Goal: Contribute content: Contribute content

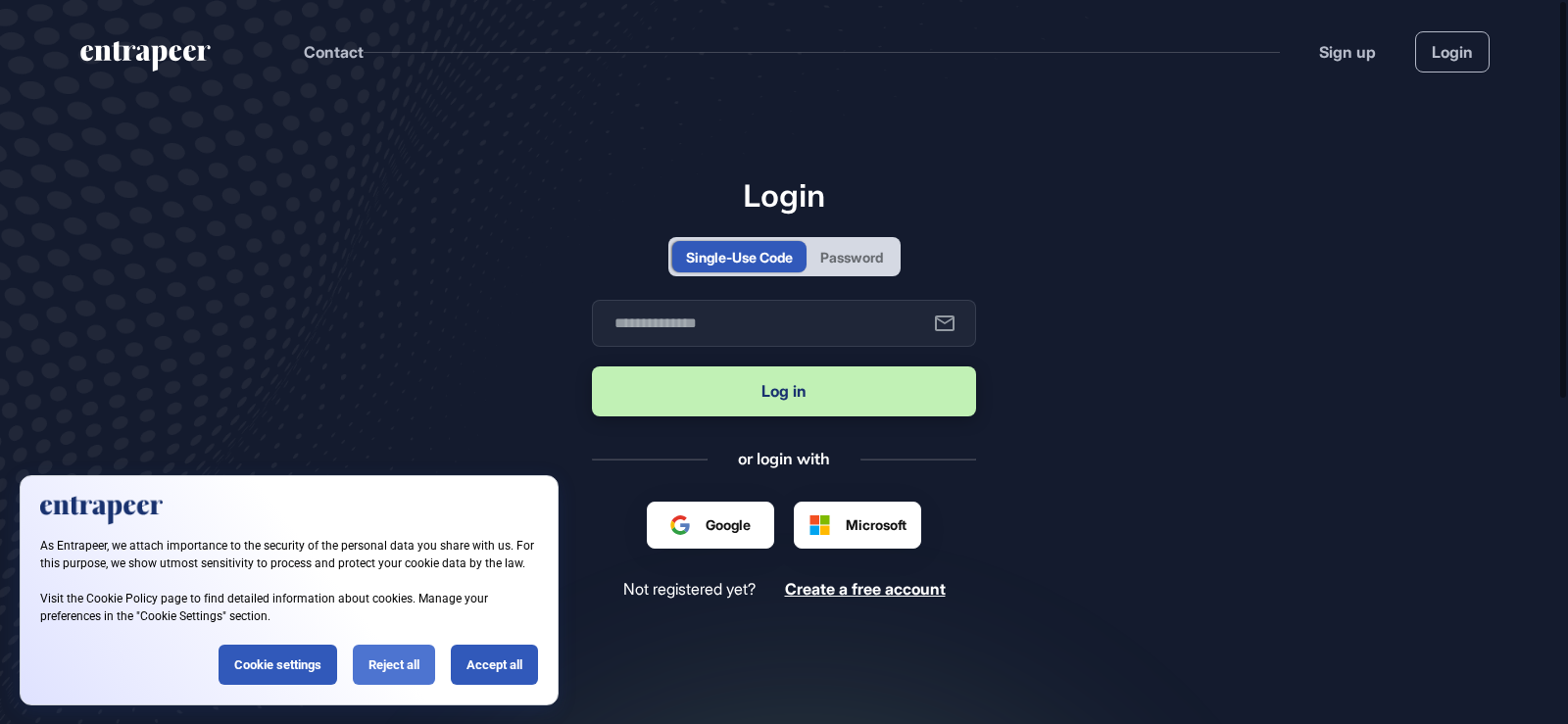
scroll to position [1, 1]
click at [402, 661] on div "Reject all" at bounding box center [393, 664] width 82 height 40
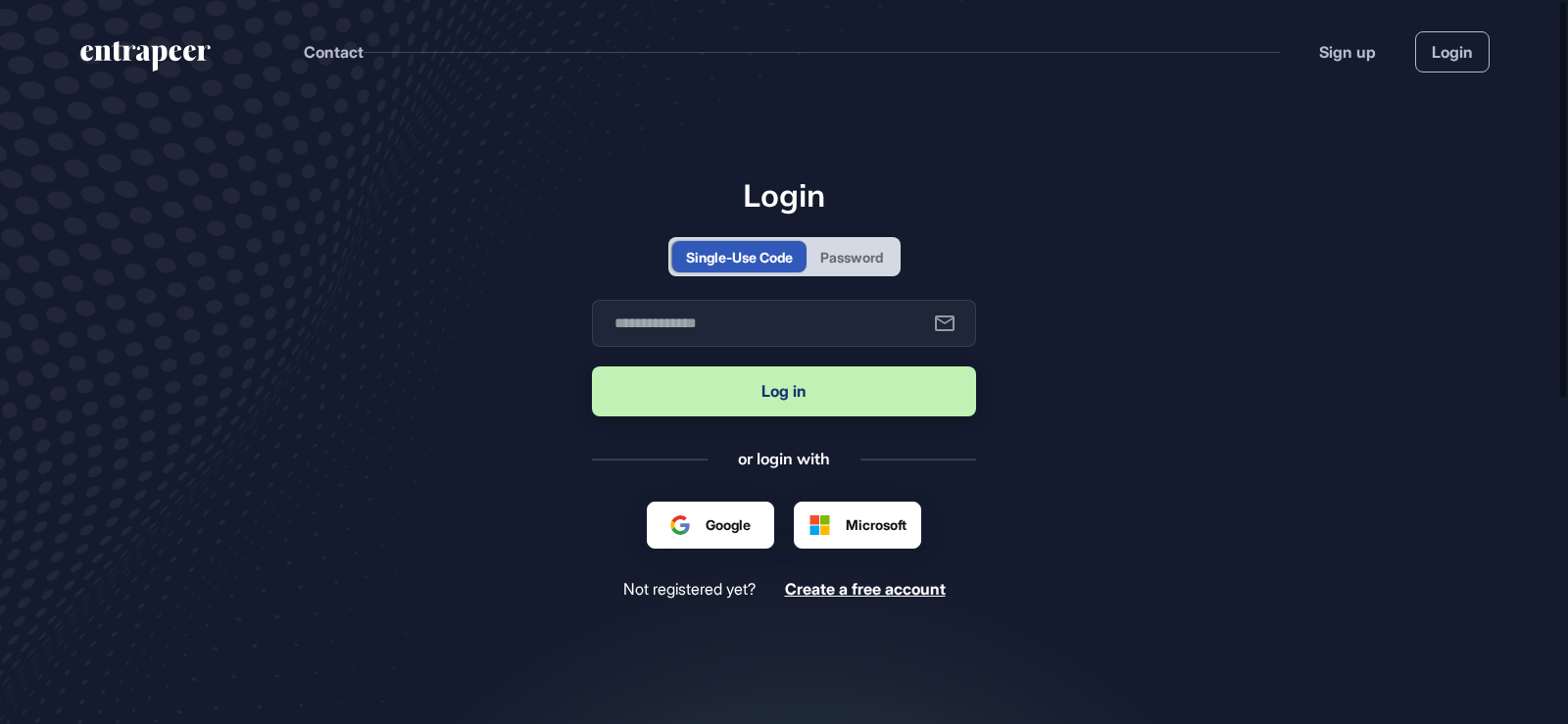
click at [851, 275] on div "Single-Use Code Password" at bounding box center [784, 256] width 232 height 39
click at [851, 260] on div "Password" at bounding box center [851, 257] width 63 height 21
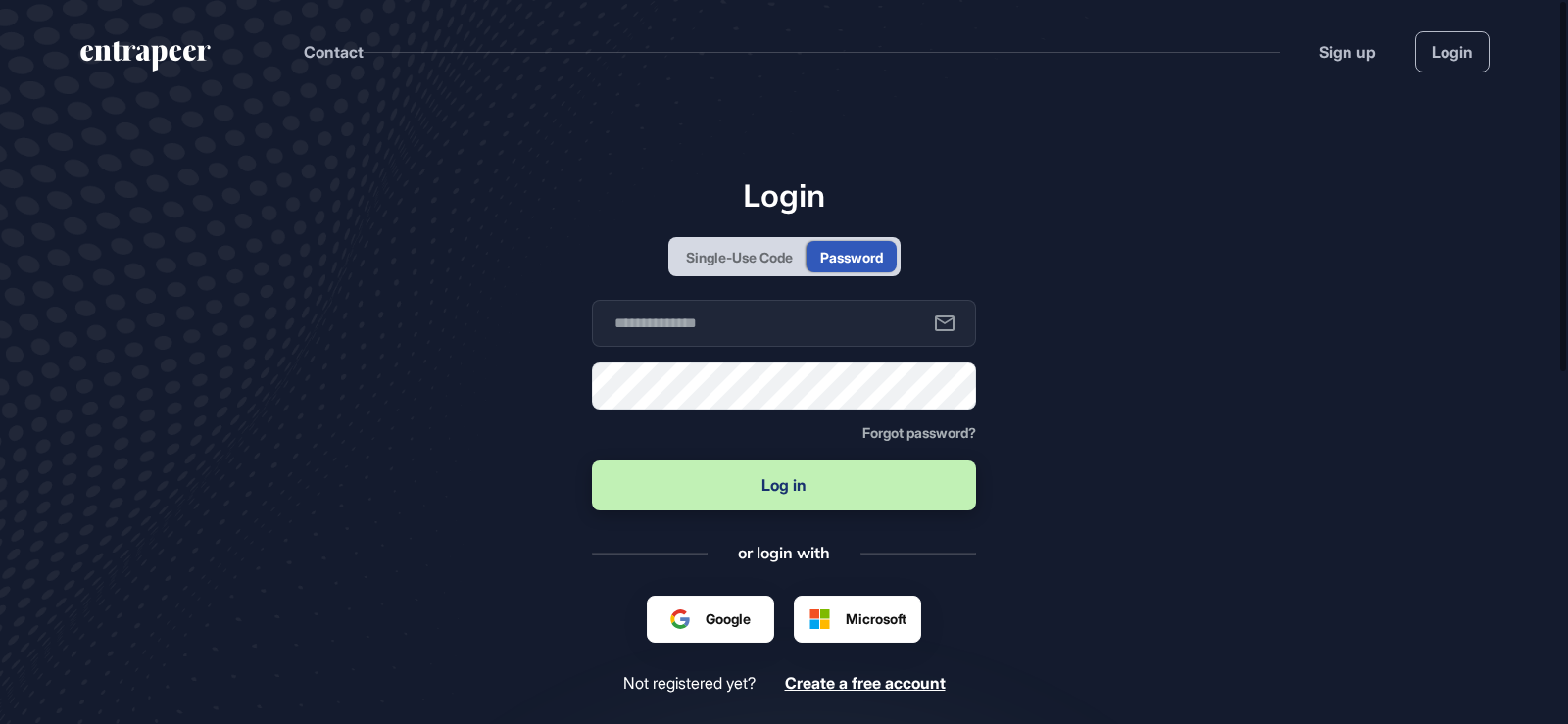
scroll to position [0, 0]
click at [828, 312] on input "text" at bounding box center [784, 323] width 384 height 47
type input "**********"
click at [814, 507] on button "Log in" at bounding box center [784, 486] width 384 height 50
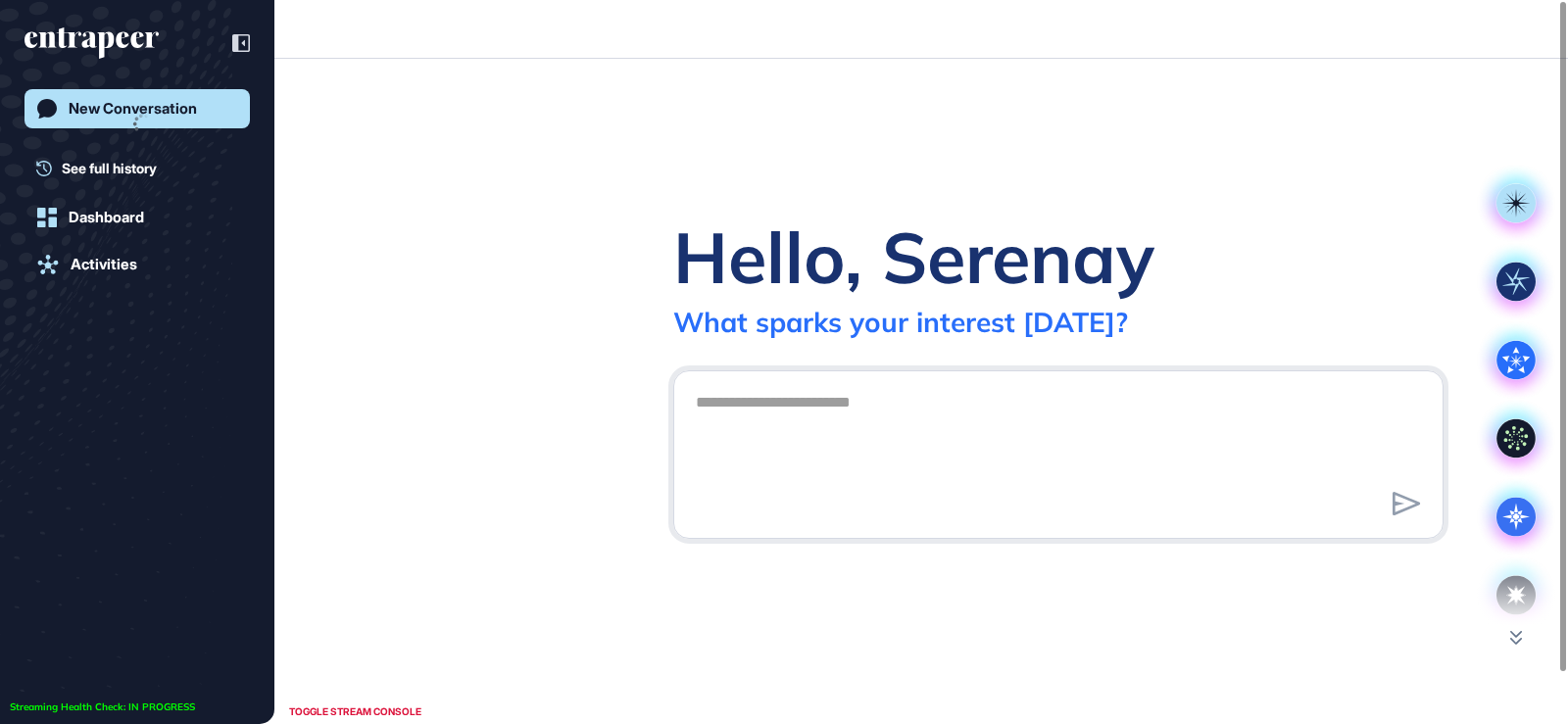
scroll to position [1, 1]
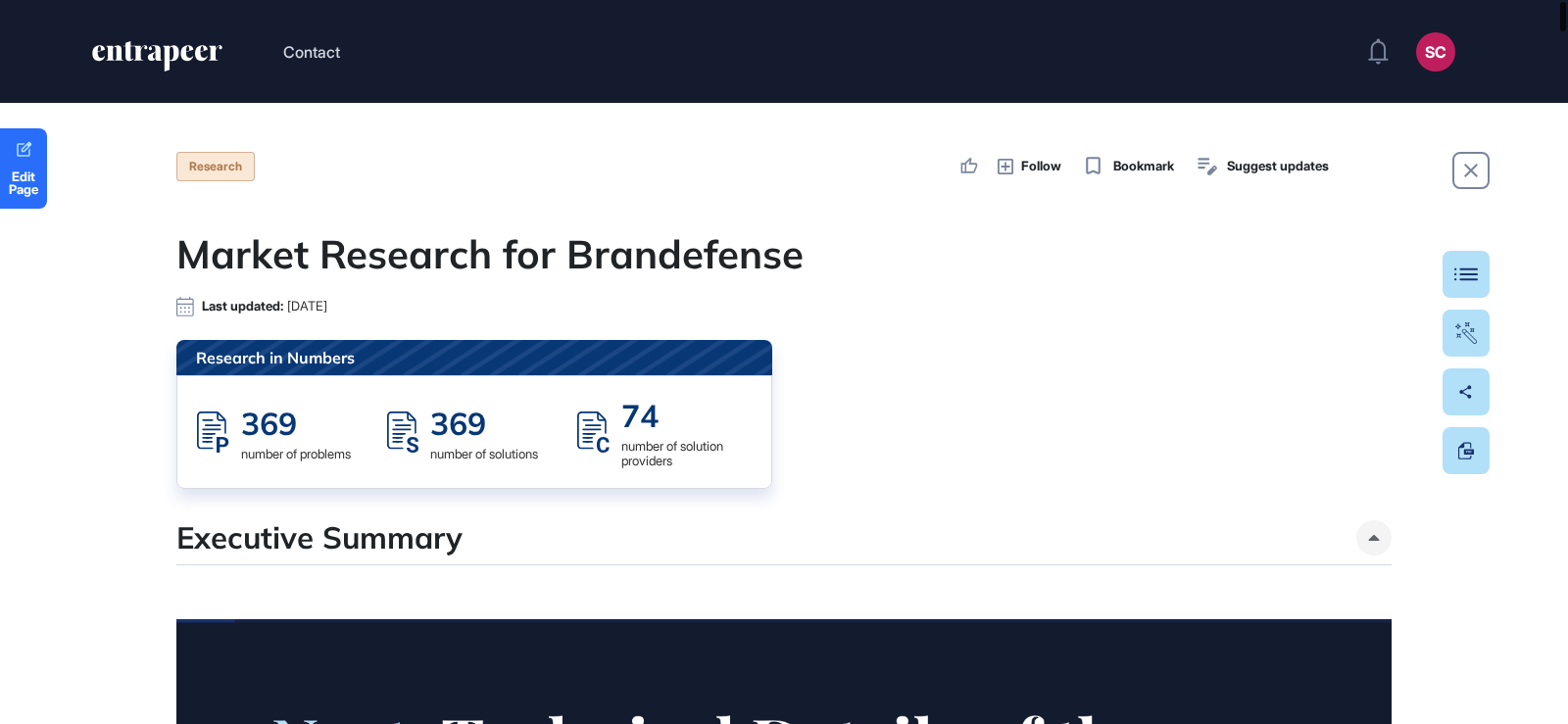
drag, startPoint x: 1567, startPoint y: 175, endPoint x: 1559, endPoint y: -2, distance: 177.2
click at [1559, 0] on html "Contact SC Admin Dashboard Dashboard Profile My Content Request More Data Edit …" at bounding box center [784, 362] width 1568 height 724
click at [16, 162] on link "Edit Page" at bounding box center [23, 168] width 47 height 80
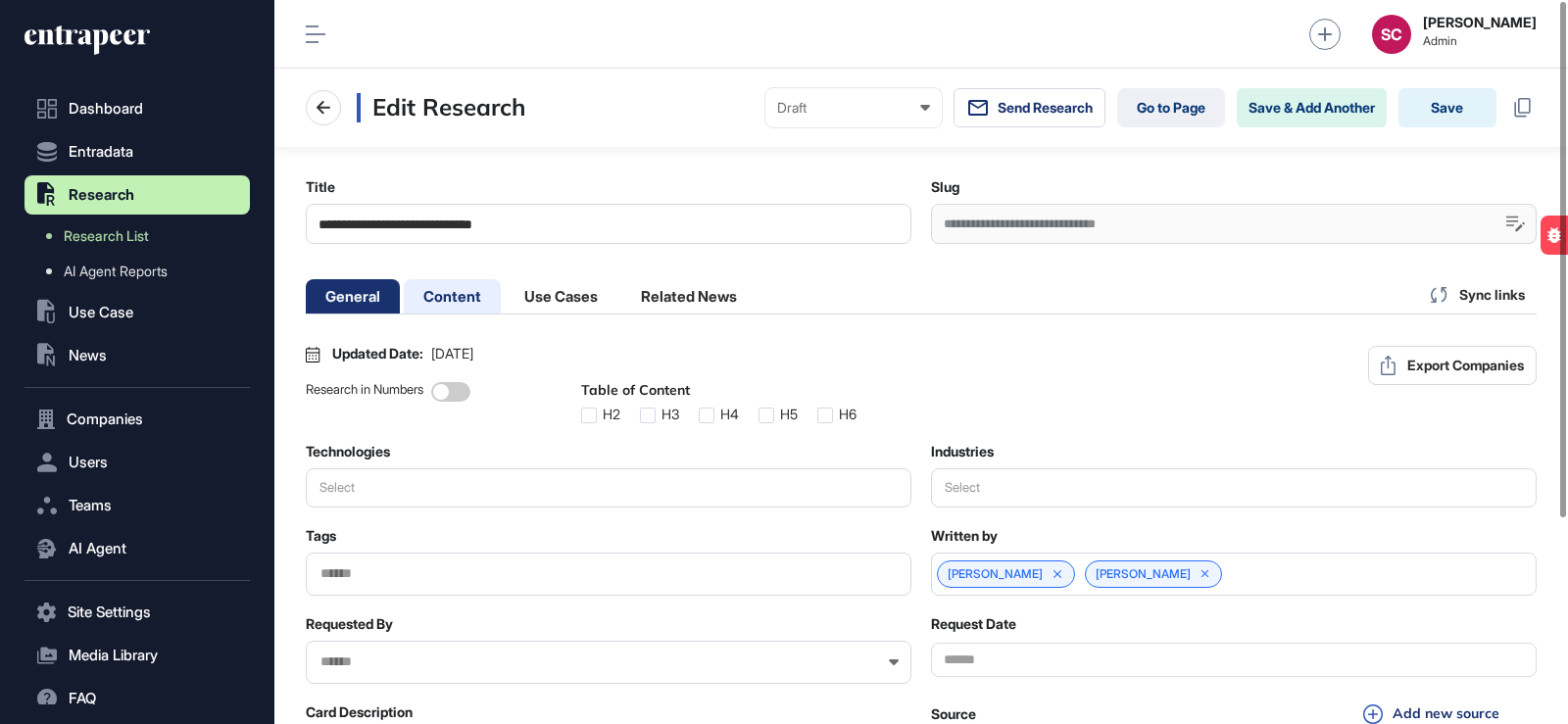
click at [443, 292] on li "Content" at bounding box center [453, 296] width 97 height 35
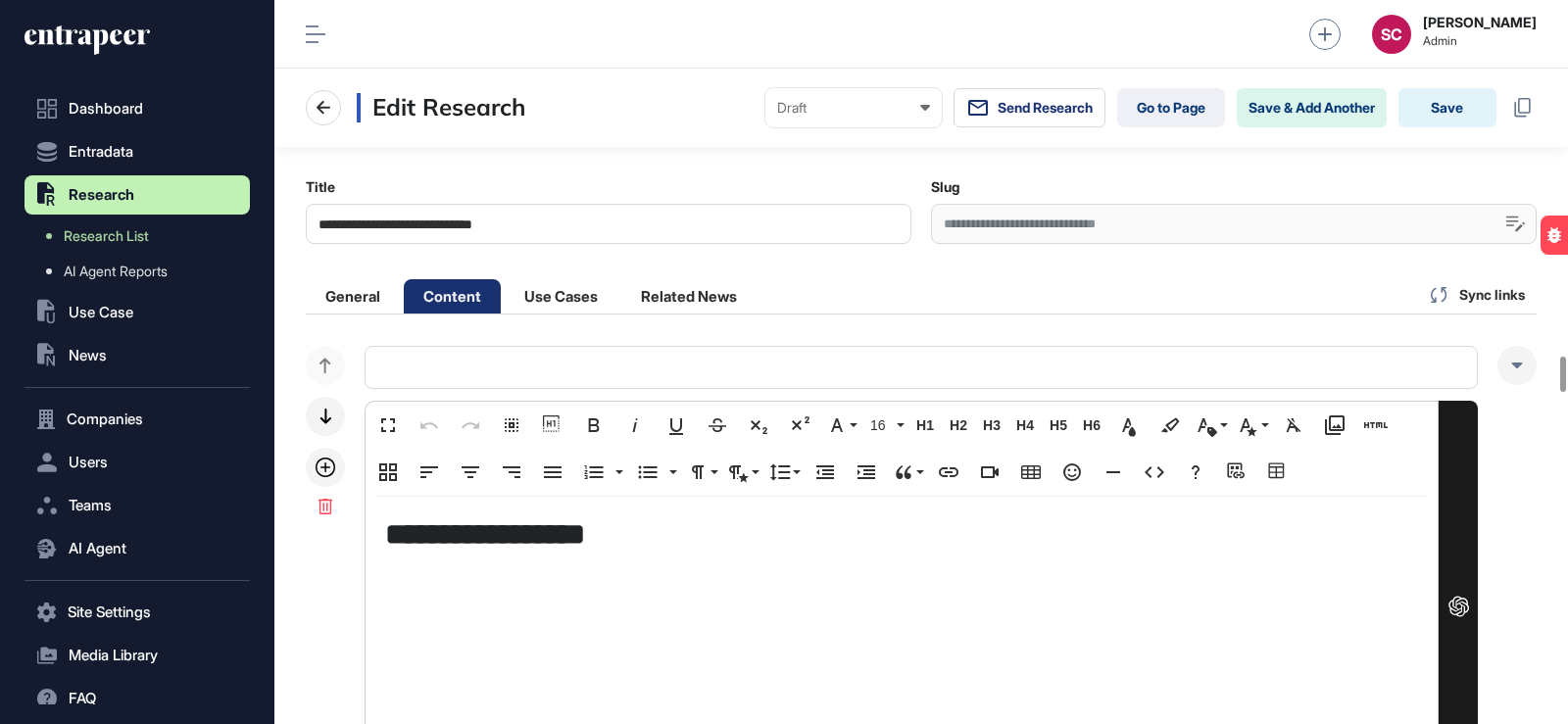
scroll to position [7352, 0]
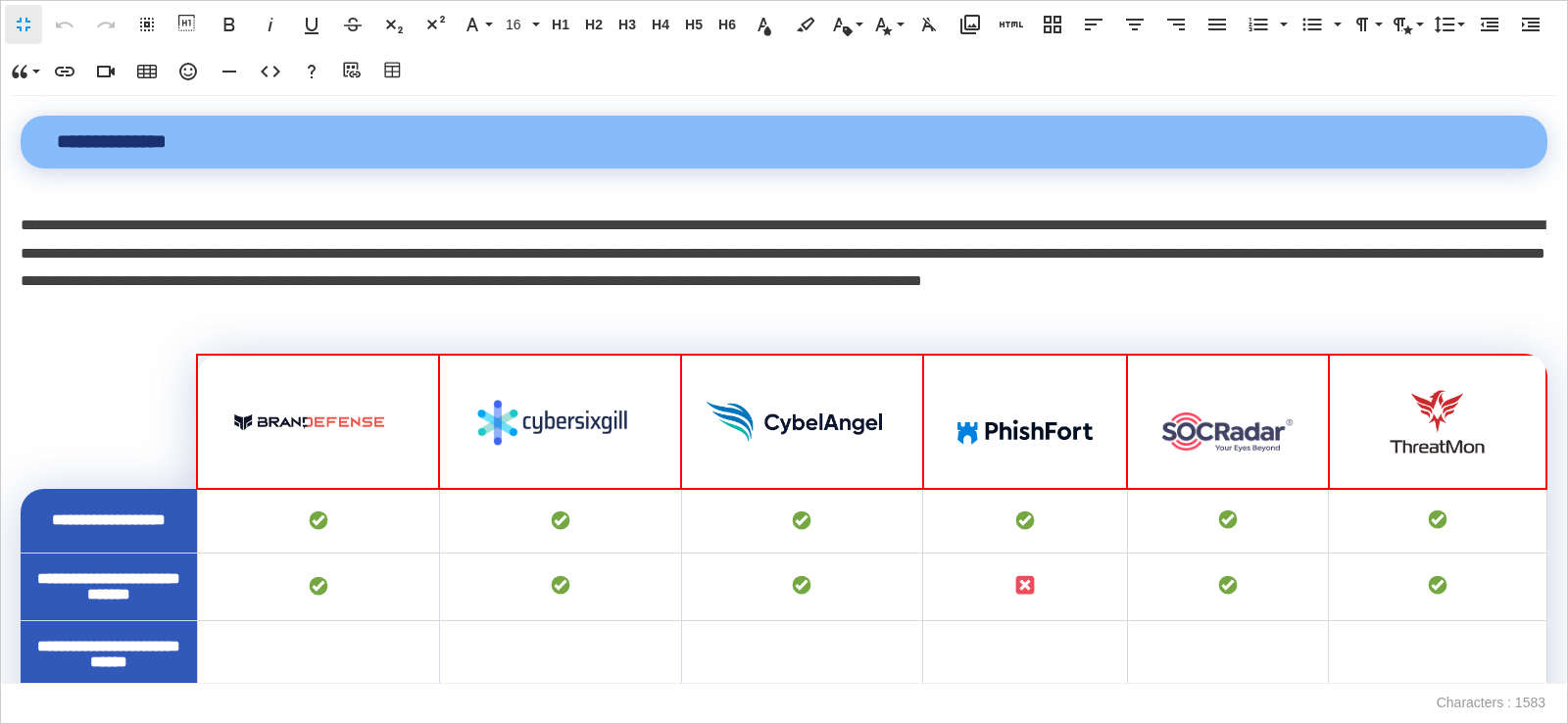
click at [192, 74] on icon "button" at bounding box center [189, 72] width 24 height 24
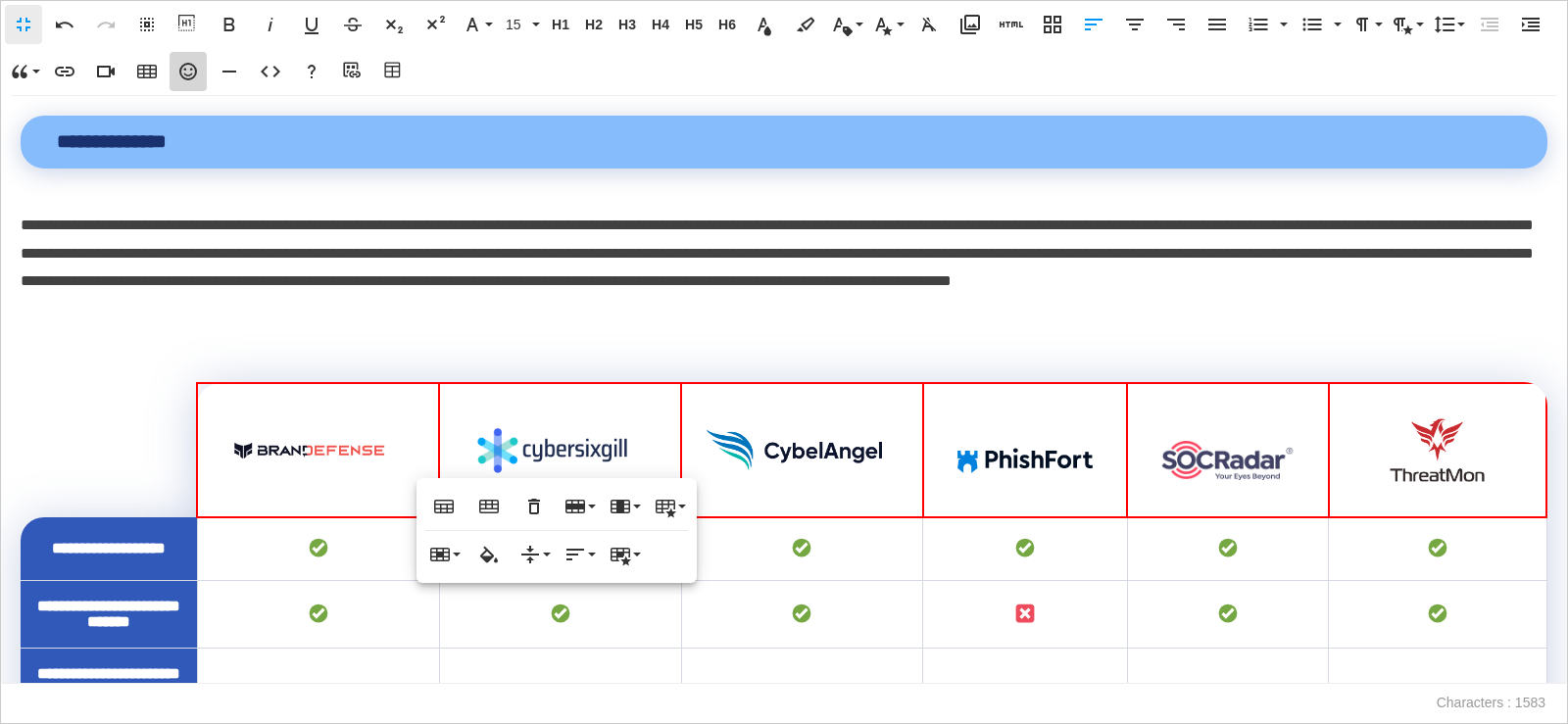
drag, startPoint x: 190, startPoint y: 71, endPoint x: 445, endPoint y: 322, distance: 357.8
click at [190, 72] on icon "button" at bounding box center [189, 72] width 24 height 24
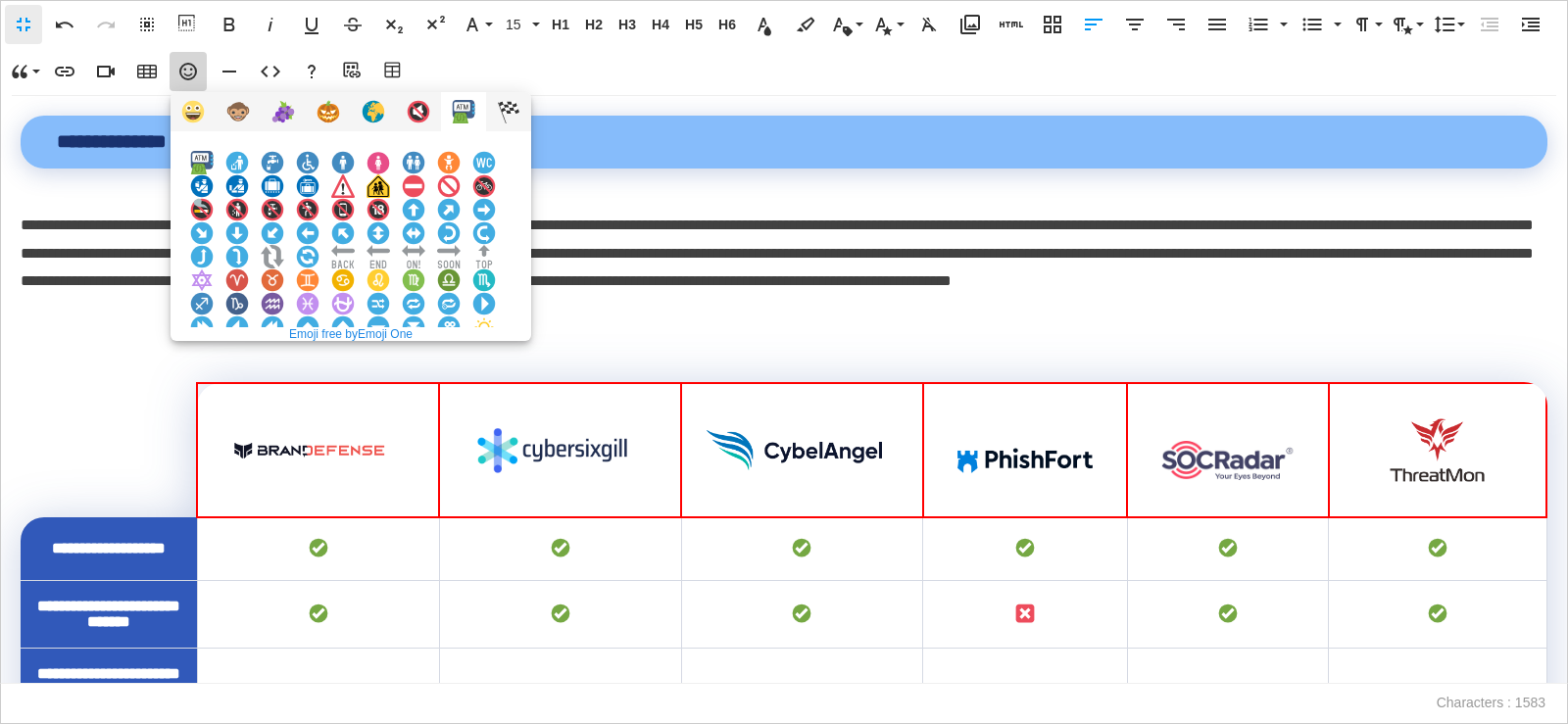
click at [390, 362] on img at bounding box center [378, 374] width 24 height 24
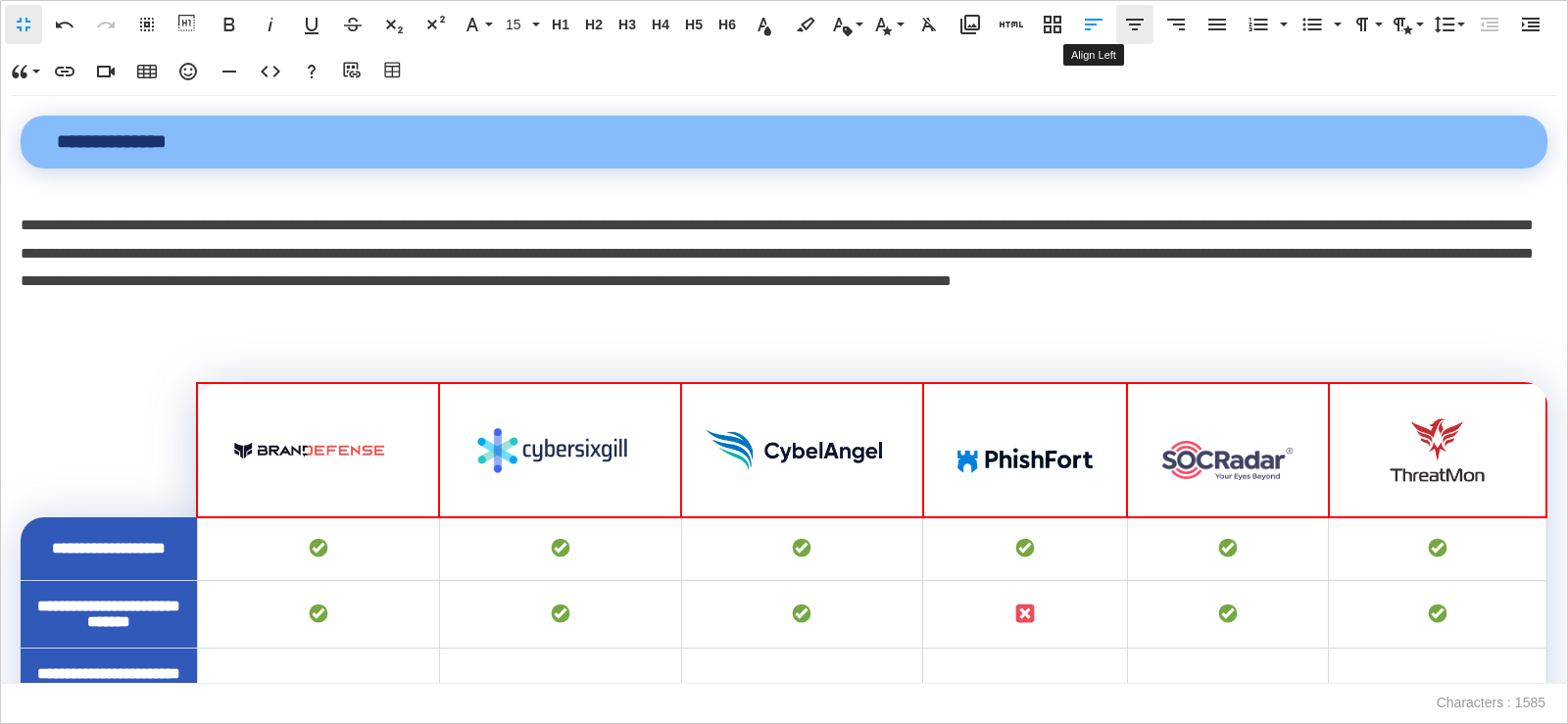
click at [1130, 25] on icon "button" at bounding box center [1135, 25] width 18 height 12
click at [183, 64] on icon "button" at bounding box center [189, 72] width 24 height 24
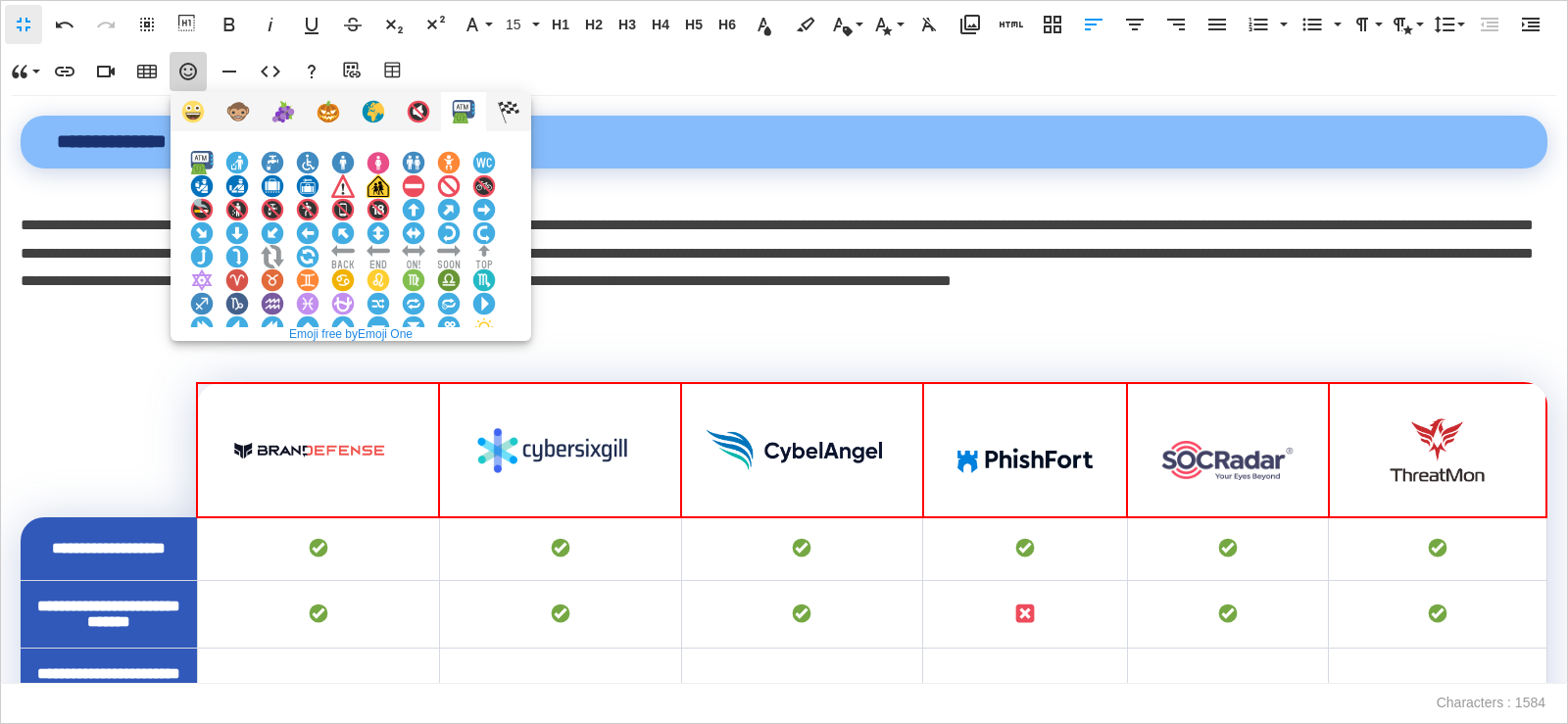
click at [390, 362] on img at bounding box center [378, 374] width 24 height 24
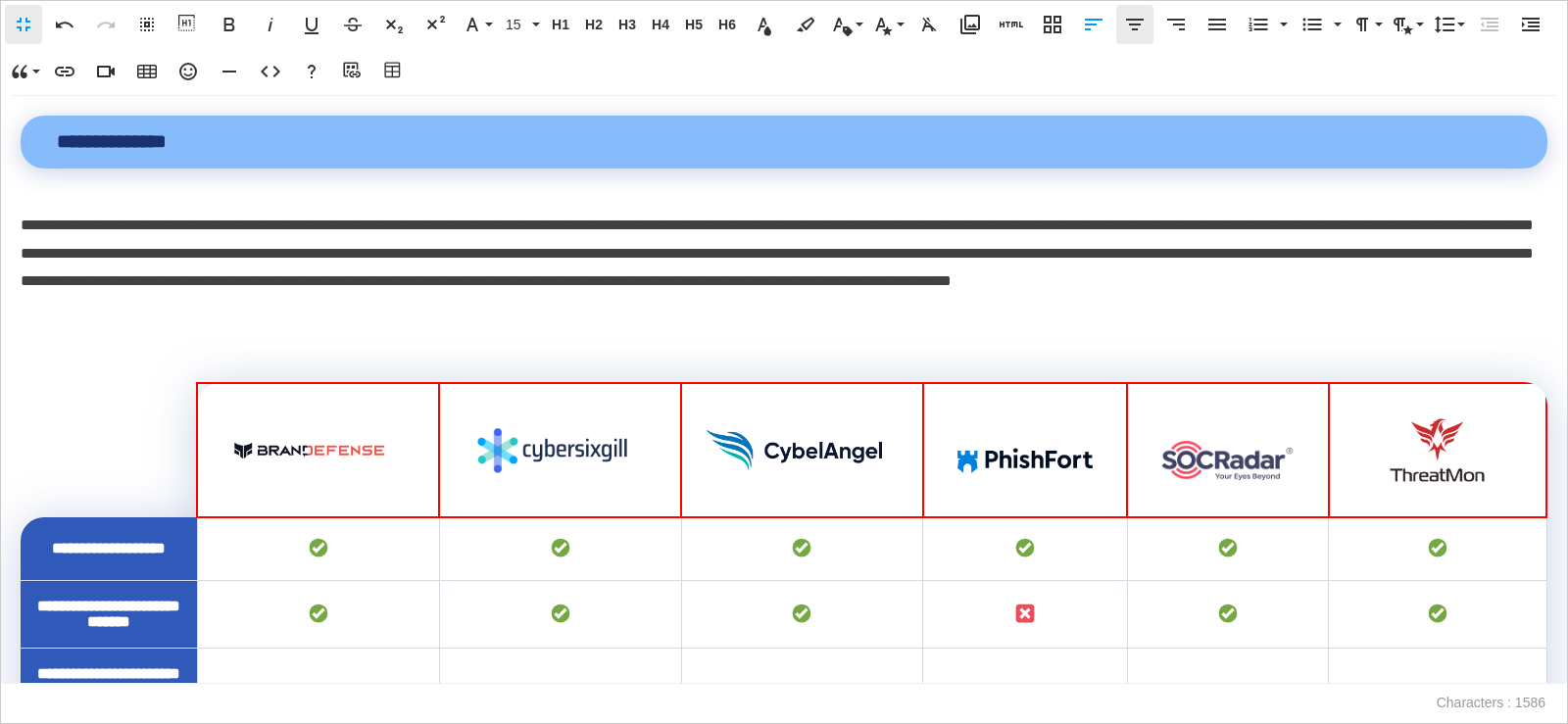
click at [1136, 21] on icon "button" at bounding box center [1135, 25] width 18 height 12
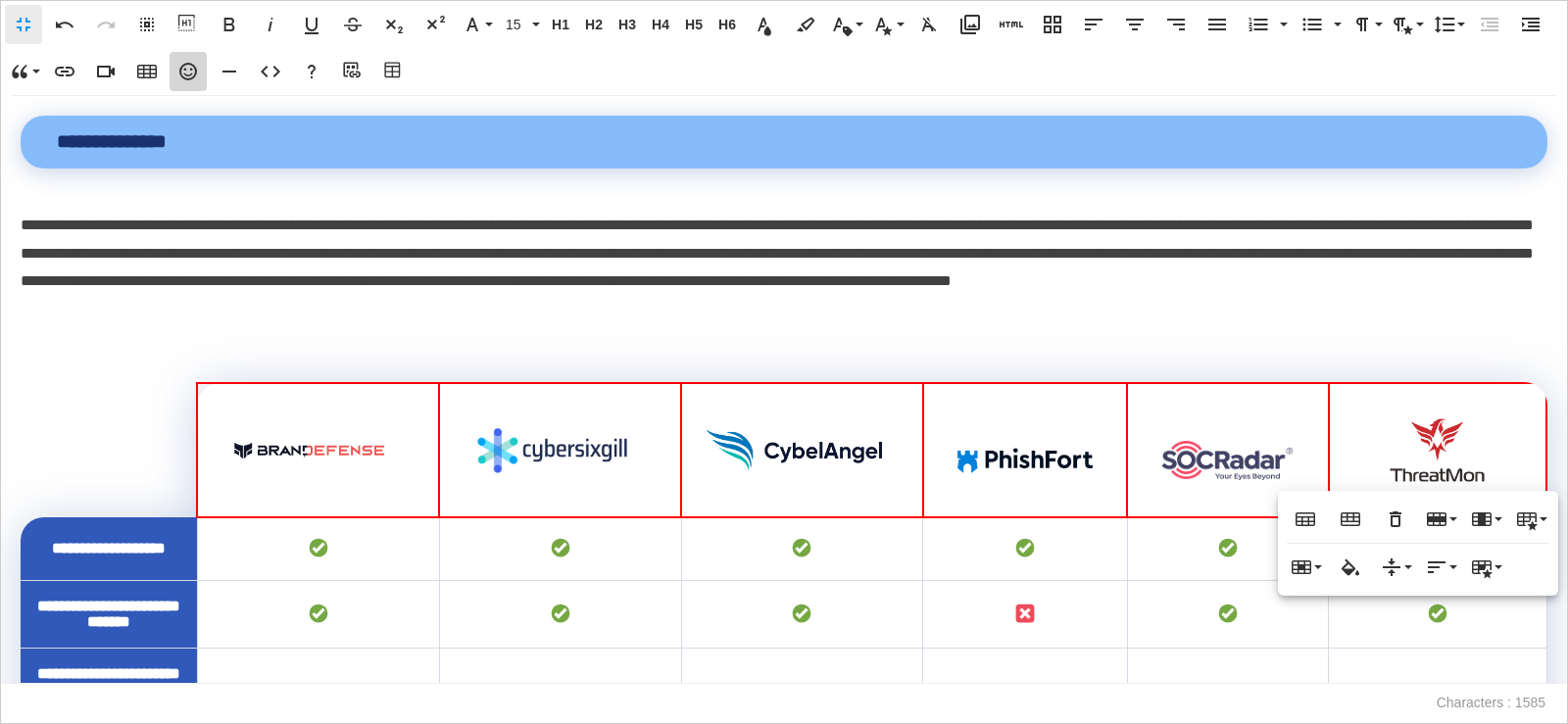
click at [181, 73] on icon "button" at bounding box center [189, 72] width 18 height 18
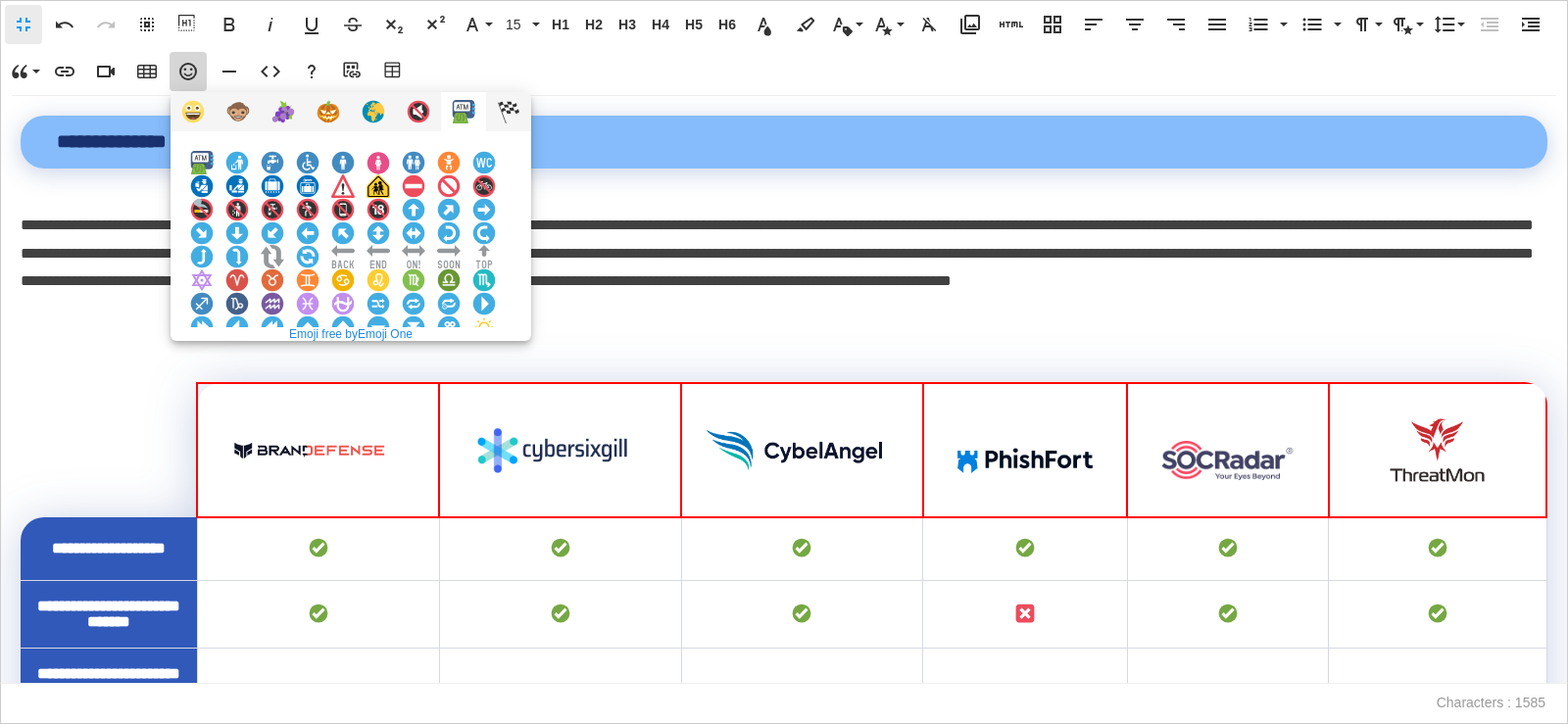
click at [390, 362] on img at bounding box center [378, 374] width 24 height 24
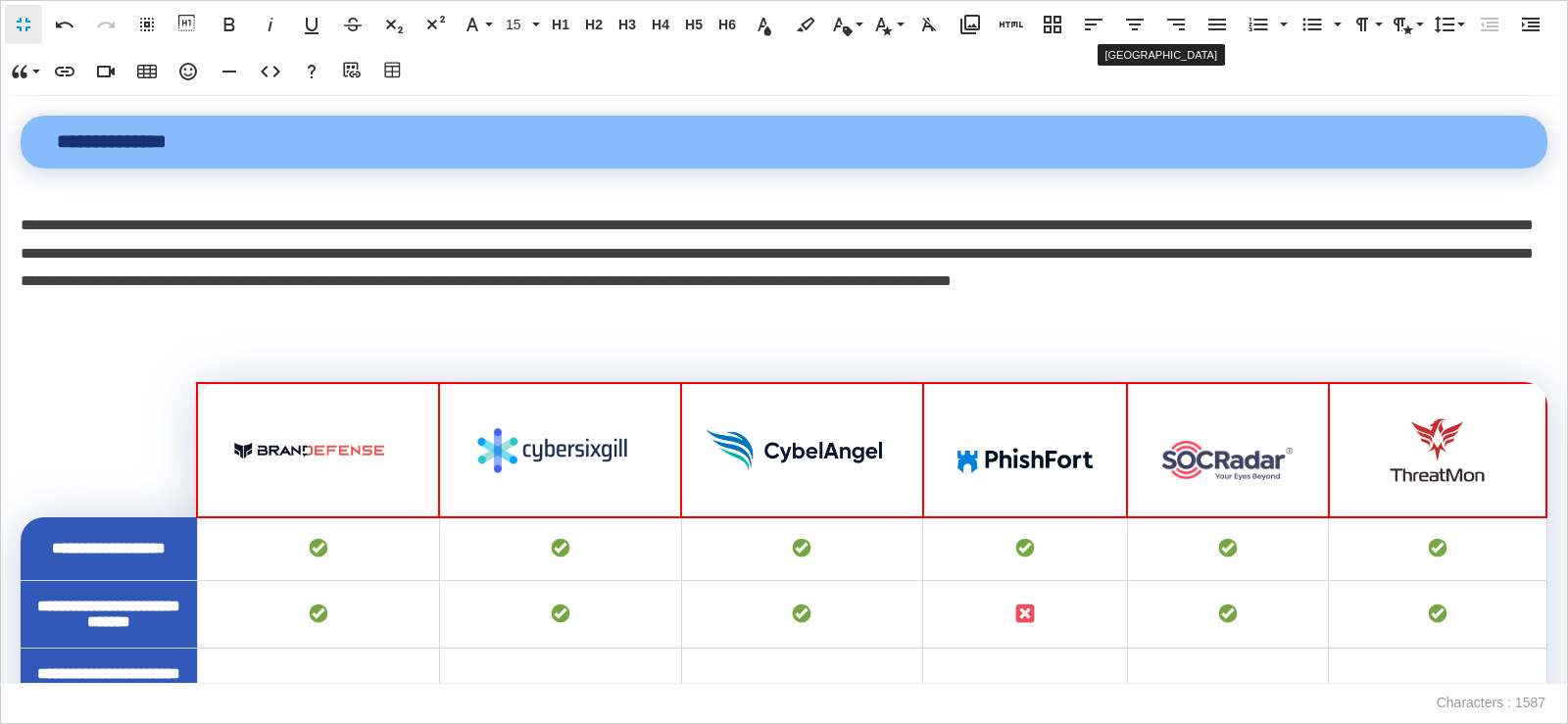
click at [1139, 25] on icon "button" at bounding box center [1135, 25] width 18 height 12
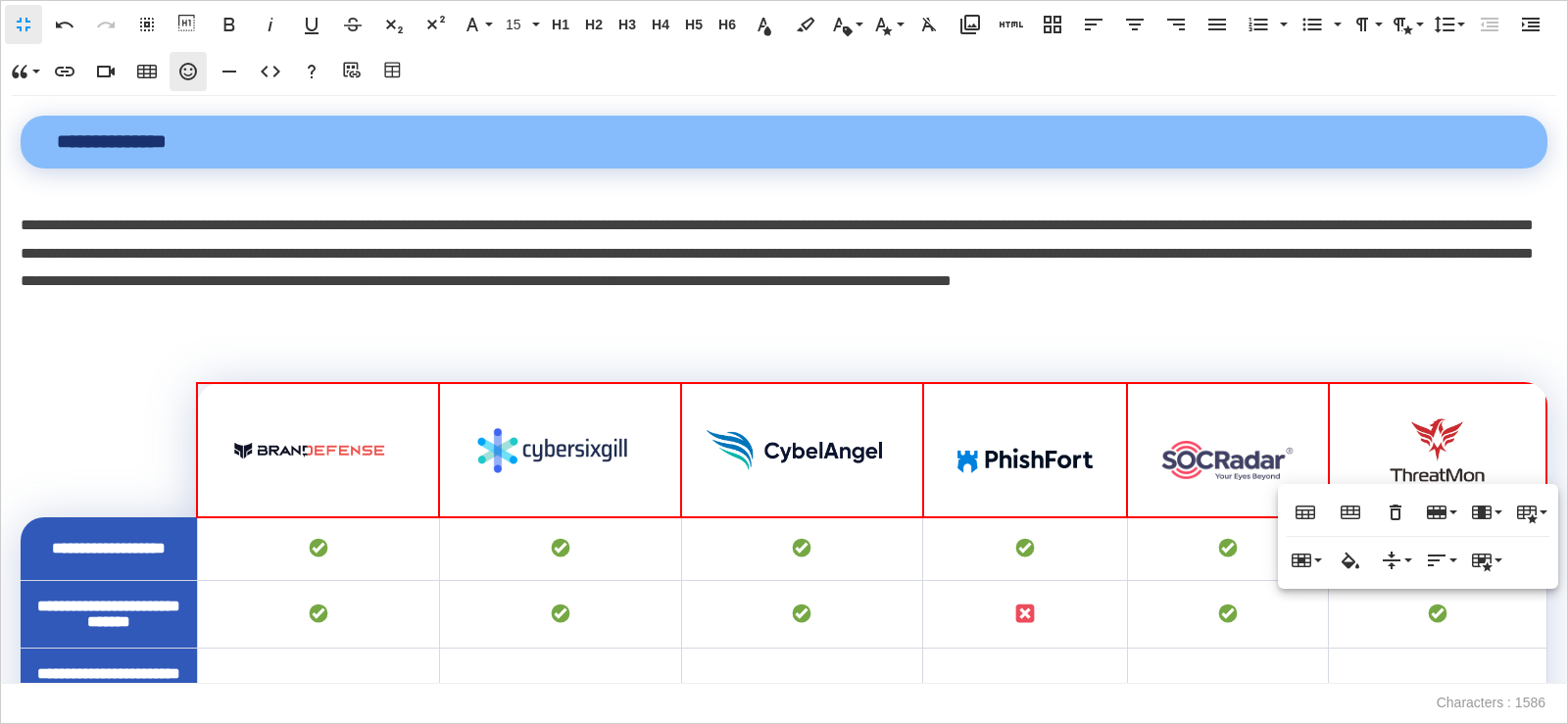
click at [189, 74] on icon "button" at bounding box center [189, 72] width 24 height 24
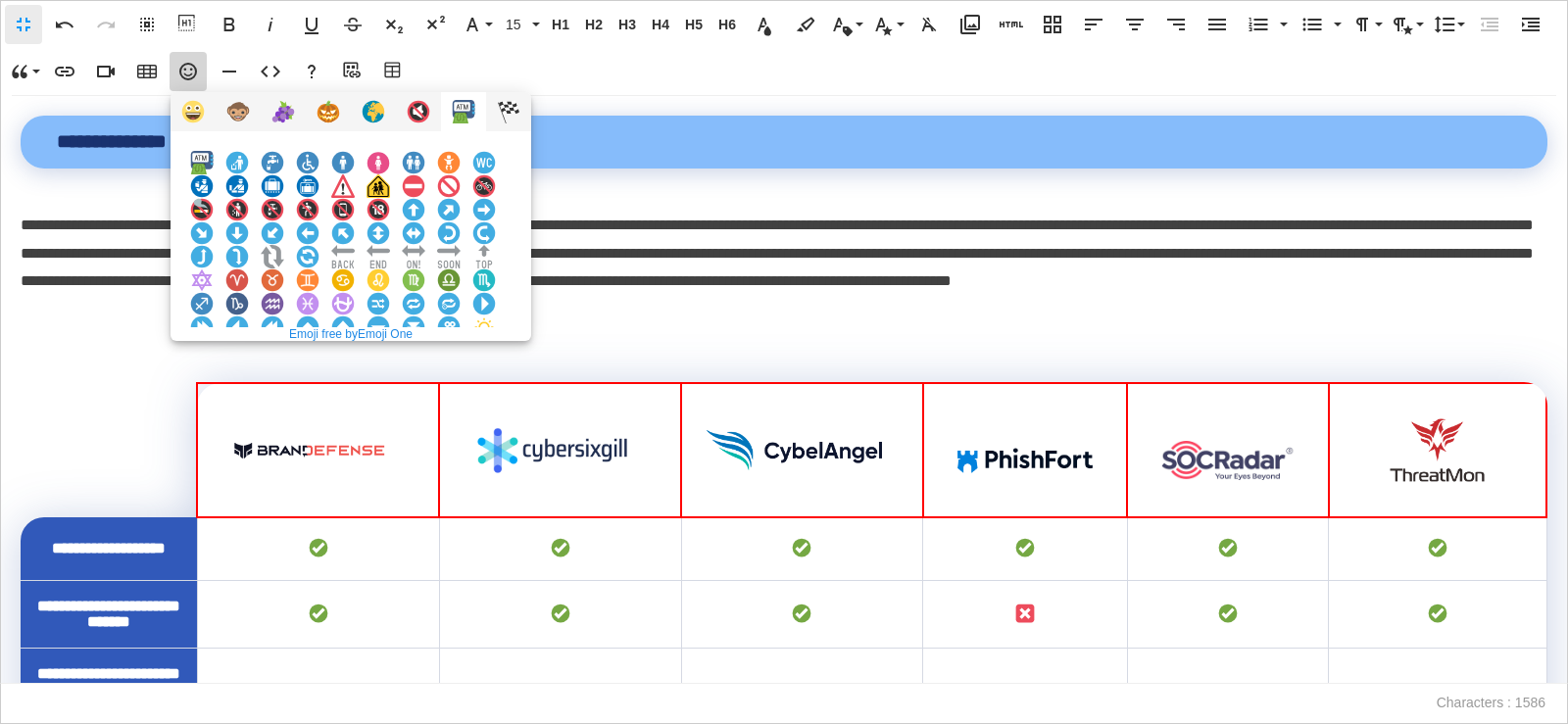
click at [390, 362] on img at bounding box center [378, 374] width 24 height 24
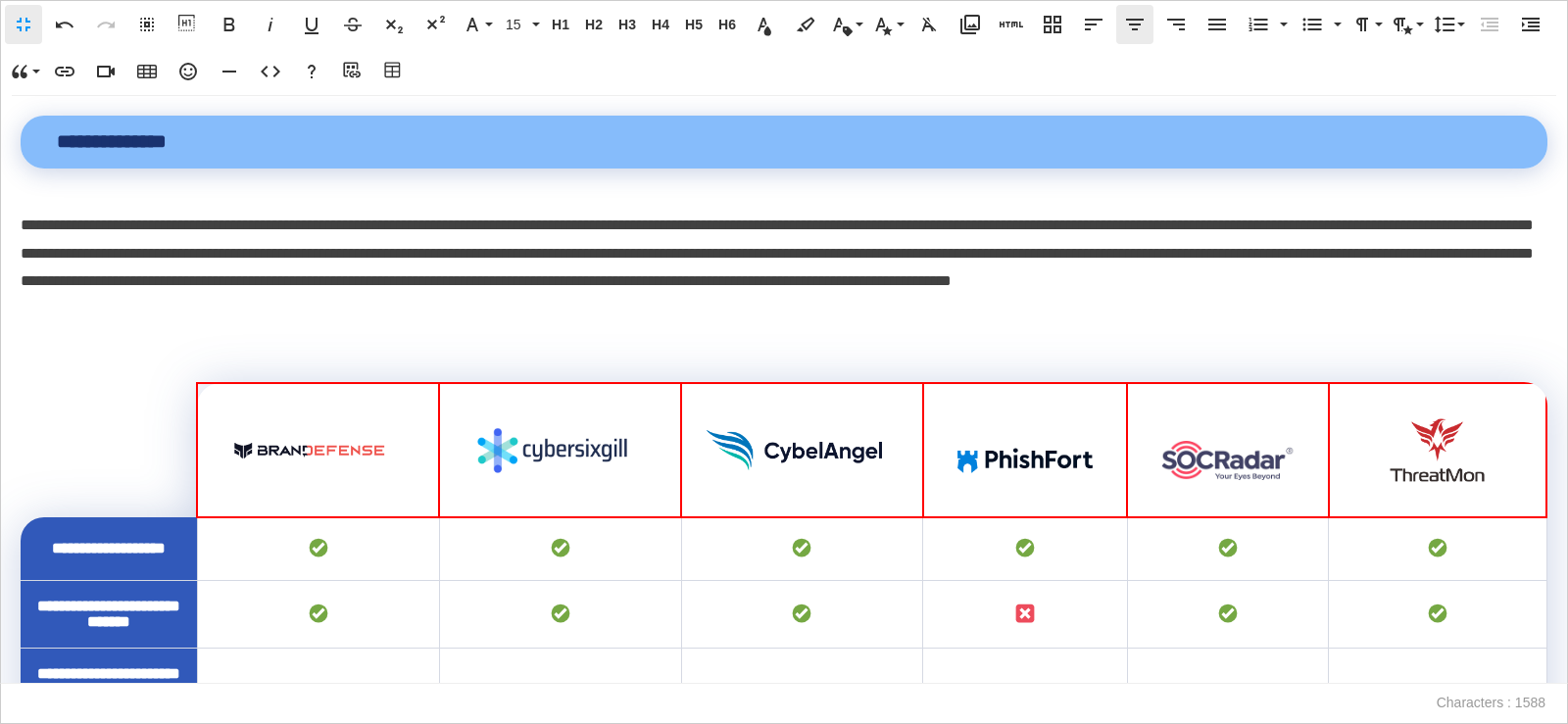
click at [1140, 20] on icon "button" at bounding box center [1135, 25] width 18 height 12
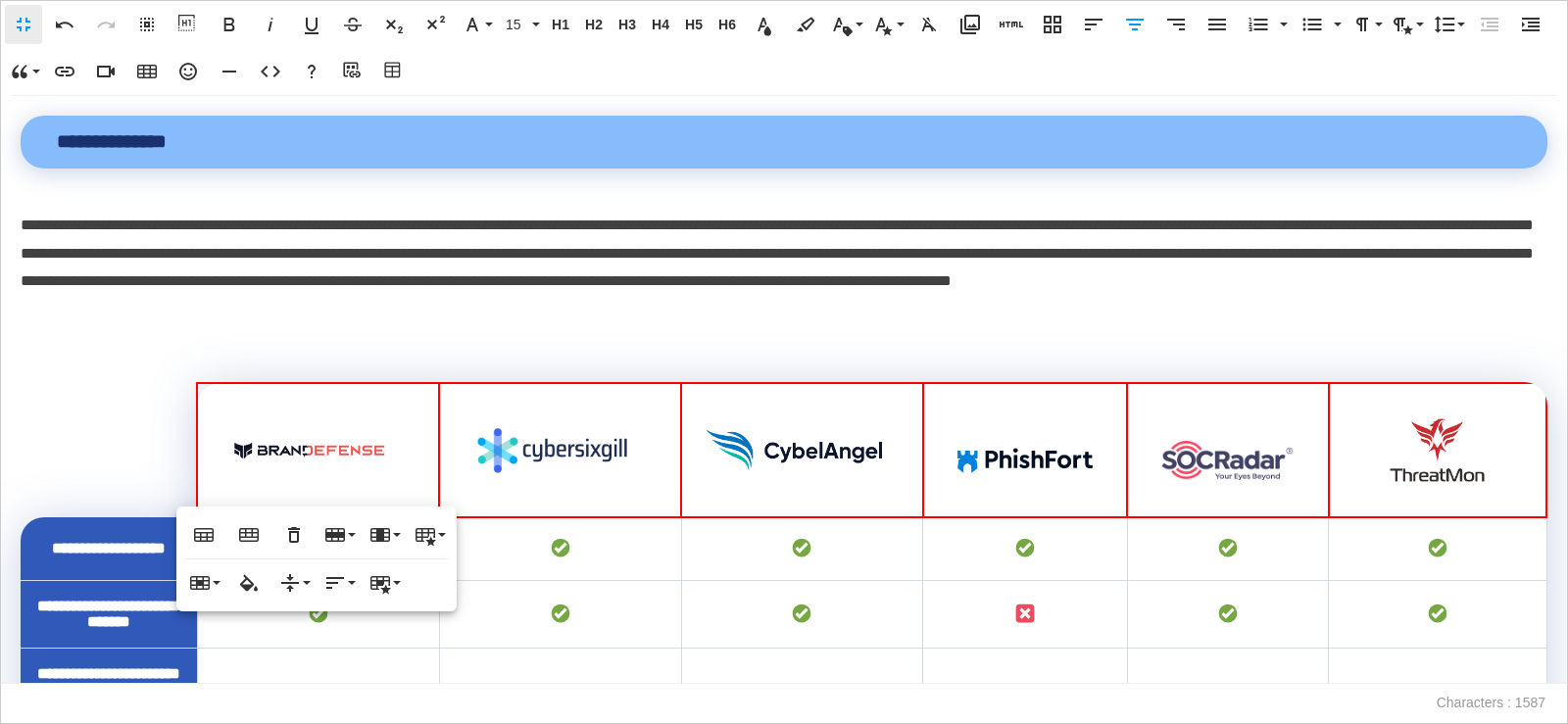
click at [182, 66] on icon "button" at bounding box center [189, 72] width 18 height 18
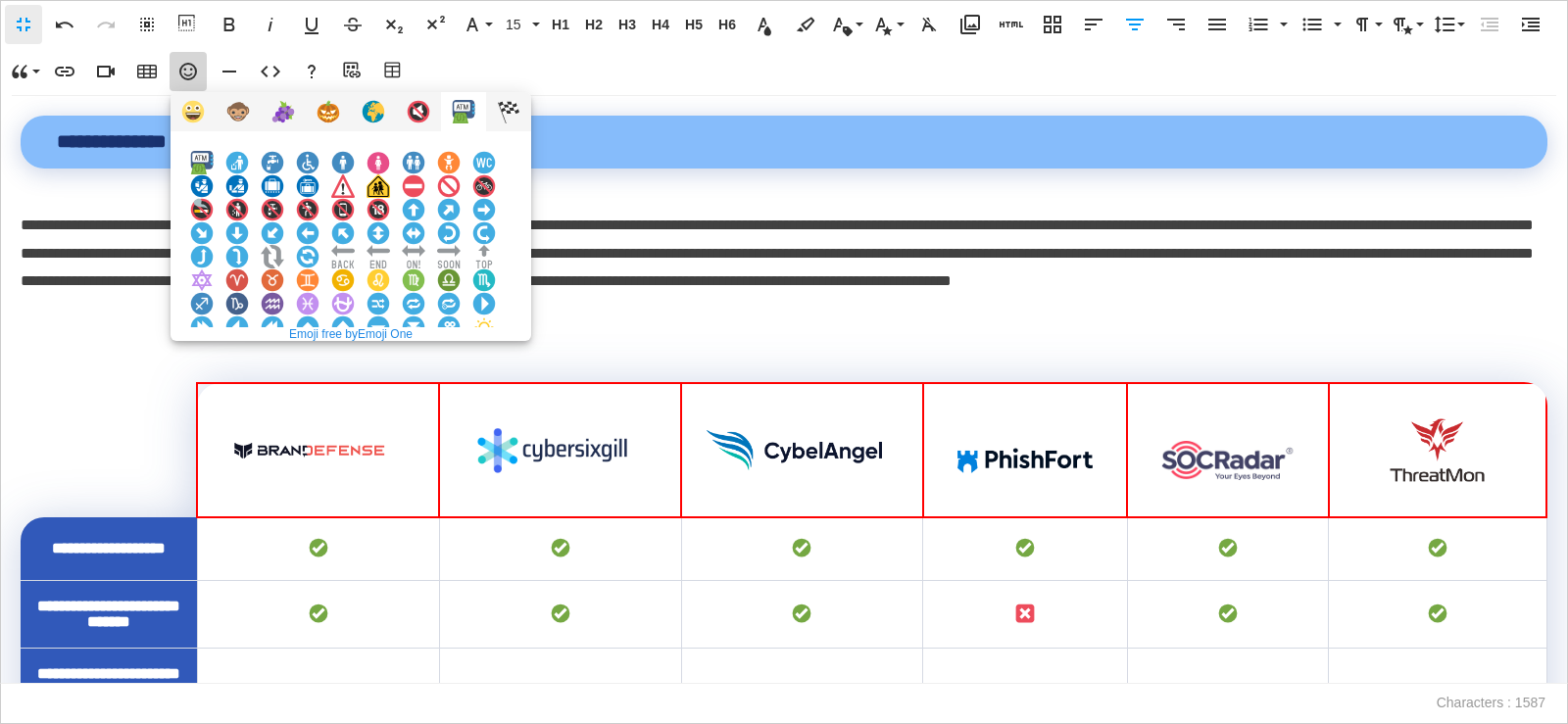
click at [214, 362] on img at bounding box center [202, 374] width 24 height 24
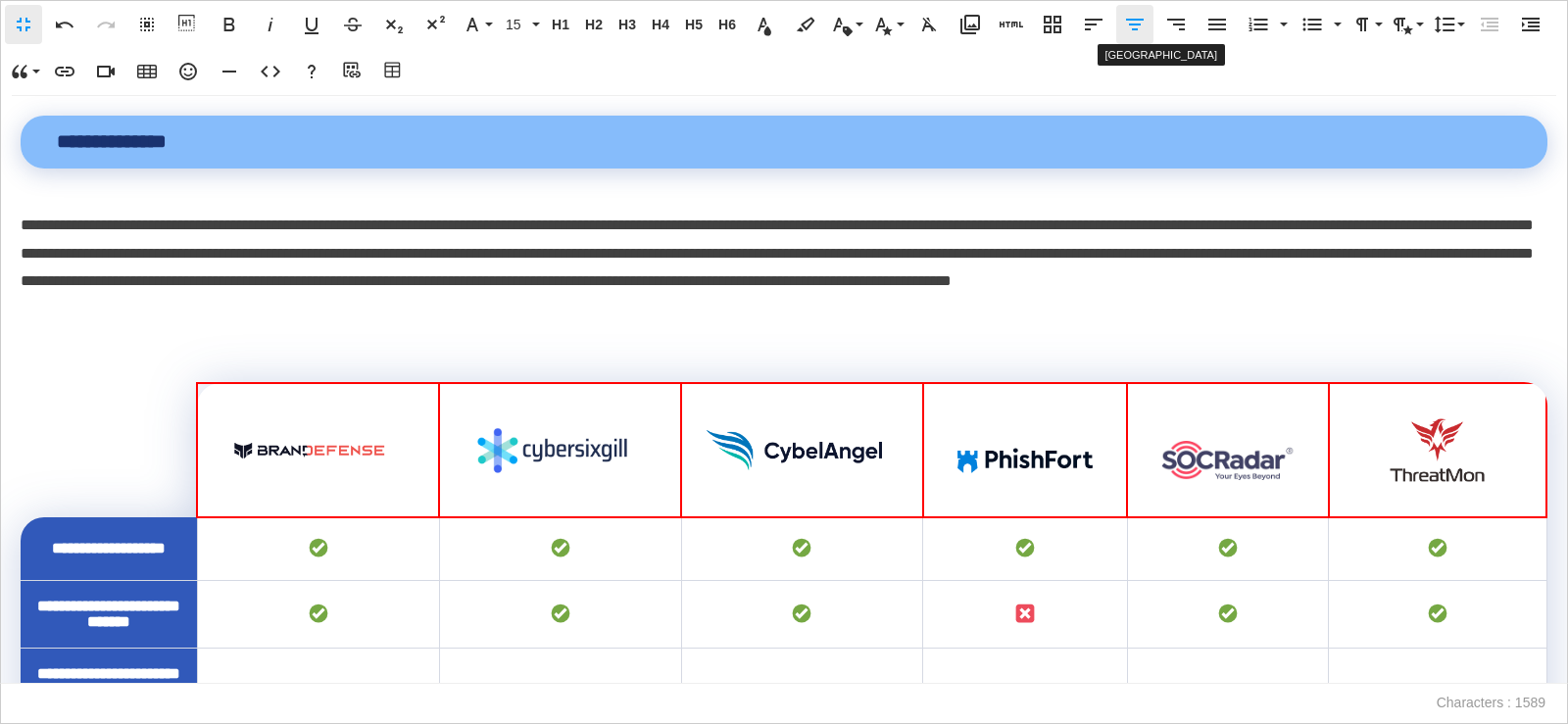
click at [1132, 26] on icon "button" at bounding box center [1135, 25] width 18 height 12
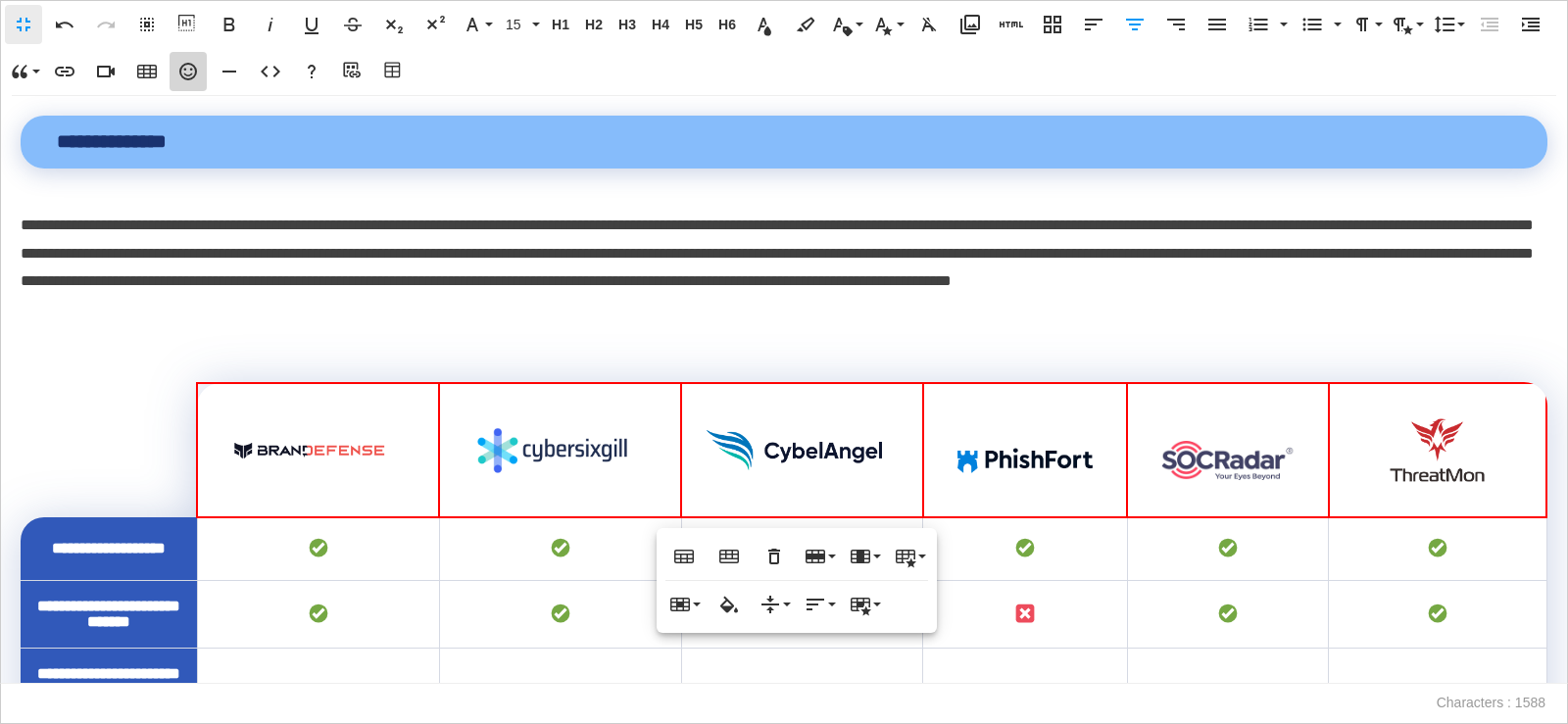
click at [180, 73] on icon "button" at bounding box center [189, 72] width 18 height 18
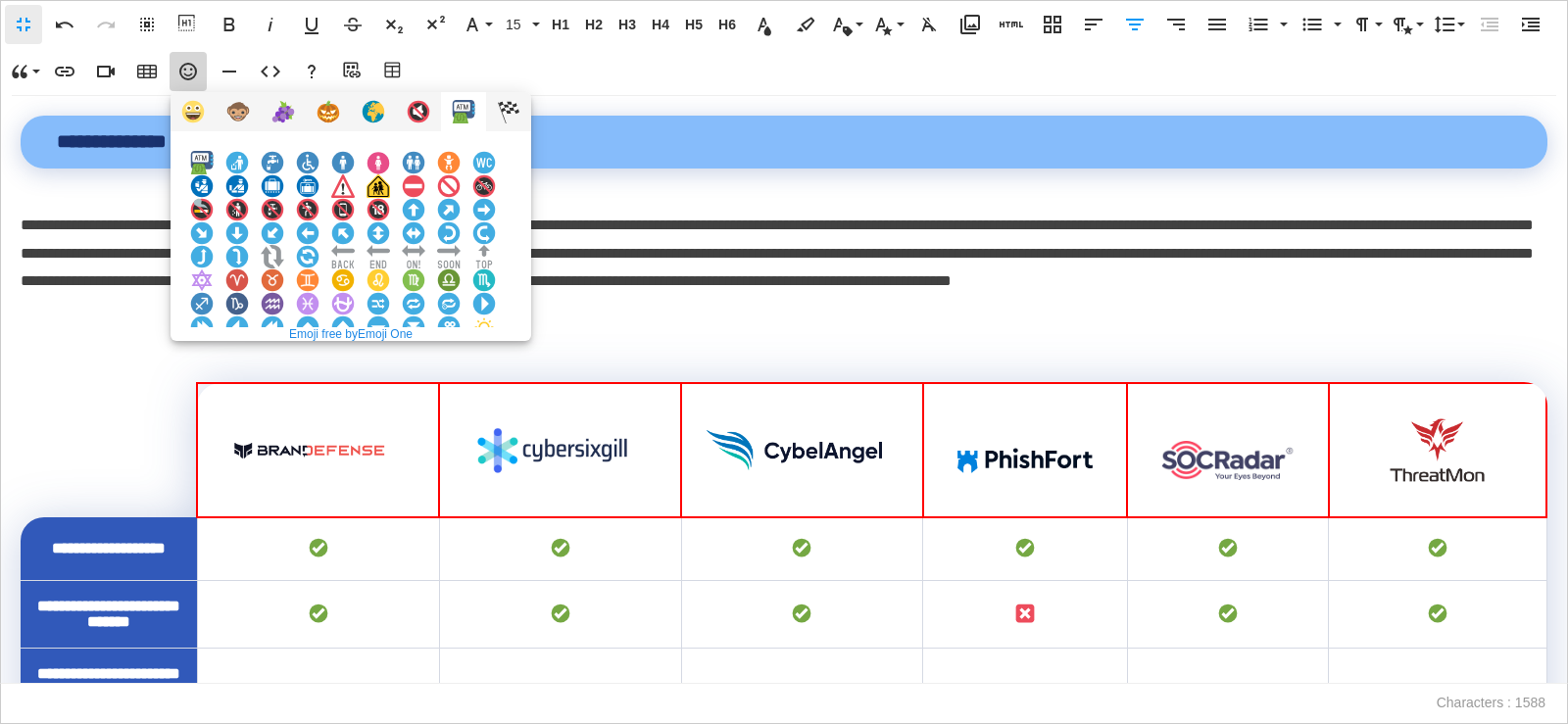
click at [214, 362] on img at bounding box center [202, 374] width 24 height 24
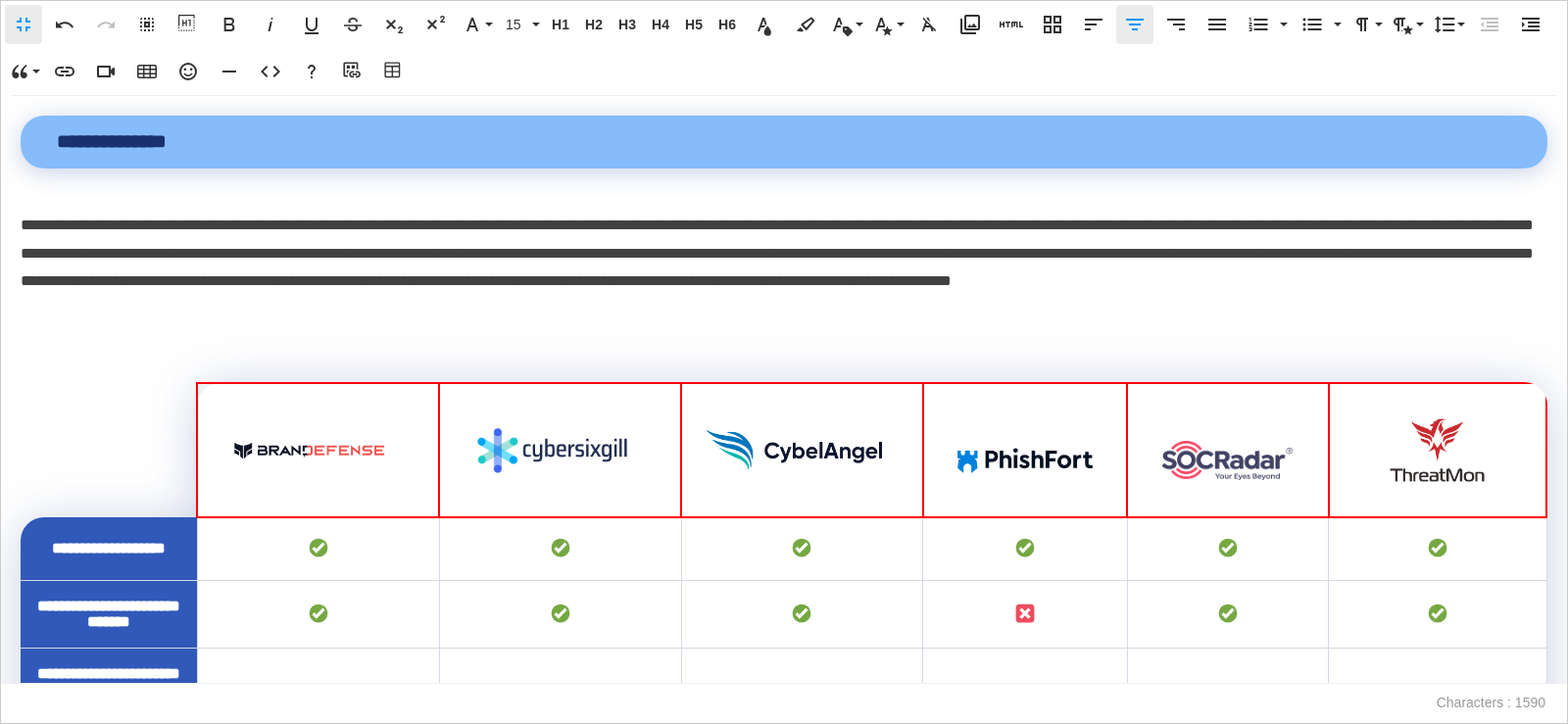
click at [1136, 24] on icon "button" at bounding box center [1135, 25] width 18 height 12
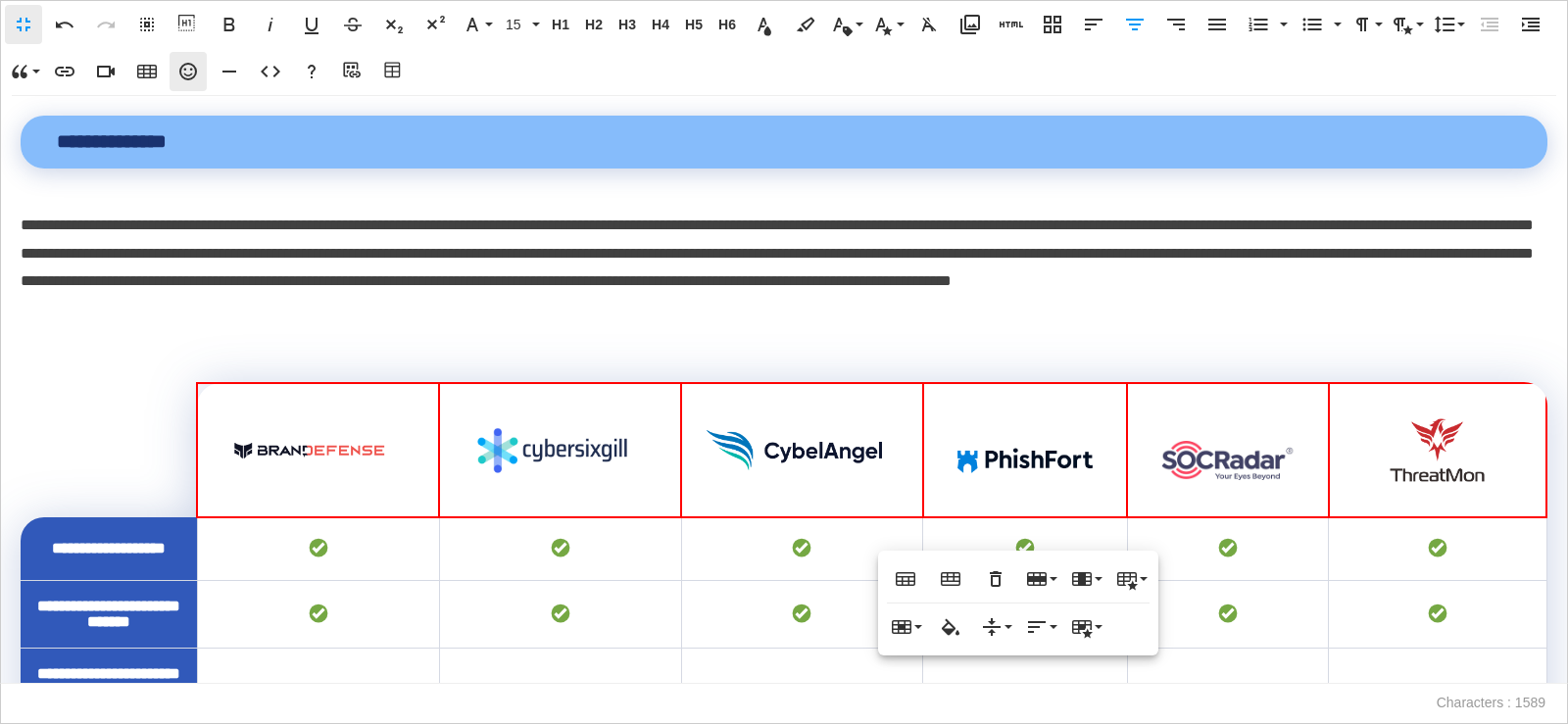
click at [182, 76] on icon "button" at bounding box center [189, 72] width 18 height 18
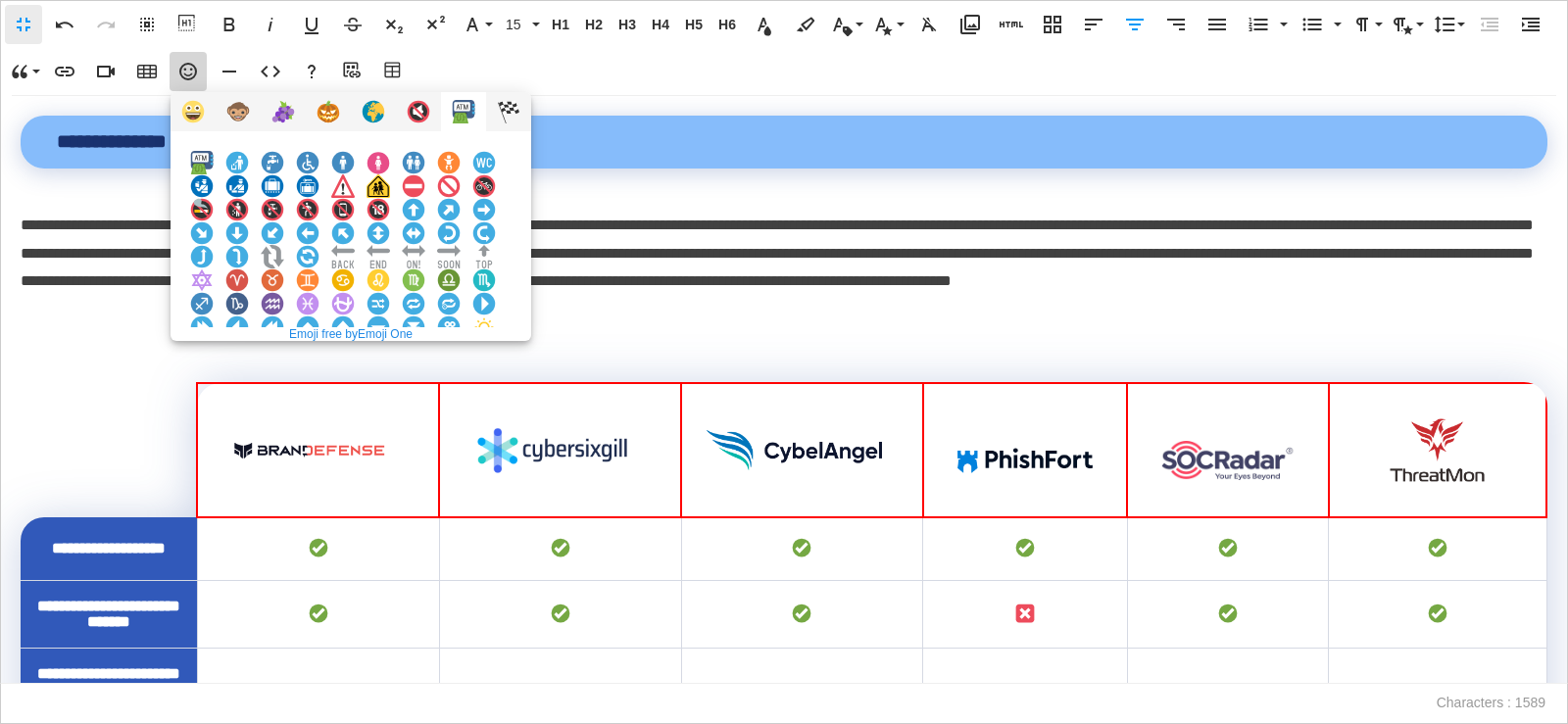
click at [214, 362] on img at bounding box center [202, 374] width 24 height 24
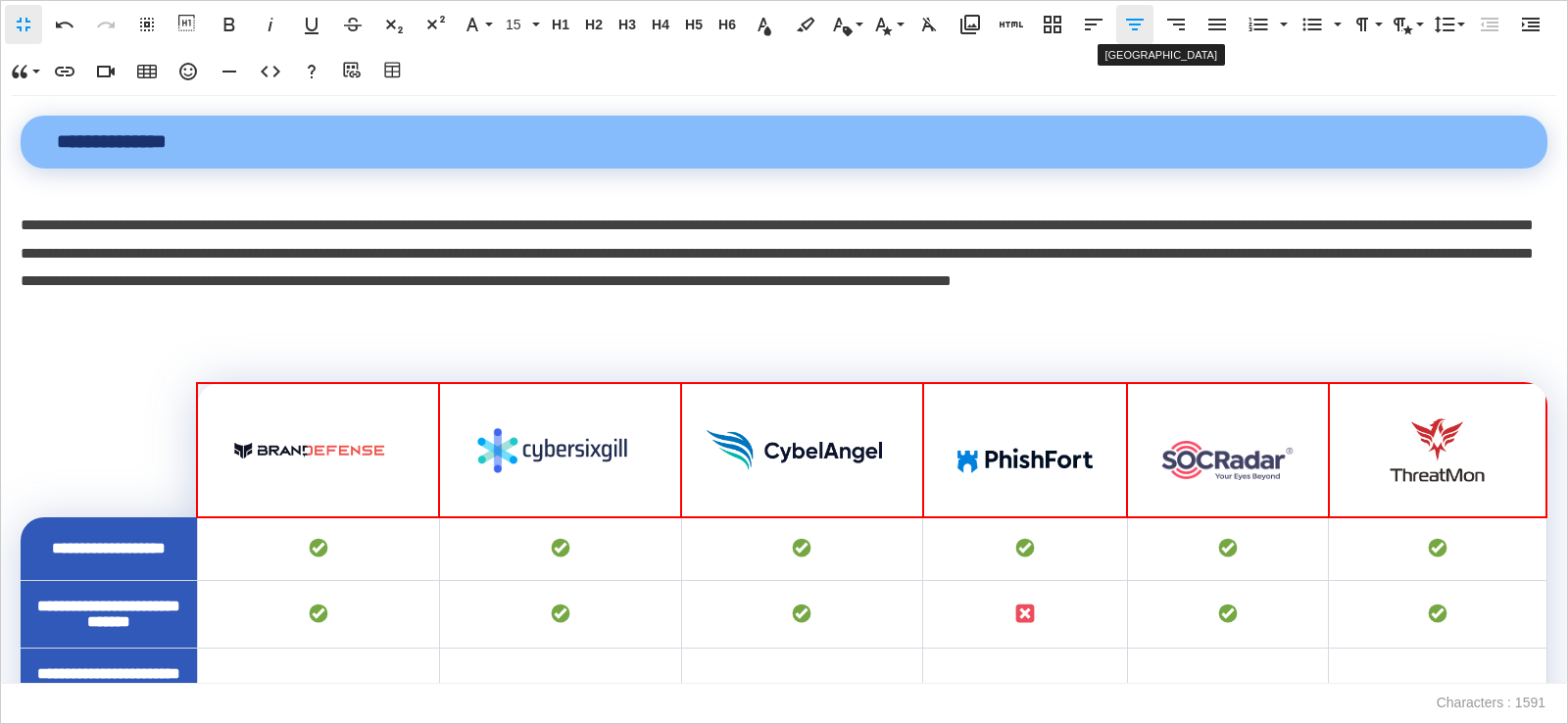
click at [1148, 21] on button "Align Center" at bounding box center [1135, 24] width 38 height 39
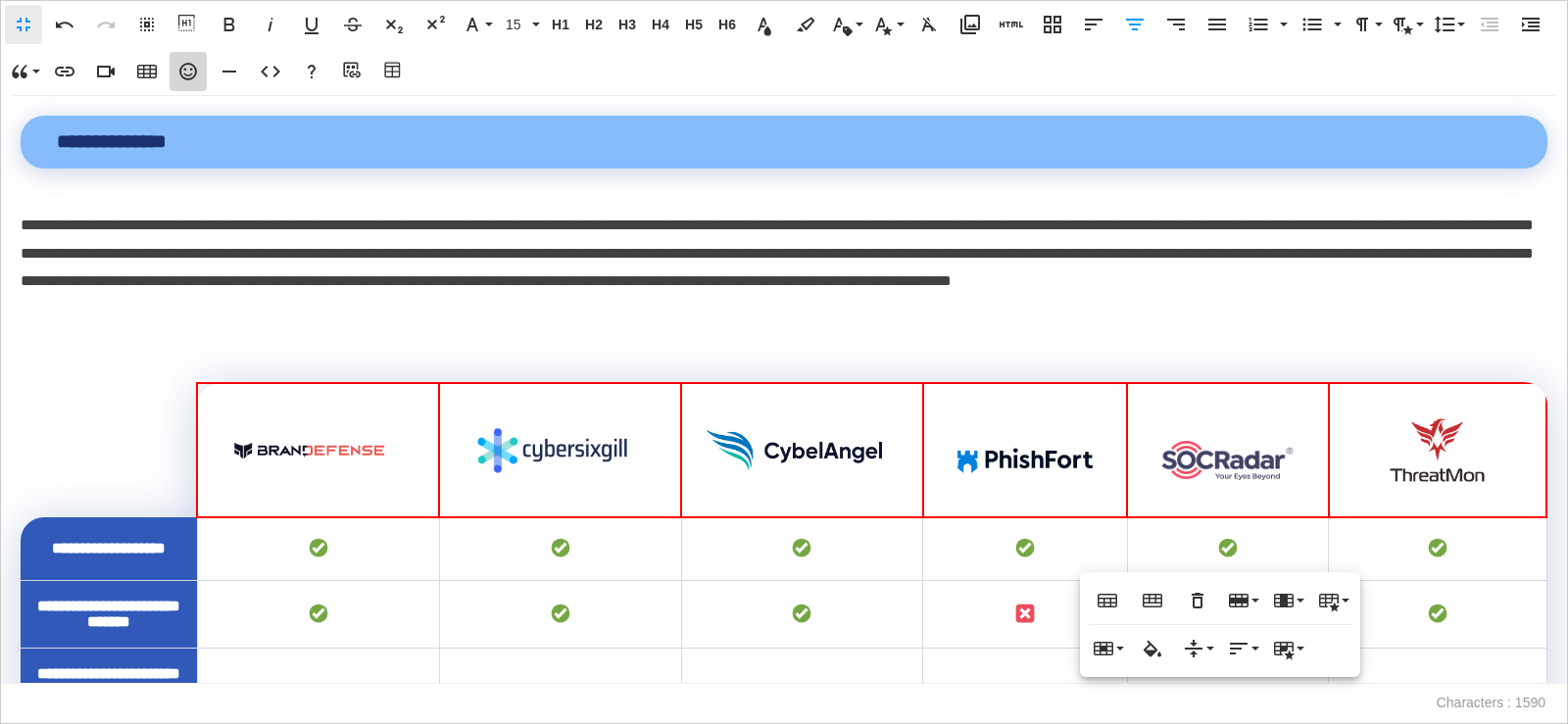
click at [193, 78] on icon "button" at bounding box center [189, 72] width 18 height 18
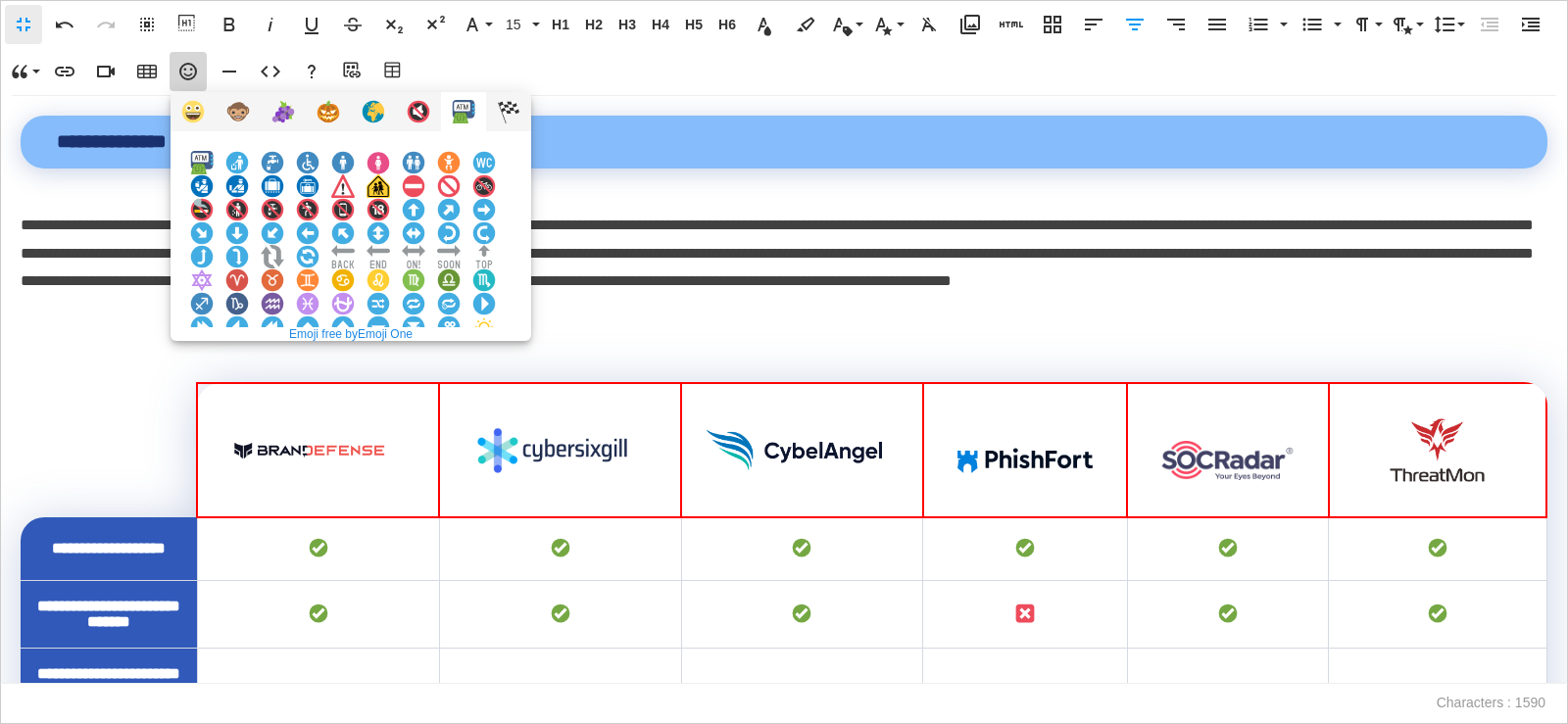
click at [214, 362] on img at bounding box center [202, 374] width 24 height 24
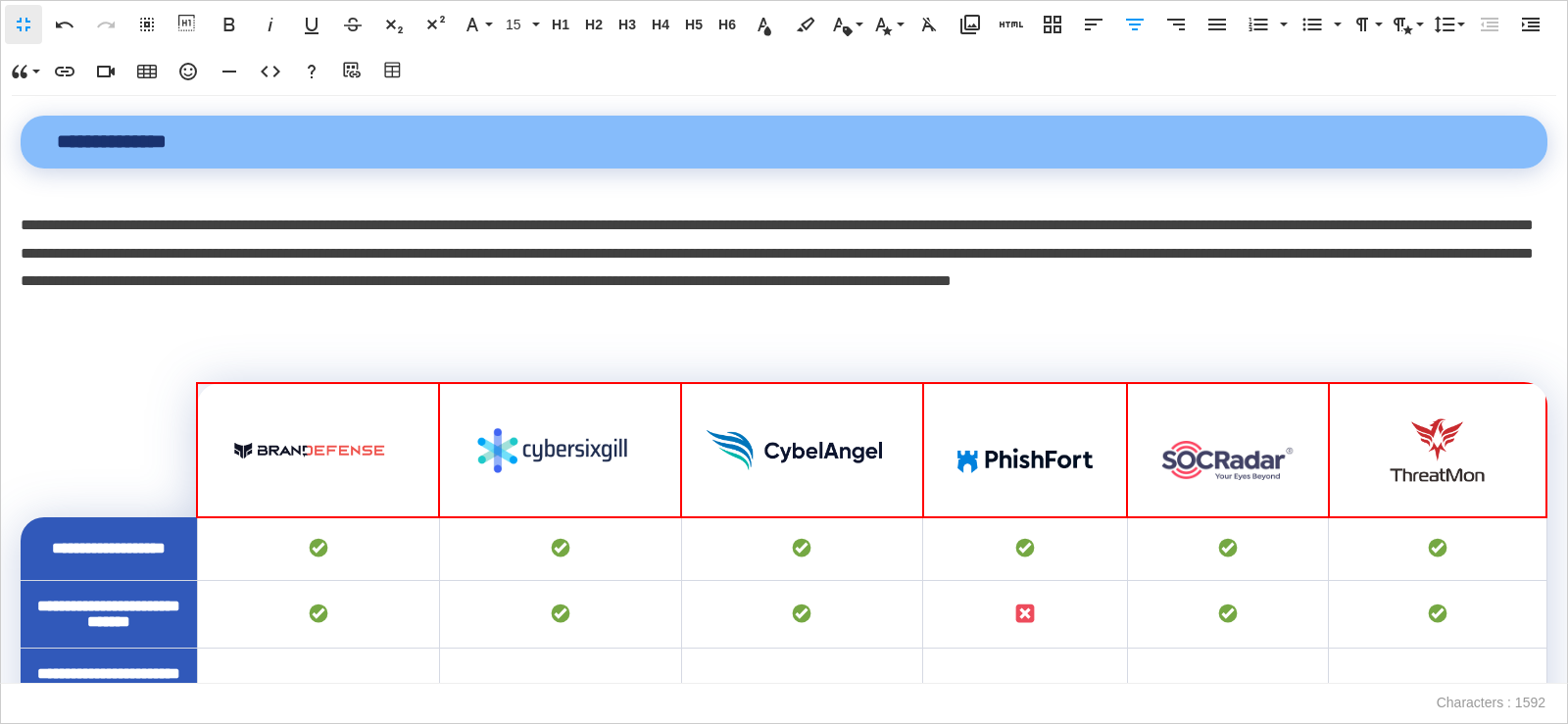
click at [1142, 28] on icon "button" at bounding box center [1135, 25] width 24 height 24
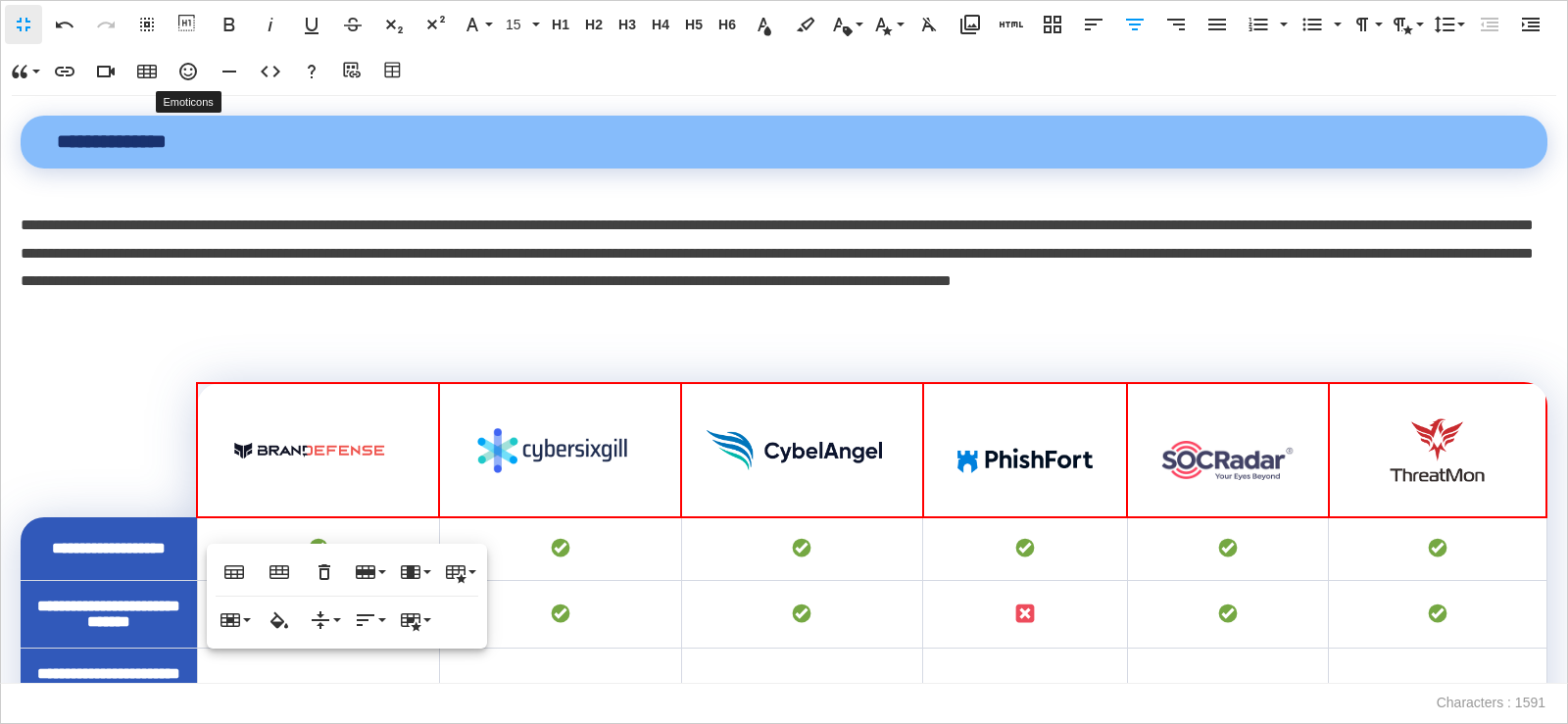
click at [182, 75] on icon "button" at bounding box center [189, 72] width 18 height 18
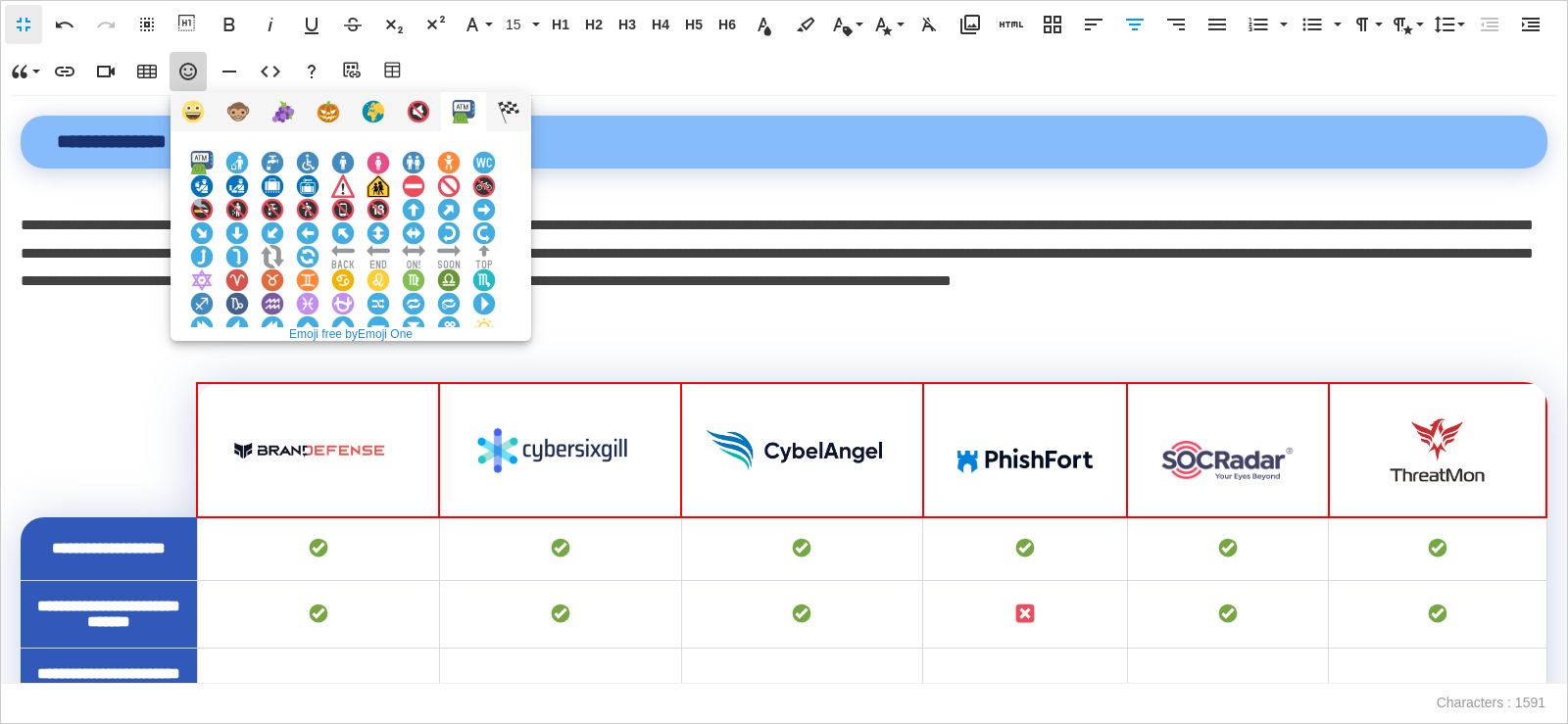
click at [214, 362] on img at bounding box center [202, 374] width 24 height 24
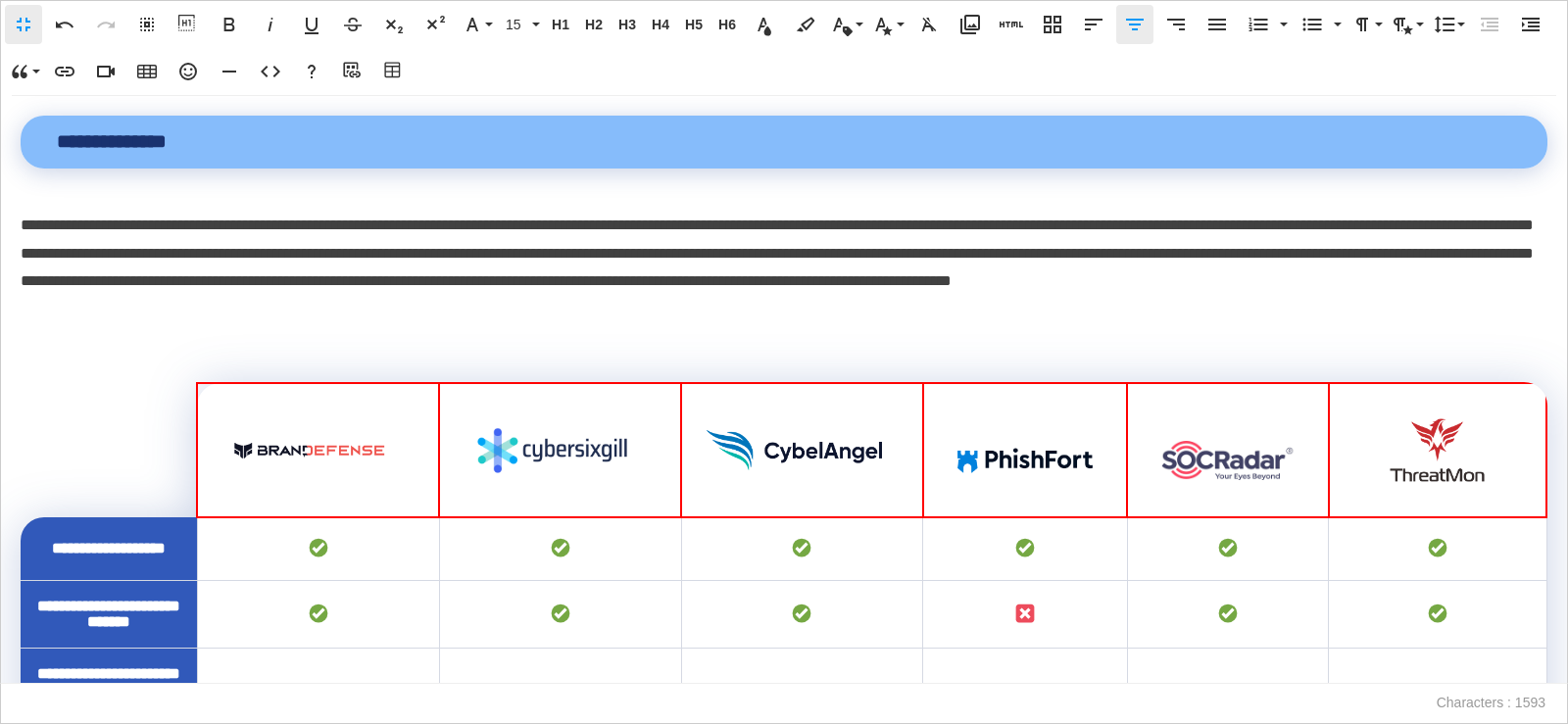
click at [1135, 29] on icon "button" at bounding box center [1135, 25] width 18 height 12
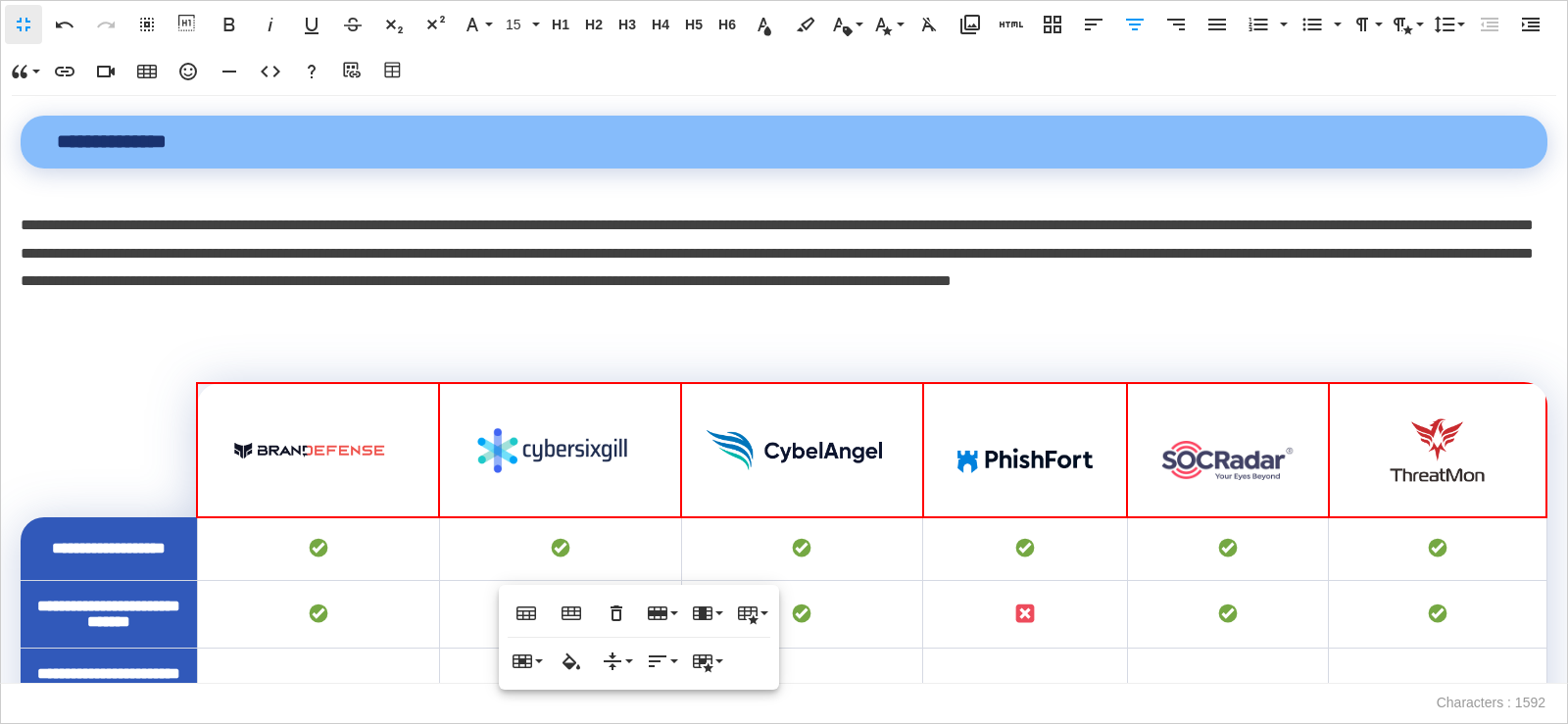
click at [186, 72] on icon "button" at bounding box center [189, 72] width 24 height 24
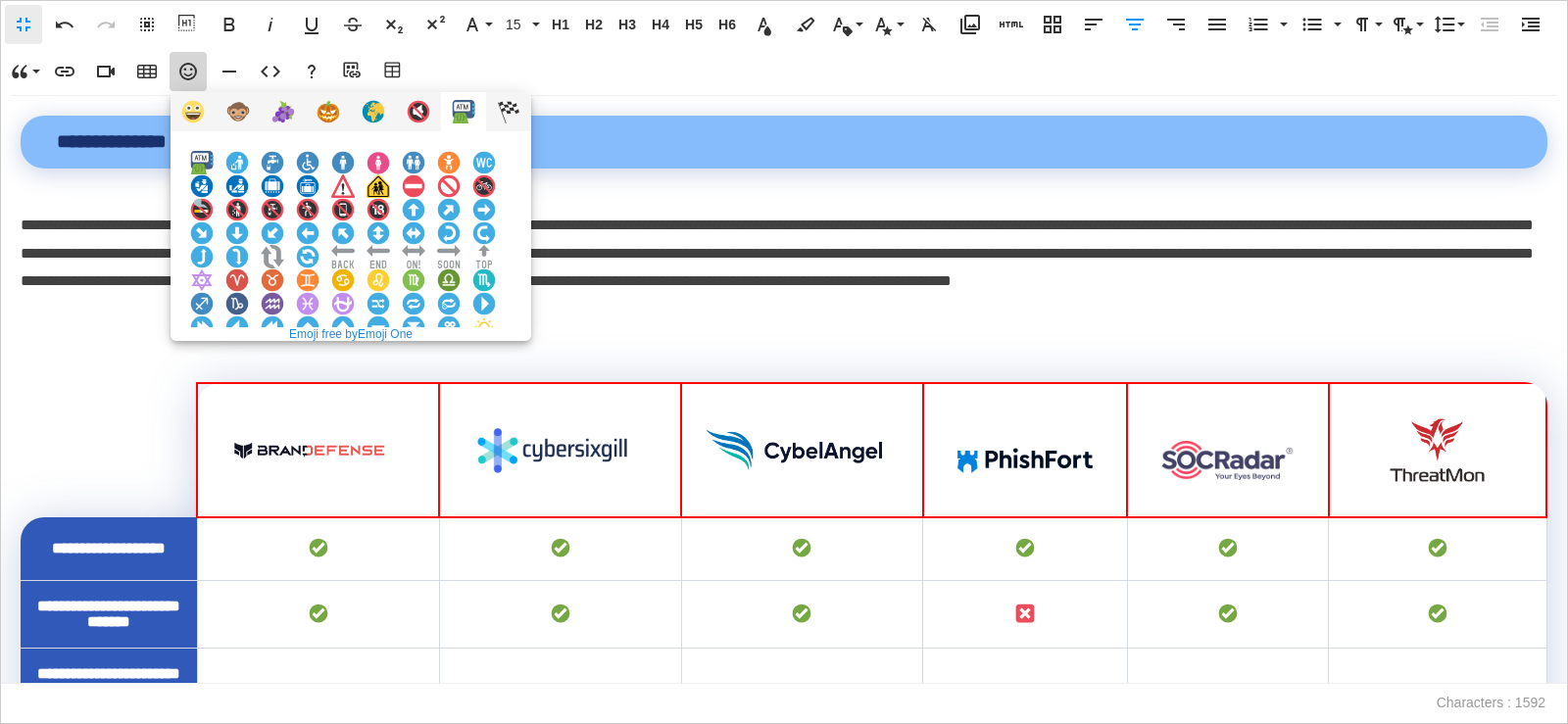
click at [214, 362] on img at bounding box center [202, 374] width 24 height 24
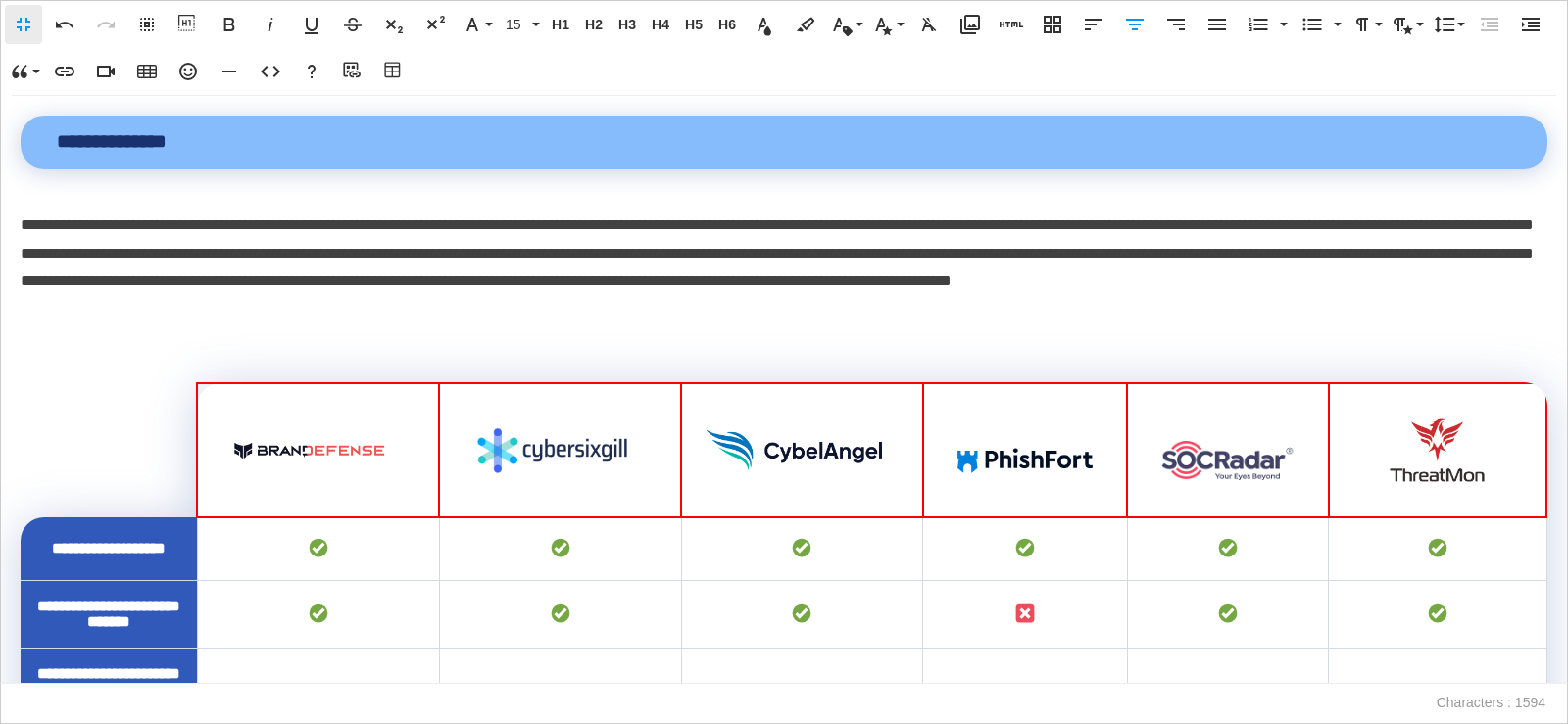
click at [1140, 25] on icon "button" at bounding box center [1135, 25] width 18 height 12
click at [183, 73] on icon "button" at bounding box center [189, 72] width 24 height 24
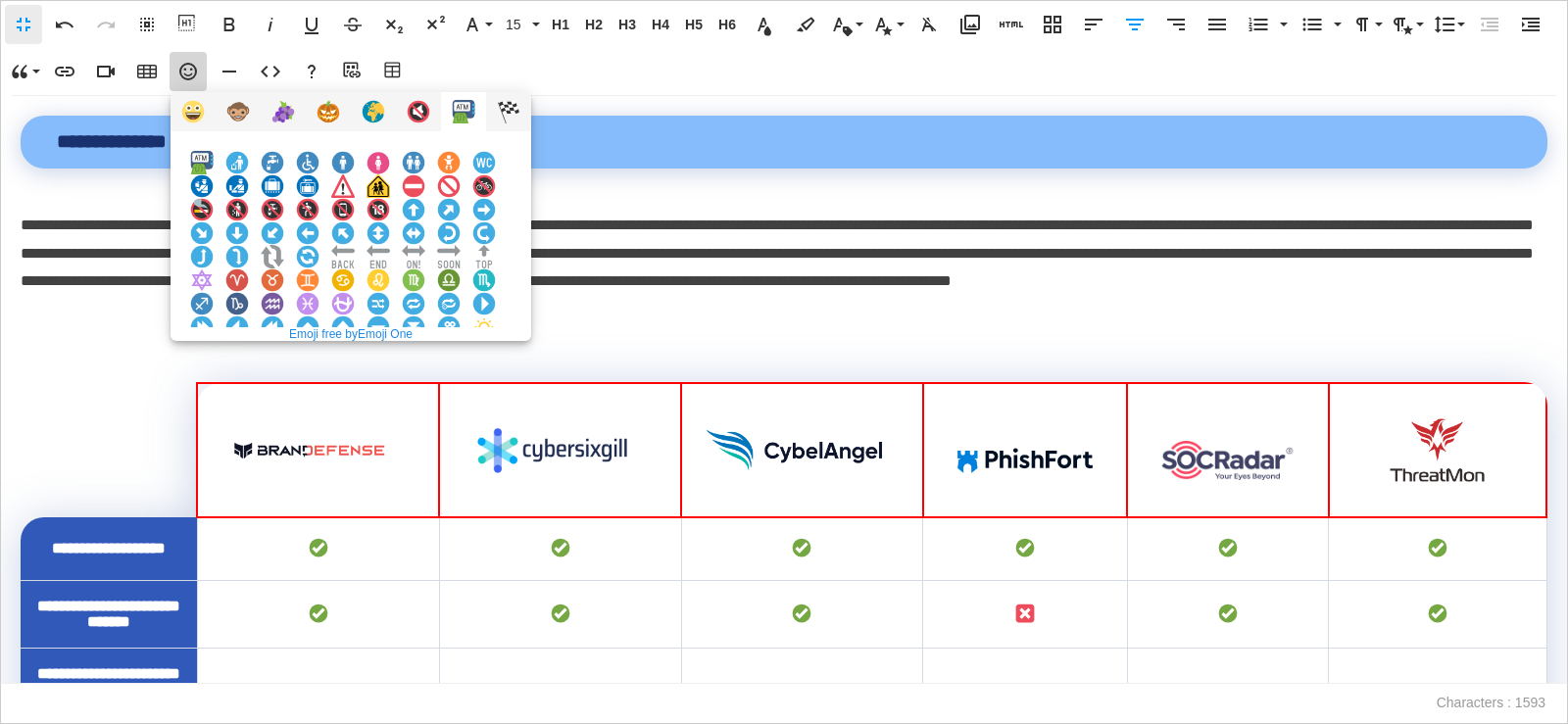
click at [214, 362] on img at bounding box center [202, 374] width 24 height 24
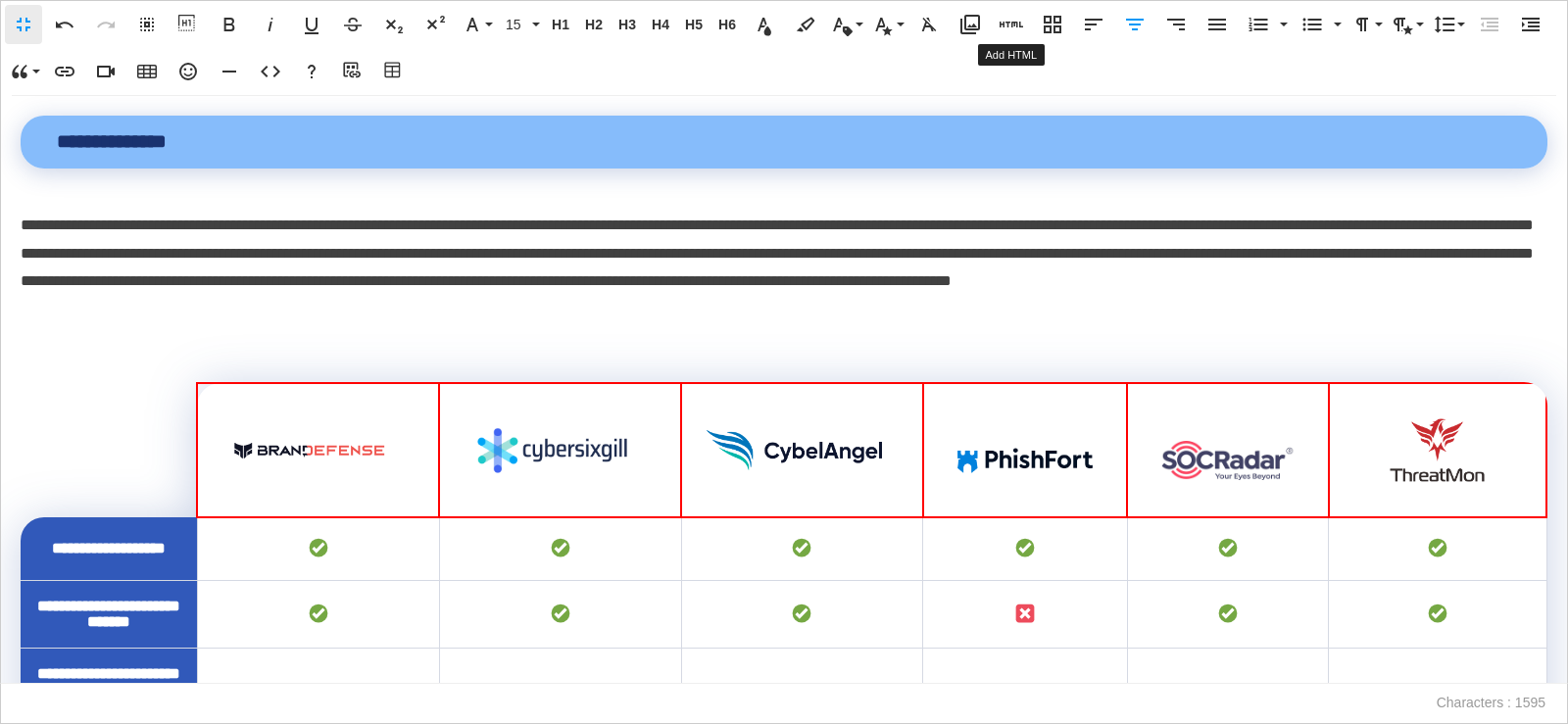
click at [1140, 30] on icon "button" at bounding box center [1135, 25] width 24 height 24
click at [361, 649] on td at bounding box center [318, 682] width 242 height 68
click at [753, 649] on td at bounding box center [802, 682] width 242 height 68
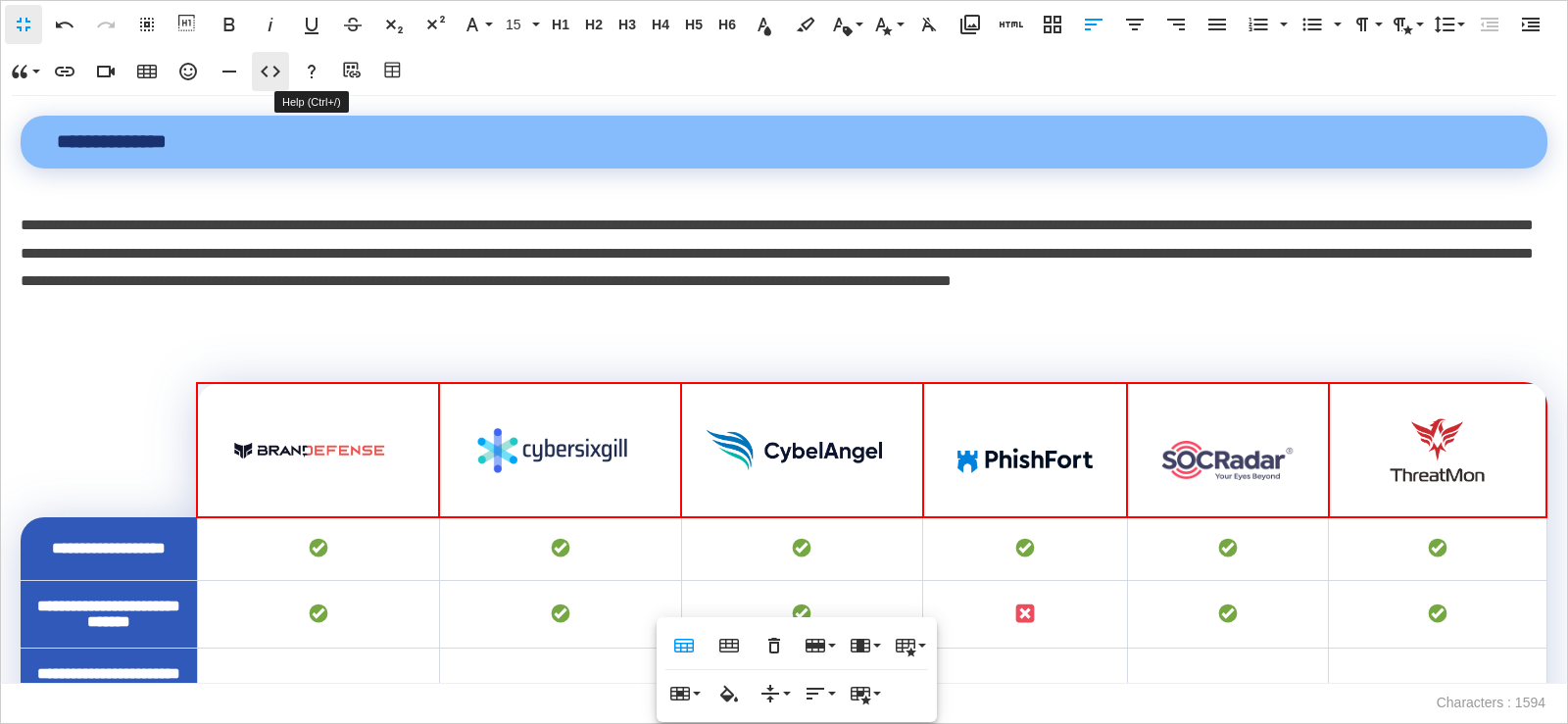
click at [278, 70] on icon "button" at bounding box center [271, 72] width 20 height 12
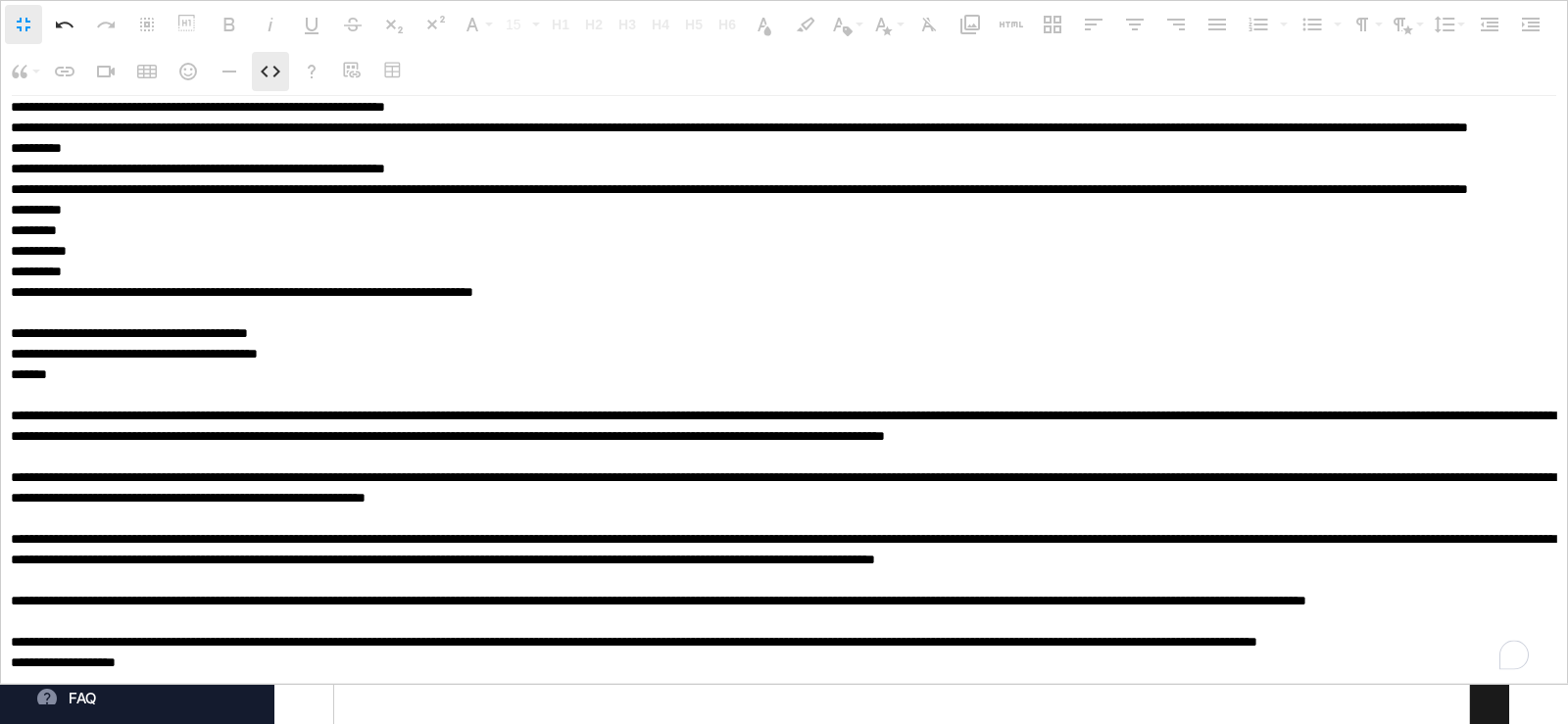
scroll to position [13924, 0]
click at [278, 70] on icon "button" at bounding box center [271, 72] width 20 height 12
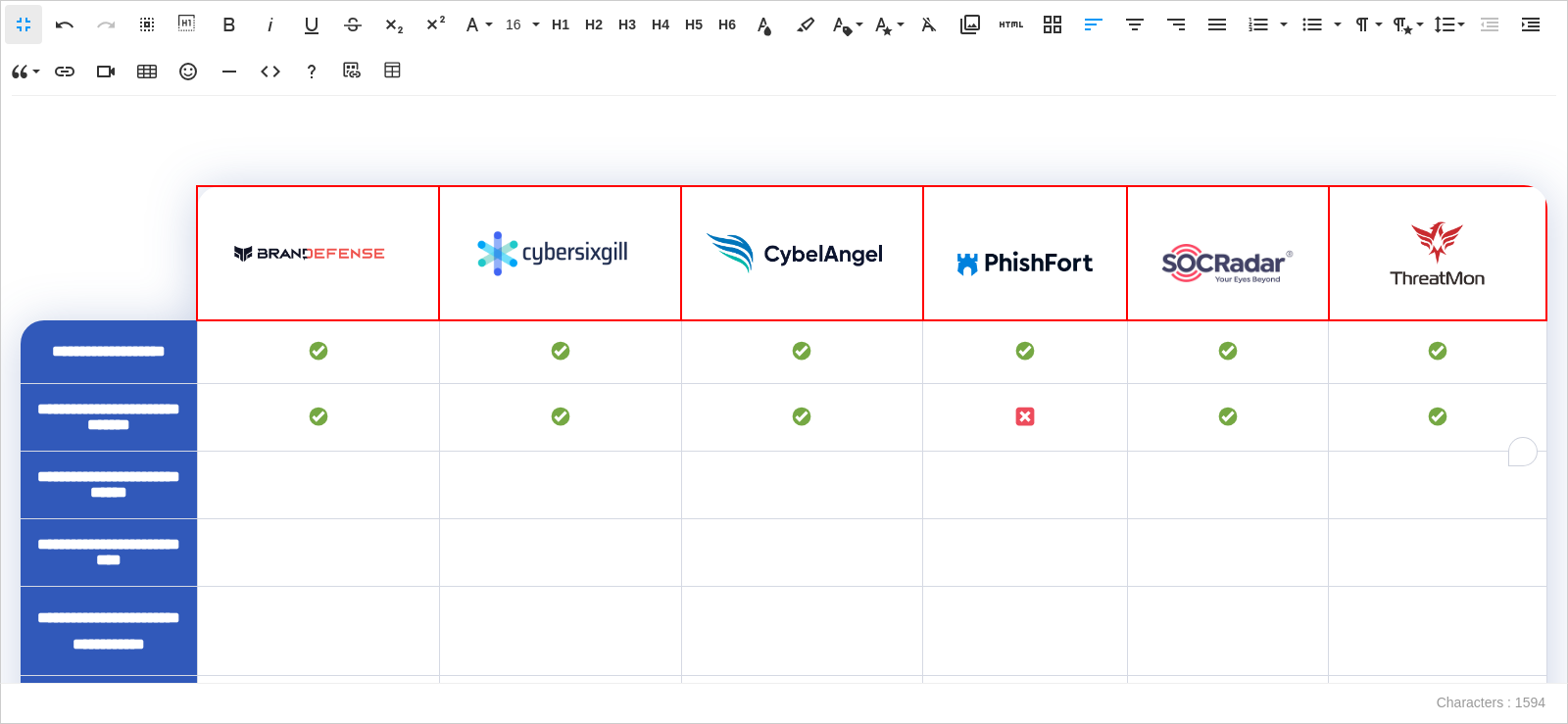
scroll to position [843, 0]
click at [792, 519] on td "To enrich screen reader interactions, please activate Accessibility in Grammarl…" at bounding box center [802, 486] width 242 height 68
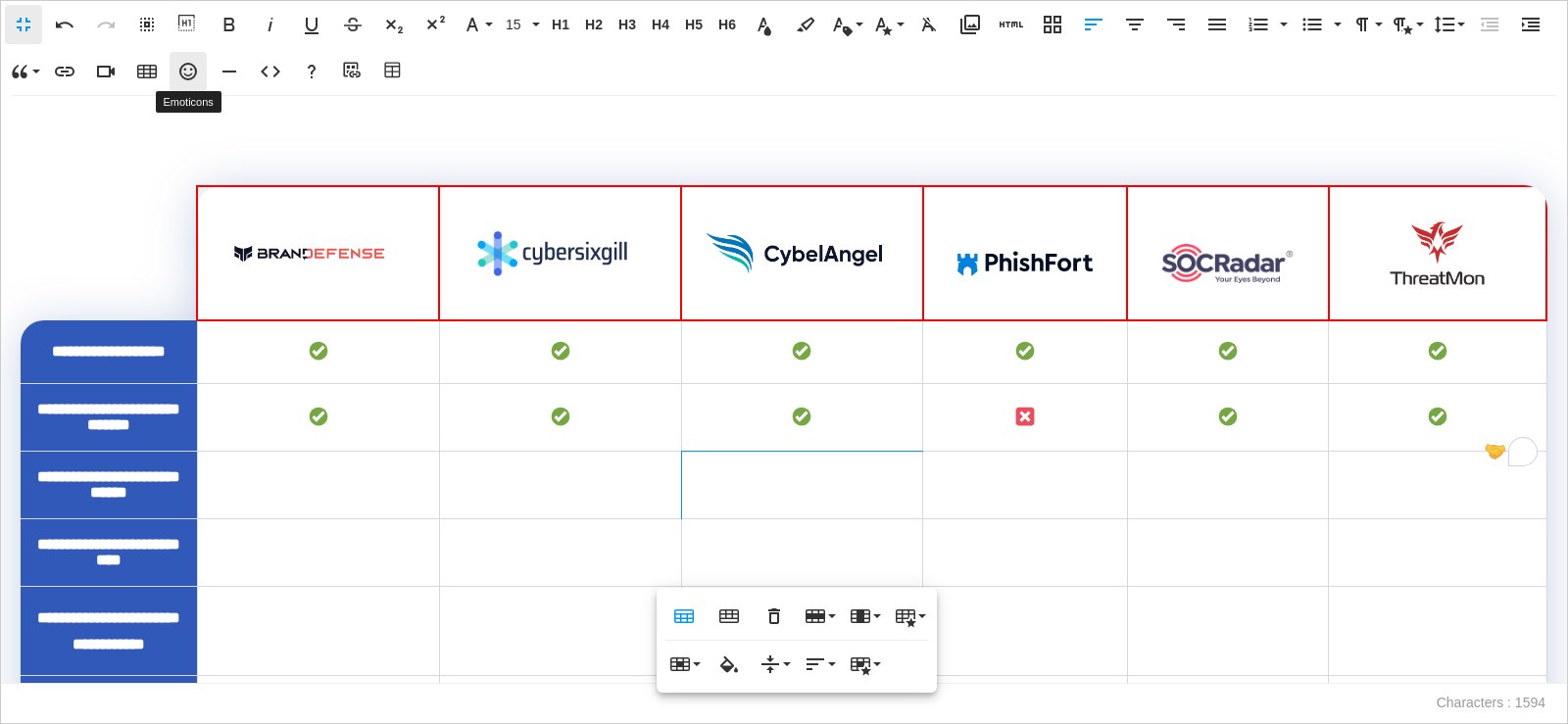
click at [197, 72] on icon "button" at bounding box center [189, 72] width 24 height 24
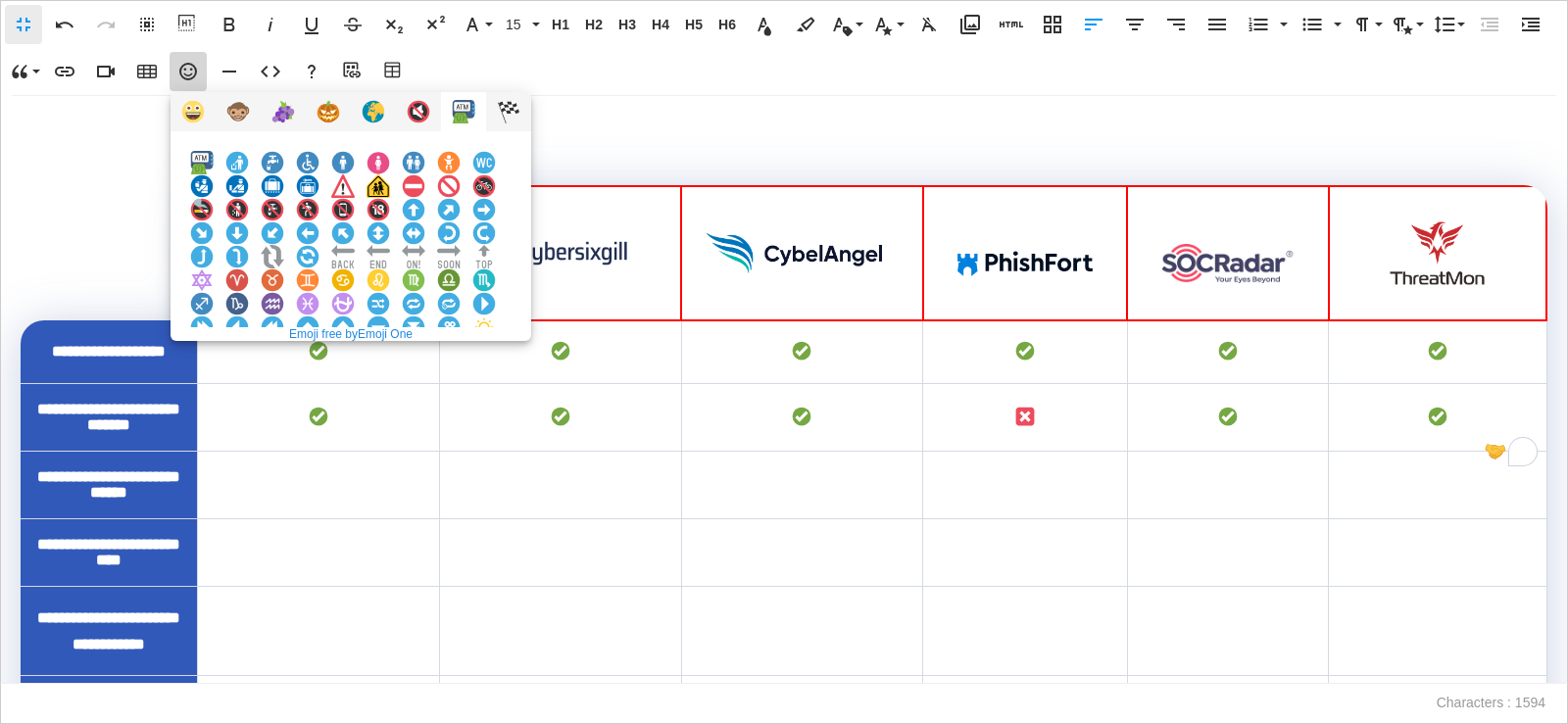
click at [214, 362] on img at bounding box center [202, 374] width 24 height 24
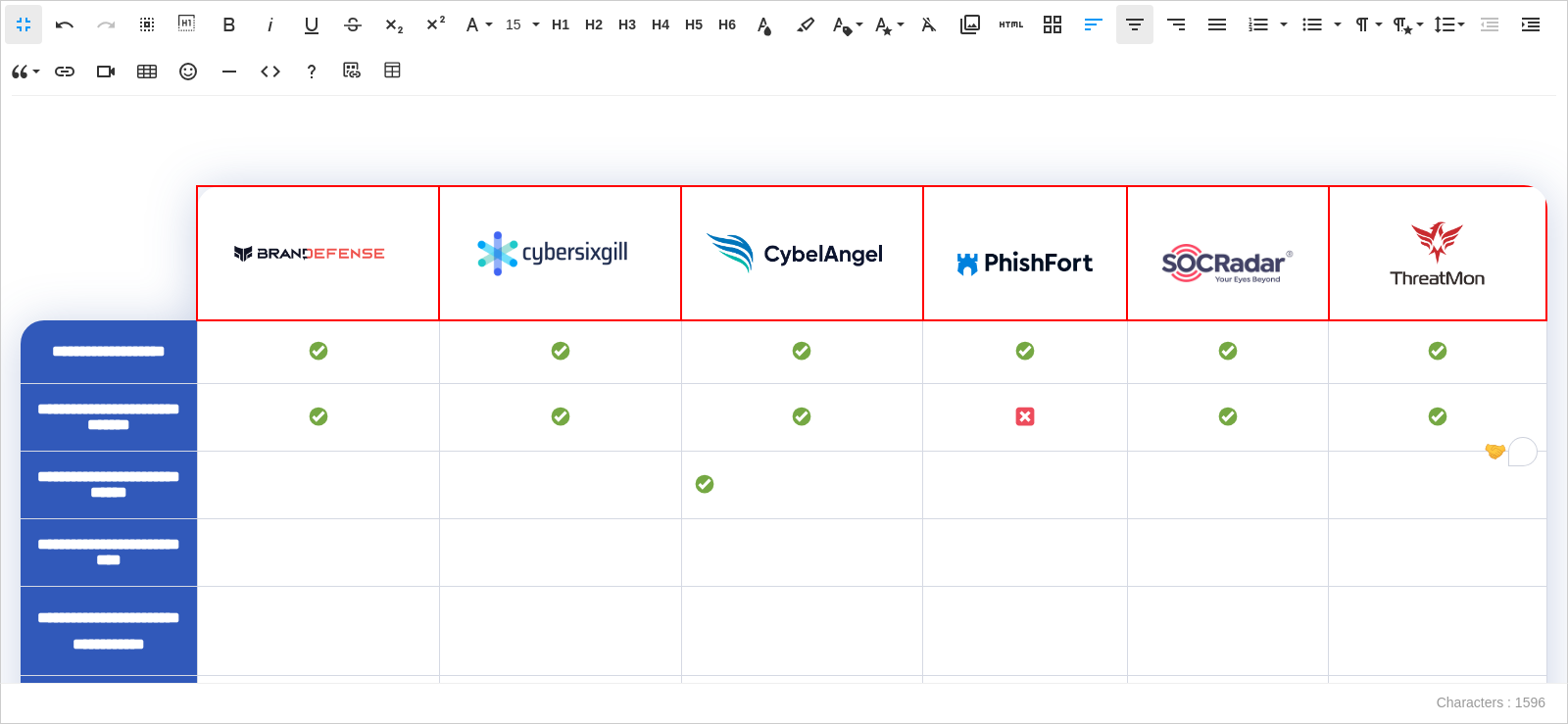
click at [1129, 31] on icon "button" at bounding box center [1135, 25] width 24 height 24
click at [1172, 519] on td "To enrich screen reader interactions, please activate Accessibility in Grammarl…" at bounding box center [1227, 486] width 201 height 68
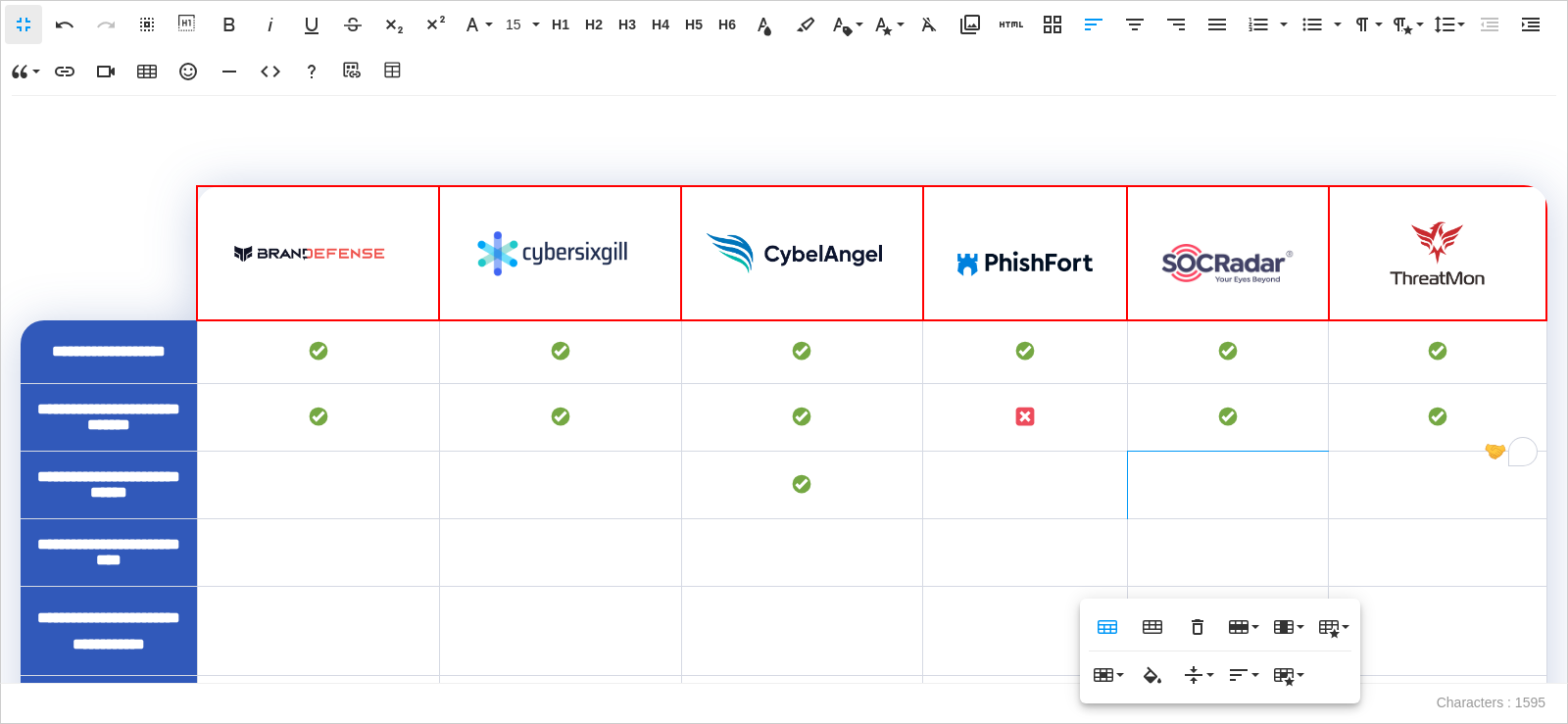
scroll to position [187, 0]
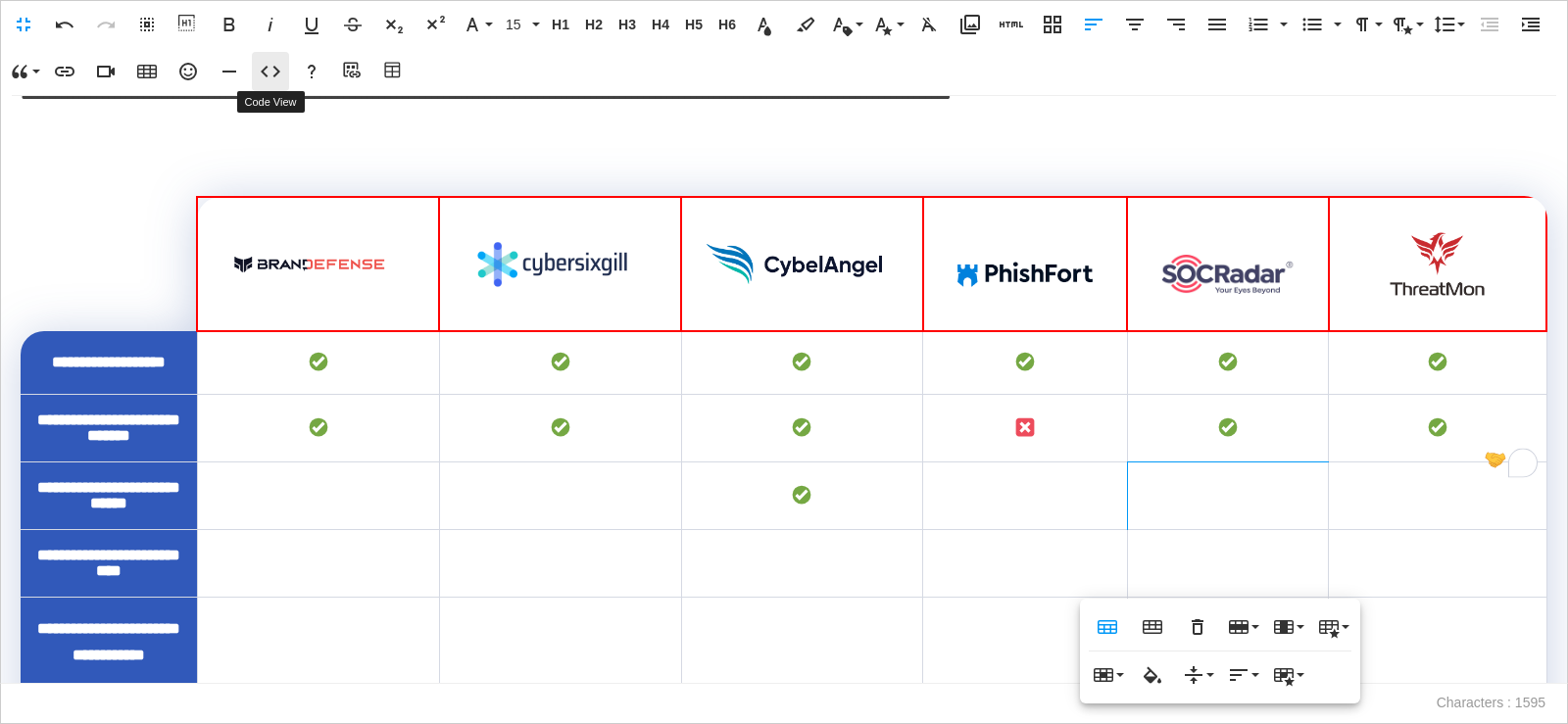
type textarea "**********"
click at [272, 69] on icon "button" at bounding box center [271, 72] width 24 height 24
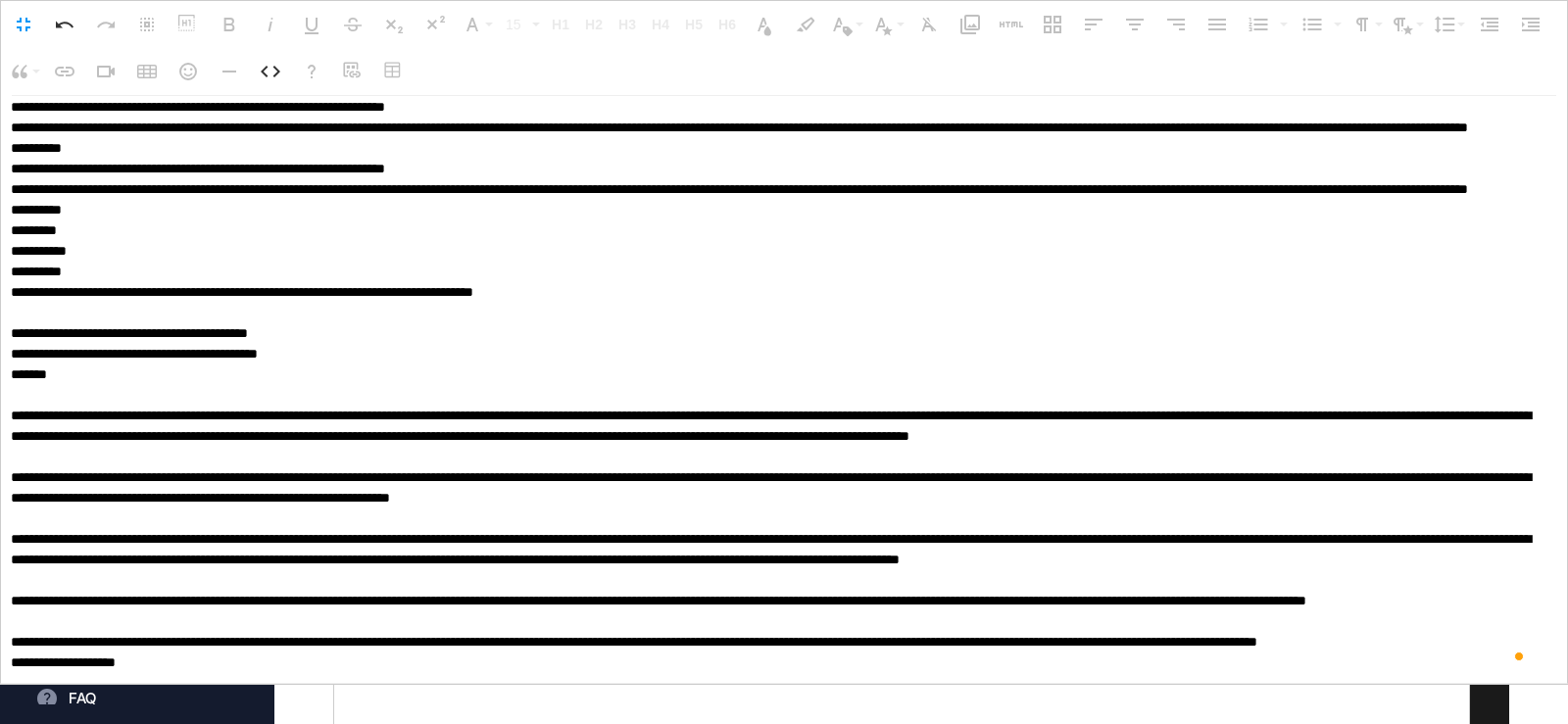
scroll to position [12134, 0]
click at [279, 78] on icon "button" at bounding box center [271, 72] width 24 height 24
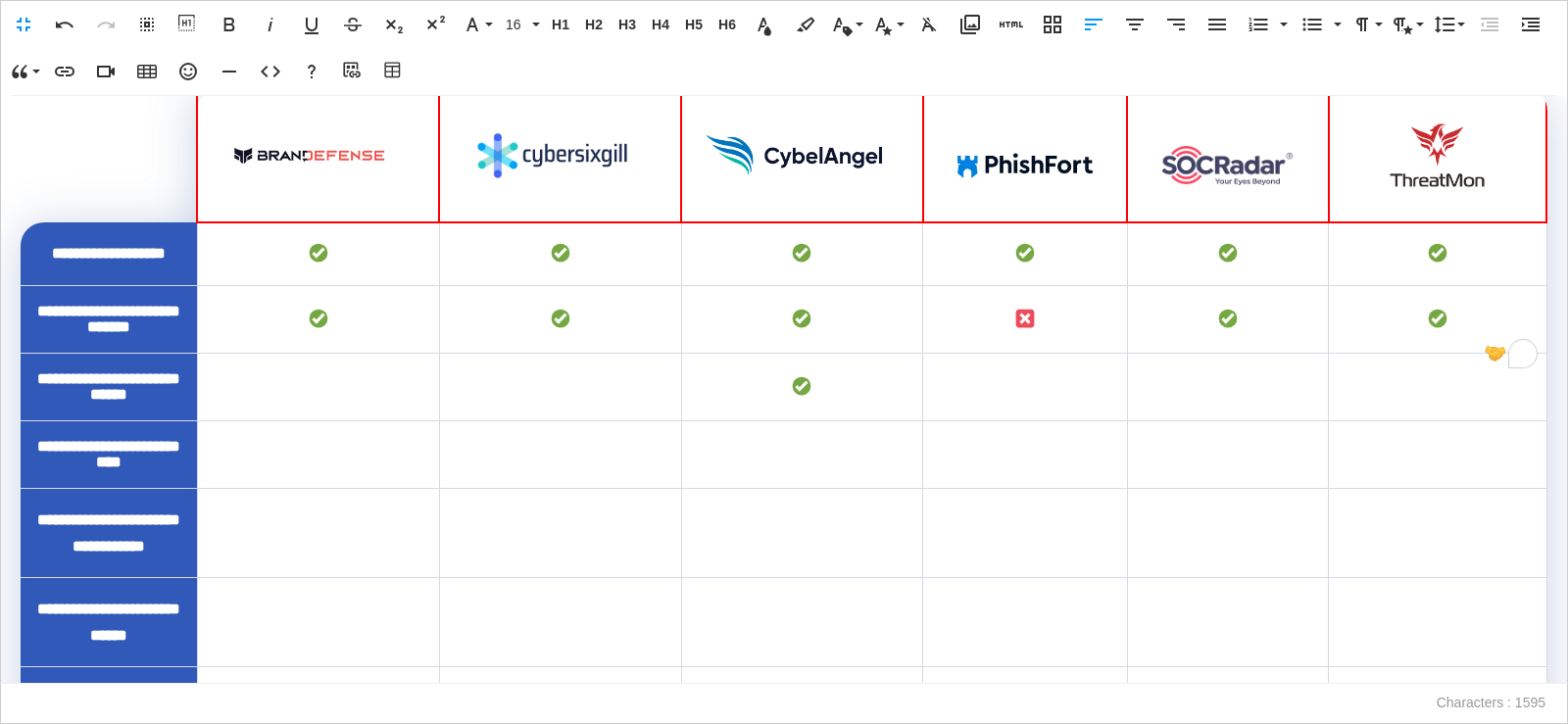
click at [1159, 421] on td "To enrich screen reader interactions, please activate Accessibility in Grammarl…" at bounding box center [1227, 387] width 201 height 68
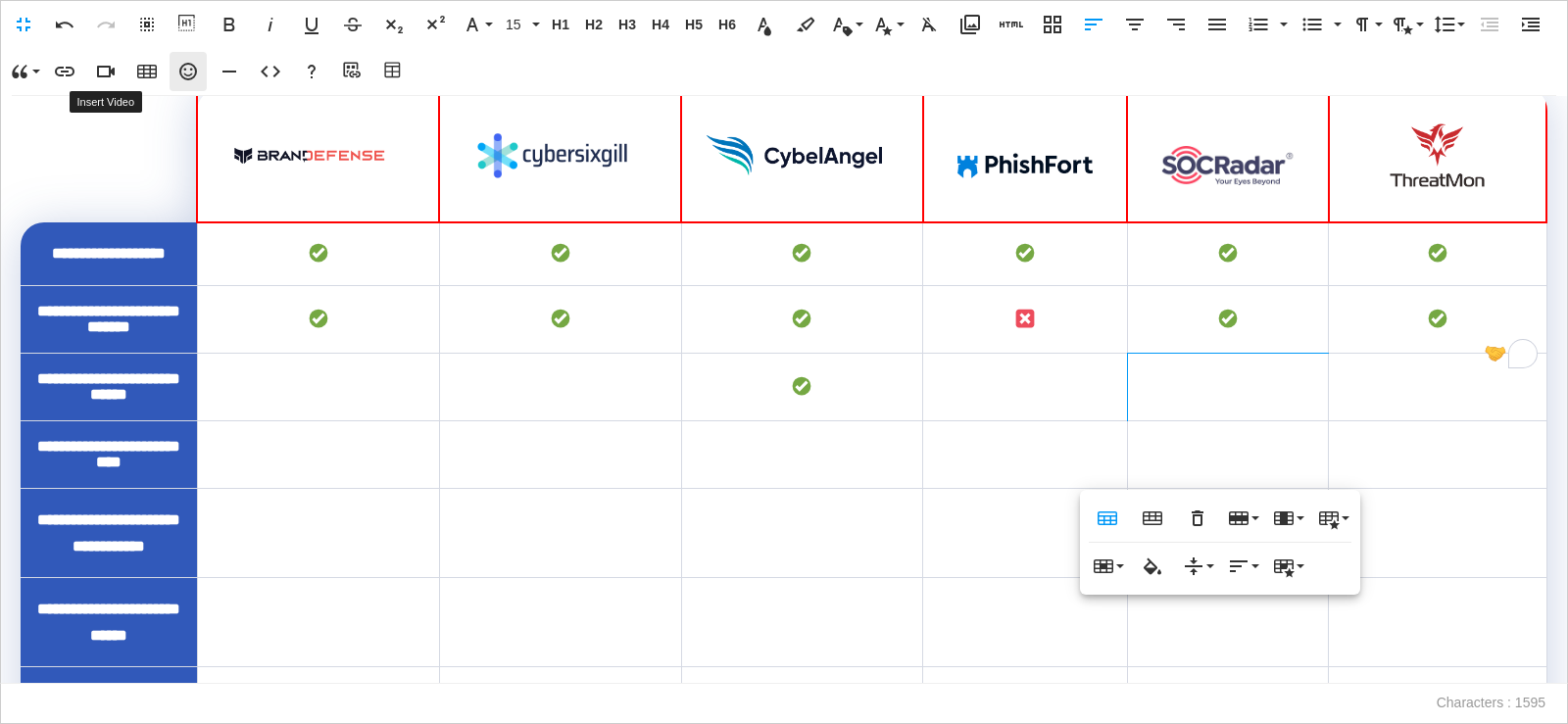
click at [197, 70] on icon "button" at bounding box center [189, 72] width 24 height 24
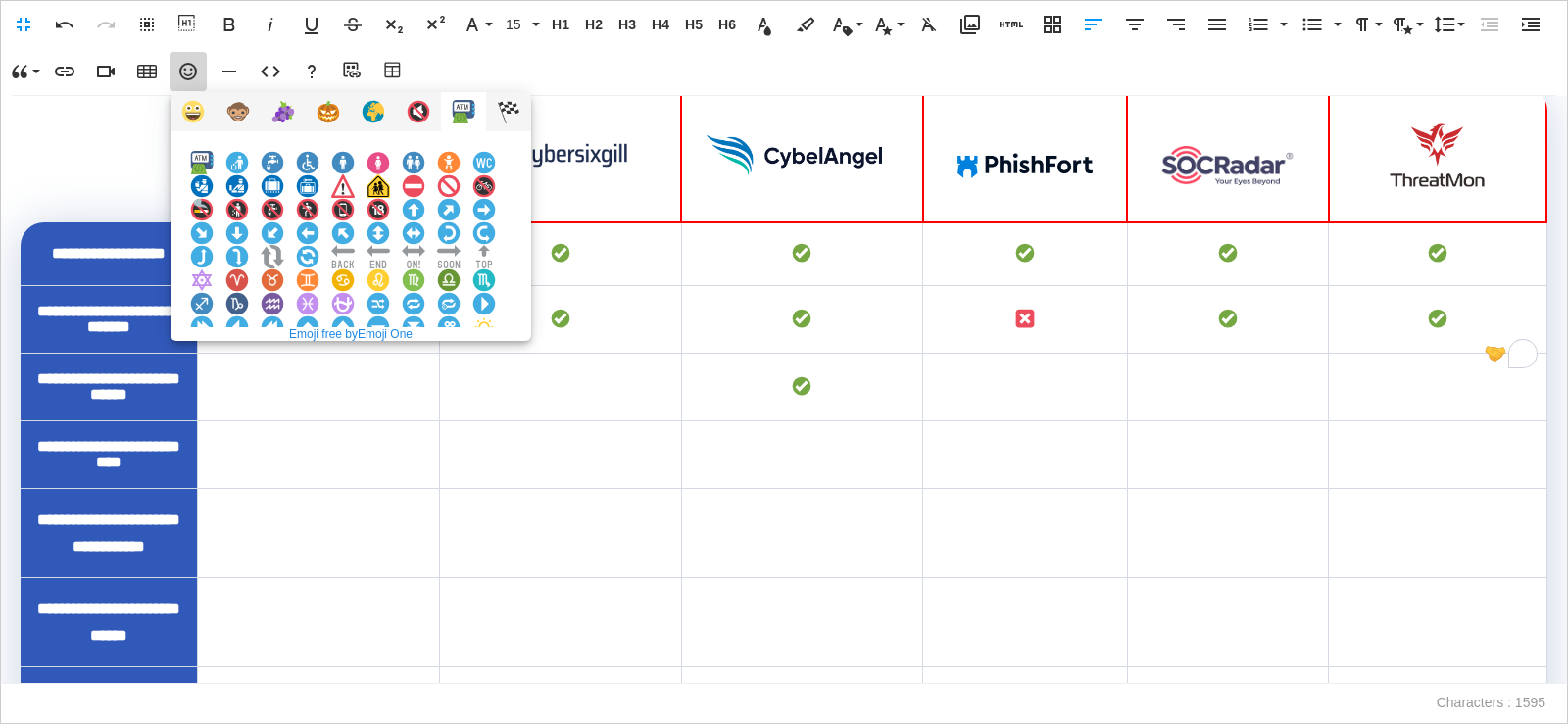
click at [214, 362] on img at bounding box center [202, 374] width 24 height 24
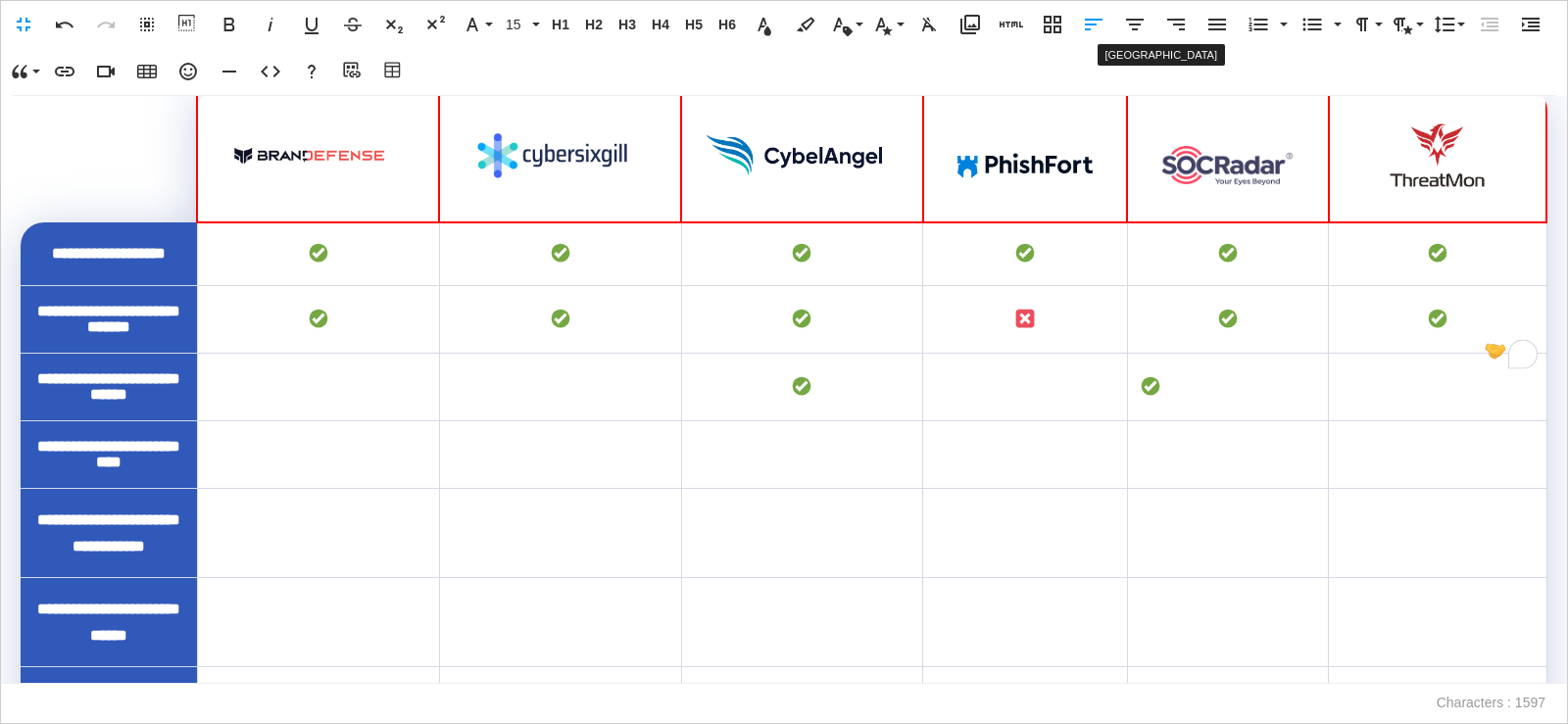
click at [1134, 37] on button "[GEOGRAPHIC_DATA]" at bounding box center [1135, 24] width 38 height 39
click at [336, 421] on td "To enrich screen reader interactions, please activate Accessibility in Grammarl…" at bounding box center [318, 387] width 242 height 68
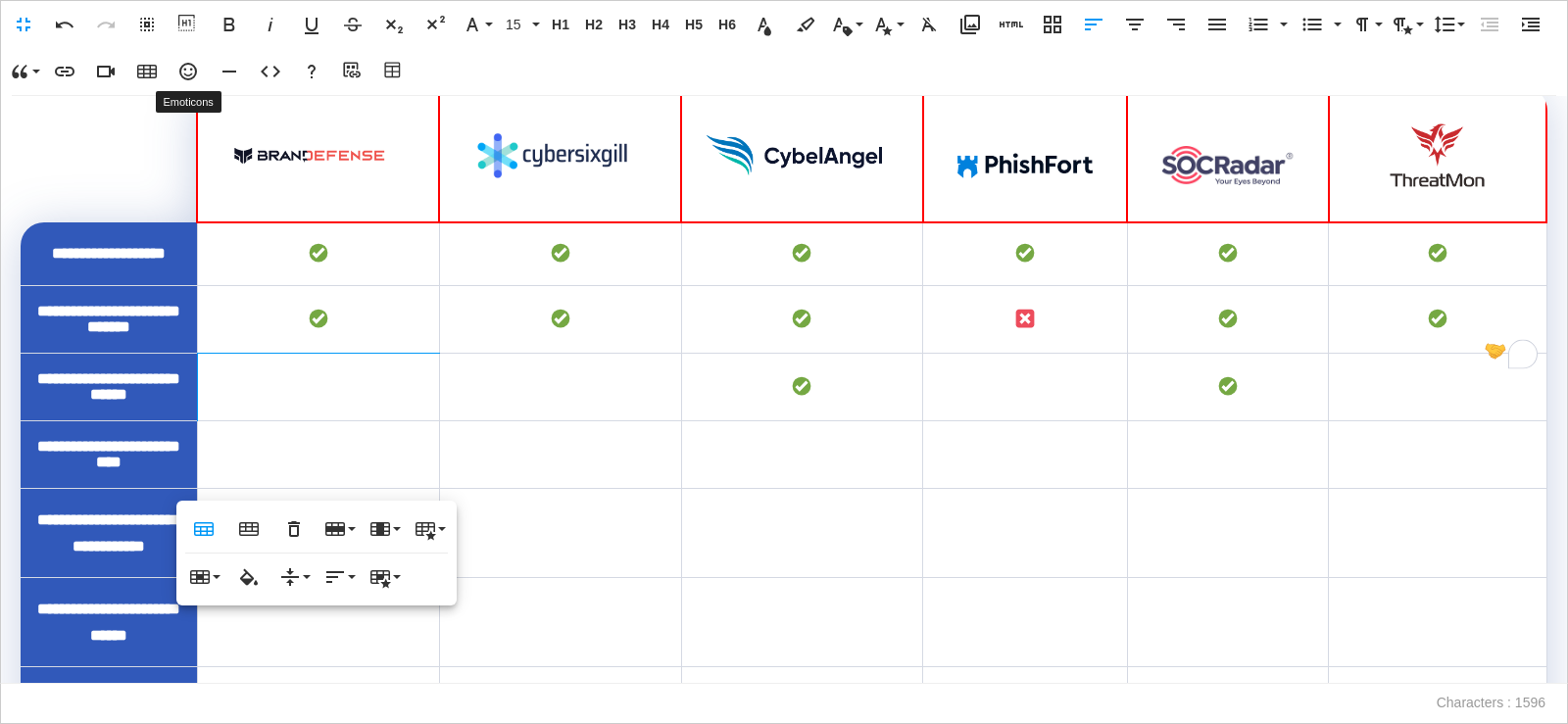
click at [189, 69] on icon "button" at bounding box center [189, 72] width 24 height 24
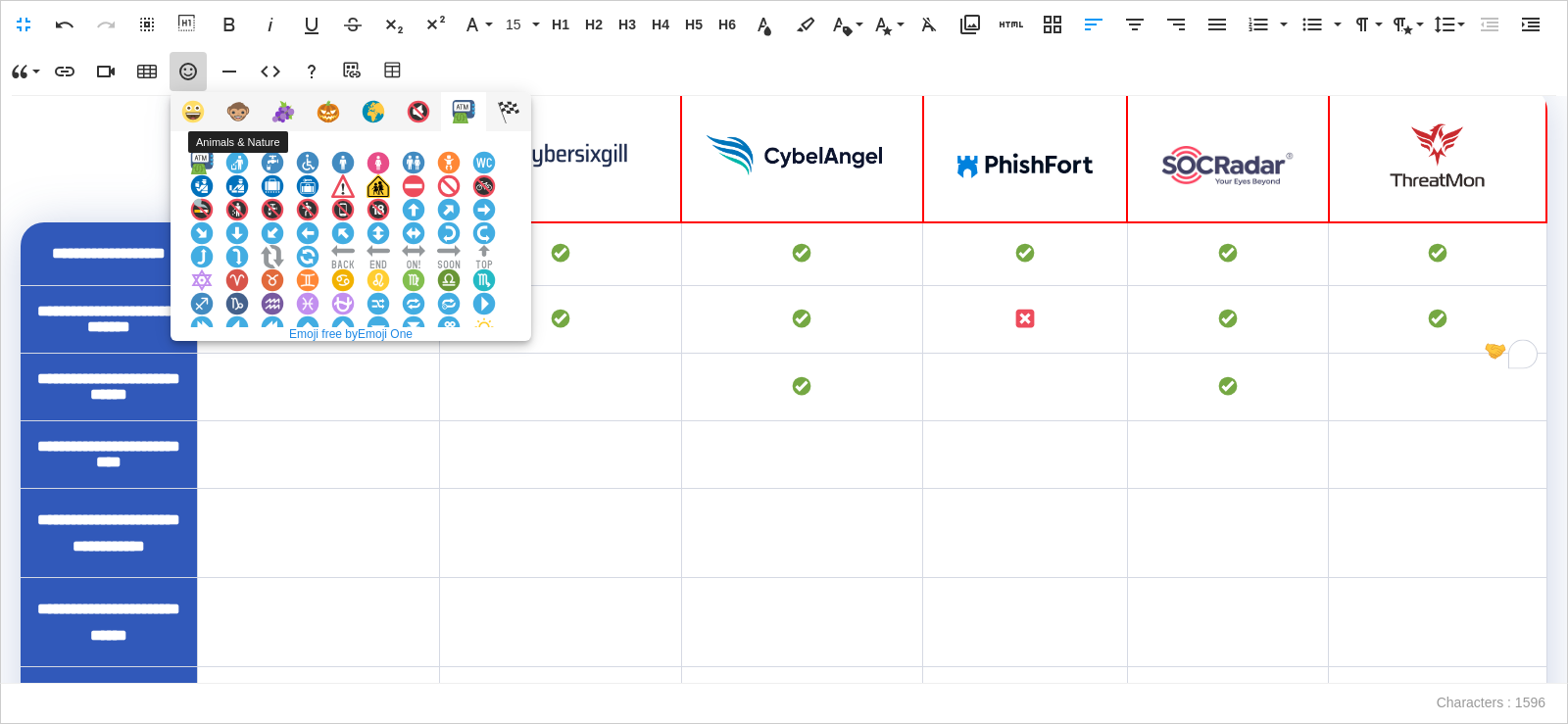
click at [214, 362] on img at bounding box center [202, 374] width 24 height 24
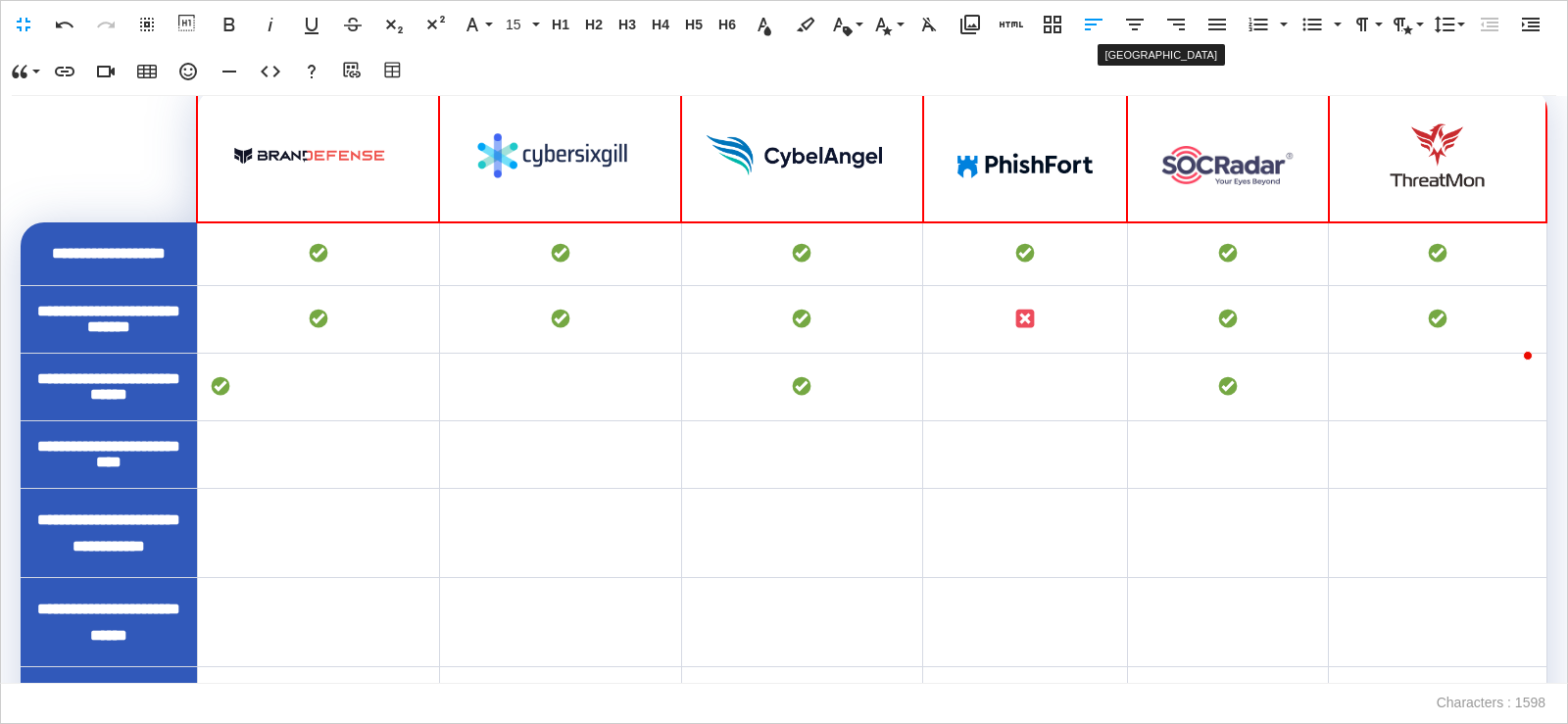
click at [1145, 22] on icon "button" at bounding box center [1135, 25] width 24 height 24
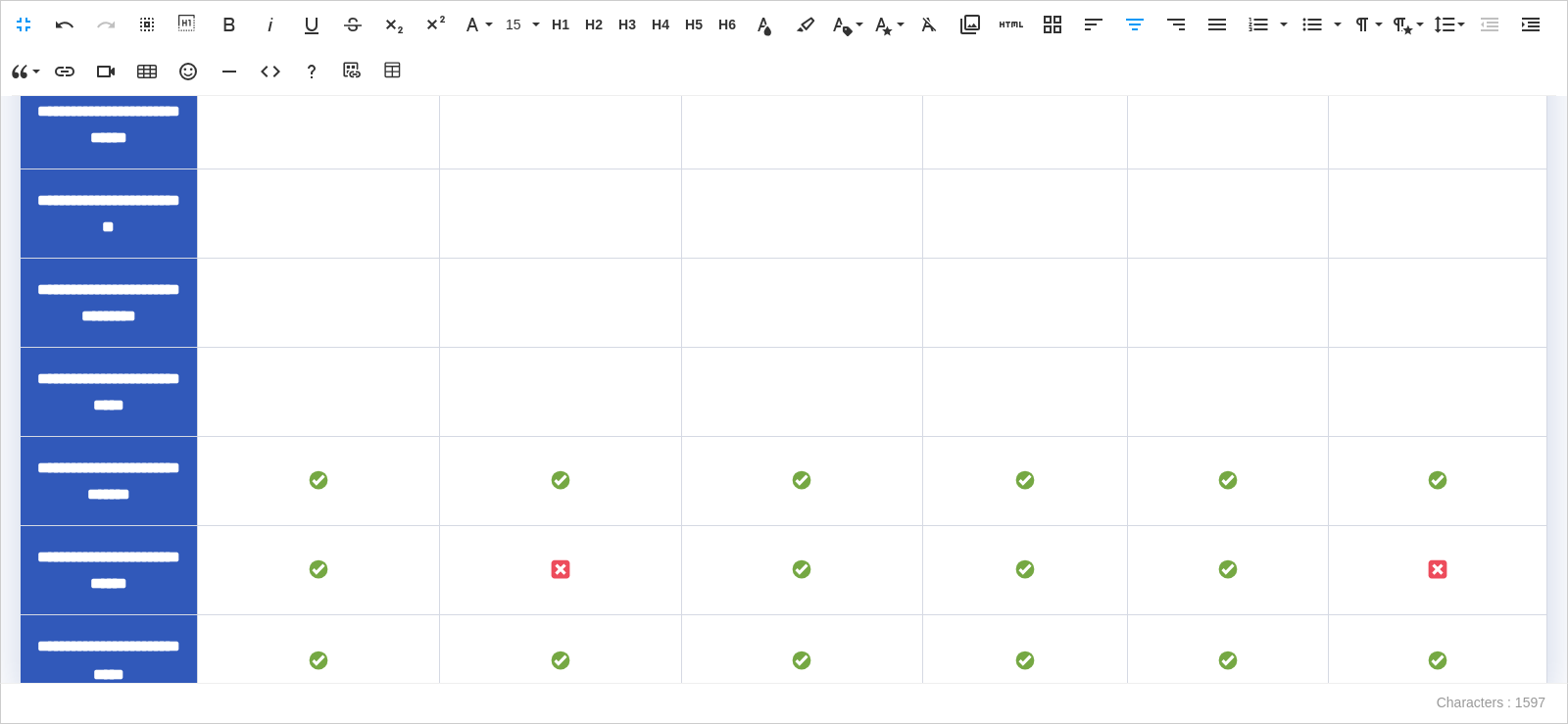
scroll to position [1547, 0]
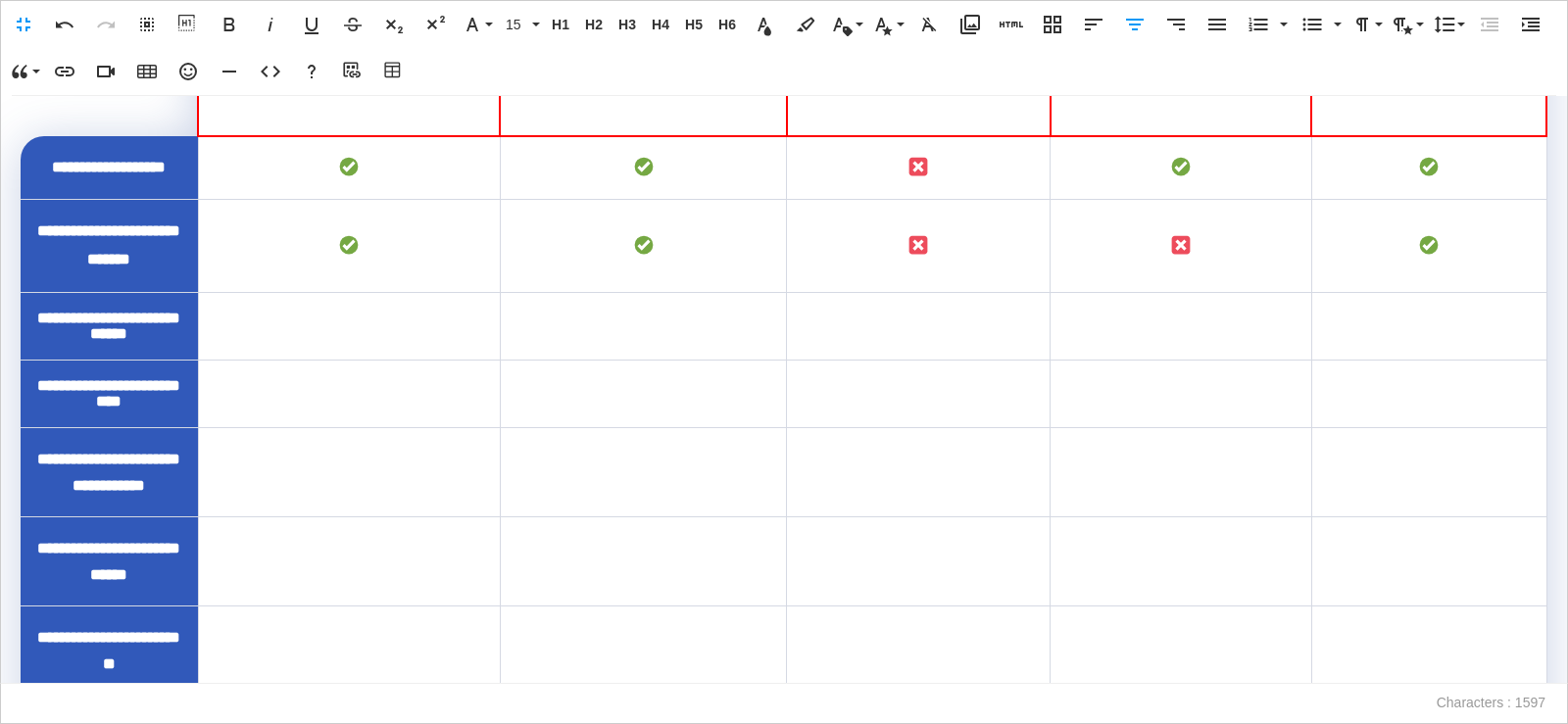
click at [361, 360] on td "To enrich screen reader interactions, please activate Accessibility in Grammarl…" at bounding box center [349, 326] width 302 height 68
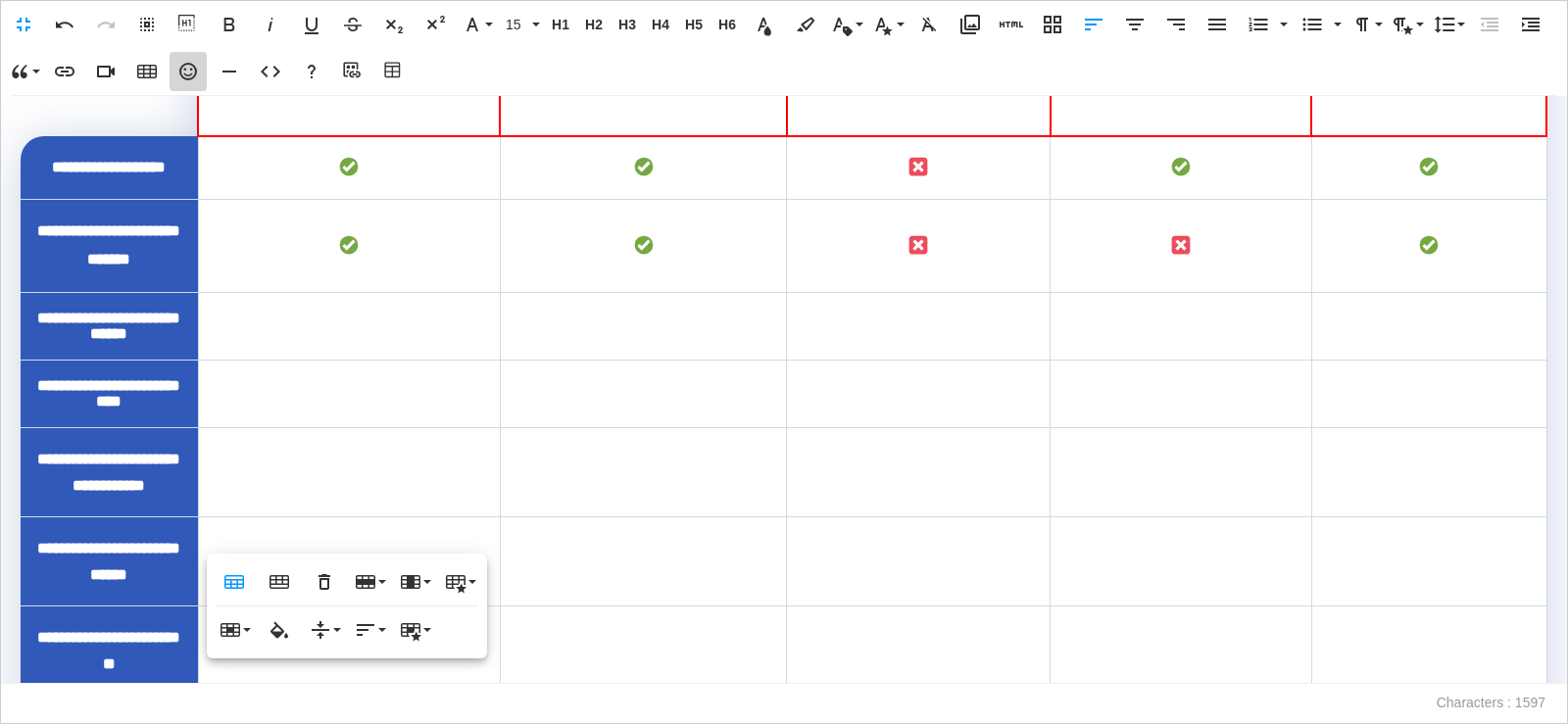
click at [185, 72] on icon "button" at bounding box center [189, 72] width 24 height 24
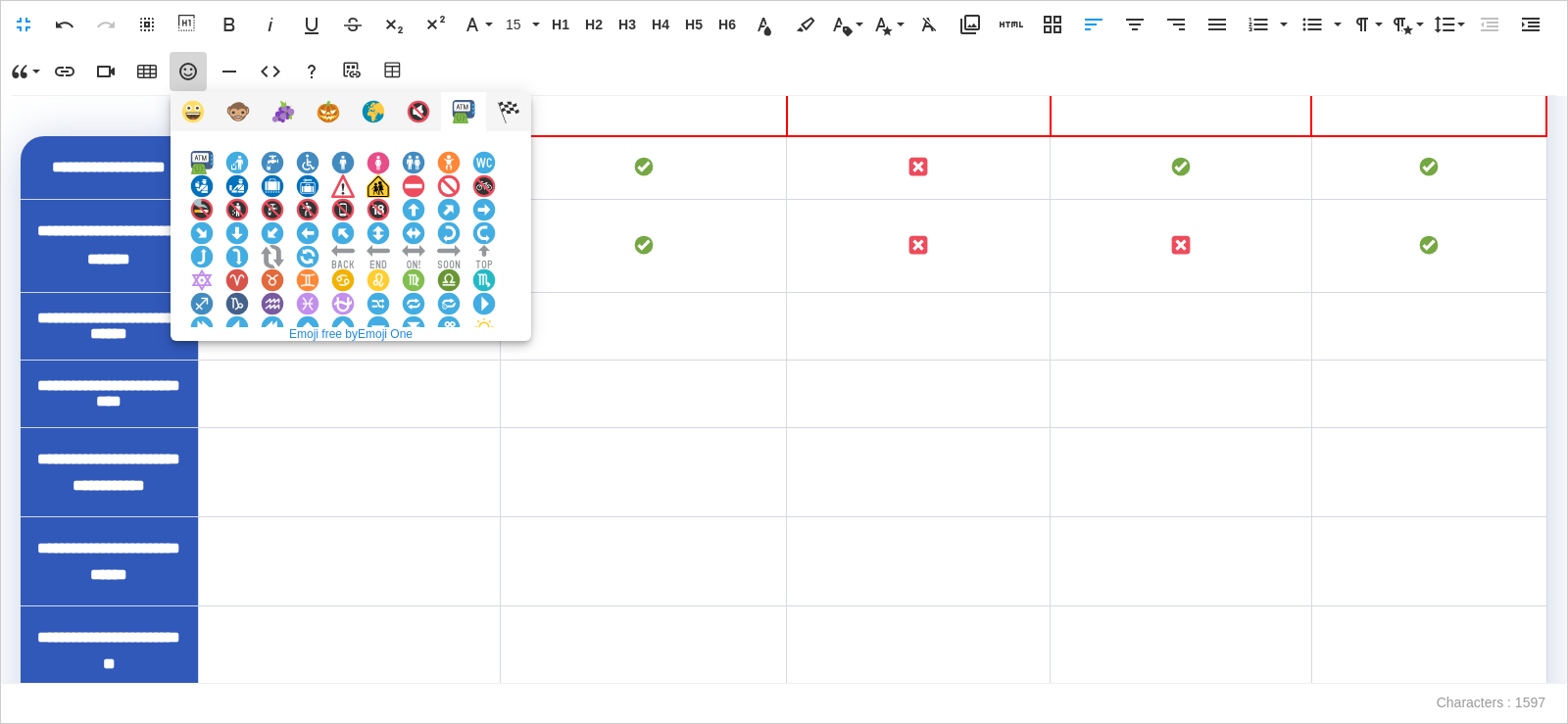
click at [214, 362] on img at bounding box center [202, 374] width 24 height 24
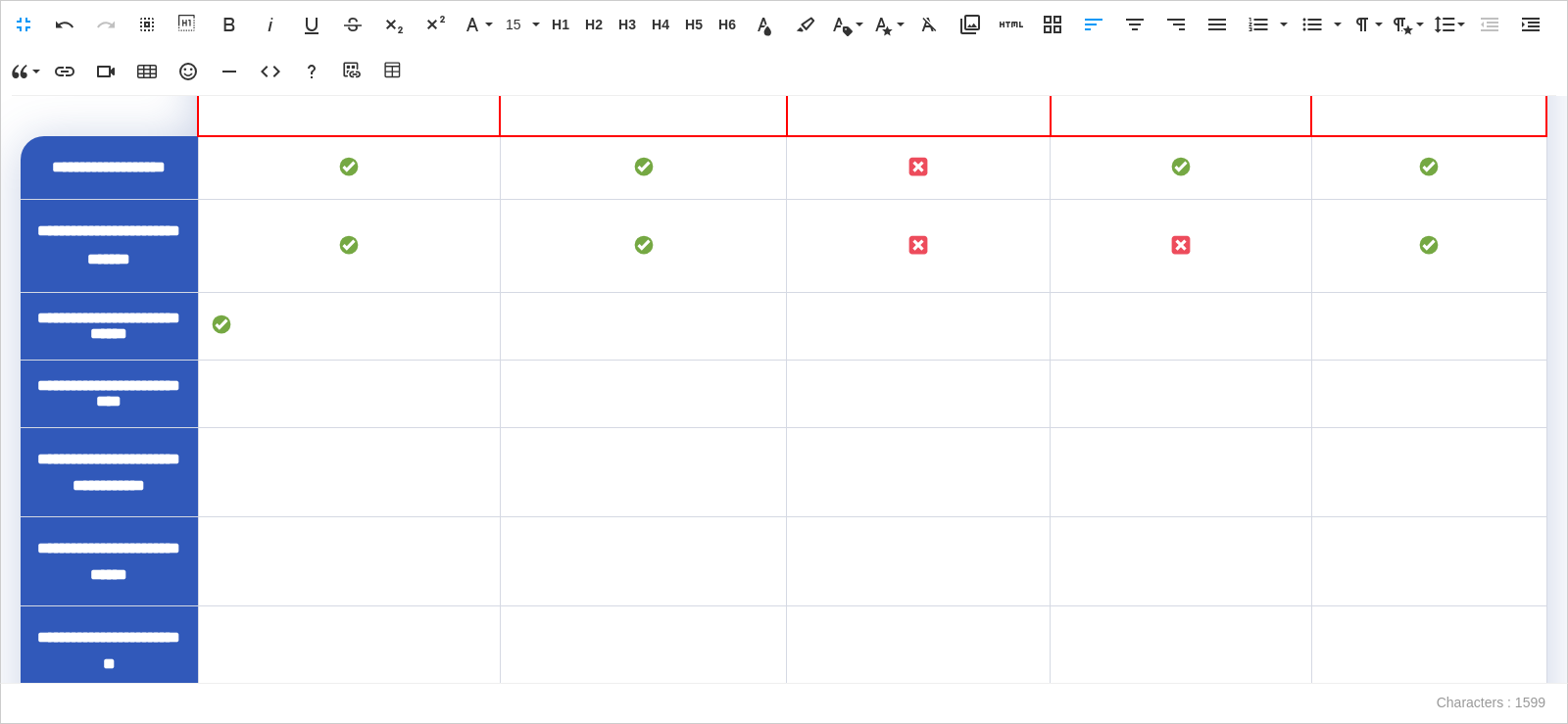
click at [1136, 29] on icon "button" at bounding box center [1135, 25] width 18 height 12
click at [703, 360] on td "To enrich screen reader interactions, please activate Accessibility in Grammarl…" at bounding box center [642, 326] width 287 height 68
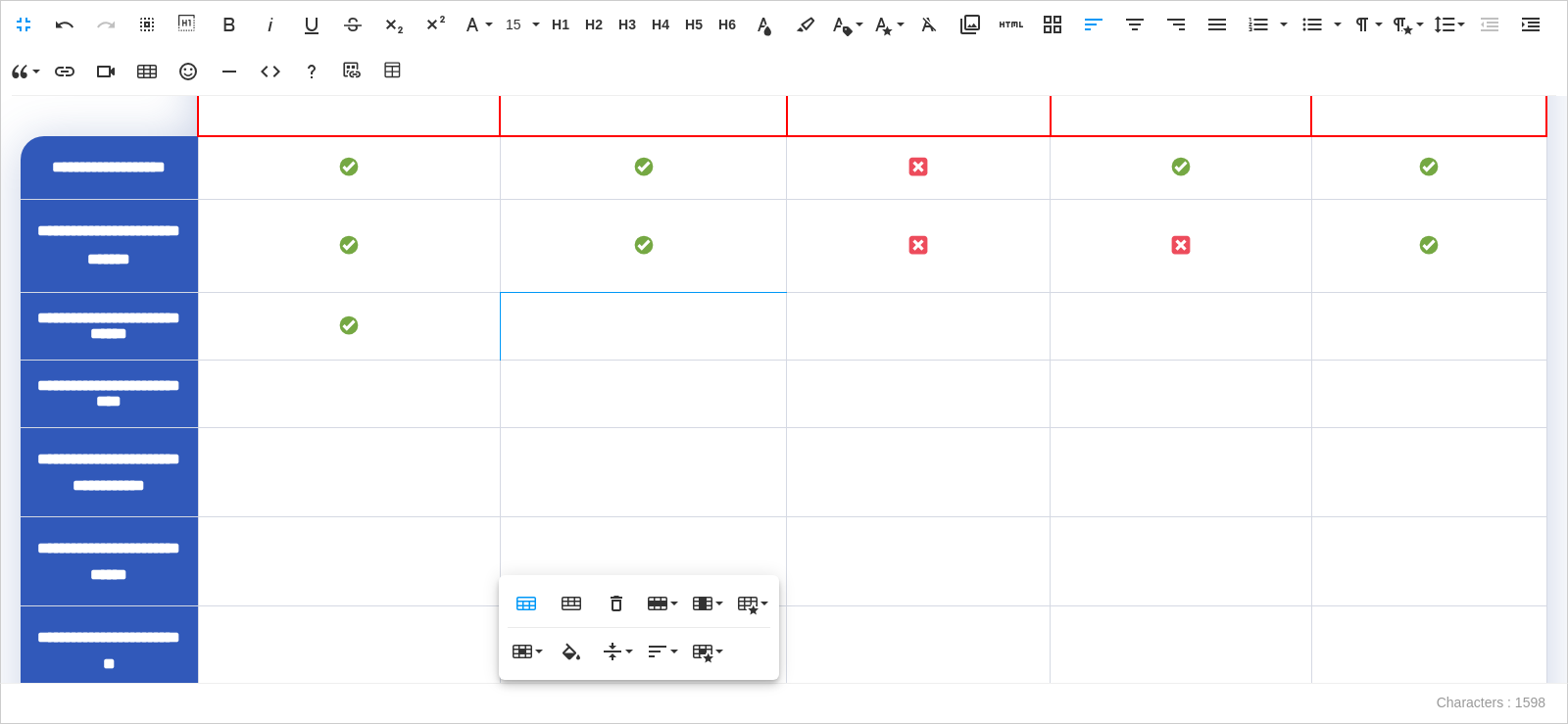
scroll to position [1525, 0]
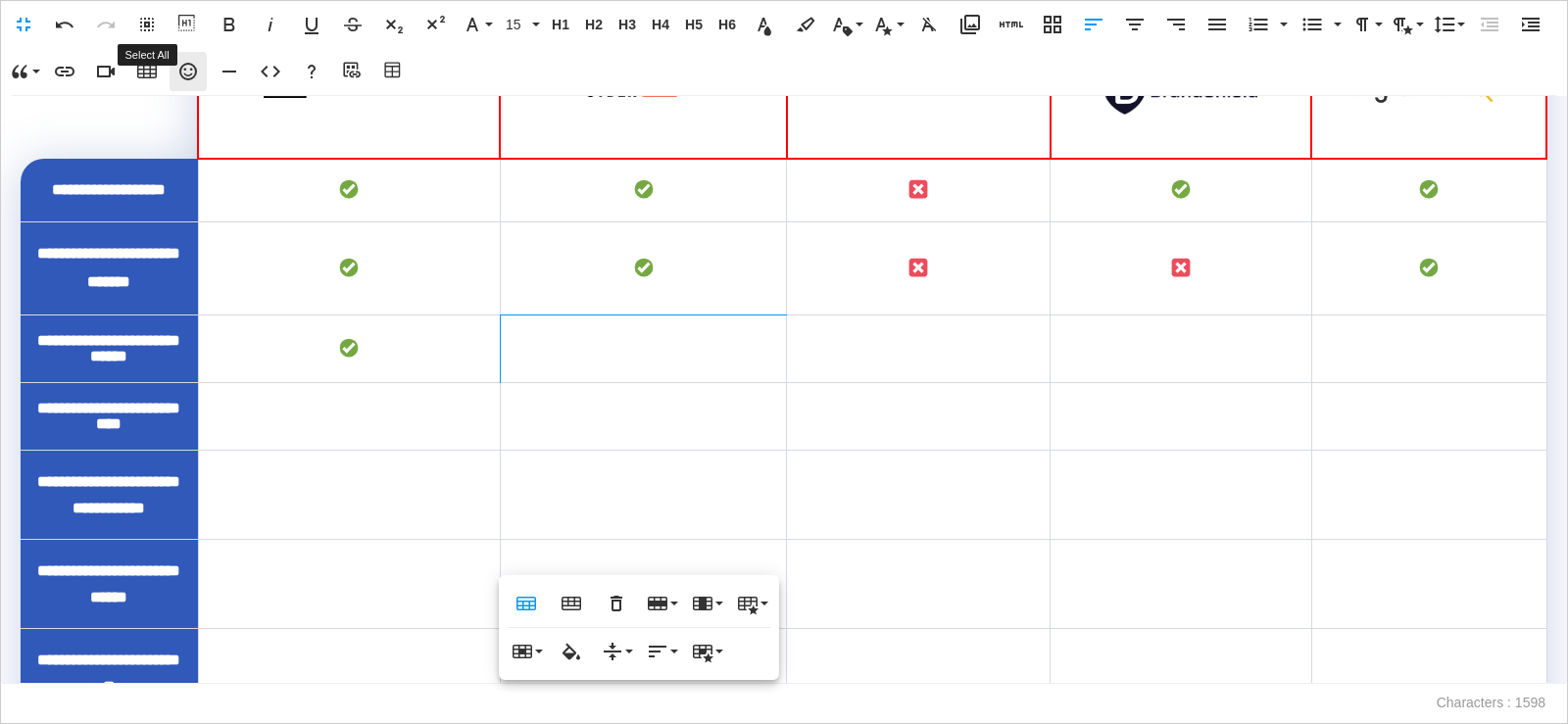
click at [195, 74] on icon "button" at bounding box center [189, 72] width 18 height 18
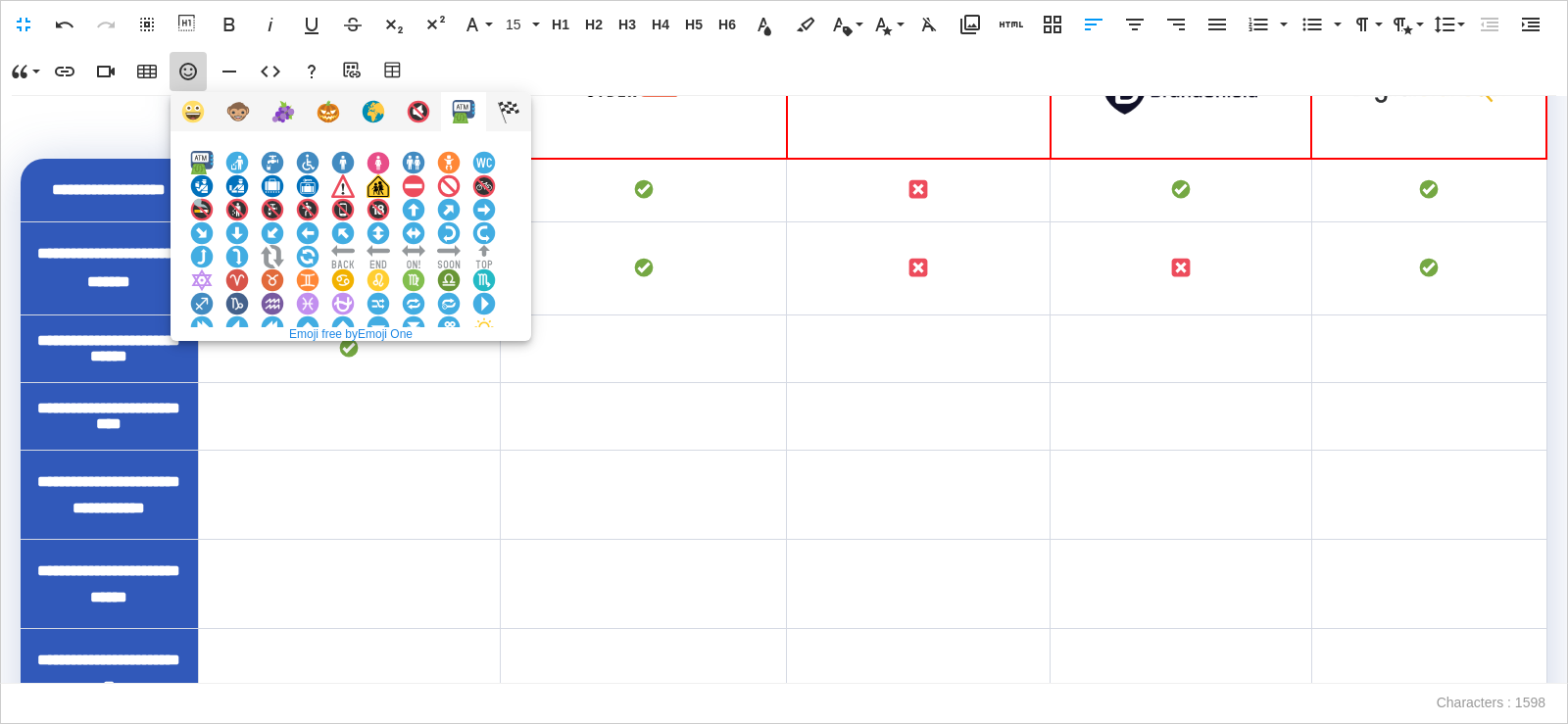
click at [390, 362] on img at bounding box center [378, 374] width 24 height 24
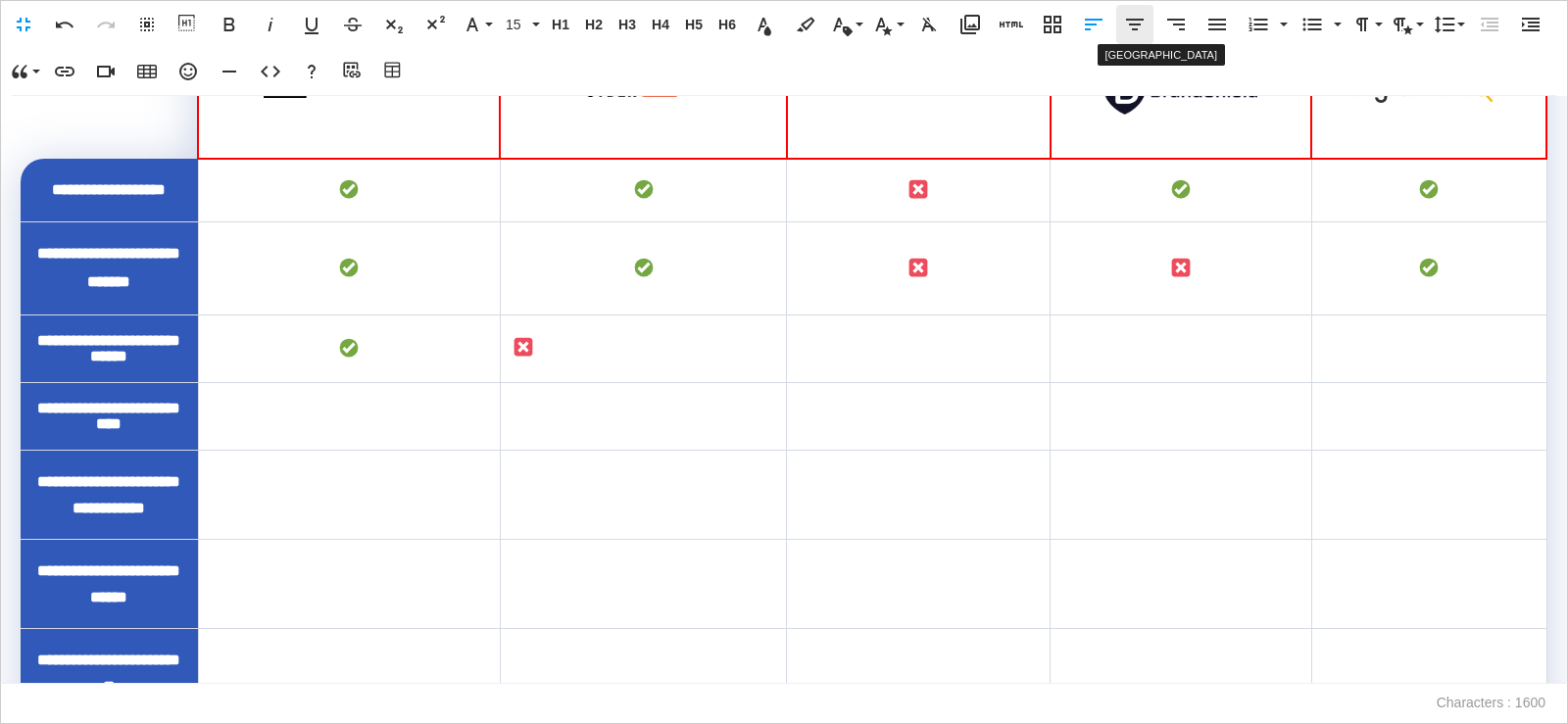
click at [1138, 35] on icon "button" at bounding box center [1135, 25] width 24 height 24
click at [958, 382] on td "To enrich screen reader interactions, please activate Accessibility in Grammarl…" at bounding box center [920, 349] width 264 height 68
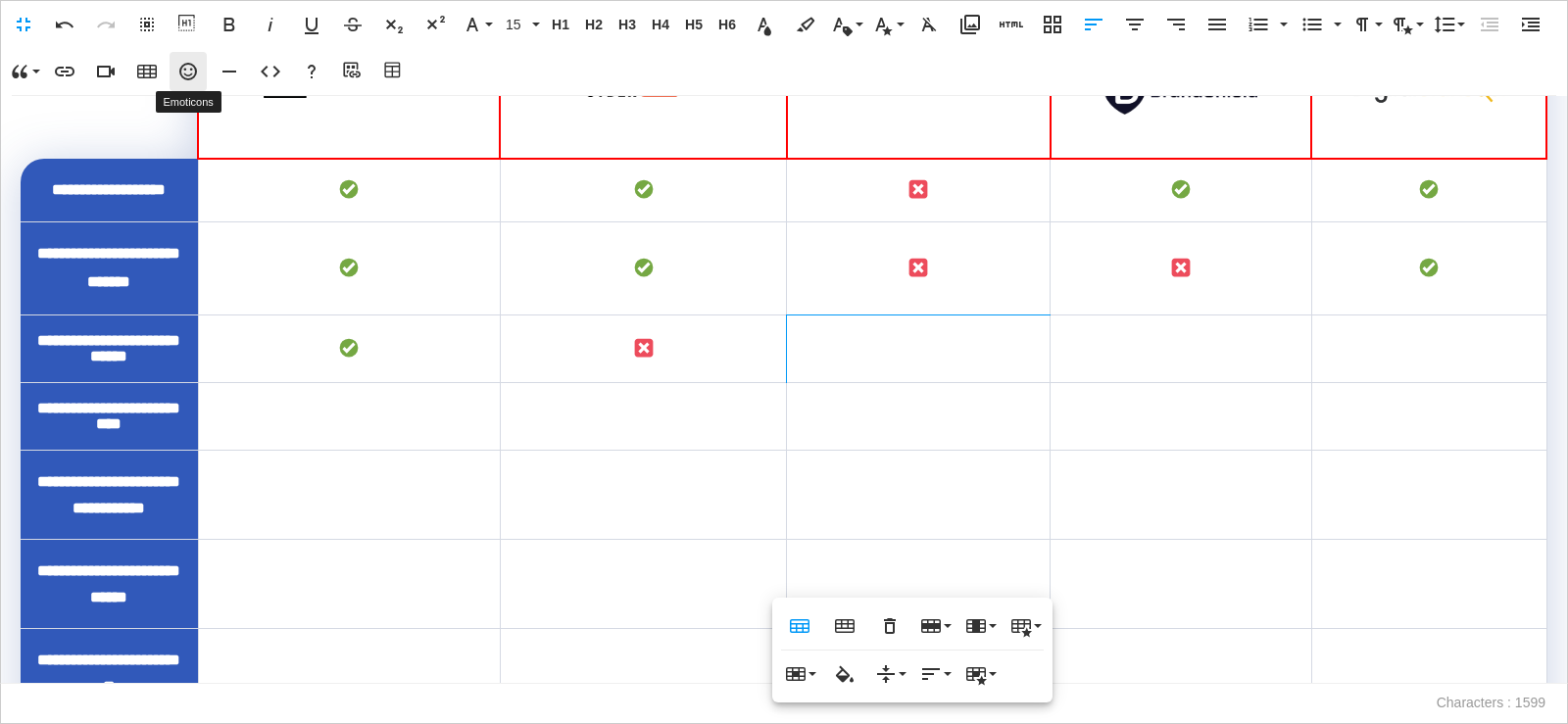
click at [189, 67] on icon "button" at bounding box center [189, 72] width 24 height 24
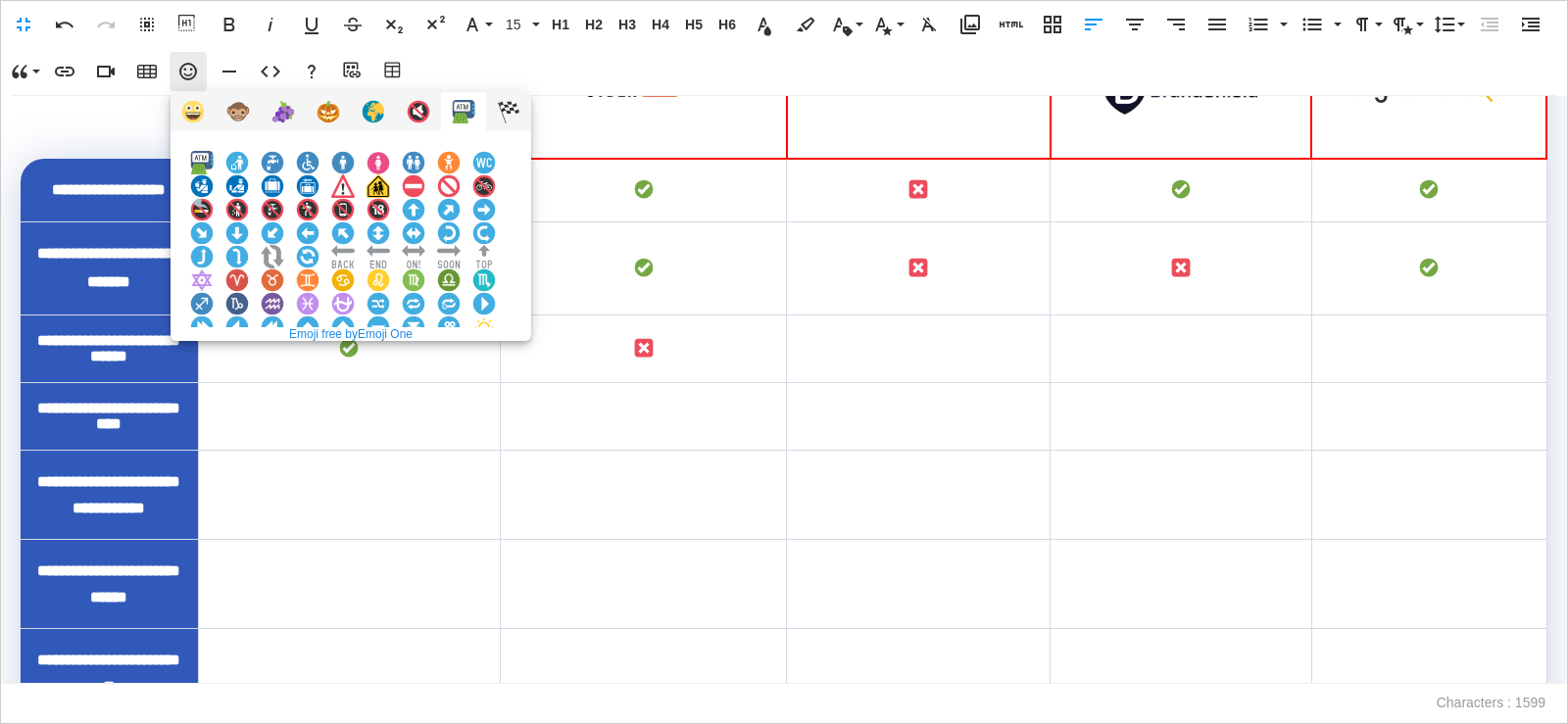
scroll to position [1504, 0]
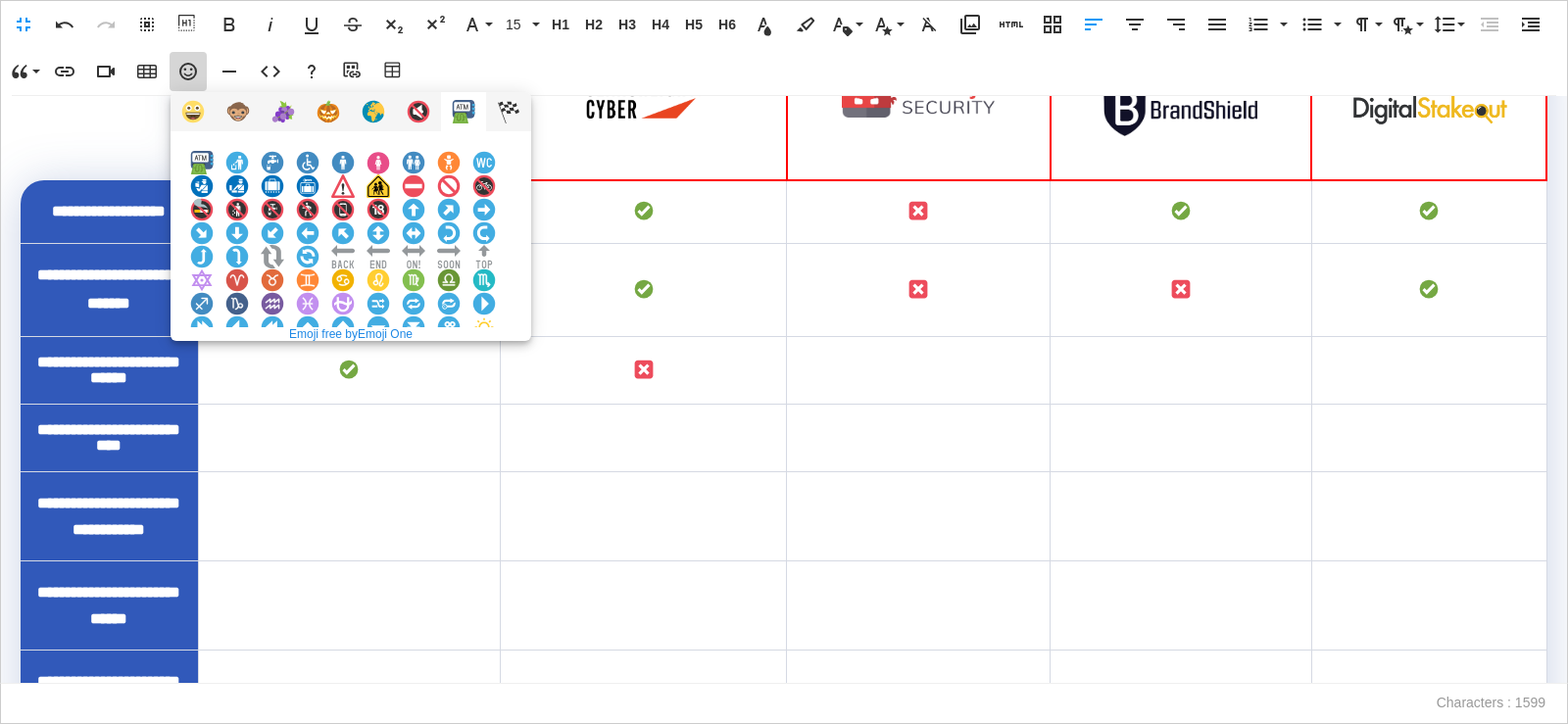
click at [390, 362] on img at bounding box center [378, 374] width 24 height 24
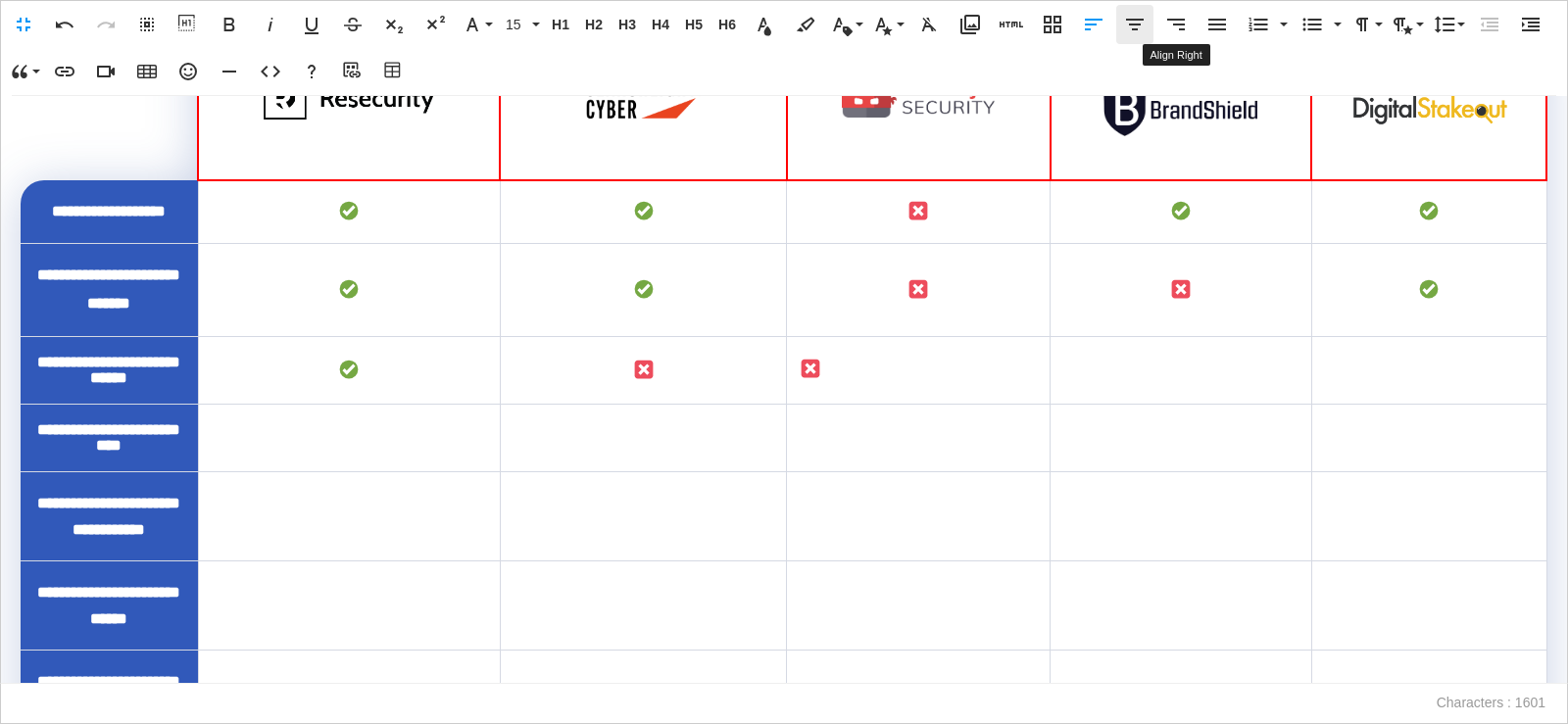
click at [1144, 28] on icon "button" at bounding box center [1135, 25] width 24 height 24
click at [1222, 404] on td "To enrich screen reader interactions, please activate Accessibility in Grammarl…" at bounding box center [1182, 370] width 262 height 68
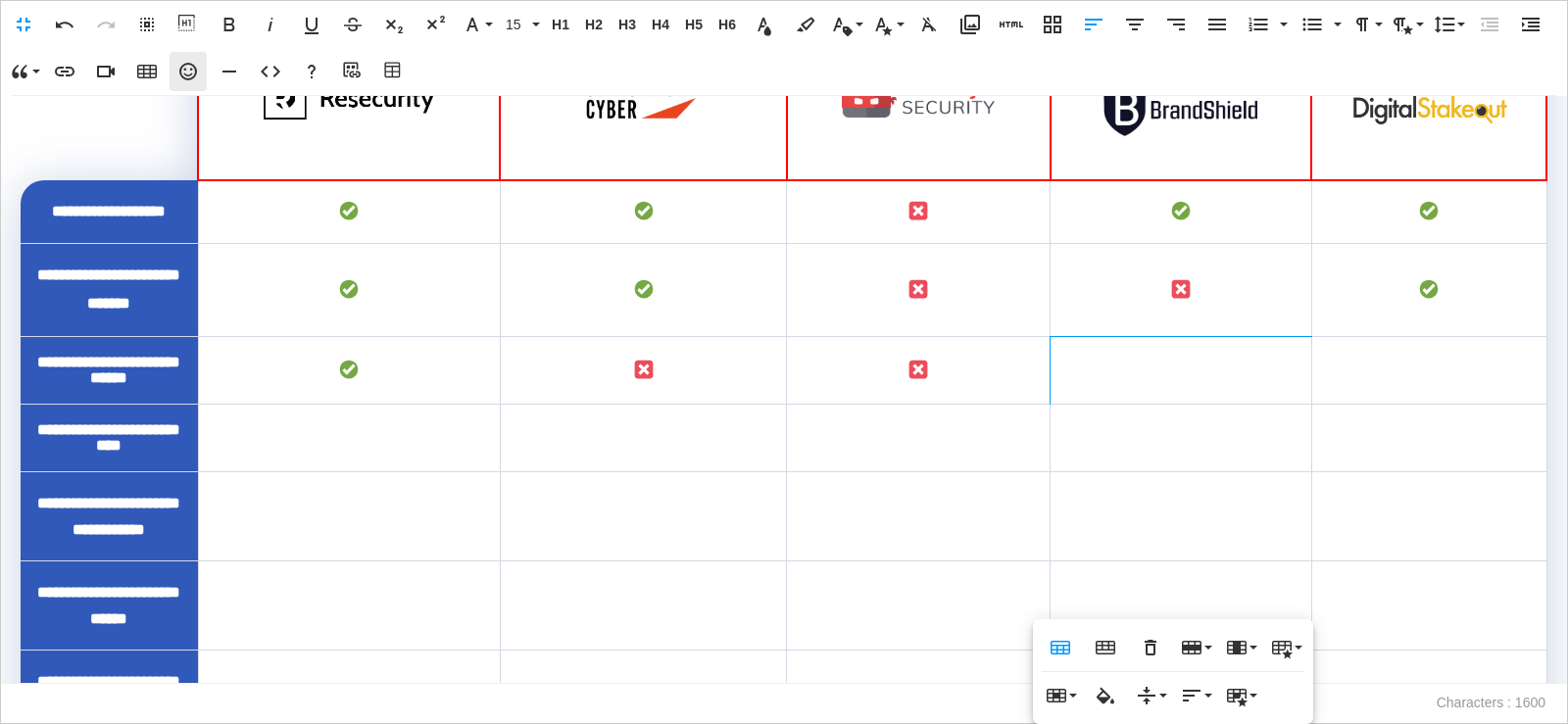
scroll to position [1481, 0]
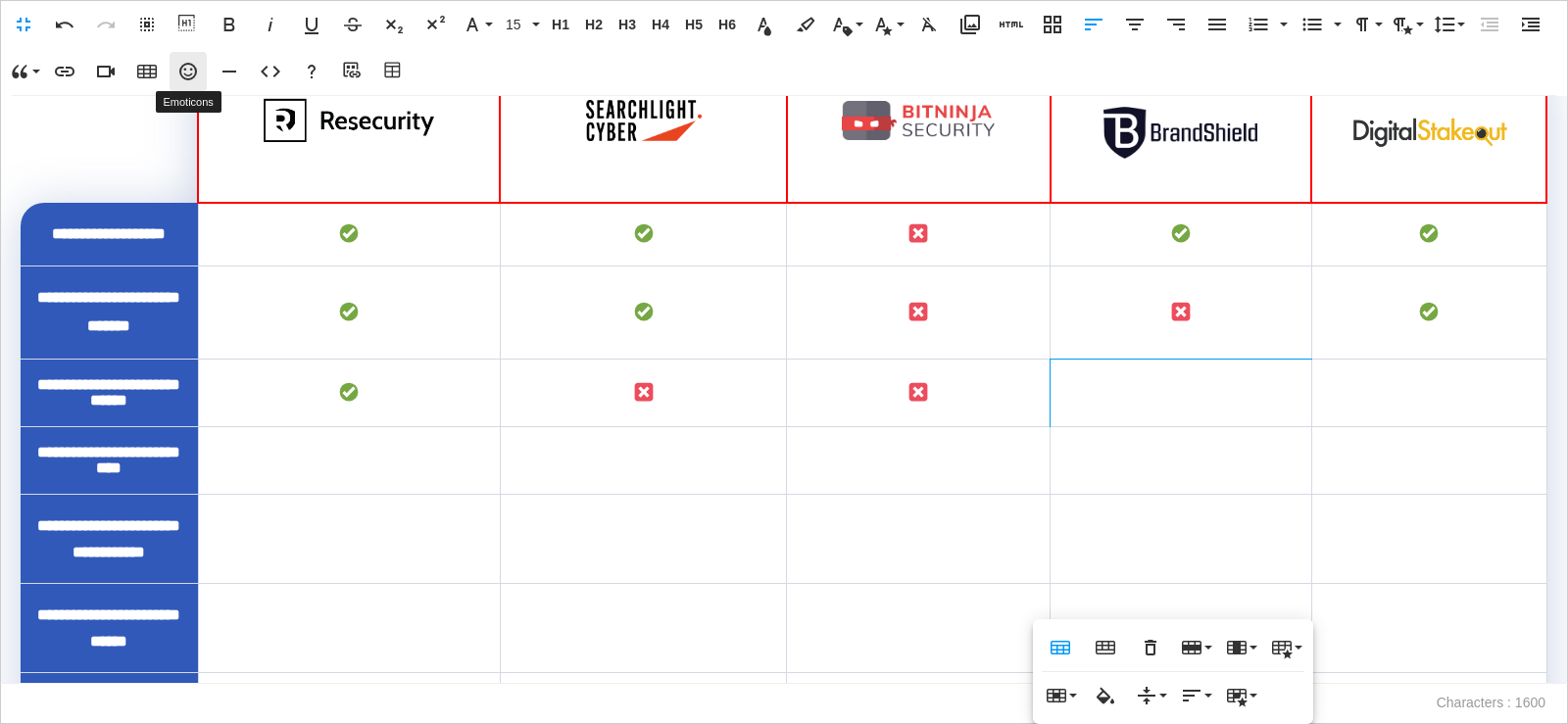
click at [195, 72] on icon "button" at bounding box center [189, 72] width 18 height 18
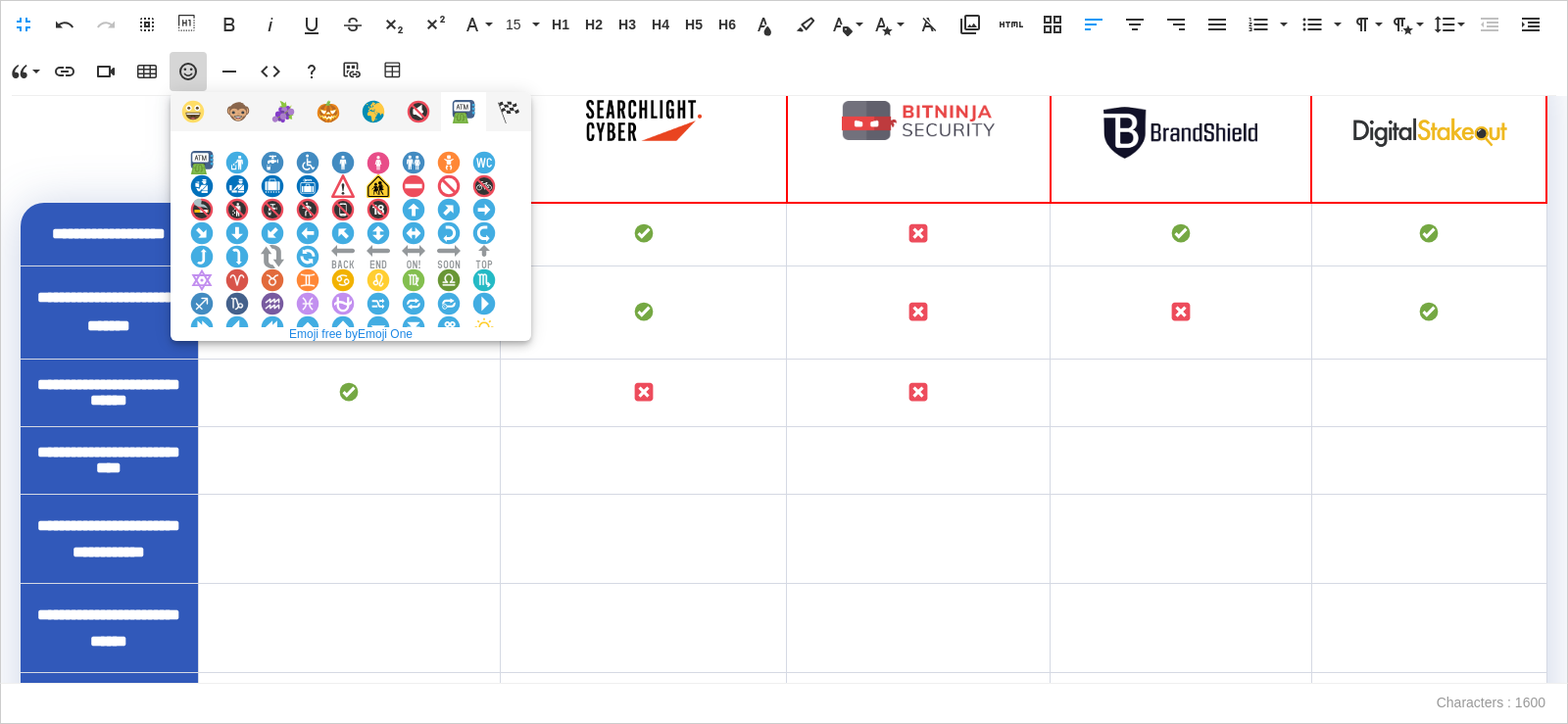
click at [390, 362] on img at bounding box center [378, 374] width 24 height 24
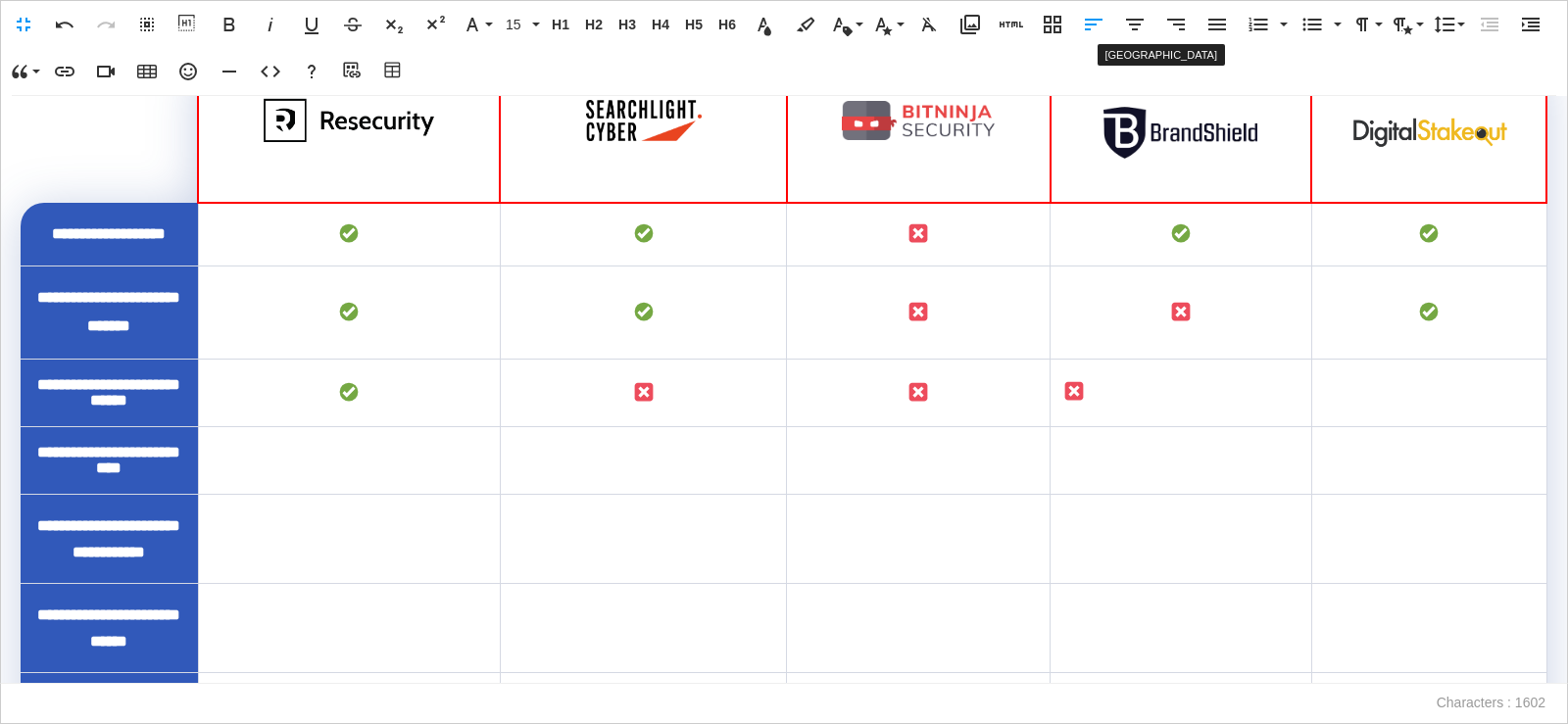
click at [1137, 36] on icon "button" at bounding box center [1135, 25] width 24 height 24
click at [1414, 426] on td "To enrich screen reader interactions, please activate Accessibility in Grammarl…" at bounding box center [1429, 392] width 235 height 68
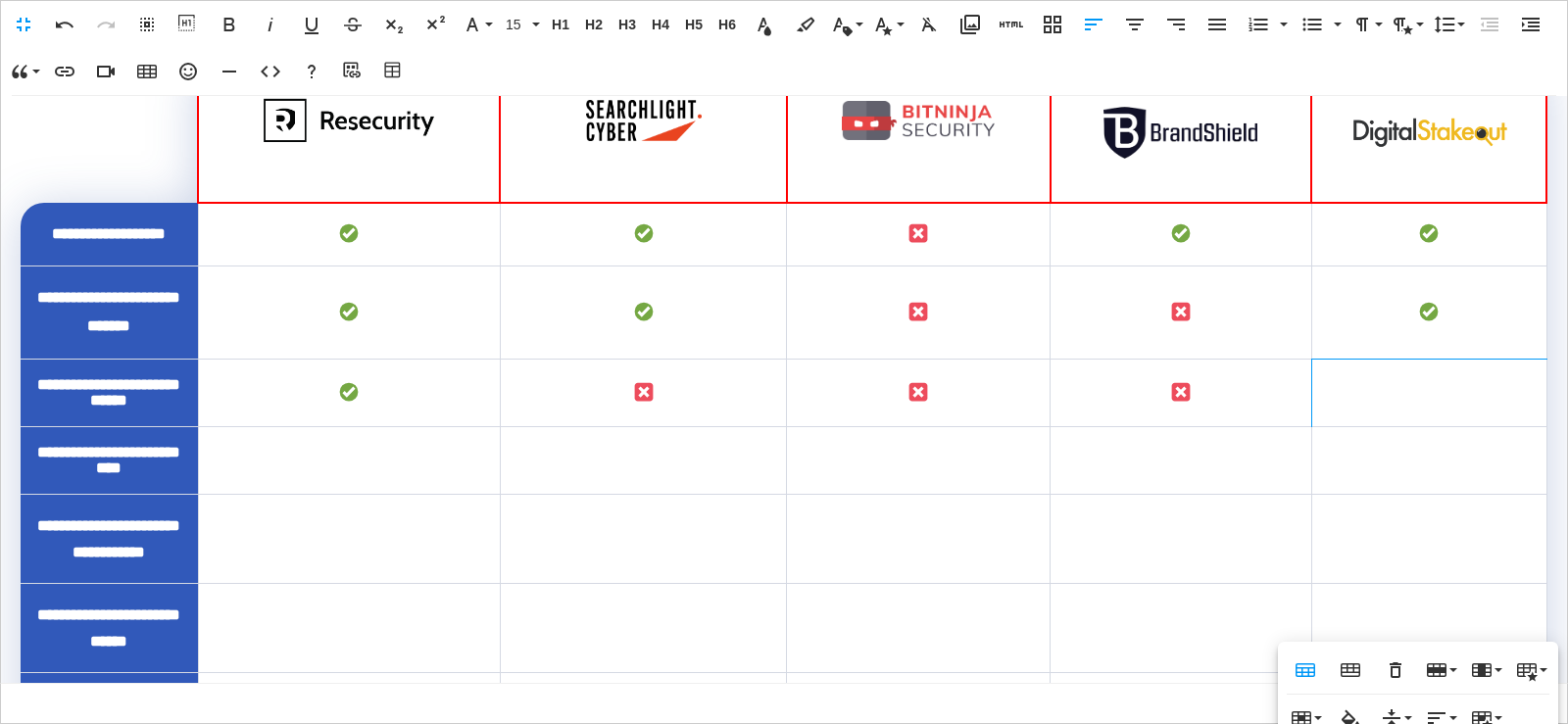
scroll to position [1460, 0]
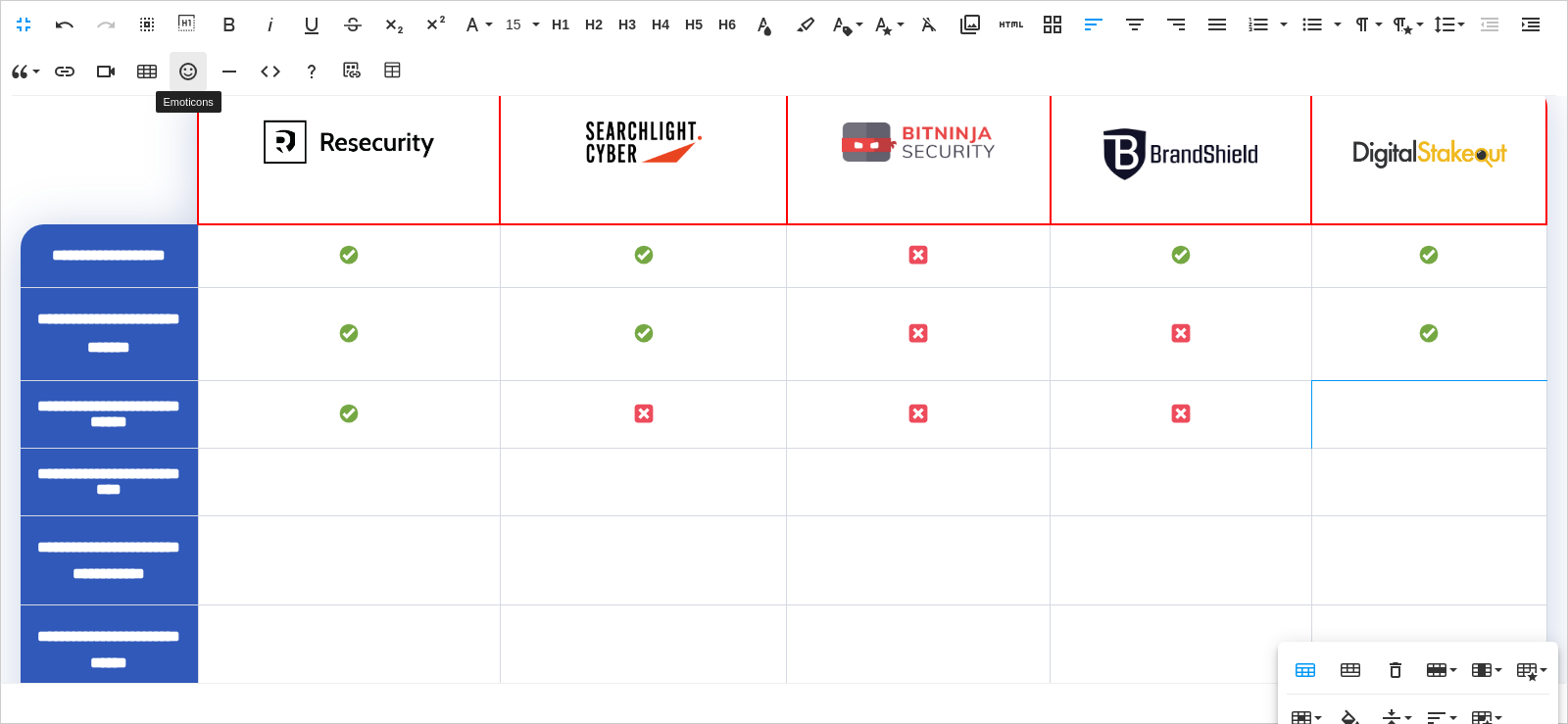
click at [182, 74] on icon "button" at bounding box center [189, 72] width 18 height 18
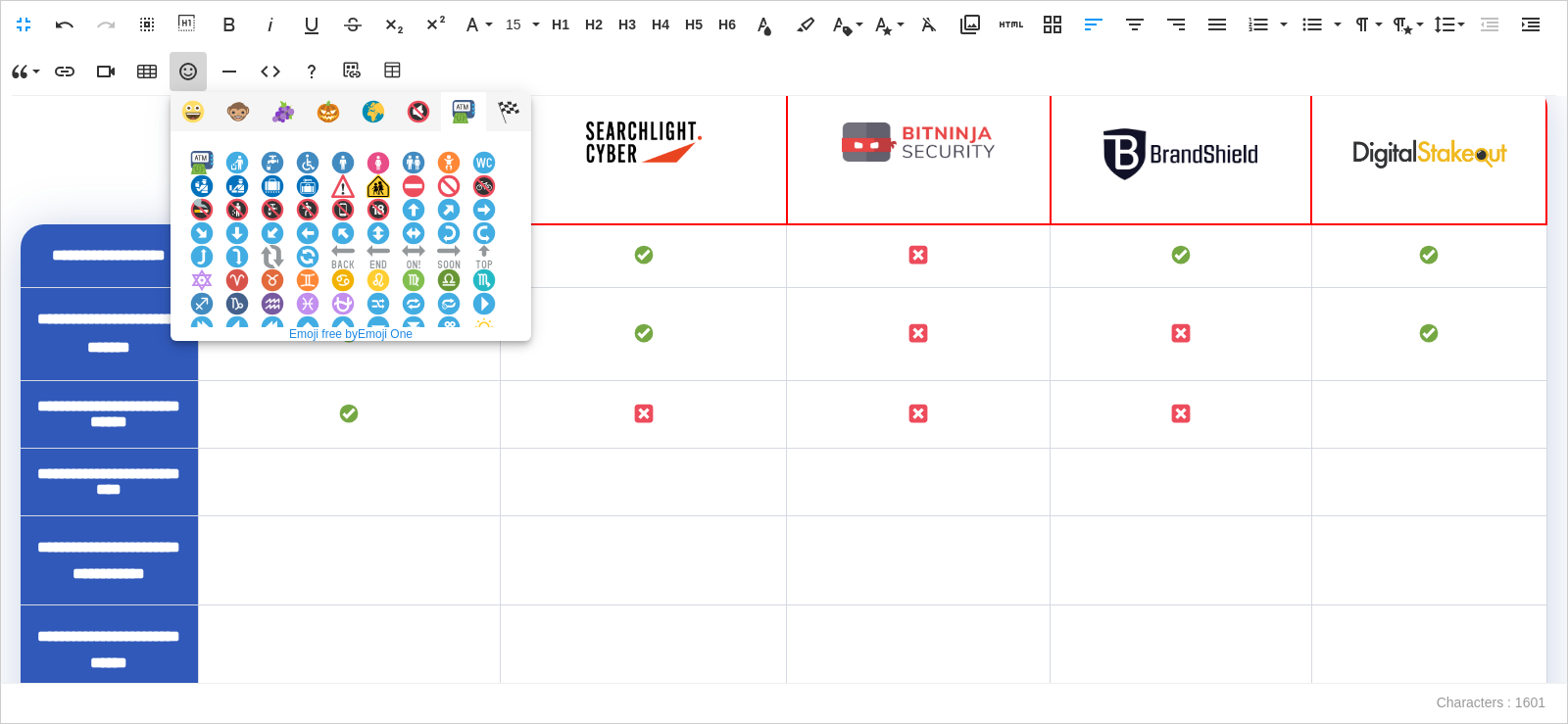
click at [390, 362] on img at bounding box center [378, 374] width 24 height 24
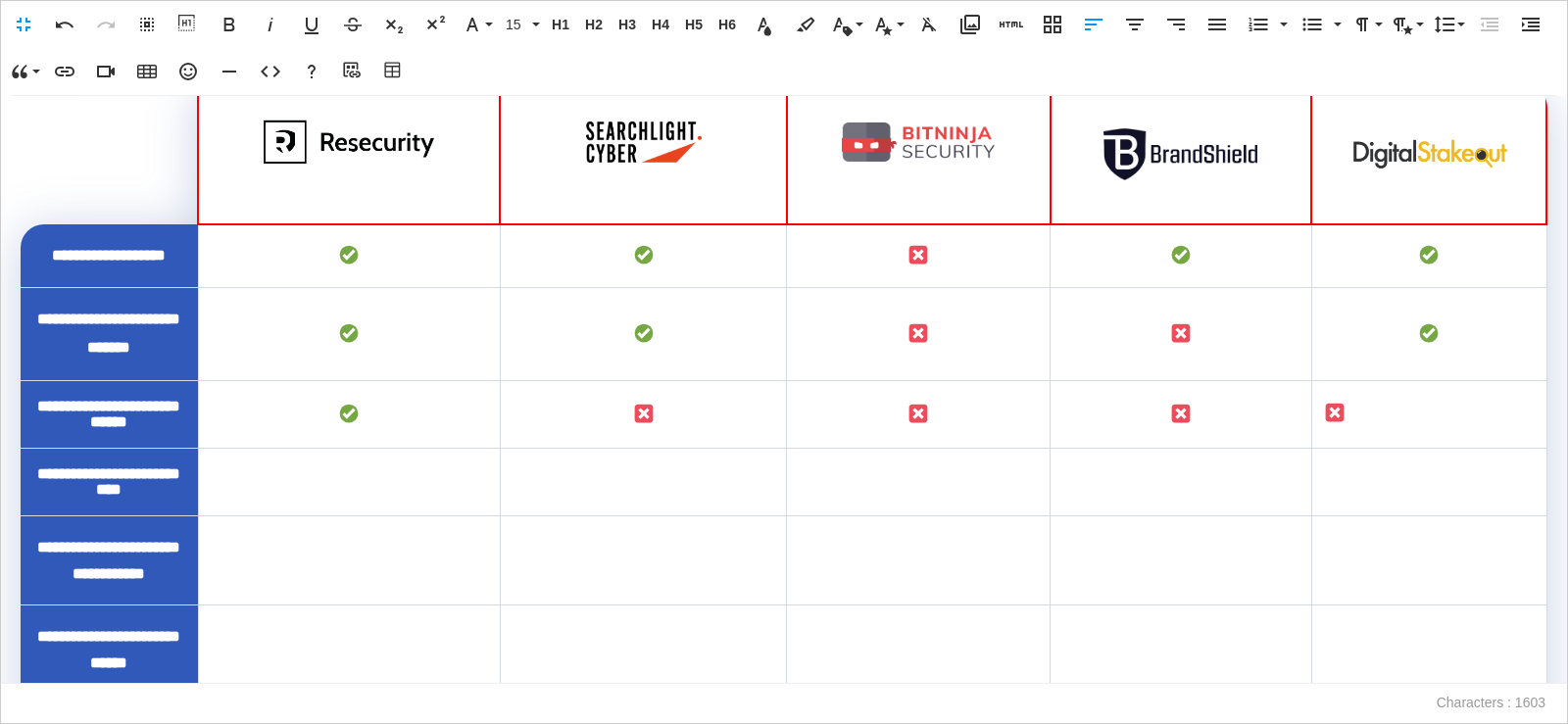
scroll to position [1068, 0]
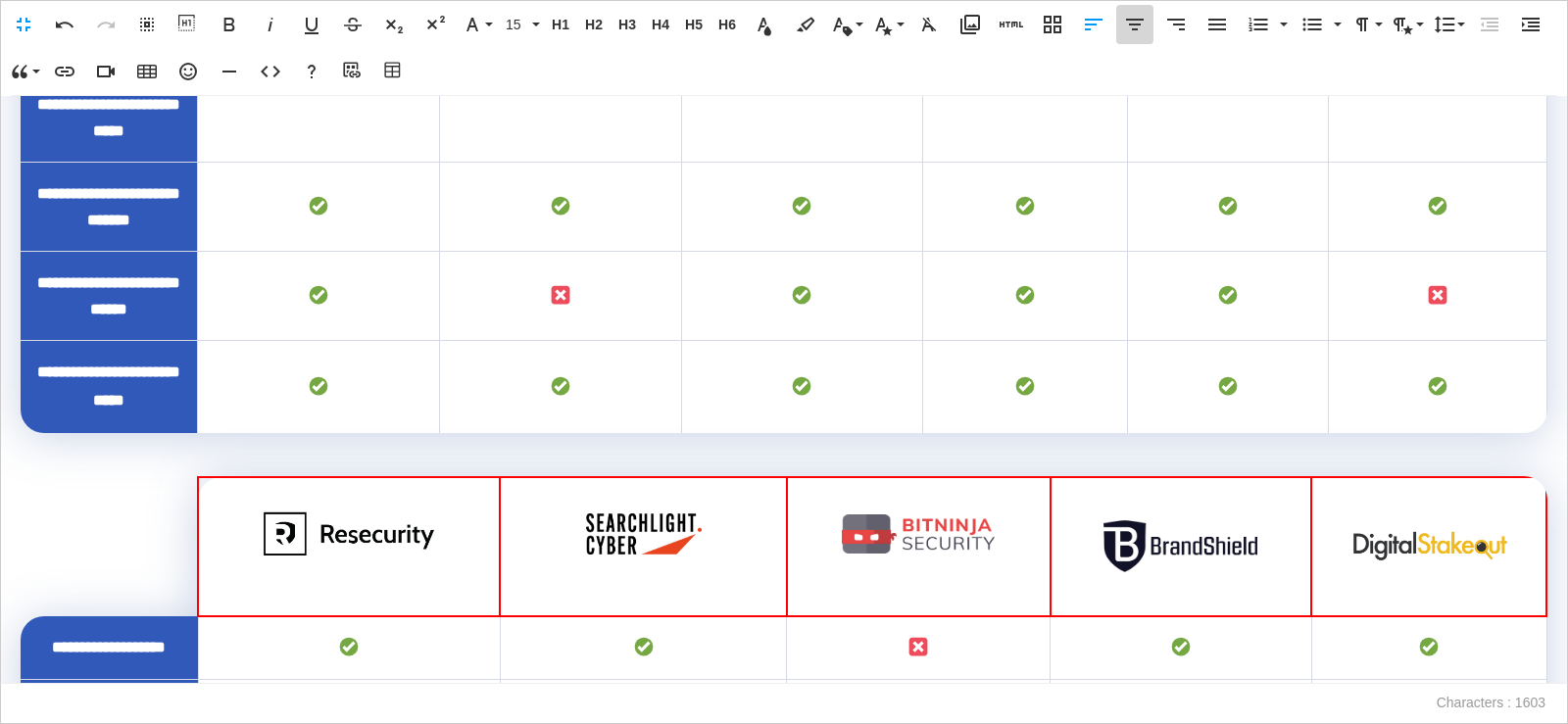
click at [1143, 31] on icon "button" at bounding box center [1135, 25] width 24 height 24
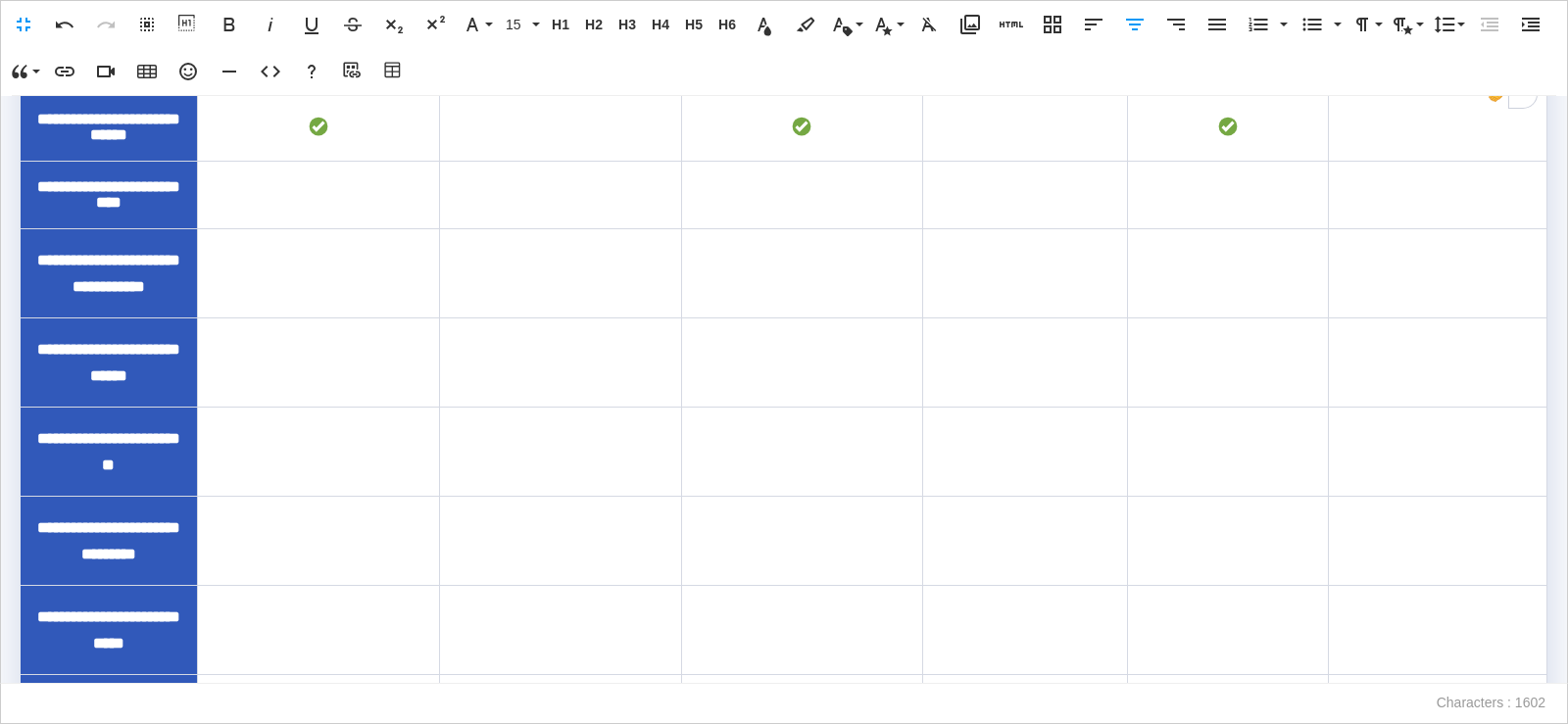
scroll to position [457, 0]
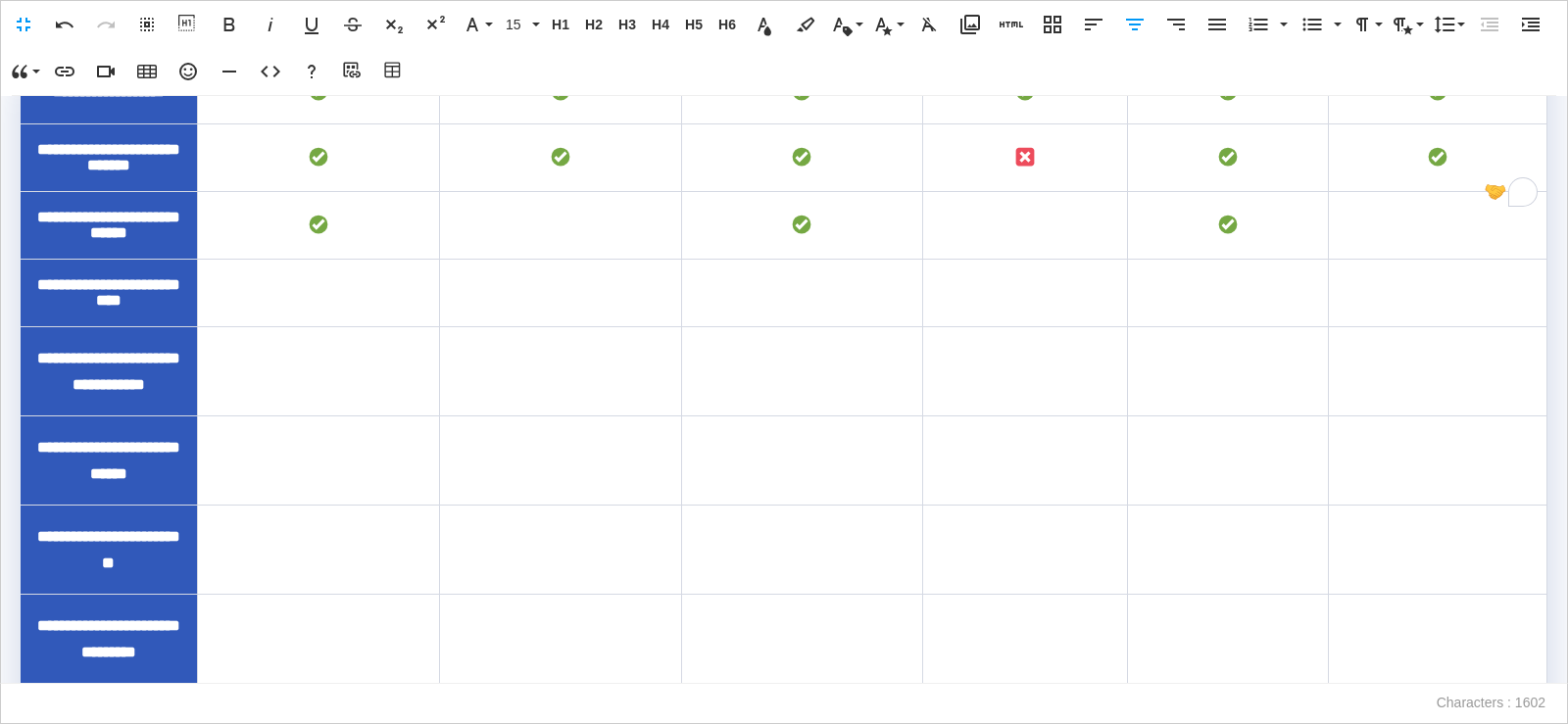
click at [527, 260] on td "To enrich screen reader interactions, please activate Accessibility in Grammarl…" at bounding box center [560, 225] width 242 height 68
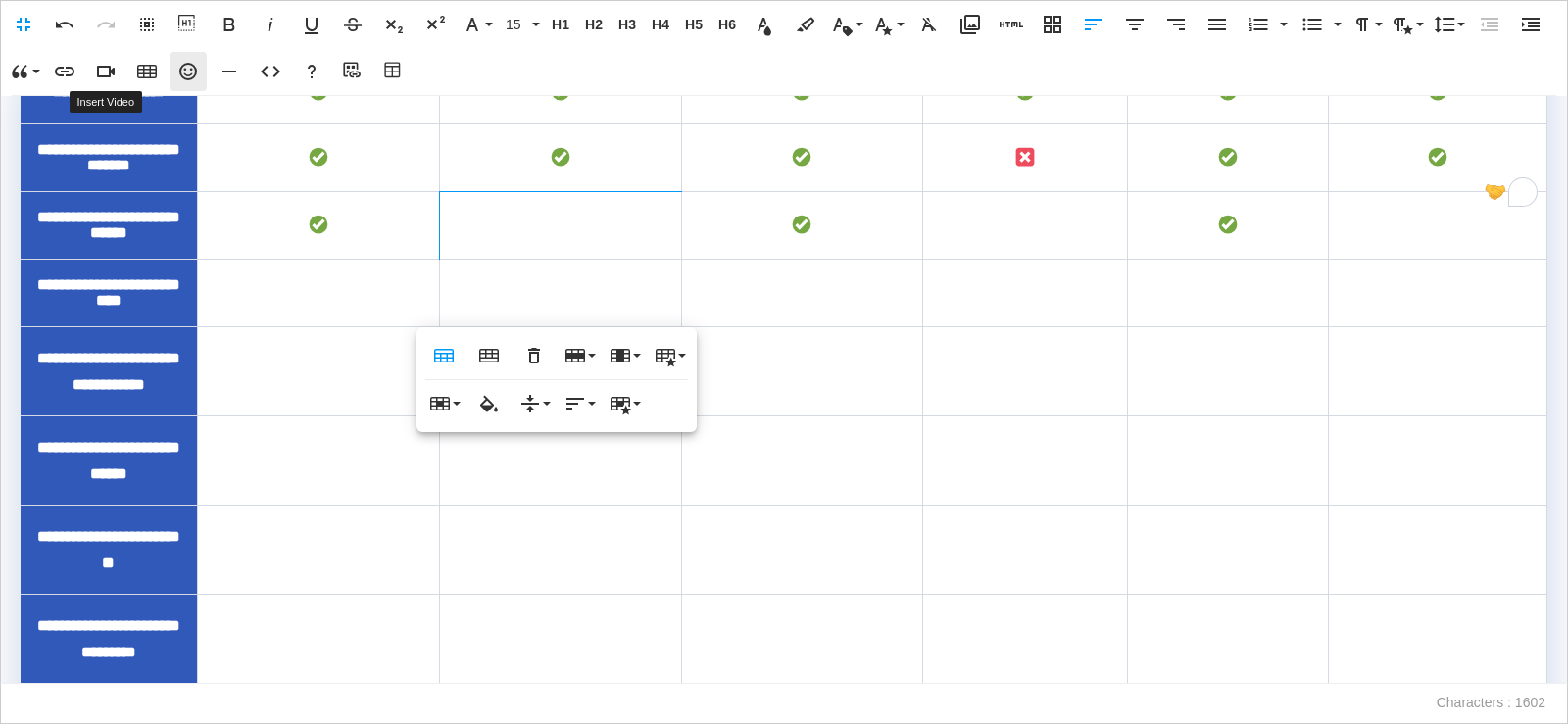
click at [186, 79] on icon "button" at bounding box center [189, 72] width 18 height 18
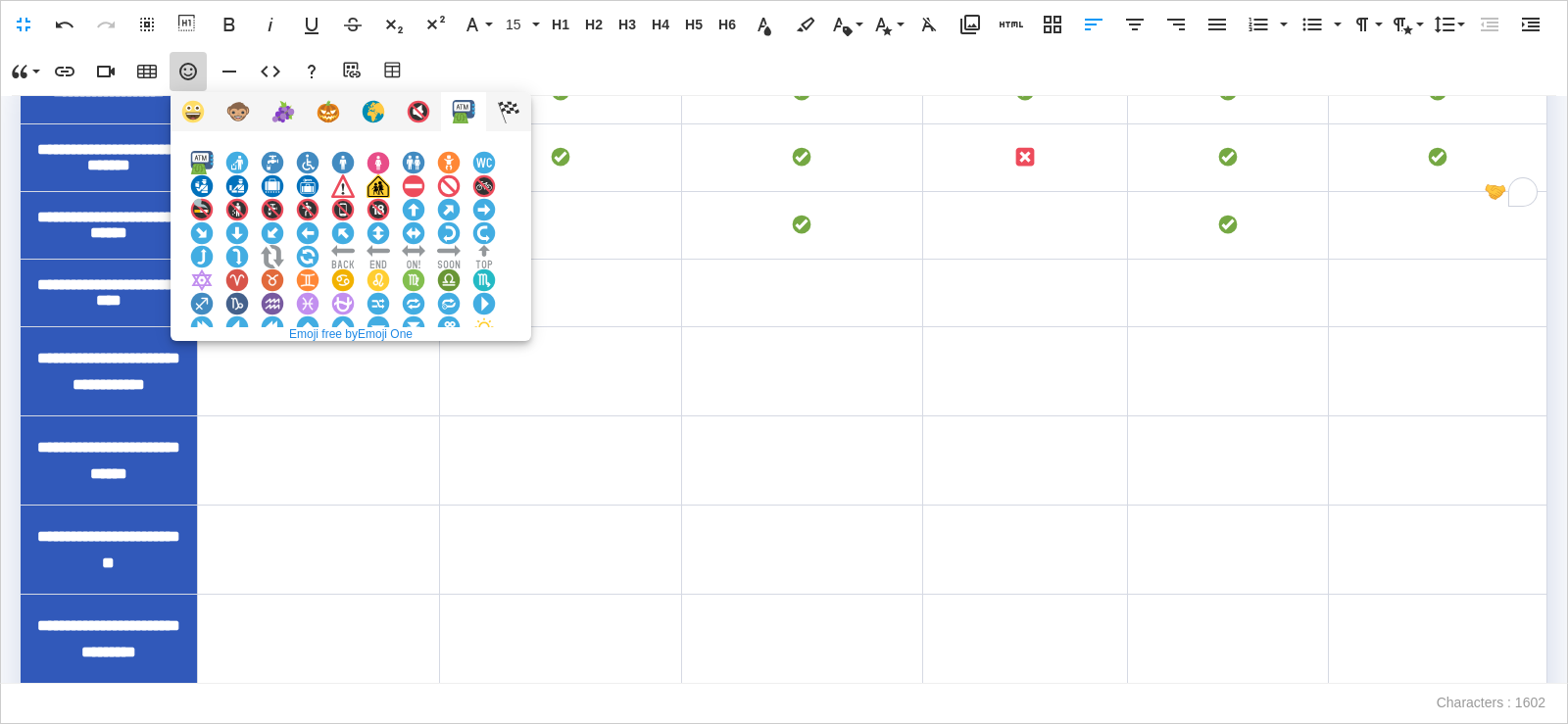
click at [390, 362] on img at bounding box center [378, 374] width 24 height 24
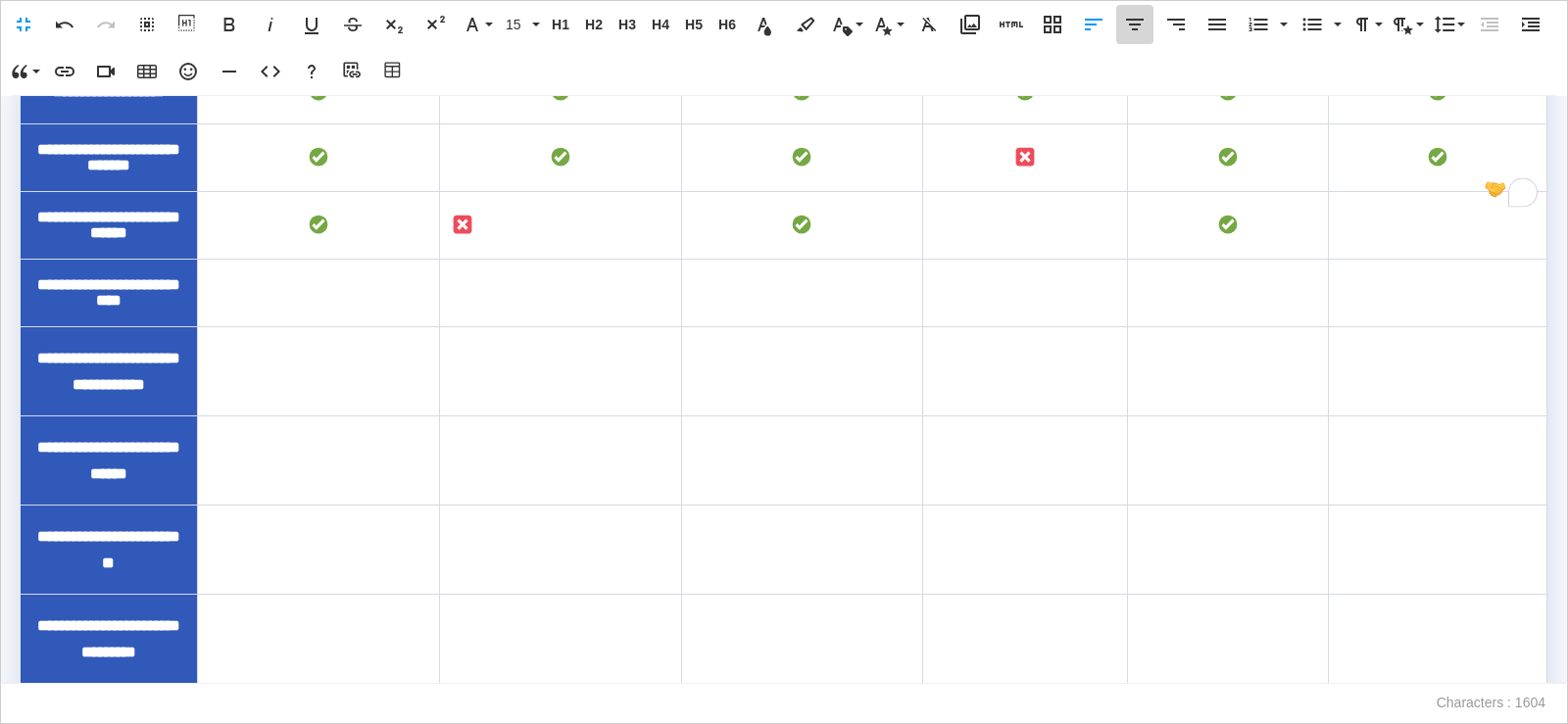
click at [1135, 33] on icon "button" at bounding box center [1135, 25] width 24 height 24
click at [1019, 260] on td "To enrich screen reader interactions, please activate Accessibility in Grammarl…" at bounding box center [1026, 225] width 205 height 68
click at [1018, 260] on td "To enrich screen reader interactions, please activate Accessibility in Grammarl…" at bounding box center [1026, 225] width 205 height 68
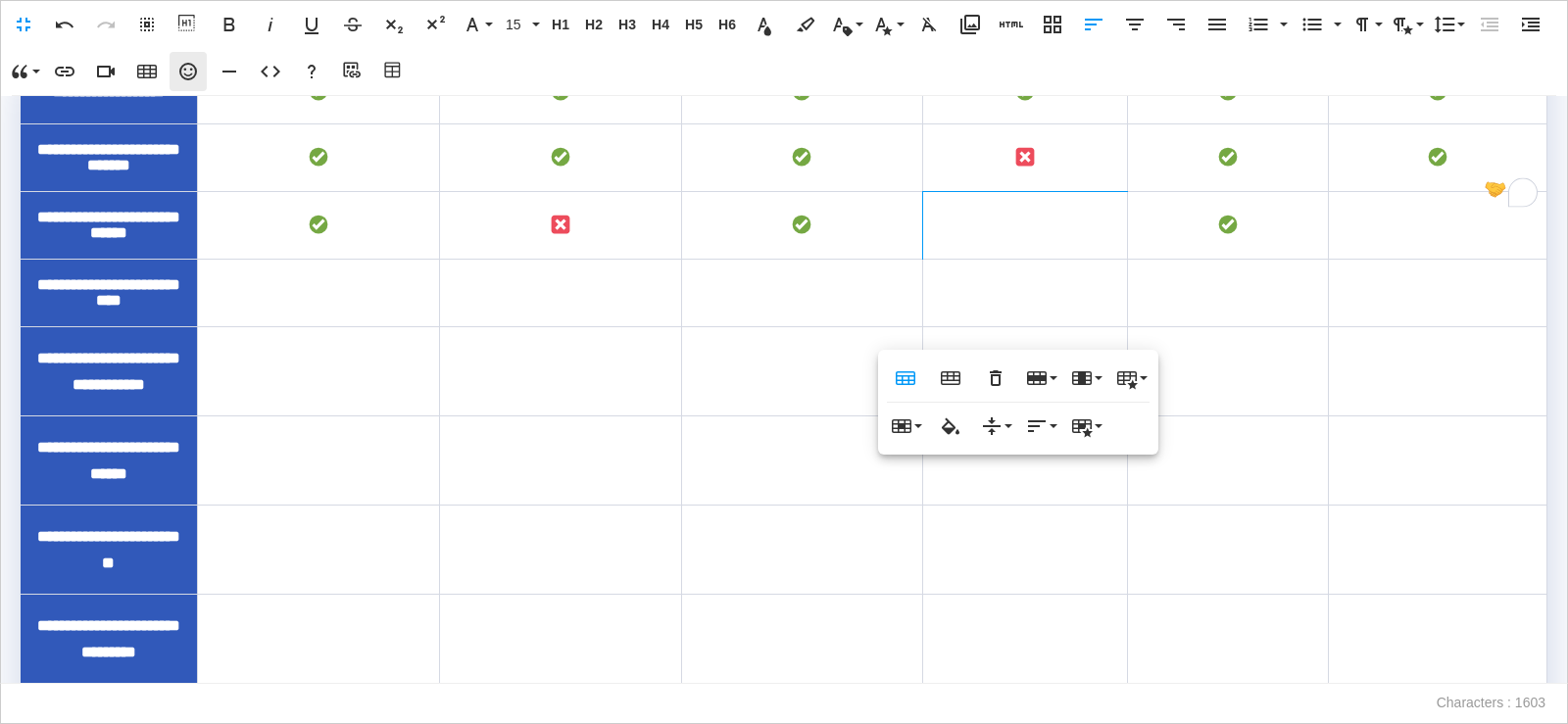
click at [193, 73] on icon "button" at bounding box center [189, 72] width 24 height 24
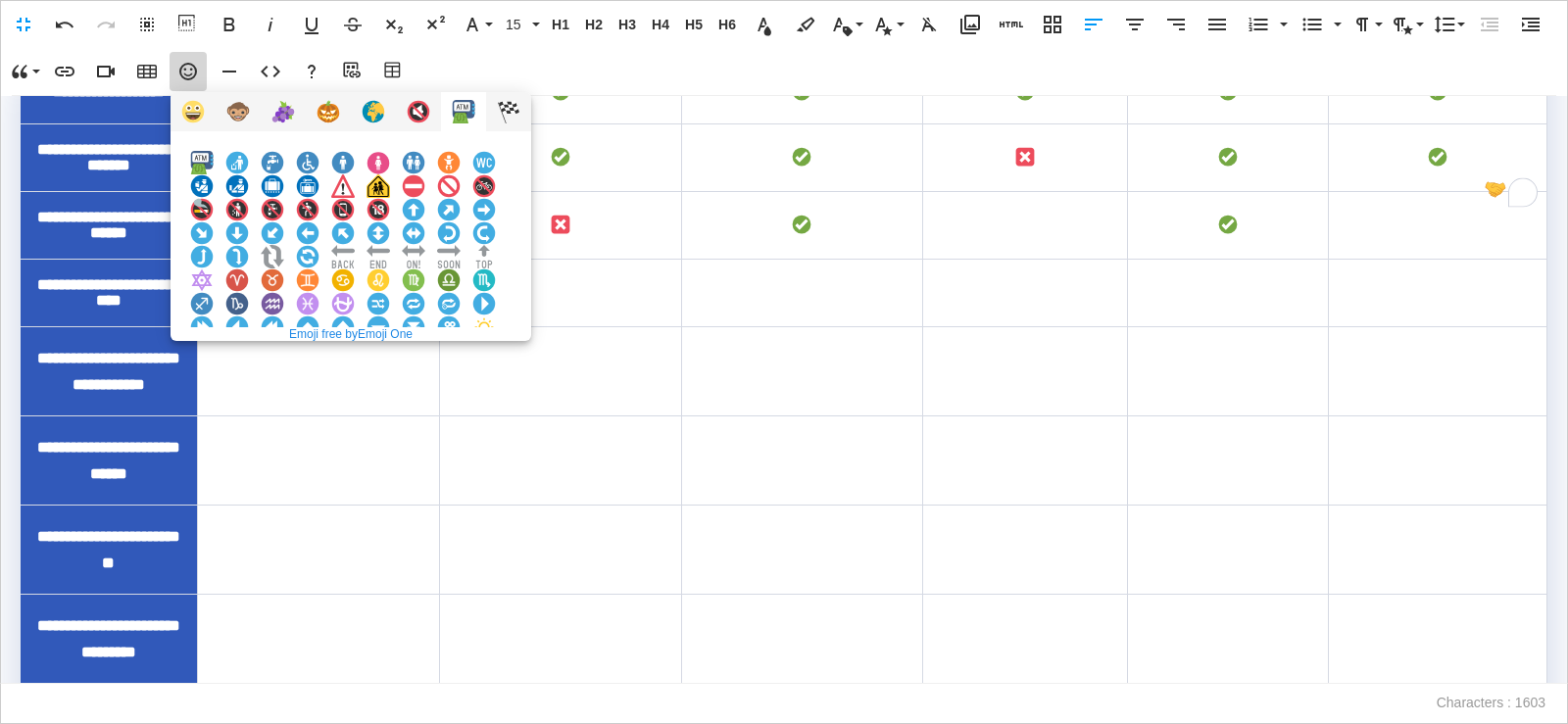
click at [390, 362] on img at bounding box center [378, 374] width 24 height 24
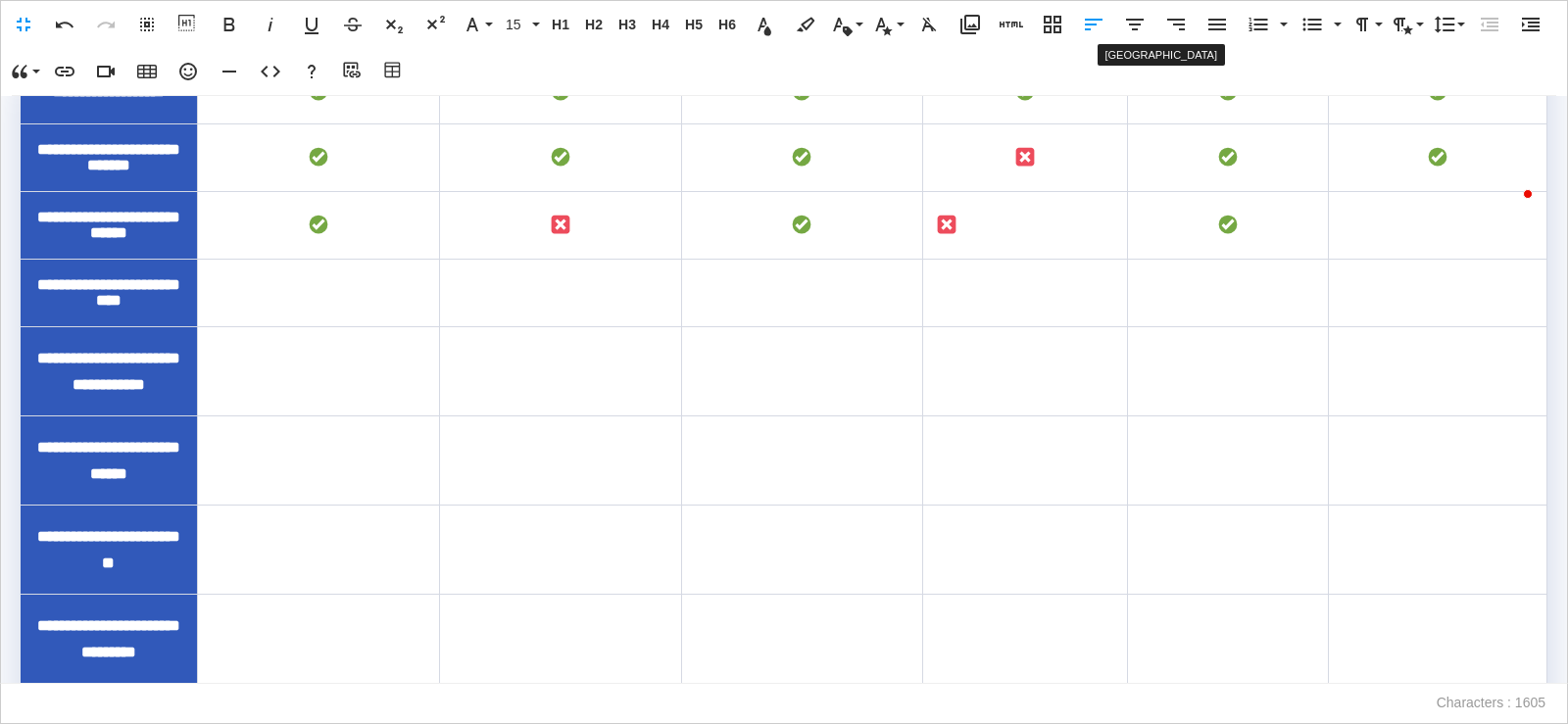
click at [1141, 25] on icon "button" at bounding box center [1135, 25] width 24 height 24
click at [1401, 260] on td "To enrich screen reader interactions, please activate Accessibility in Grammarl…" at bounding box center [1437, 225] width 217 height 68
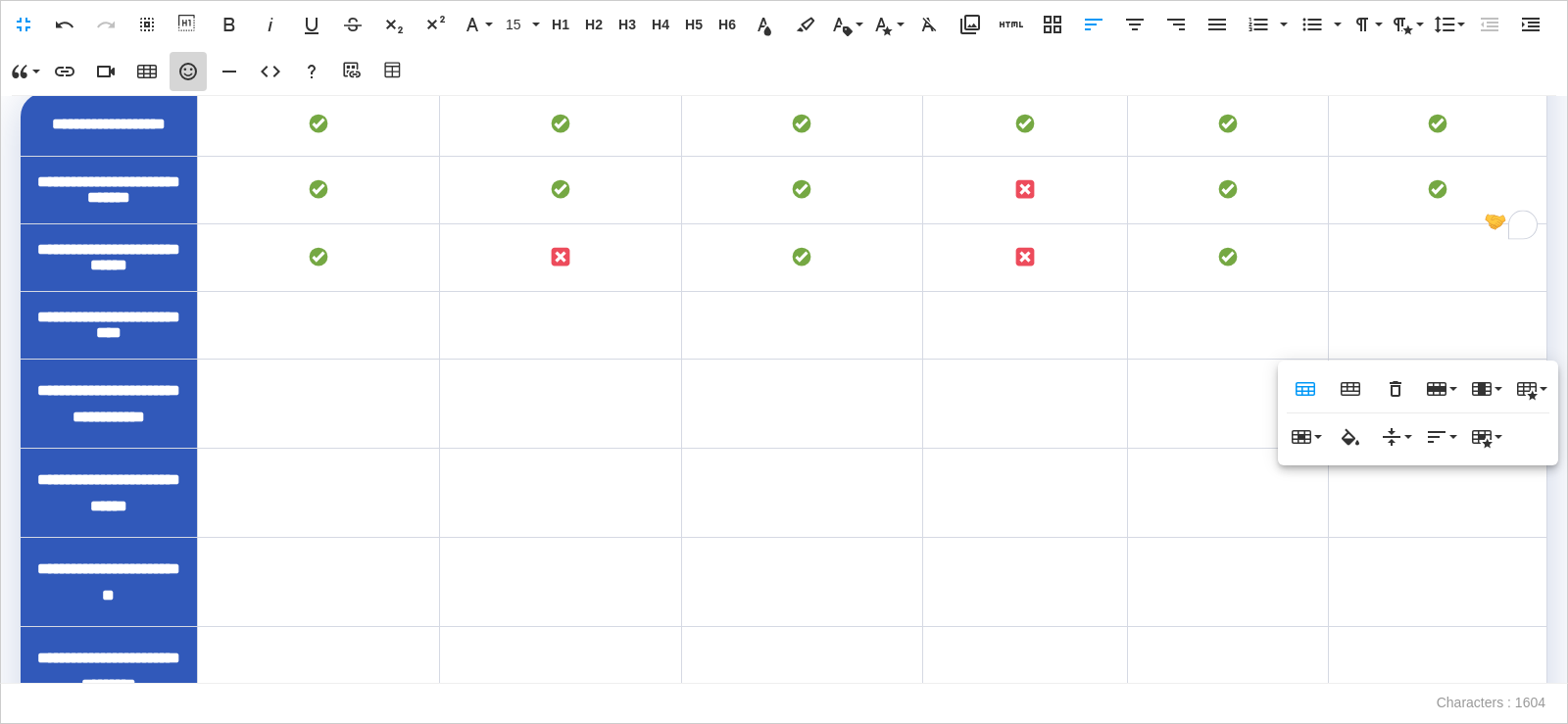
click at [189, 75] on icon "button" at bounding box center [189, 72] width 18 height 18
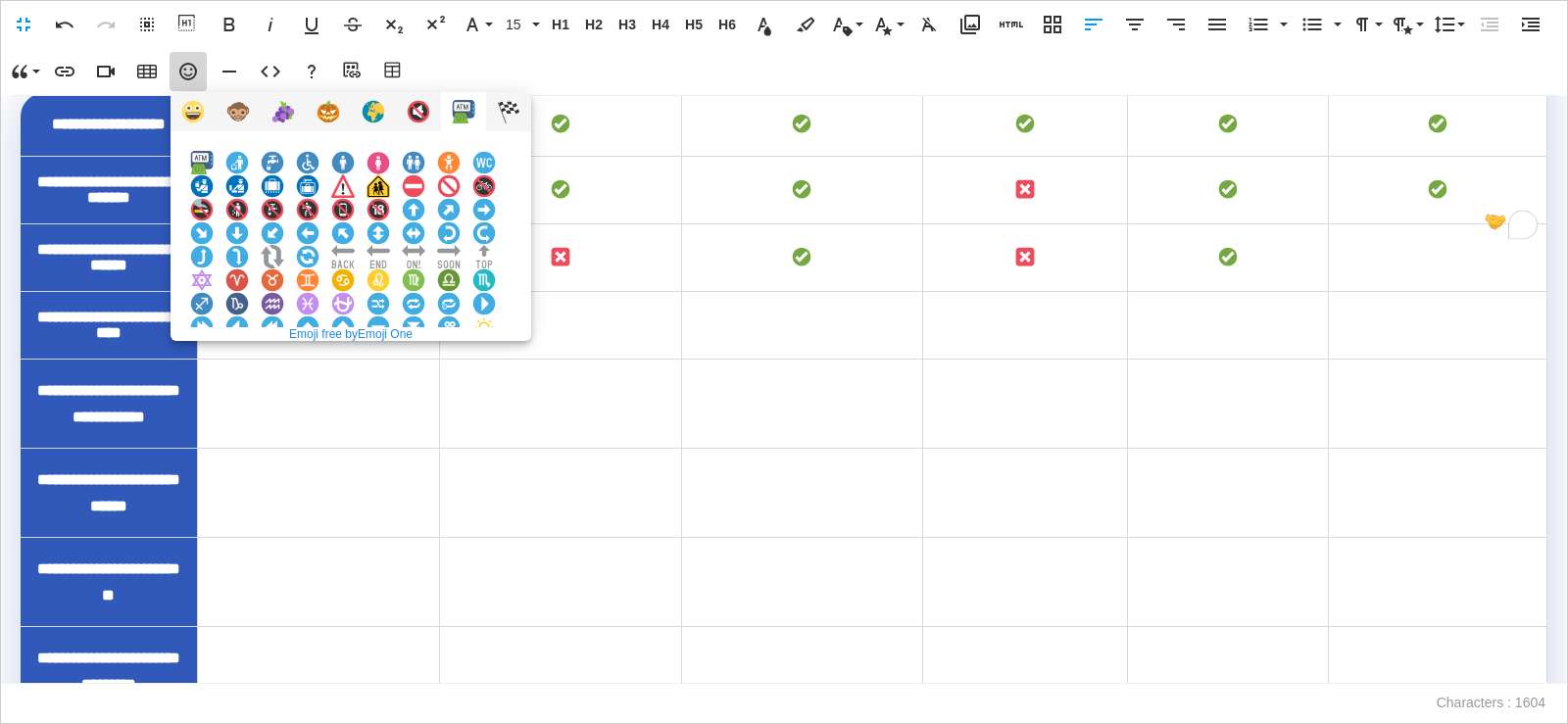
click at [390, 362] on img at bounding box center [378, 374] width 24 height 24
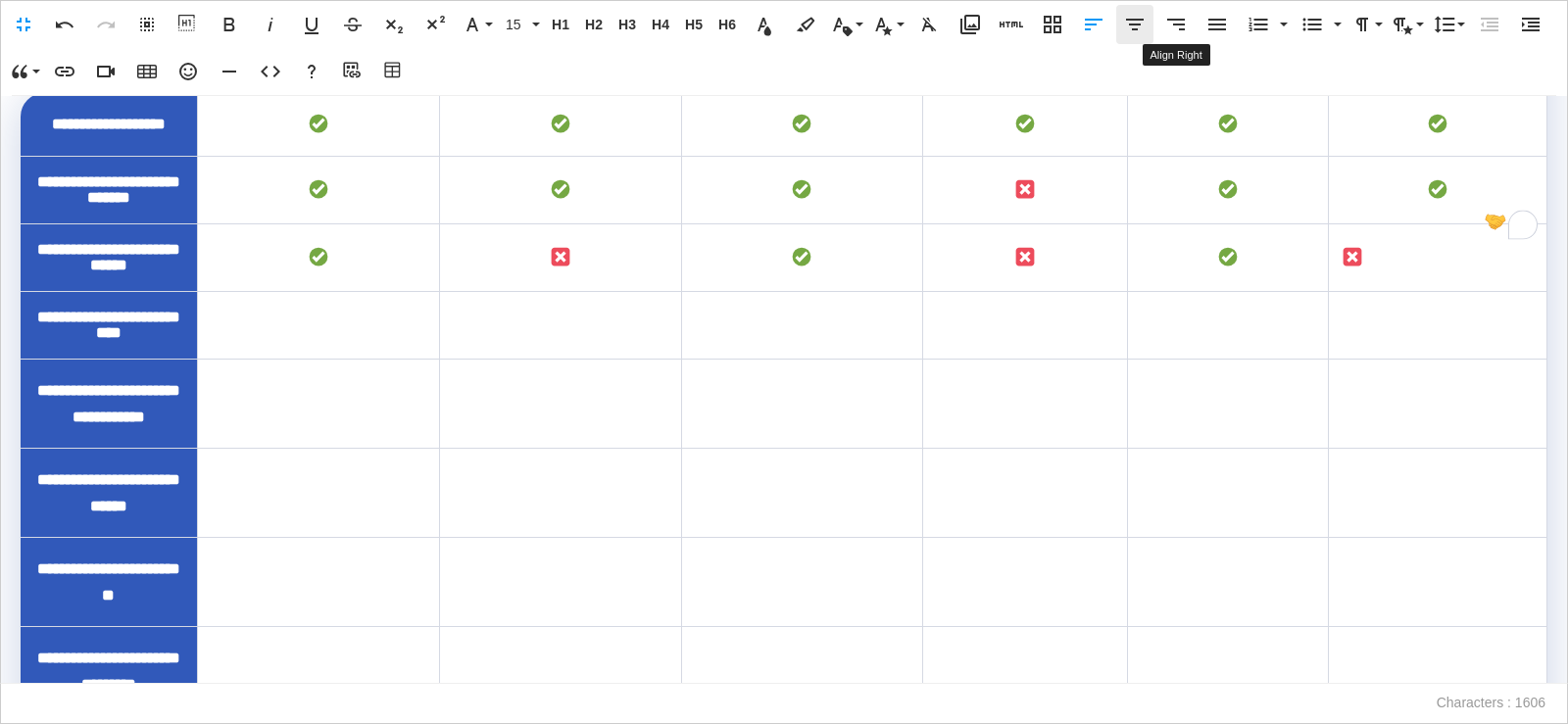
click at [1138, 30] on icon "button" at bounding box center [1135, 25] width 24 height 24
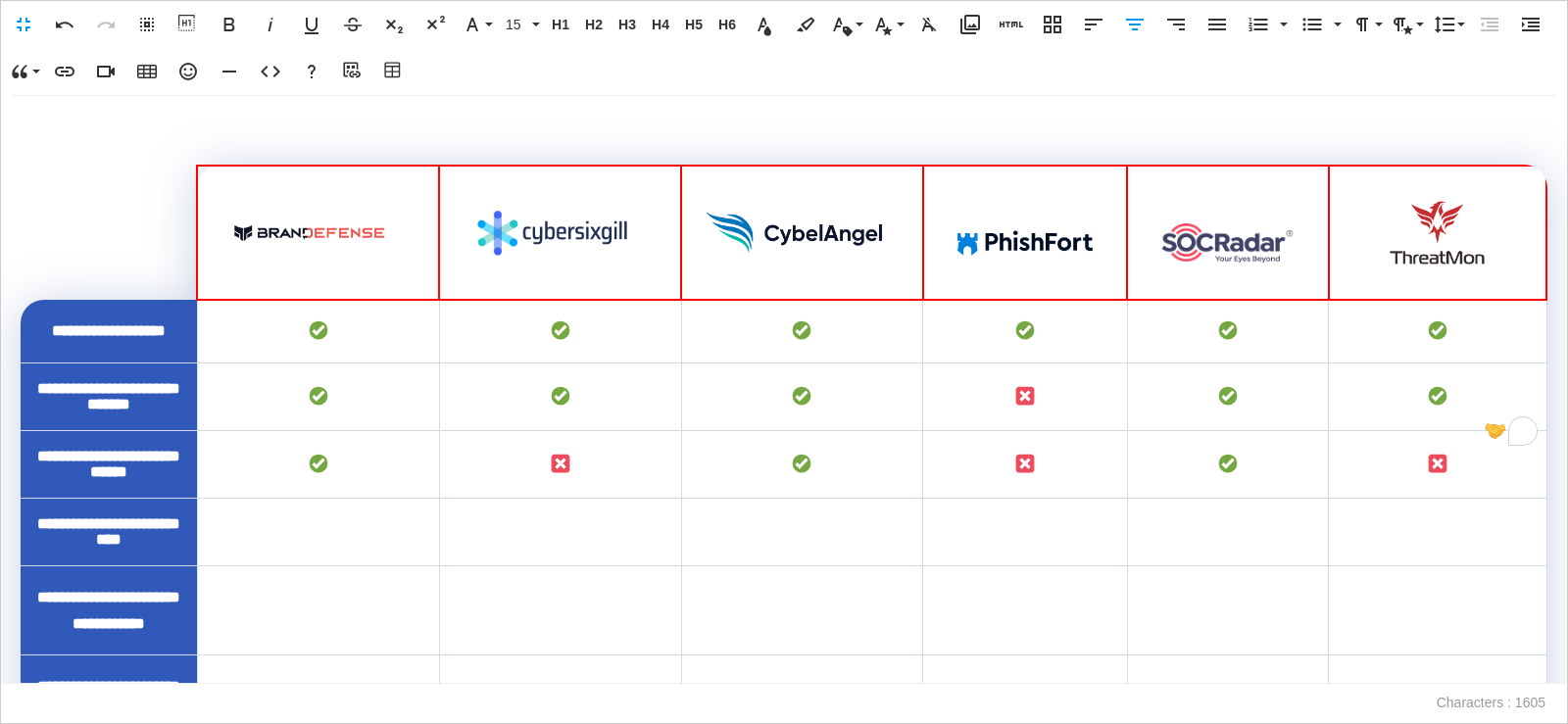
scroll to position [414, 0]
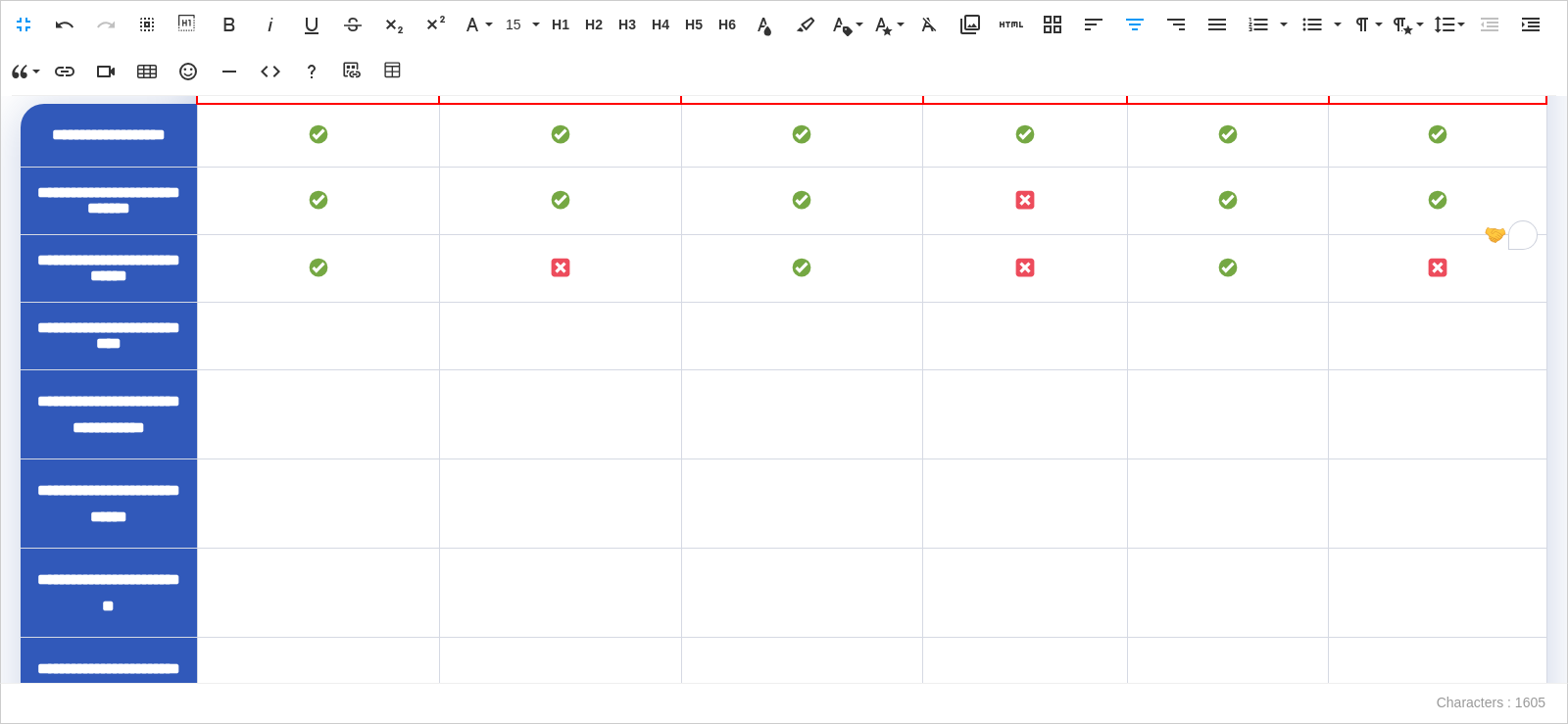
click at [791, 370] on td "To enrich screen reader interactions, please activate Accessibility in Grammarl…" at bounding box center [802, 337] width 242 height 68
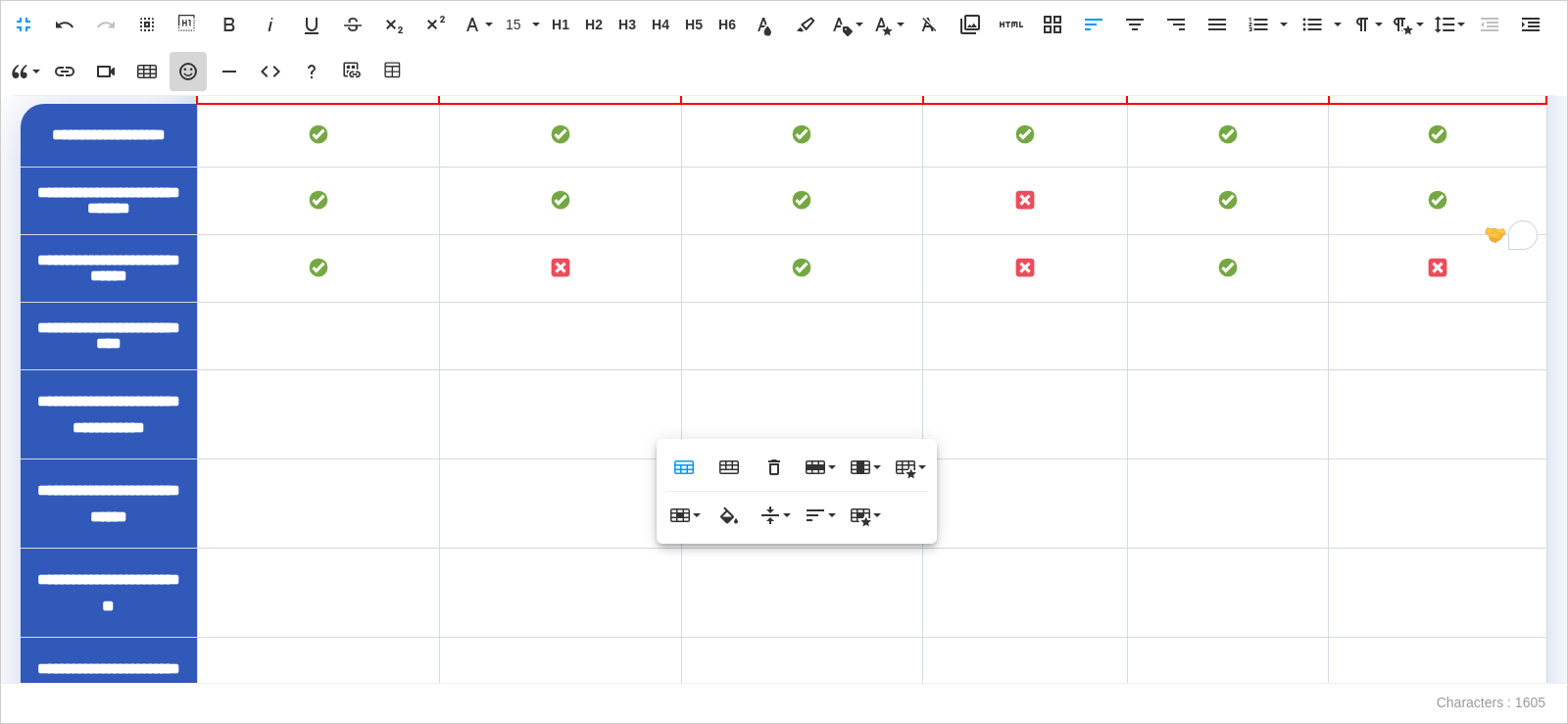
click at [193, 72] on icon "button" at bounding box center [189, 72] width 24 height 24
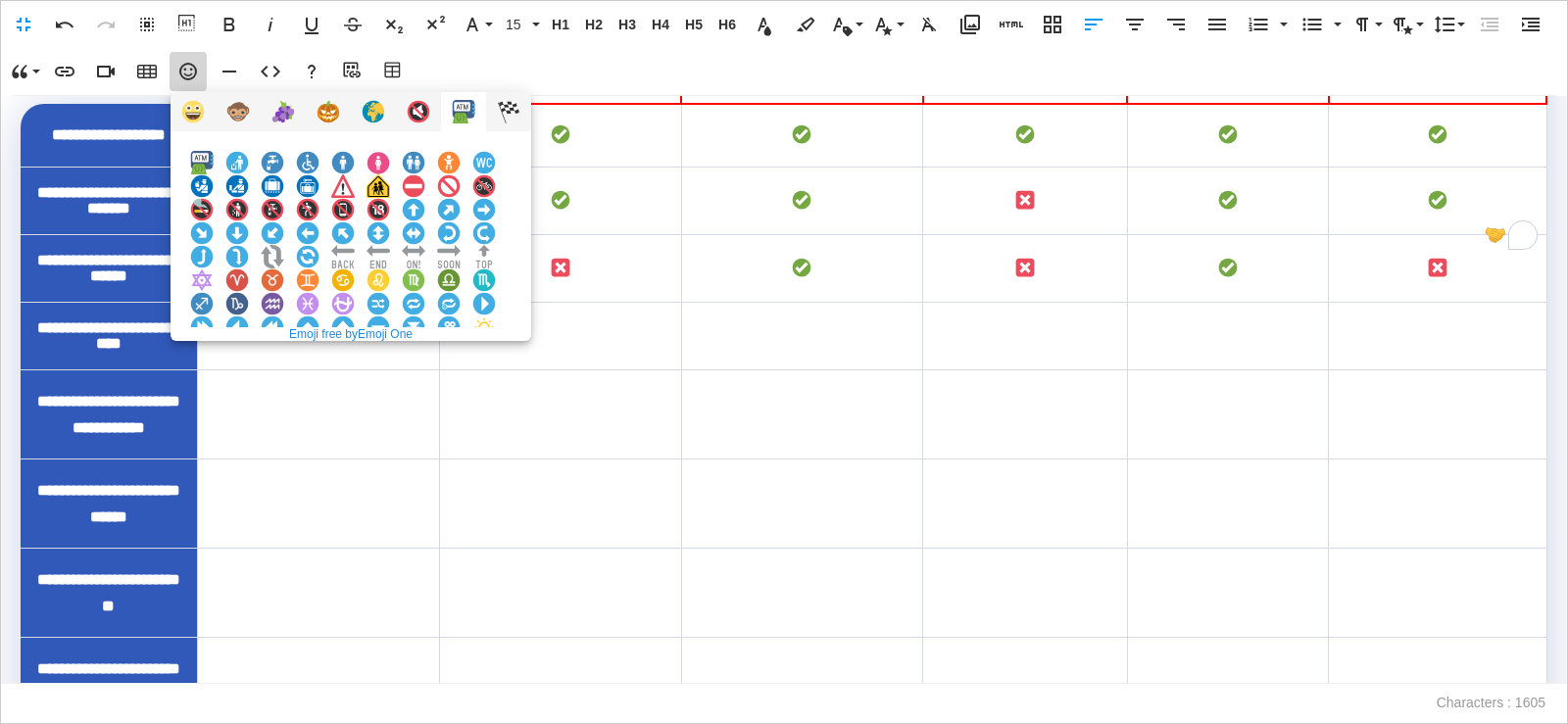
click at [214, 362] on img at bounding box center [202, 374] width 24 height 24
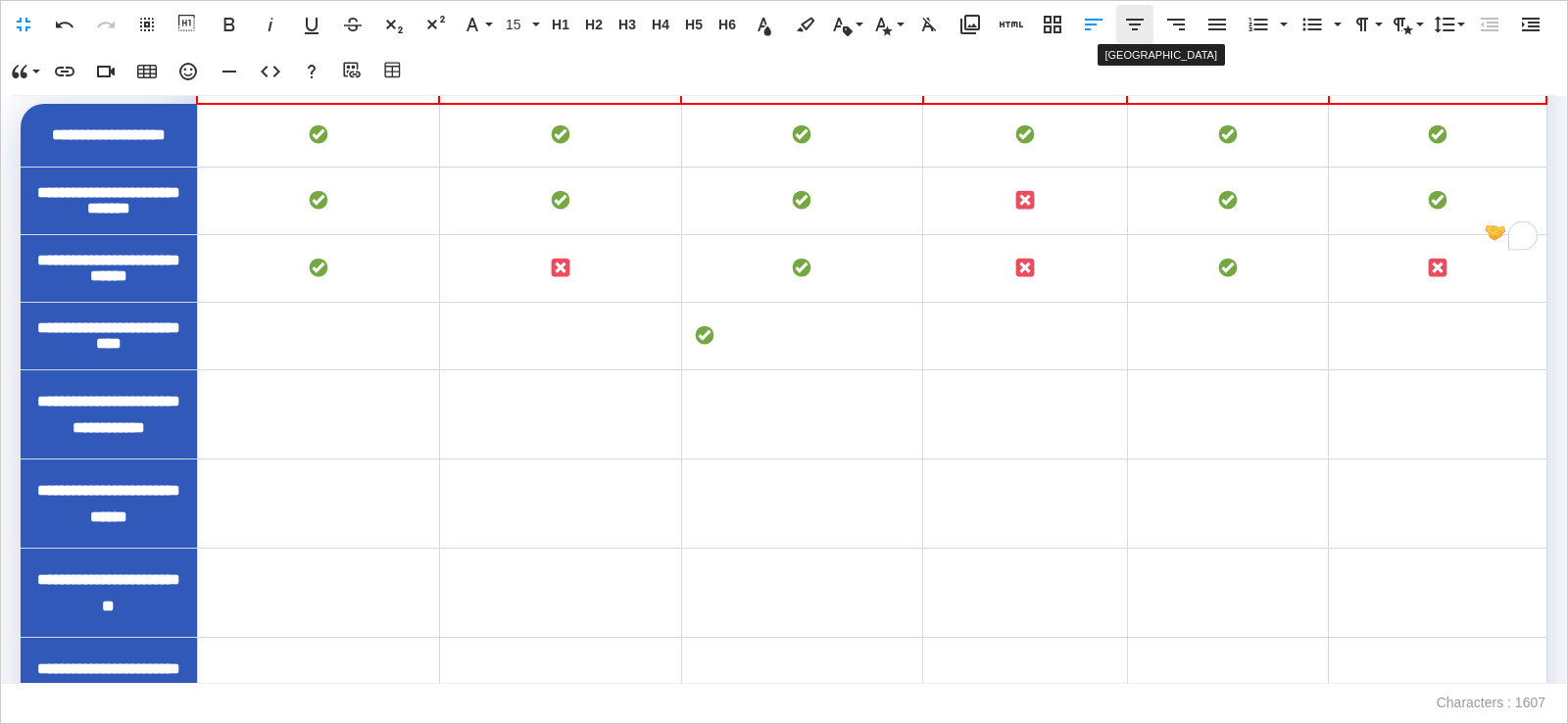
click at [1128, 34] on icon "button" at bounding box center [1135, 25] width 24 height 24
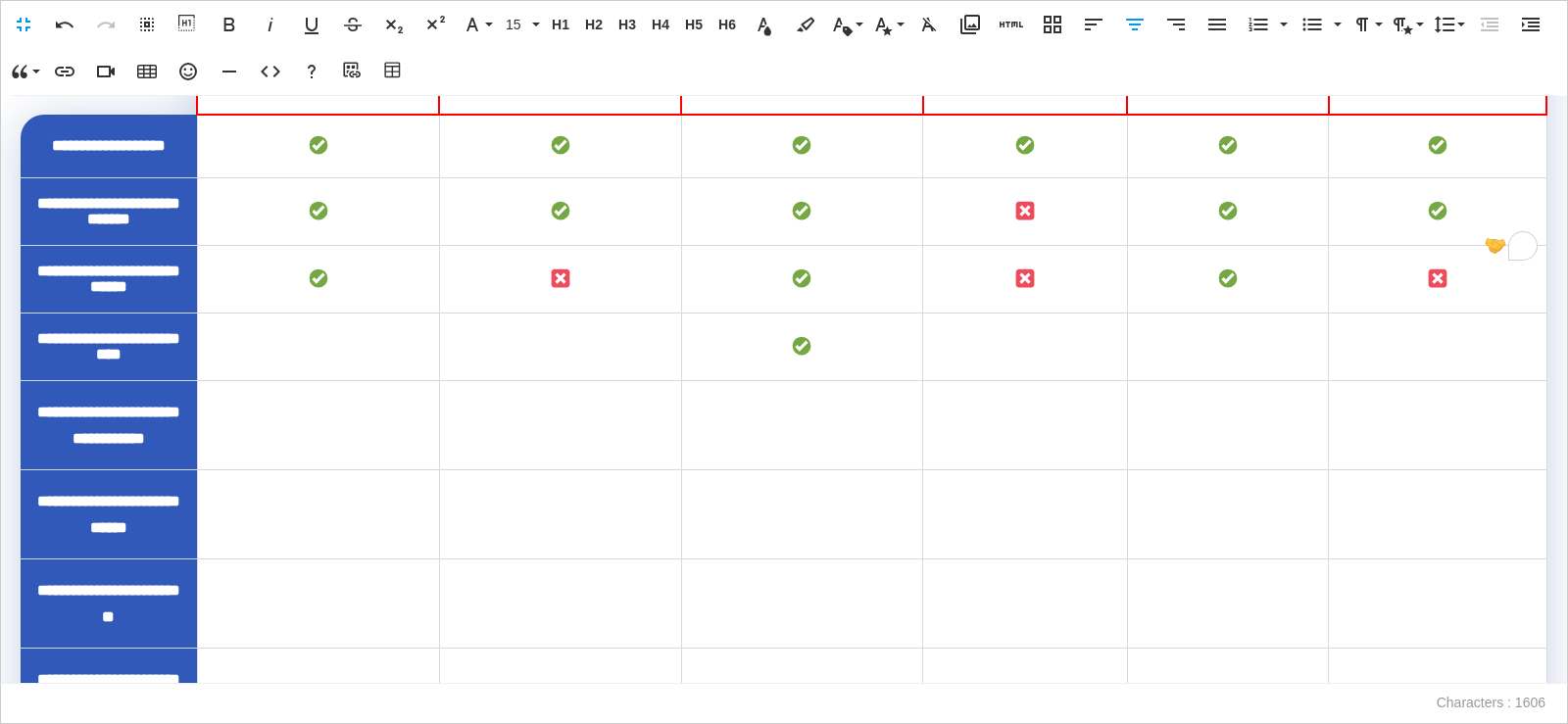
scroll to position [207, 0]
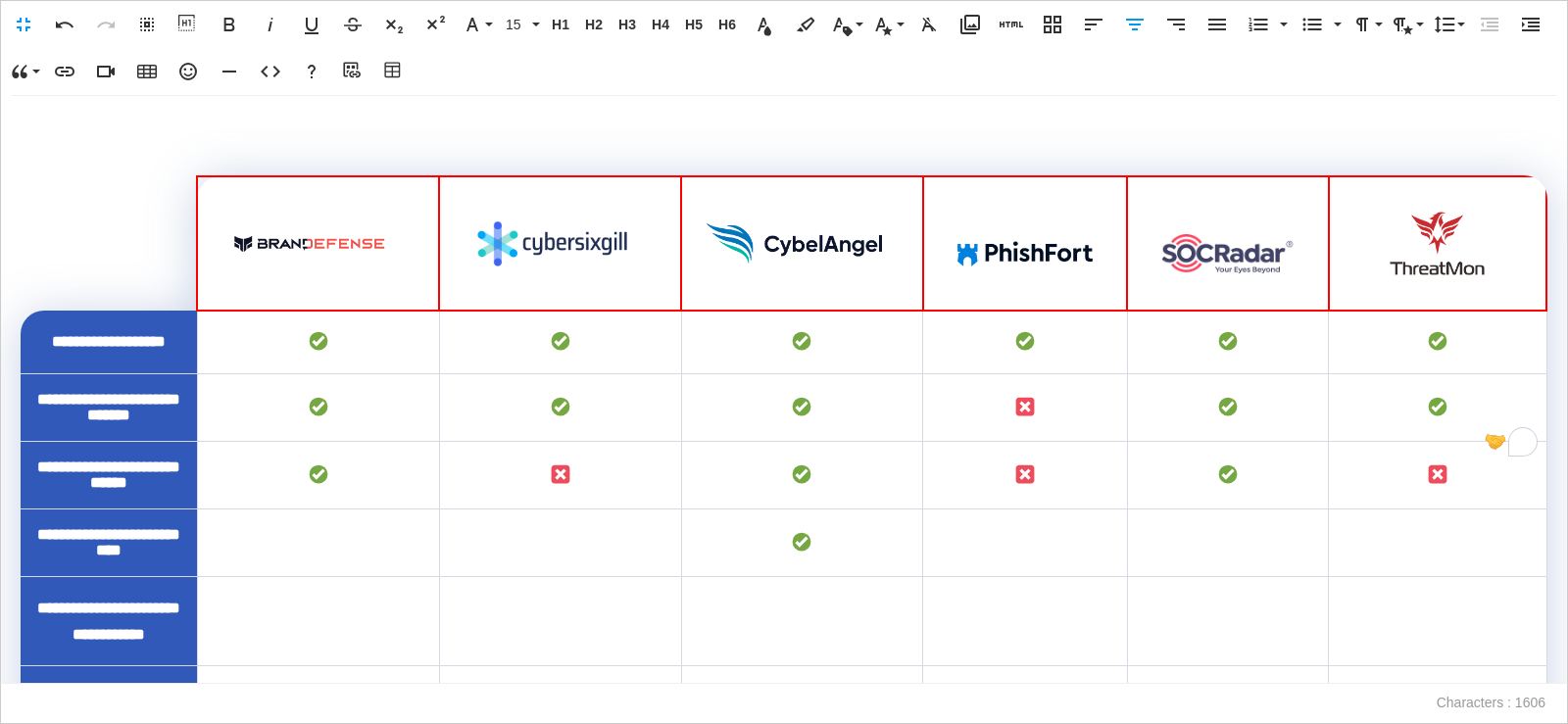
click at [1197, 577] on td "To enrich screen reader interactions, please activate Accessibility in Grammarl…" at bounding box center [1227, 543] width 201 height 68
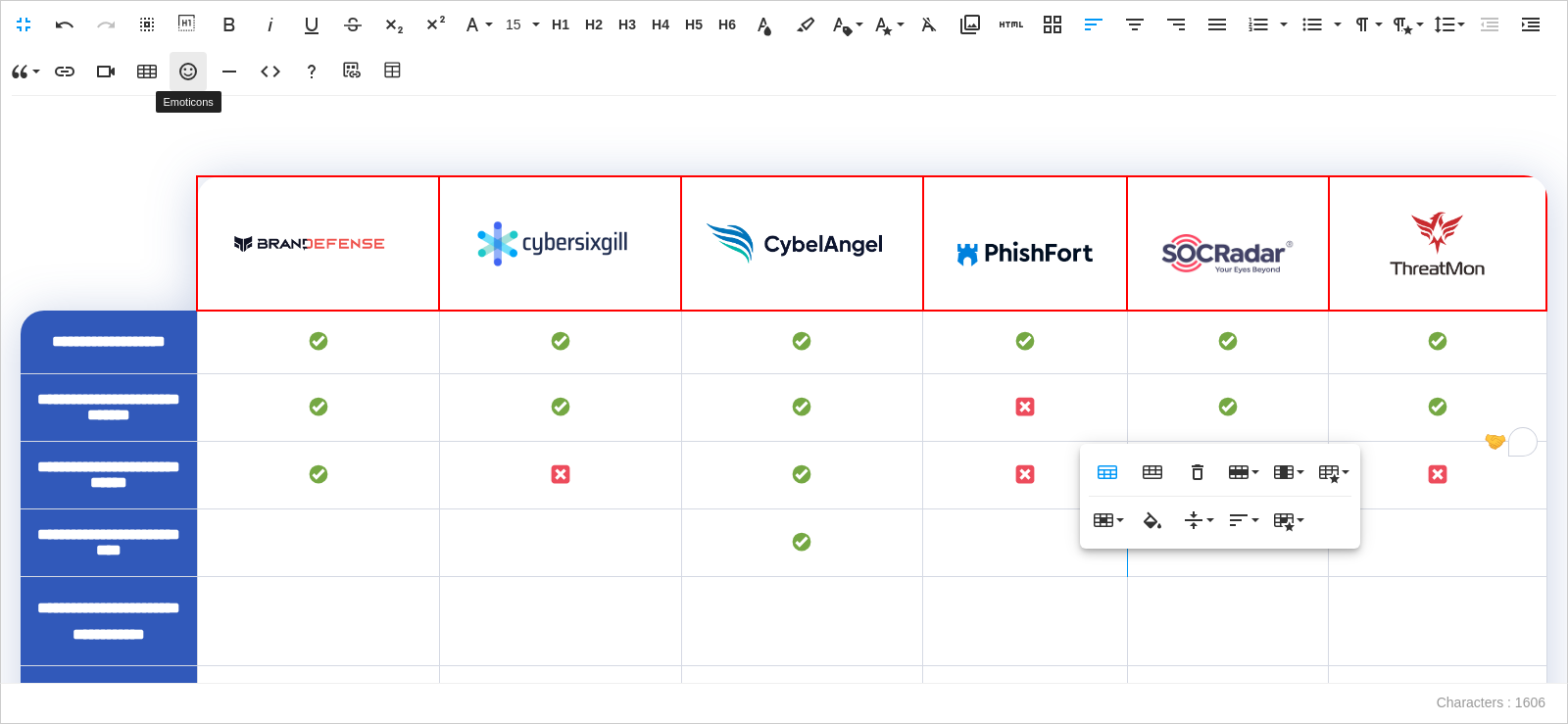
click at [189, 72] on icon "button" at bounding box center [189, 72] width 24 height 24
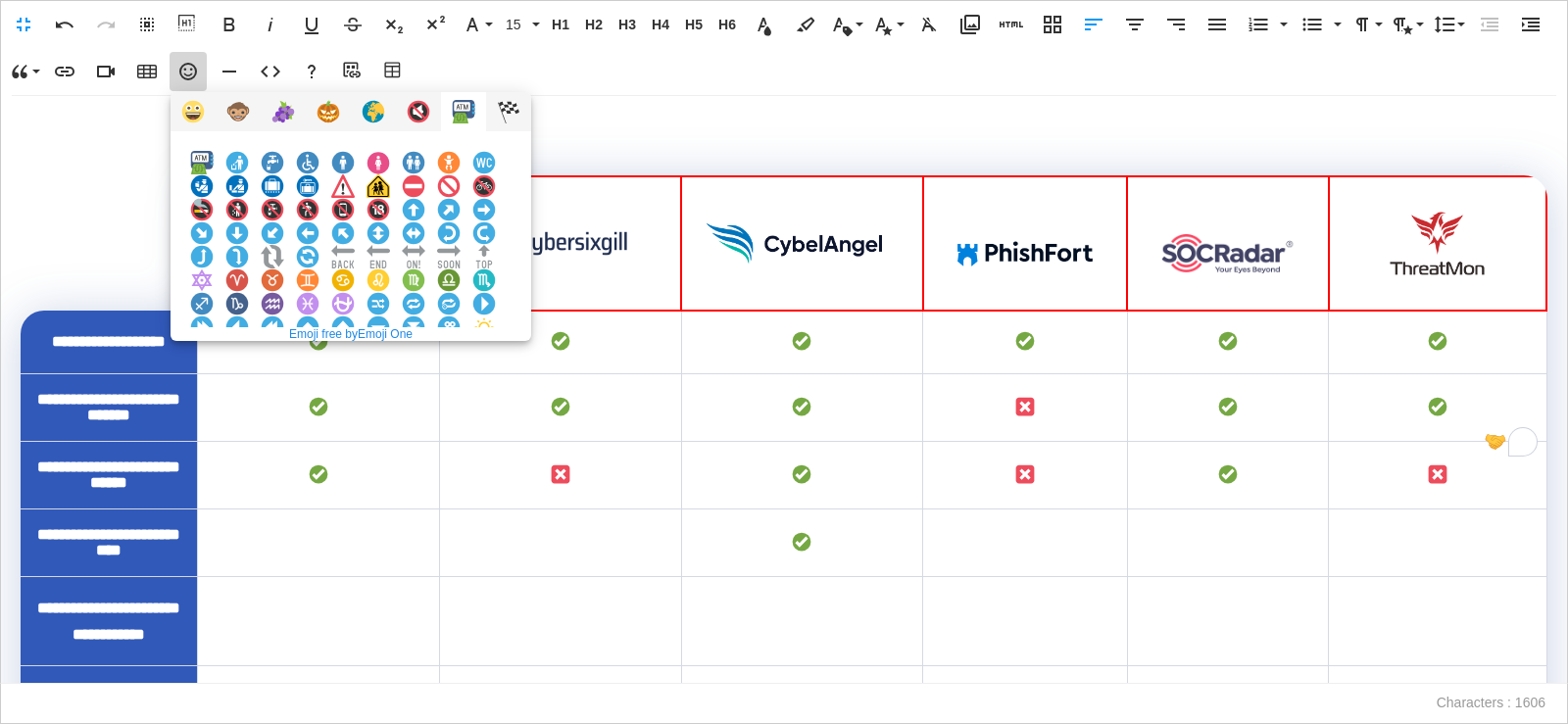
click at [214, 362] on img at bounding box center [202, 374] width 24 height 24
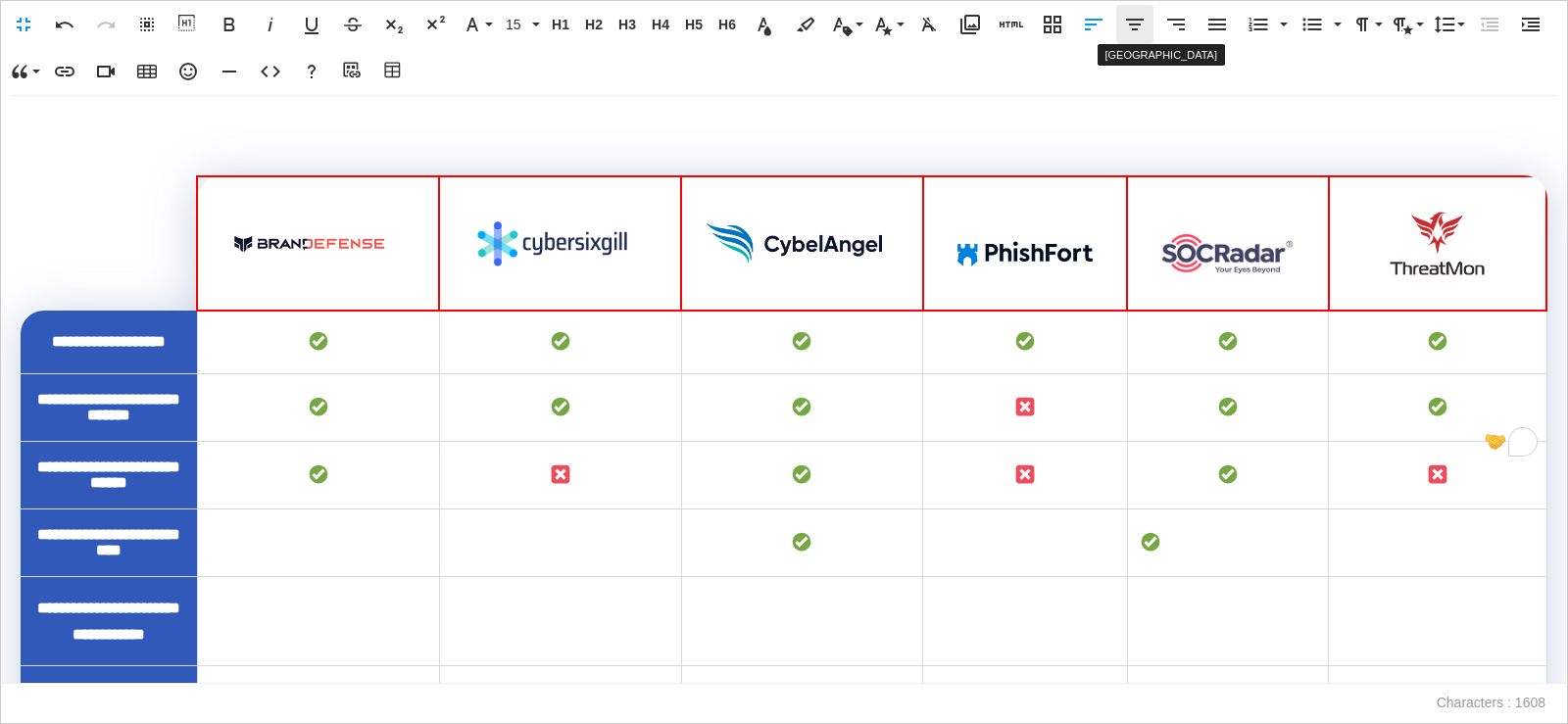
click at [1141, 30] on icon "button" at bounding box center [1135, 25] width 24 height 24
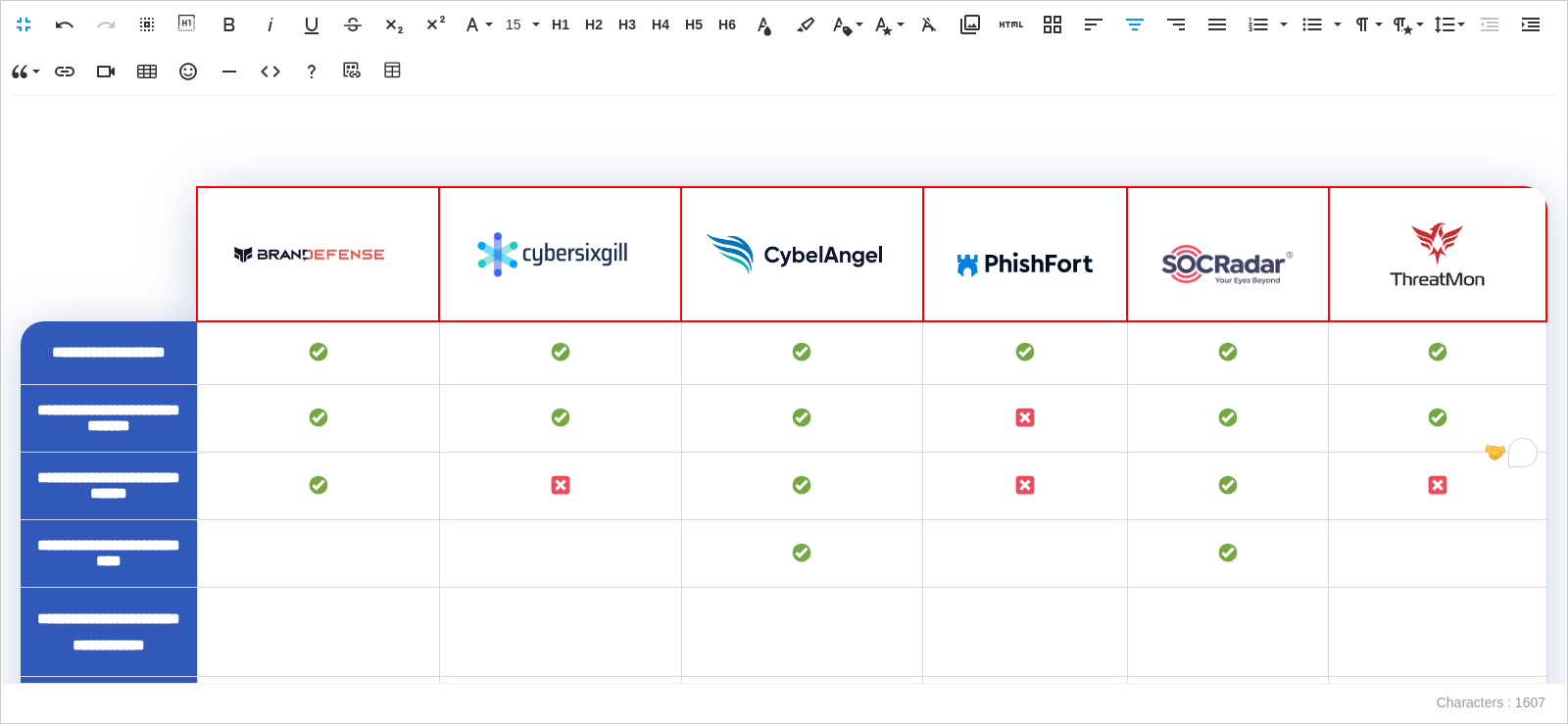
click at [312, 588] on td "To enrich screen reader interactions, please activate Accessibility in Grammarl…" at bounding box center [318, 554] width 242 height 68
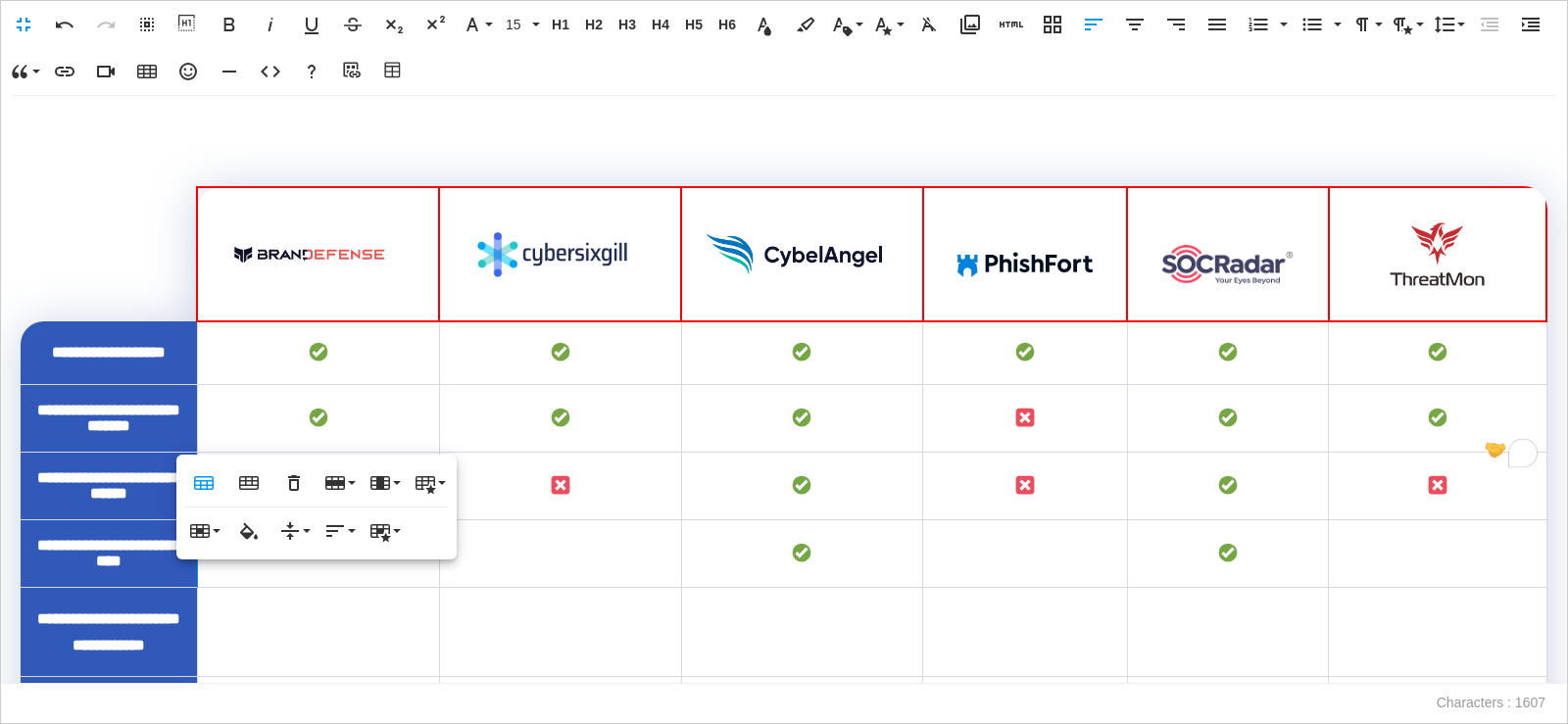
click at [179, 65] on icon "button" at bounding box center [189, 72] width 24 height 24
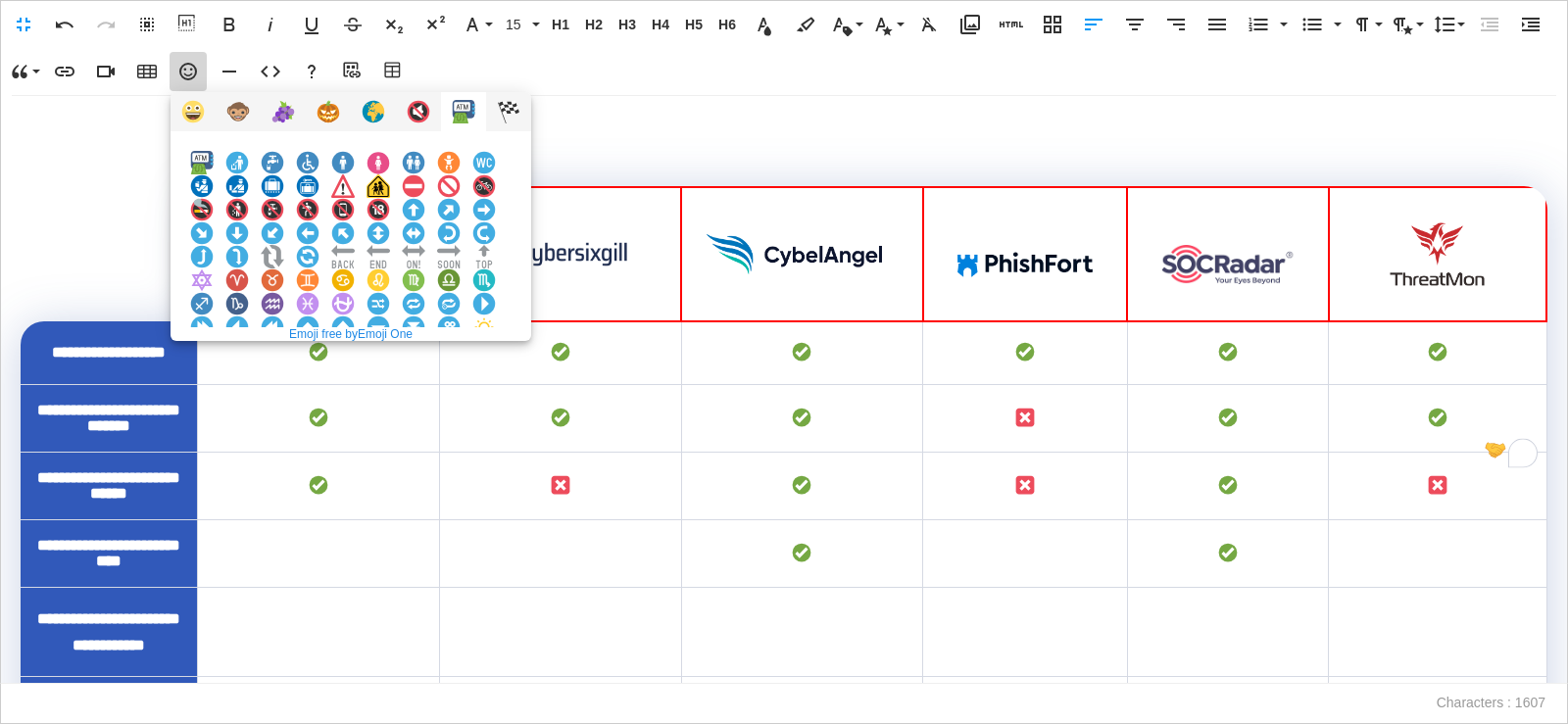
click at [214, 362] on img at bounding box center [202, 374] width 24 height 24
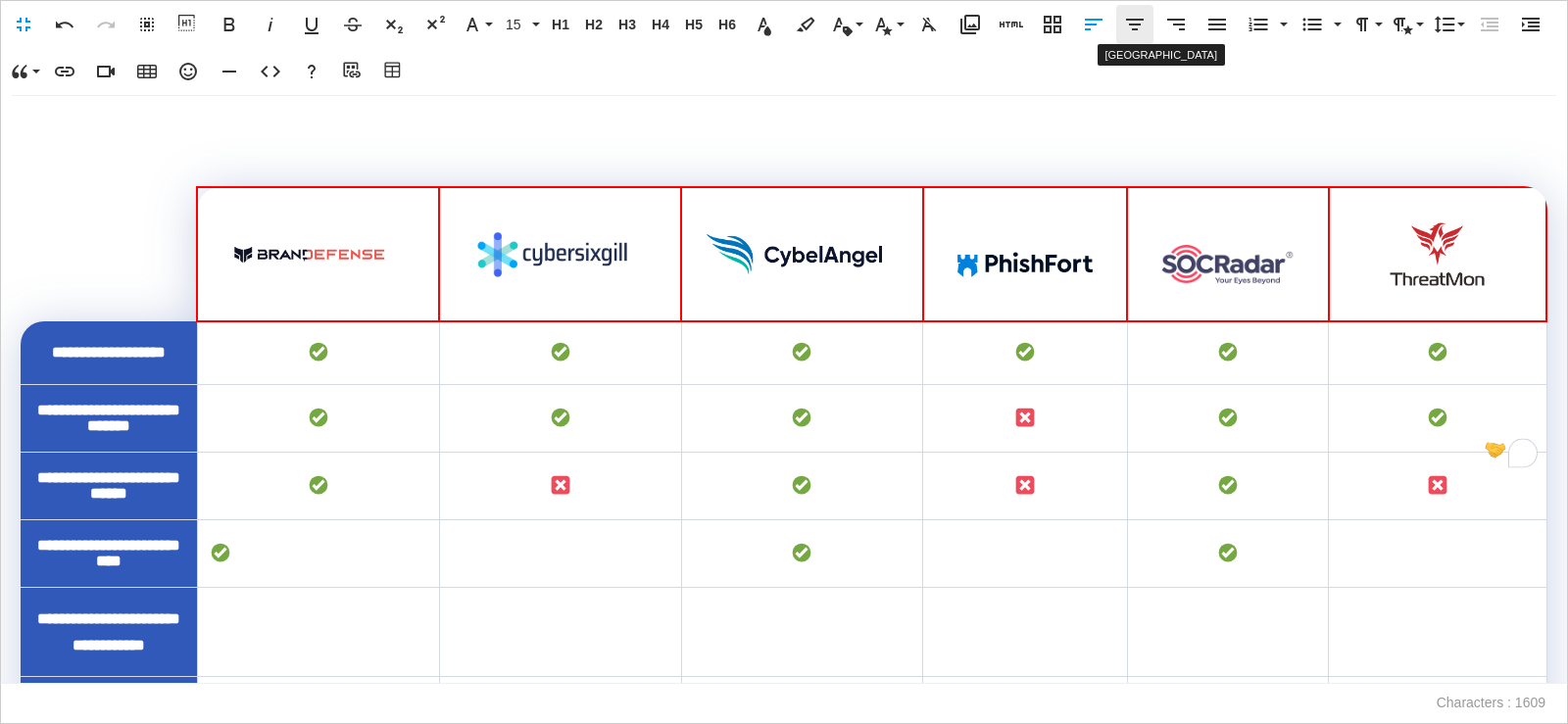
click at [1141, 22] on icon "button" at bounding box center [1135, 25] width 24 height 24
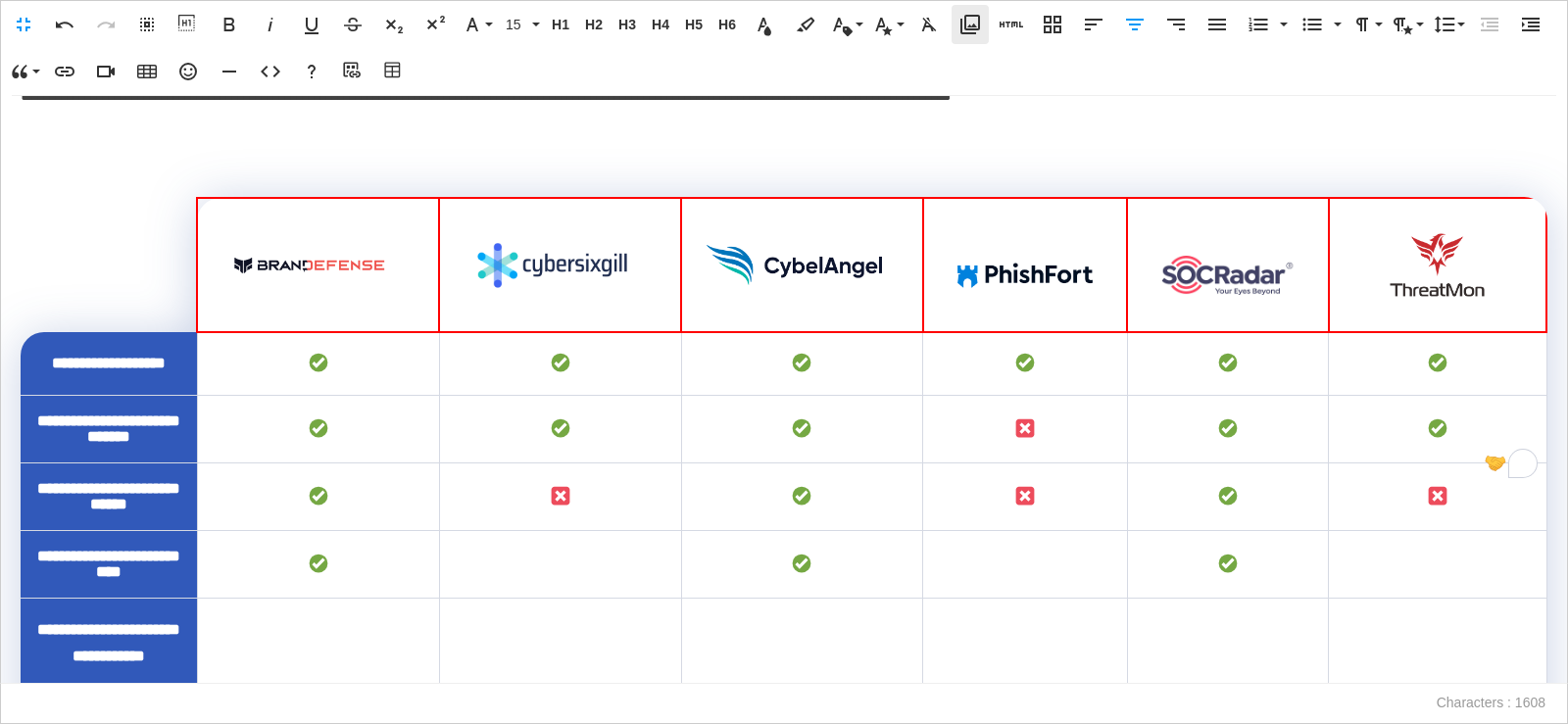
scroll to position [283, 0]
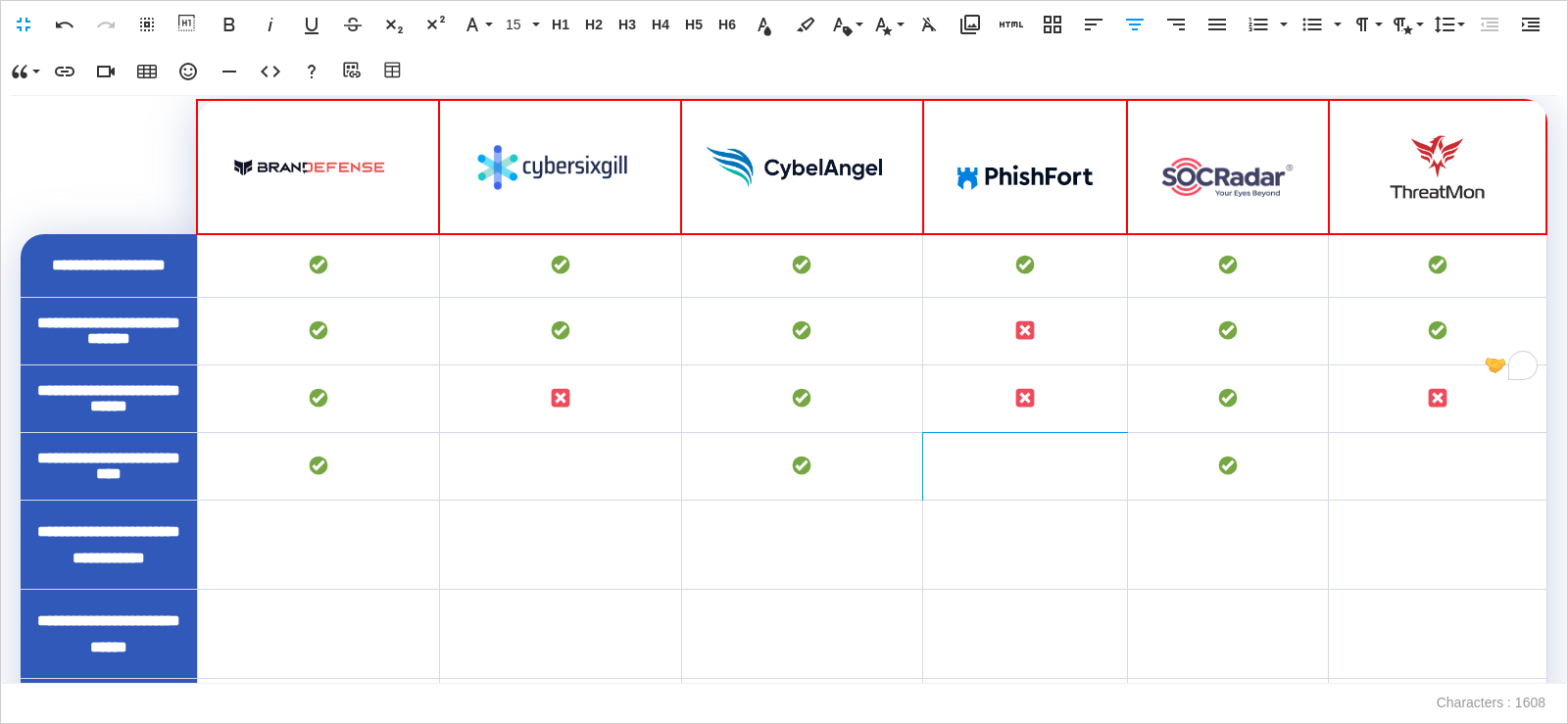
click at [1086, 501] on td "To enrich screen reader interactions, please activate Accessibility in Grammarl…" at bounding box center [1026, 467] width 205 height 68
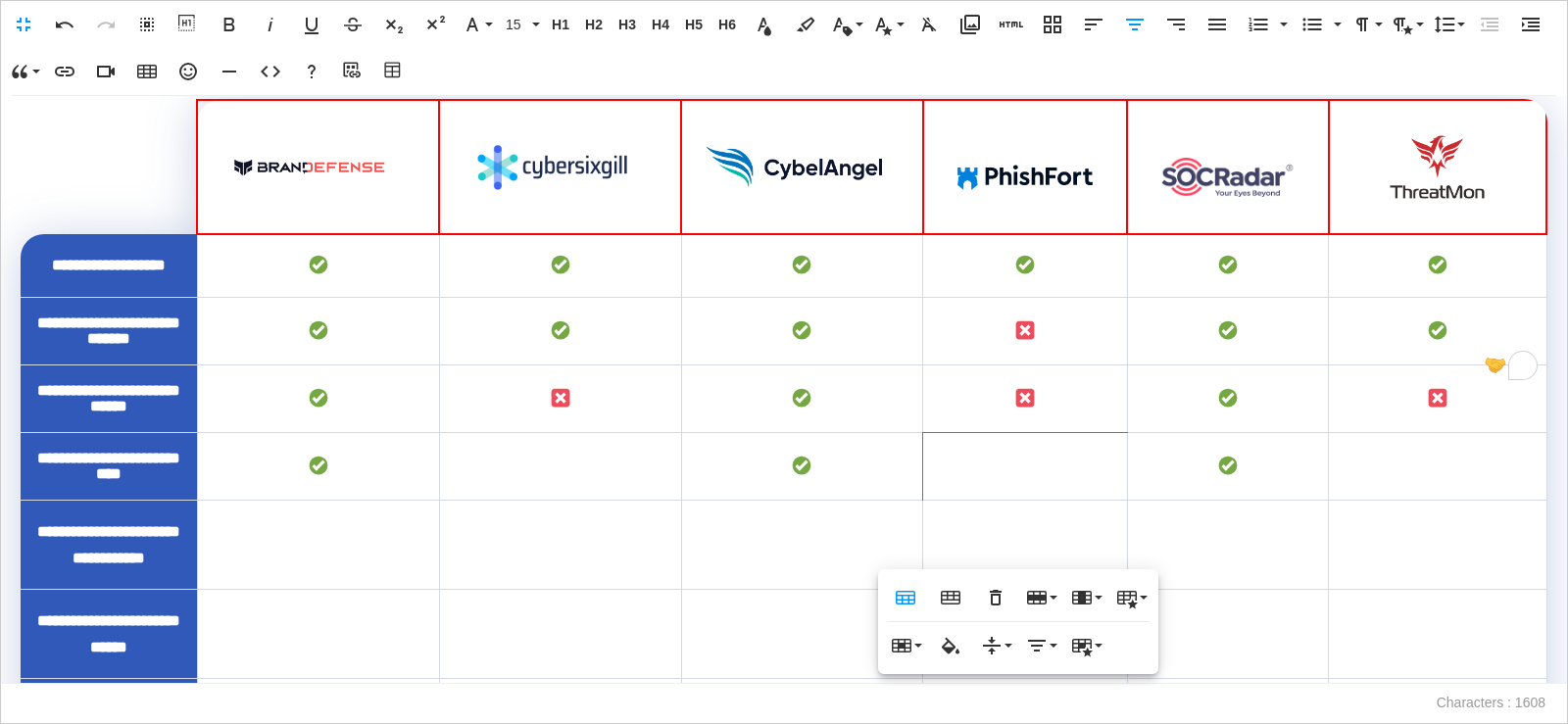
click at [185, 69] on icon "button" at bounding box center [189, 72] width 18 height 18
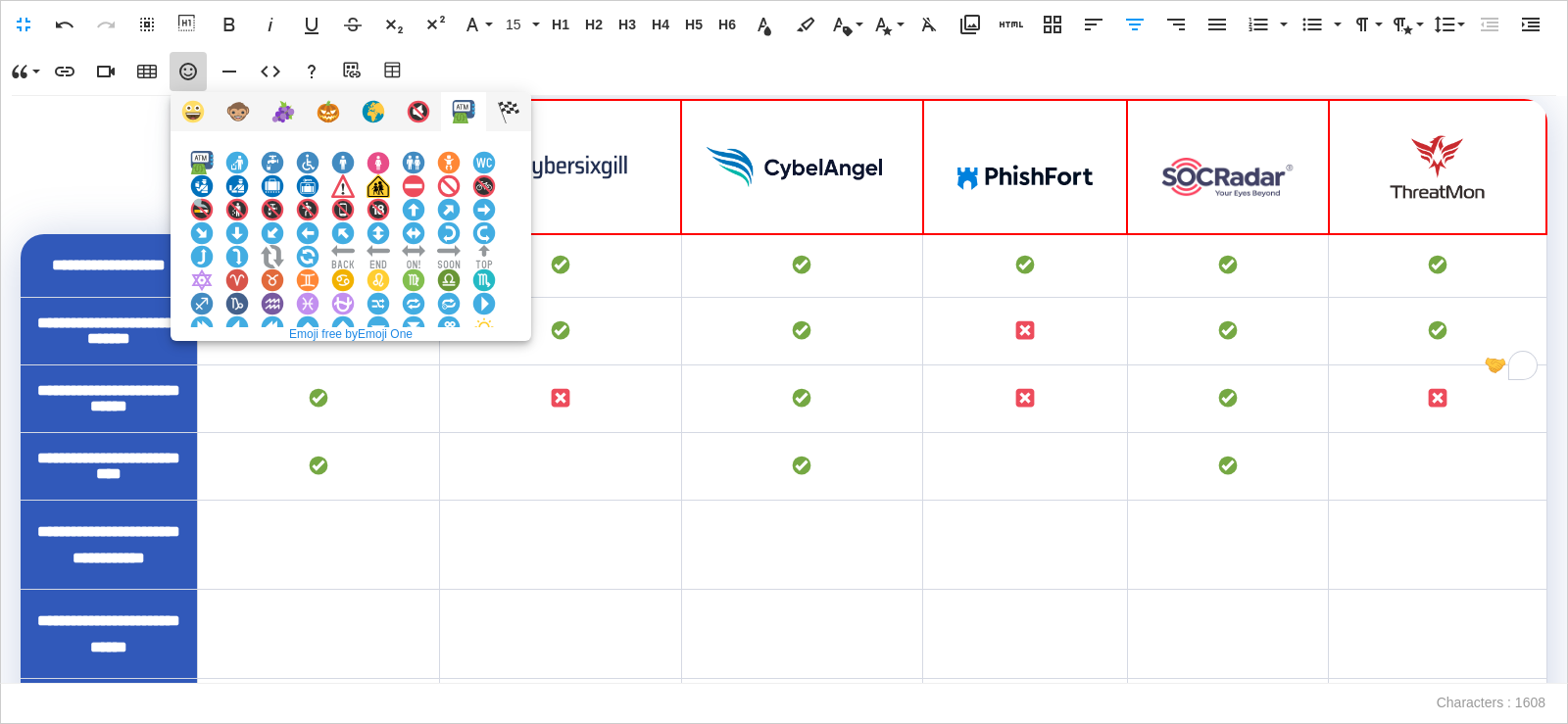
click at [214, 362] on img at bounding box center [202, 374] width 24 height 24
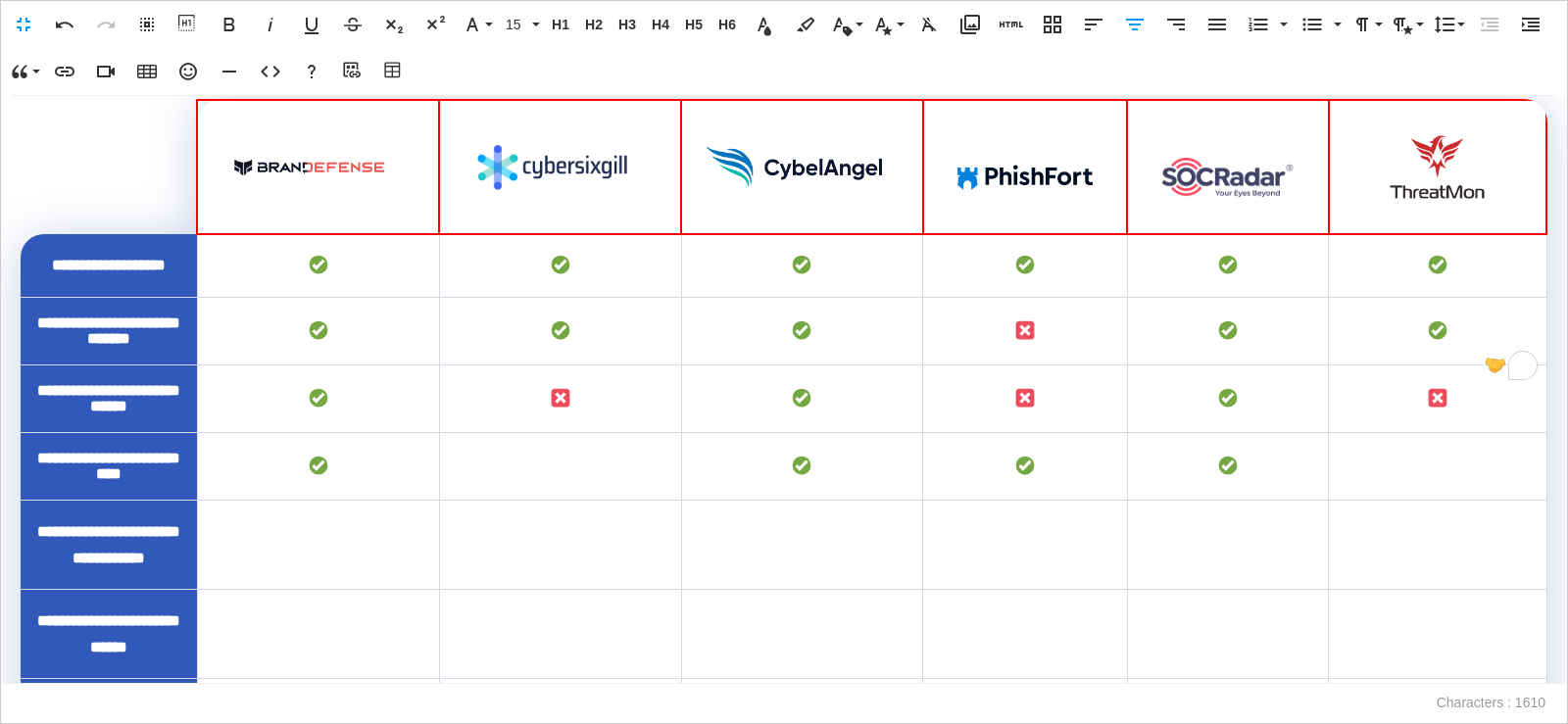
click at [578, 501] on td "To enrich screen reader interactions, please activate Accessibility in Grammarl…" at bounding box center [560, 467] width 242 height 68
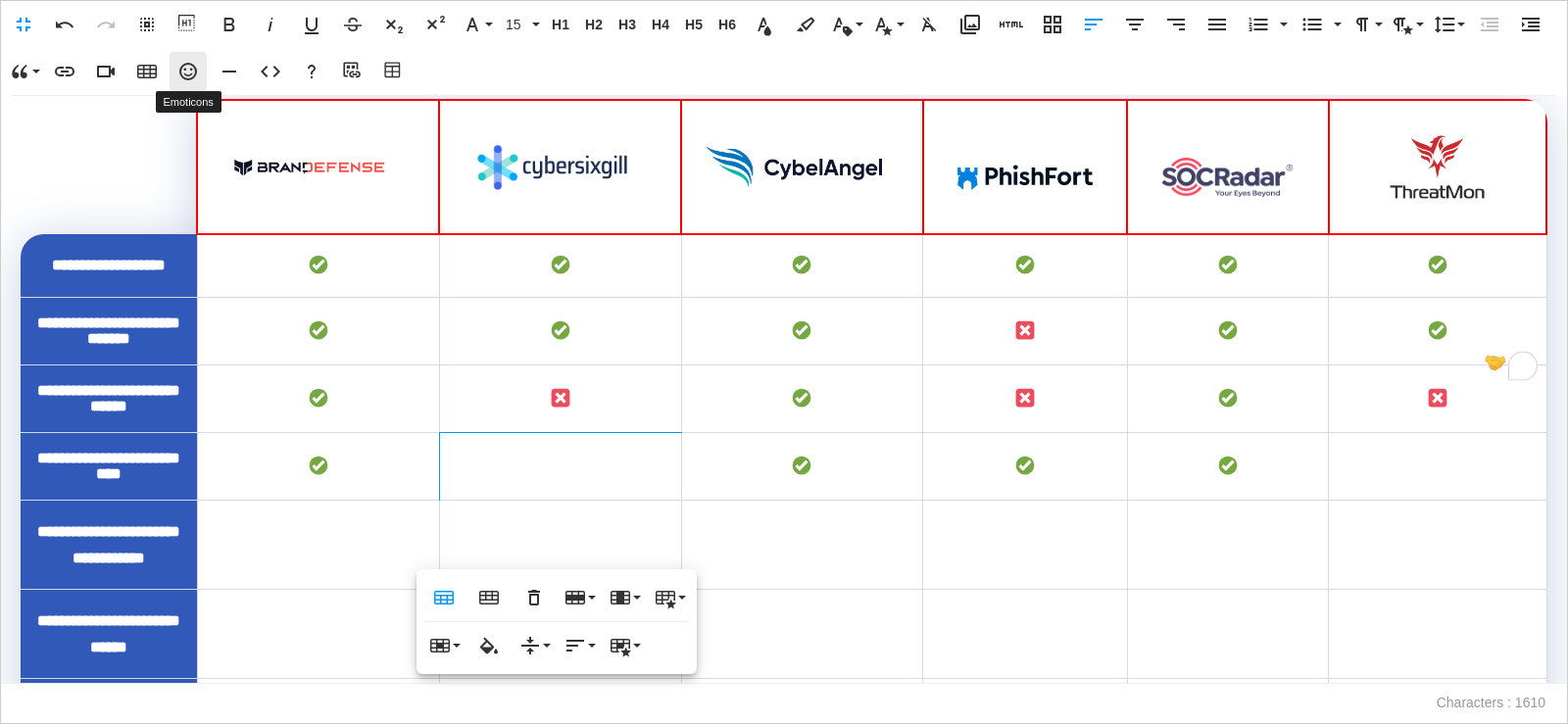
click at [182, 72] on icon "button" at bounding box center [189, 72] width 18 height 18
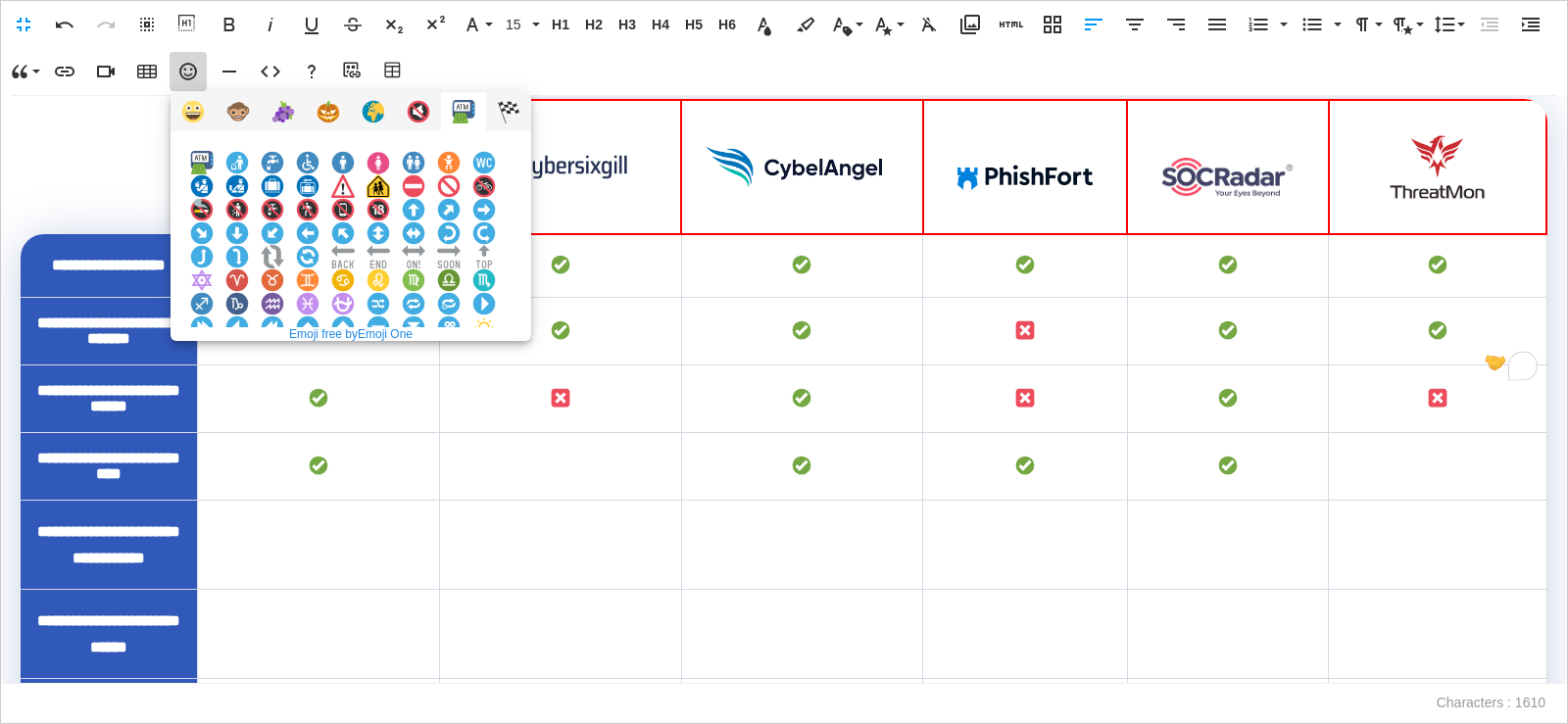
click at [390, 362] on img at bounding box center [378, 374] width 24 height 24
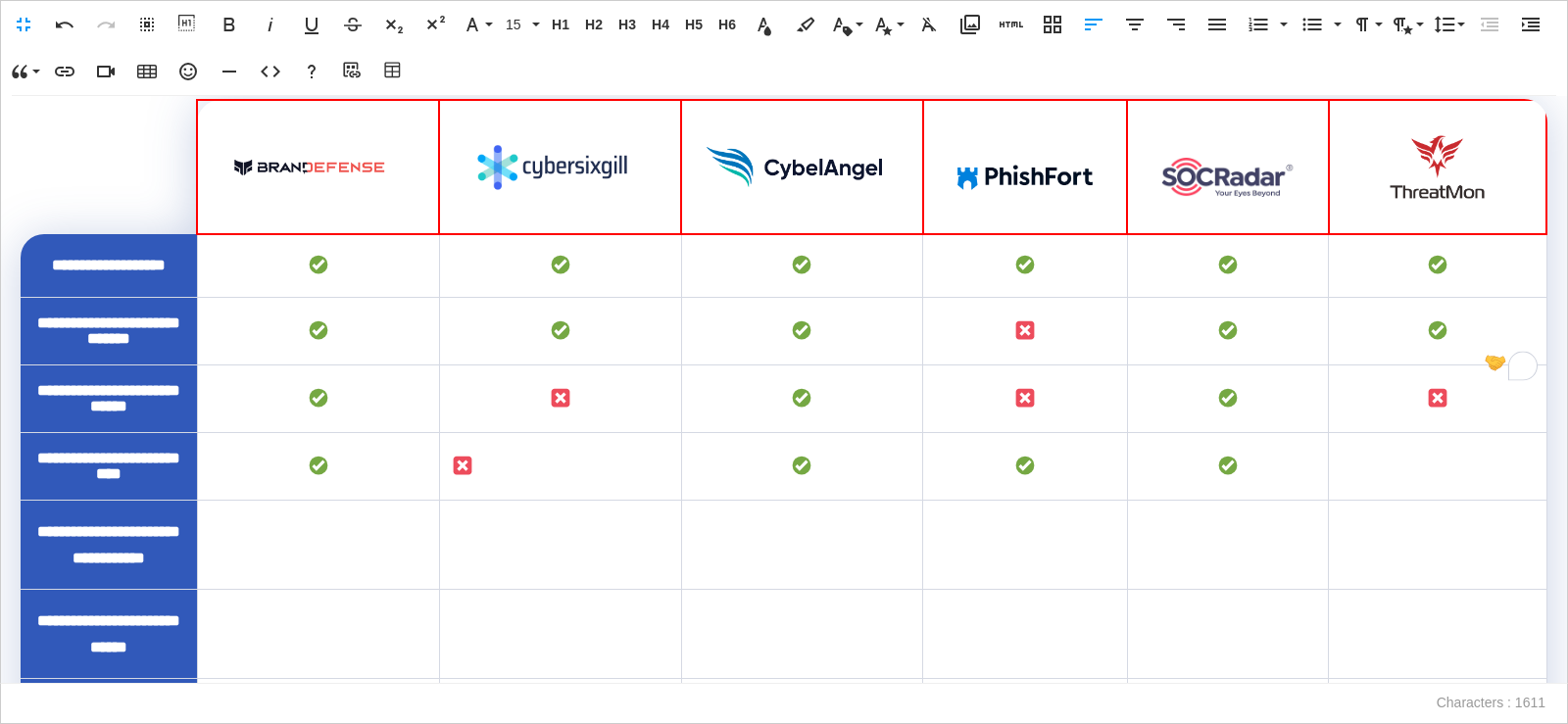
click at [1127, 33] on icon "button" at bounding box center [1135, 25] width 24 height 24
click at [1402, 501] on td "To enrich screen reader interactions, please activate Accessibility in Grammarl…" at bounding box center [1437, 467] width 217 height 68
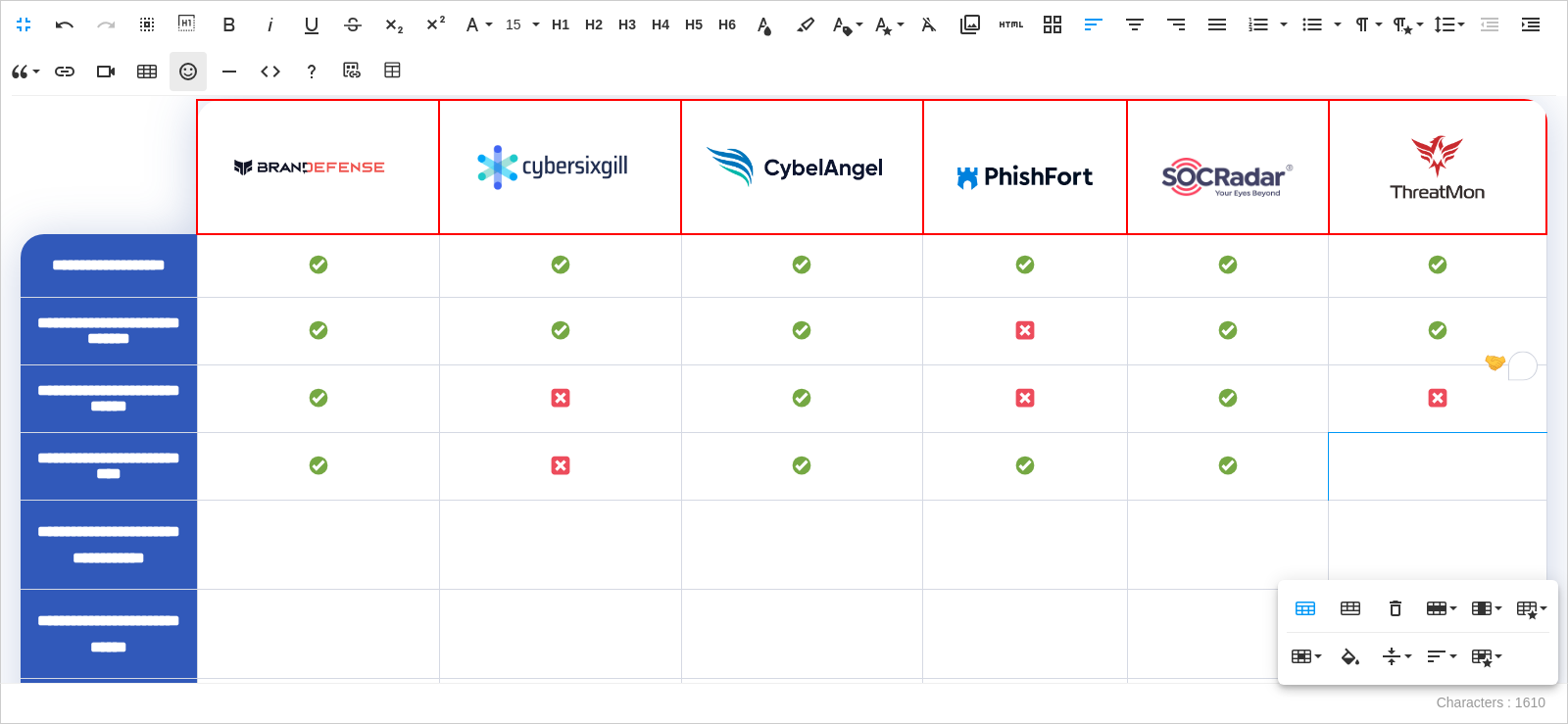
click at [187, 72] on icon "button" at bounding box center [189, 72] width 24 height 24
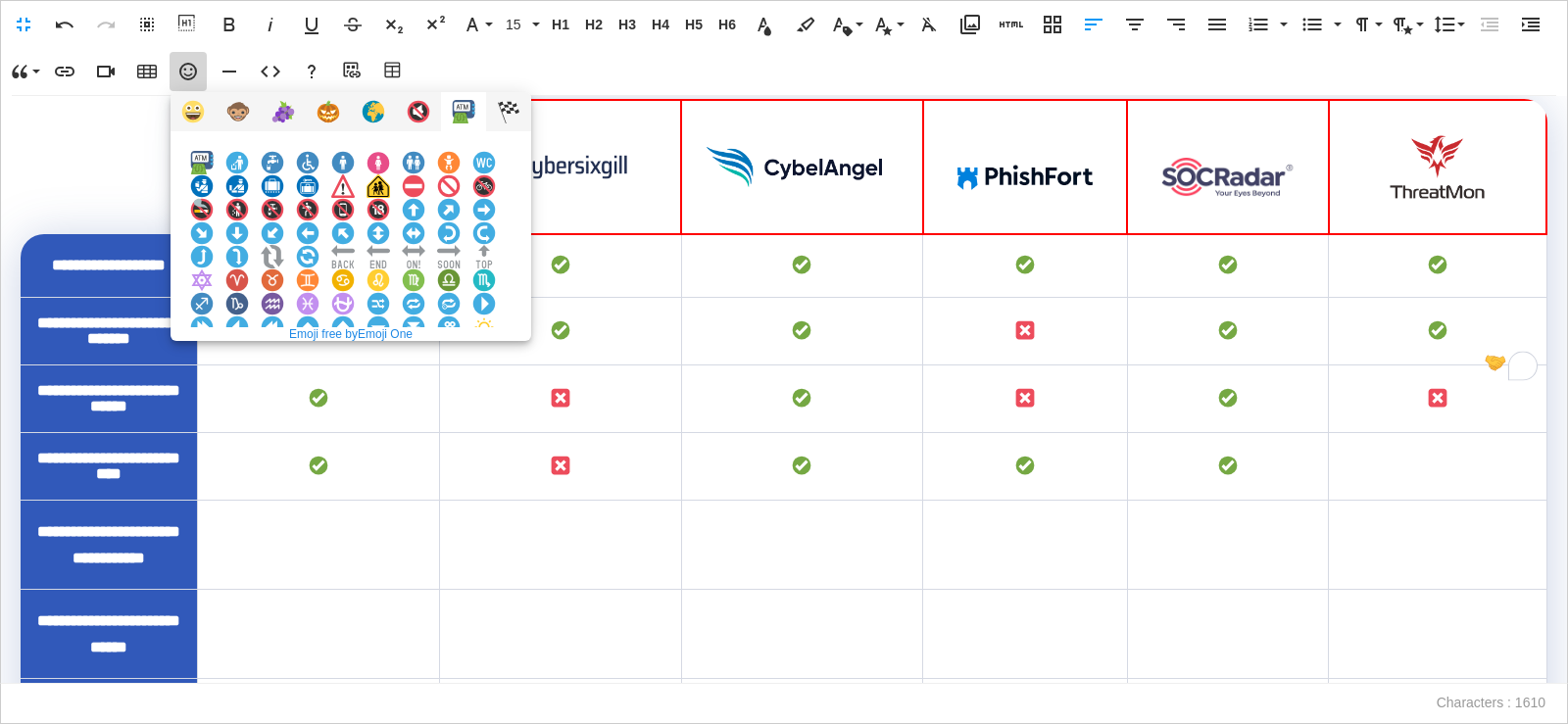
click at [390, 362] on img at bounding box center [378, 374] width 24 height 24
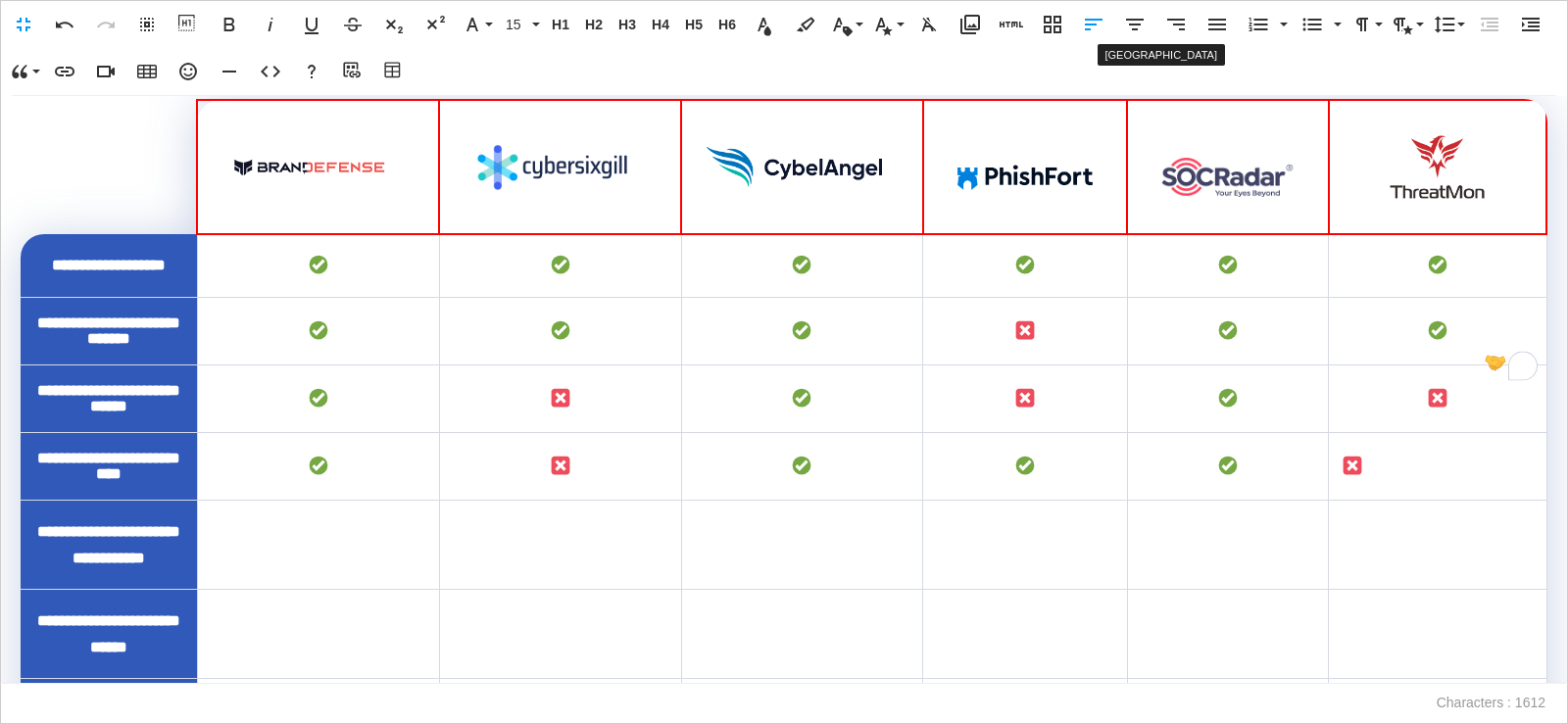
click at [1137, 24] on icon "button" at bounding box center [1135, 25] width 18 height 12
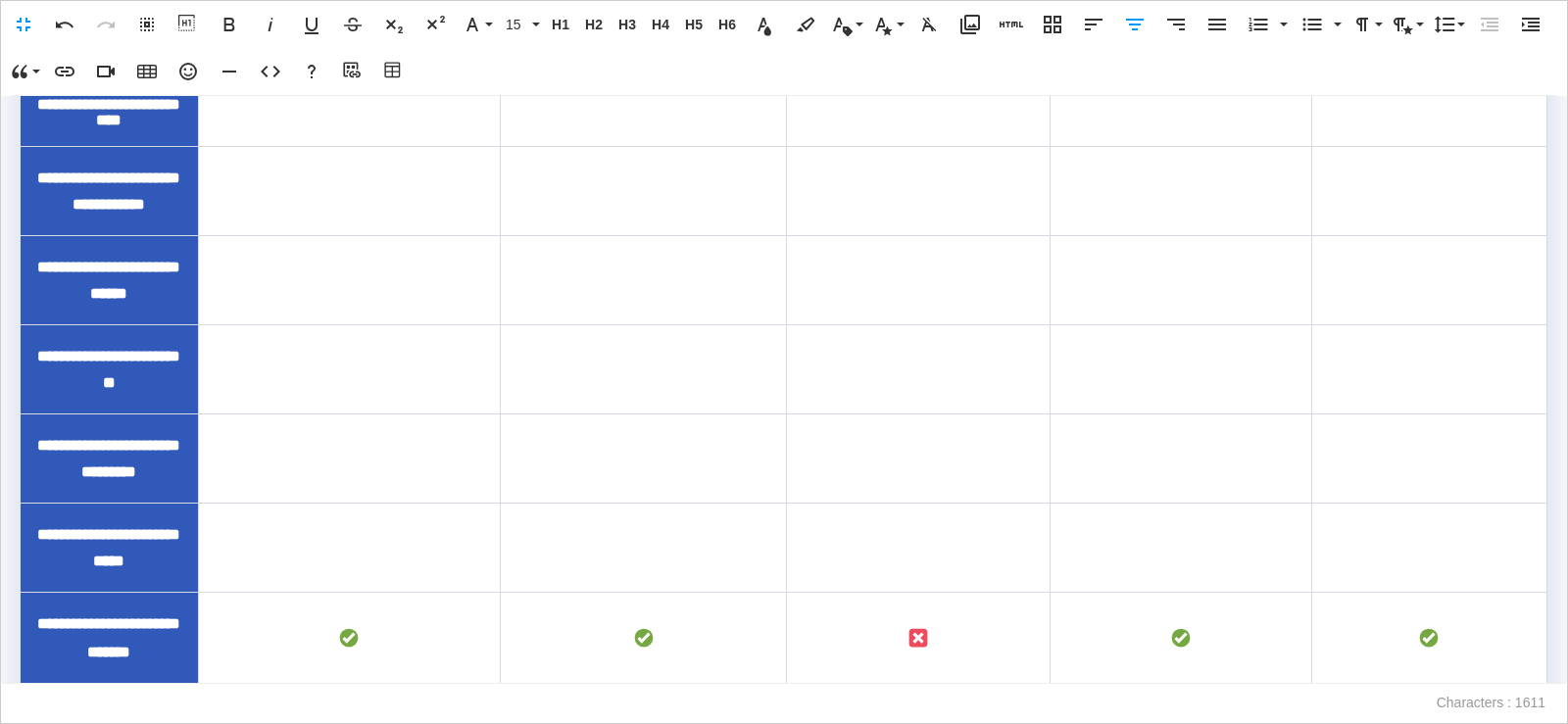
click at [385, 146] on td "To enrich screen reader interactions, please activate Accessibility in Grammarl…" at bounding box center [349, 112] width 302 height 68
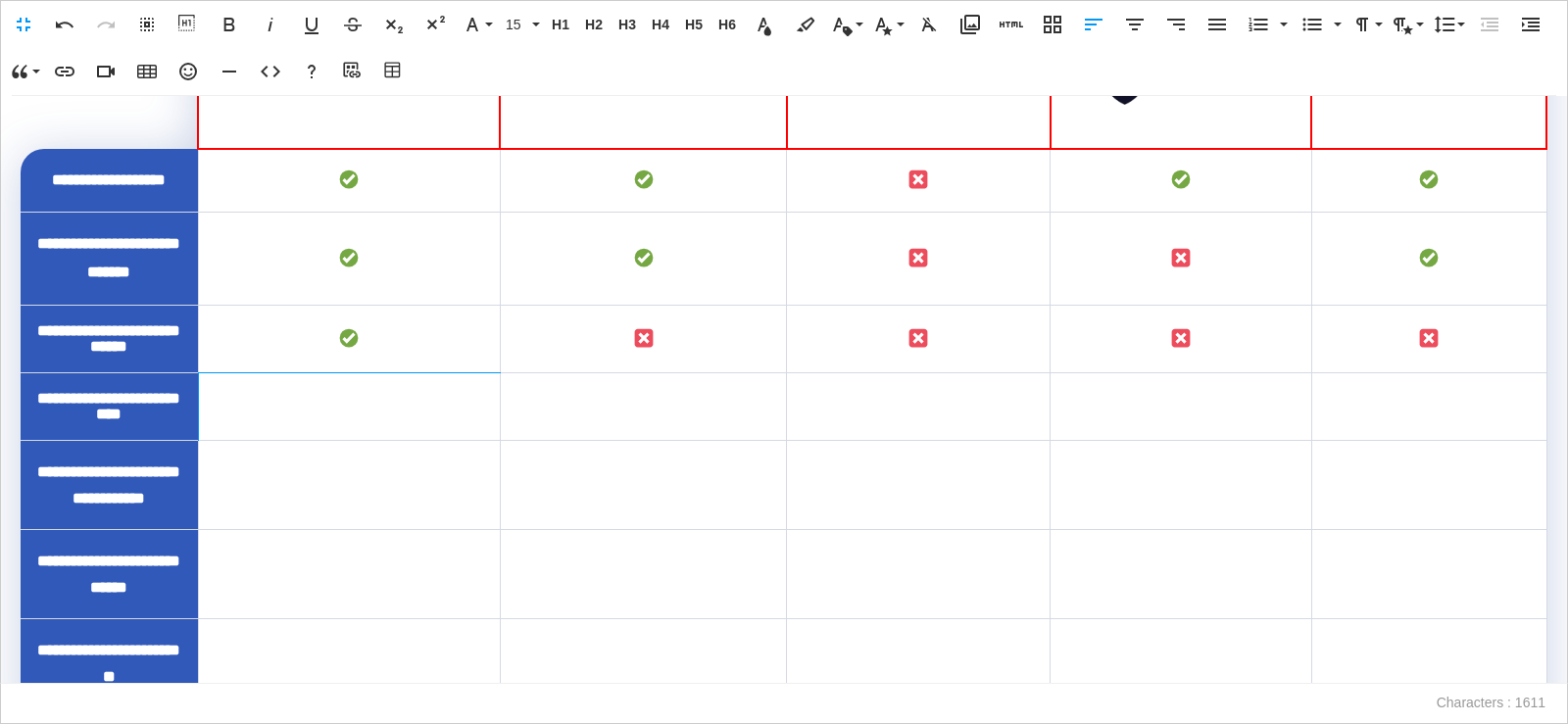
scroll to position [1633, 0]
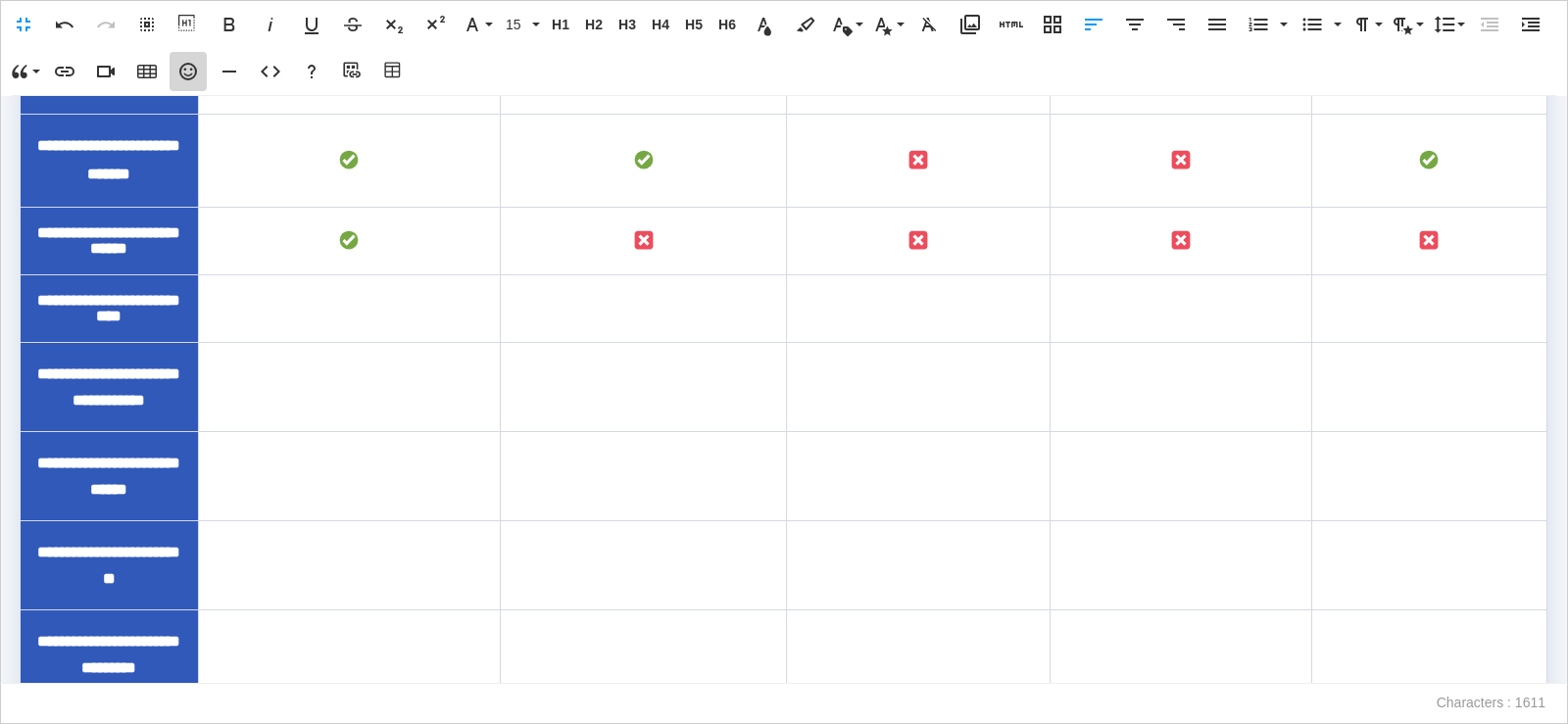
click at [189, 68] on icon "button" at bounding box center [189, 72] width 24 height 24
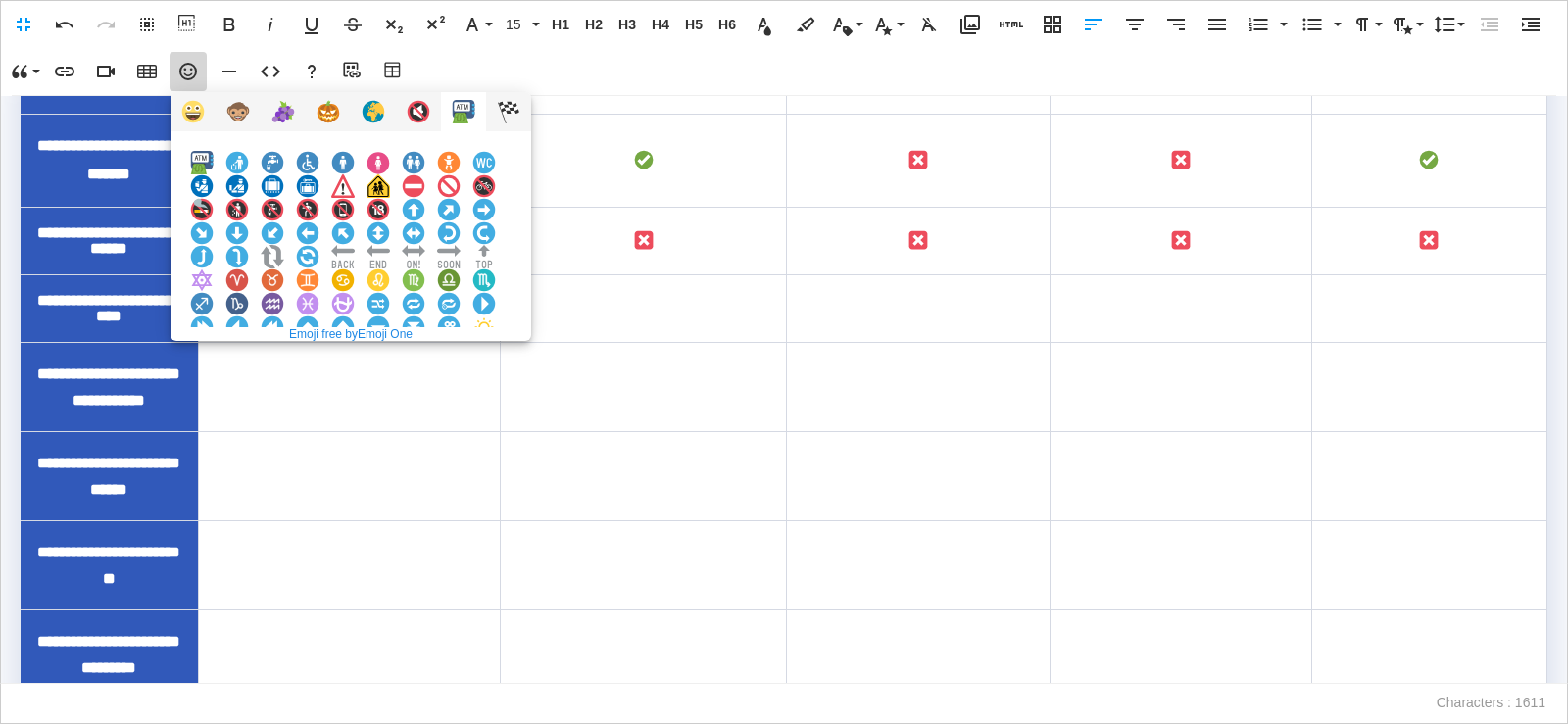
click at [214, 362] on img at bounding box center [202, 374] width 24 height 24
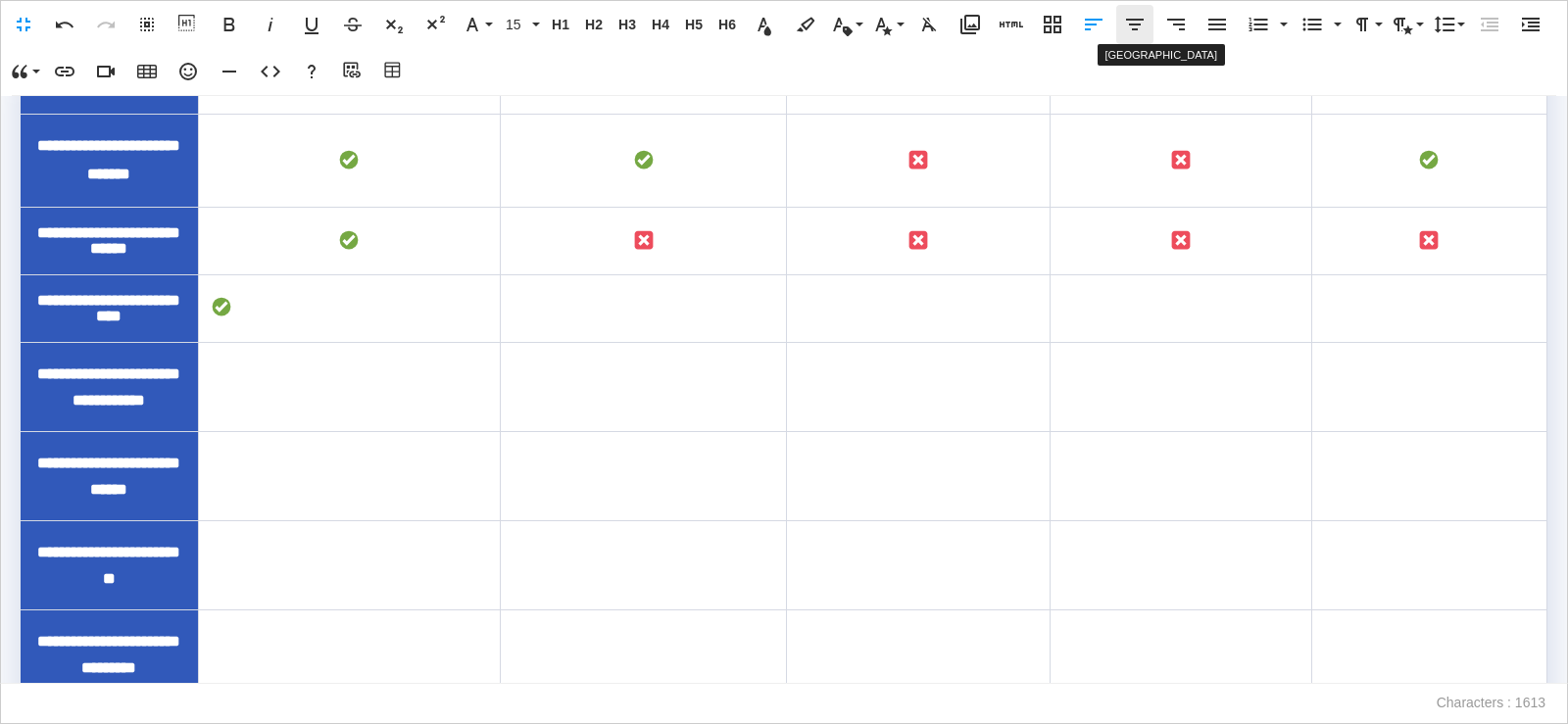
click at [1138, 25] on icon "button" at bounding box center [1135, 25] width 18 height 12
click at [1183, 342] on td "To enrich screen reader interactions, please activate Accessibility in Grammarl…" at bounding box center [1182, 308] width 262 height 68
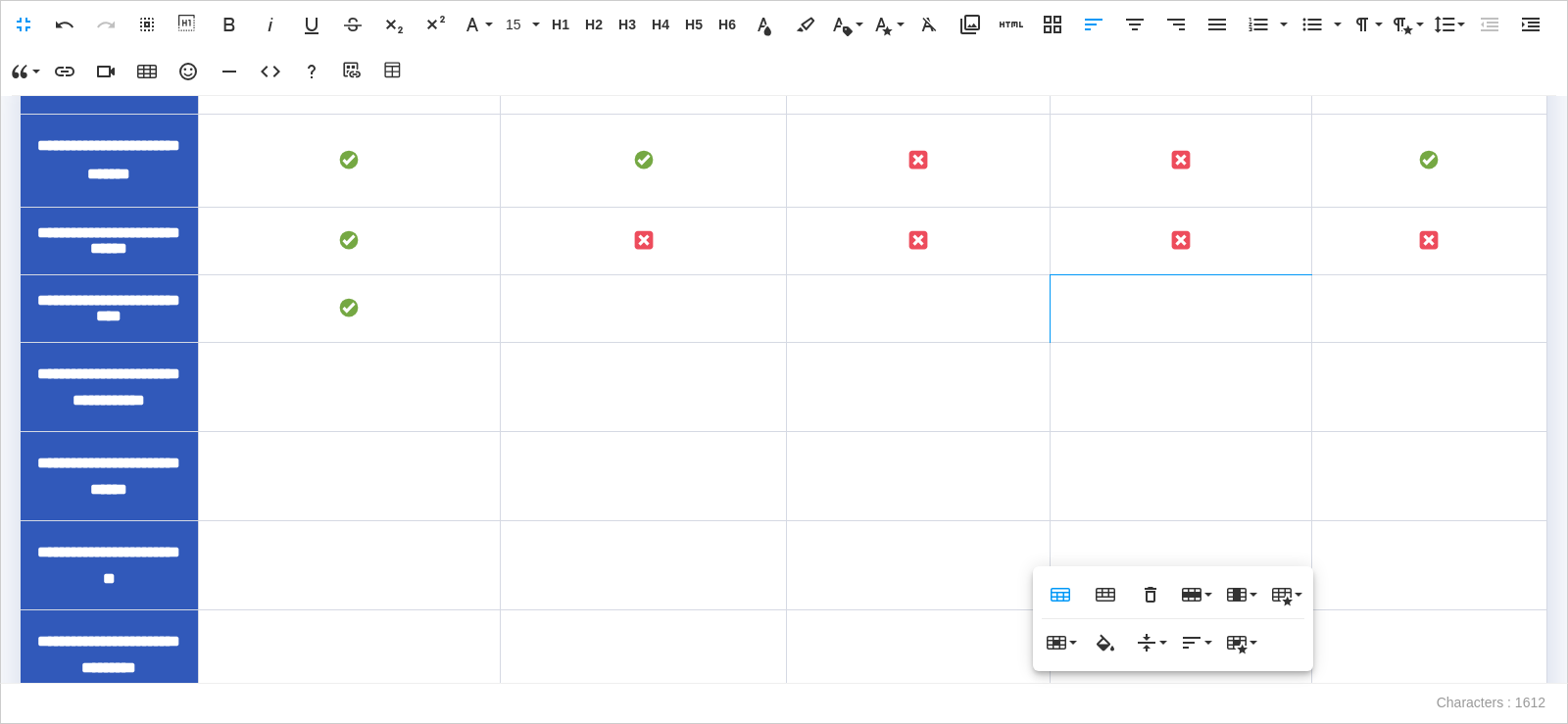
scroll to position [1602, 0]
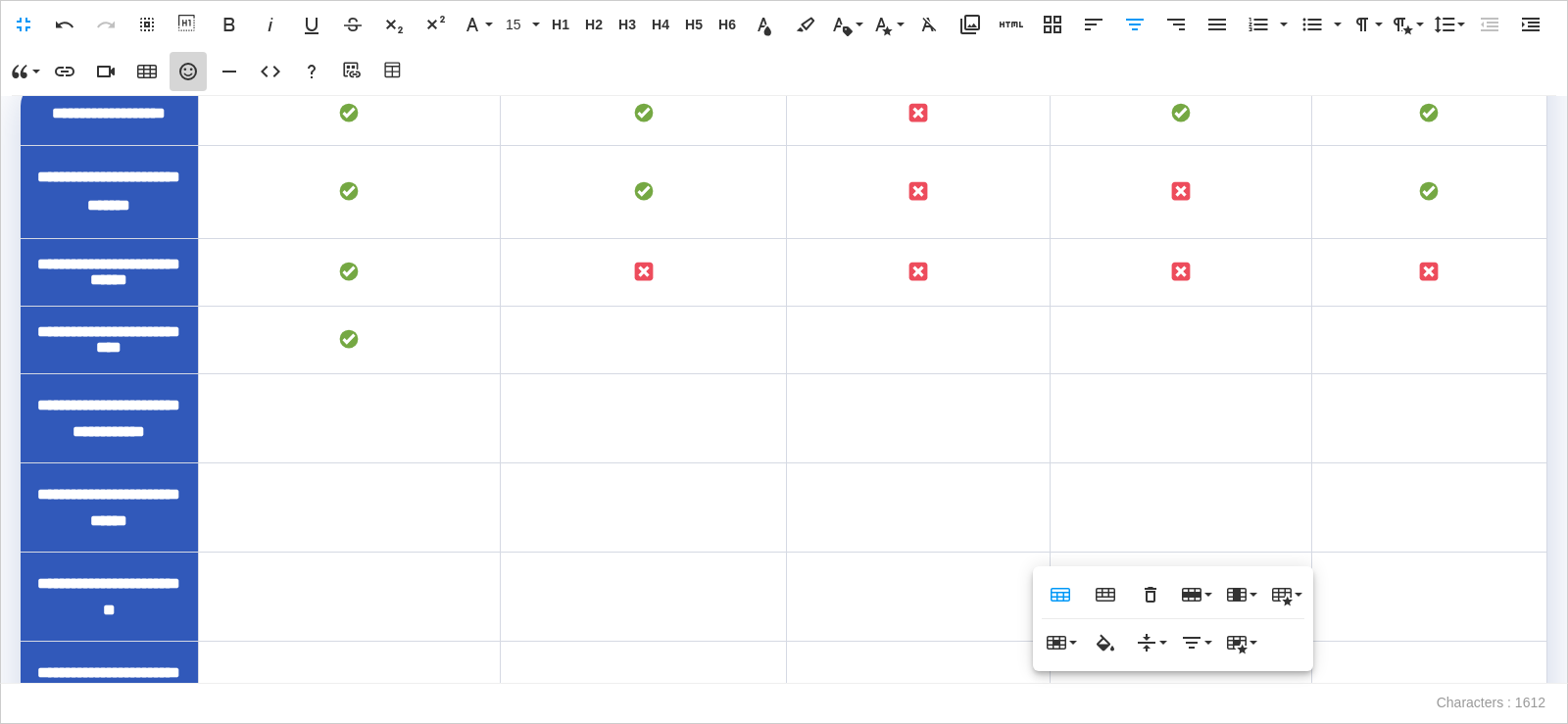
click at [191, 72] on icon "button" at bounding box center [189, 72] width 24 height 24
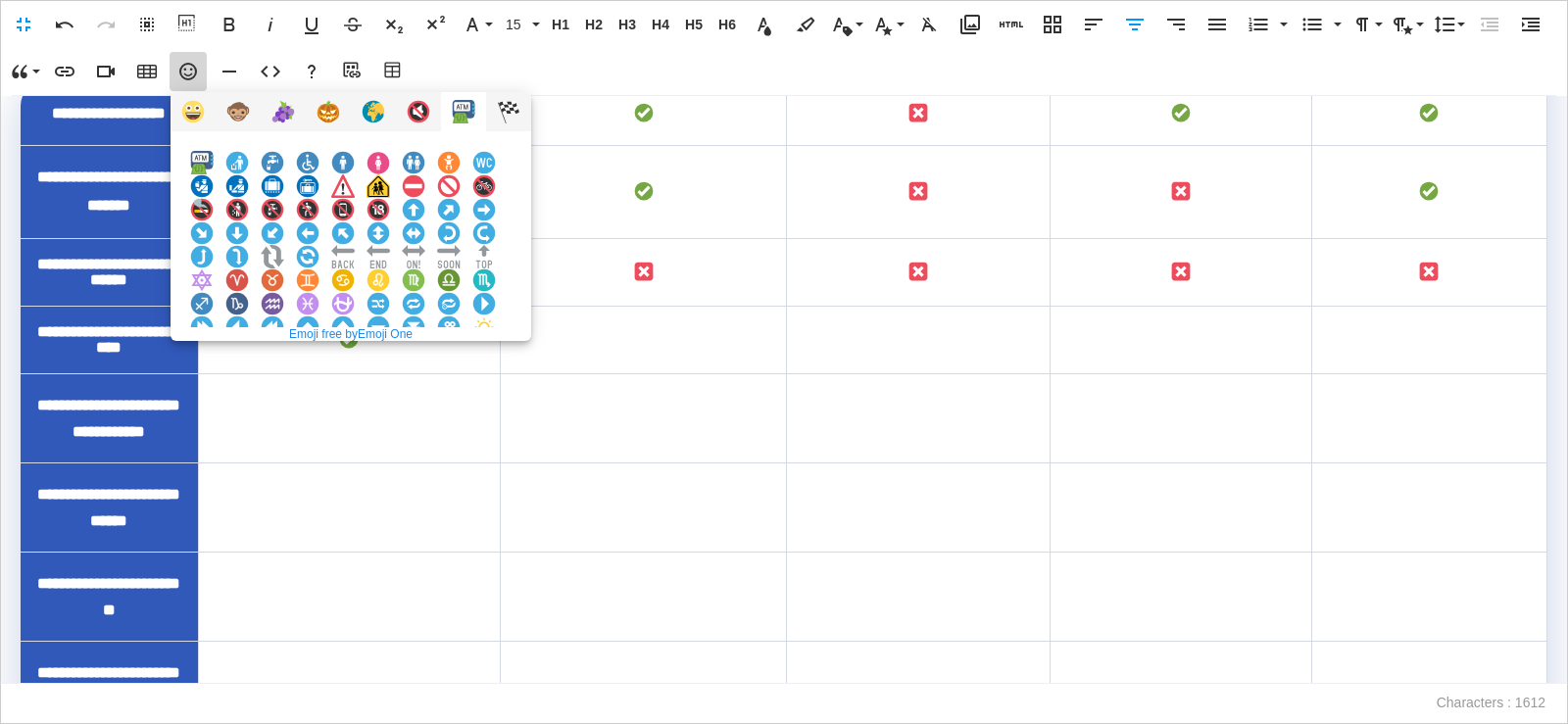
click at [214, 362] on img at bounding box center [202, 374] width 24 height 24
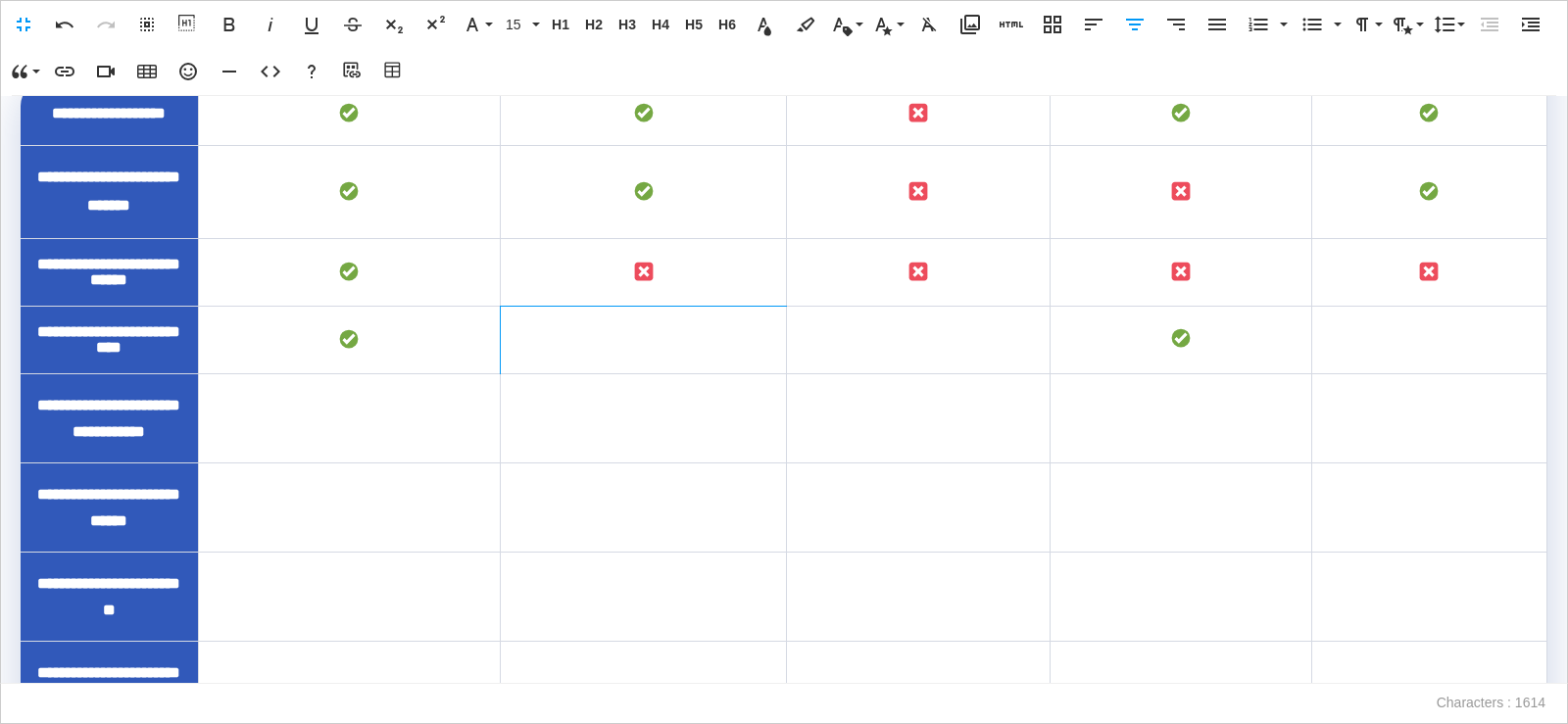
click at [684, 373] on td "To enrich screen reader interactions, please activate Accessibility in Grammarl…" at bounding box center [642, 340] width 287 height 68
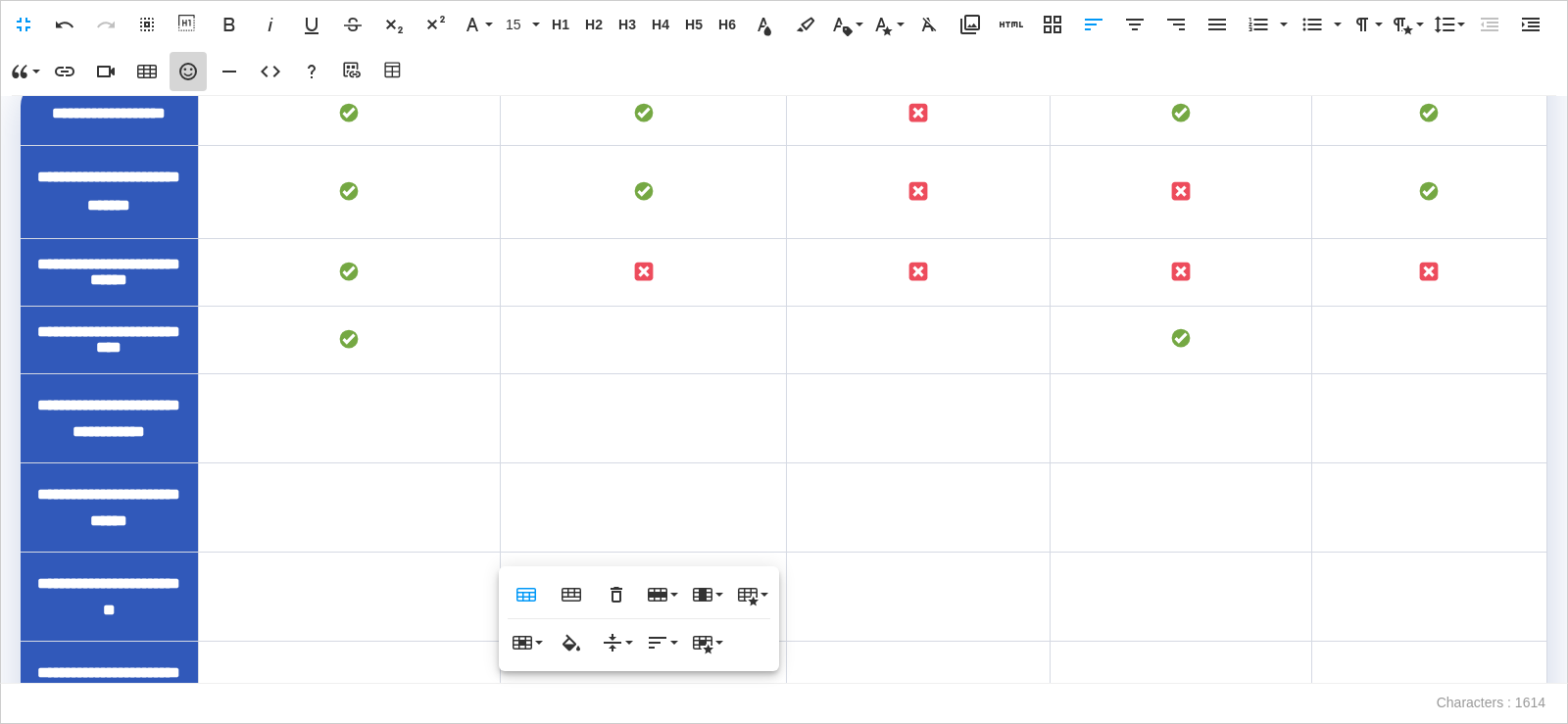
click at [196, 72] on icon "button" at bounding box center [189, 72] width 18 height 18
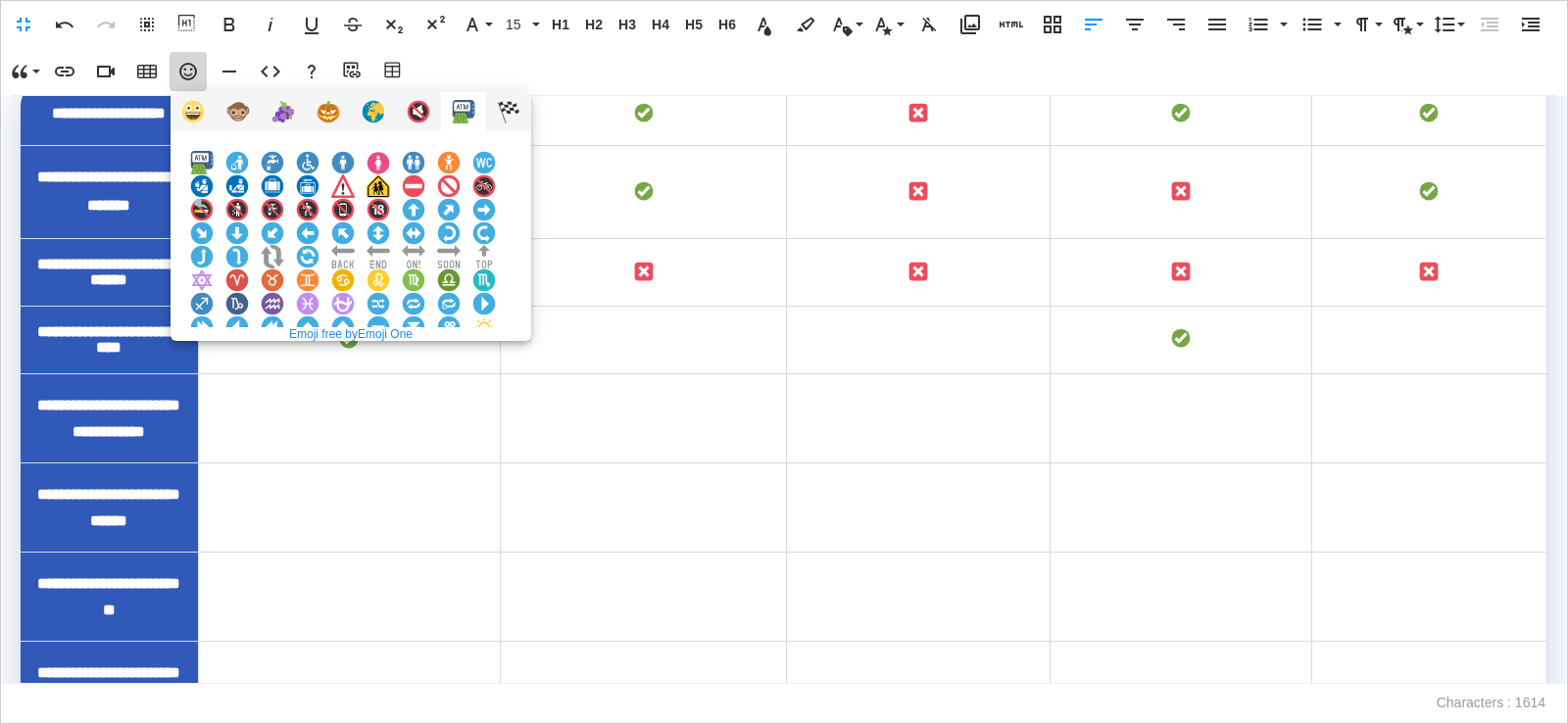
click at [390, 362] on img at bounding box center [378, 374] width 24 height 24
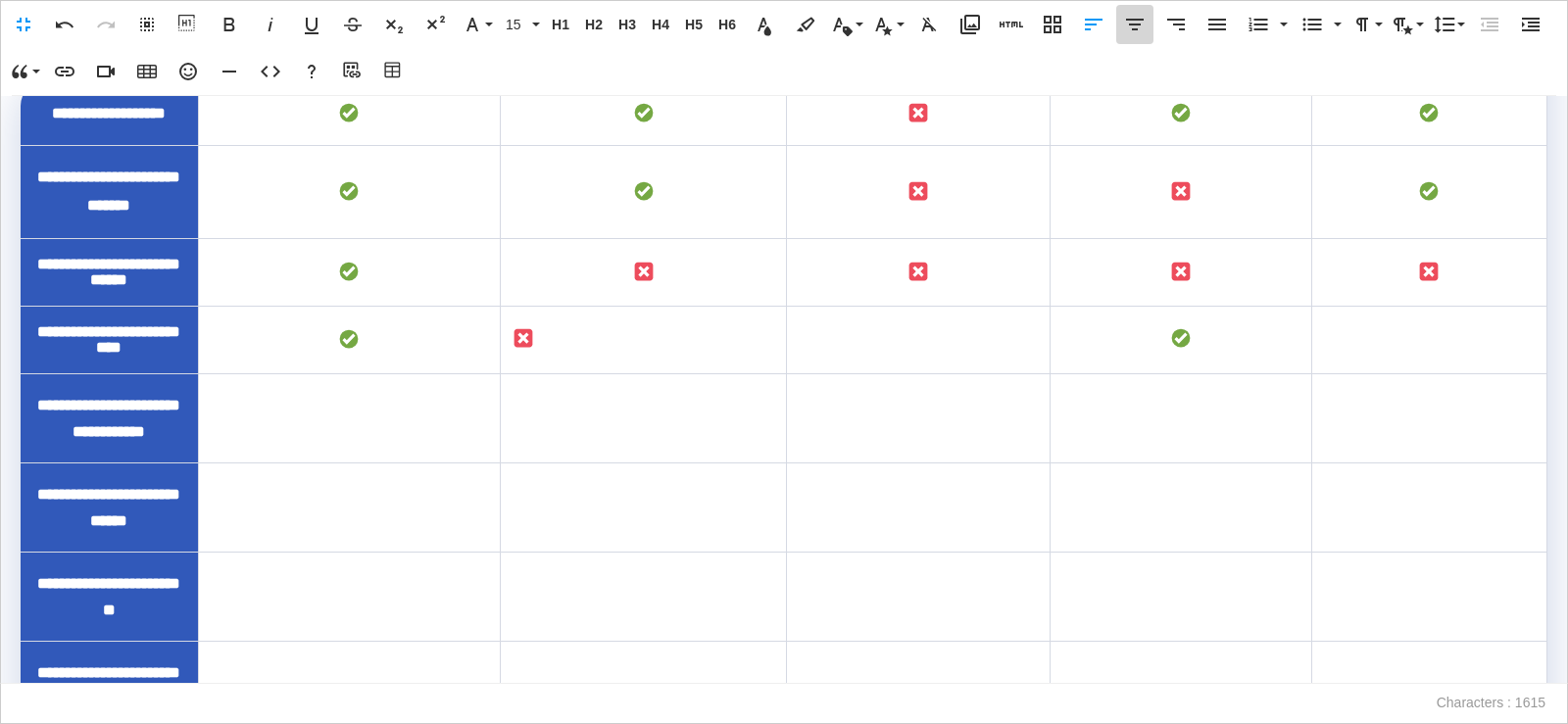
click at [1148, 25] on button "[GEOGRAPHIC_DATA]" at bounding box center [1135, 24] width 38 height 39
click at [915, 306] on td "To enrich screen reader interactions, please activate Accessibility in Grammarl…" at bounding box center [920, 272] width 264 height 68
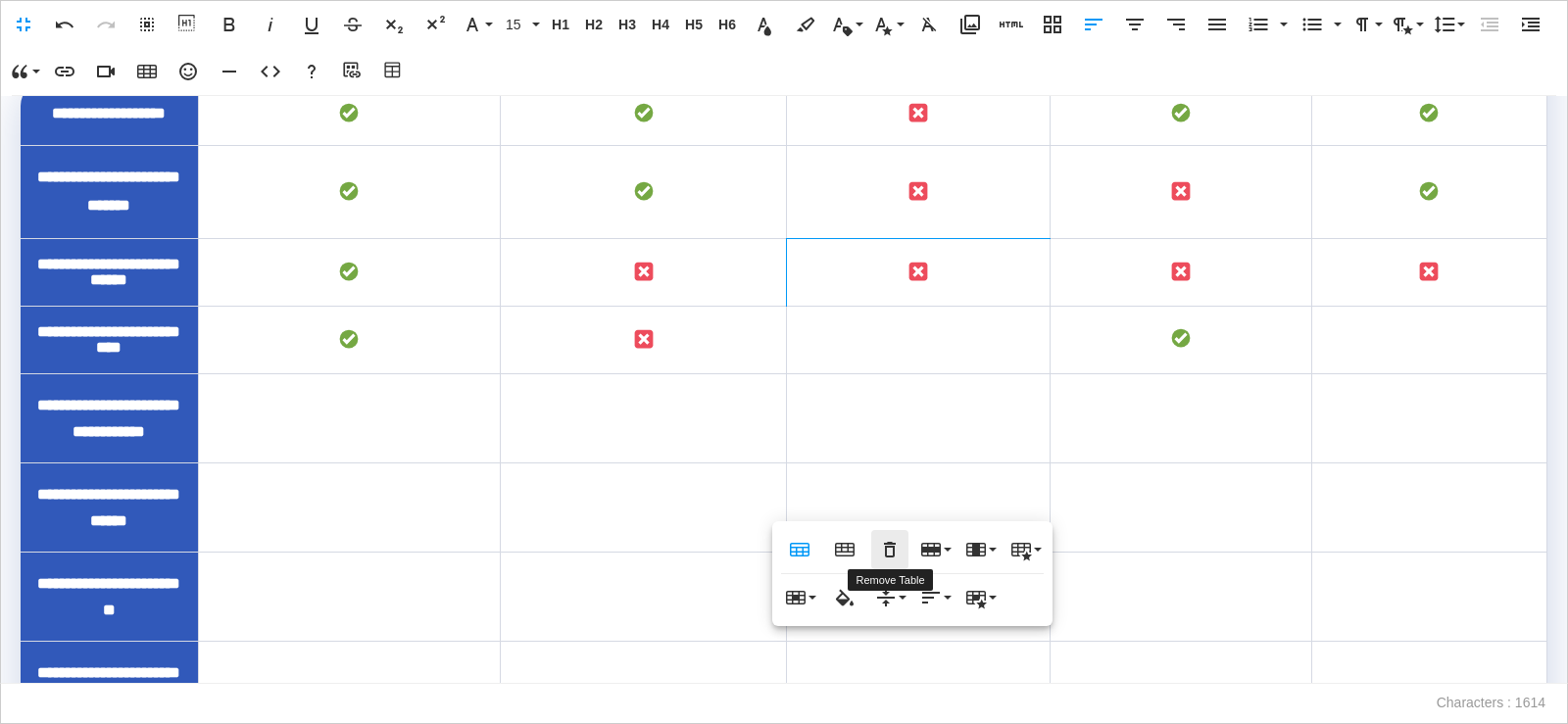
scroll to position [1580, 0]
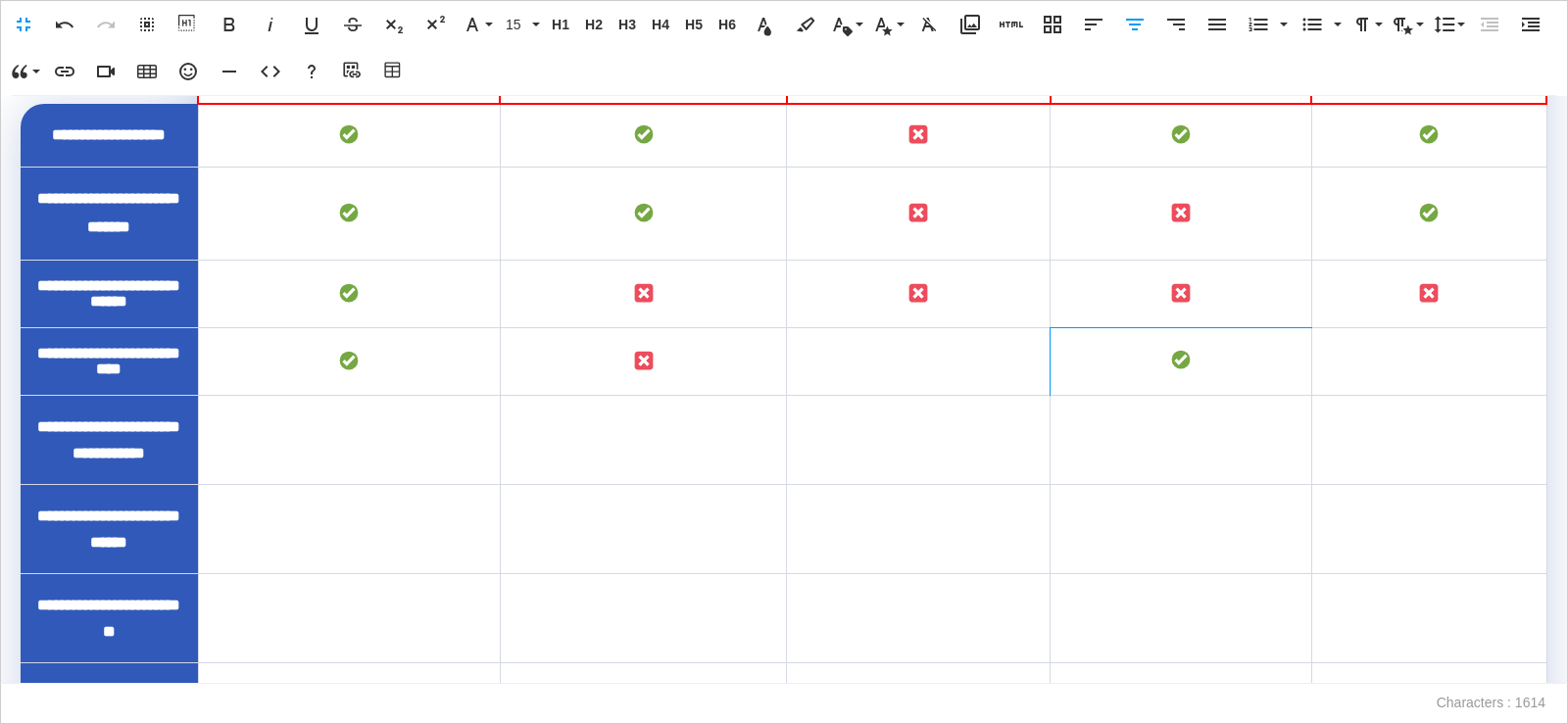
click at [1148, 395] on td "To enrich screen reader interactions, please activate Accessibility in Grammarl…" at bounding box center [1182, 362] width 262 height 68
click at [975, 395] on td "To enrich screen reader interactions, please activate Accessibility in Grammarl…" at bounding box center [920, 362] width 264 height 68
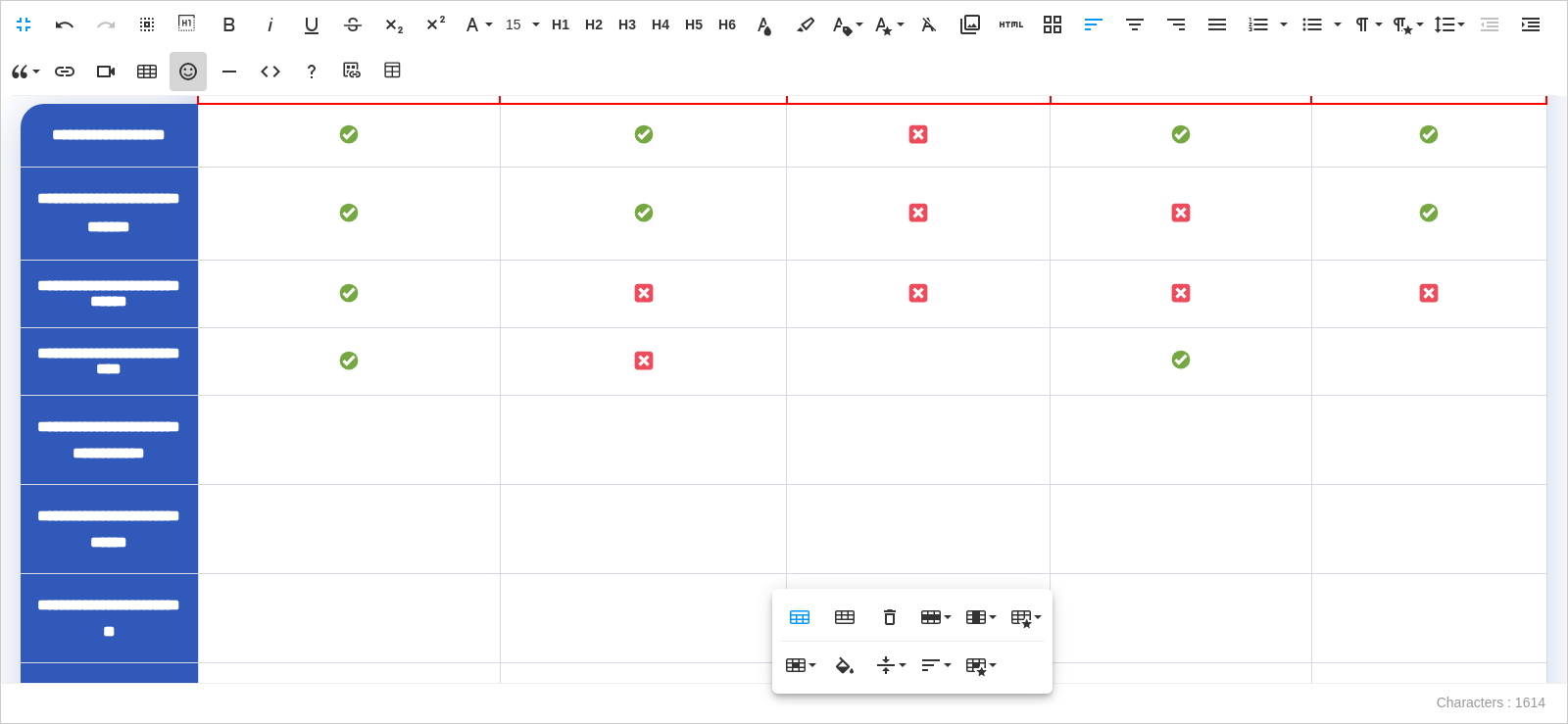
click at [196, 70] on icon "button" at bounding box center [189, 72] width 18 height 18
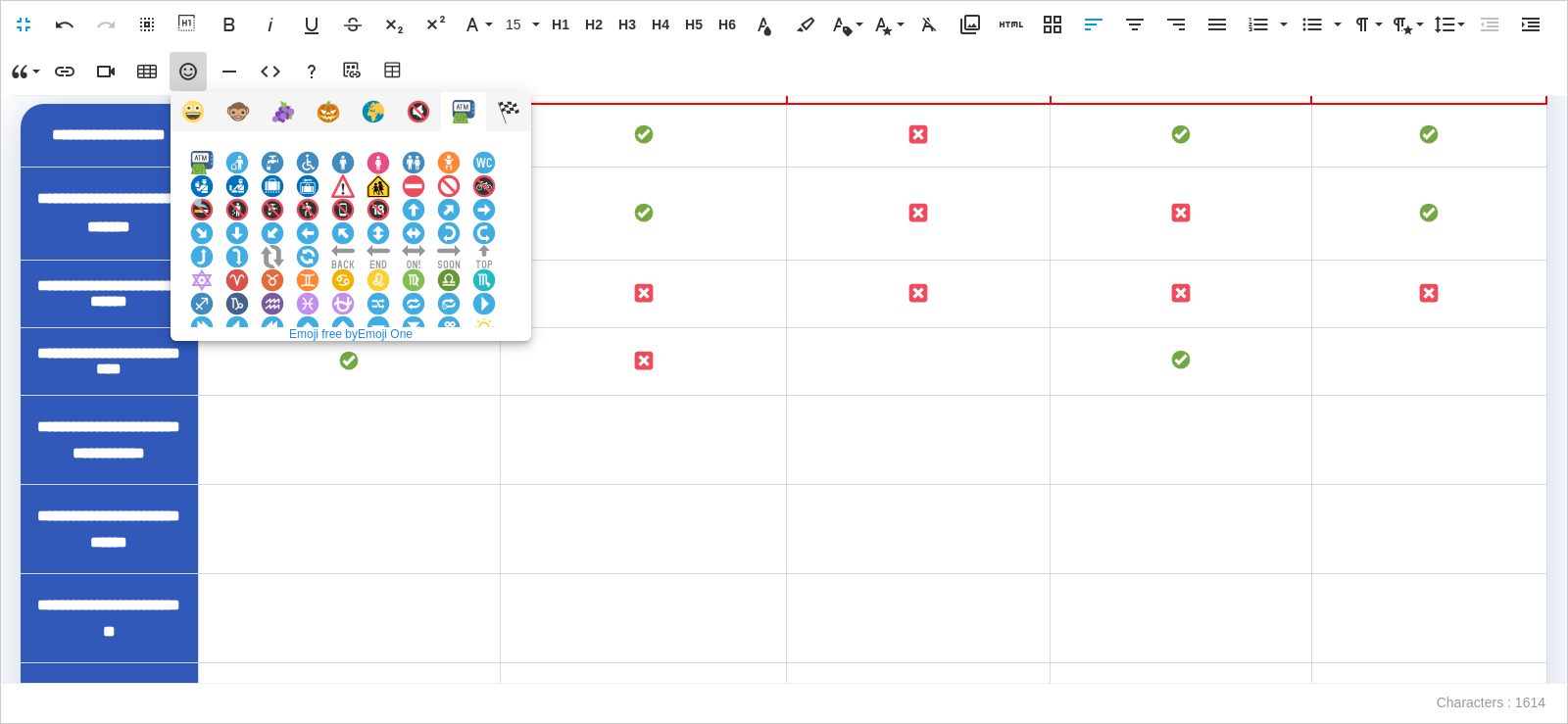
click at [390, 362] on img at bounding box center [378, 374] width 24 height 24
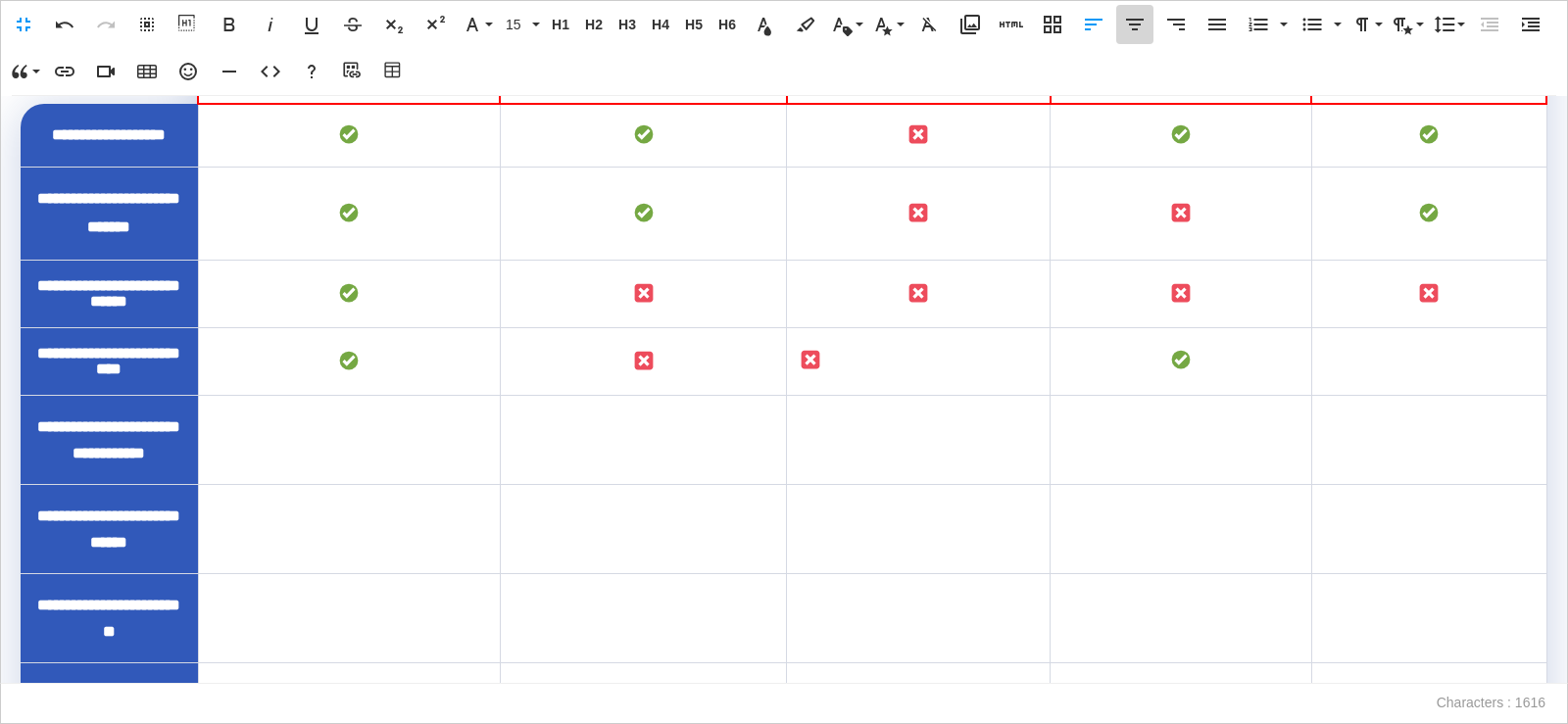
click at [1137, 35] on icon "button" at bounding box center [1135, 25] width 24 height 24
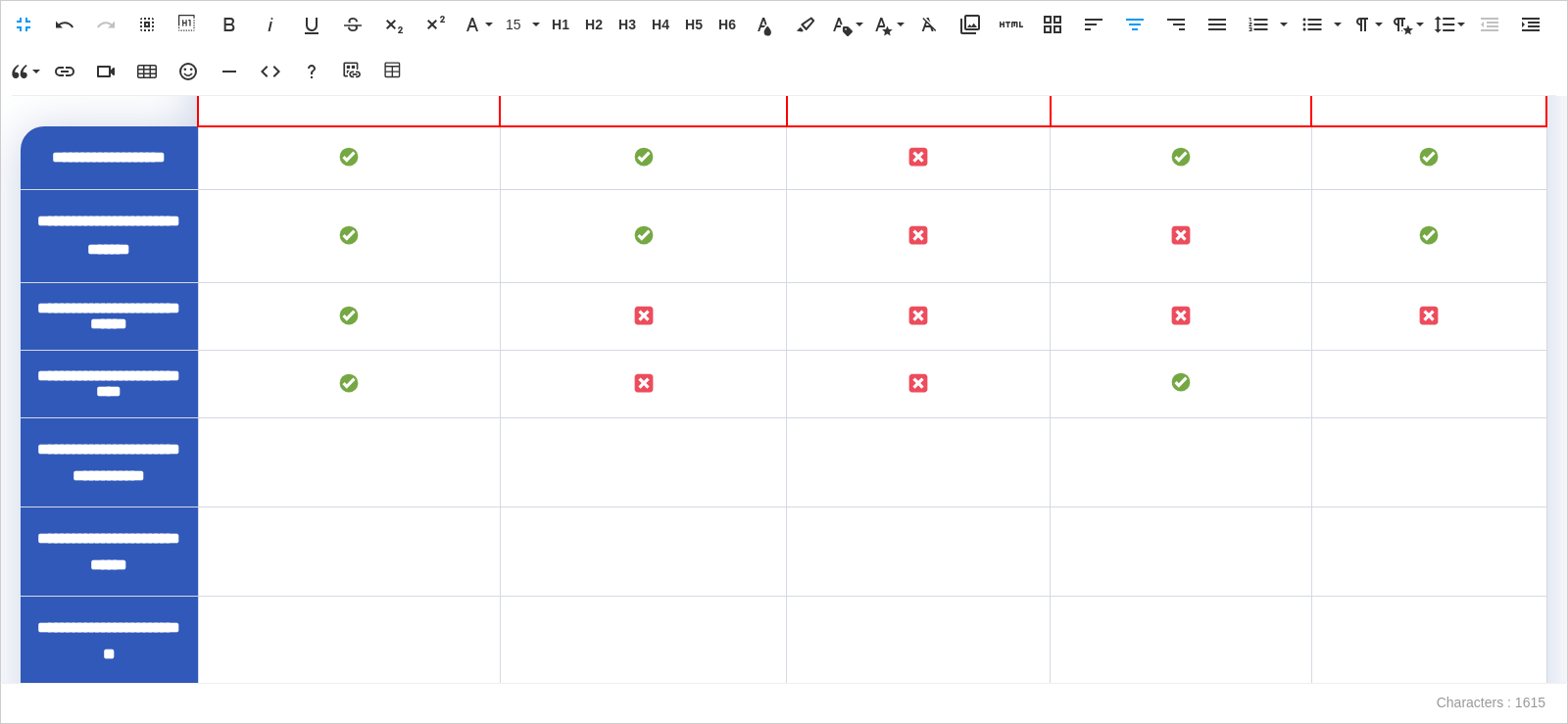
click at [1375, 417] on td "To enrich screen reader interactions, please activate Accessibility in Grammarl…" at bounding box center [1429, 383] width 235 height 68
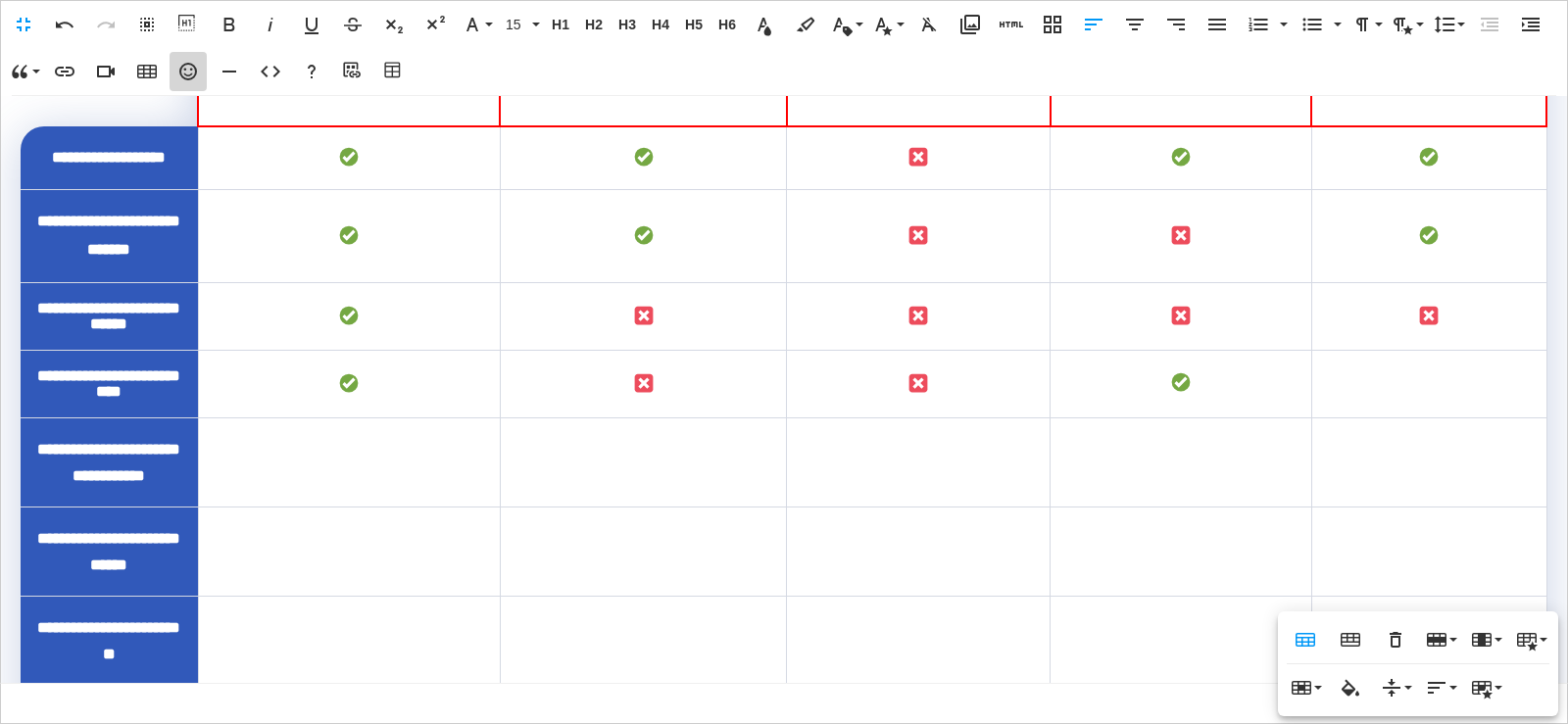
click at [185, 76] on icon "button" at bounding box center [189, 72] width 24 height 24
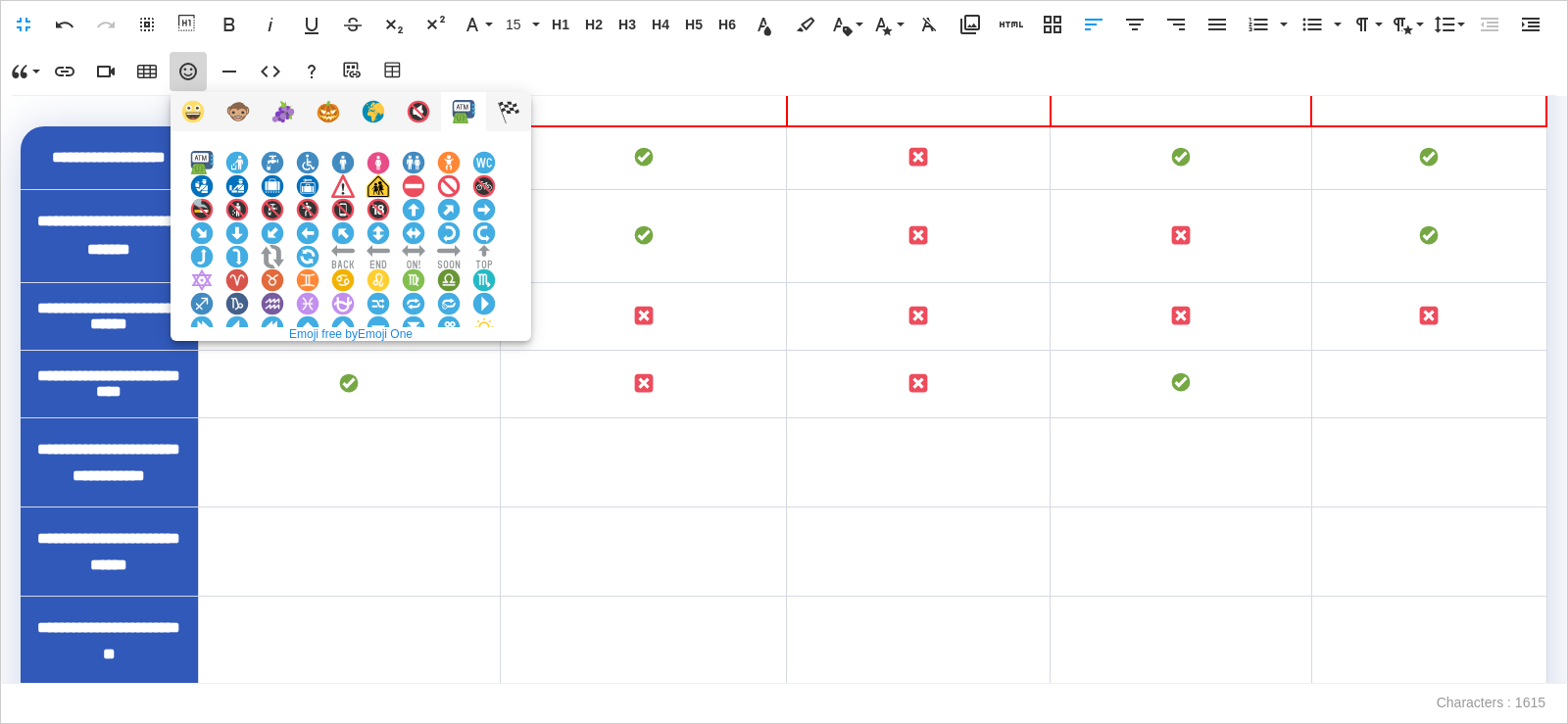
click at [390, 362] on img at bounding box center [378, 374] width 24 height 24
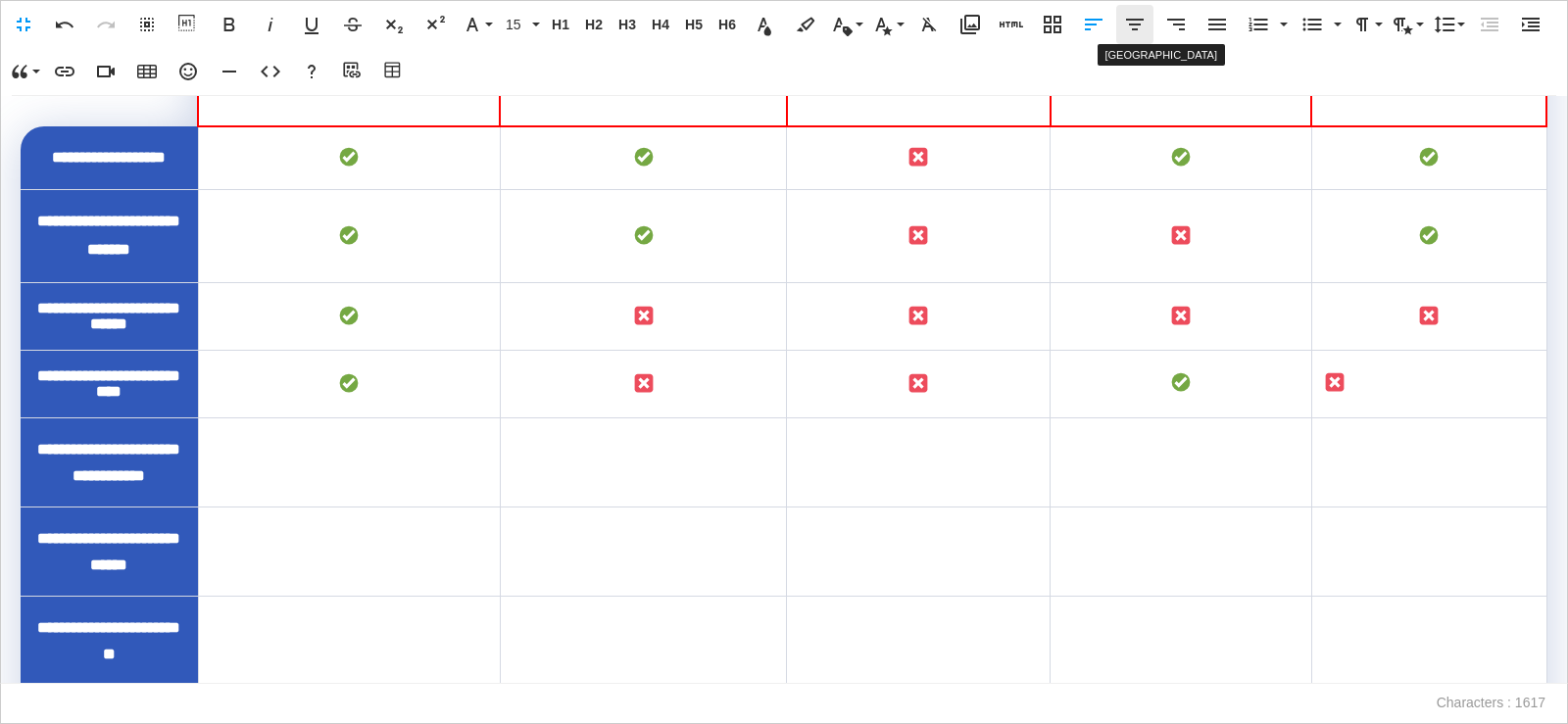
click at [1146, 32] on icon "button" at bounding box center [1135, 25] width 24 height 24
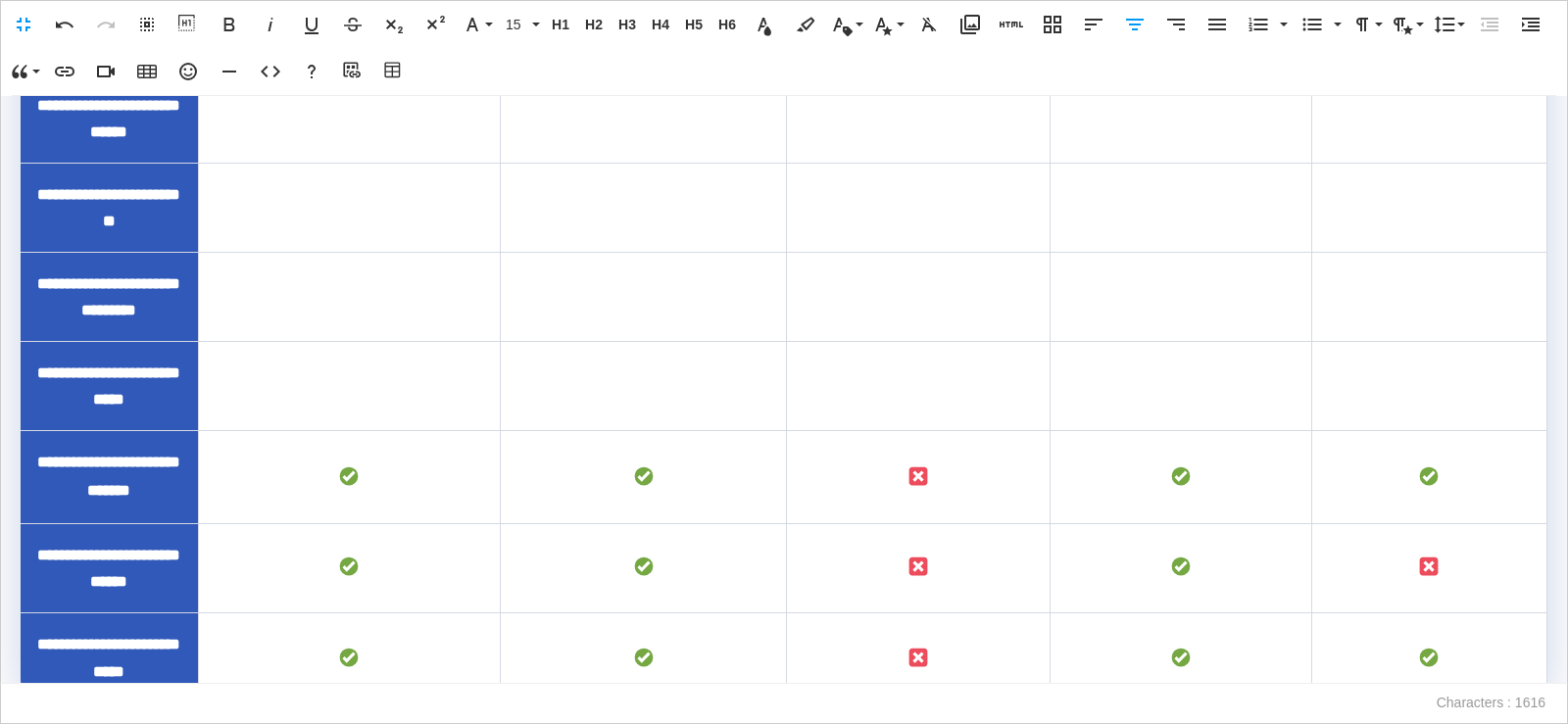
click at [417, 73] on td "To enrich screen reader interactions, please activate Accessibility in Grammarl…" at bounding box center [349, 29] width 302 height 89
click at [675, 73] on td "To enrich screen reader interactions, please activate Accessibility in Grammarl…" at bounding box center [642, 29] width 287 height 89
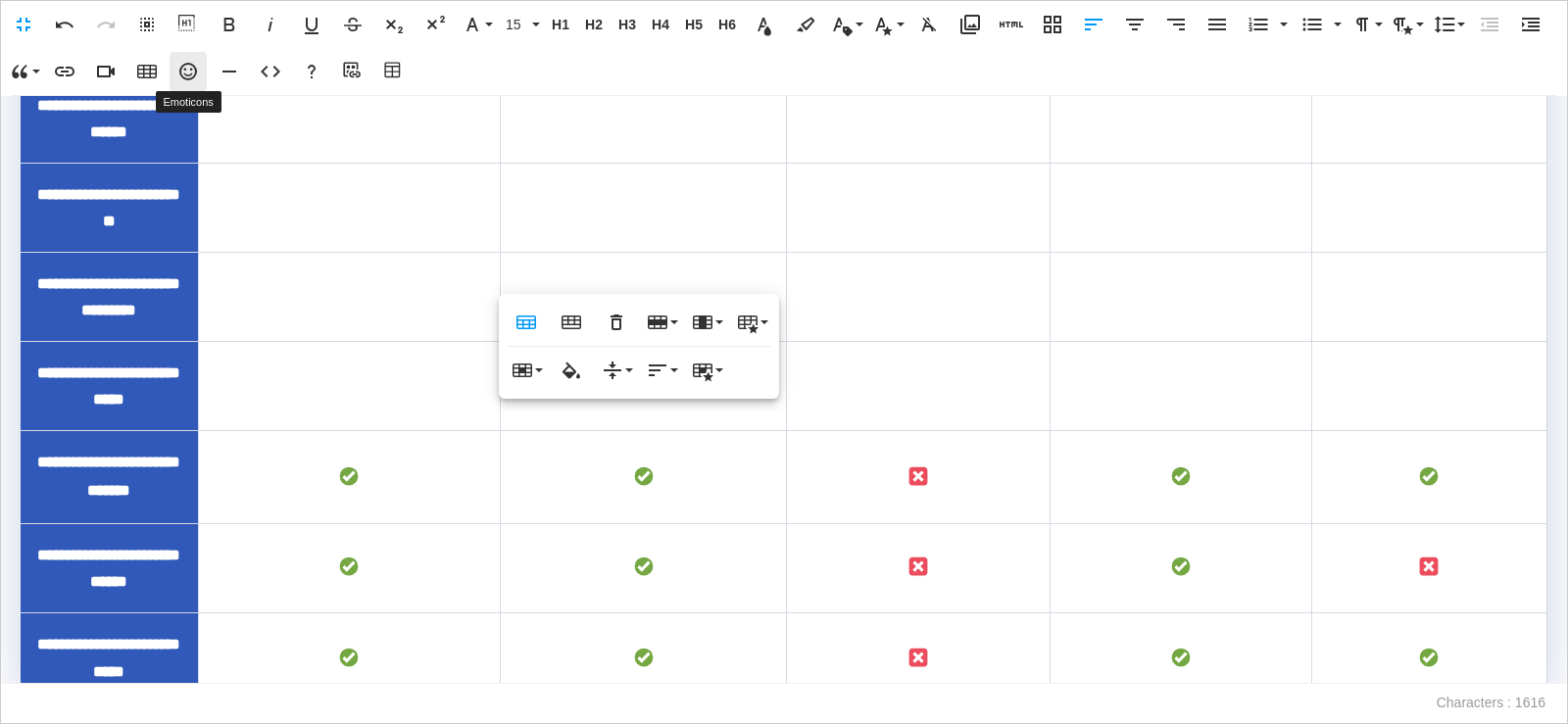
click at [189, 77] on icon "button" at bounding box center [189, 72] width 24 height 24
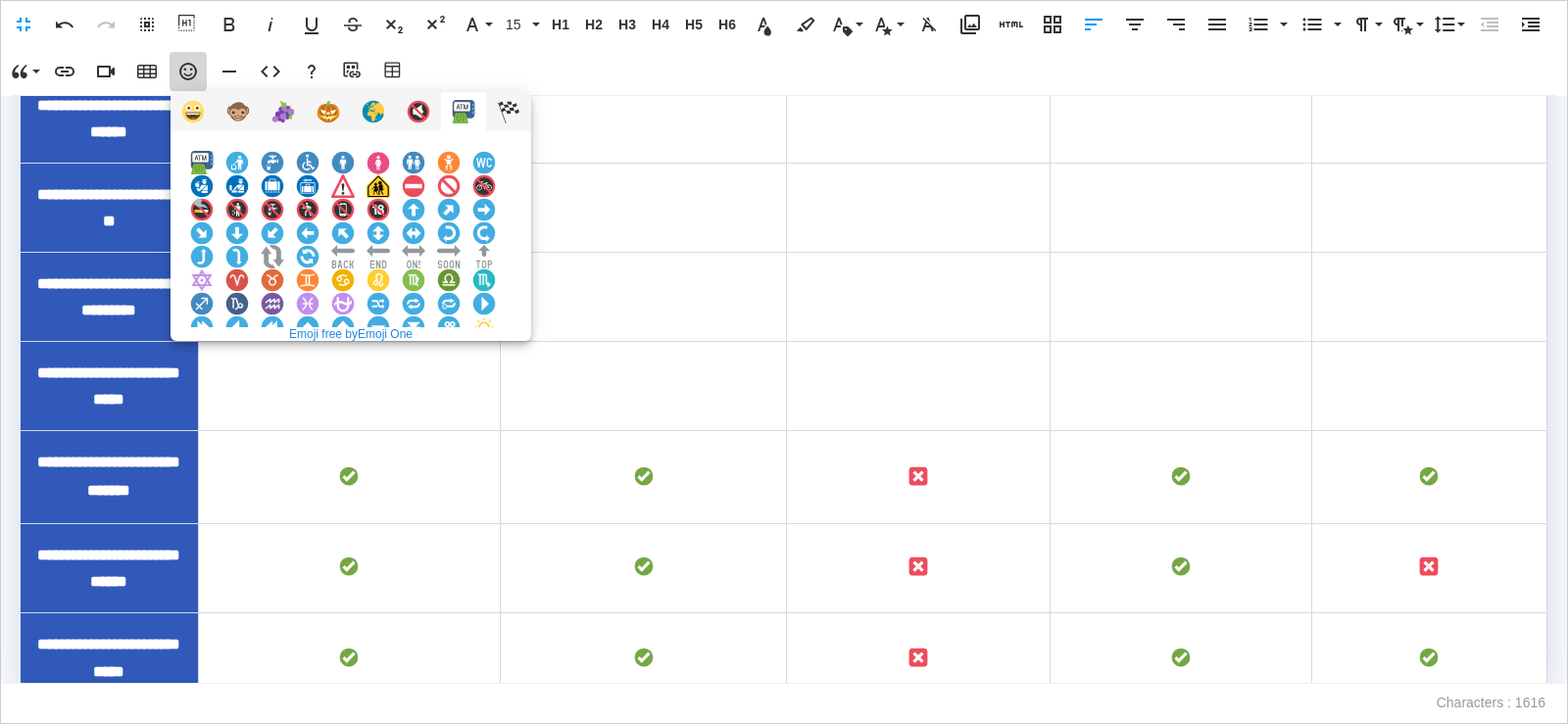
click at [390, 362] on img at bounding box center [378, 374] width 24 height 24
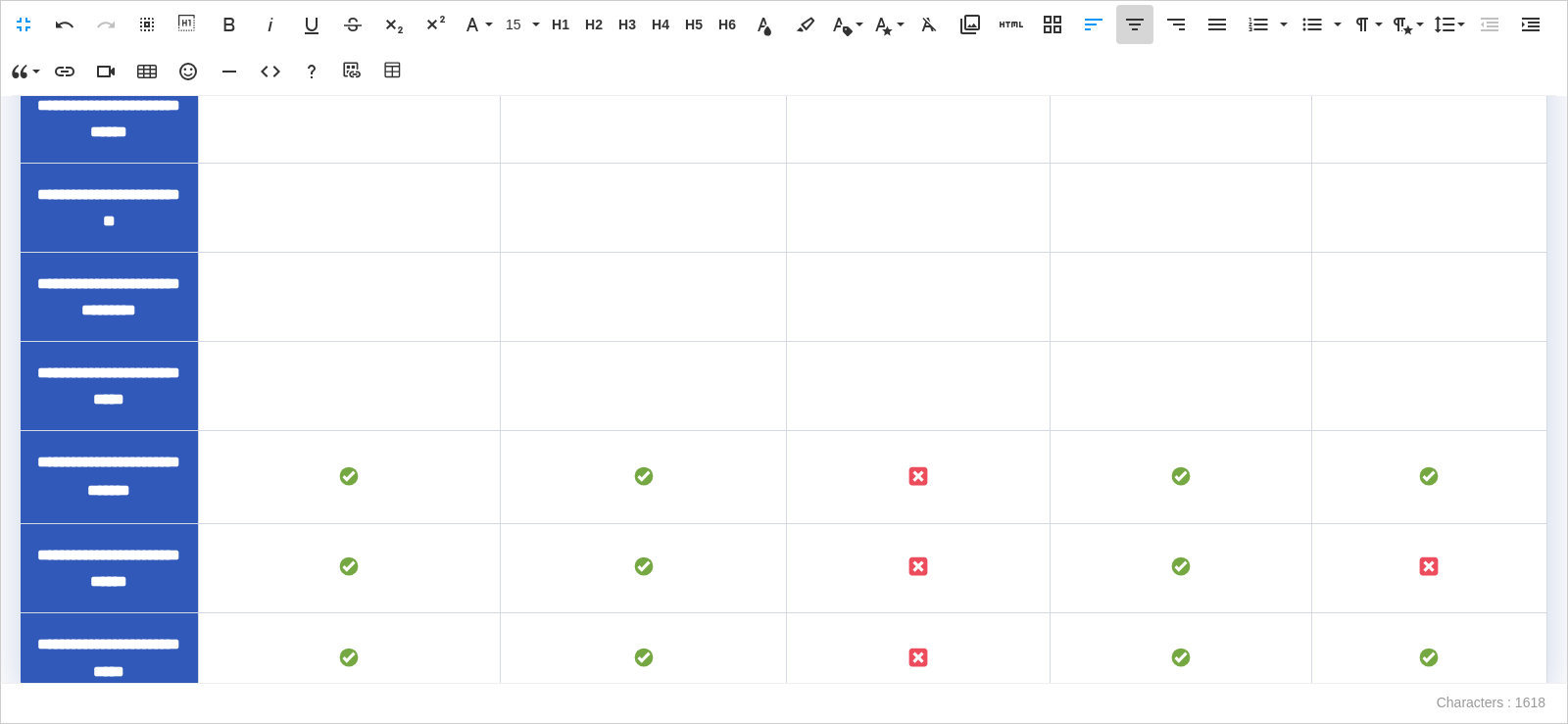
click at [1142, 27] on icon "button" at bounding box center [1135, 25] width 24 height 24
click at [1412, 73] on td "To enrich screen reader interactions, please activate Accessibility in Grammarl…" at bounding box center [1429, 29] width 235 height 89
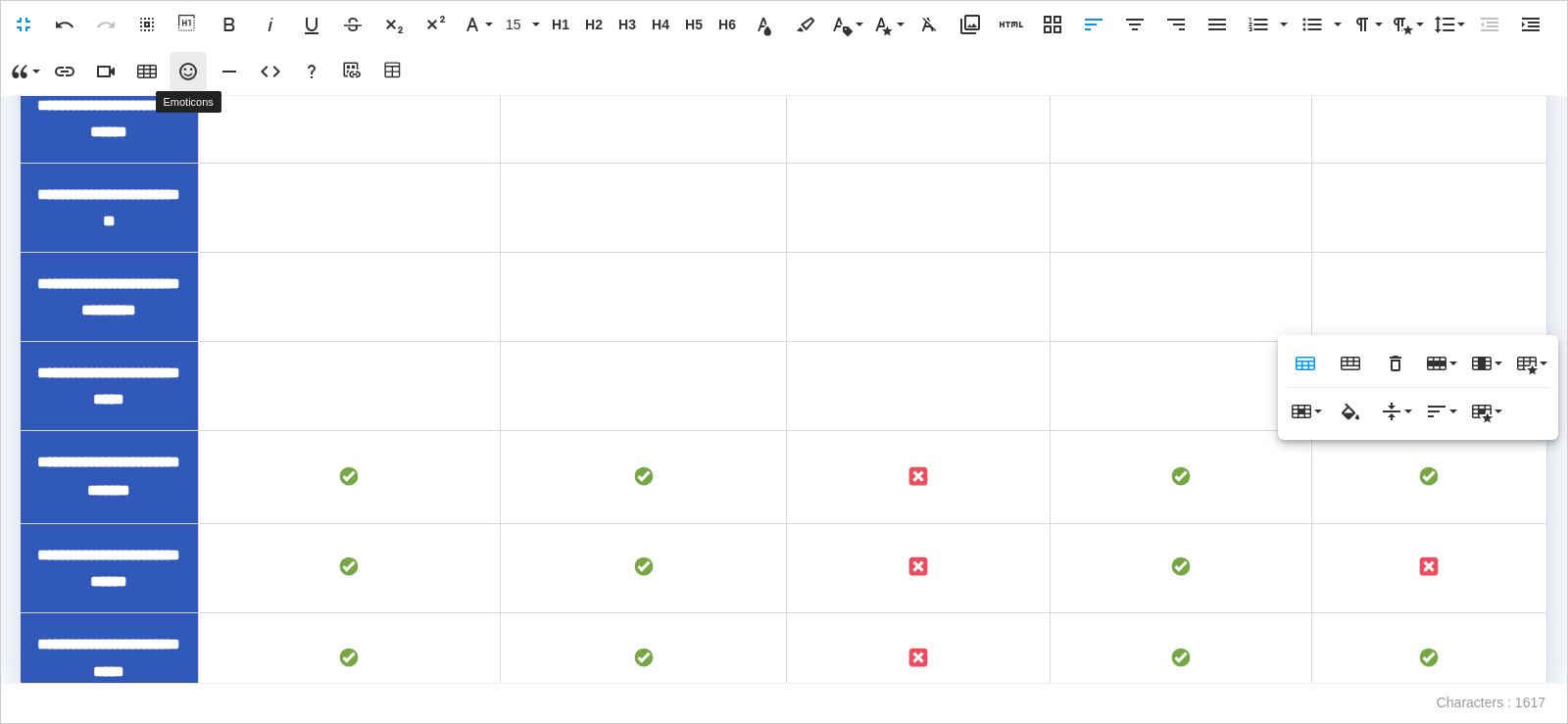
click at [199, 68] on icon "button" at bounding box center [189, 72] width 24 height 24
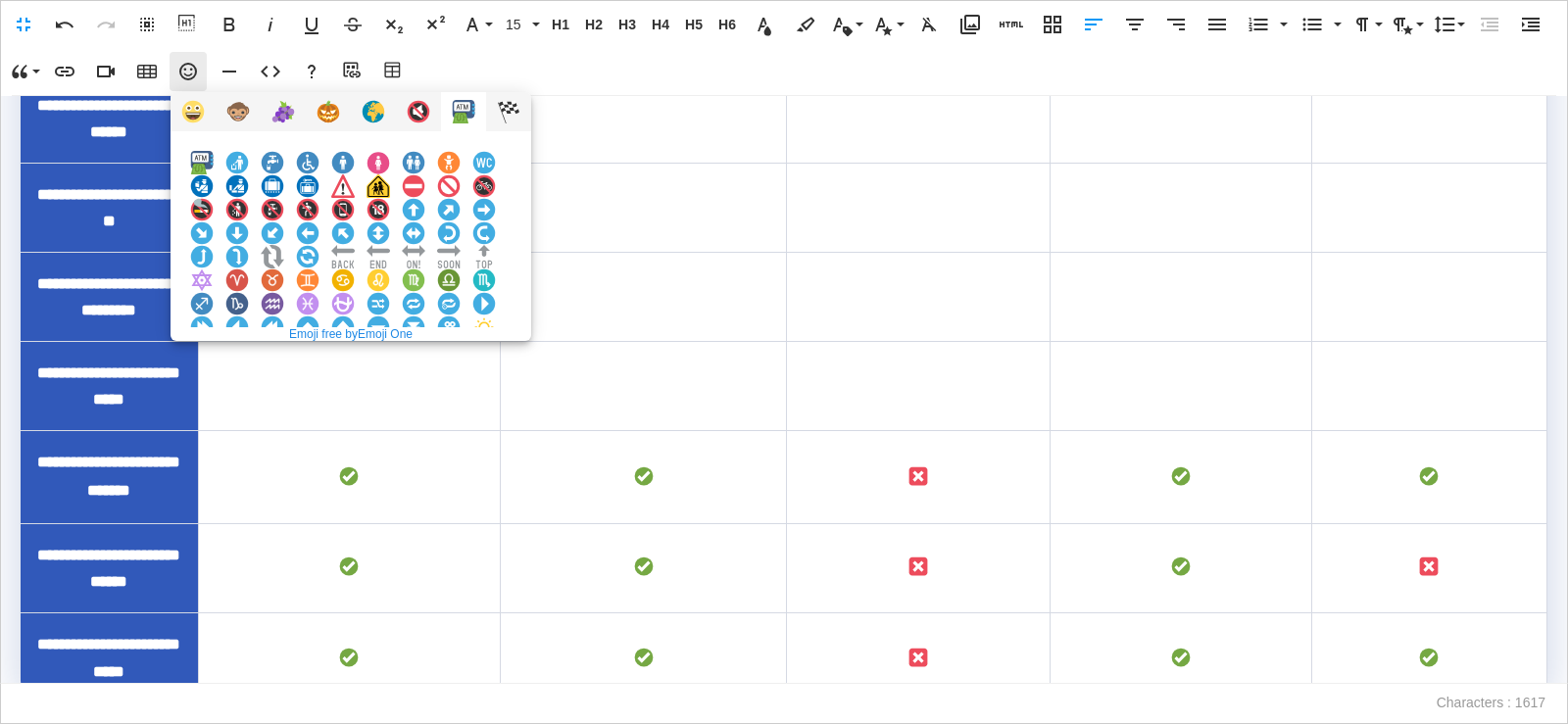
scroll to position [1950, 0]
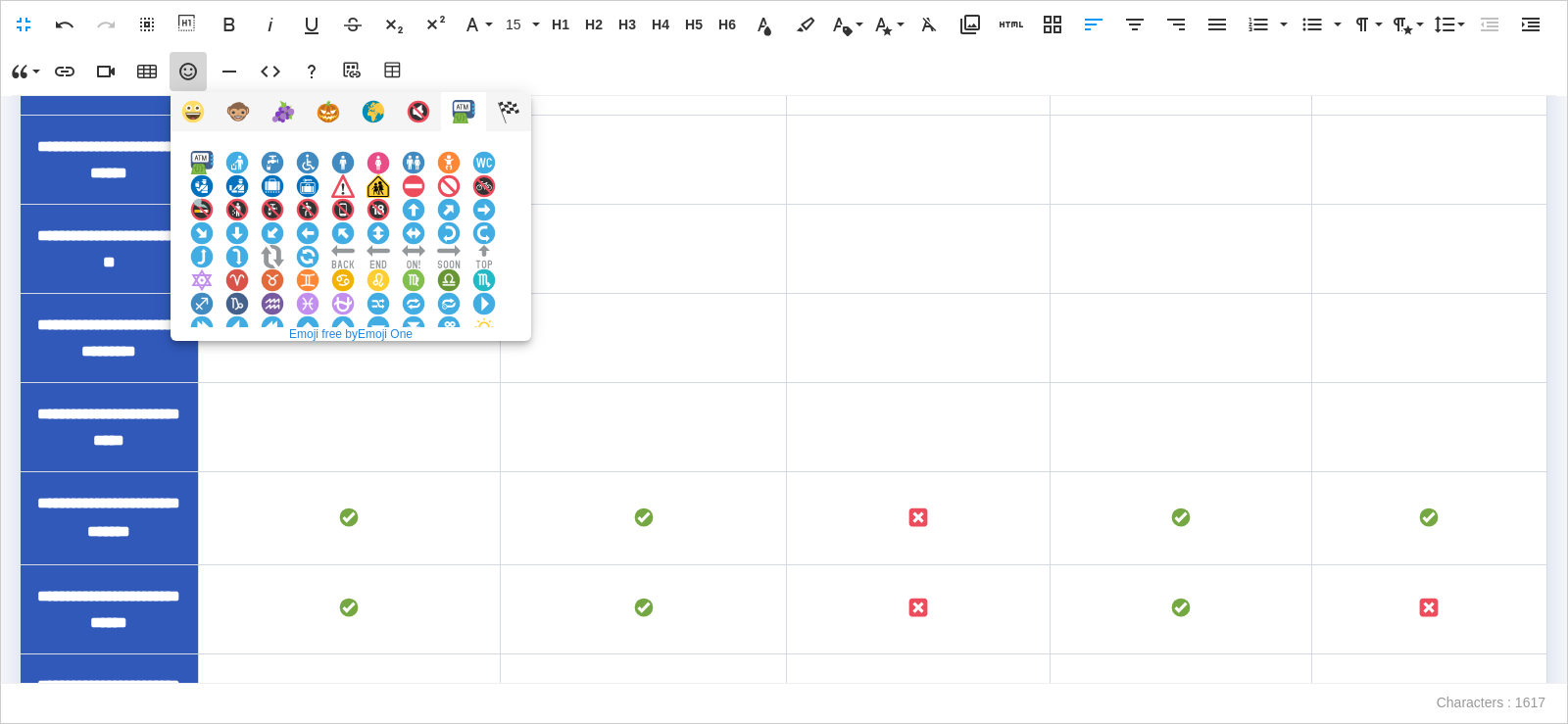
click at [390, 362] on img at bounding box center [378, 374] width 24 height 24
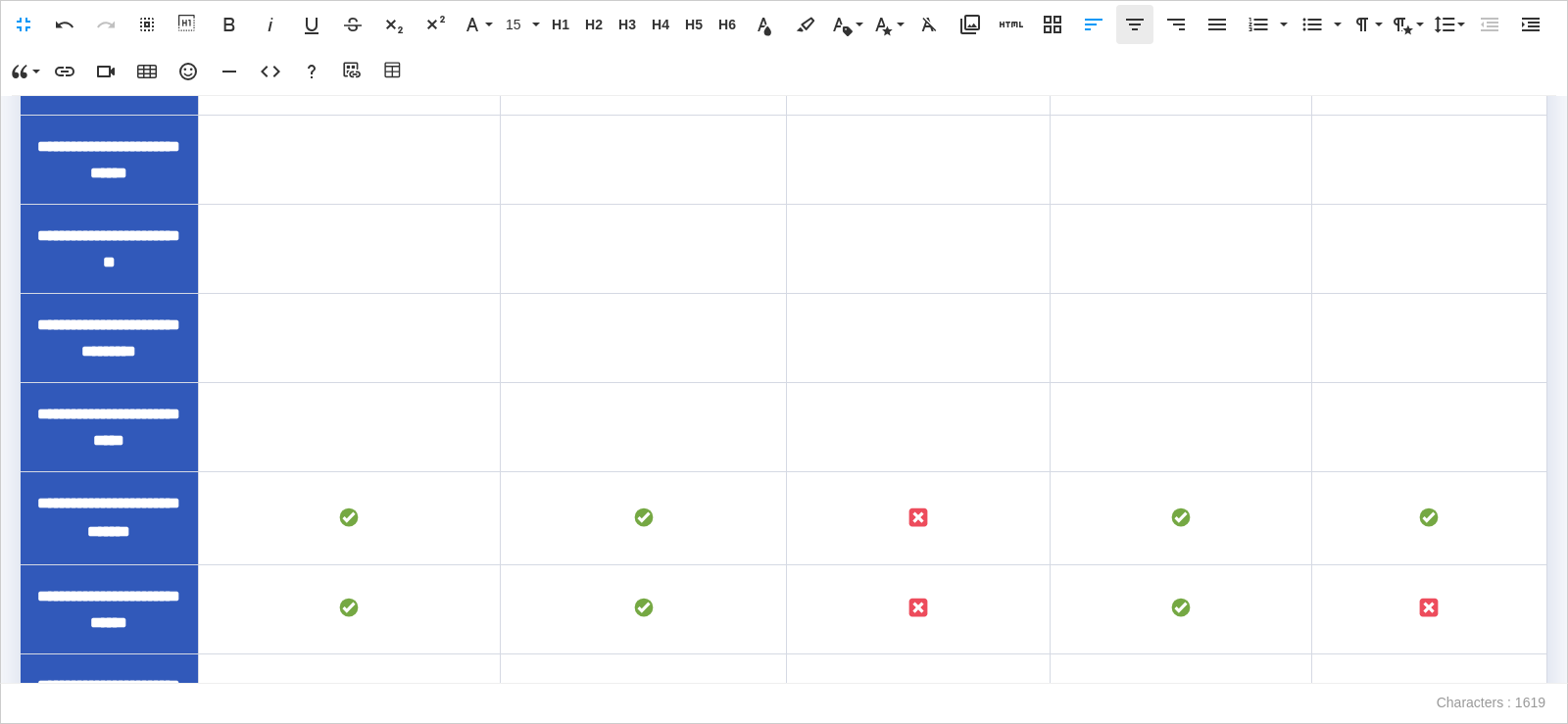
click at [1137, 29] on icon "button" at bounding box center [1135, 25] width 18 height 12
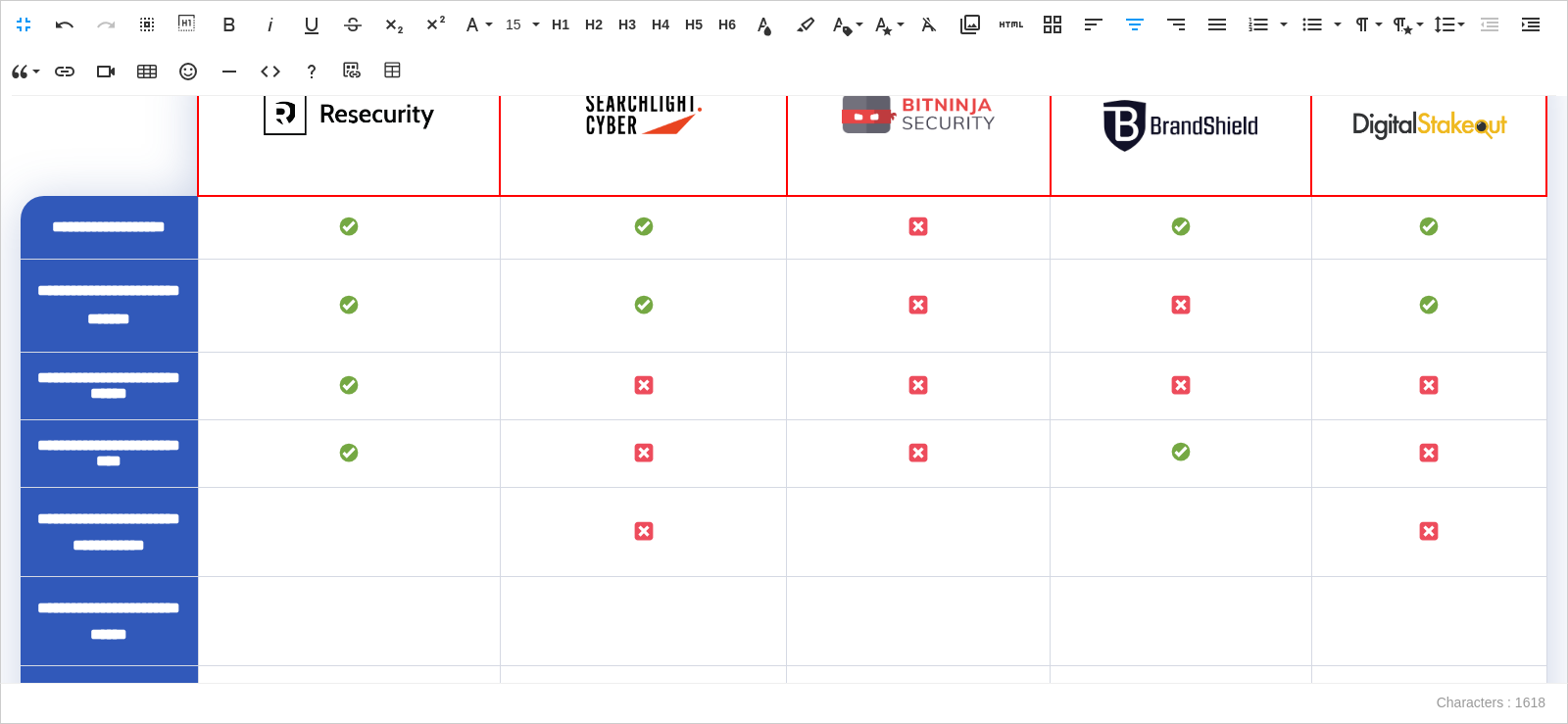
scroll to position [1786, 0]
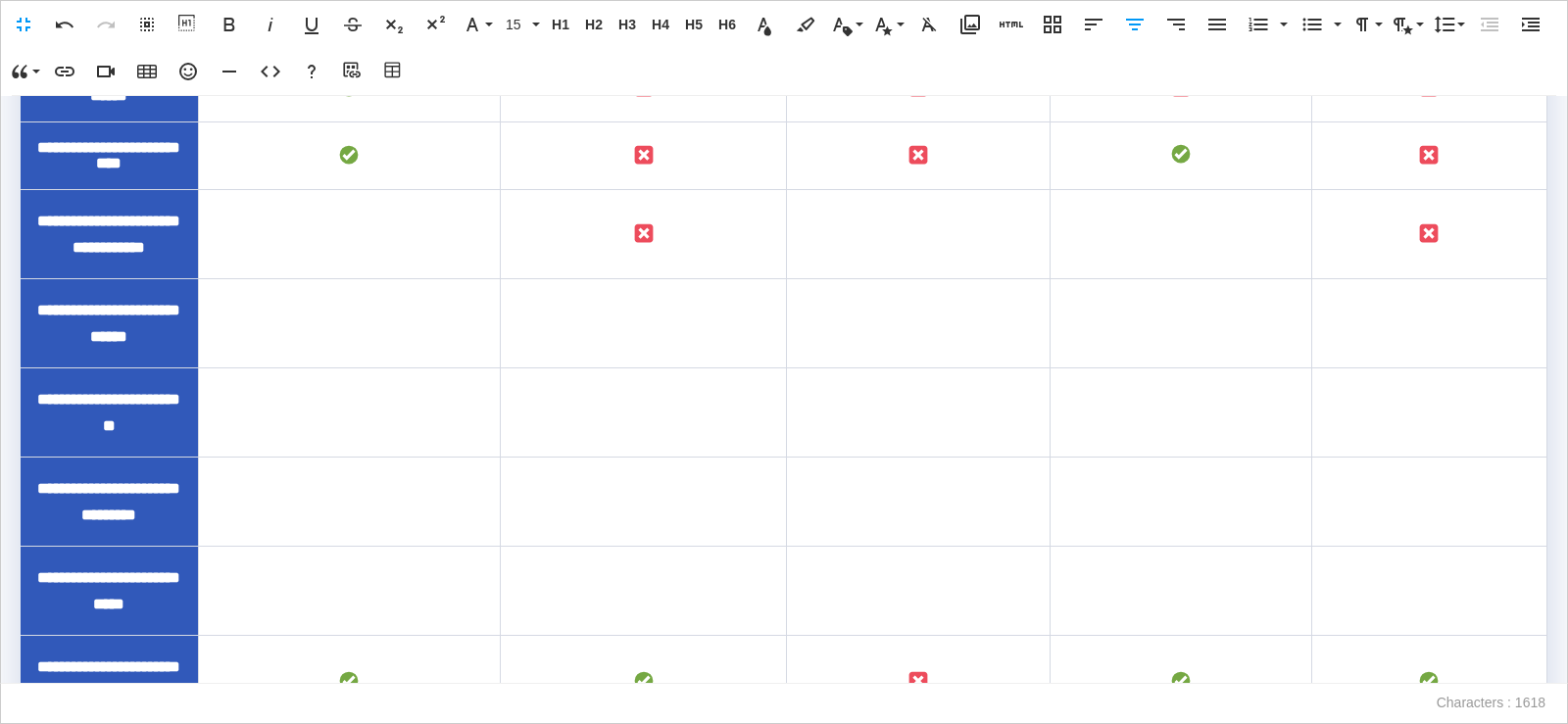
click at [678, 247] on div "To enrich screen reader interactions, please activate Accessibility in Grammarl…" at bounding box center [643, 233] width 263 height 27
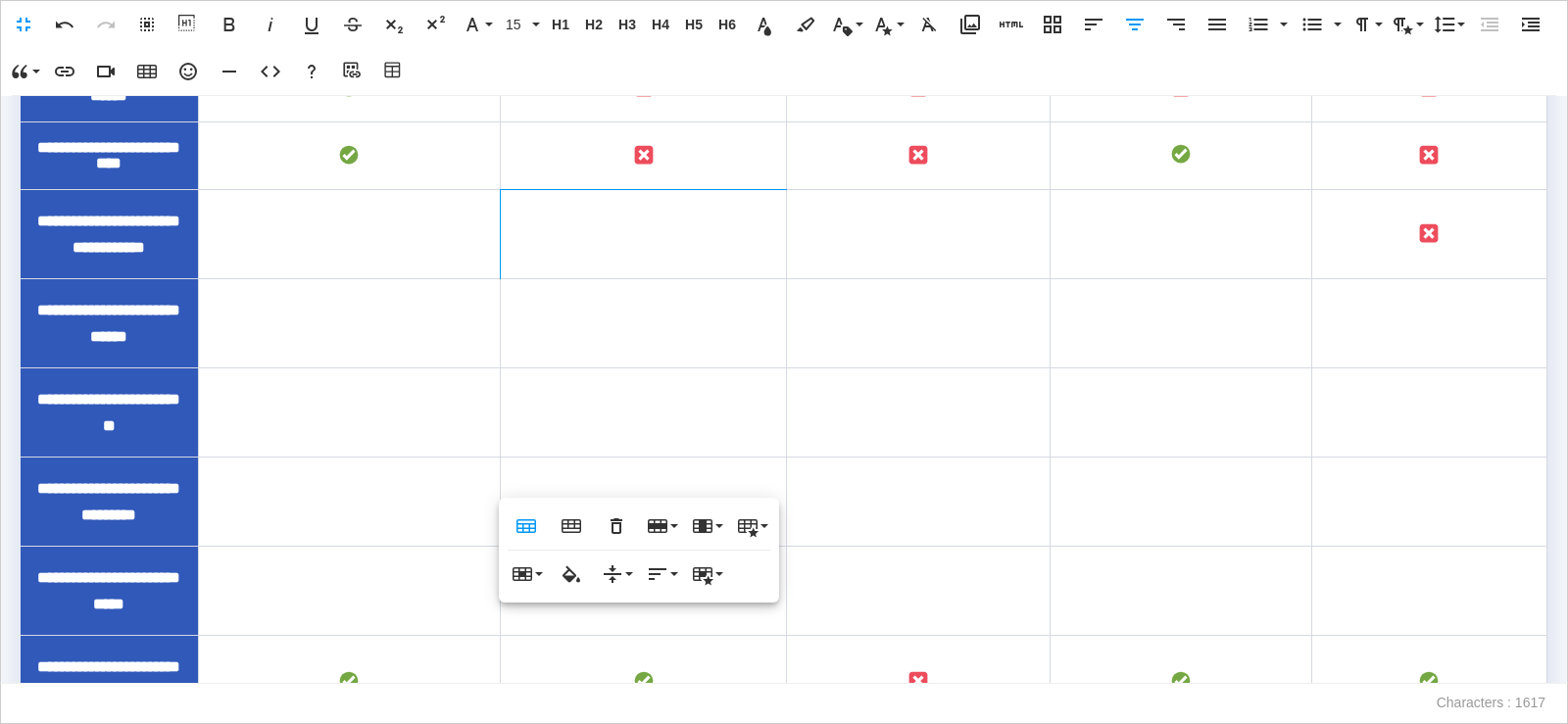
click at [1445, 247] on div "To enrich screen reader interactions, please activate Accessibility in Grammarl…" at bounding box center [1429, 233] width 211 height 27
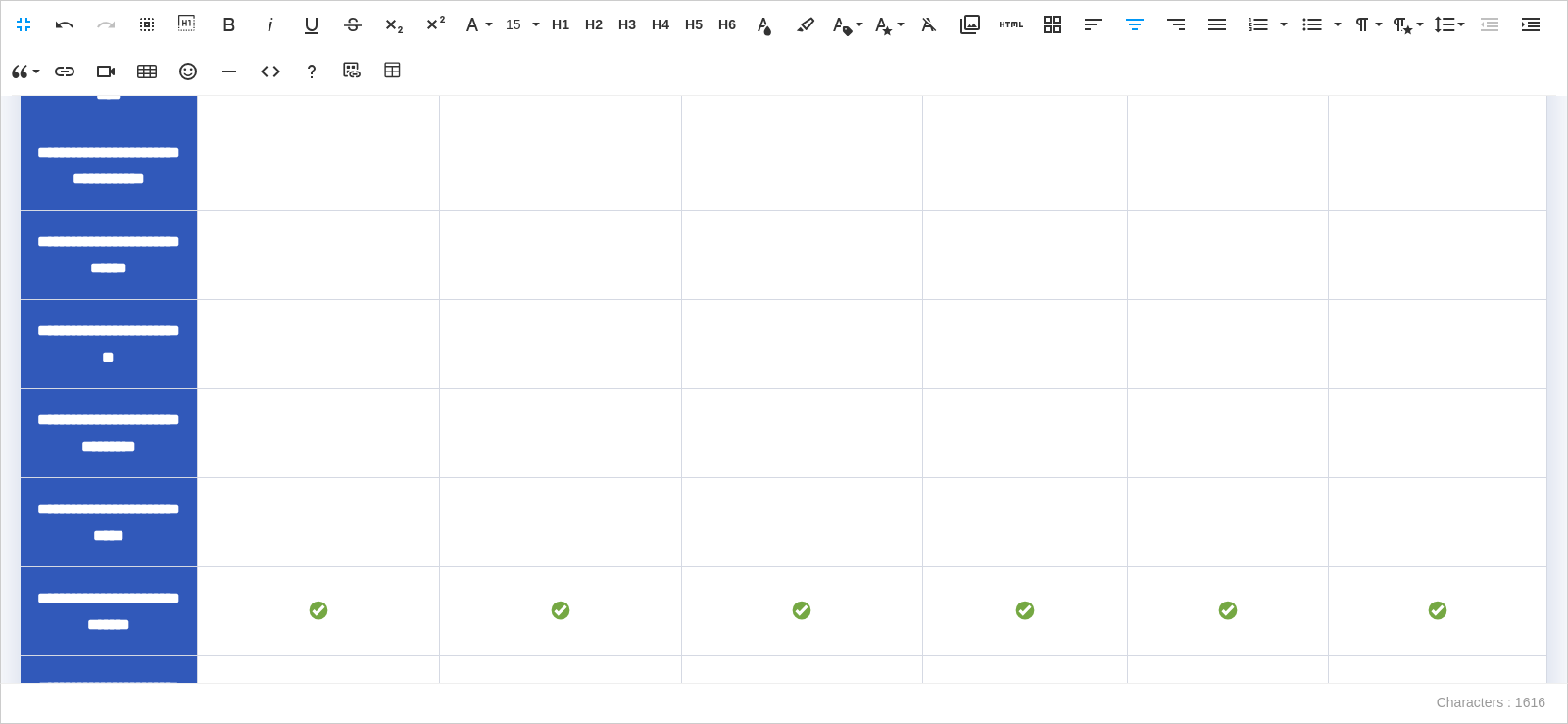
scroll to position [444, 0]
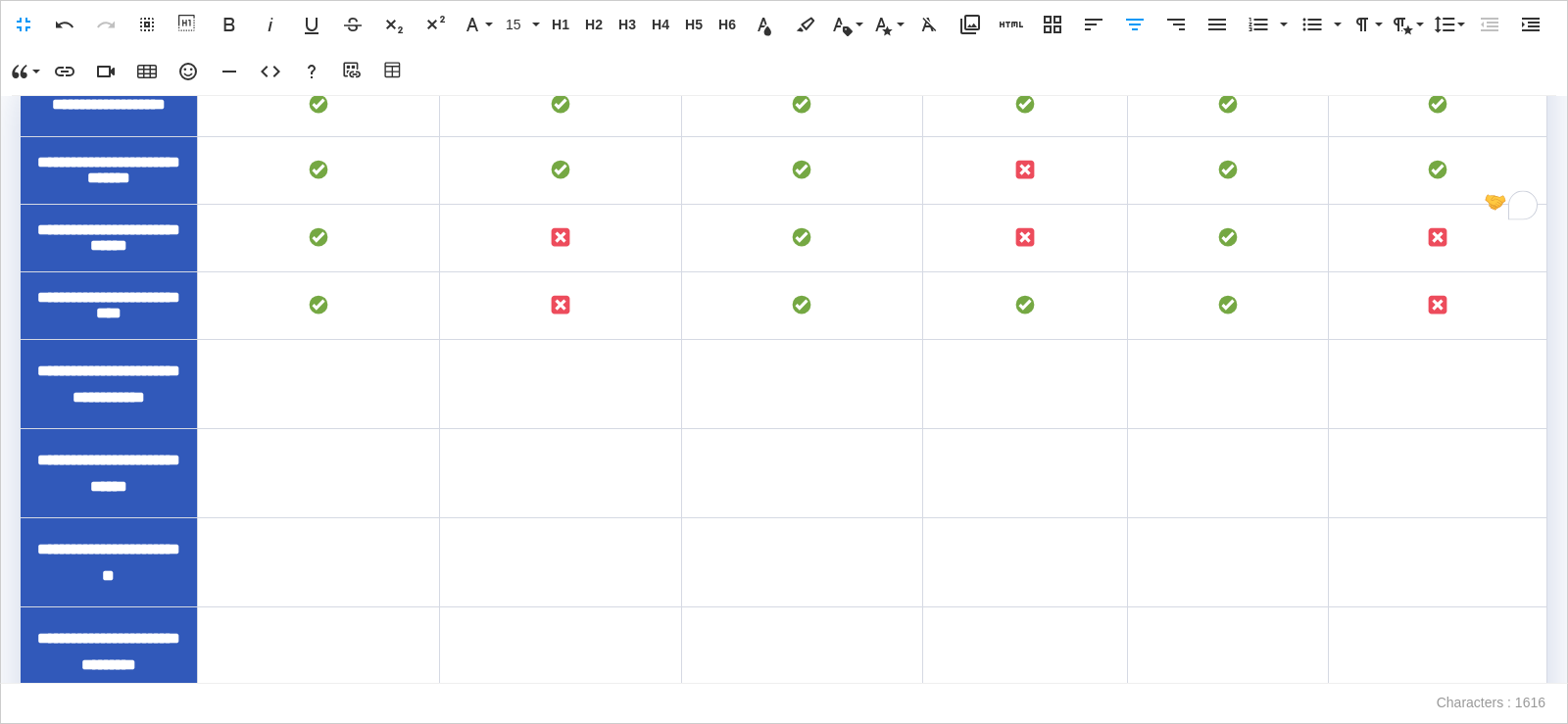
click at [515, 414] on td "To enrich screen reader interactions, please activate Accessibility in Grammarl…" at bounding box center [560, 384] width 242 height 89
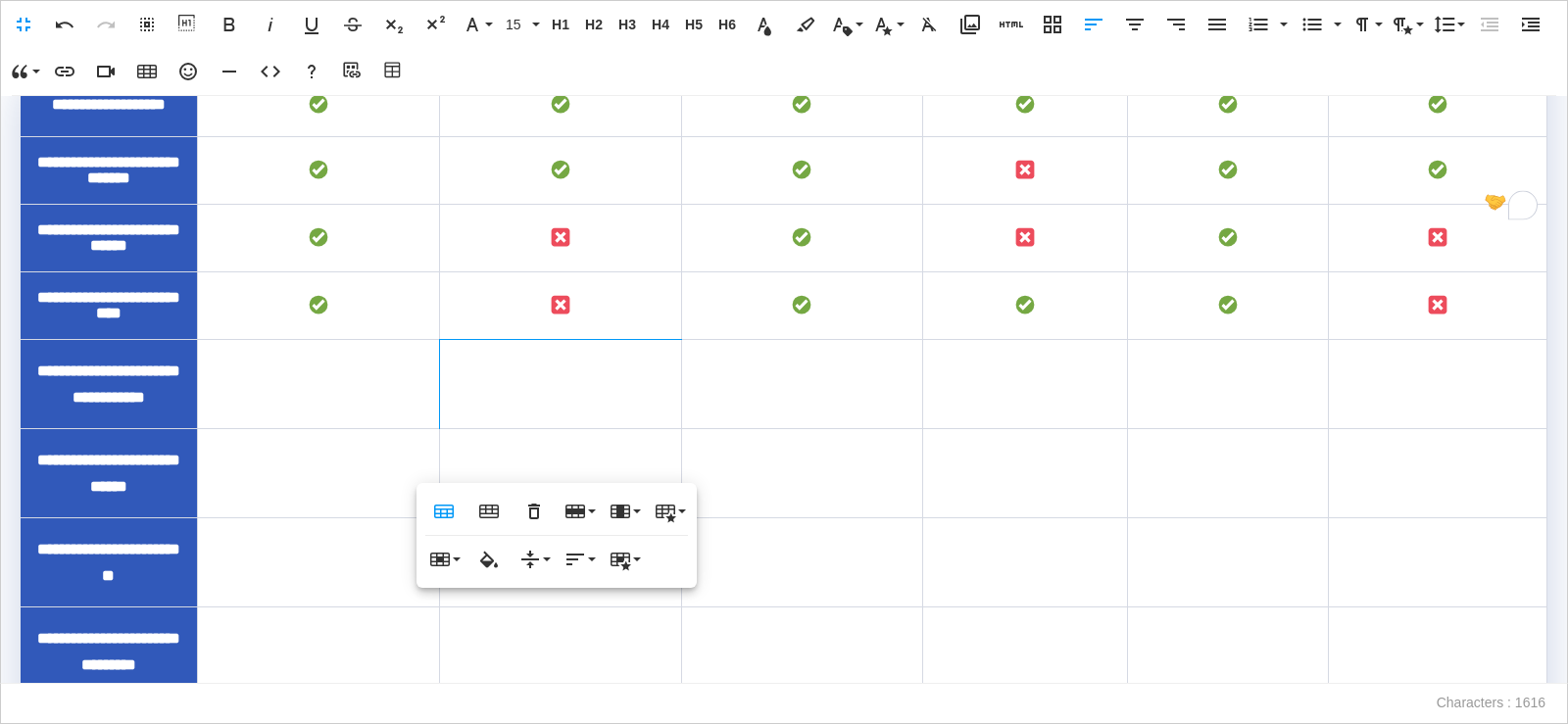
scroll to position [504, 0]
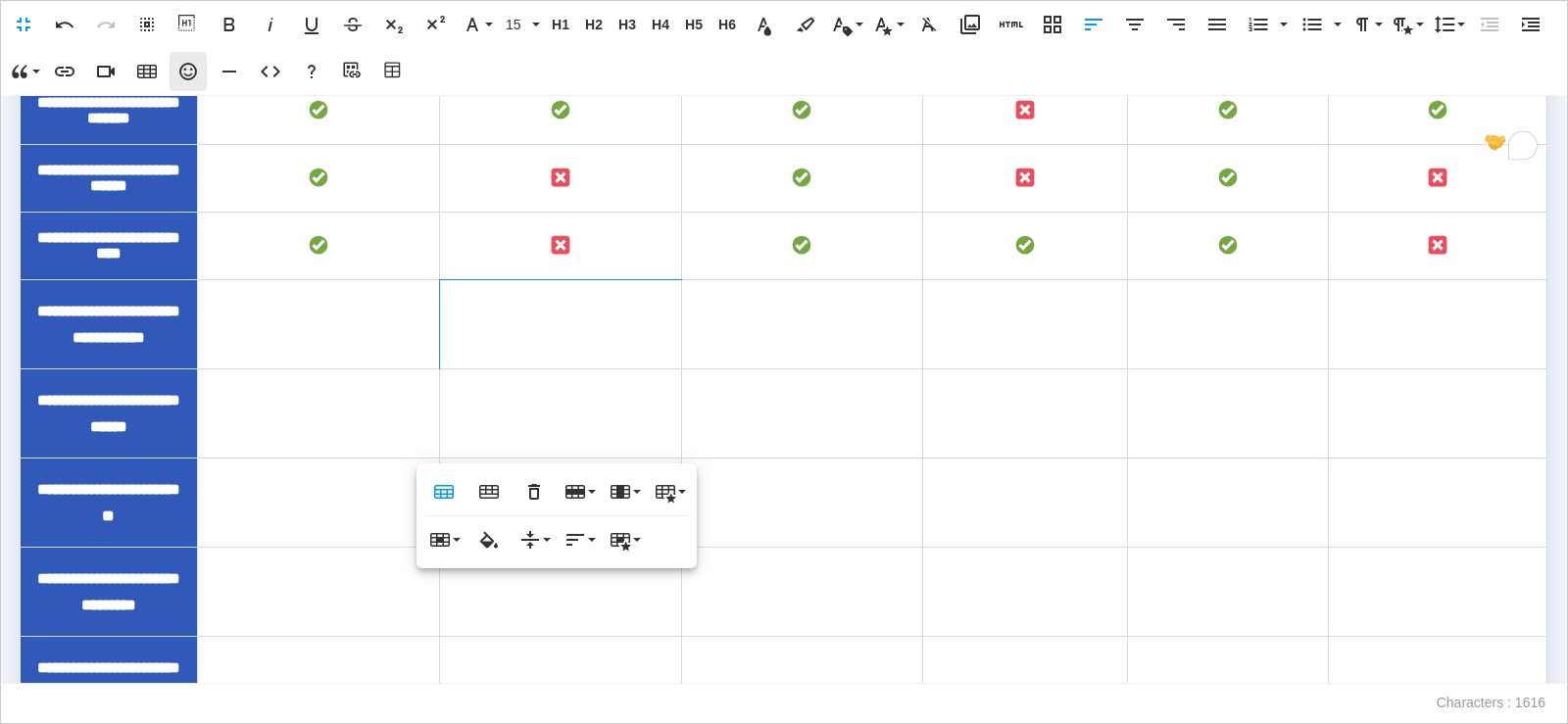
click at [189, 77] on icon "button" at bounding box center [189, 72] width 24 height 24
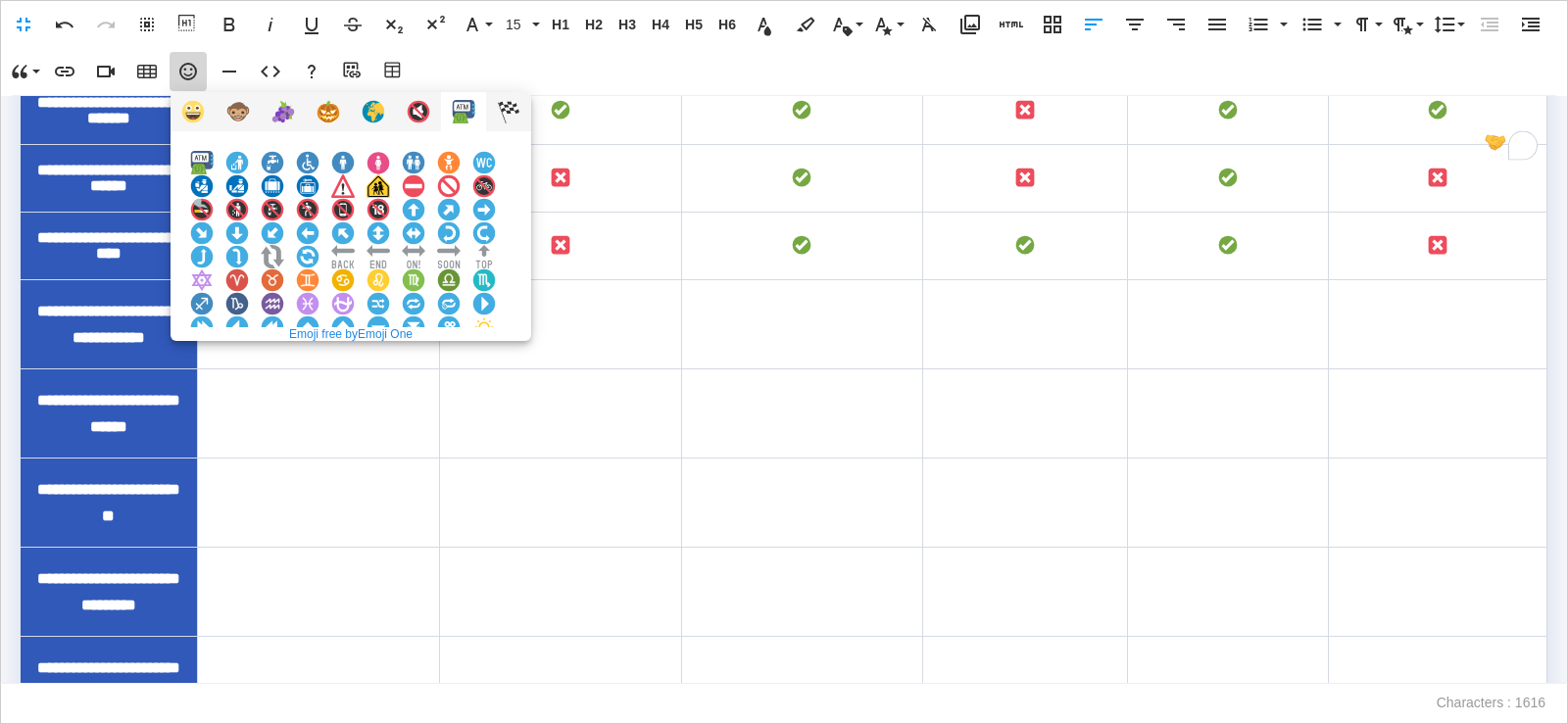
click at [390, 362] on img at bounding box center [378, 374] width 24 height 24
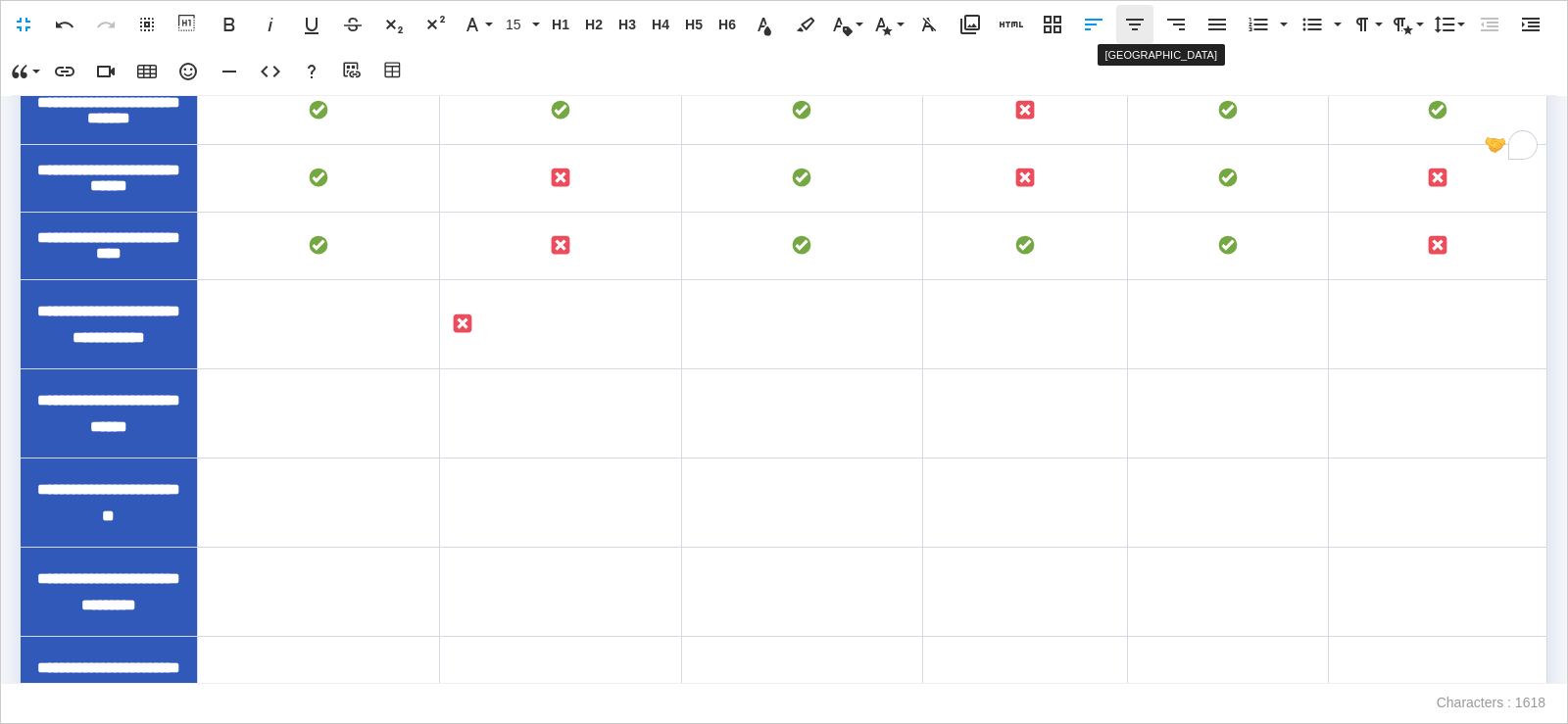
click at [1132, 33] on icon "button" at bounding box center [1135, 25] width 24 height 24
click at [1427, 369] on td "To enrich screen reader interactions, please activate Accessibility in Grammarl…" at bounding box center [1437, 325] width 217 height 89
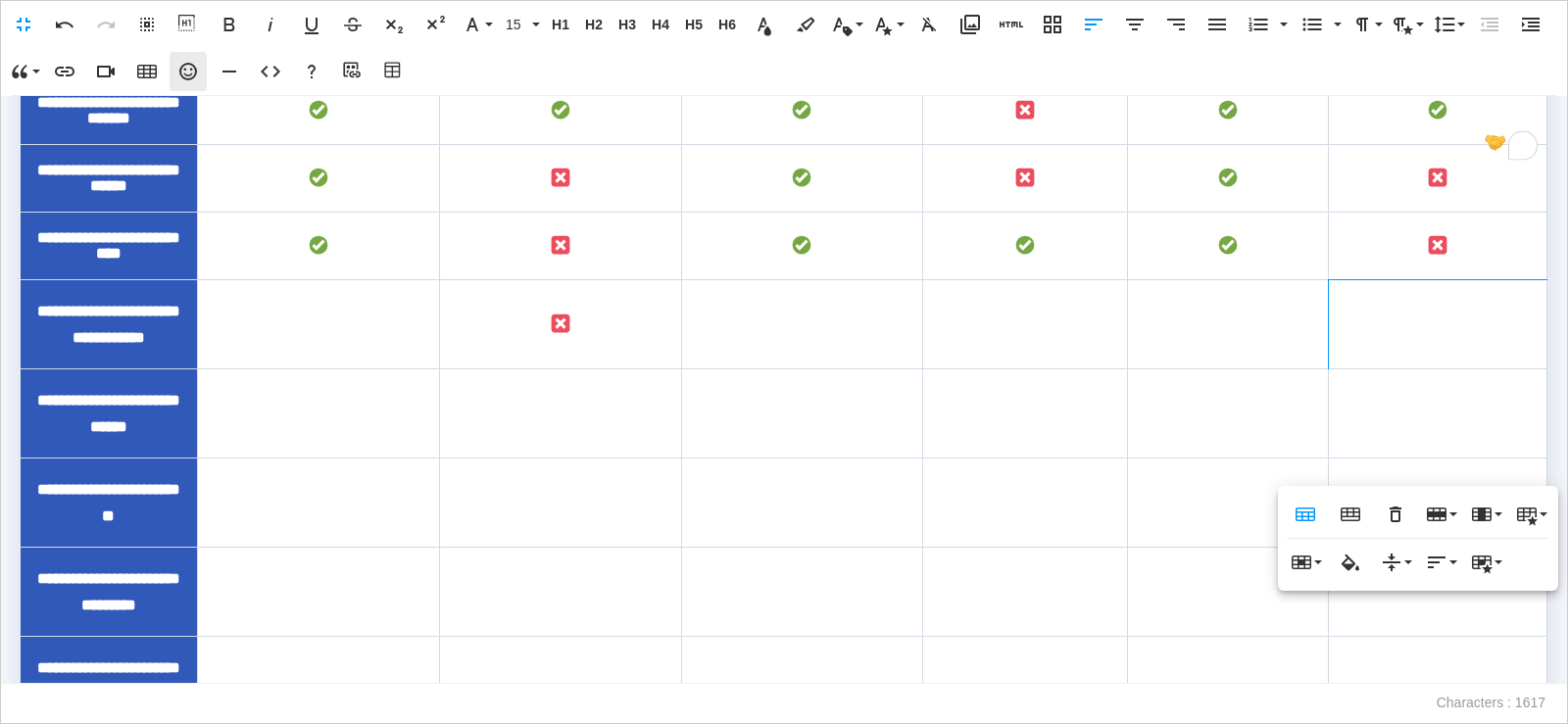
click at [190, 75] on icon "button" at bounding box center [189, 72] width 18 height 18
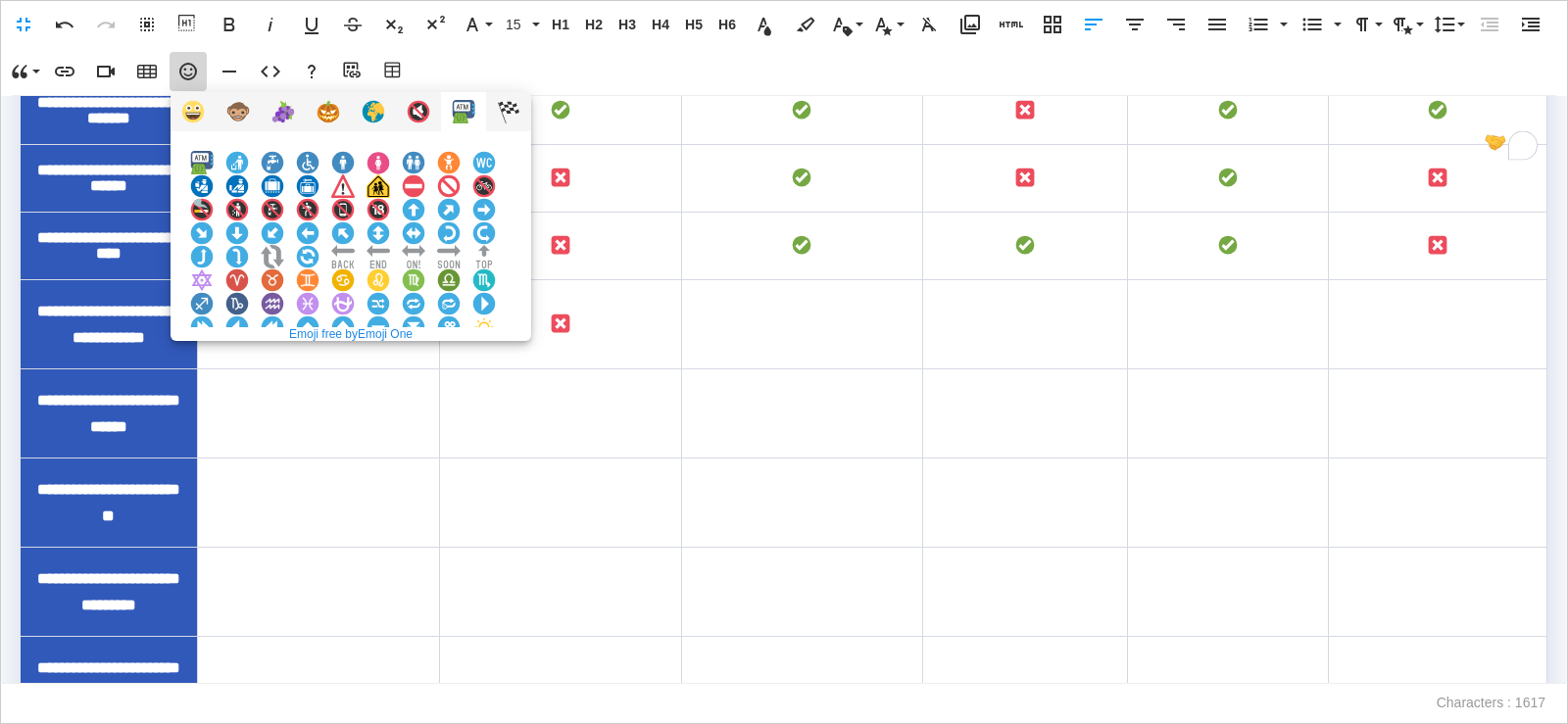
click at [390, 362] on img at bounding box center [378, 374] width 24 height 24
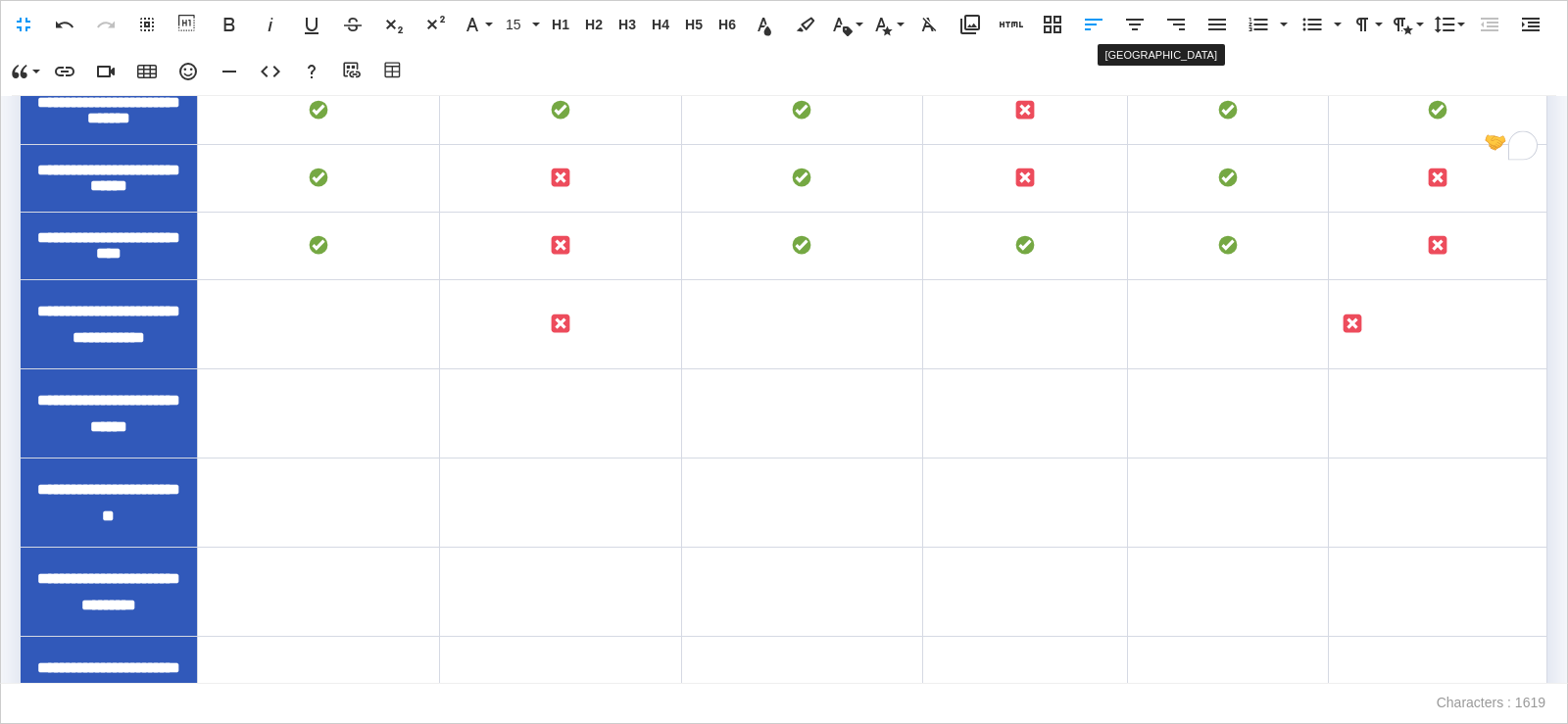
click at [1136, 29] on icon "button" at bounding box center [1135, 25] width 18 height 12
click at [333, 369] on td "To enrich screen reader interactions, please activate Accessibility in Grammarl…" at bounding box center [318, 325] width 242 height 89
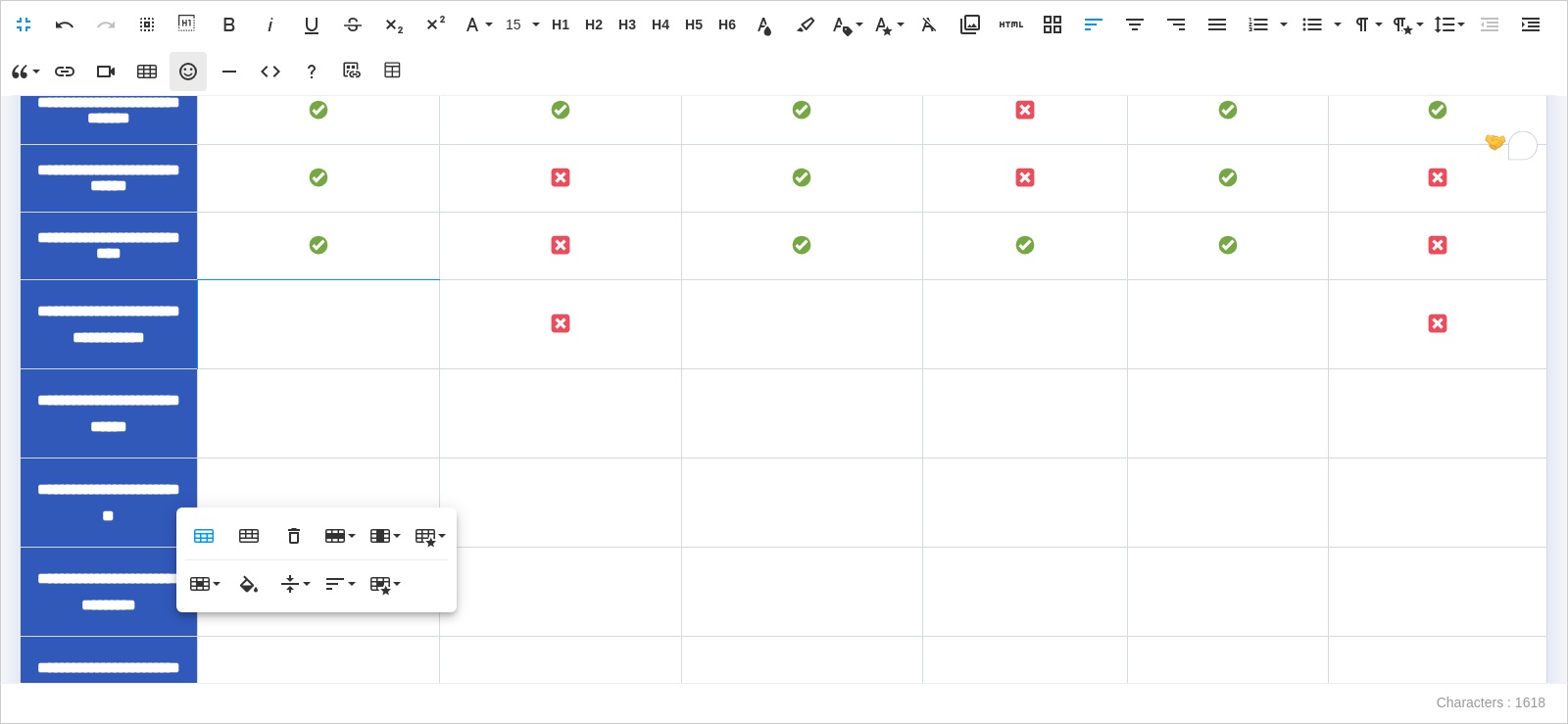
click at [188, 68] on icon "button" at bounding box center [189, 72] width 24 height 24
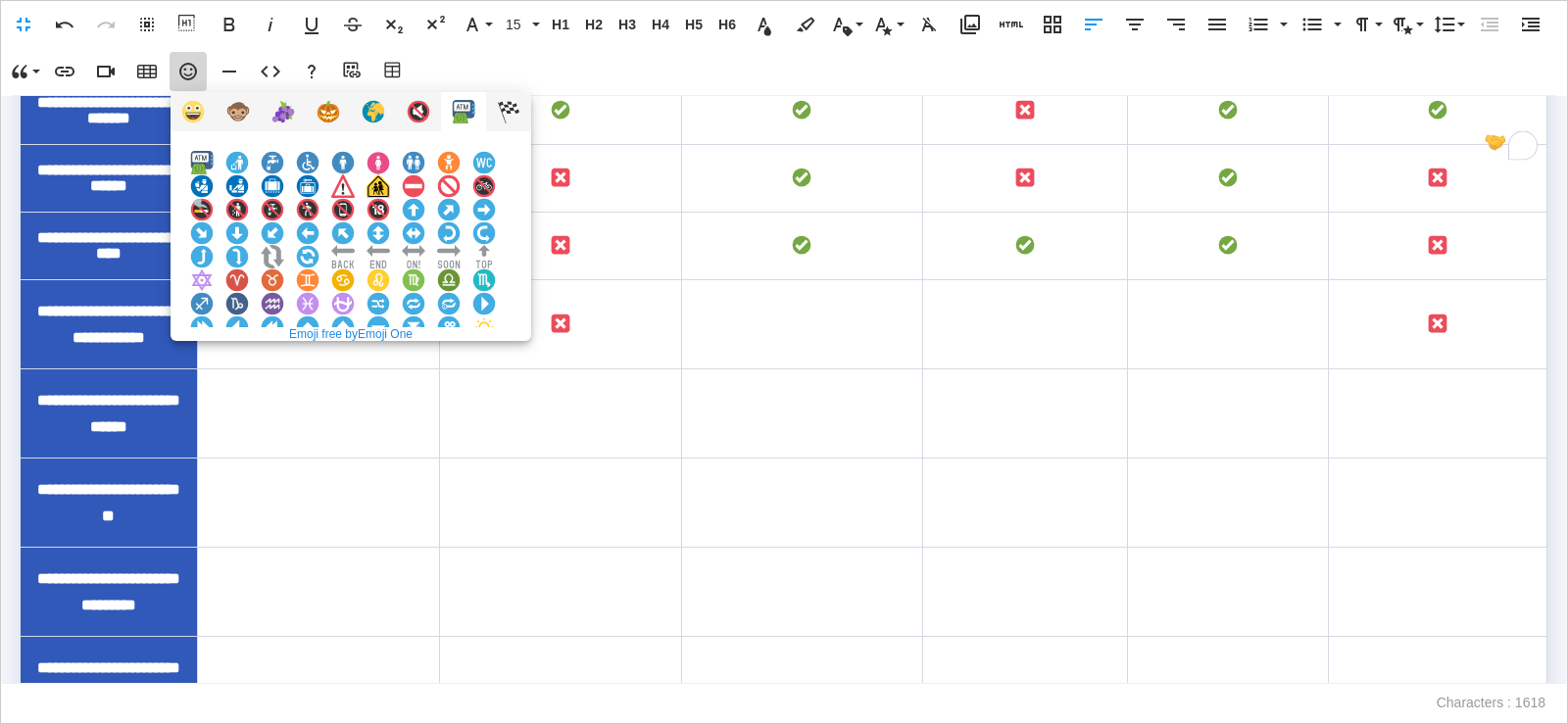
scroll to position [460, 0]
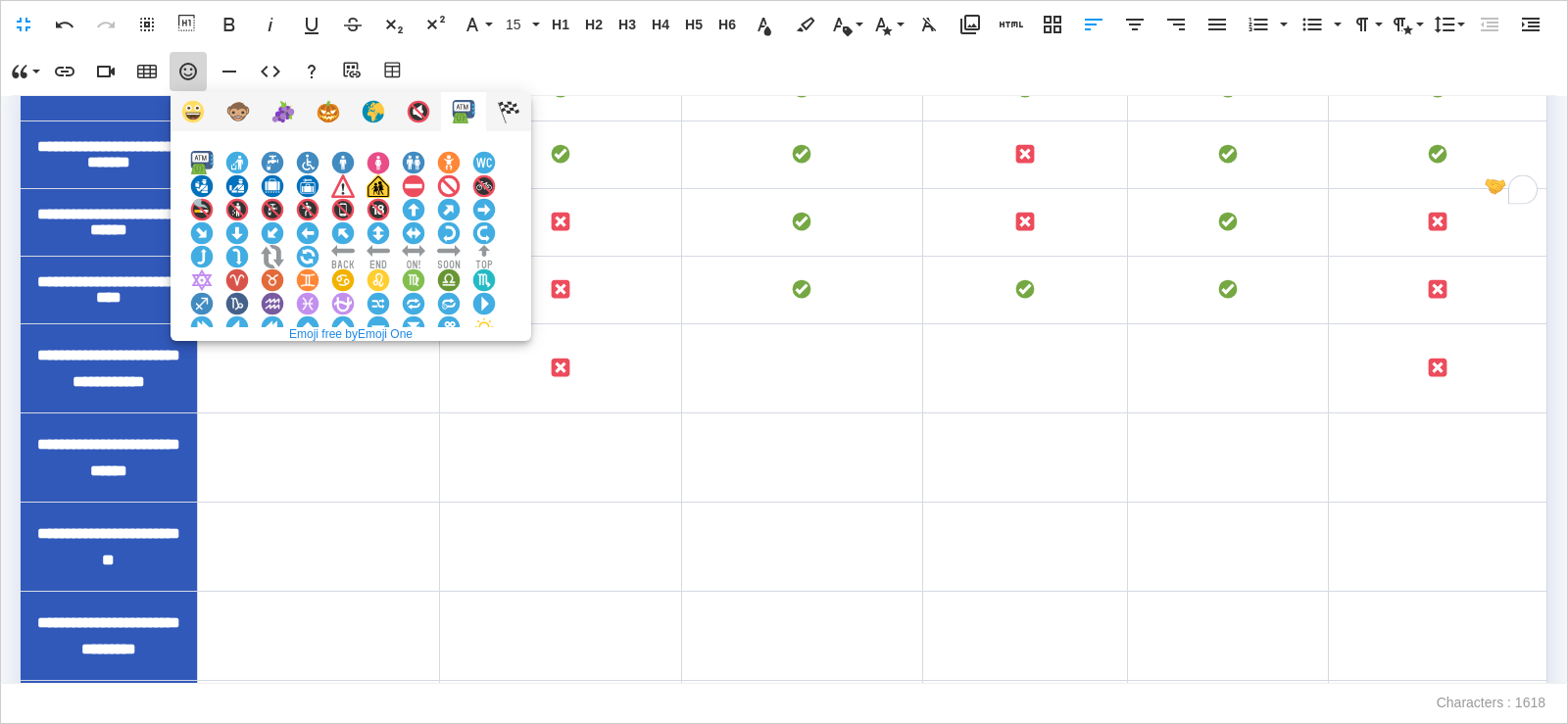
click at [214, 362] on img at bounding box center [202, 374] width 24 height 24
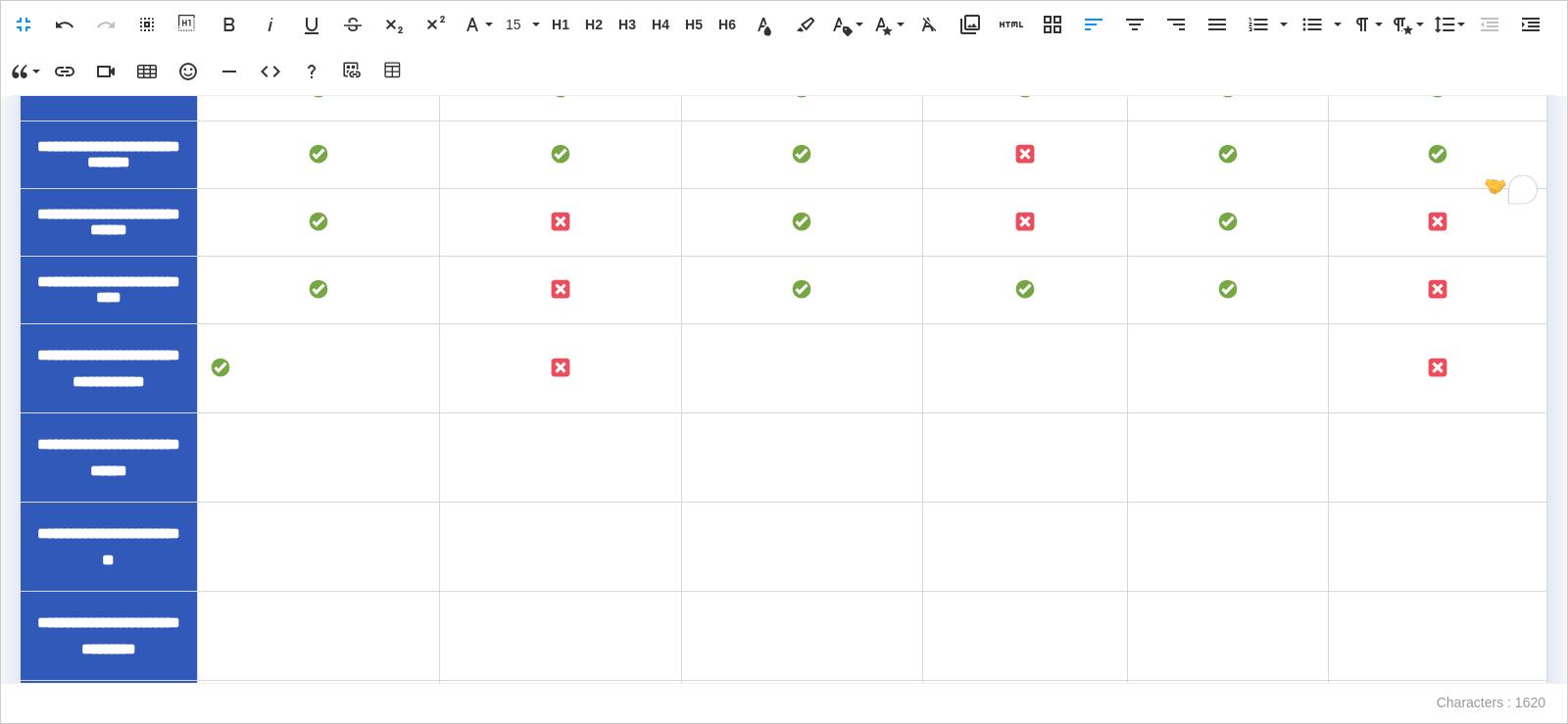
click at [1136, 24] on icon "button" at bounding box center [1135, 25] width 18 height 12
click at [801, 414] on td "To enrich screen reader interactions, please activate Accessibility in Grammarl…" at bounding box center [802, 369] width 242 height 89
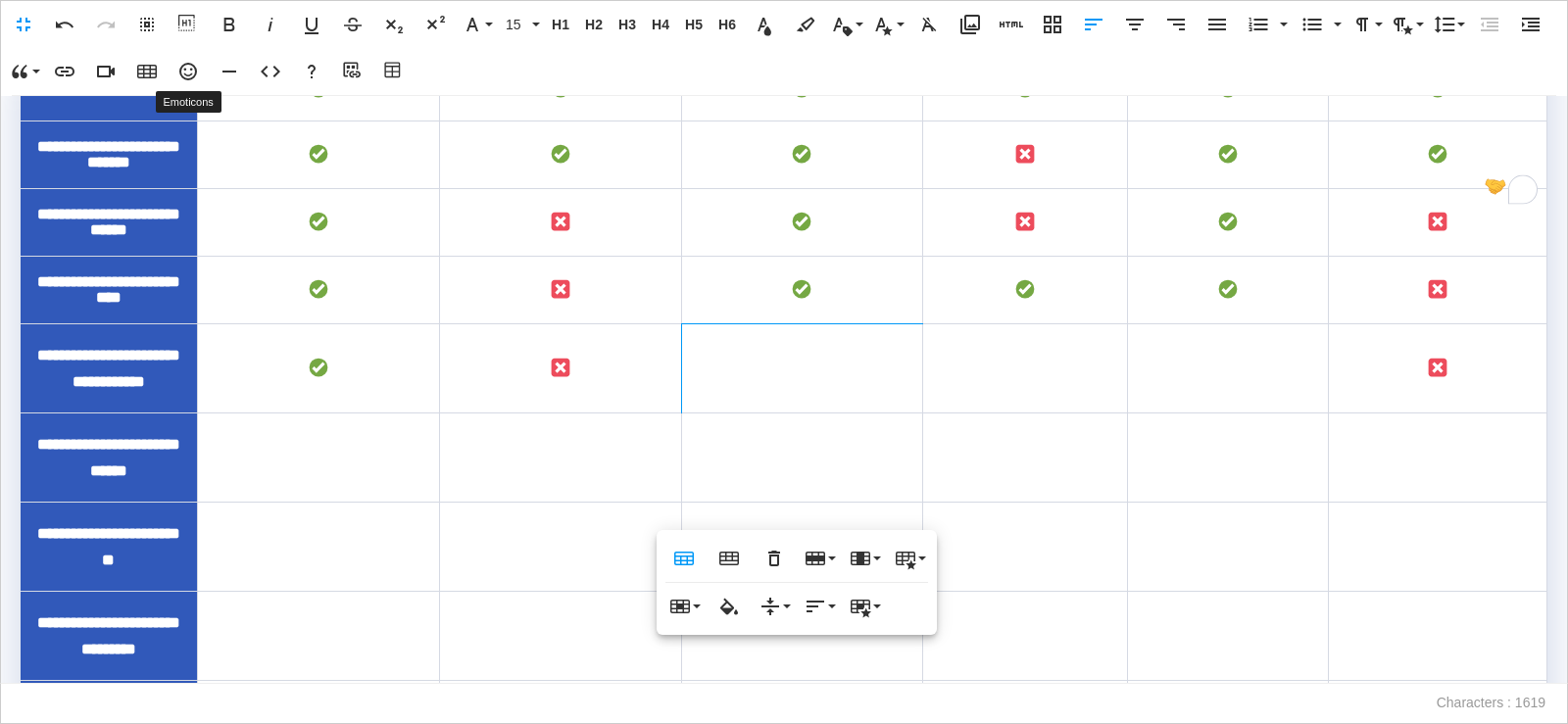
click at [187, 72] on icon "button" at bounding box center [189, 72] width 24 height 24
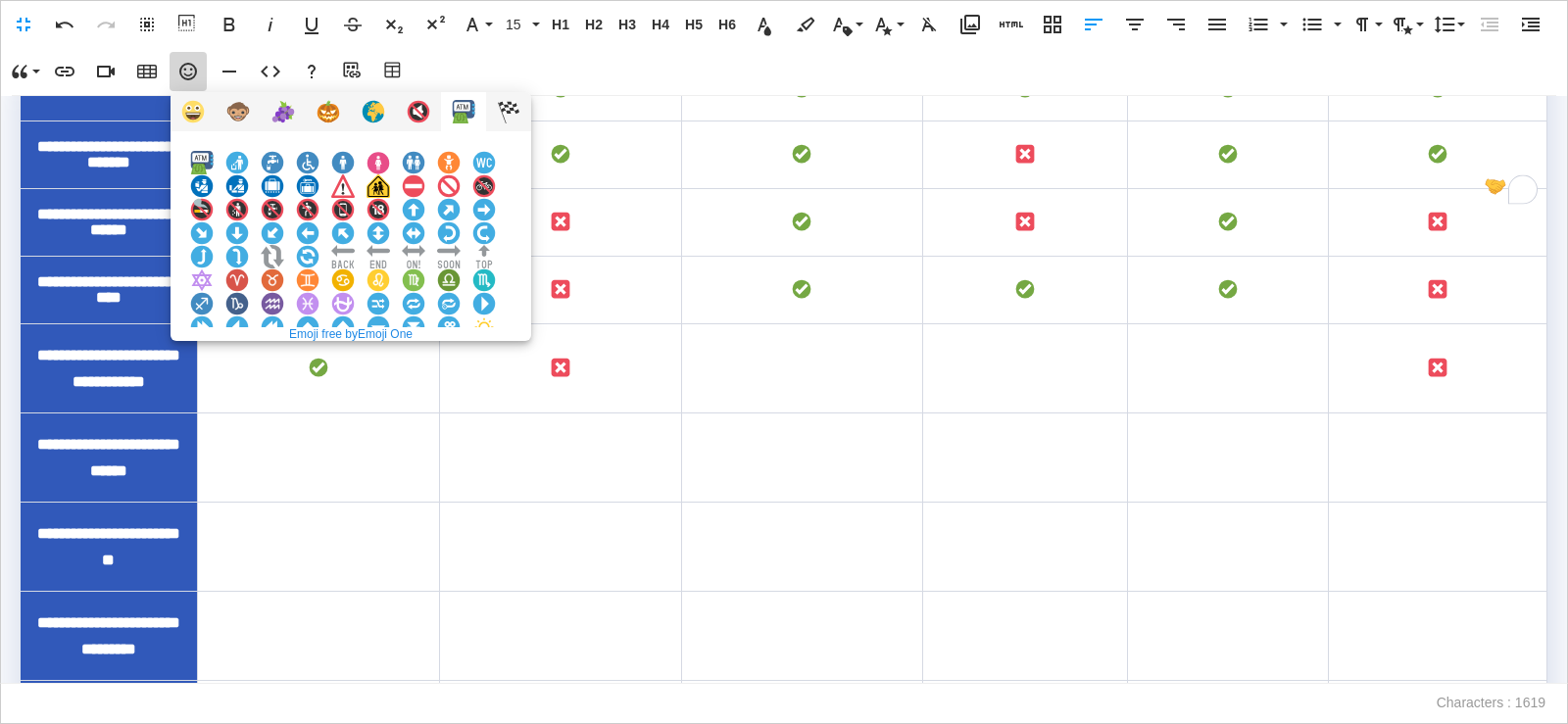
click at [214, 362] on img at bounding box center [202, 374] width 24 height 24
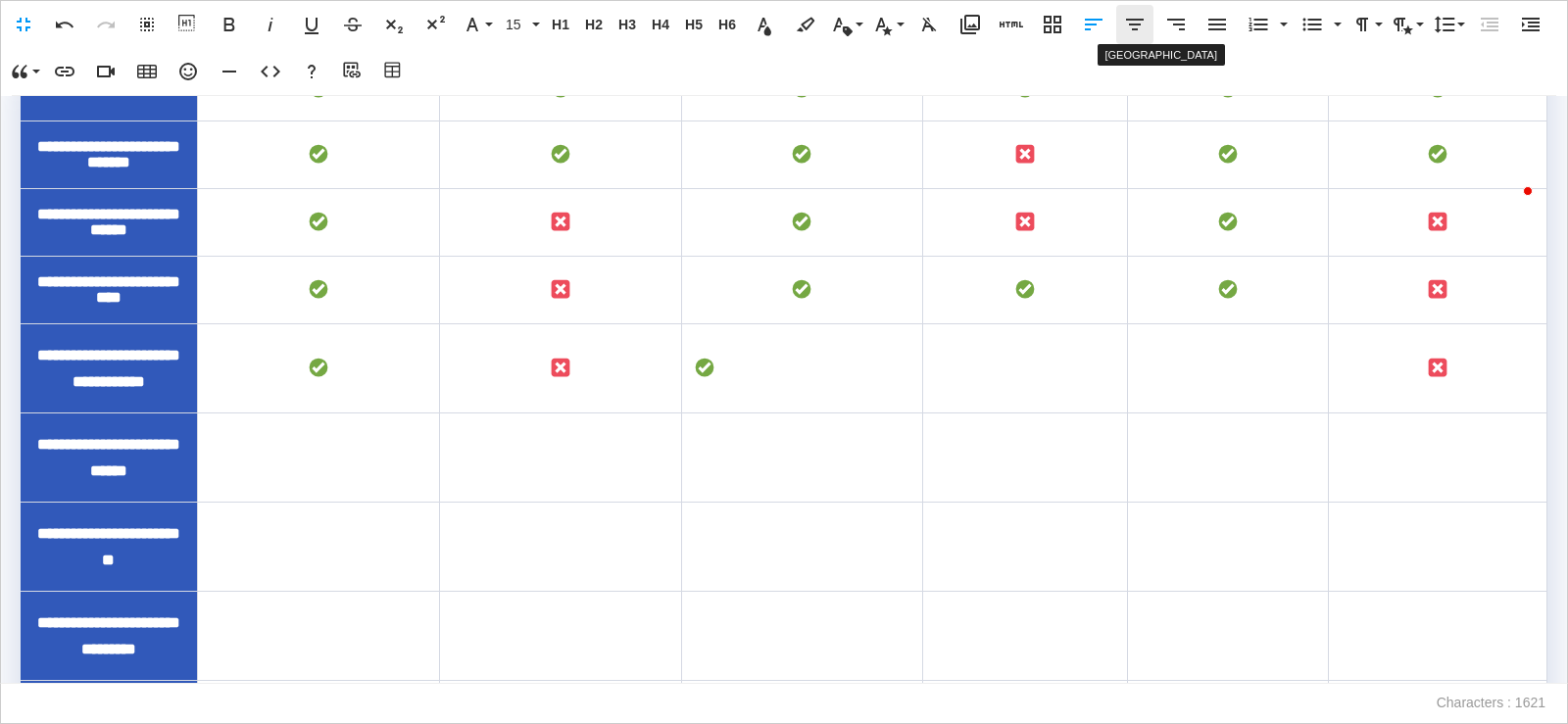
click at [1131, 30] on icon "button" at bounding box center [1135, 25] width 24 height 24
click at [1006, 414] on td "To enrich screen reader interactions, please activate Accessibility in Grammarl…" at bounding box center [1026, 369] width 205 height 89
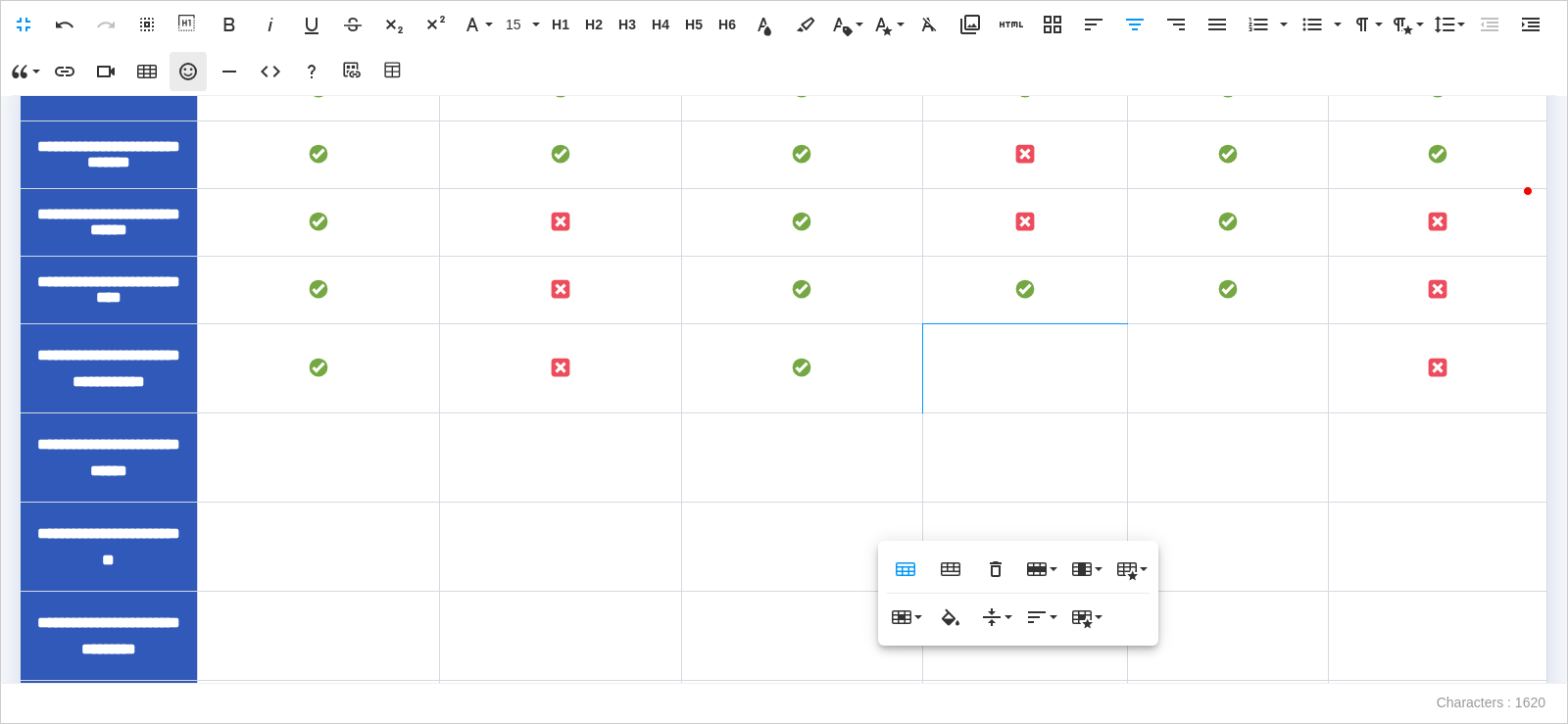
click at [186, 69] on icon "button" at bounding box center [189, 72] width 18 height 18
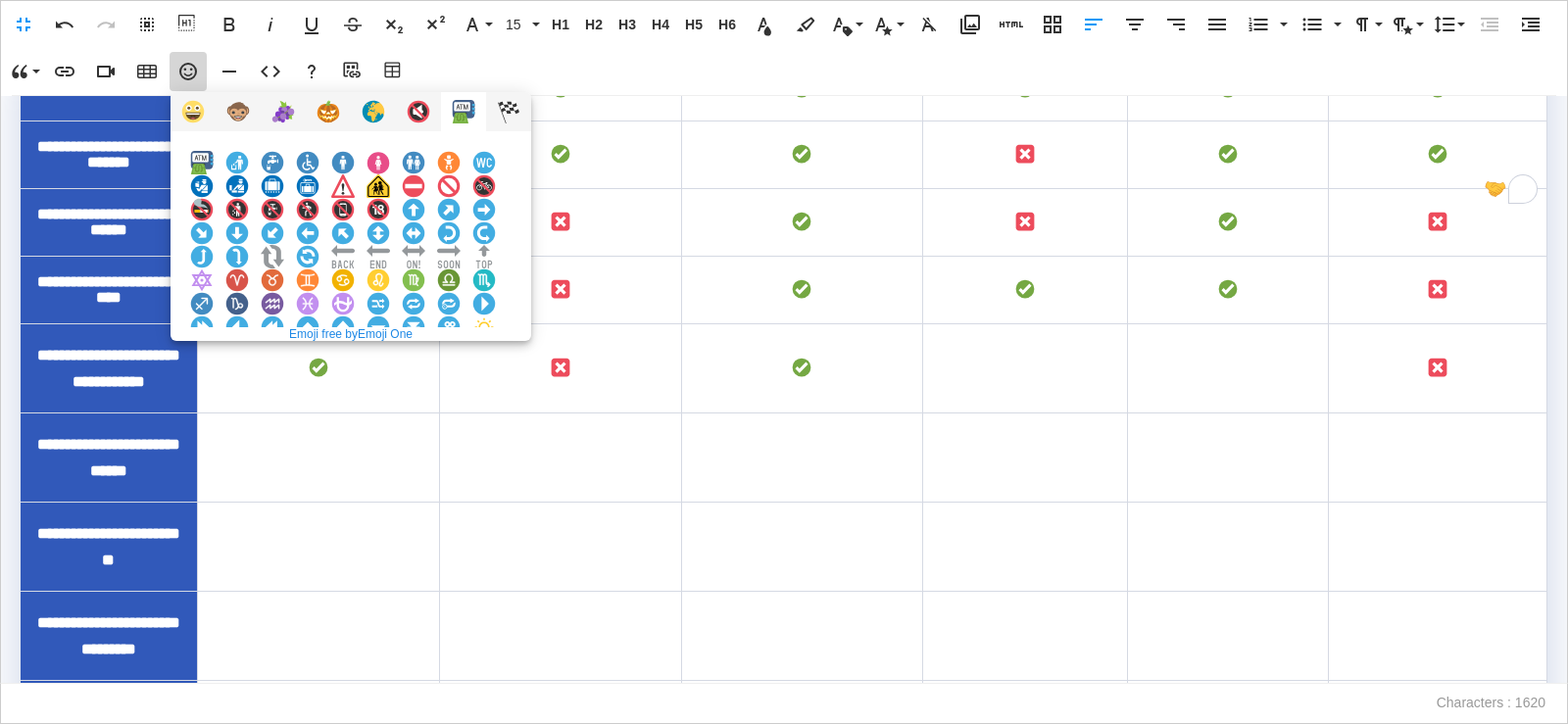
click at [214, 362] on img at bounding box center [202, 374] width 24 height 24
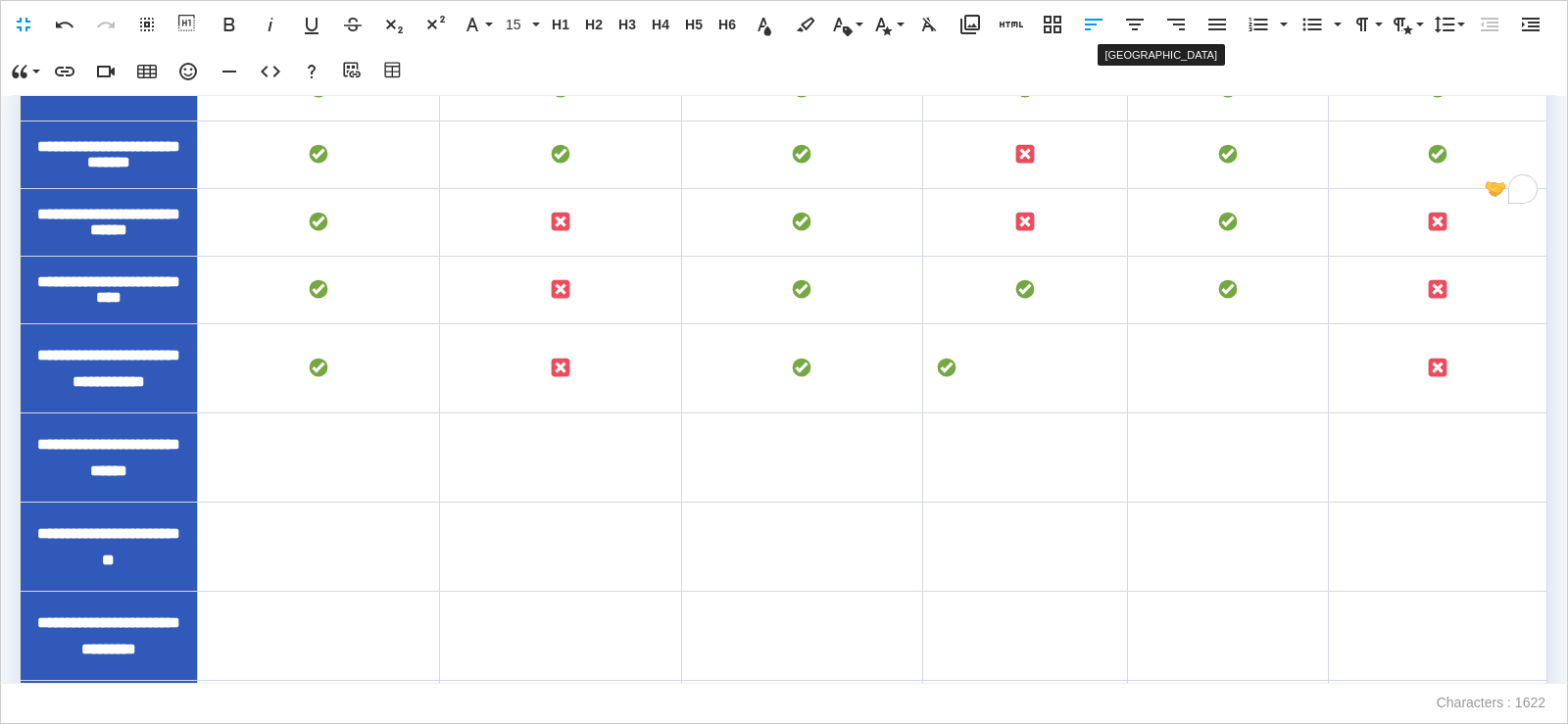
click at [1140, 26] on icon "button" at bounding box center [1135, 25] width 24 height 24
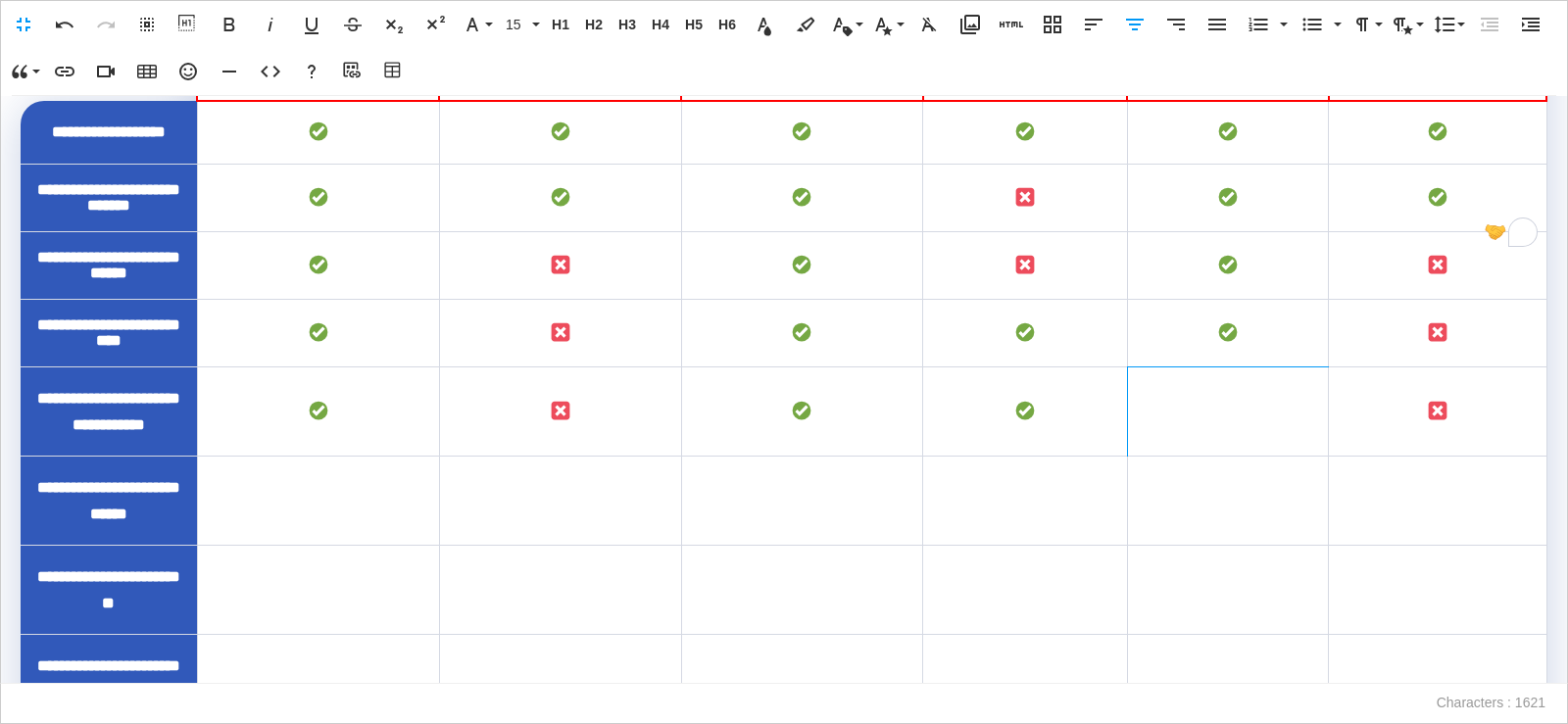
click at [1197, 457] on td "To enrich screen reader interactions, please activate Accessibility in Grammarl…" at bounding box center [1227, 412] width 201 height 89
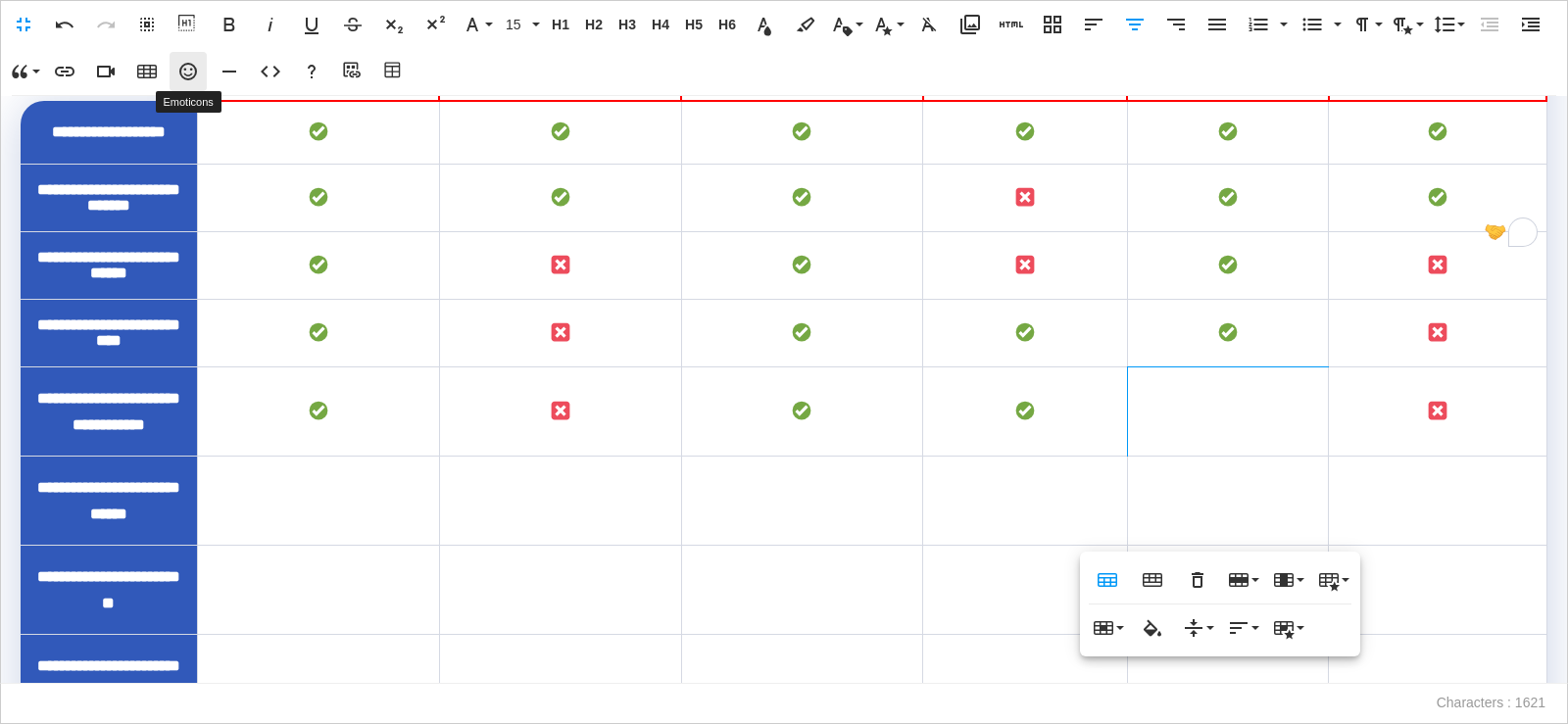
click at [189, 72] on icon "button" at bounding box center [189, 72] width 24 height 24
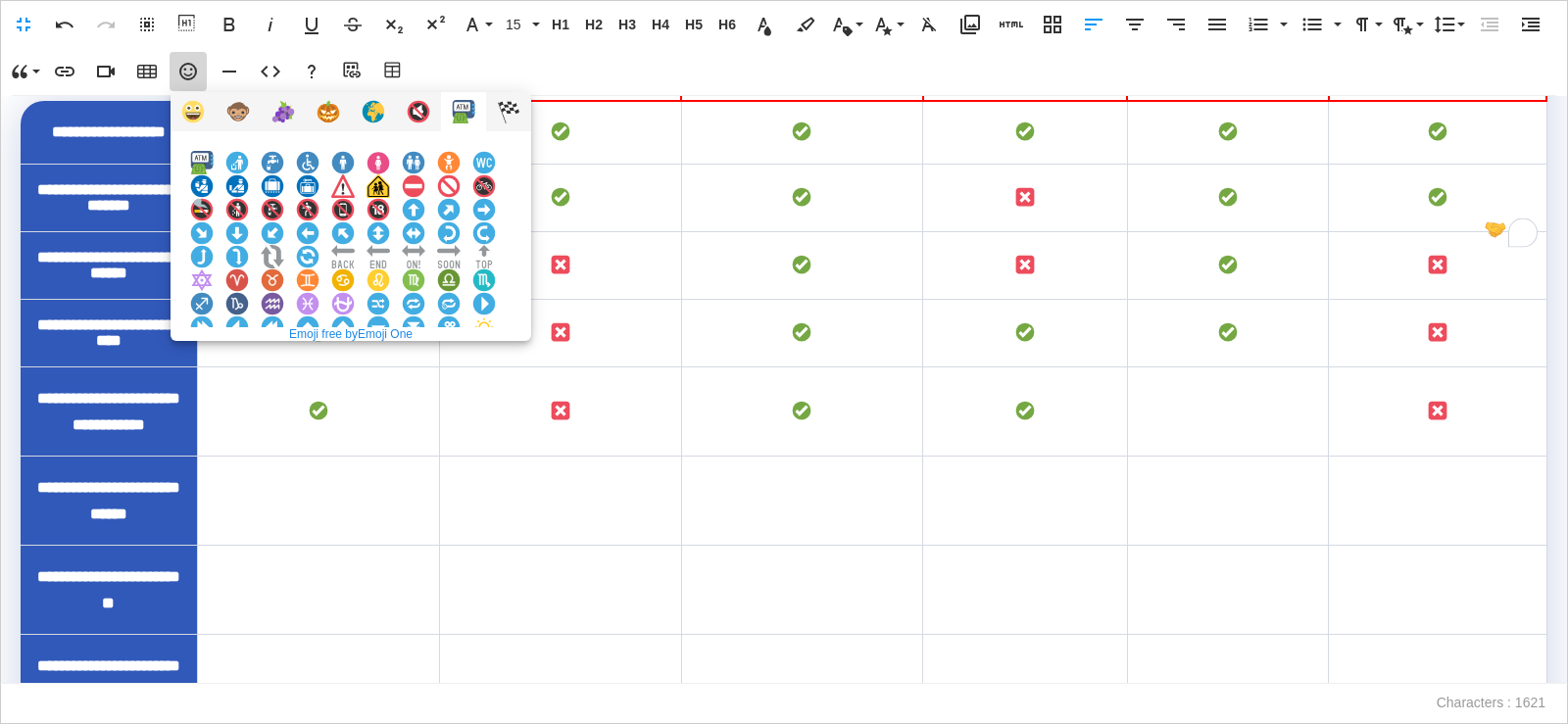
click at [214, 362] on img at bounding box center [202, 374] width 24 height 24
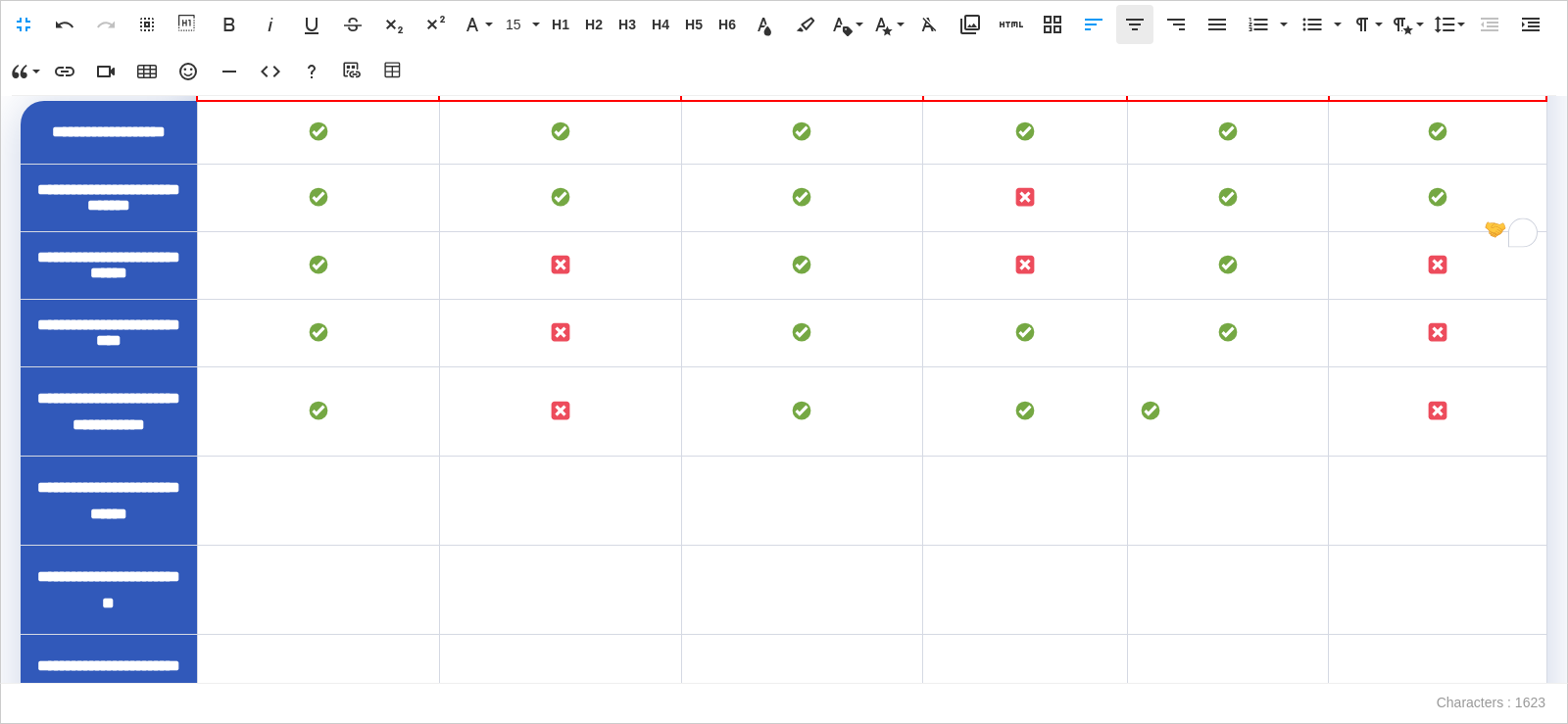
click at [1138, 28] on icon "button" at bounding box center [1135, 25] width 24 height 24
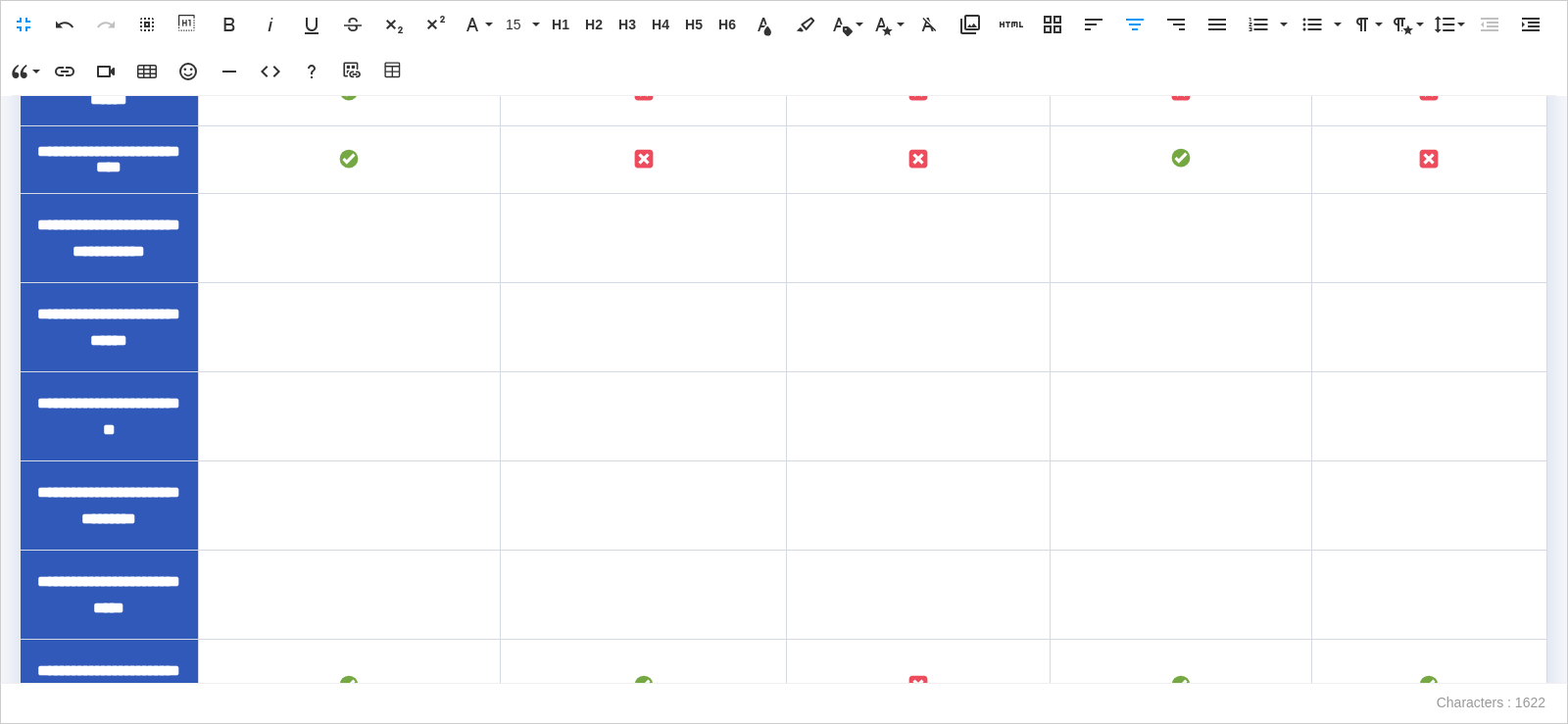
click at [370, 282] on td "To enrich screen reader interactions, please activate Accessibility in Grammarl…" at bounding box center [349, 237] width 302 height 89
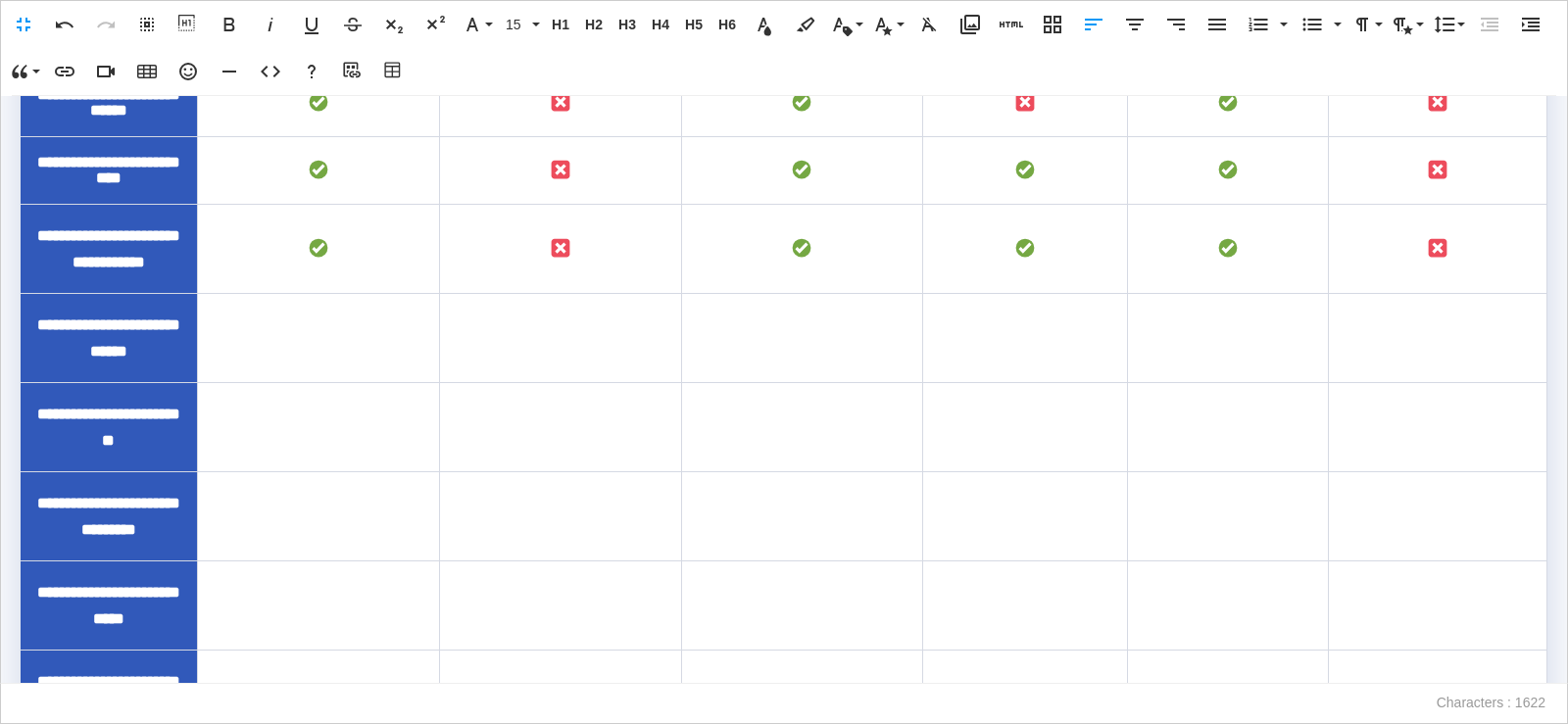
scroll to position [1571, 0]
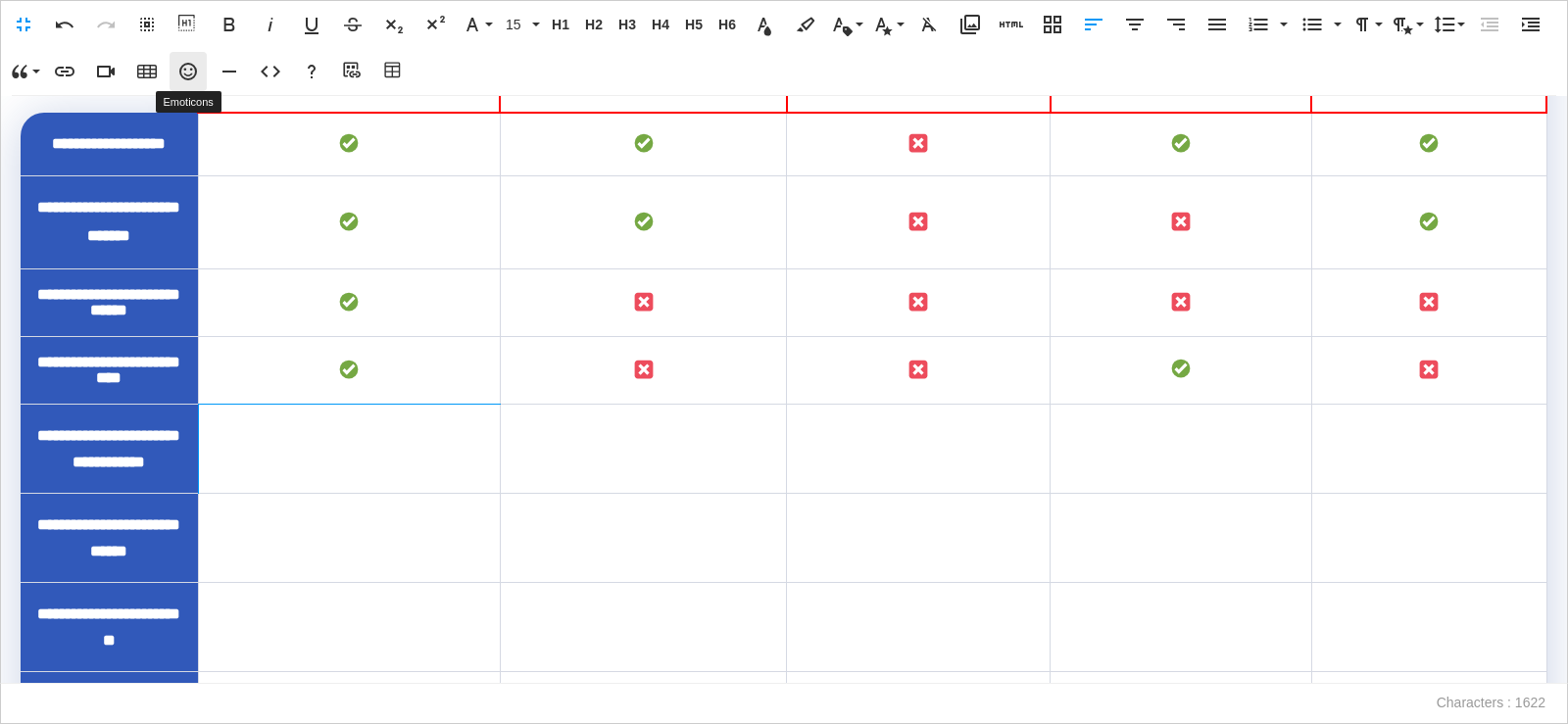
click at [193, 74] on icon "button" at bounding box center [189, 72] width 24 height 24
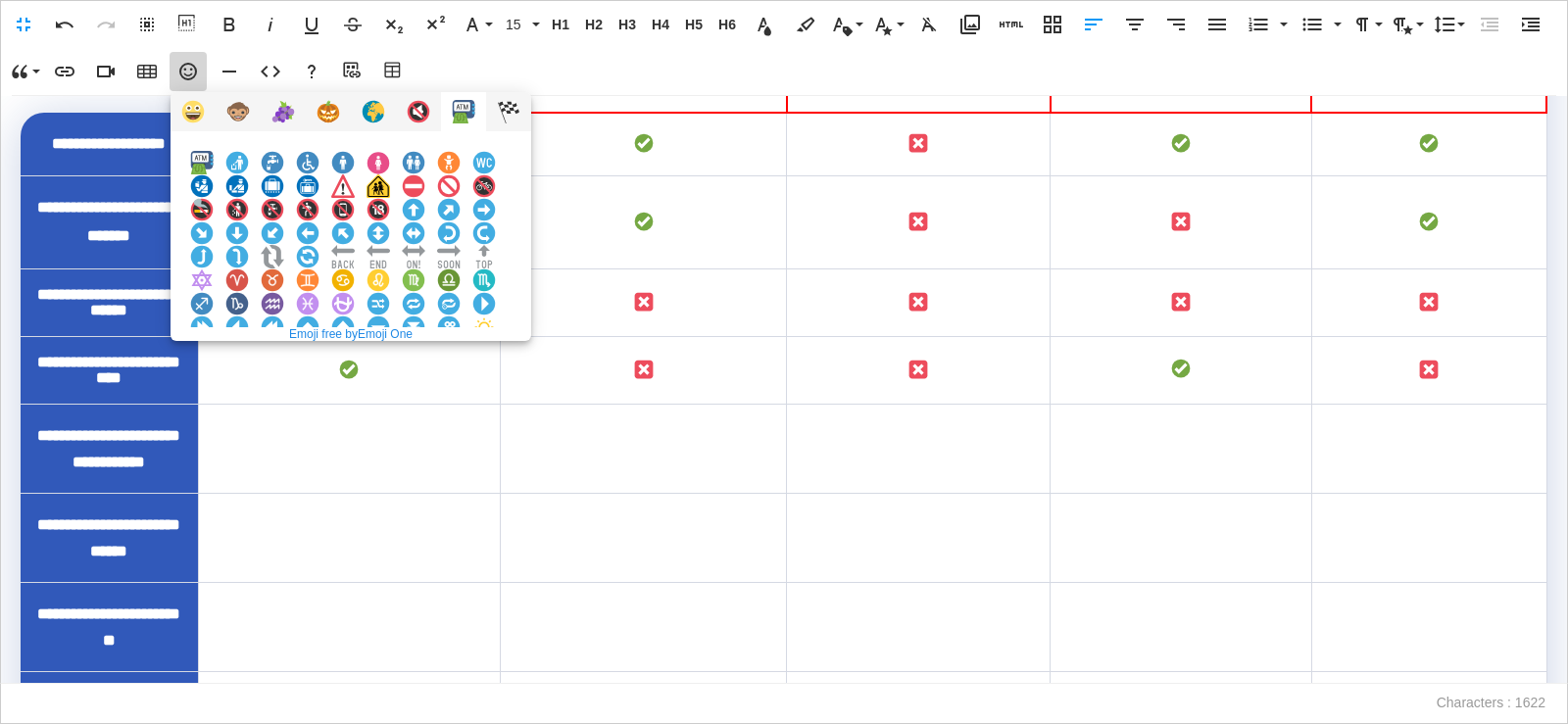
click at [214, 362] on img at bounding box center [202, 374] width 24 height 24
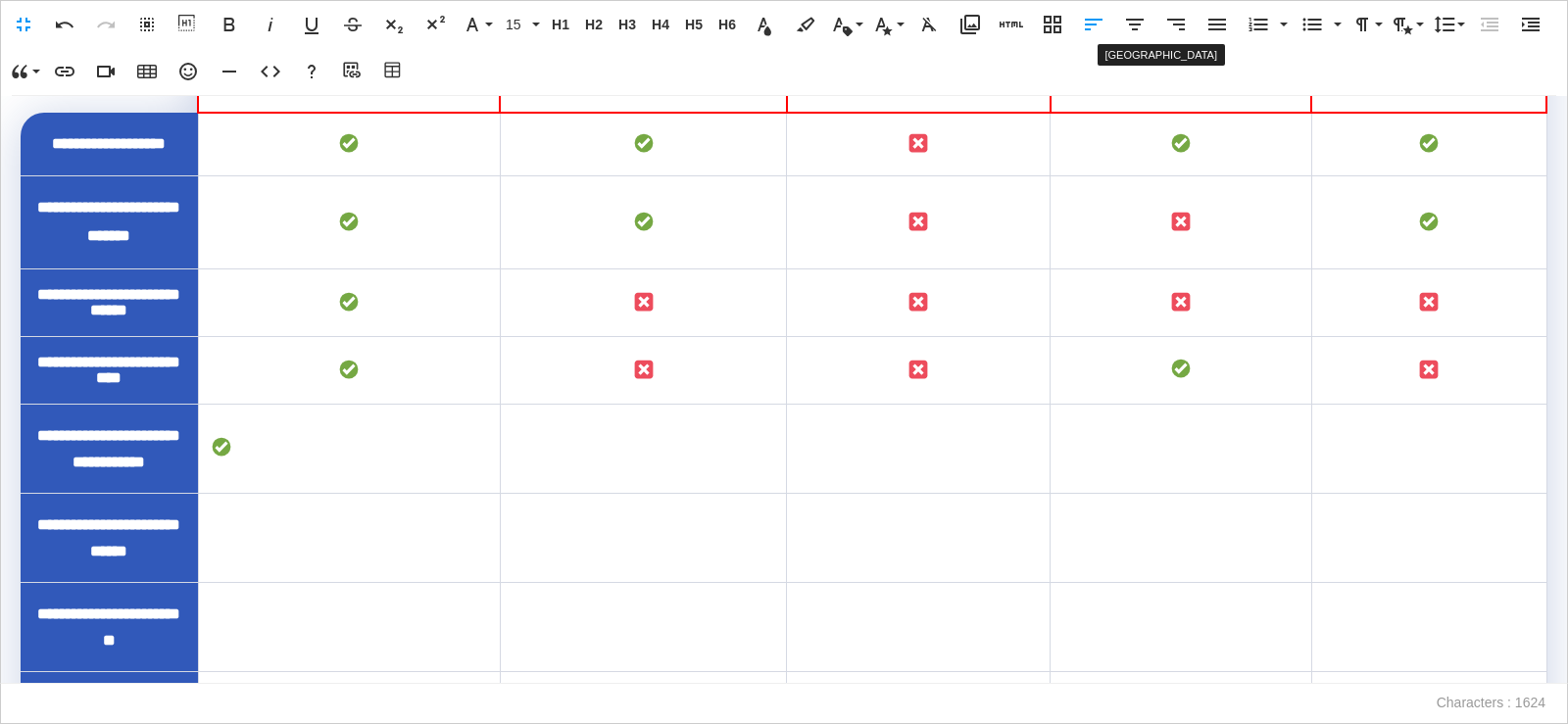
click at [1141, 28] on icon "button" at bounding box center [1135, 25] width 24 height 24
click at [645, 493] on td "To enrich screen reader interactions, please activate Accessibility in Grammarl…" at bounding box center [642, 449] width 287 height 89
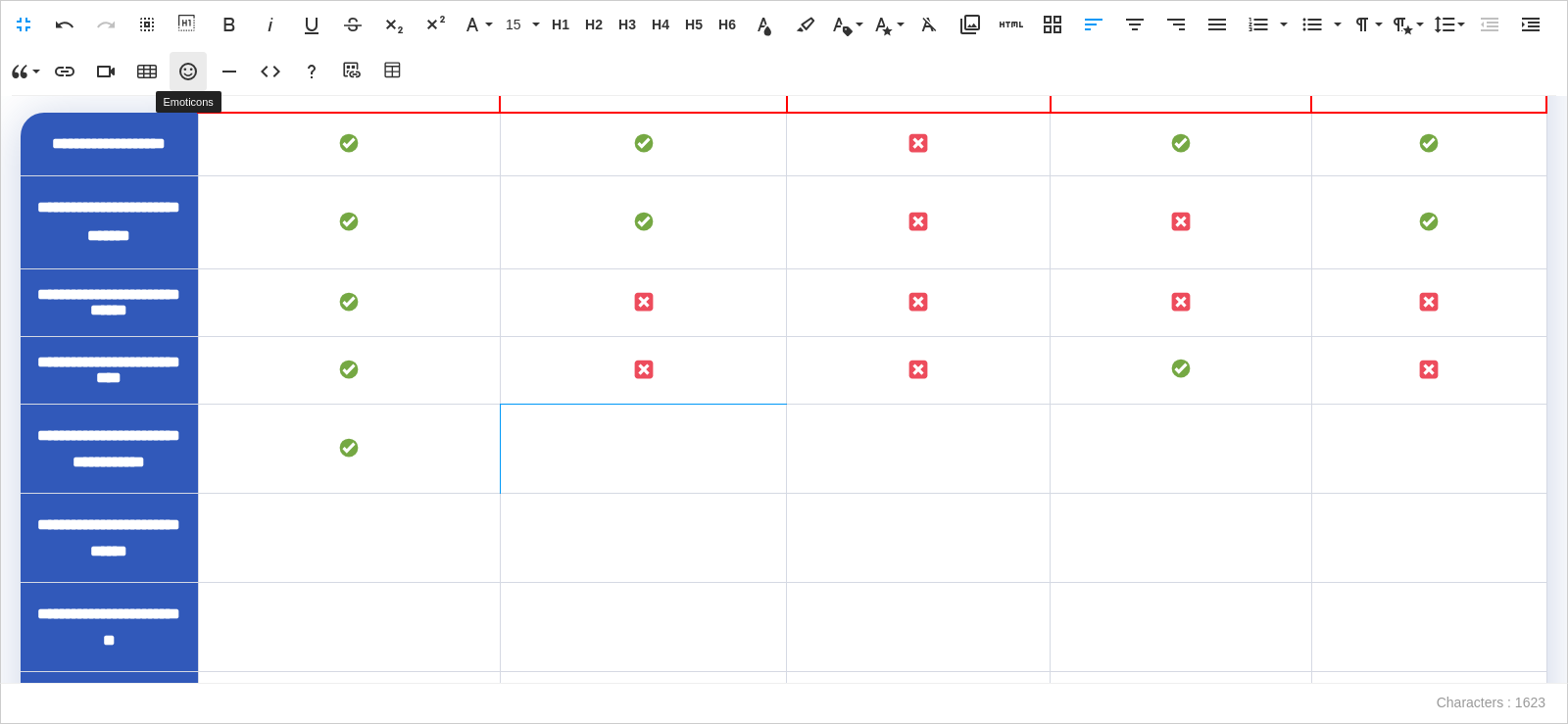
click at [184, 70] on icon "button" at bounding box center [189, 72] width 24 height 24
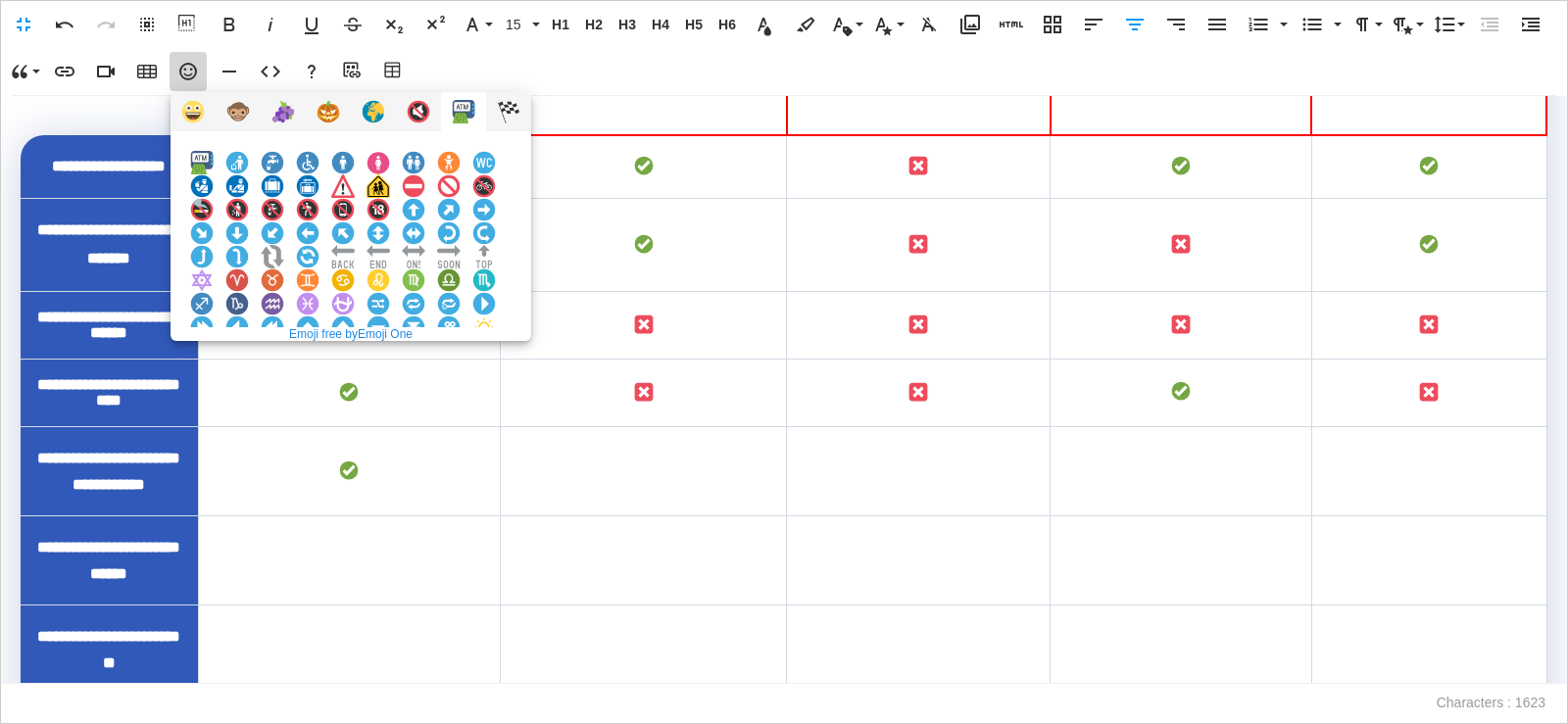
click at [390, 362] on img at bounding box center [378, 374] width 24 height 24
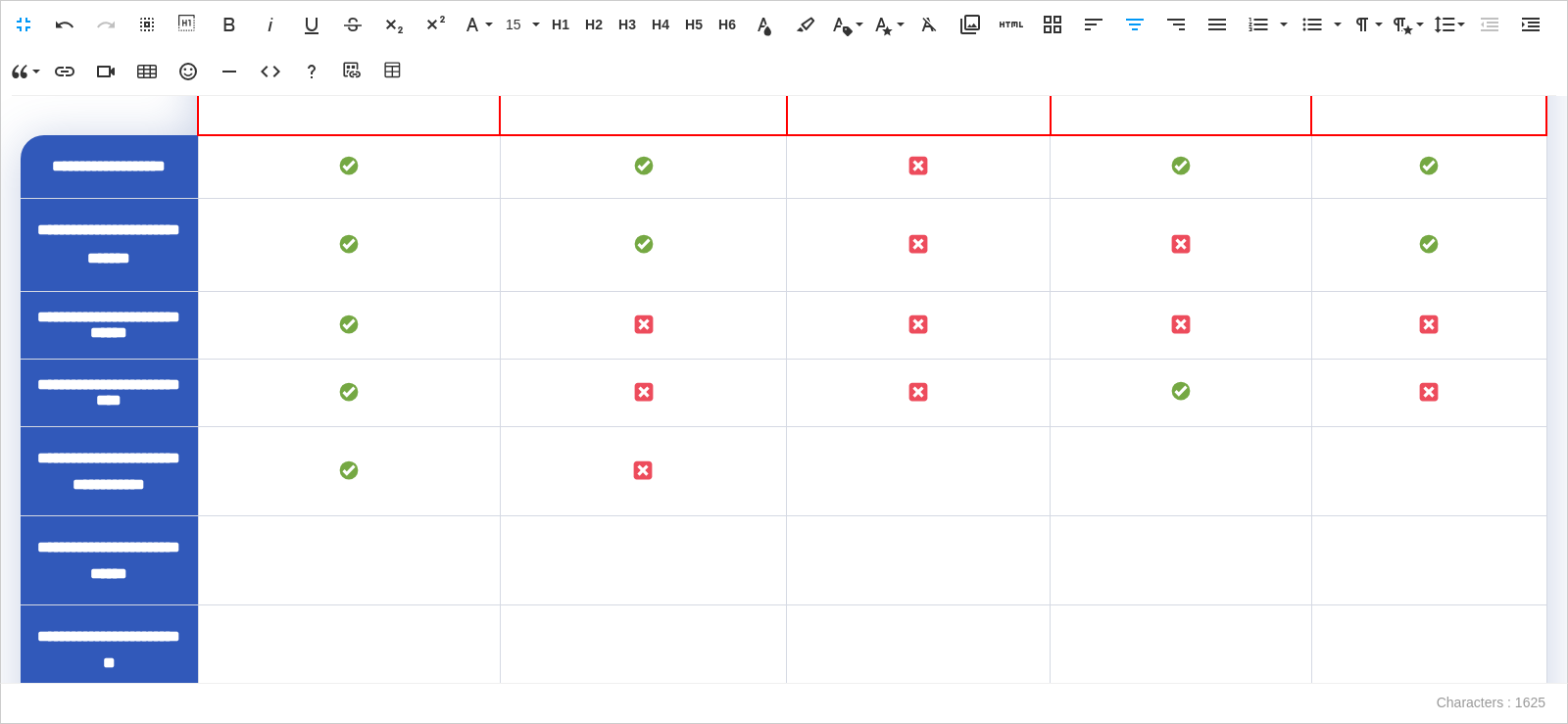
click at [888, 515] on td "To enrich screen reader interactions, please activate Accessibility in Grammarl…" at bounding box center [920, 471] width 264 height 89
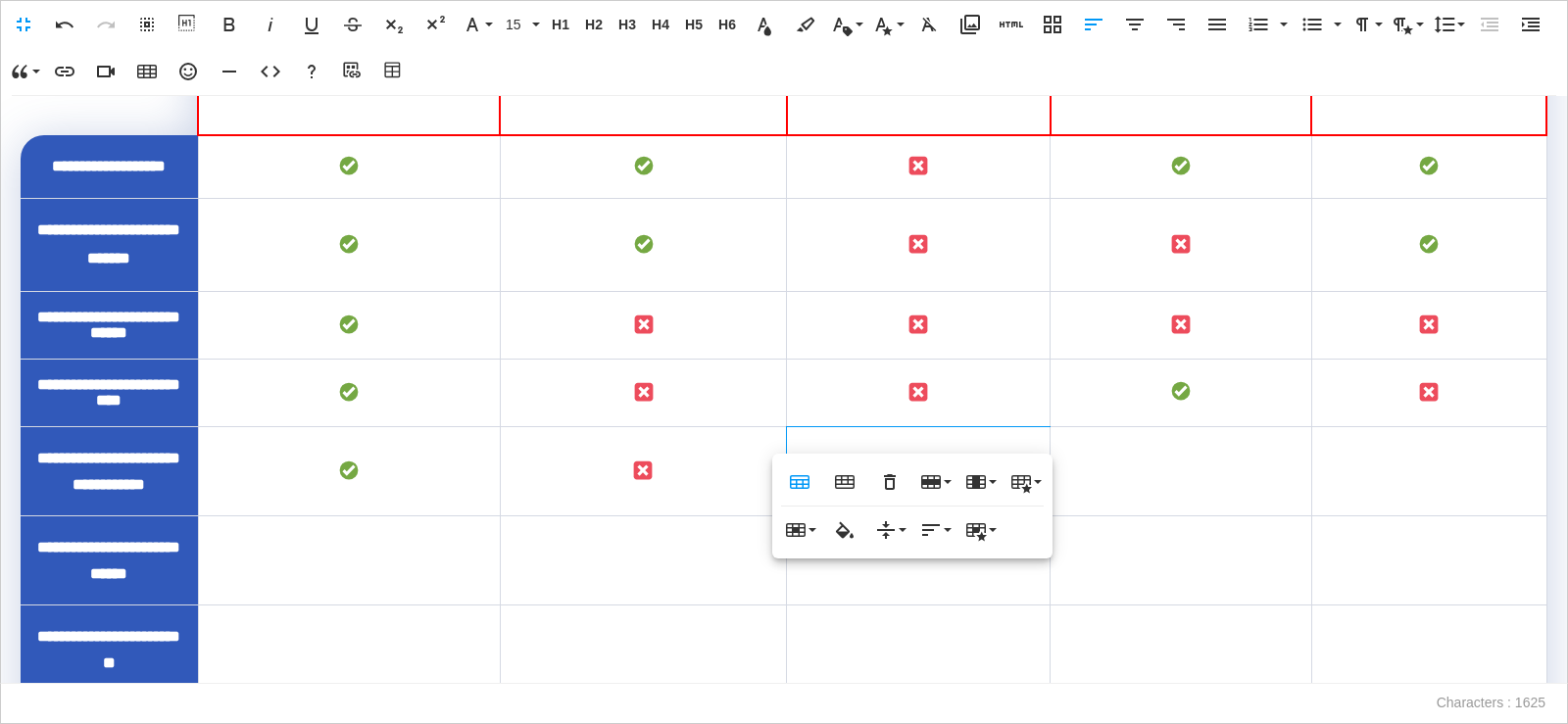
scroll to position [1845, 0]
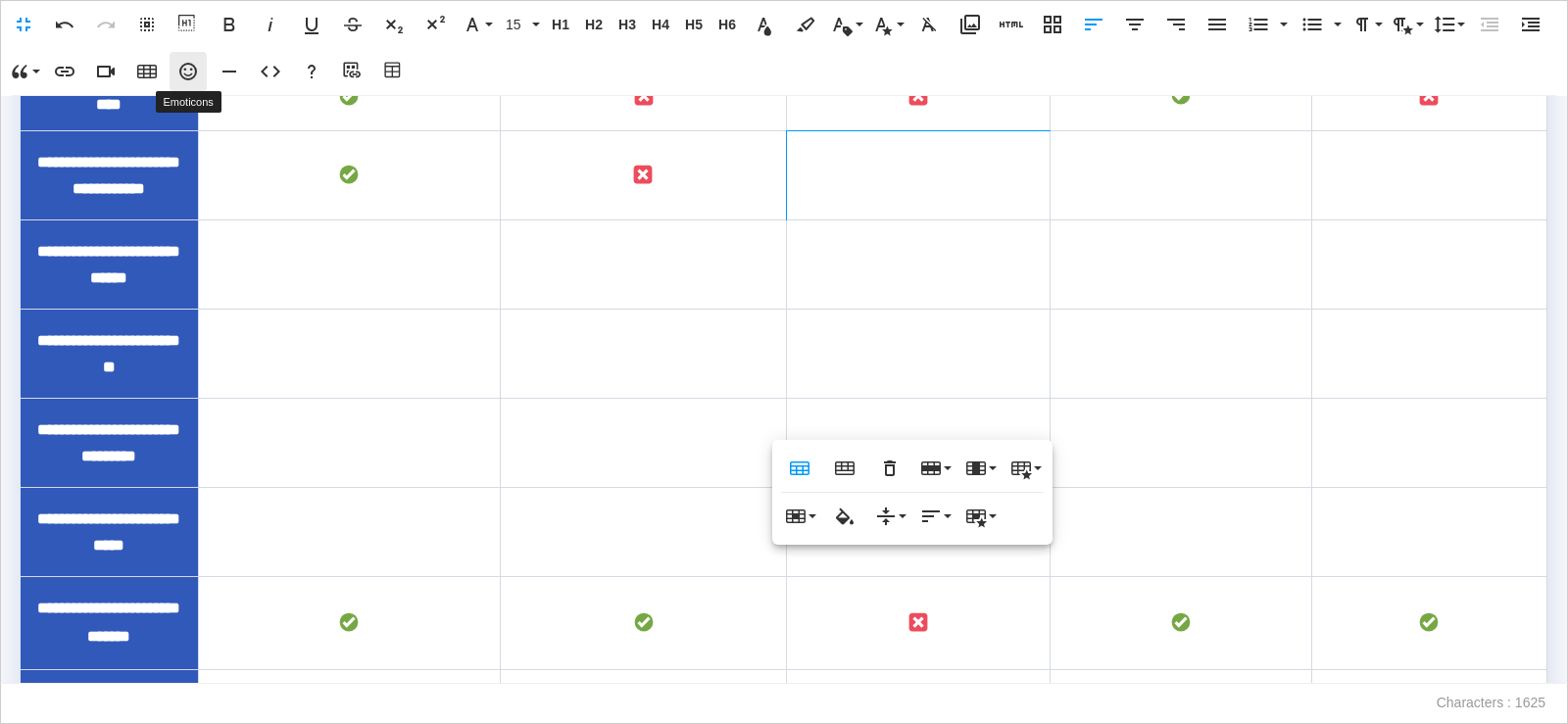
click at [186, 73] on icon "button" at bounding box center [189, 72] width 24 height 24
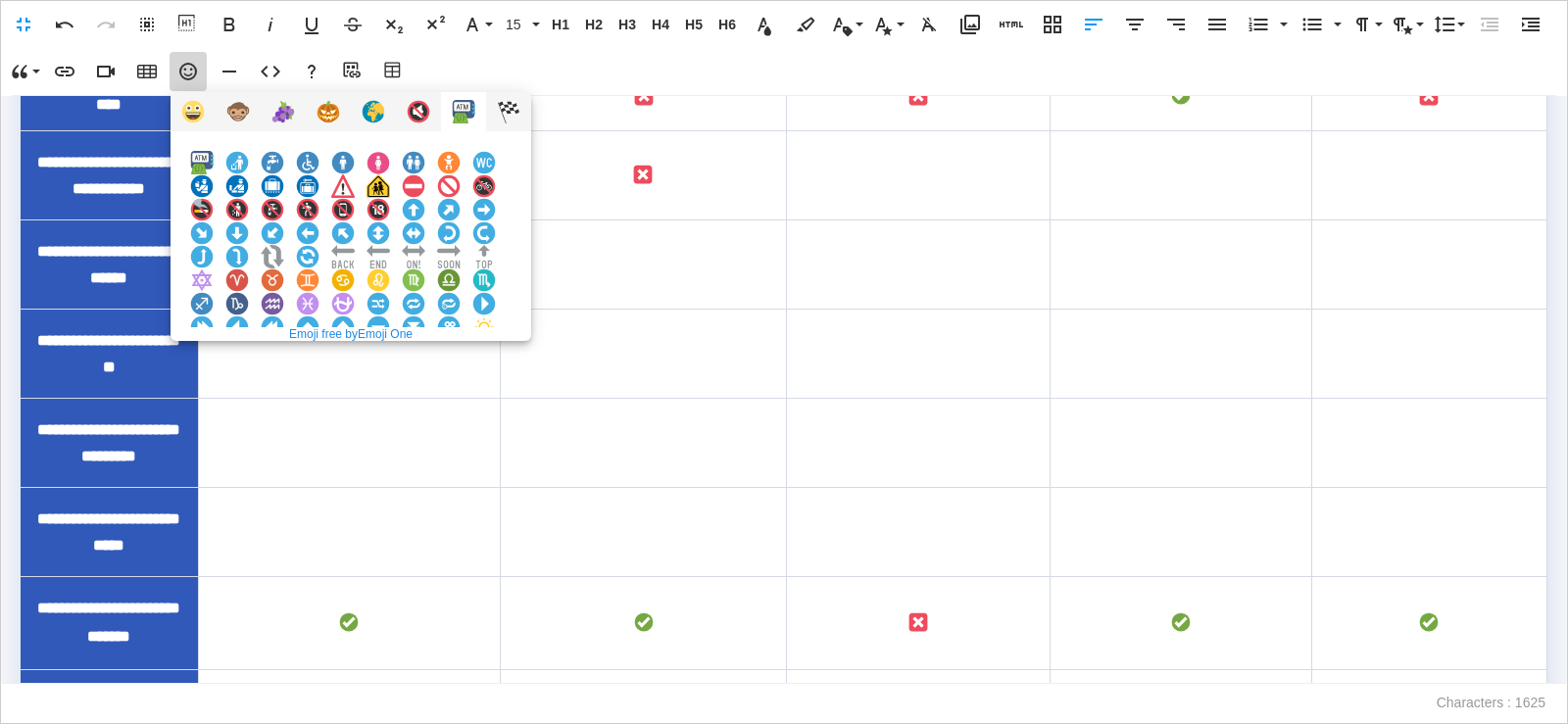
click at [390, 362] on img at bounding box center [378, 374] width 24 height 24
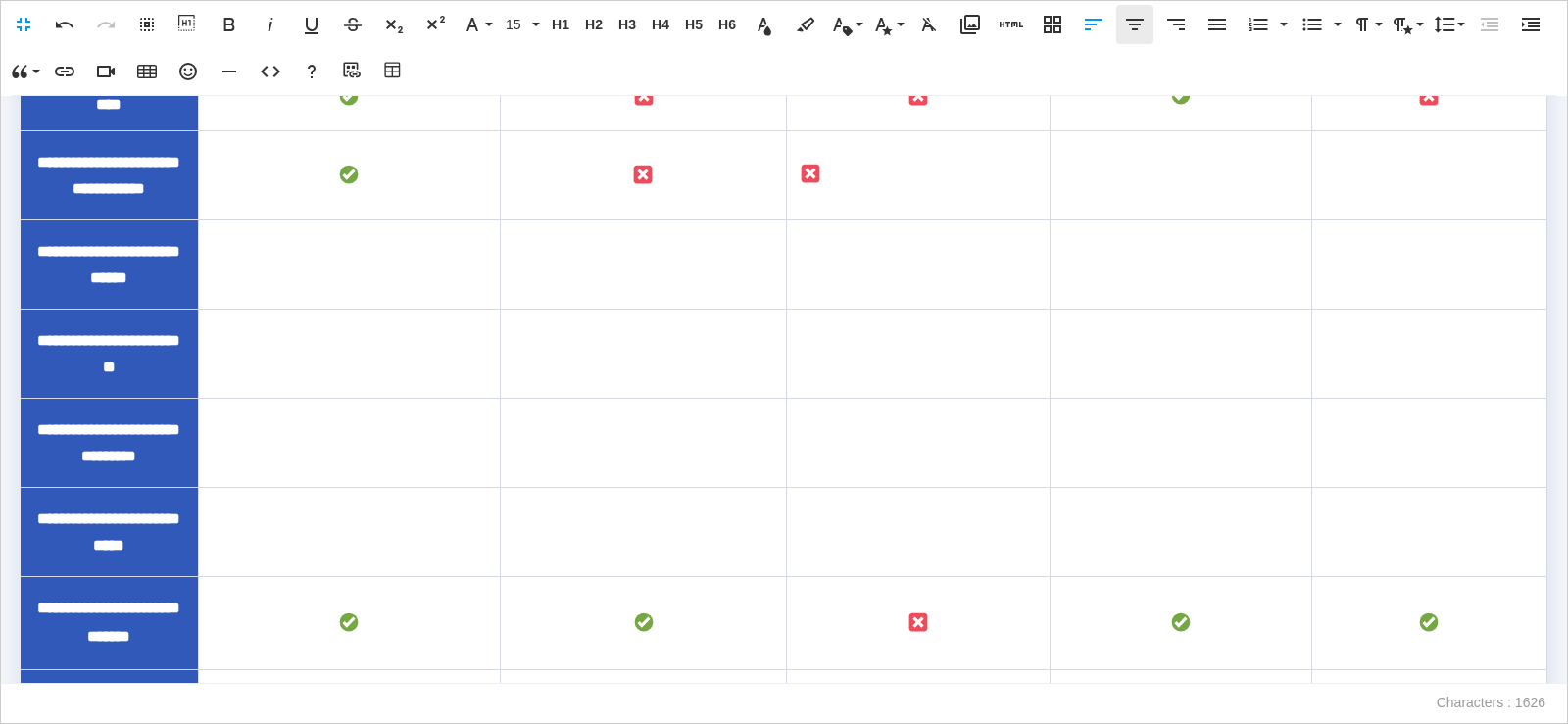
click at [1138, 34] on icon "button" at bounding box center [1135, 25] width 24 height 24
click at [1132, 219] on td "To enrich screen reader interactions, please activate Accessibility in Grammarl…" at bounding box center [1182, 175] width 262 height 89
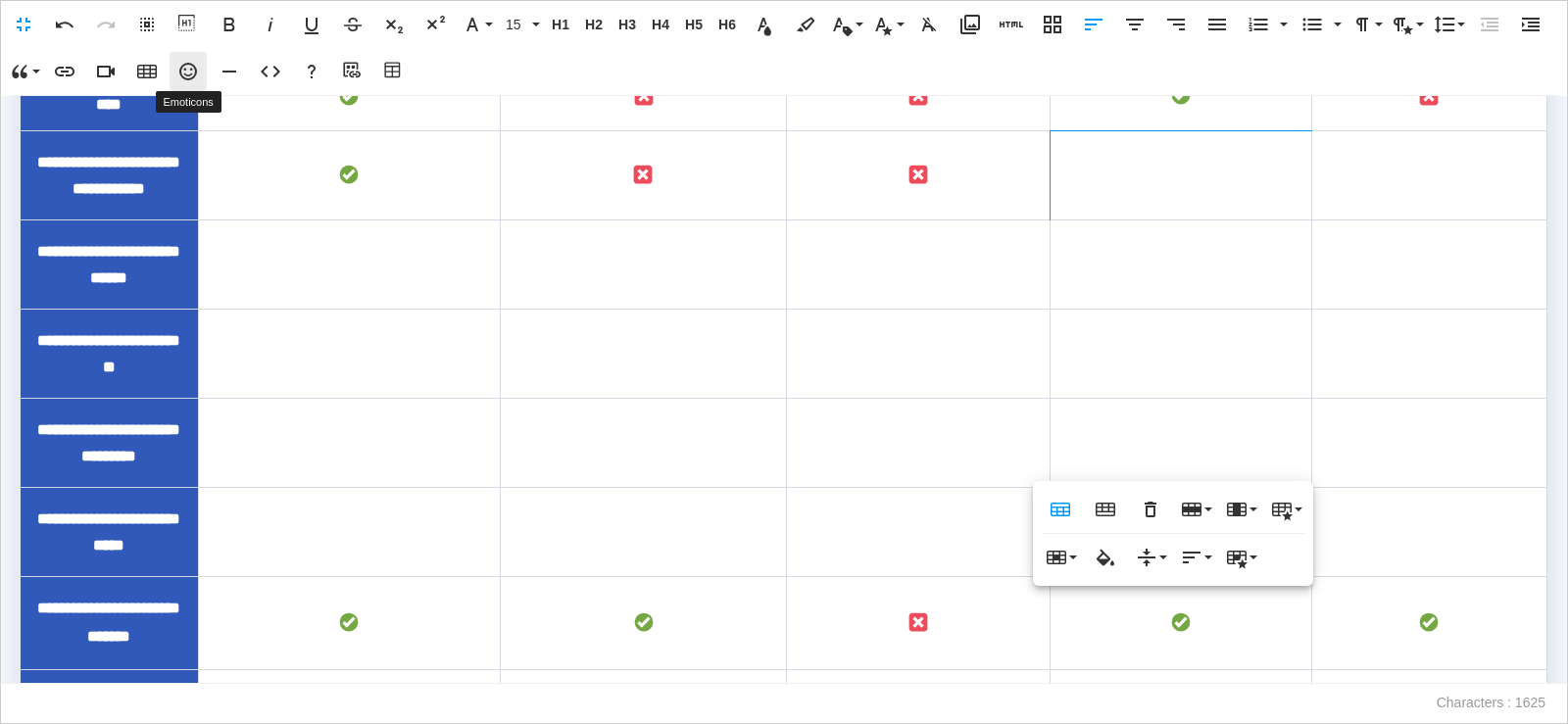
click at [192, 79] on icon "button" at bounding box center [189, 72] width 18 height 18
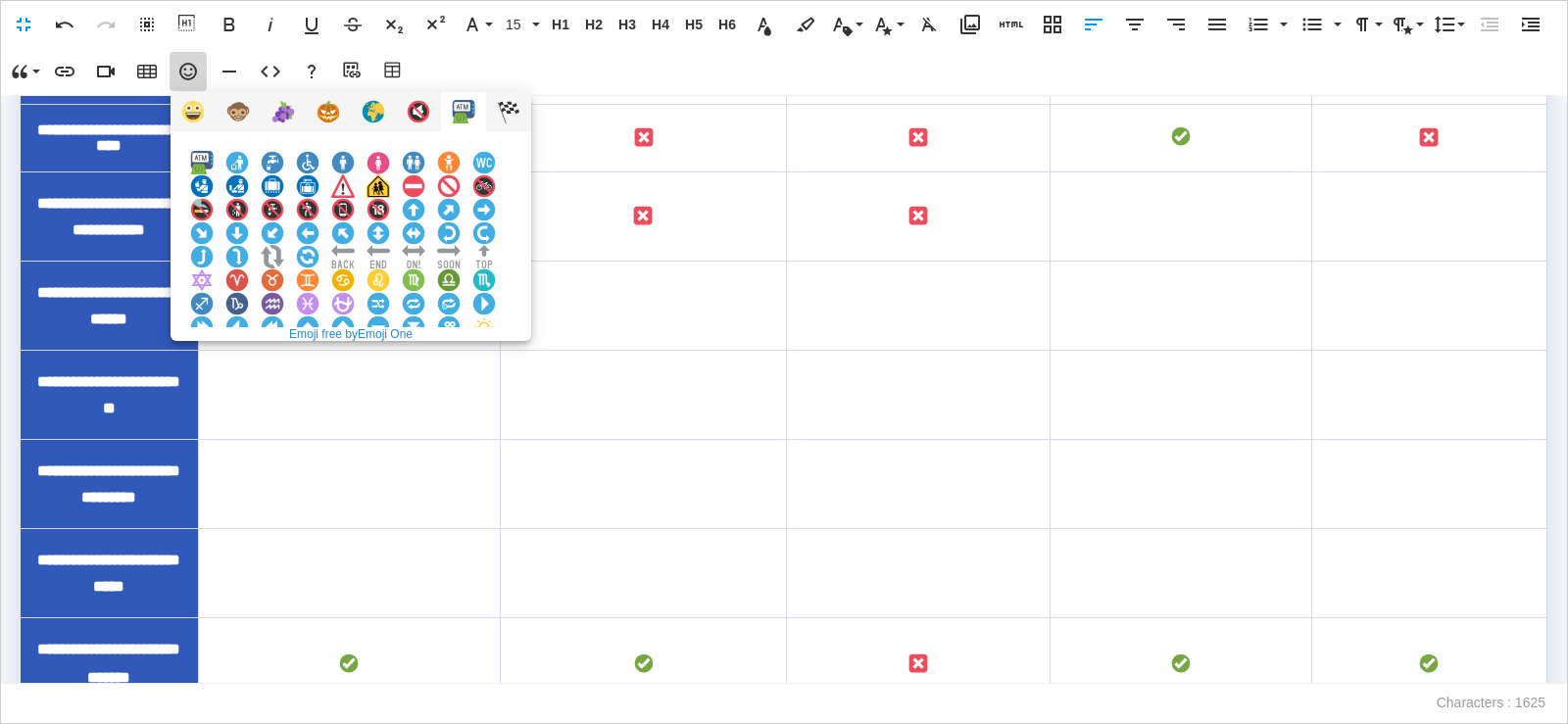
click at [390, 362] on img at bounding box center [378, 374] width 24 height 24
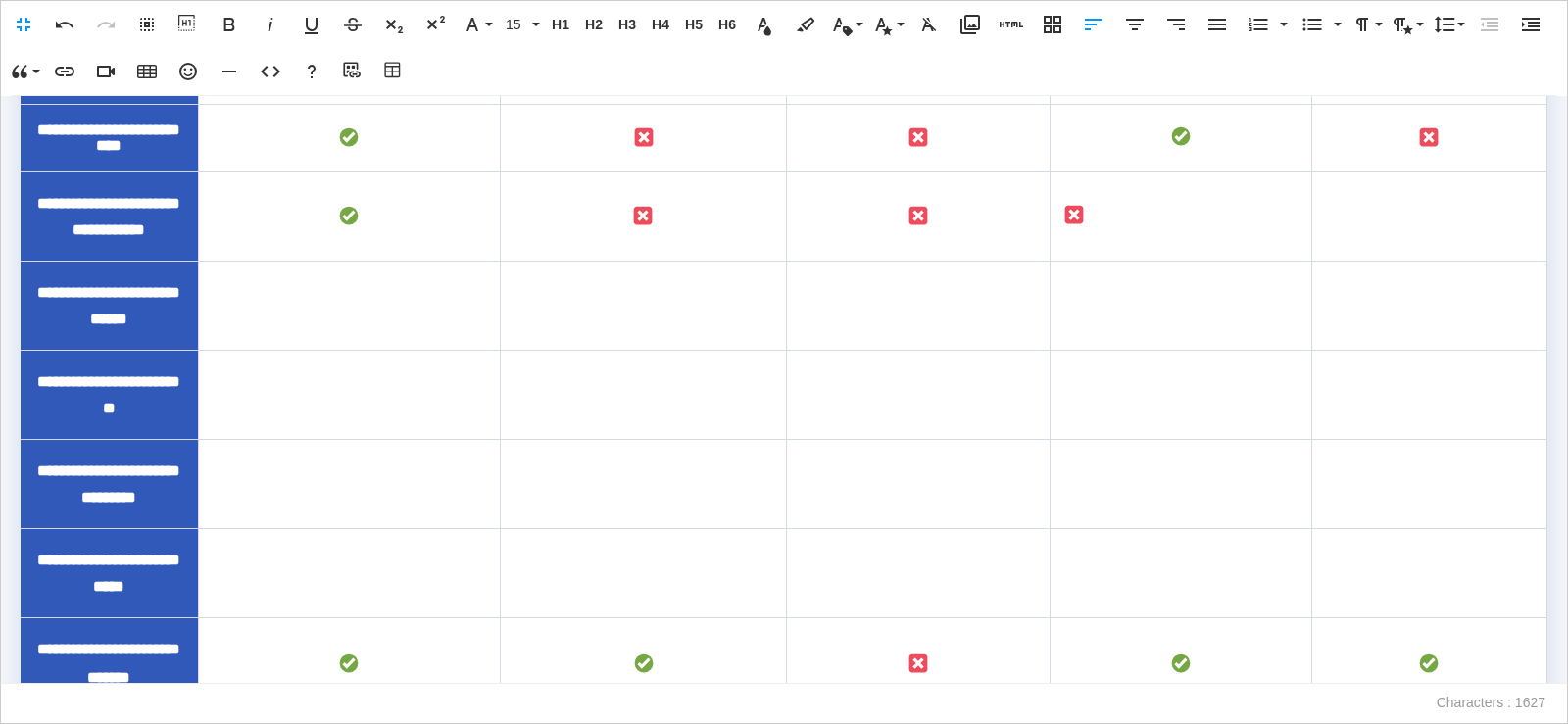
click at [1142, 27] on icon "button" at bounding box center [1135, 25] width 24 height 24
click at [1453, 261] on td "To enrich screen reader interactions, please activate Accessibility in Grammarl…" at bounding box center [1429, 217] width 235 height 89
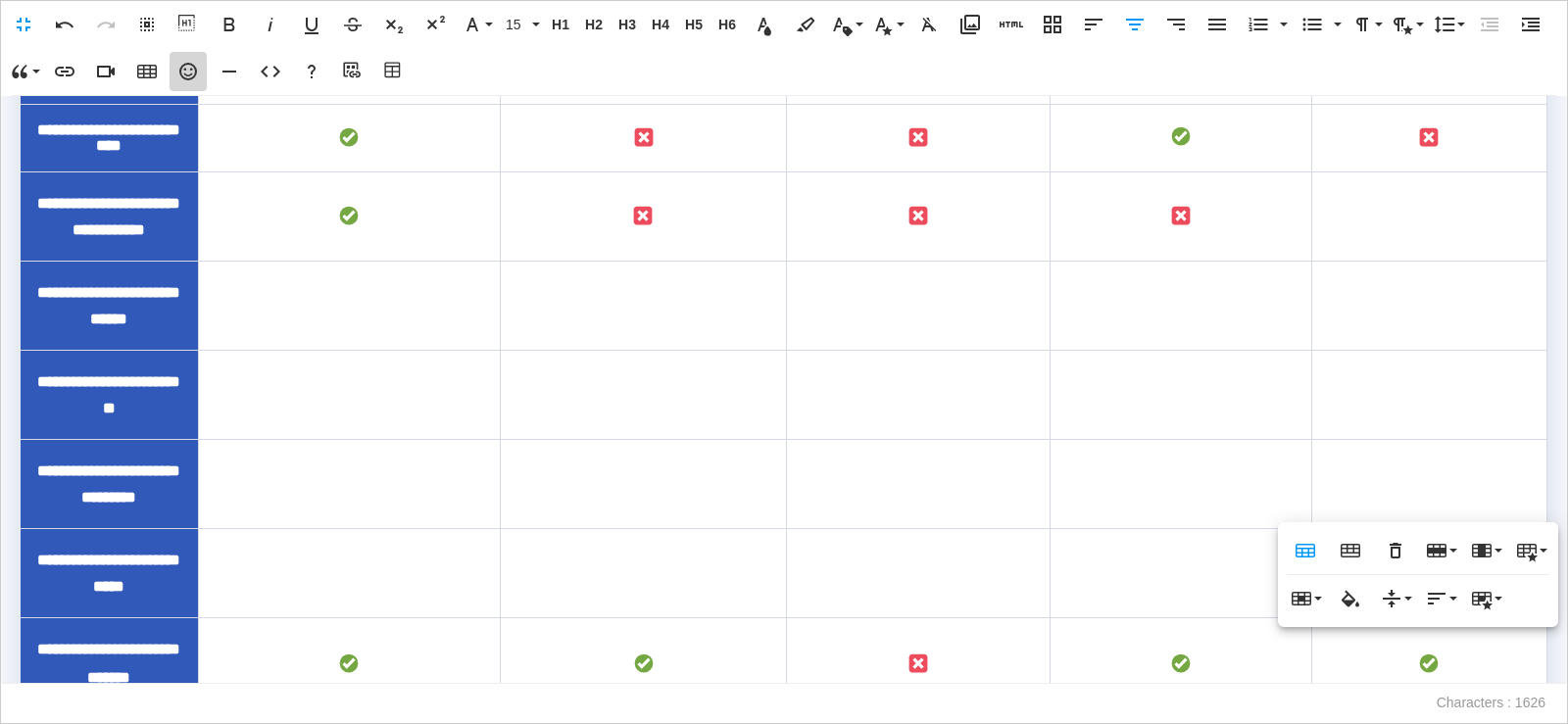
click at [187, 73] on icon "button" at bounding box center [189, 72] width 24 height 24
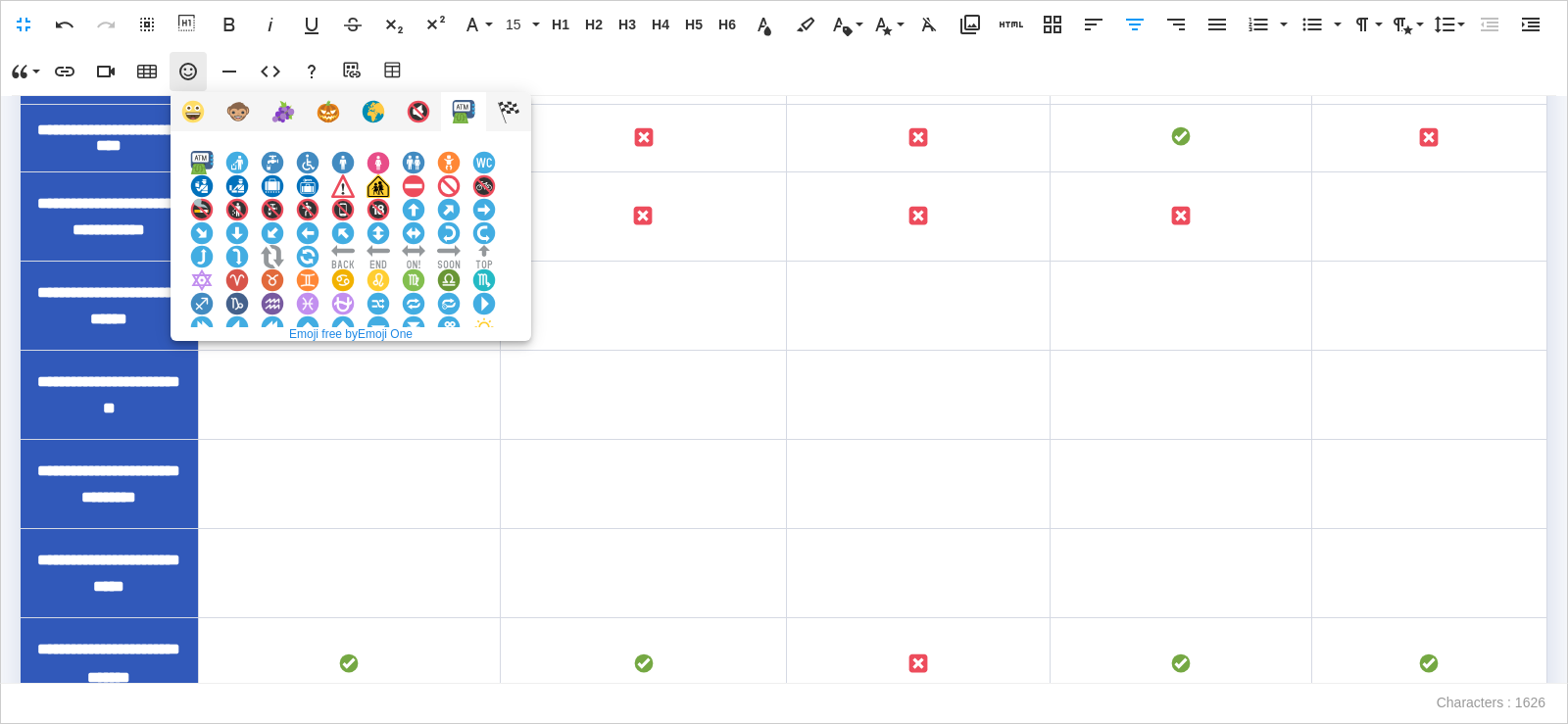
scroll to position [1763, 0]
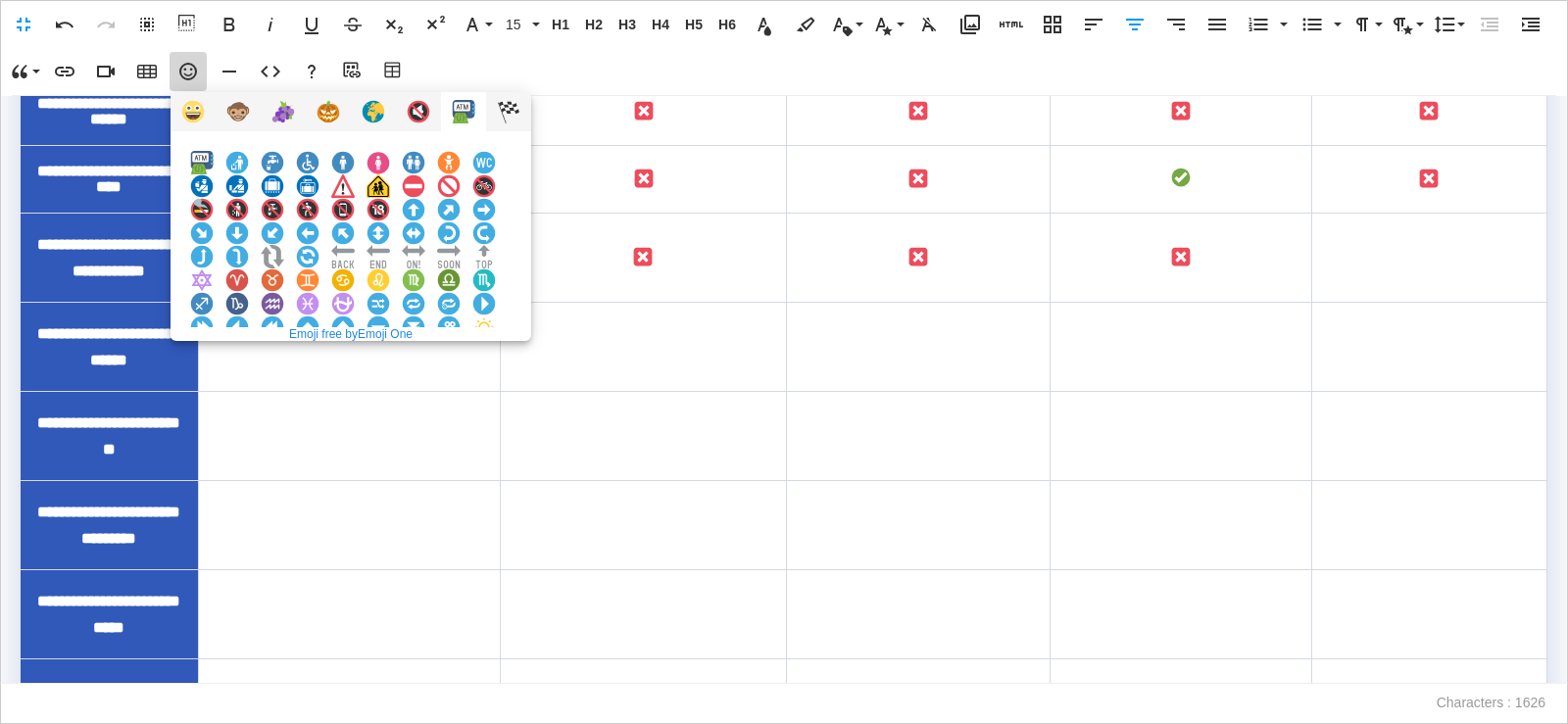
click at [390, 362] on img at bounding box center [378, 374] width 24 height 24
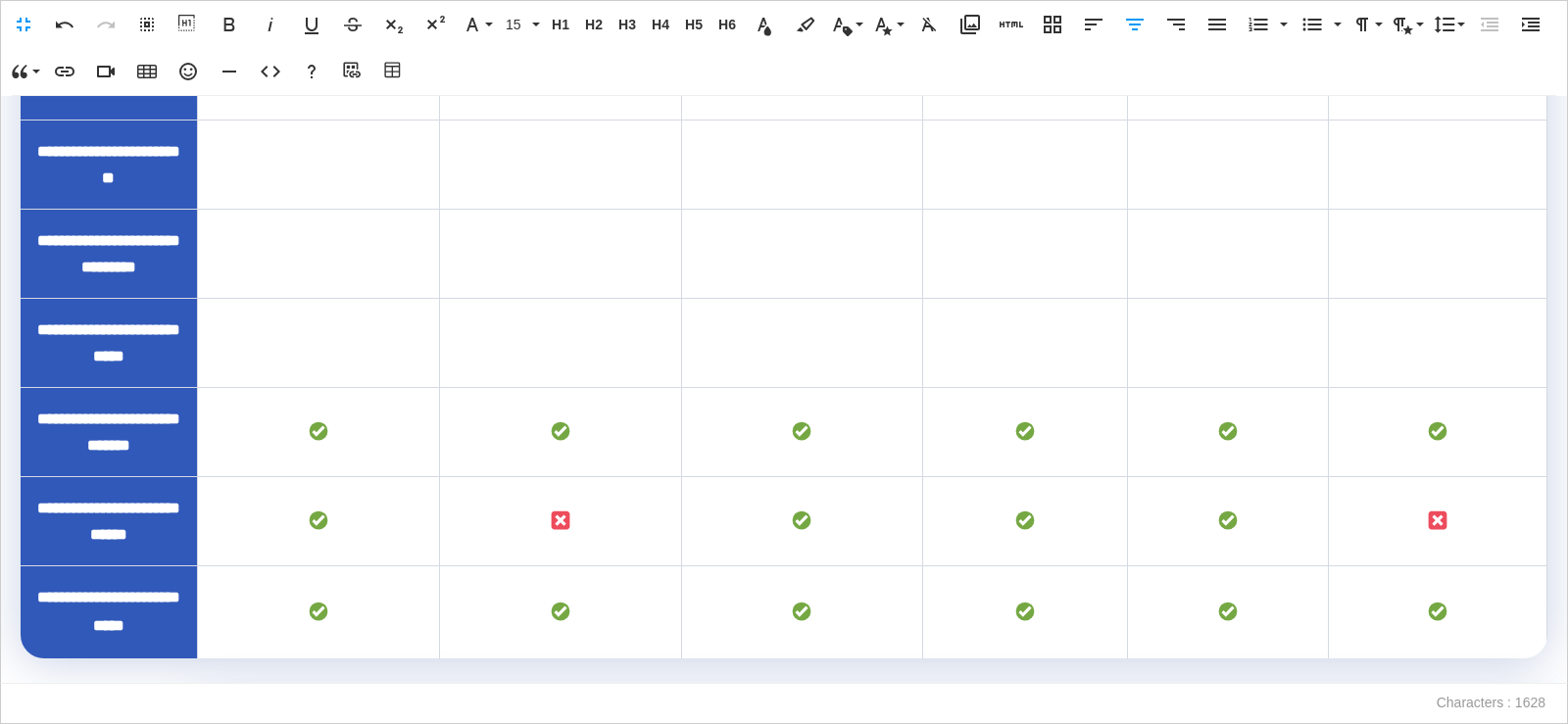
scroll to position [567, 0]
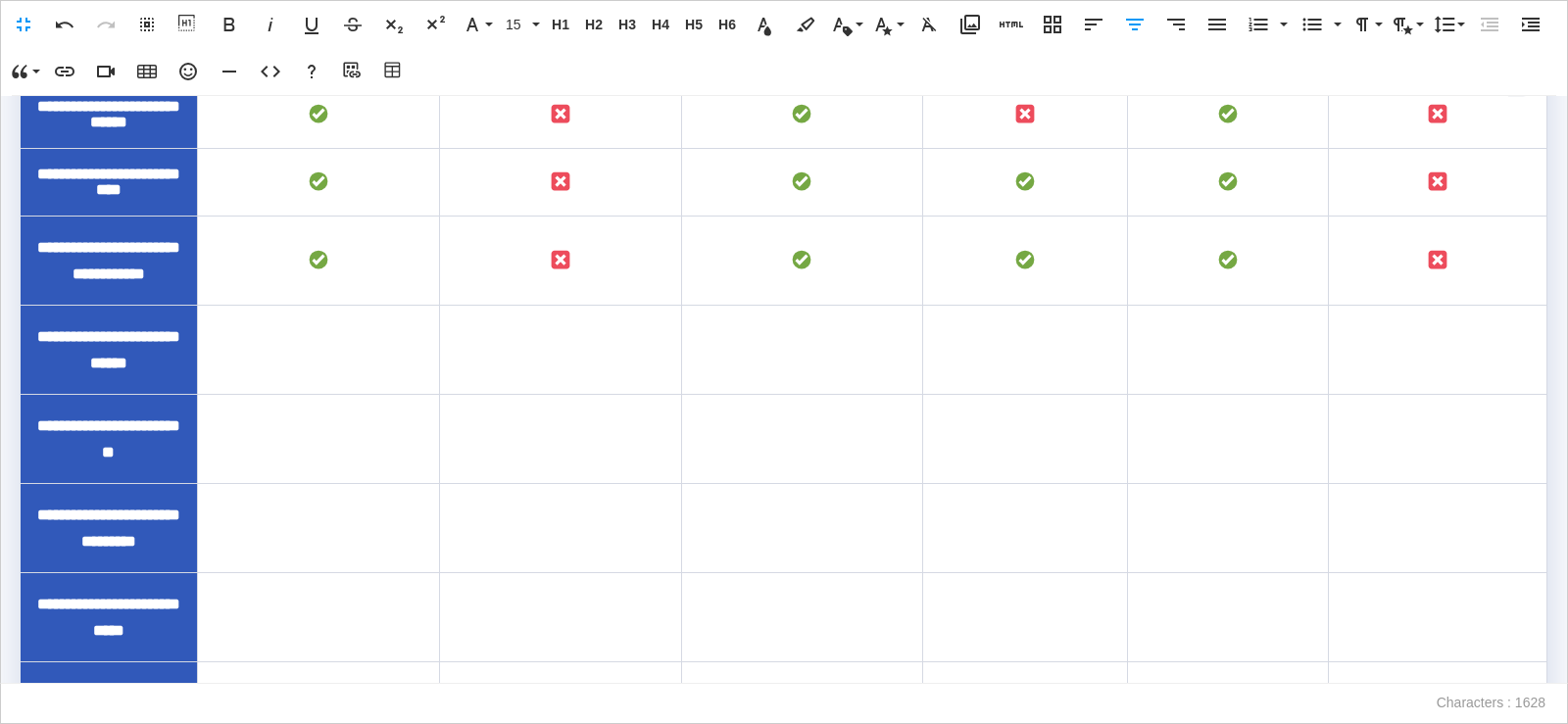
click at [1155, 395] on td "To enrich screen reader interactions, please activate Accessibility in Grammarl…" at bounding box center [1227, 351] width 201 height 89
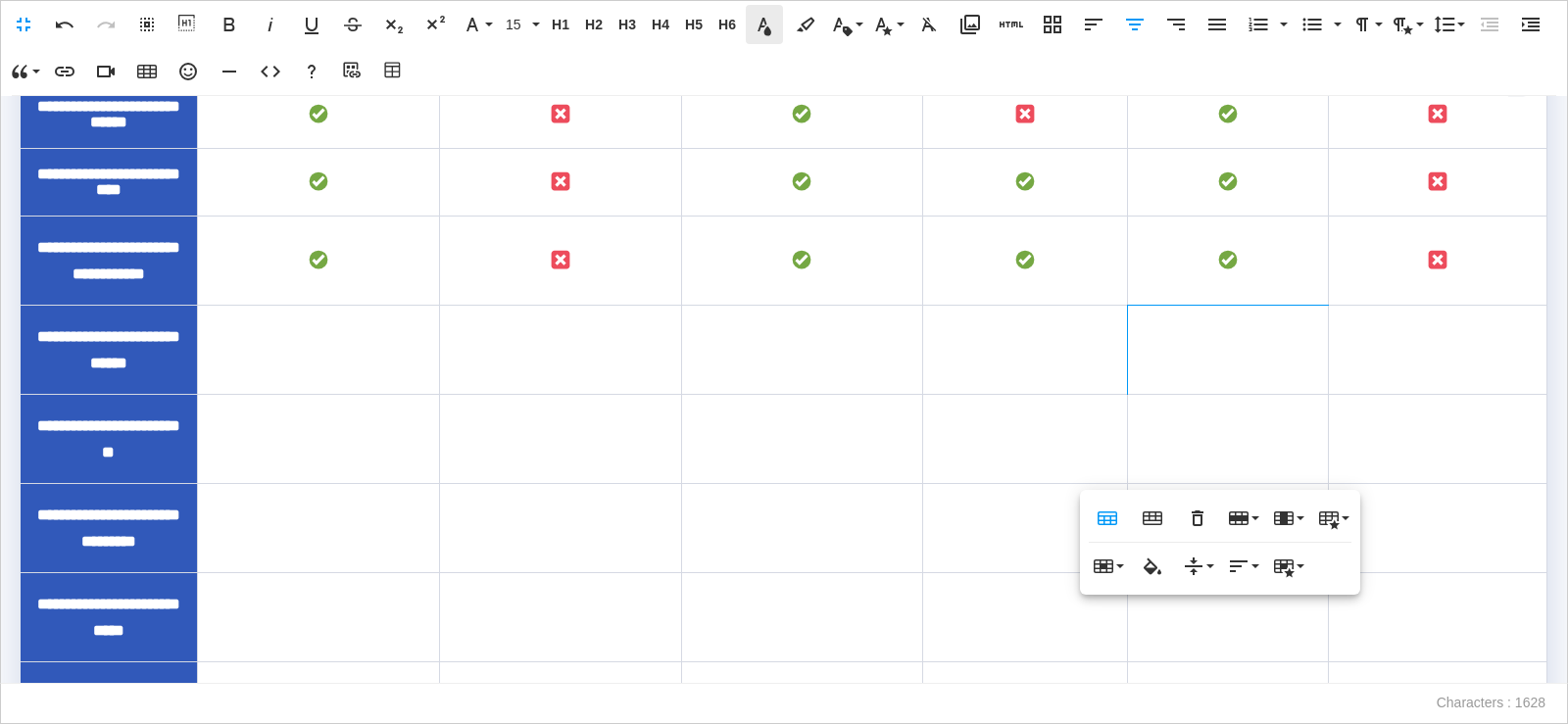
click at [96, 370] on span "**********" at bounding box center [109, 350] width 143 height 41
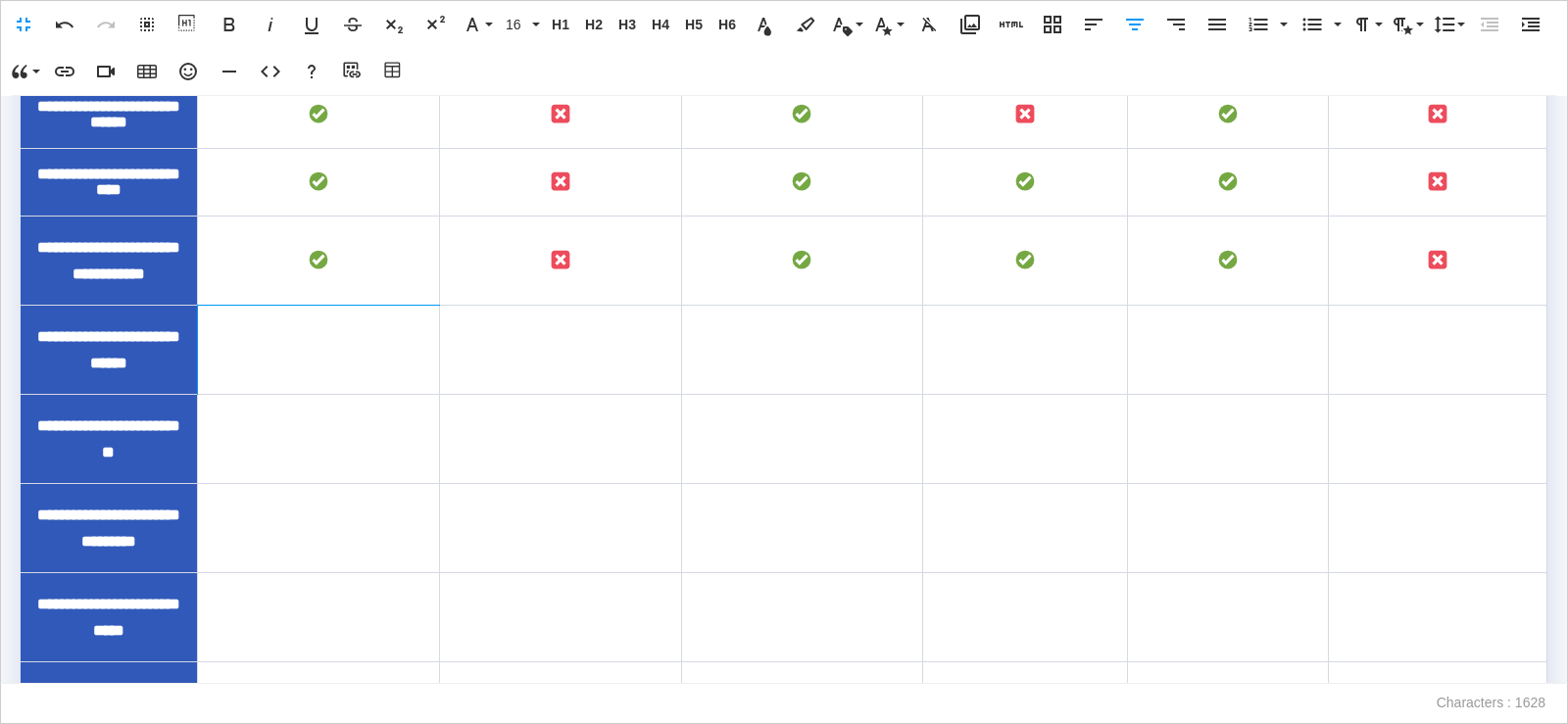
click at [339, 395] on td "To enrich screen reader interactions, please activate Accessibility in Grammarl…" at bounding box center [318, 351] width 242 height 89
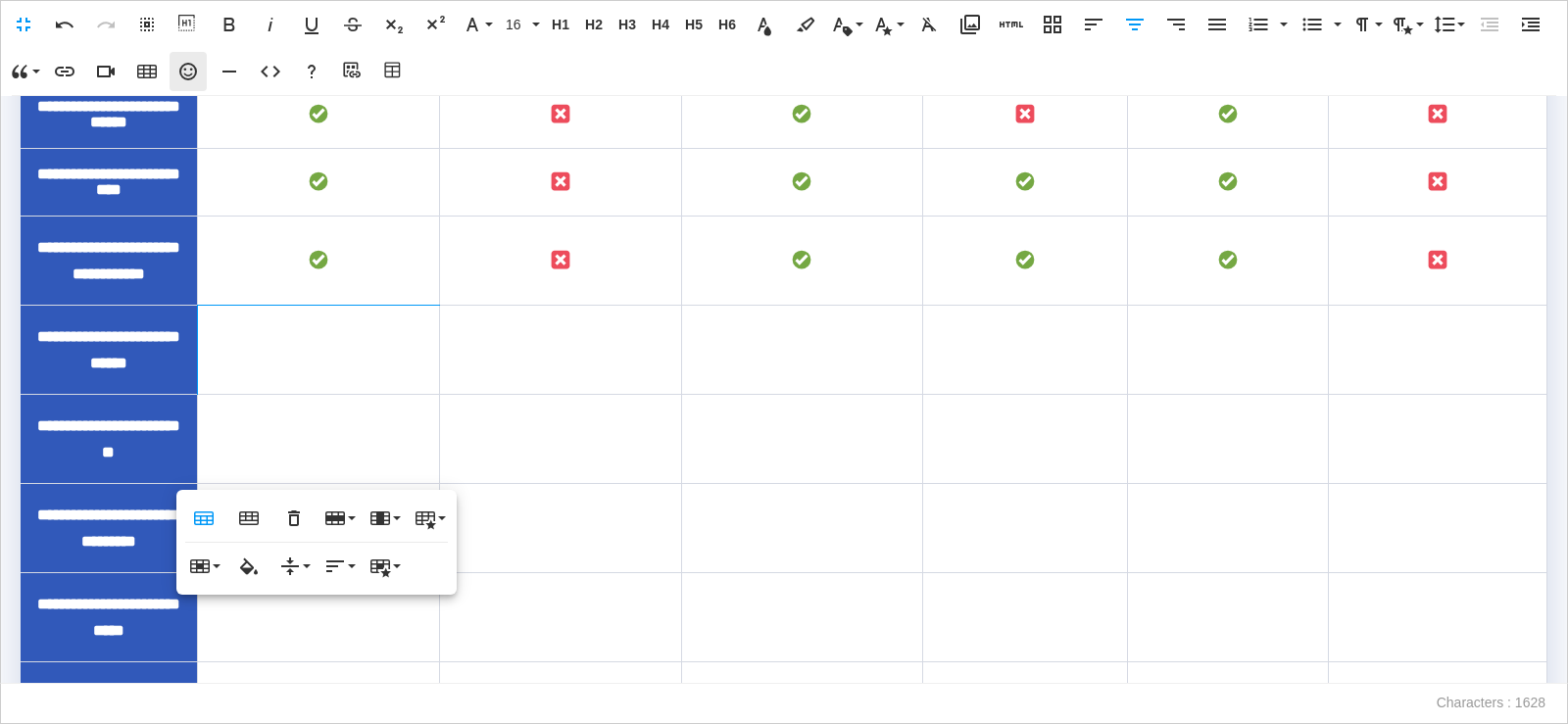
click at [193, 69] on icon "button" at bounding box center [189, 72] width 24 height 24
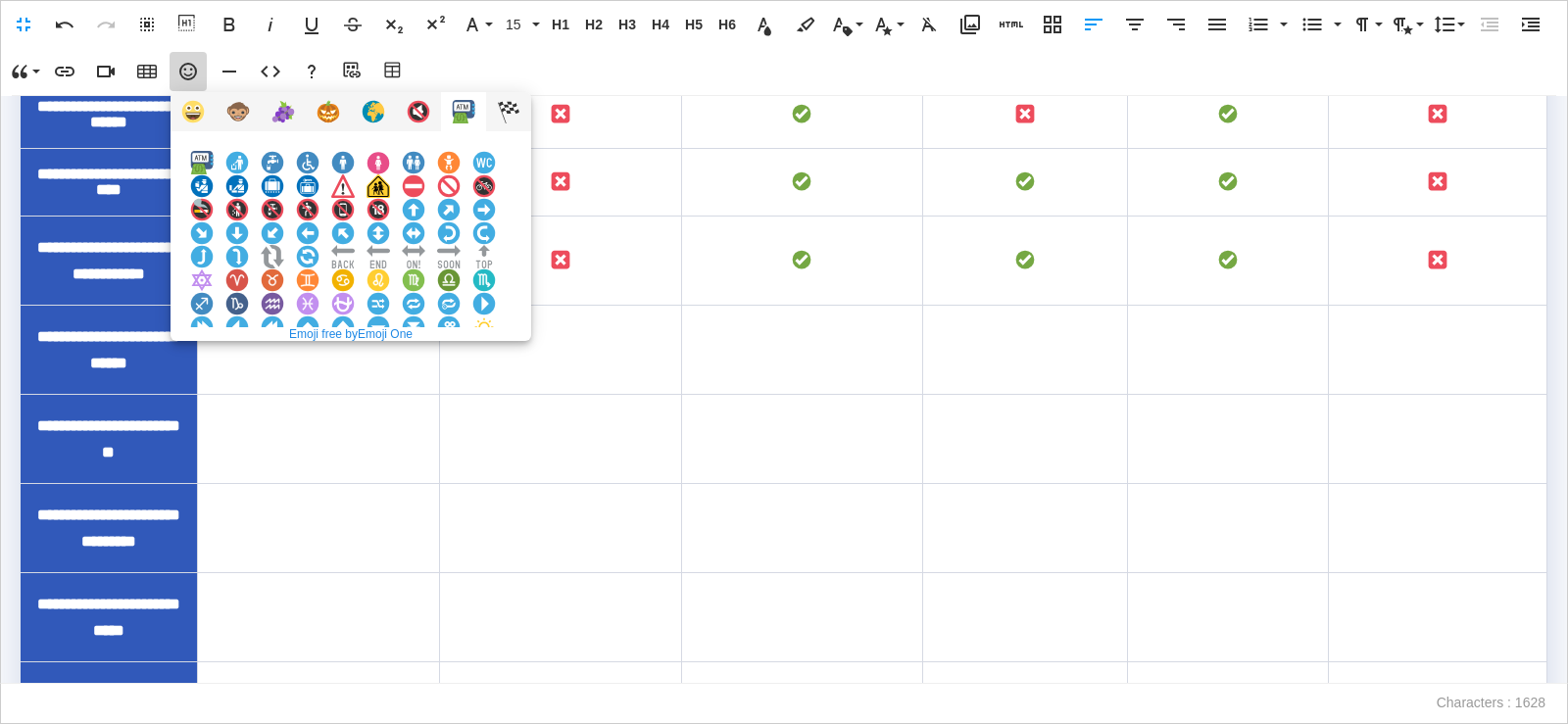
click at [214, 362] on img at bounding box center [202, 374] width 24 height 24
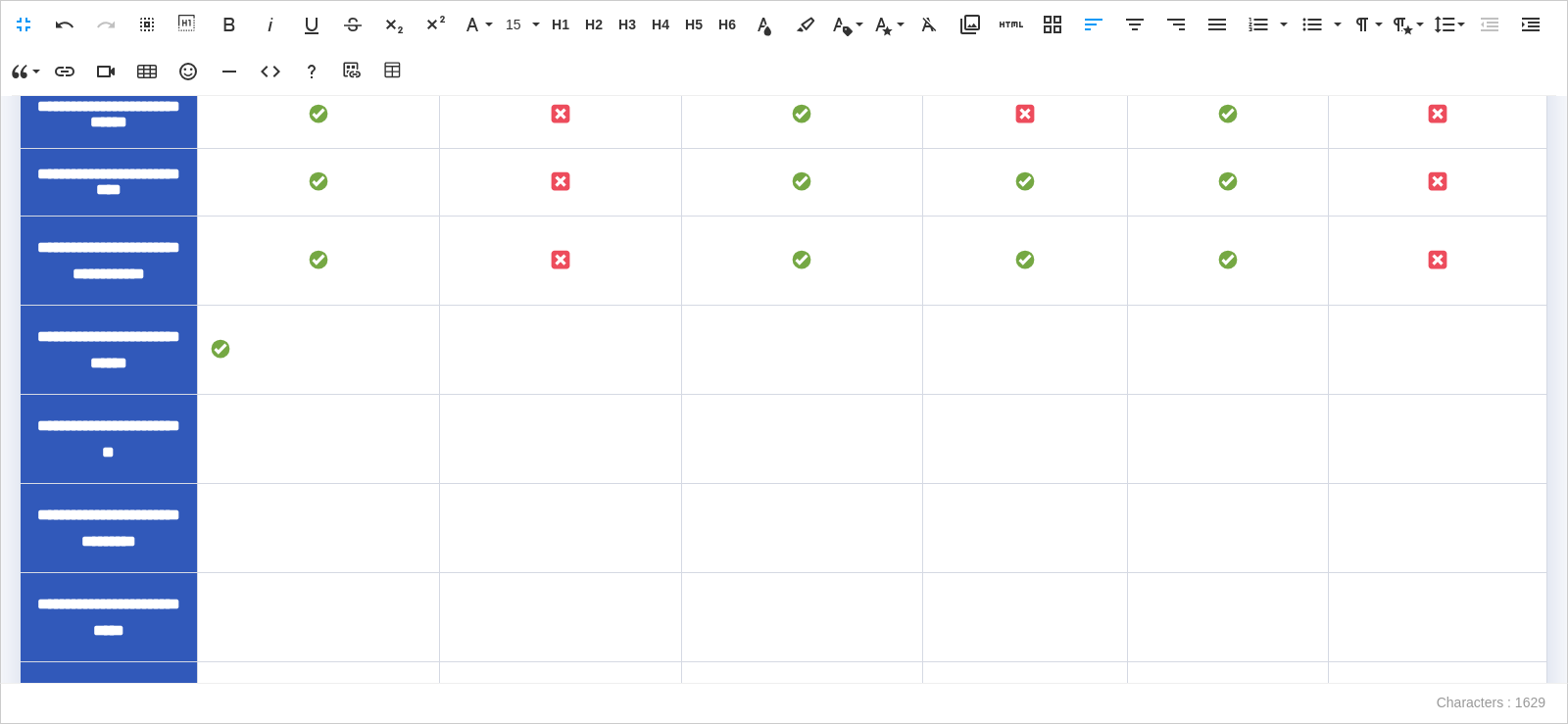
click at [1137, 22] on icon "button" at bounding box center [1135, 25] width 24 height 24
click at [605, 395] on td "To enrich screen reader interactions, please activate Accessibility in Grammarl…" at bounding box center [560, 351] width 242 height 89
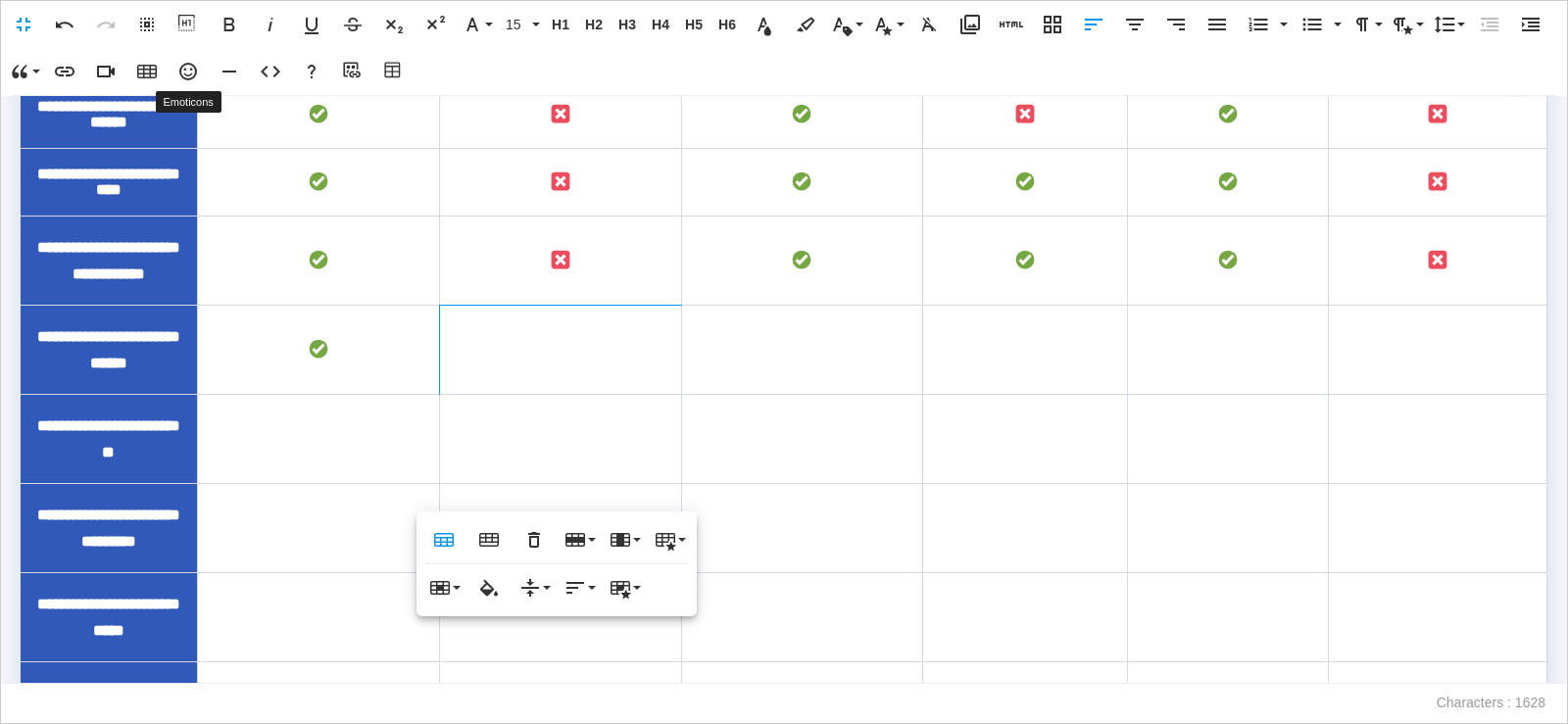
click at [195, 80] on icon "button" at bounding box center [189, 72] width 24 height 24
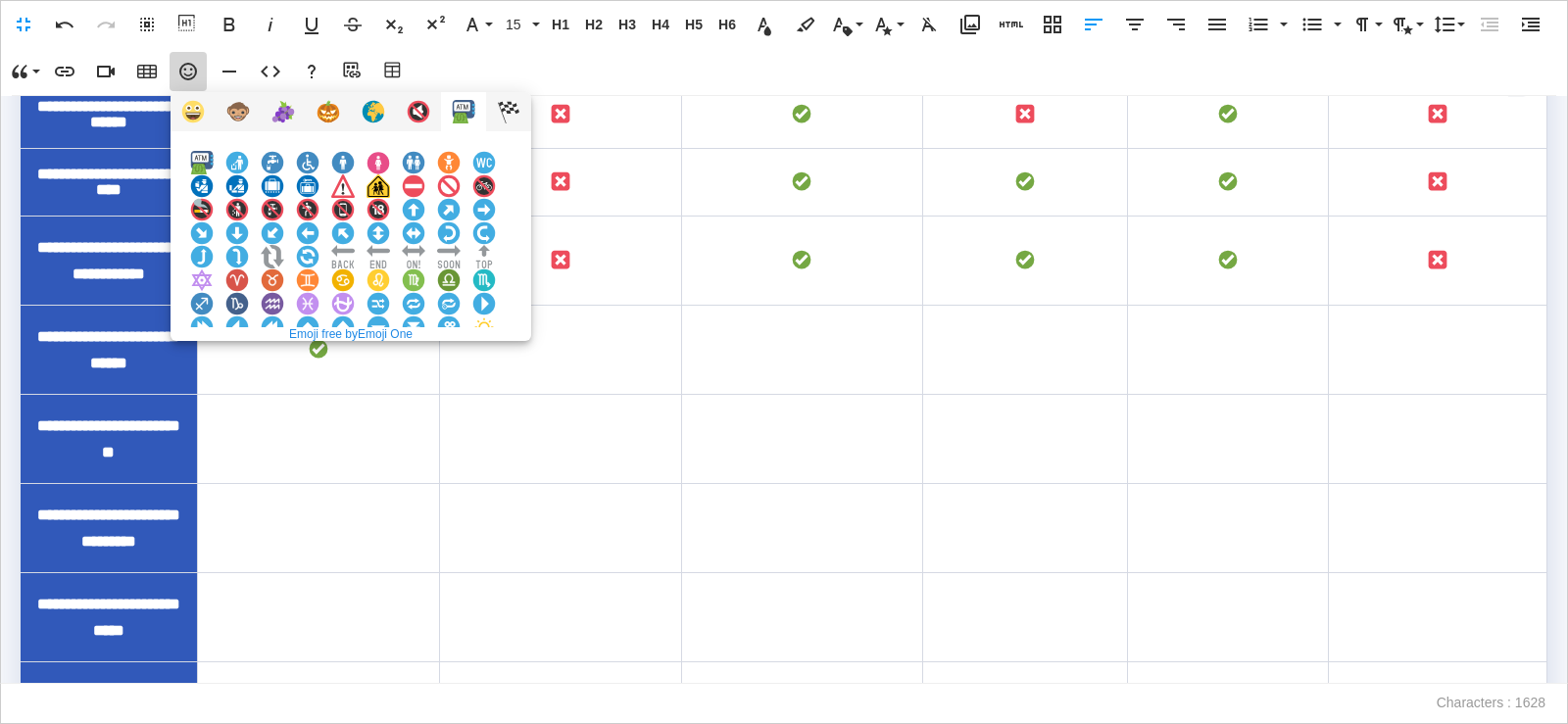
click at [390, 362] on img at bounding box center [378, 374] width 24 height 24
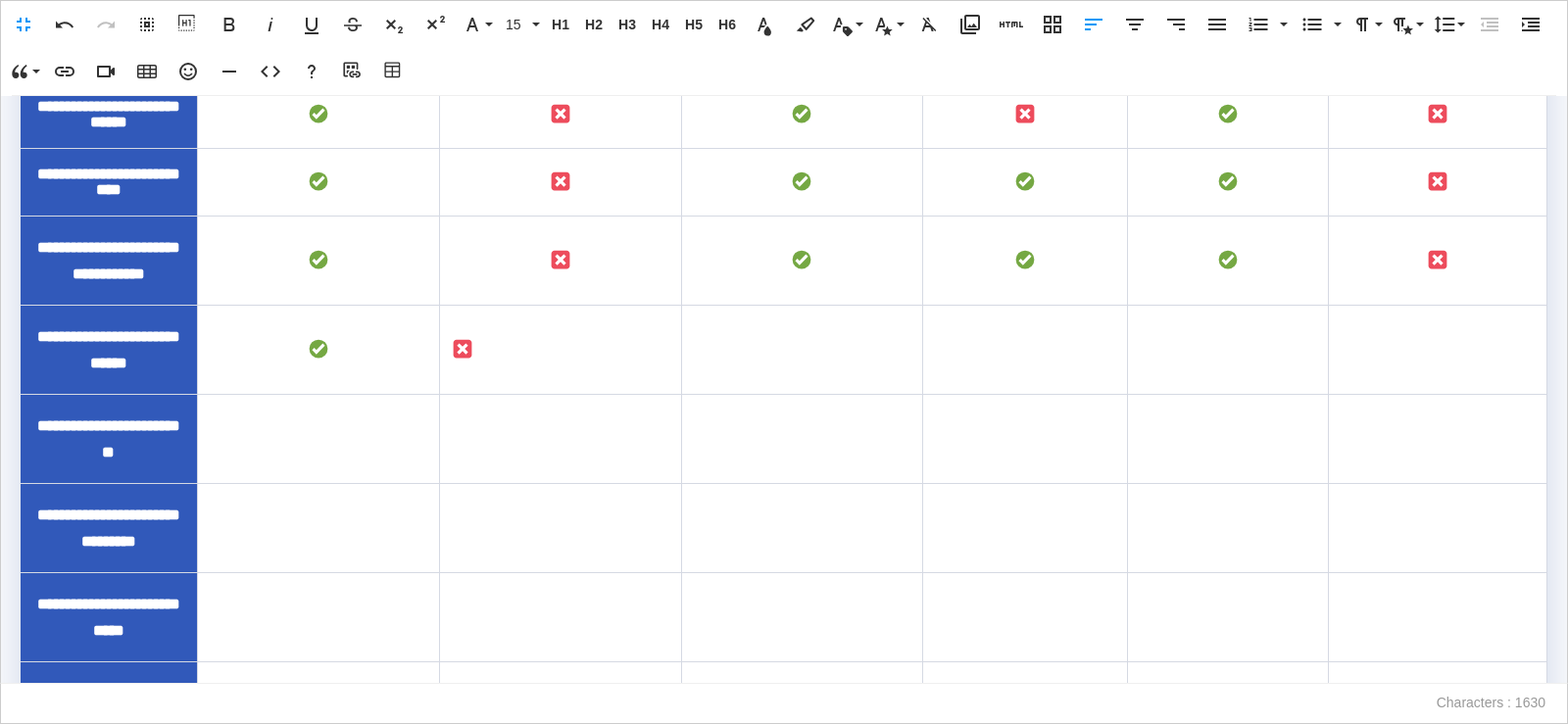
scroll to position [545, 0]
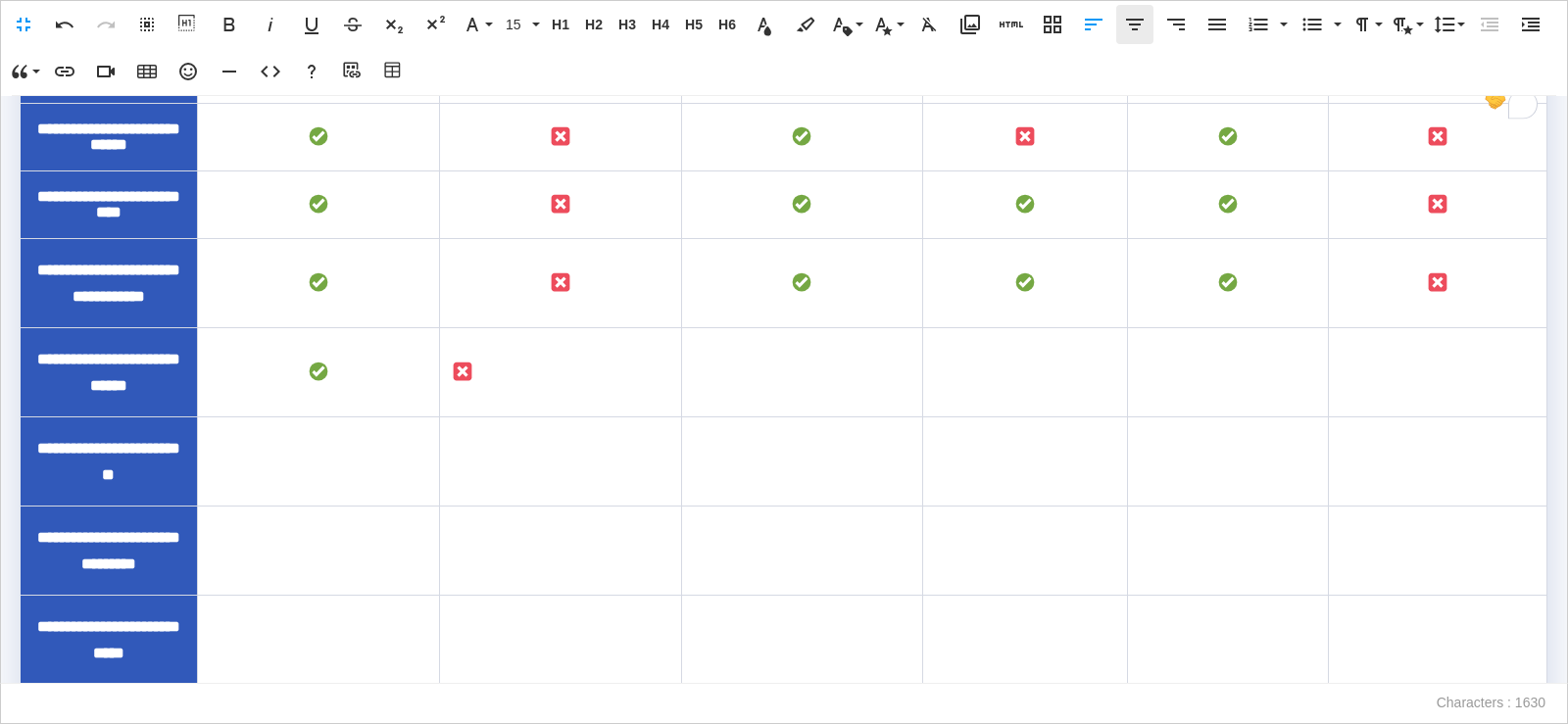
click at [1127, 24] on icon "button" at bounding box center [1135, 25] width 24 height 24
click at [770, 417] on td "To enrich screen reader interactions, please activate Accessibility in Grammarl…" at bounding box center [802, 373] width 242 height 89
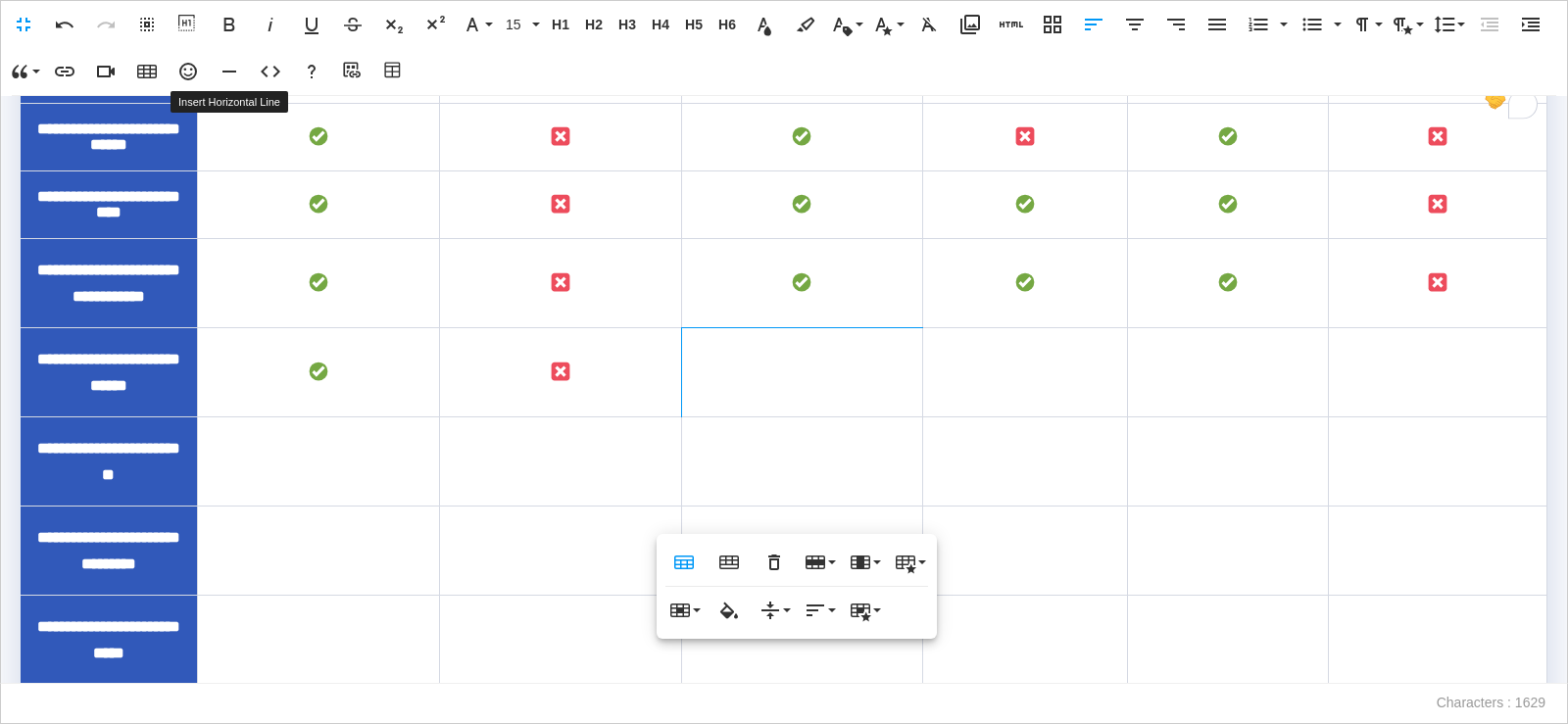
click at [182, 72] on icon "button" at bounding box center [189, 72] width 18 height 18
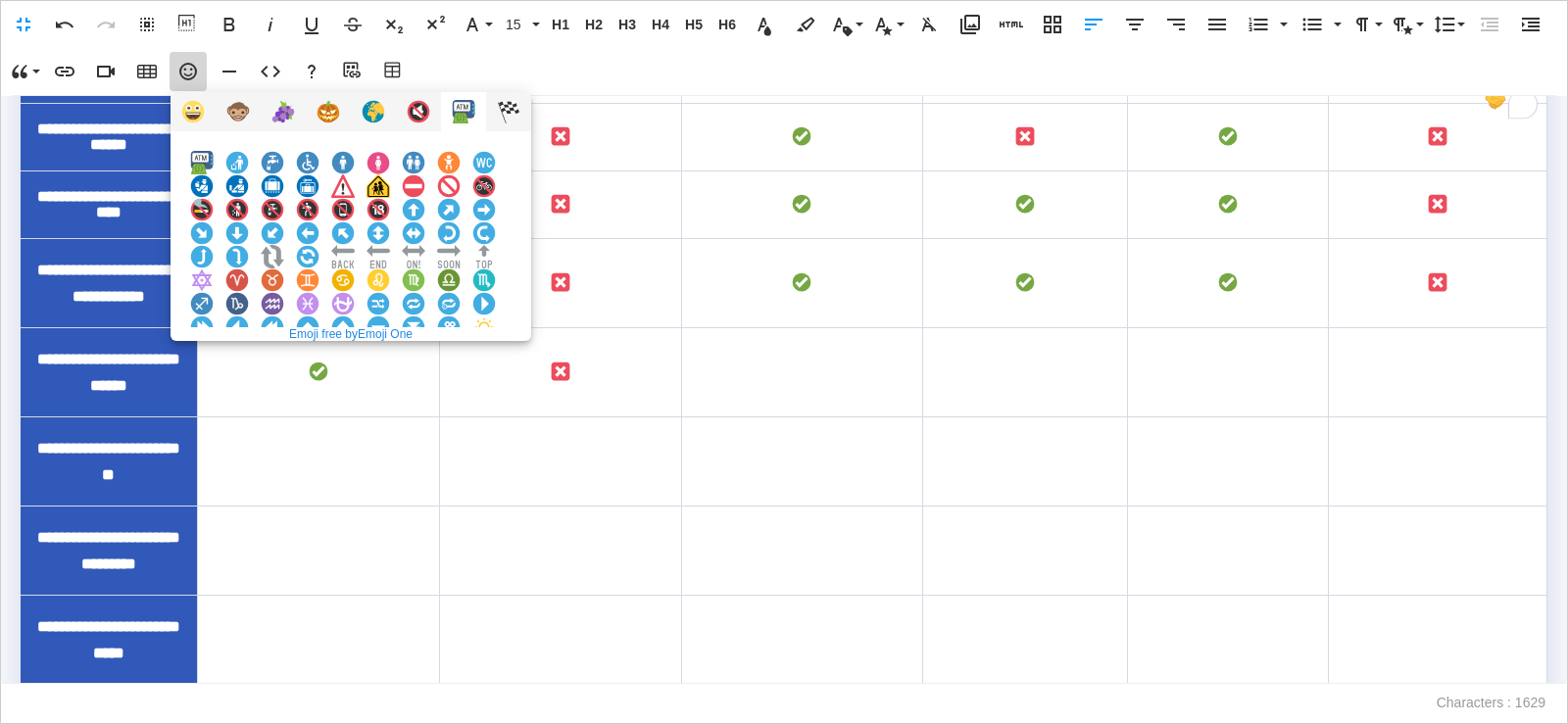
click at [390, 362] on img at bounding box center [378, 374] width 24 height 24
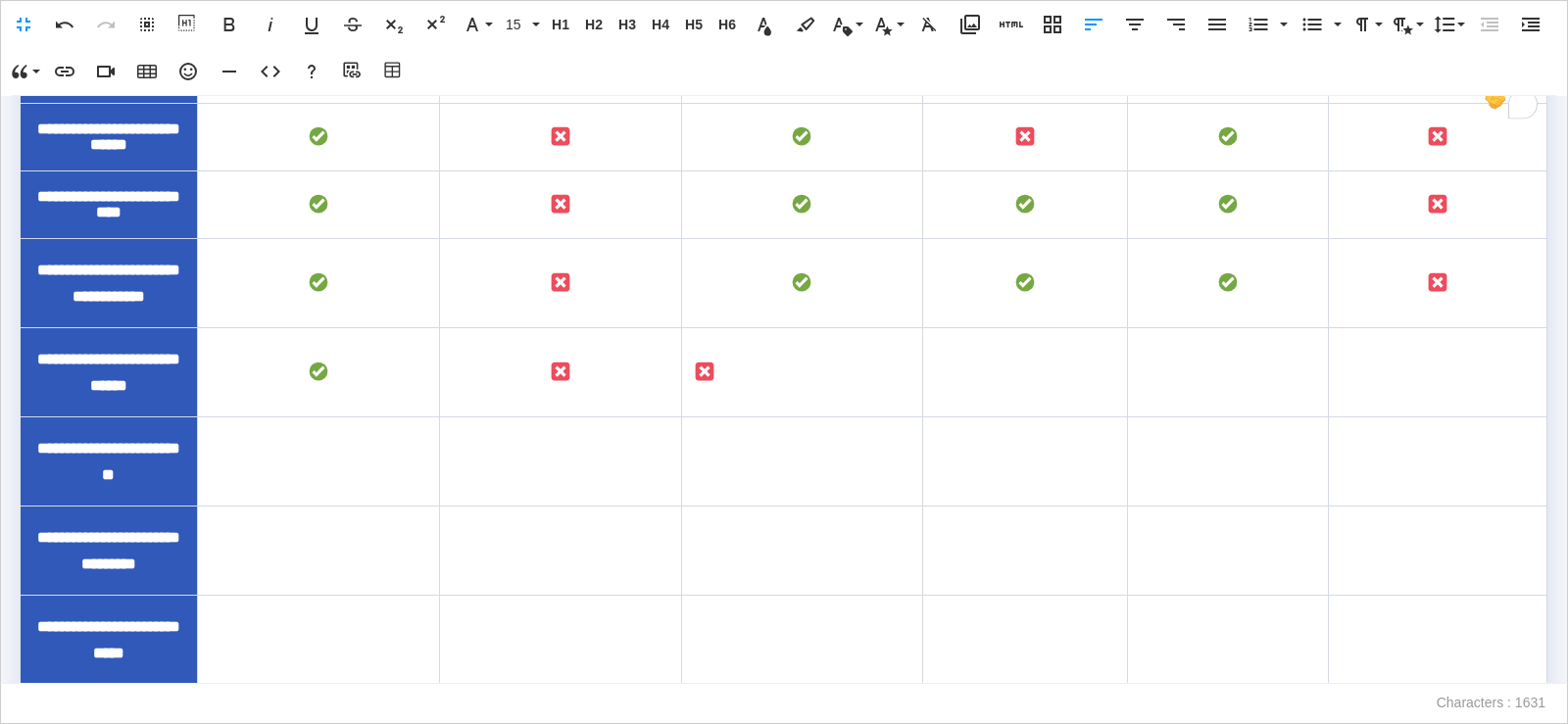
click at [1134, 24] on icon "button" at bounding box center [1135, 25] width 18 height 12
click at [1008, 417] on td "To enrich screen reader interactions, please activate Accessibility in Grammarl…" at bounding box center [1026, 373] width 205 height 89
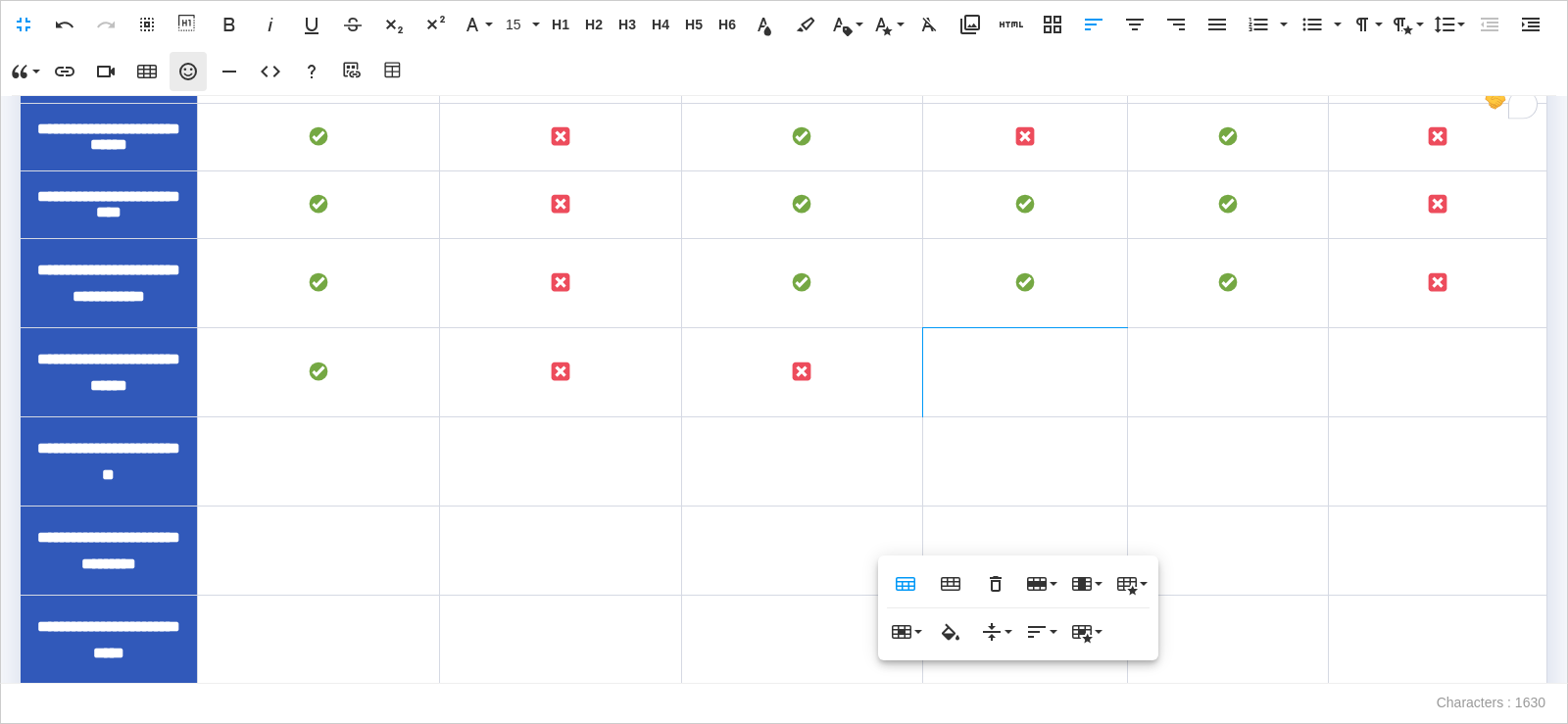
click at [187, 78] on icon "button" at bounding box center [189, 72] width 18 height 18
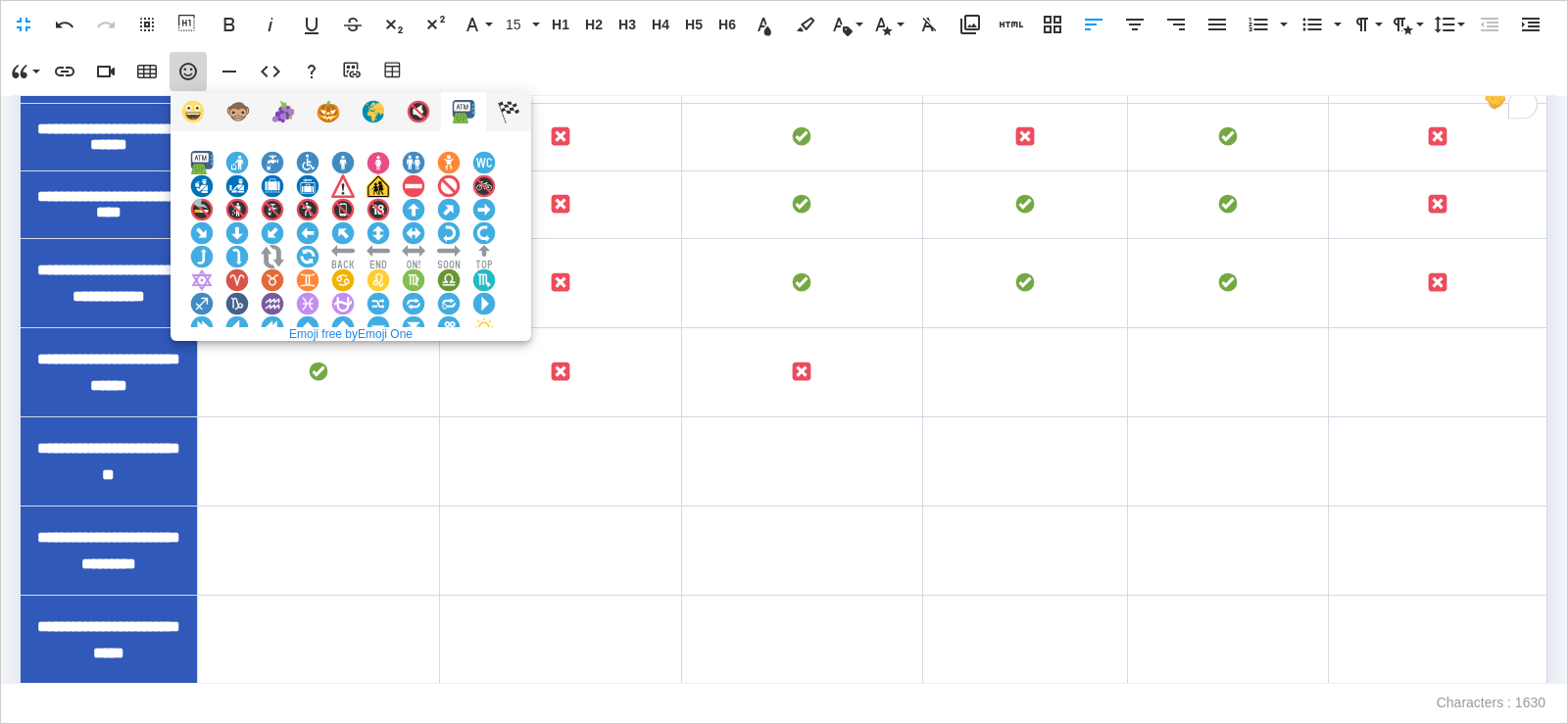
click at [390, 362] on img at bounding box center [378, 374] width 24 height 24
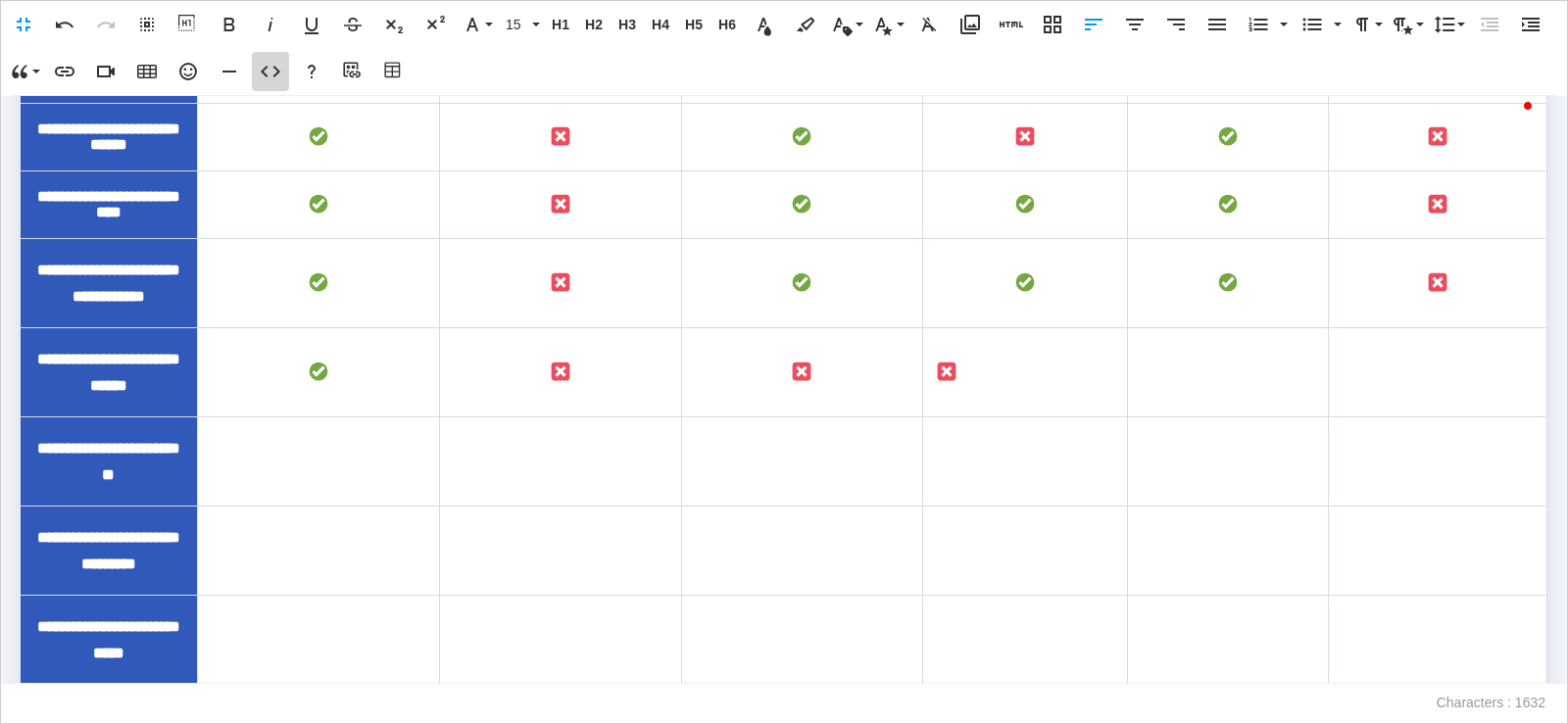
click at [271, 82] on icon "button" at bounding box center [271, 72] width 24 height 24
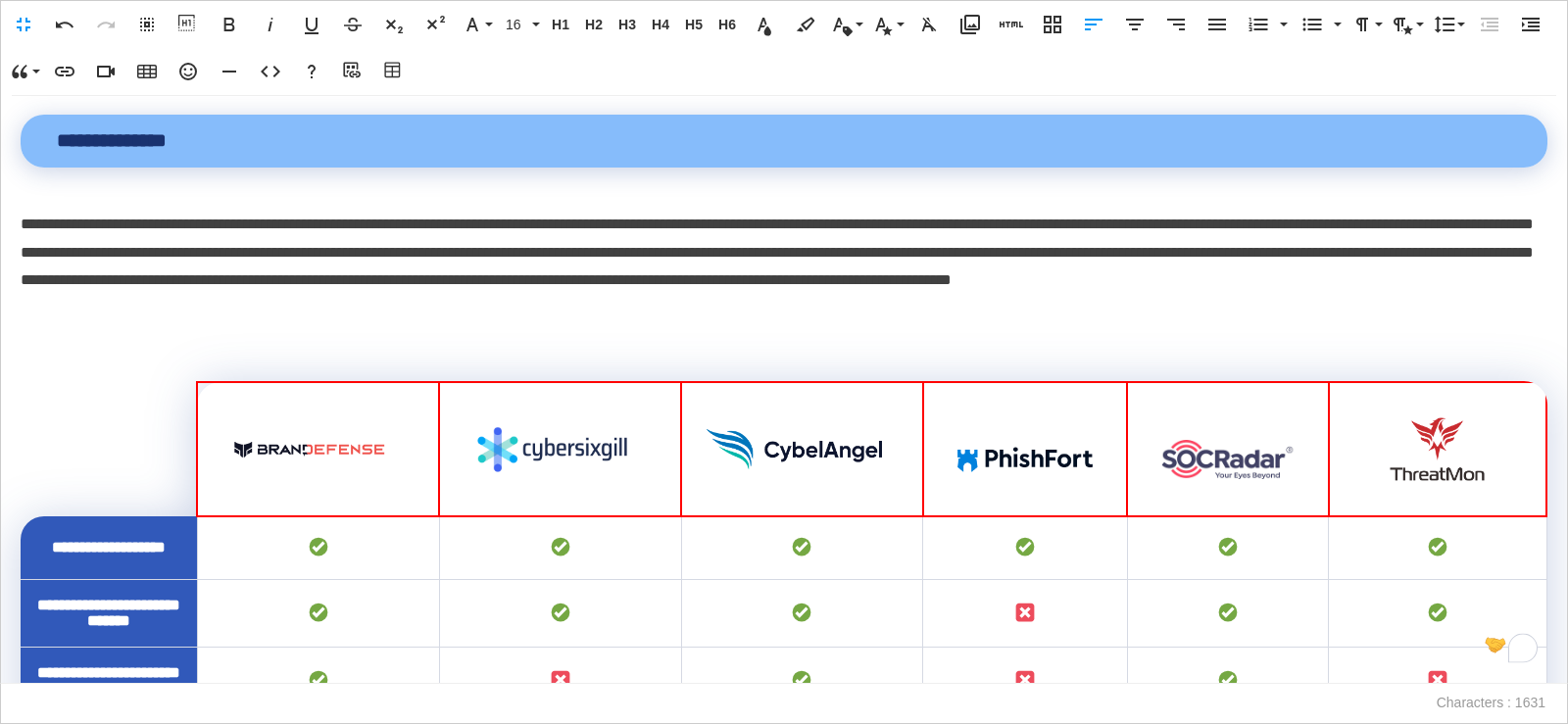
scroll to position [803, 0]
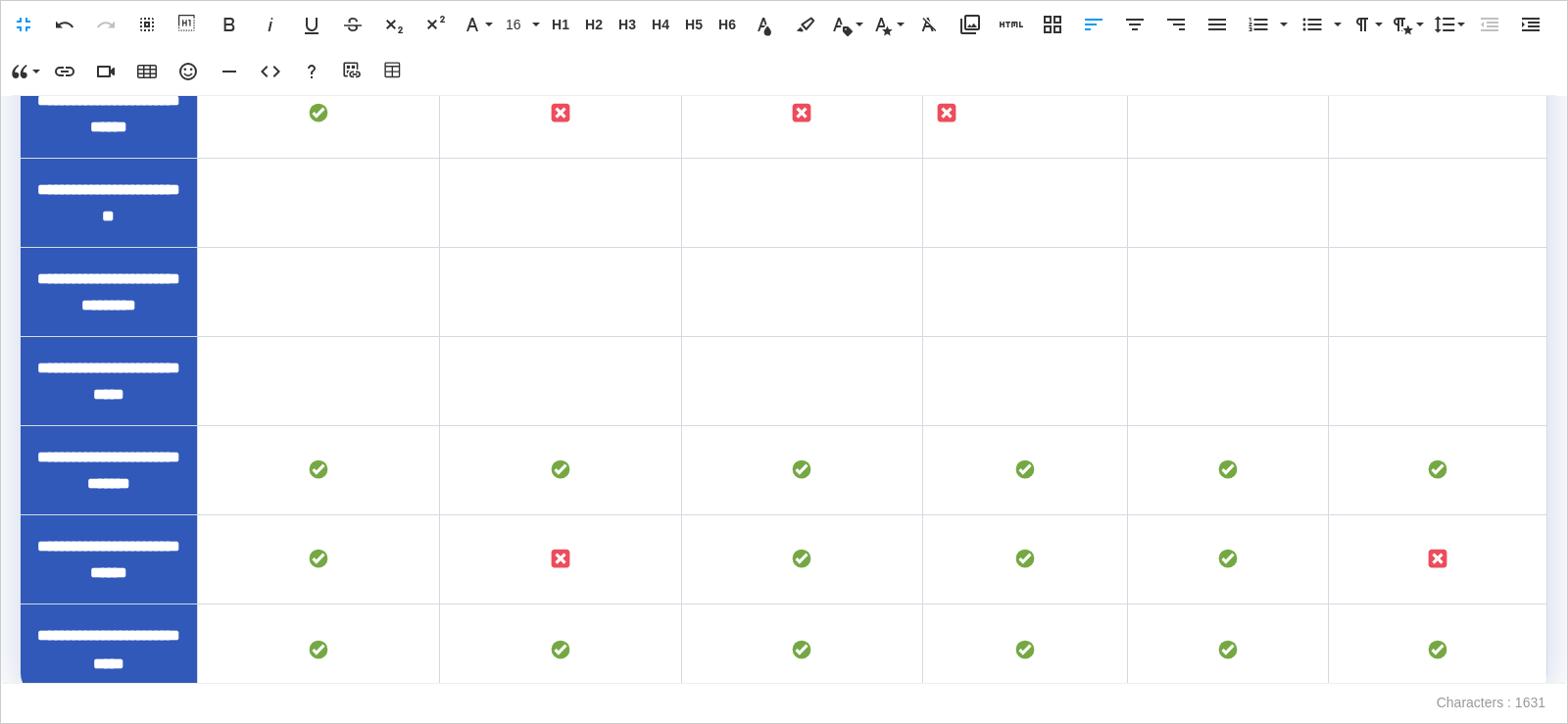
click at [992, 159] on td "To enrich screen reader interactions, please activate Accessibility in Grammarl…" at bounding box center [1026, 114] width 205 height 89
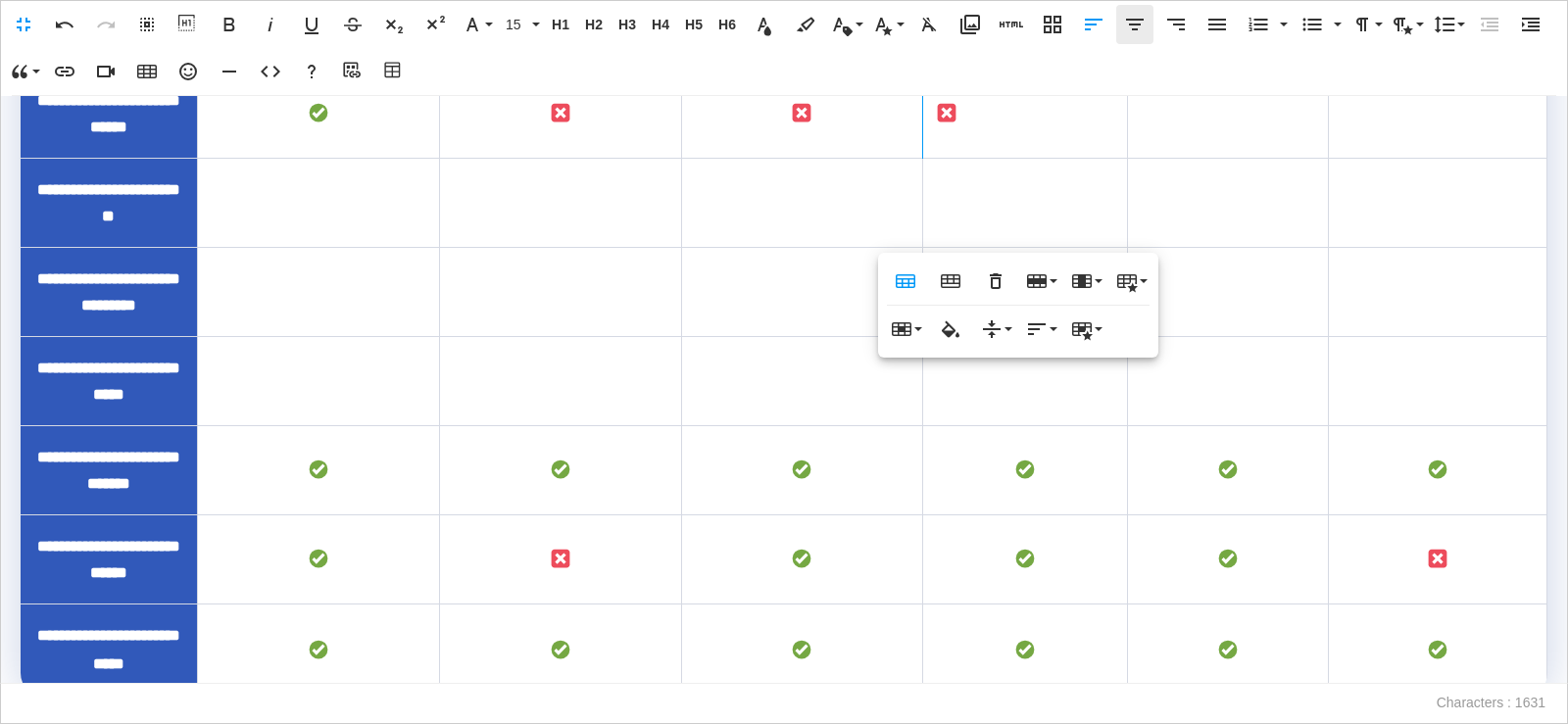
click at [1142, 32] on icon "button" at bounding box center [1135, 25] width 24 height 24
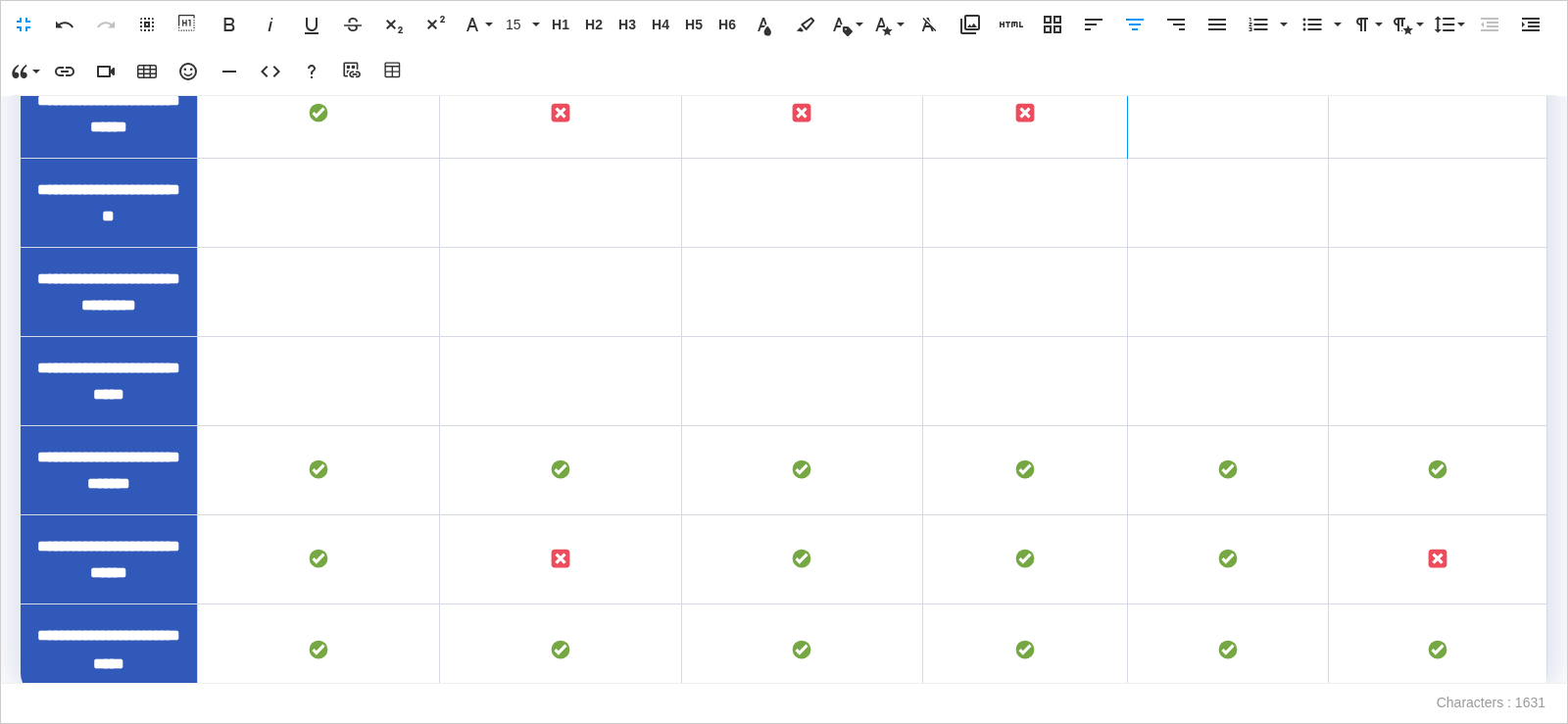
click at [1187, 159] on td "To enrich screen reader interactions, please activate Accessibility in Grammarl…" at bounding box center [1227, 114] width 201 height 89
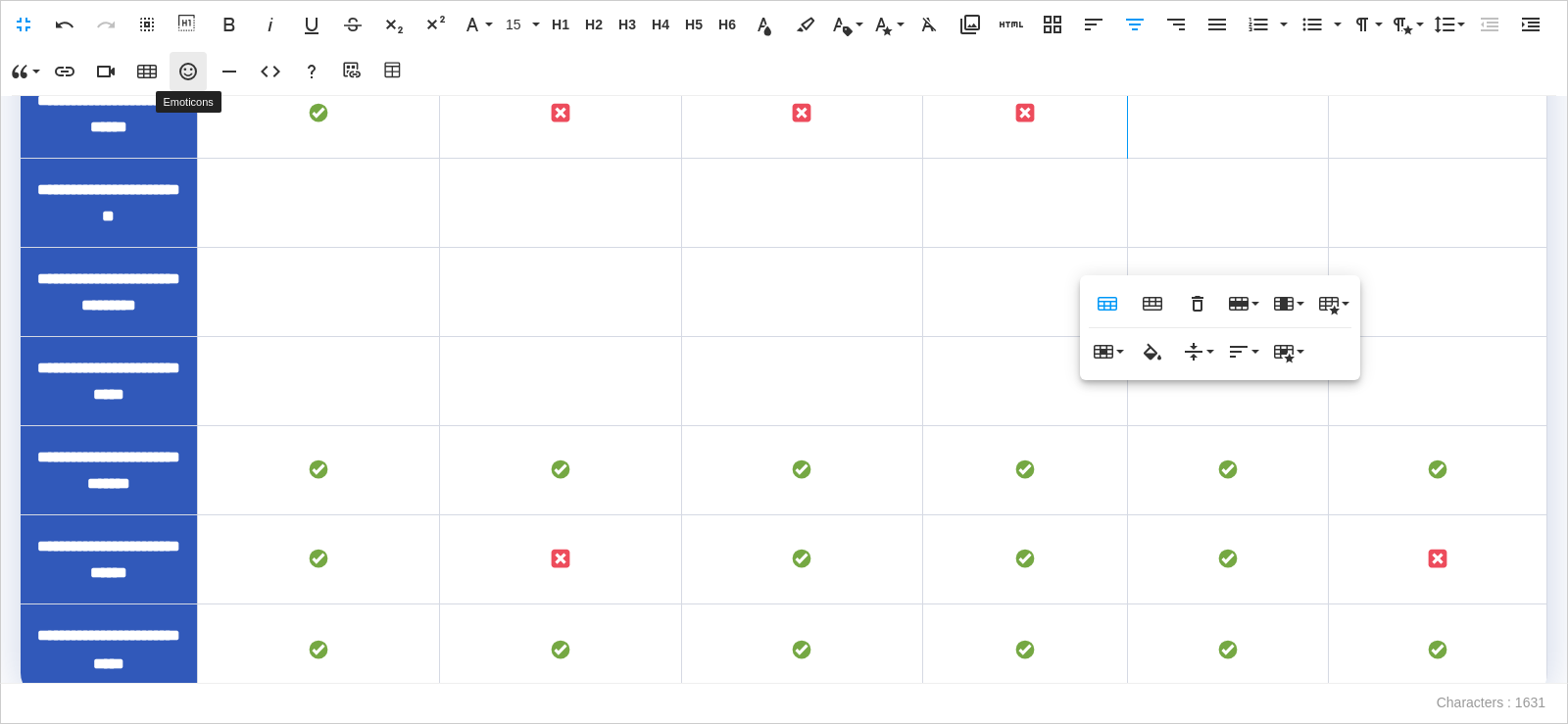
click at [194, 66] on icon "button" at bounding box center [189, 72] width 18 height 18
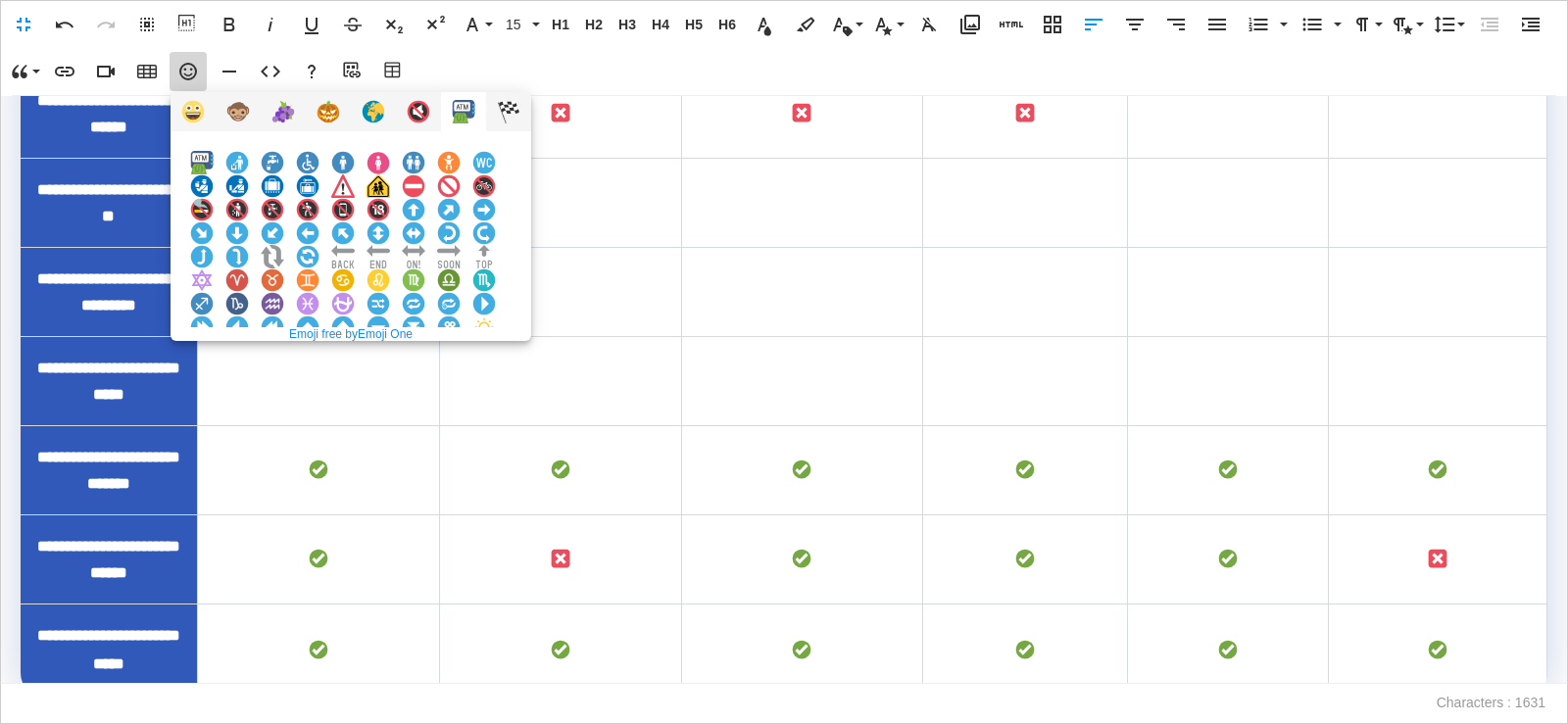
scroll to position [783, 0]
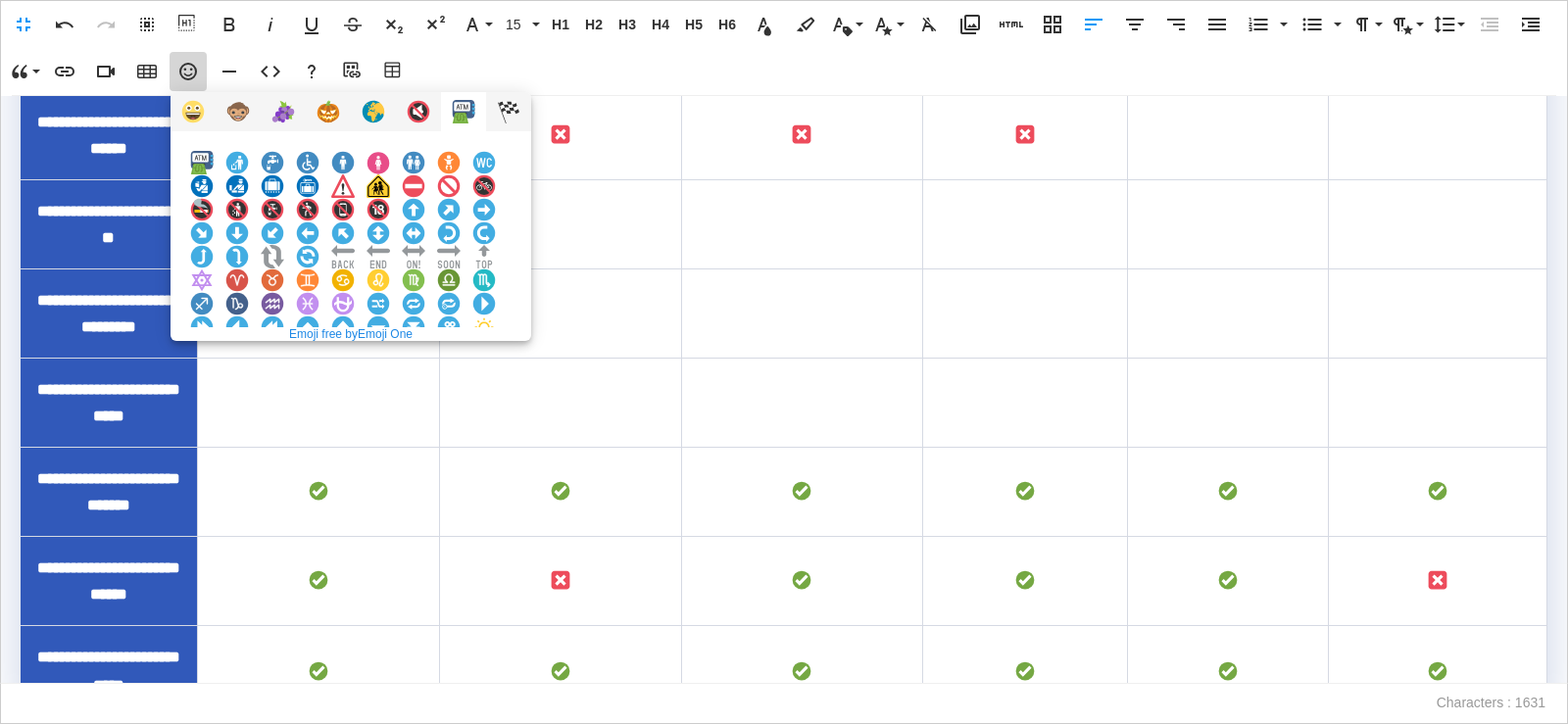
click at [390, 362] on img at bounding box center [378, 374] width 24 height 24
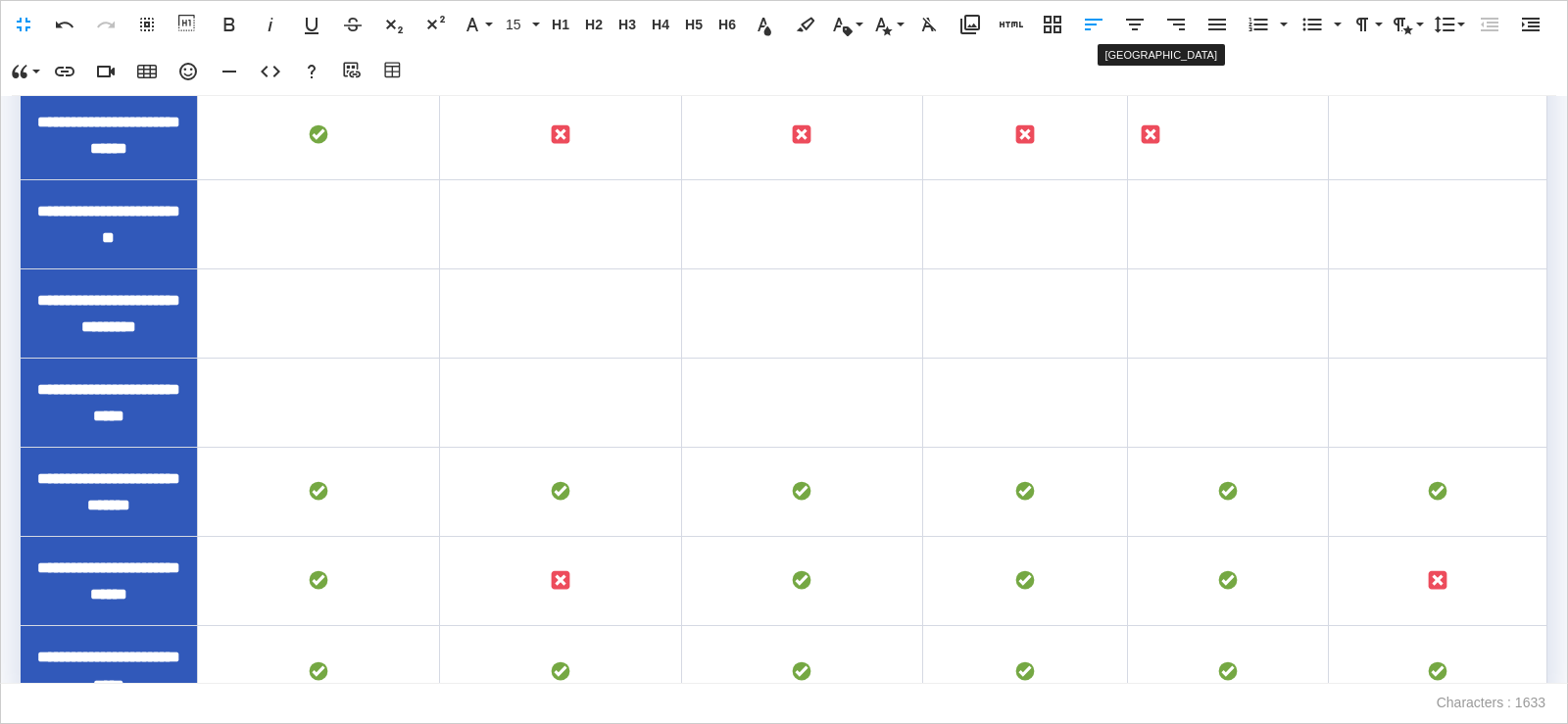
click at [1138, 28] on icon "button" at bounding box center [1135, 25] width 24 height 24
click at [1432, 181] on td "To enrich screen reader interactions, please activate Accessibility in Grammarl…" at bounding box center [1437, 136] width 217 height 89
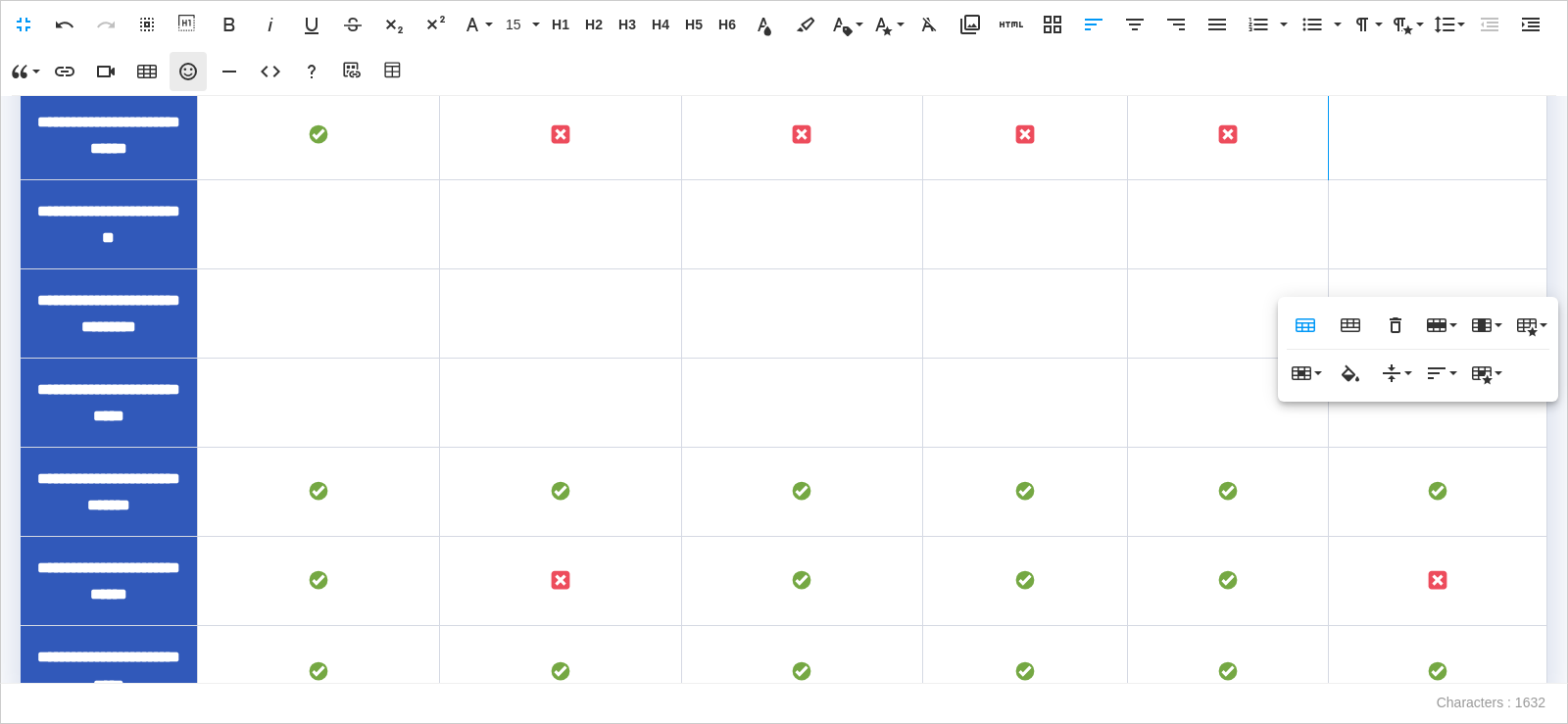
click at [196, 78] on icon "button" at bounding box center [189, 72] width 24 height 24
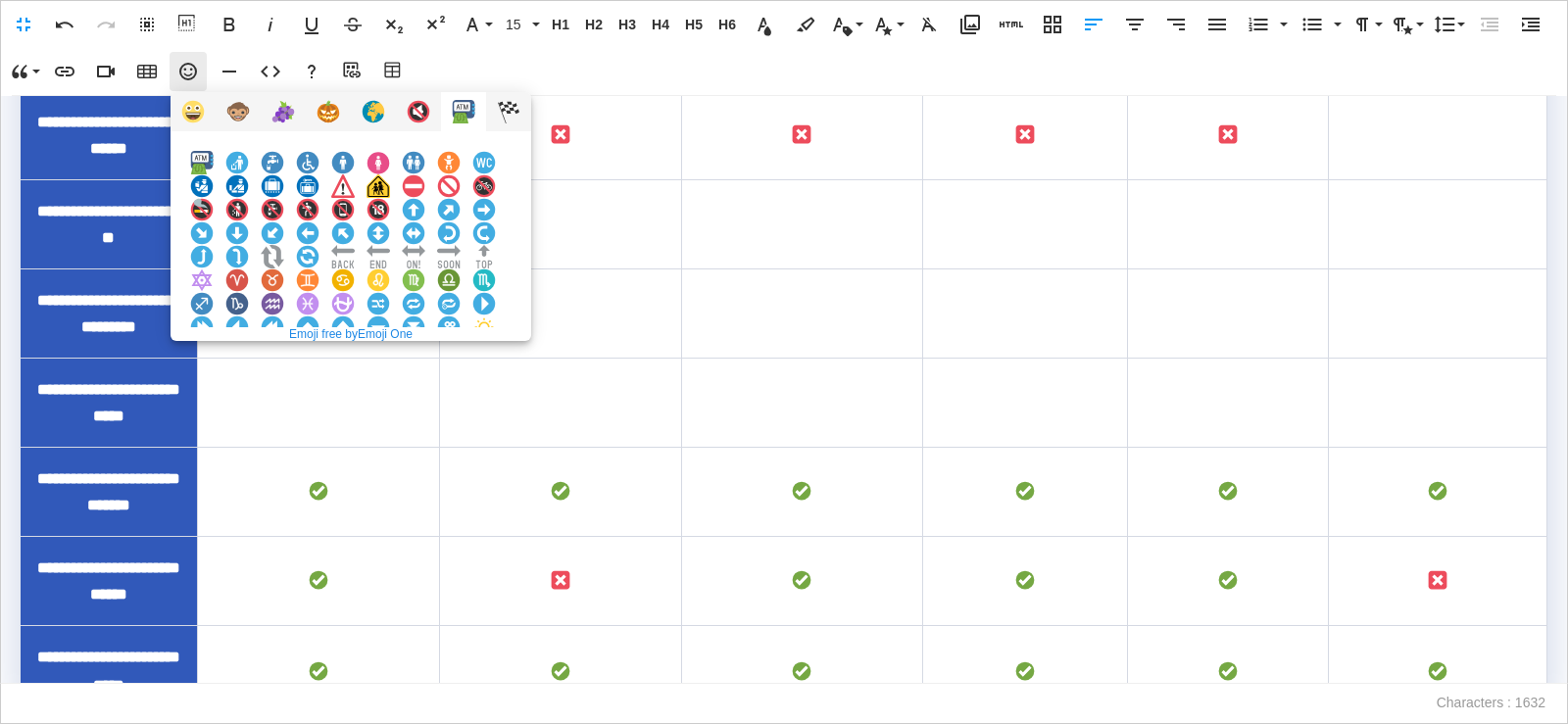
scroll to position [760, 0]
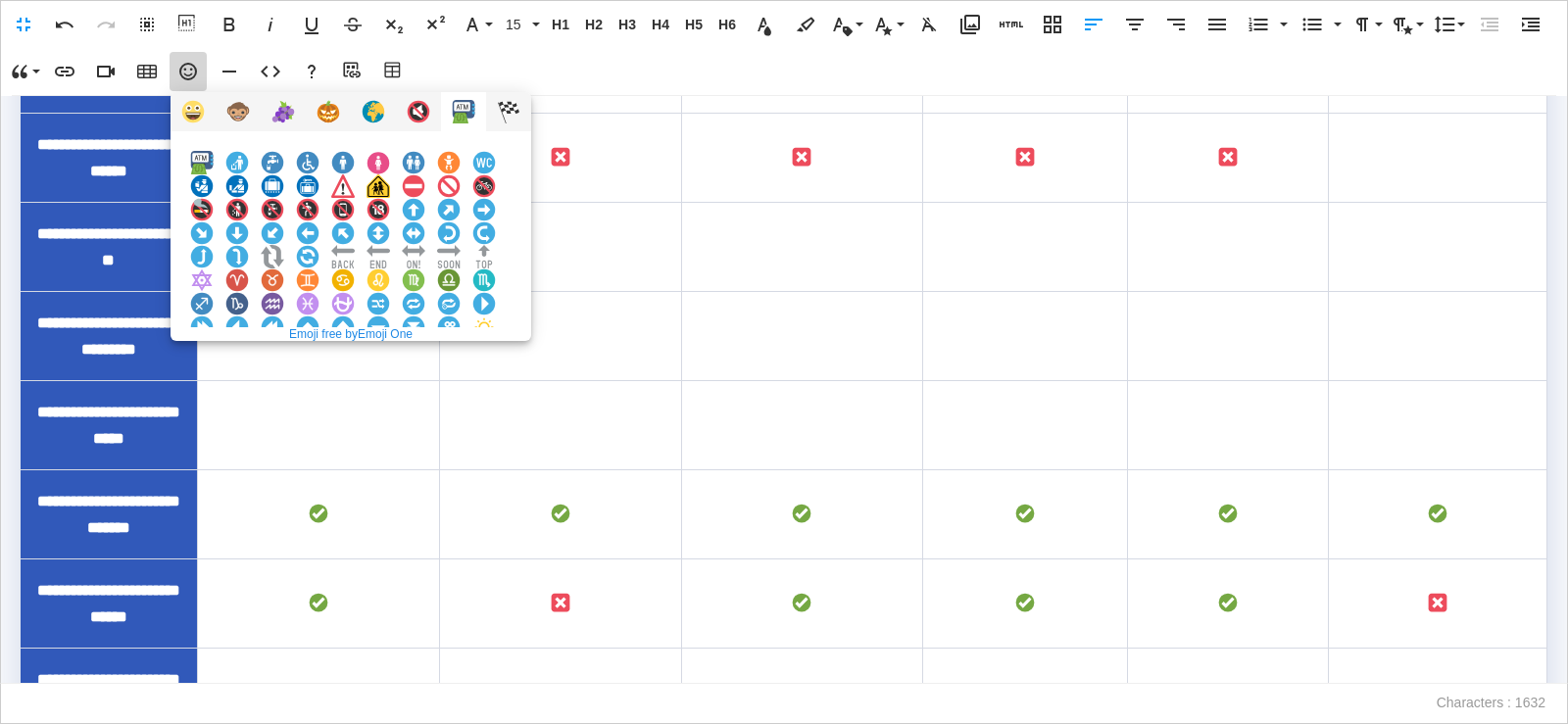
click at [390, 362] on img at bounding box center [378, 374] width 24 height 24
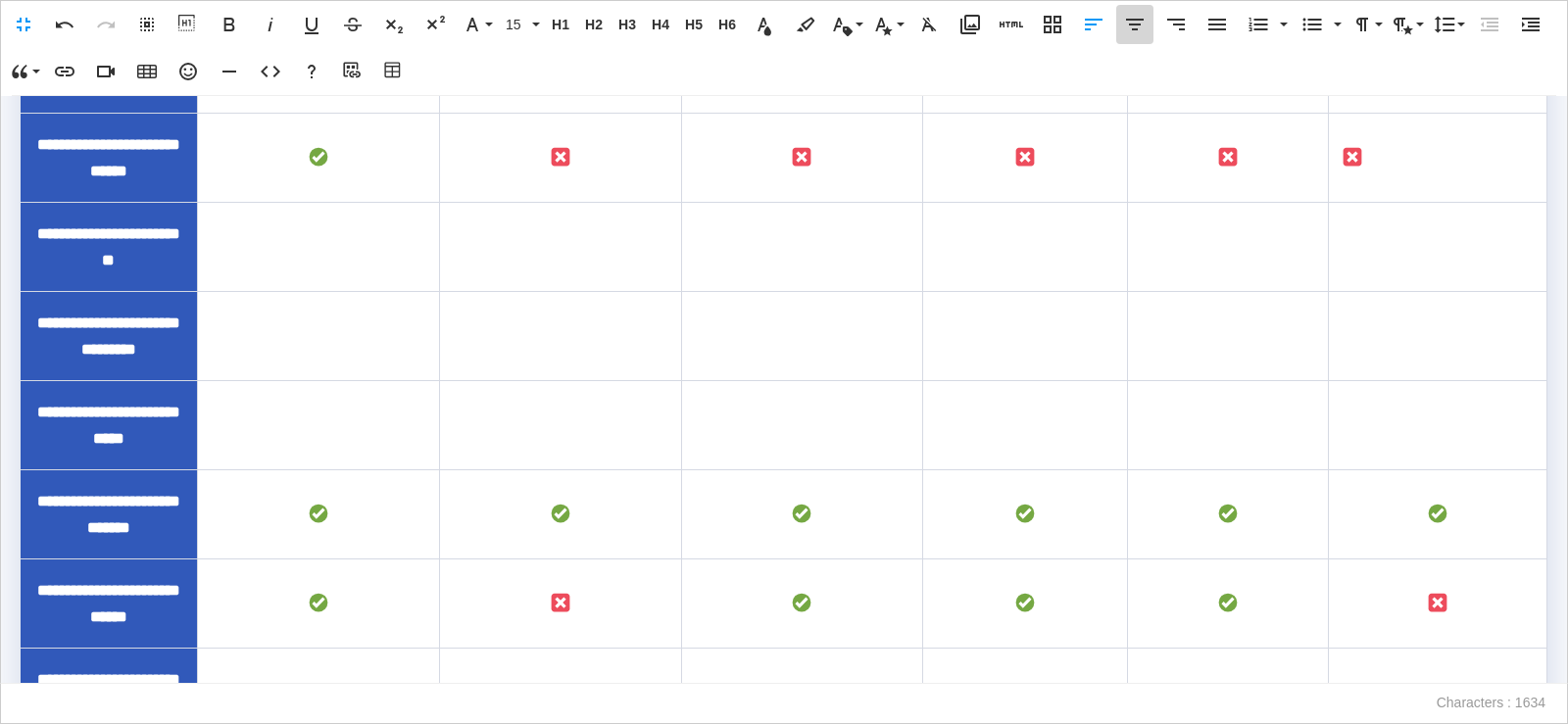
click at [1136, 20] on icon "button" at bounding box center [1135, 25] width 18 height 12
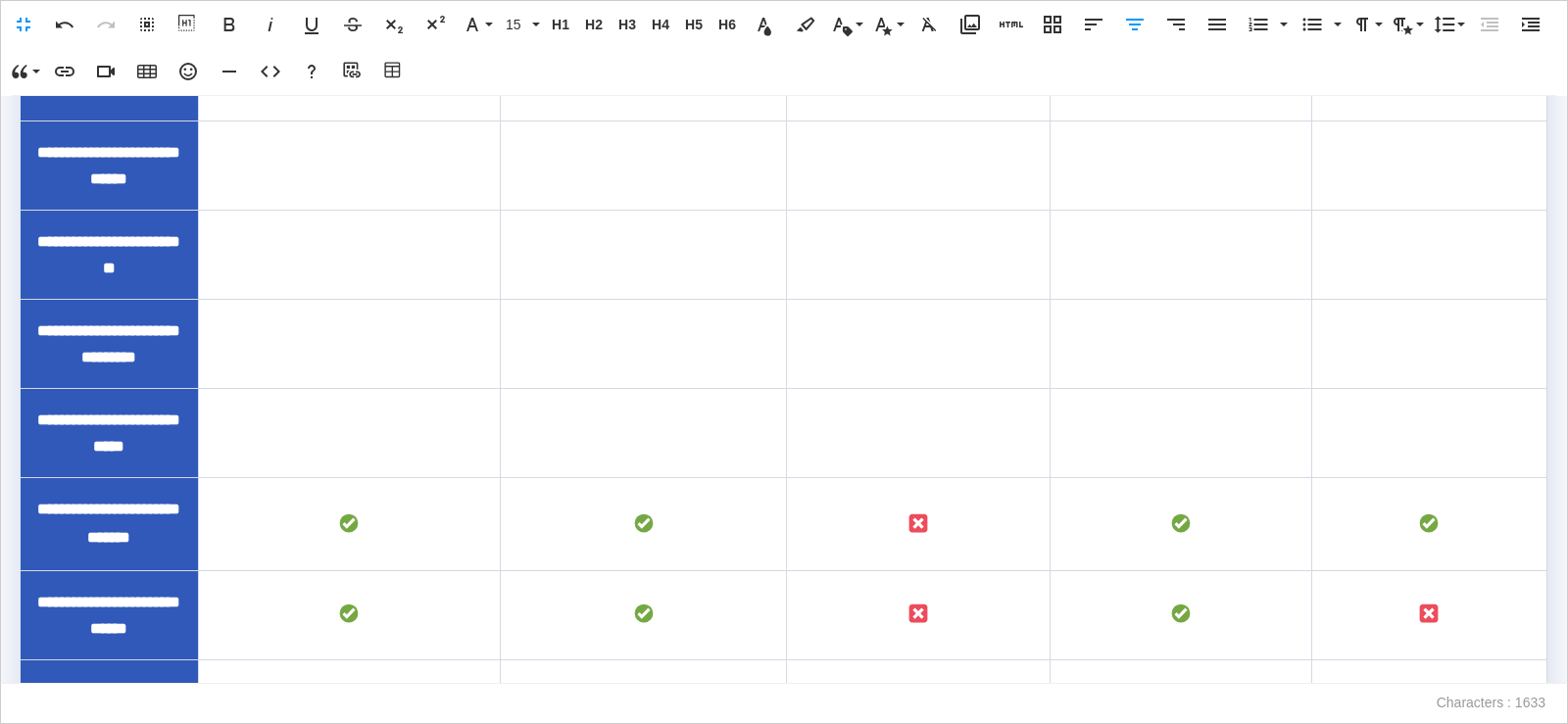
scroll to position [2028, 0]
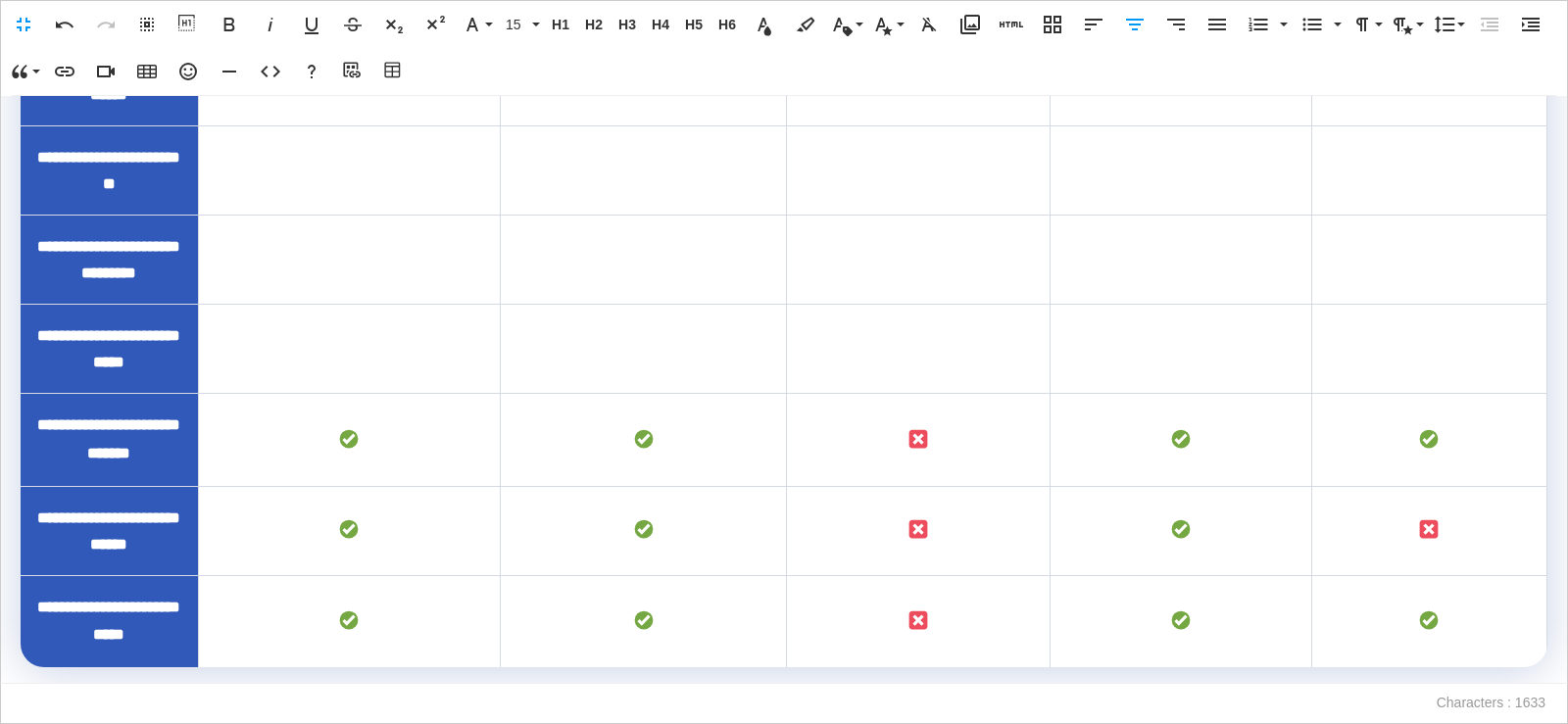
click at [335, 125] on td "To enrich screen reader interactions, please activate Accessibility in Grammarl…" at bounding box center [349, 81] width 302 height 89
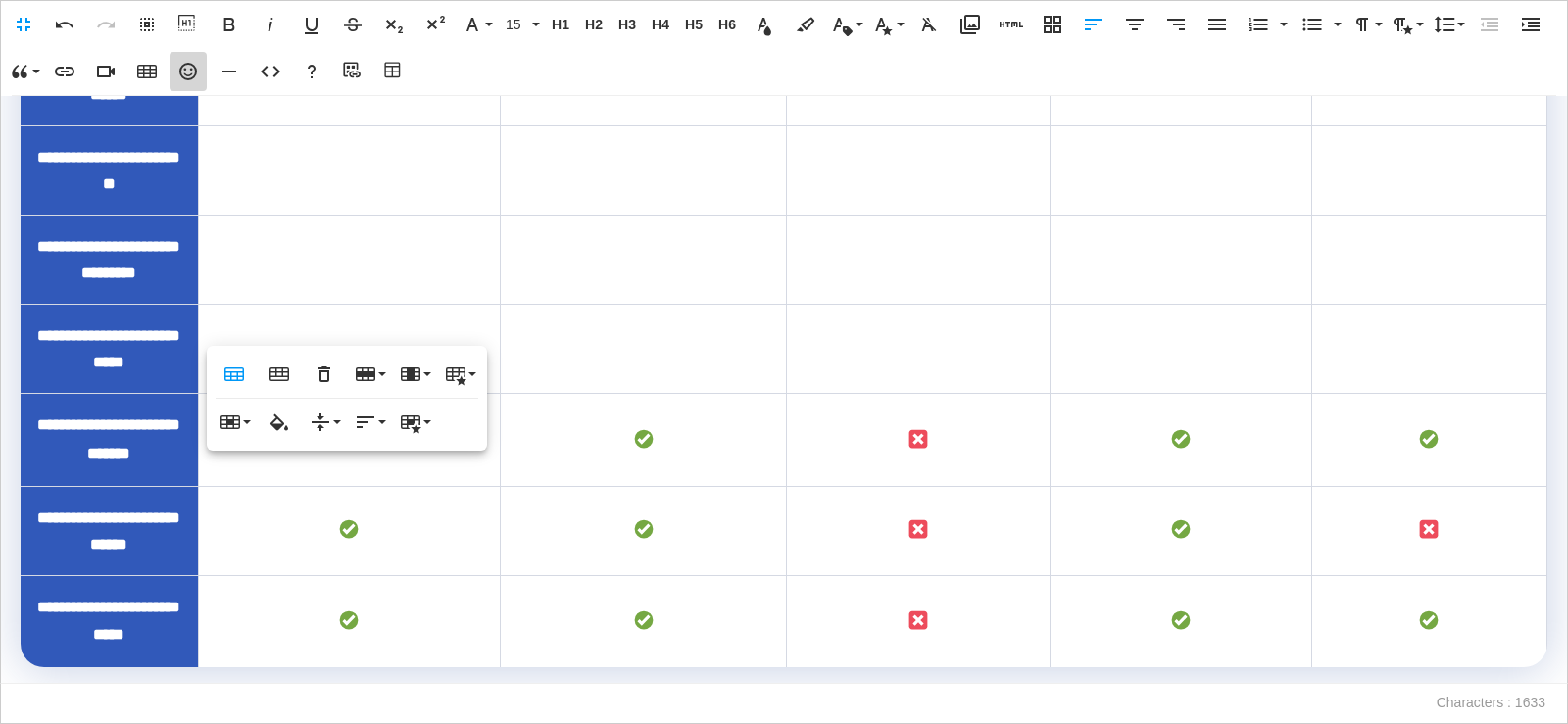
click at [184, 77] on icon "button" at bounding box center [189, 72] width 18 height 18
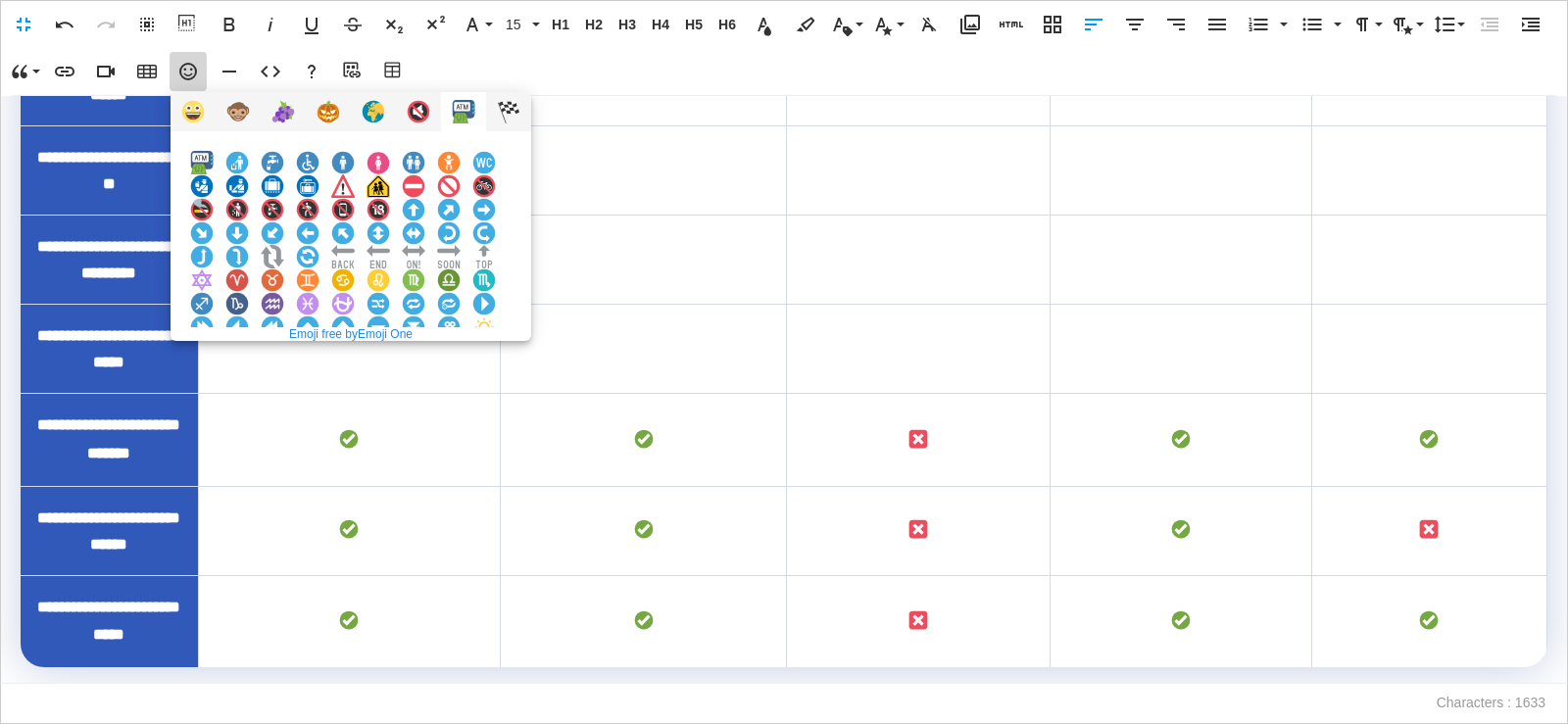
click at [214, 362] on img at bounding box center [202, 374] width 24 height 24
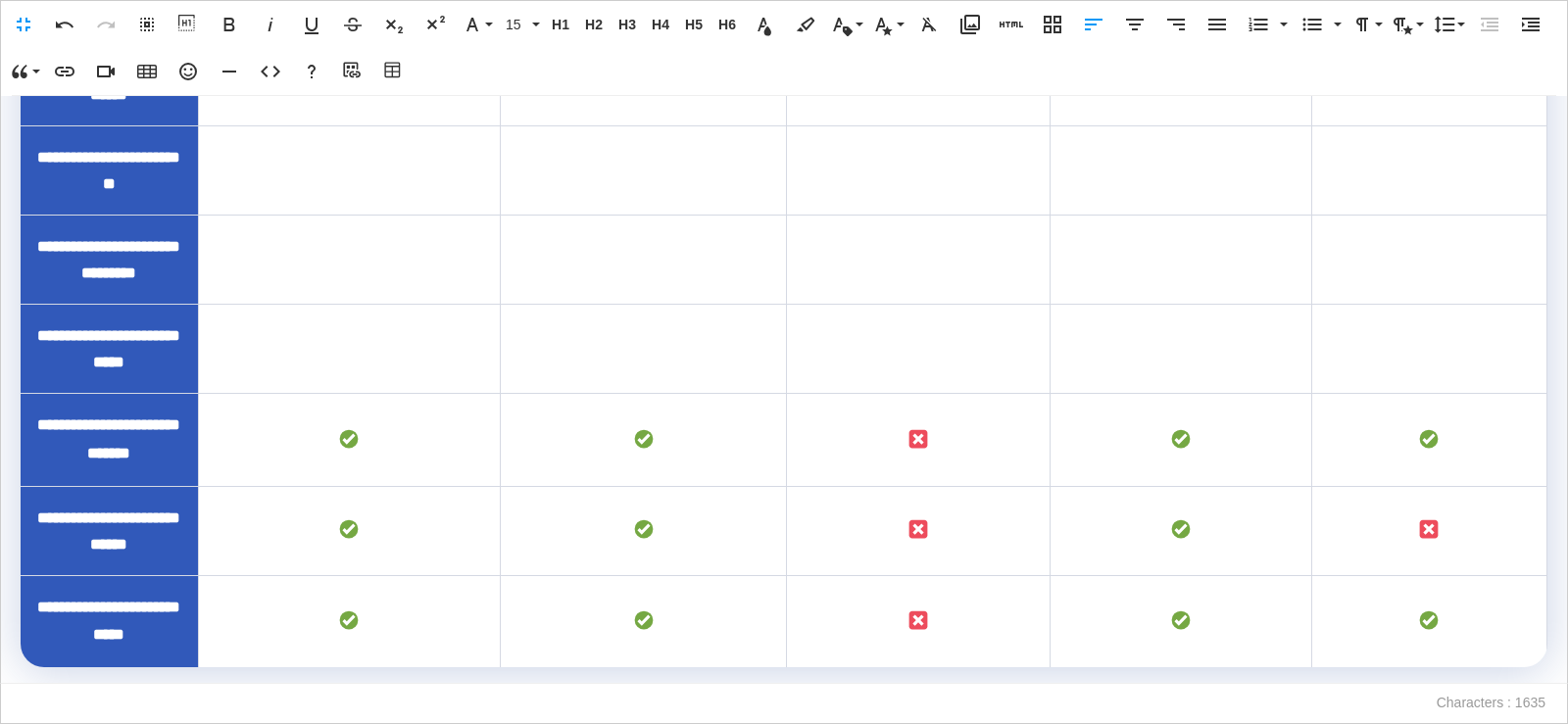
click at [1140, 21] on icon "button" at bounding box center [1135, 25] width 18 height 12
click at [1441, 125] on td "To enrich screen reader interactions, please activate Accessibility in Grammarl…" at bounding box center [1429, 81] width 235 height 89
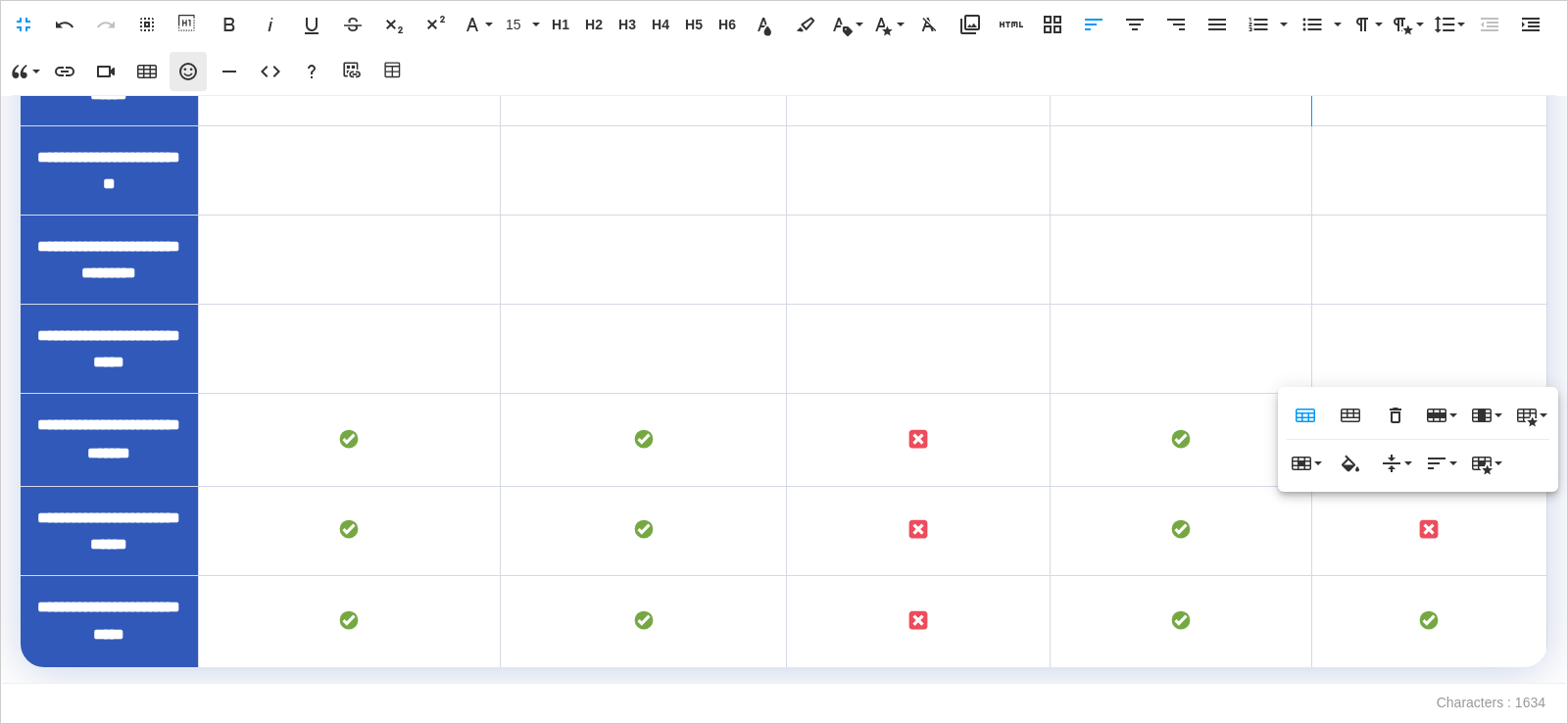
click at [180, 76] on icon "button" at bounding box center [189, 72] width 24 height 24
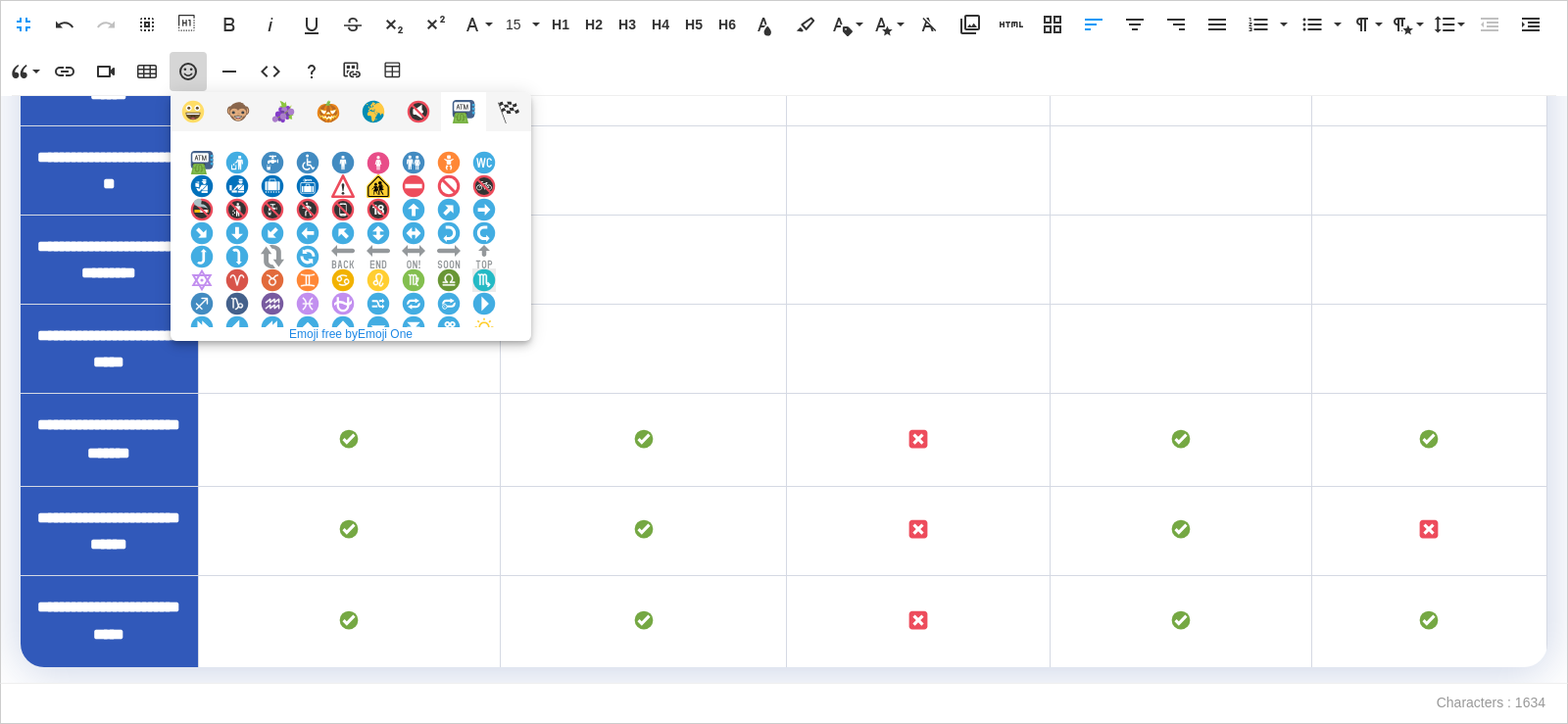
scroll to position [1987, 0]
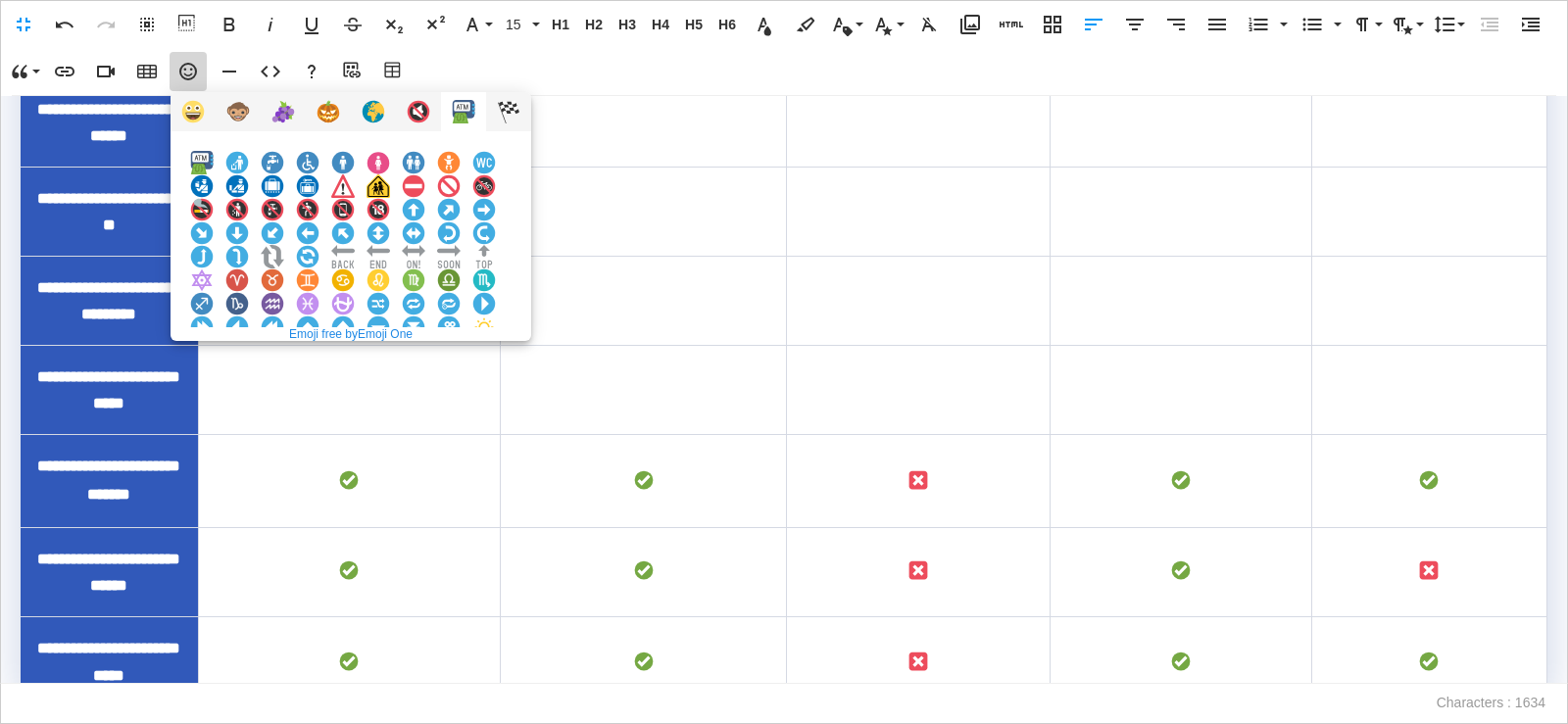
click at [214, 362] on img at bounding box center [202, 374] width 24 height 24
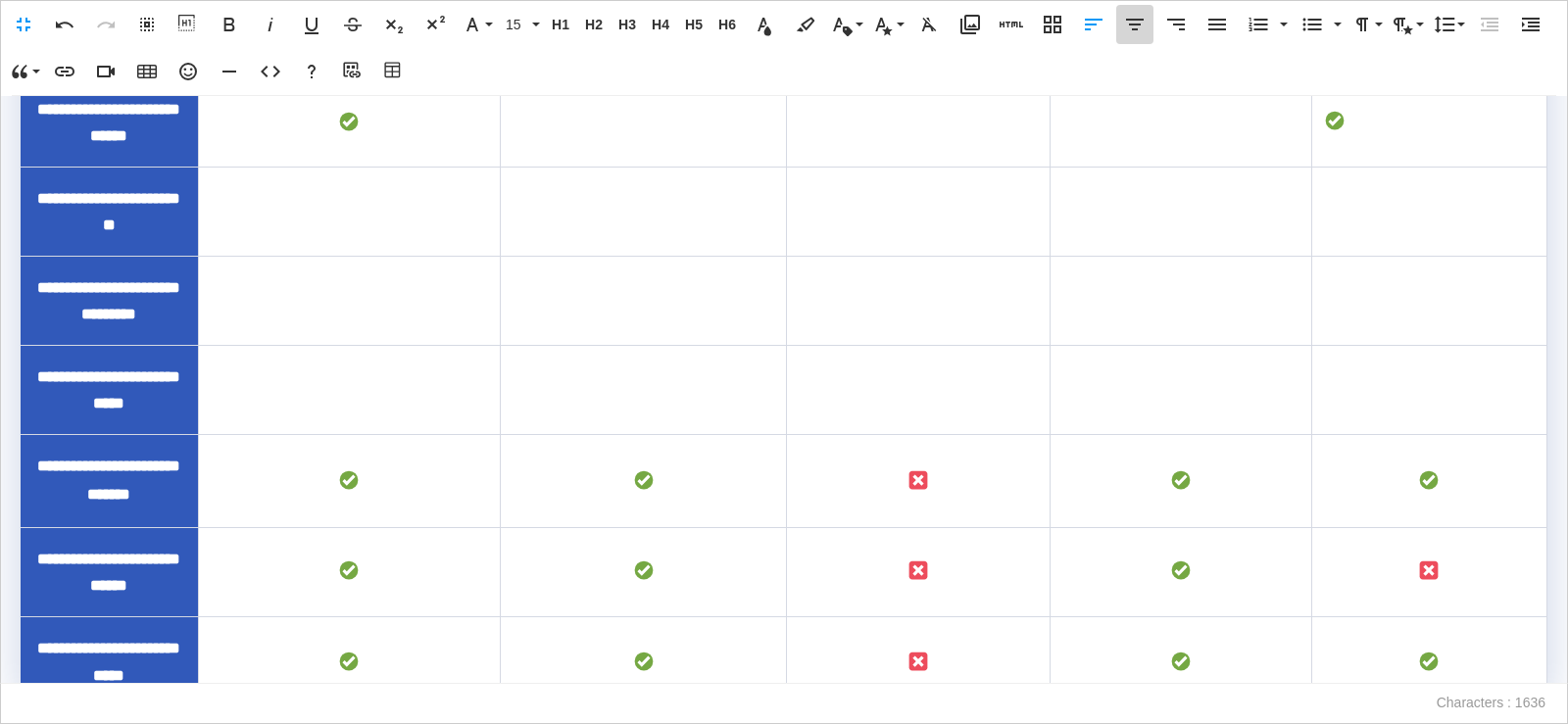
click at [1131, 31] on icon "button" at bounding box center [1135, 25] width 24 height 24
click at [667, 77] on td "To enrich screen reader interactions, please activate Accessibility in Grammarl…" at bounding box center [642, 33] width 287 height 89
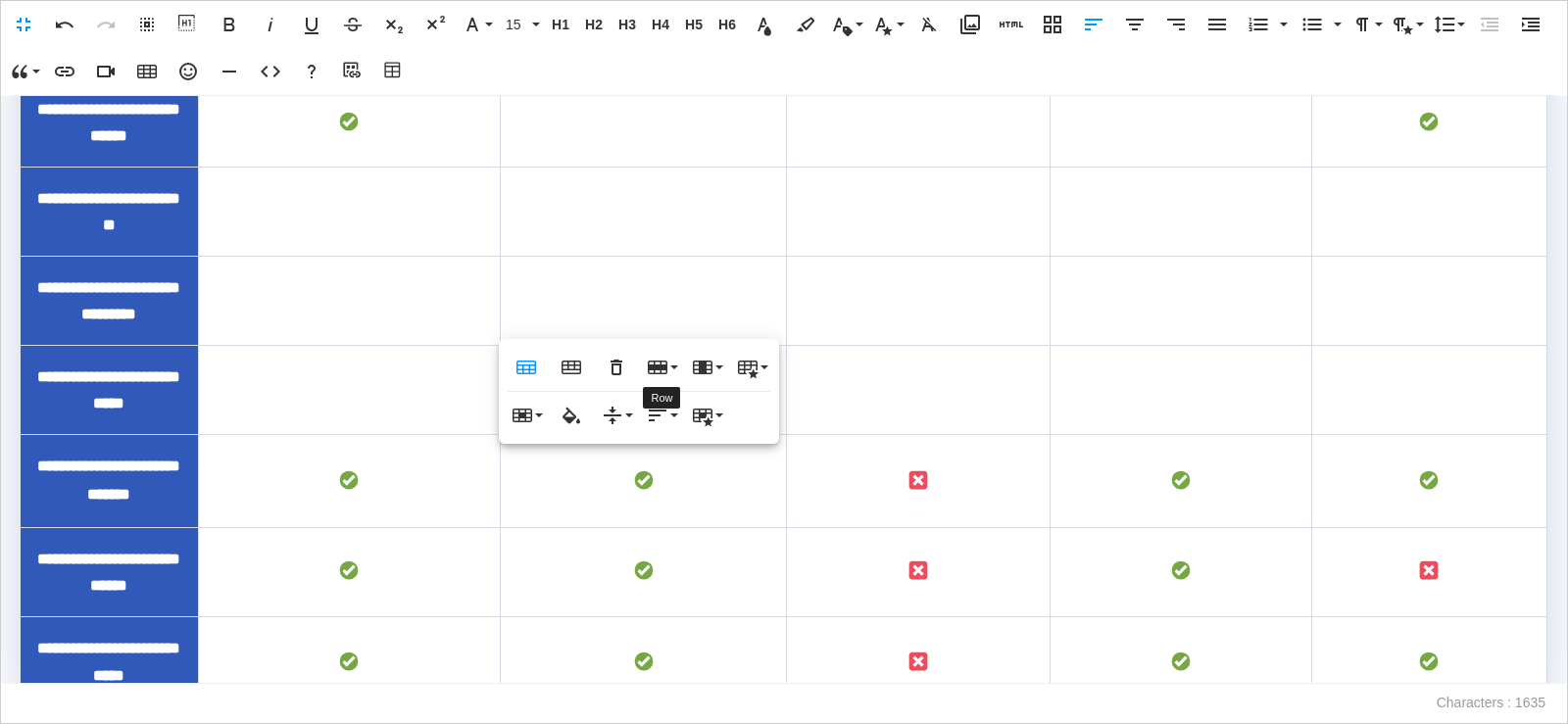
click at [423, 256] on td "To enrich screen reader interactions, please activate Accessibility in Grammarl…" at bounding box center [349, 212] width 302 height 89
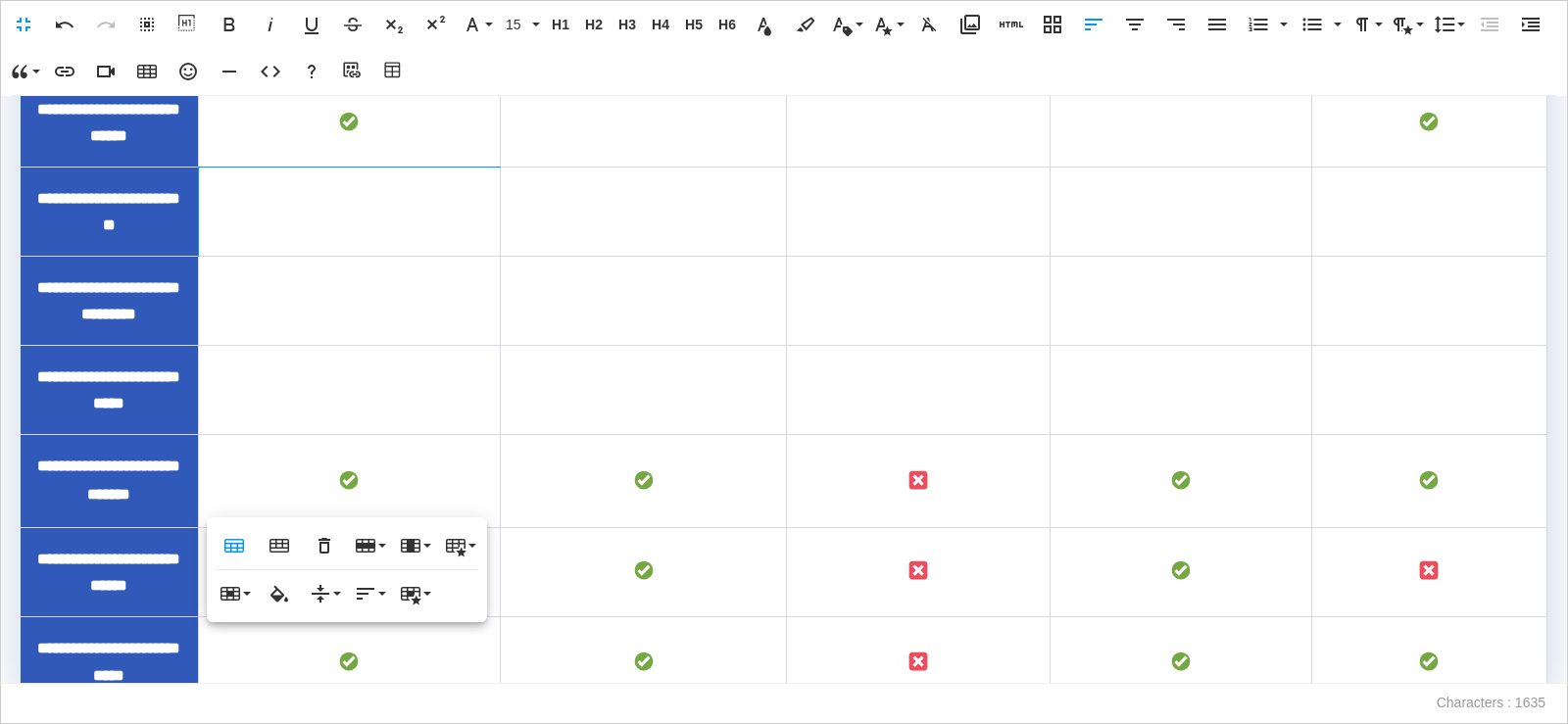
click at [538, 167] on td "To enrich screen reader interactions, please activate Accessibility in Grammarl…" at bounding box center [642, 122] width 287 height 89
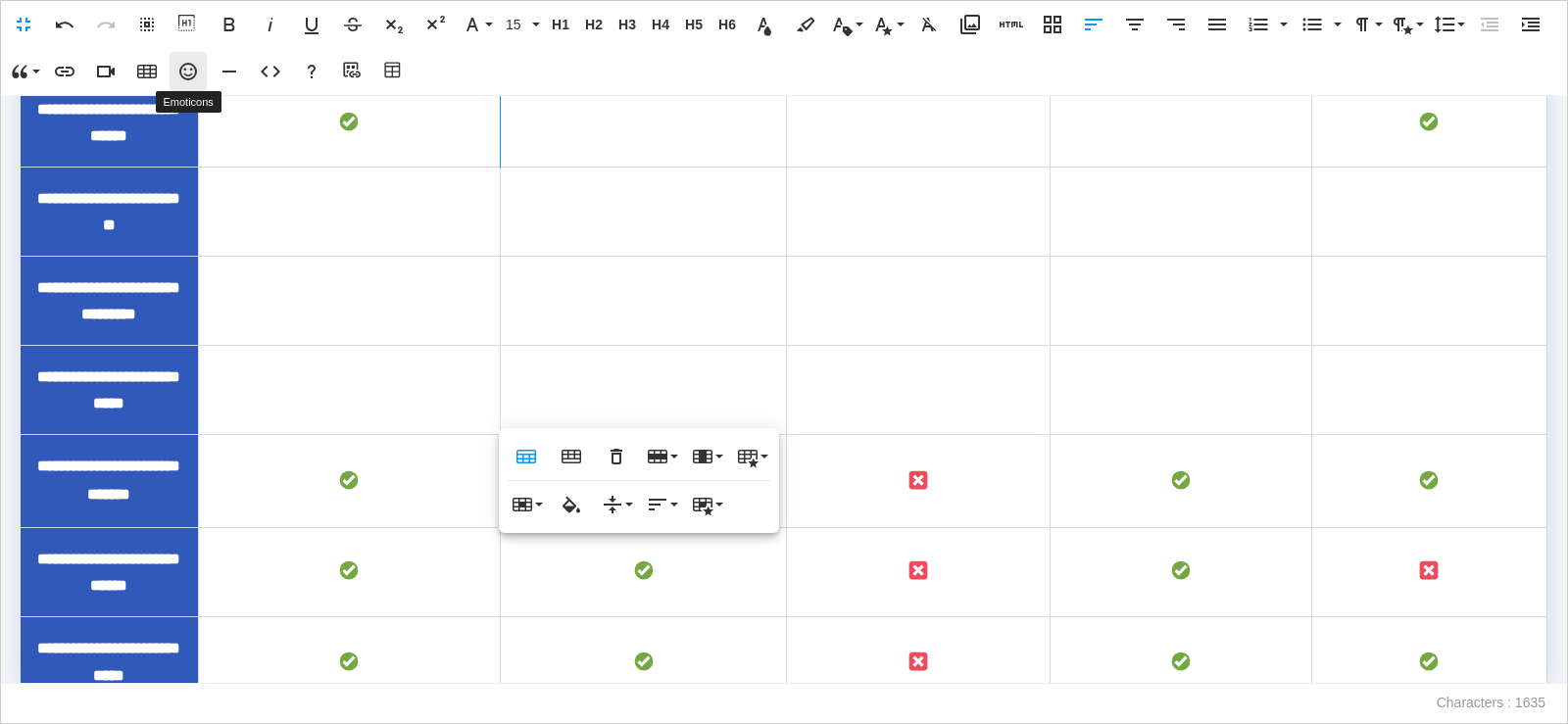
click at [192, 73] on icon "button" at bounding box center [189, 72] width 18 height 18
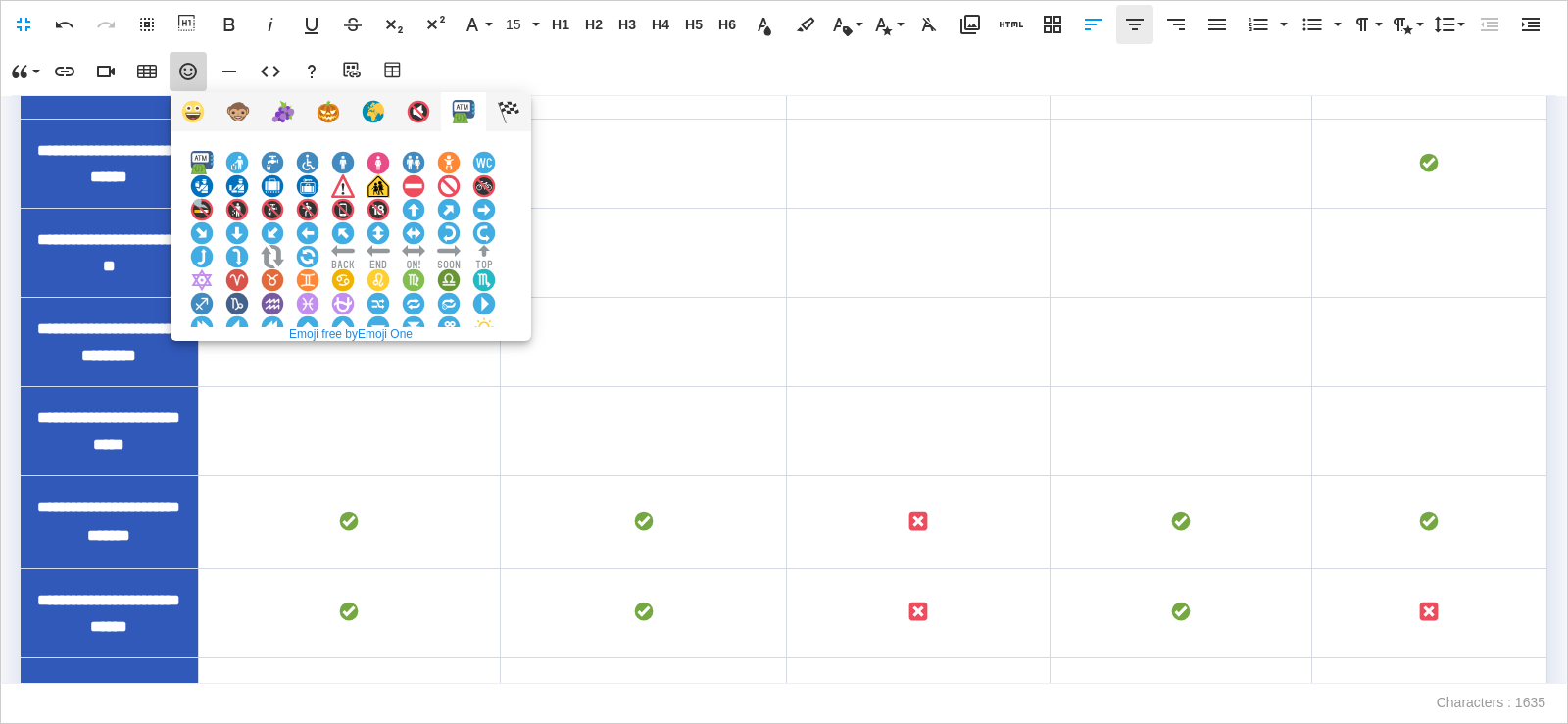
click at [390, 362] on img at bounding box center [378, 374] width 24 height 24
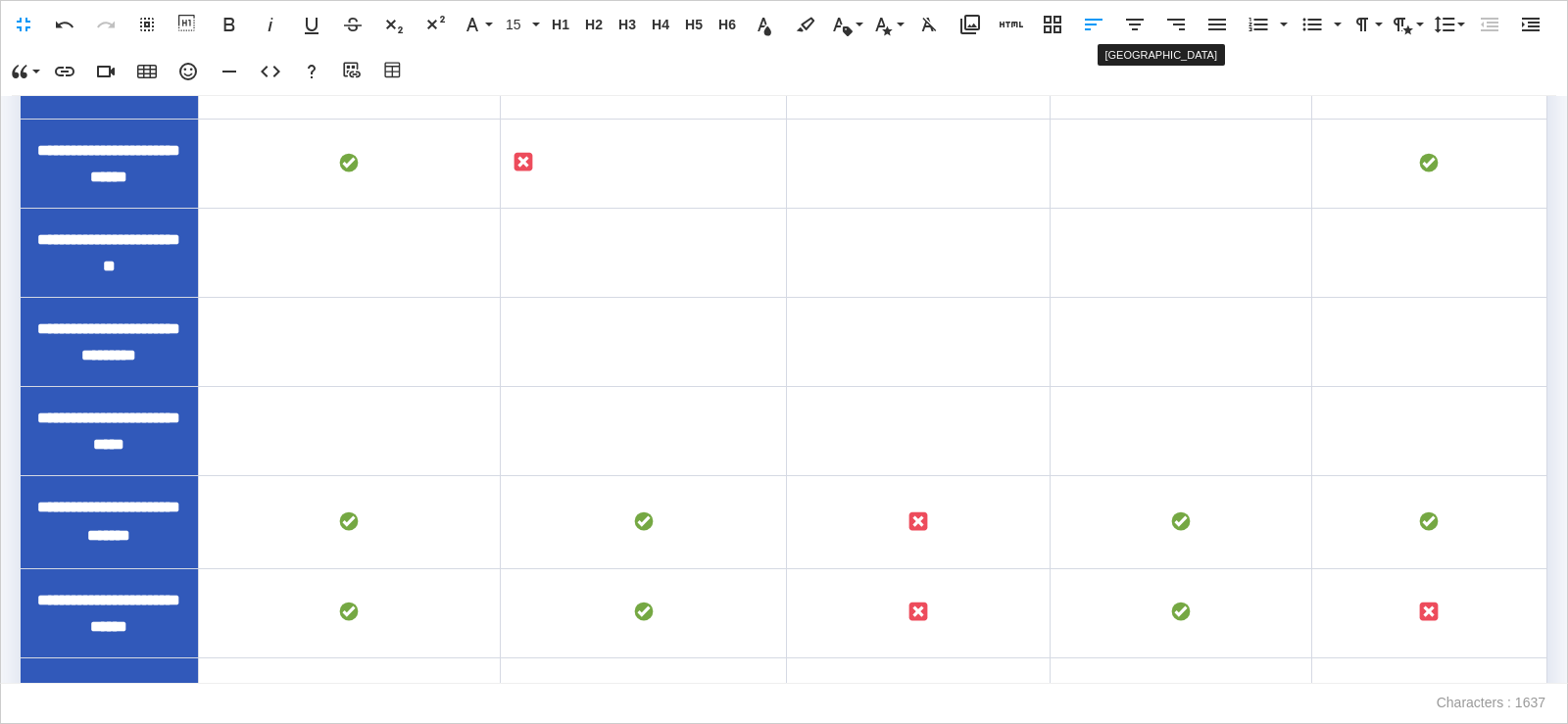
click at [1135, 25] on icon "button" at bounding box center [1135, 25] width 18 height 12
click at [912, 208] on td "To enrich screen reader interactions, please activate Accessibility in Grammarl…" at bounding box center [920, 163] width 264 height 89
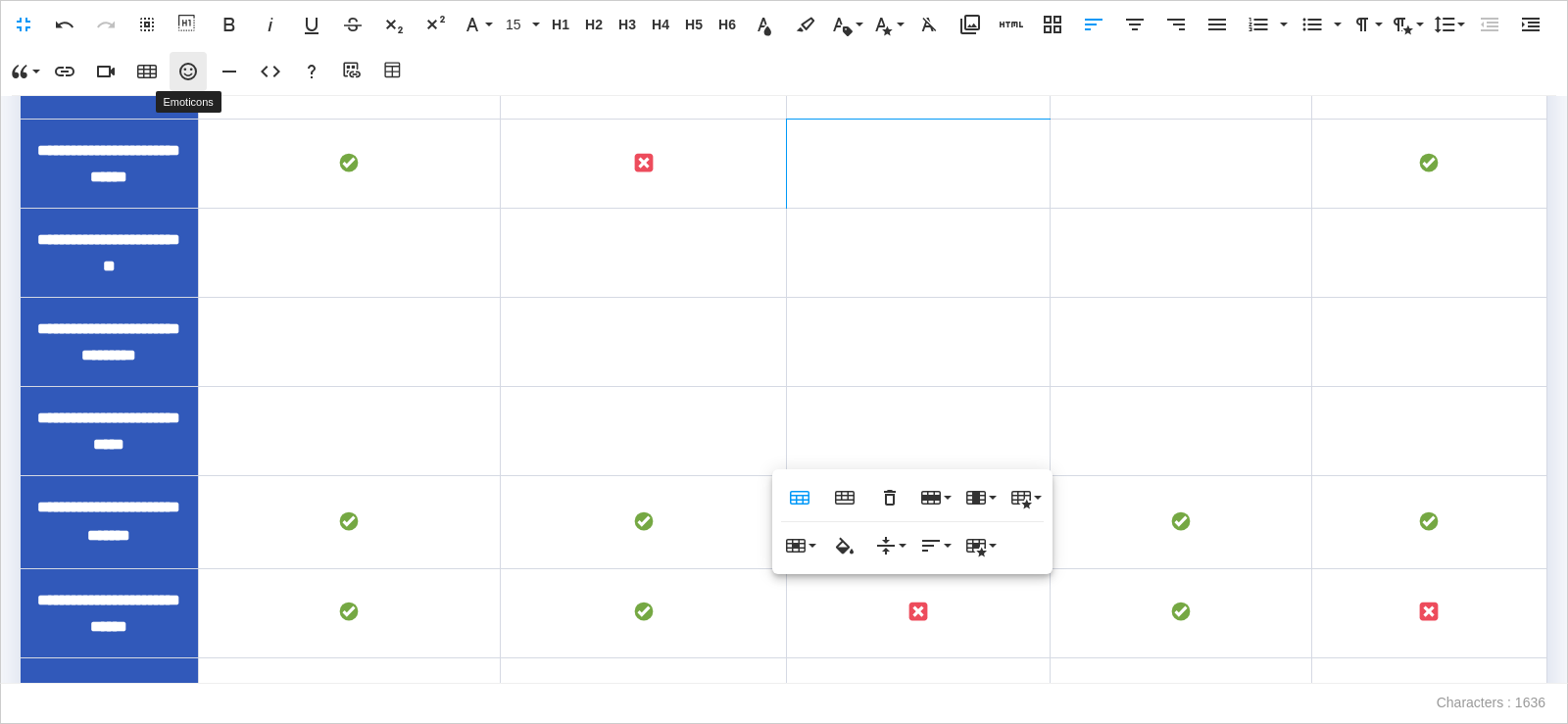
click at [190, 84] on button "Emoticons" at bounding box center [189, 71] width 38 height 39
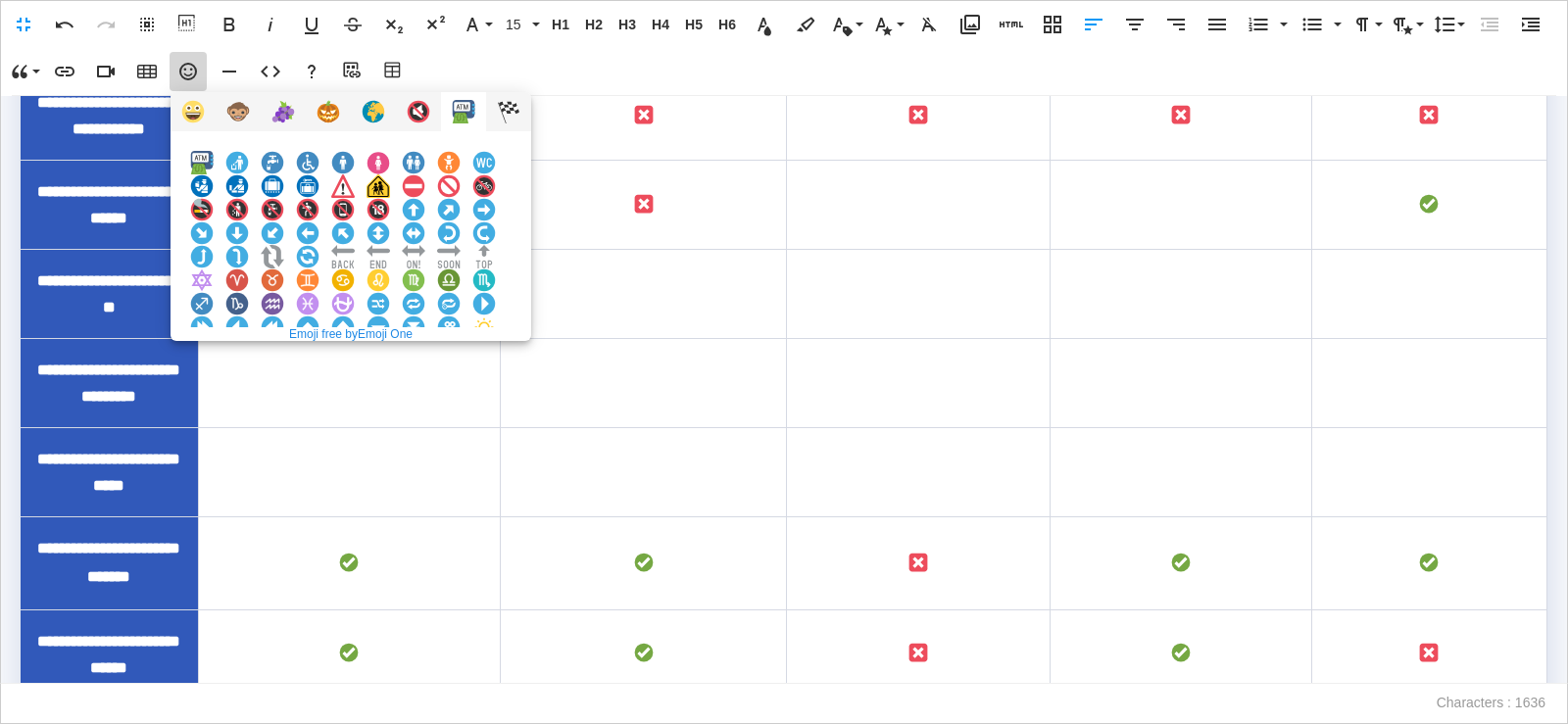
click at [390, 362] on img at bounding box center [378, 374] width 24 height 24
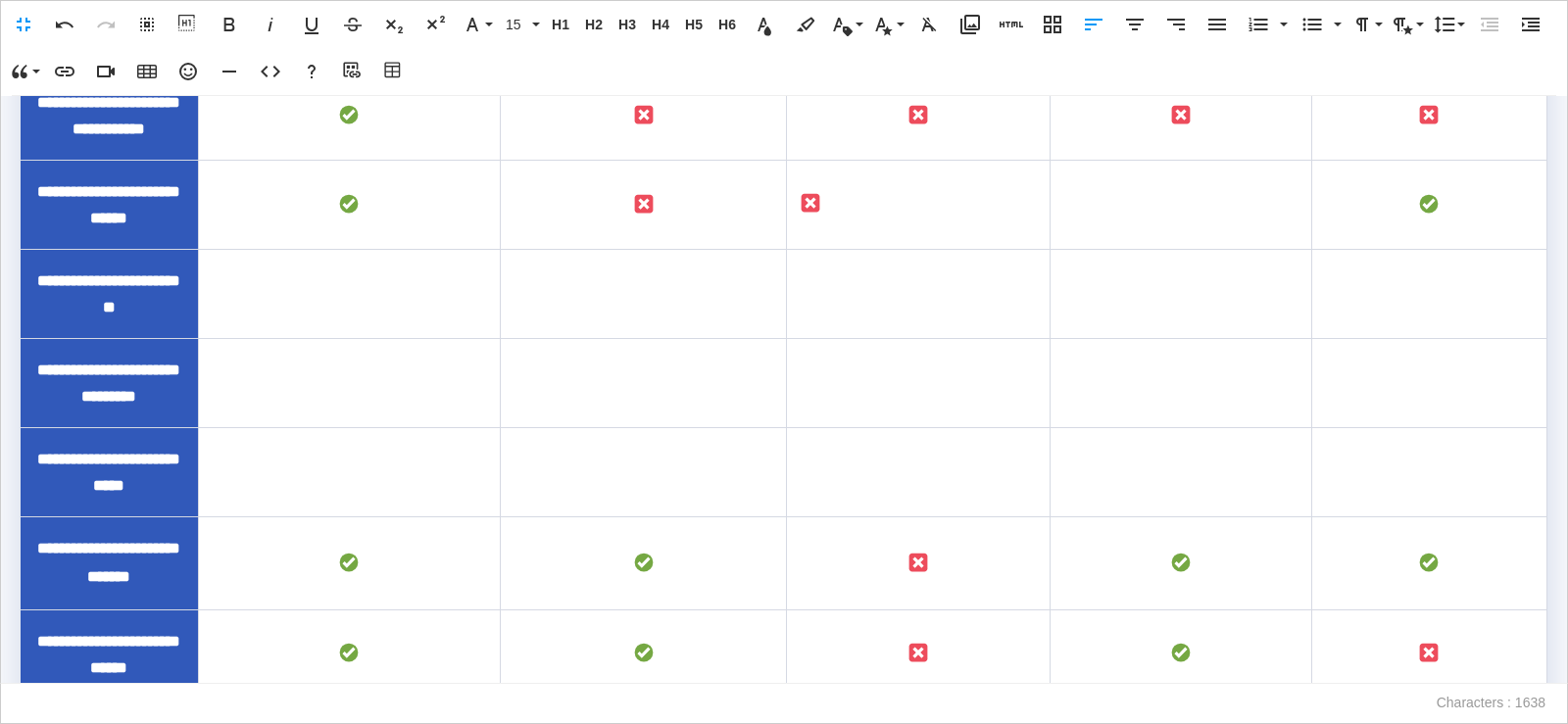
click at [1142, 29] on icon "button" at bounding box center [1135, 25] width 24 height 24
click at [1191, 249] on td "To enrich screen reader interactions, please activate Accessibility in Grammarl…" at bounding box center [1182, 205] width 262 height 89
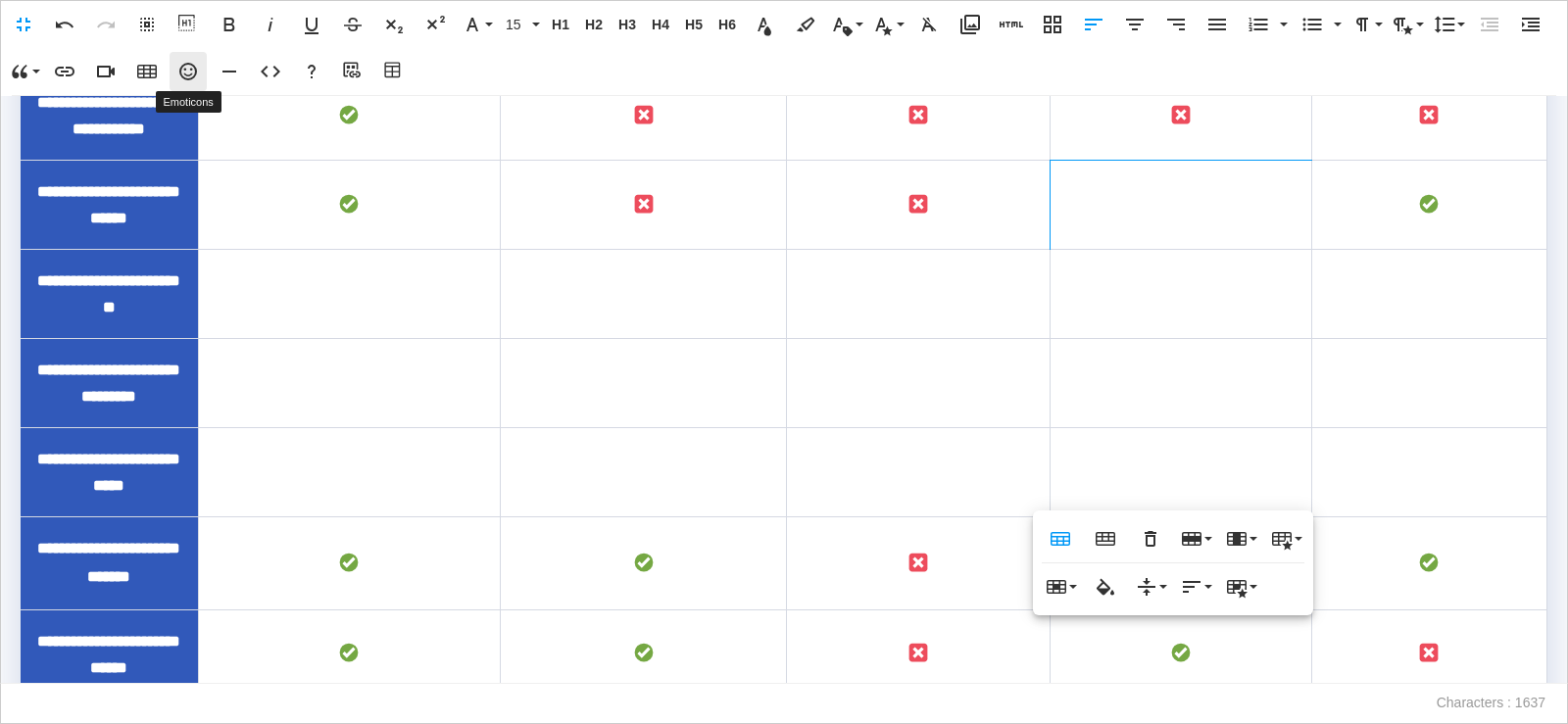
click at [181, 77] on icon "button" at bounding box center [189, 72] width 24 height 24
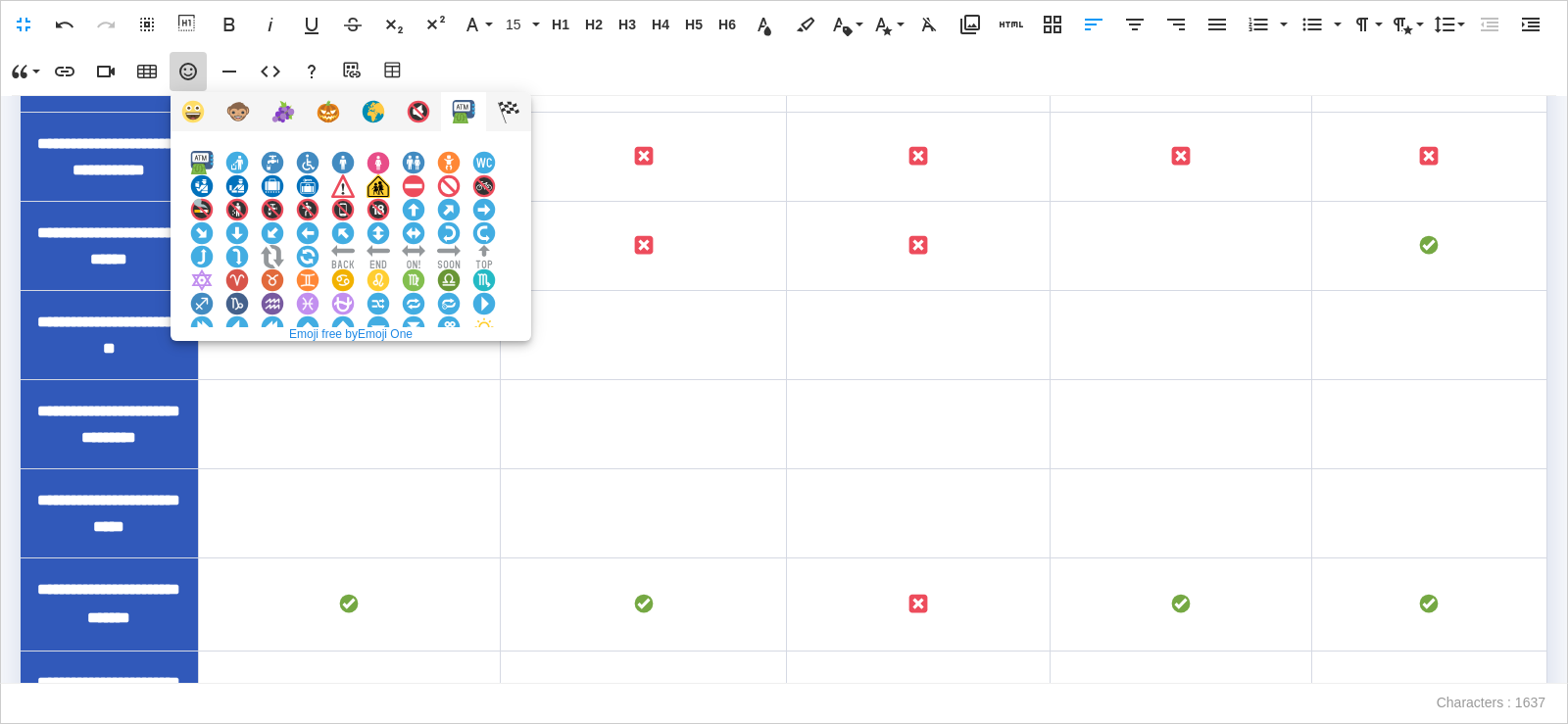
click at [390, 362] on img at bounding box center [378, 374] width 24 height 24
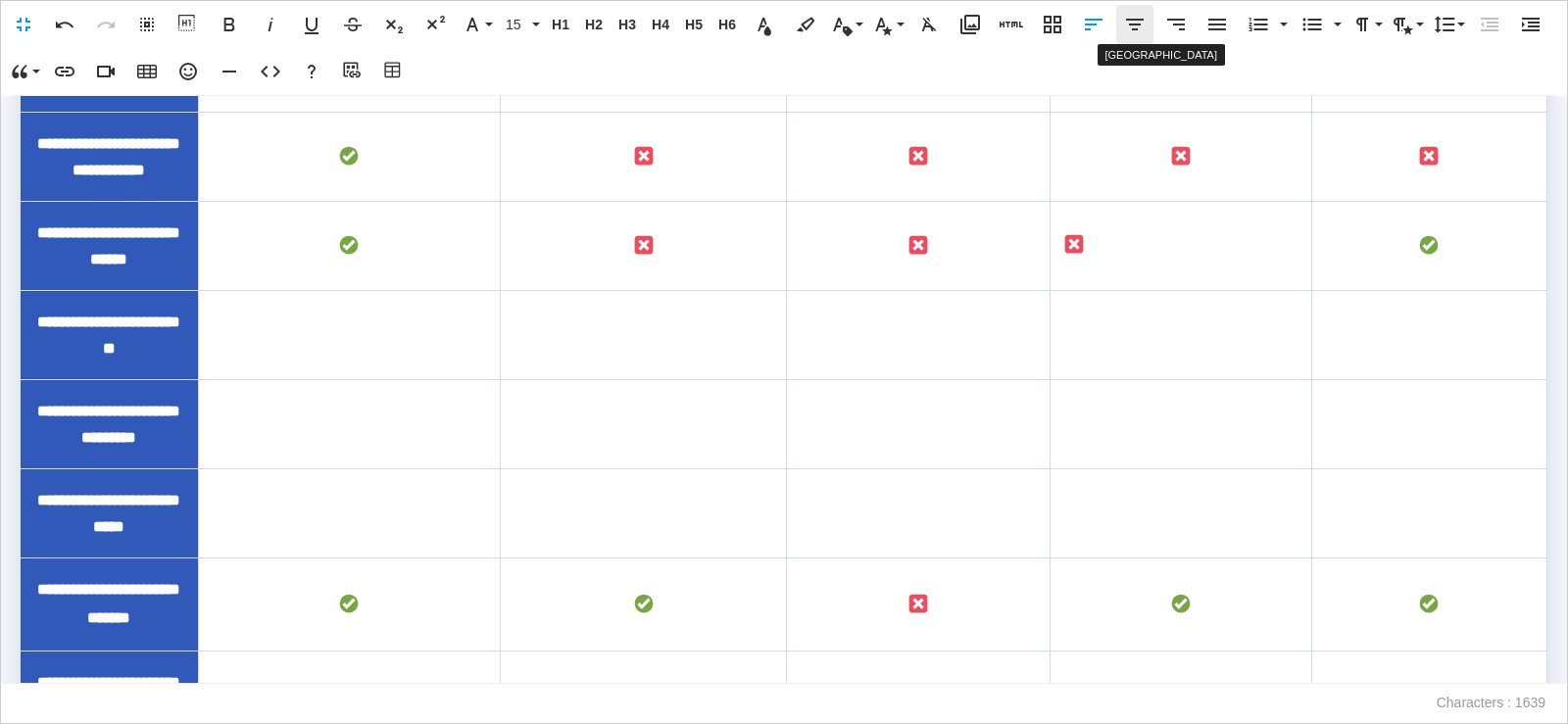
click at [1140, 31] on icon "button" at bounding box center [1135, 25] width 24 height 24
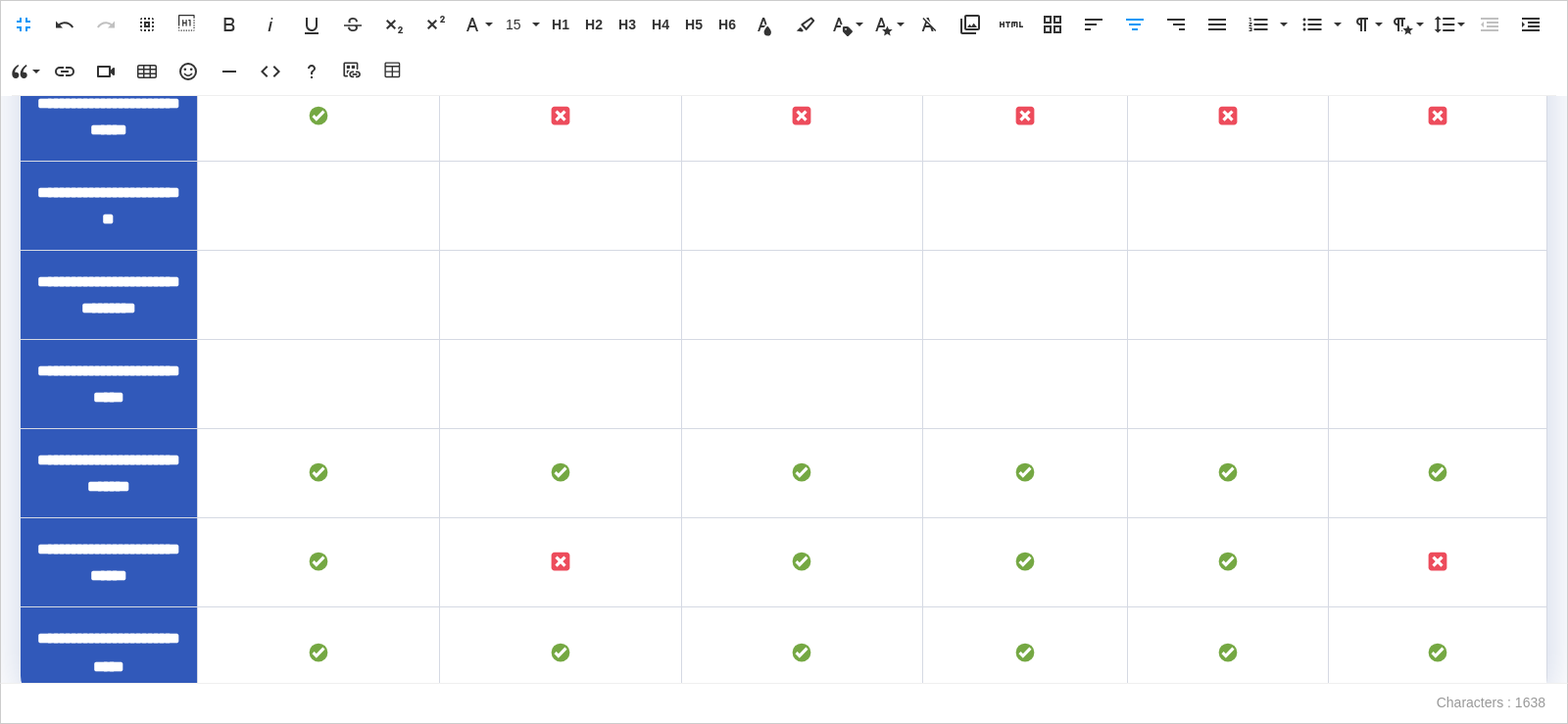
scroll to position [14603, 0]
click at [271, 251] on td "To enrich screen reader interactions, please activate Accessibility in Grammarl…" at bounding box center [318, 207] width 242 height 89
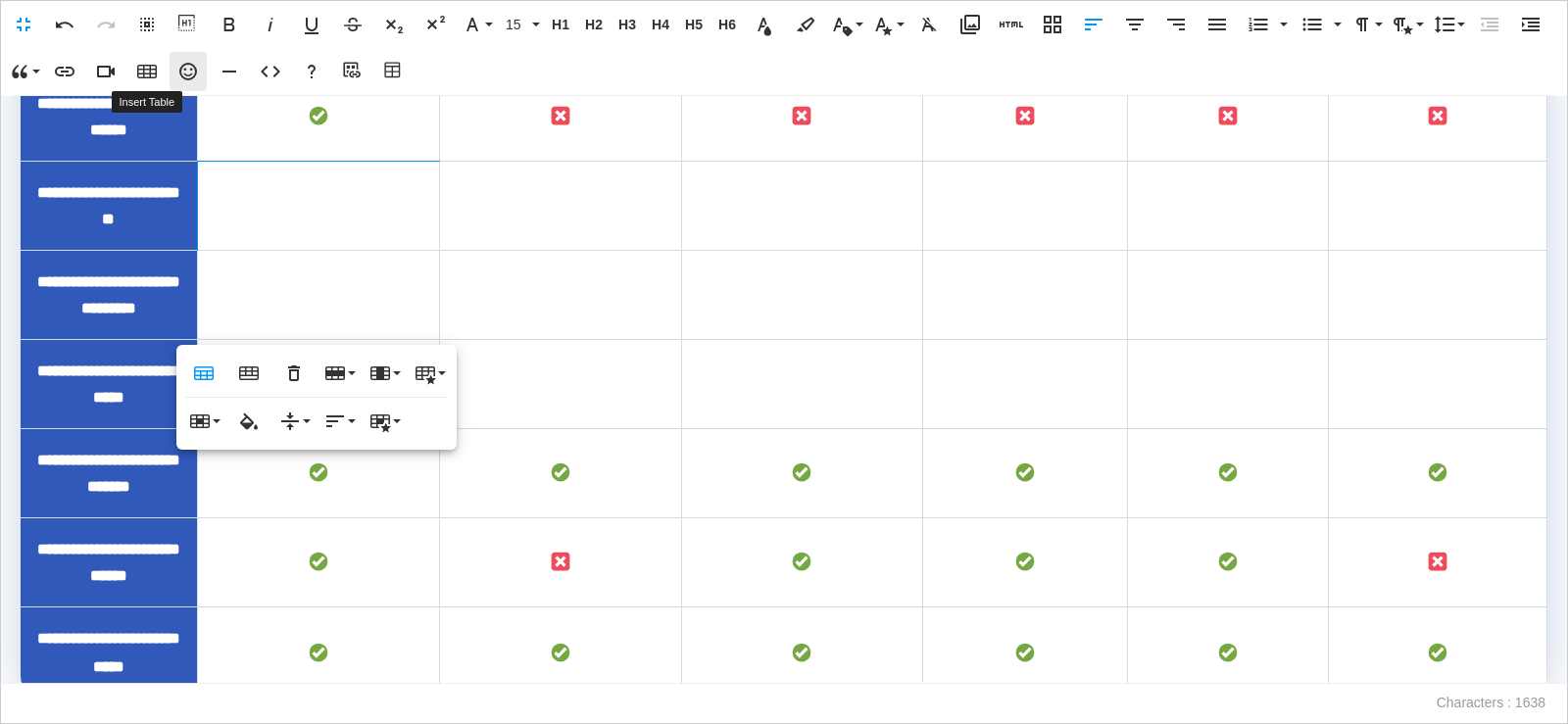
click at [189, 83] on button "Emoticons" at bounding box center [189, 71] width 38 height 39
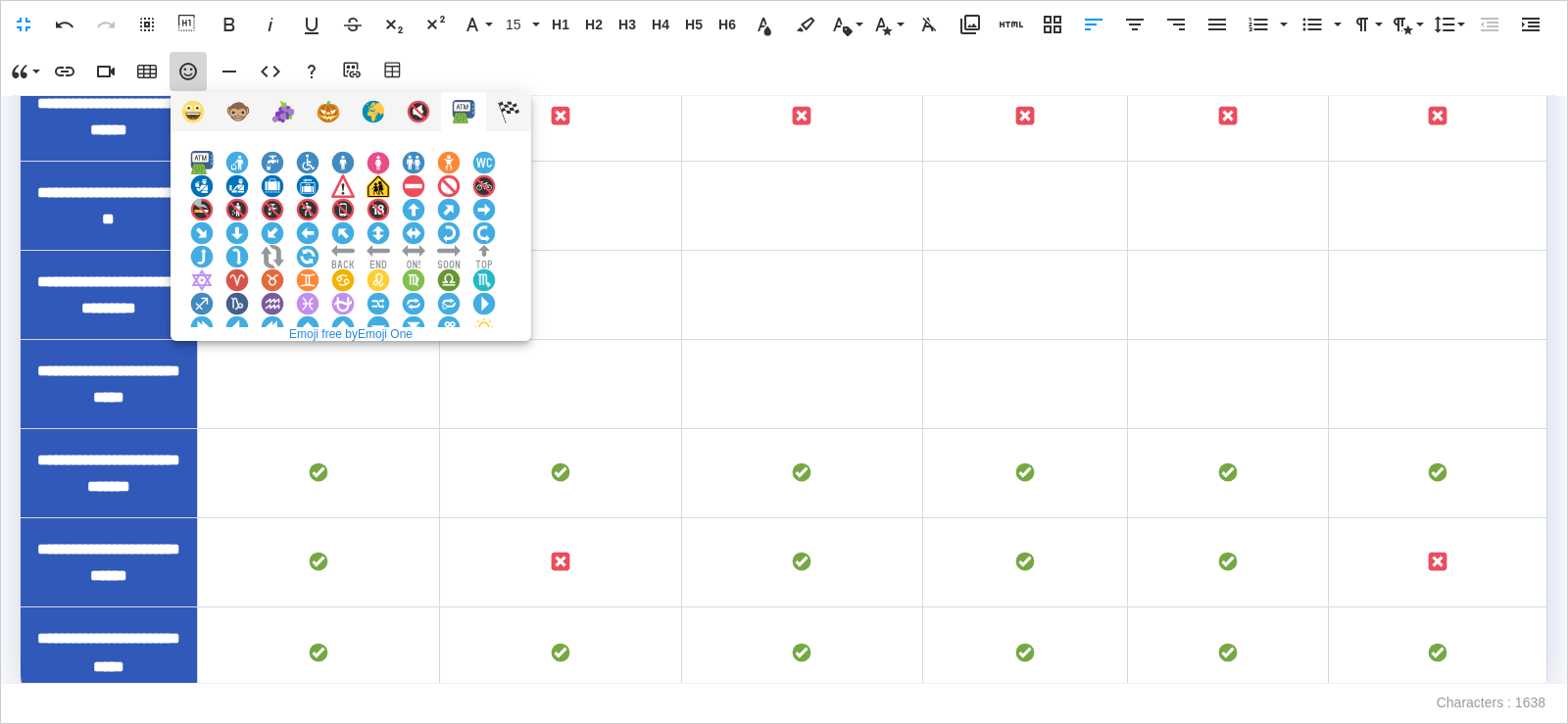
click at [214, 362] on img at bounding box center [202, 374] width 24 height 24
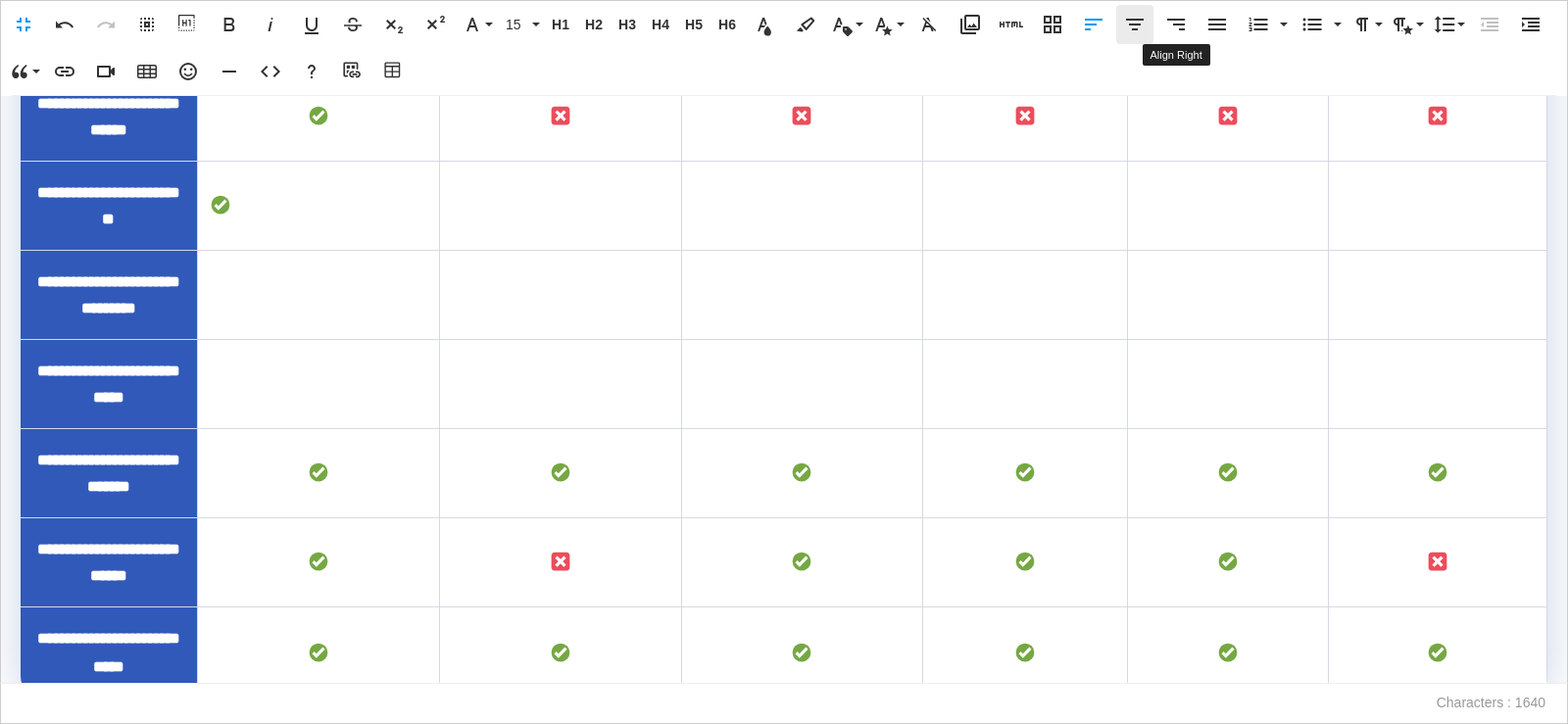
click at [1138, 21] on icon "button" at bounding box center [1135, 25] width 18 height 12
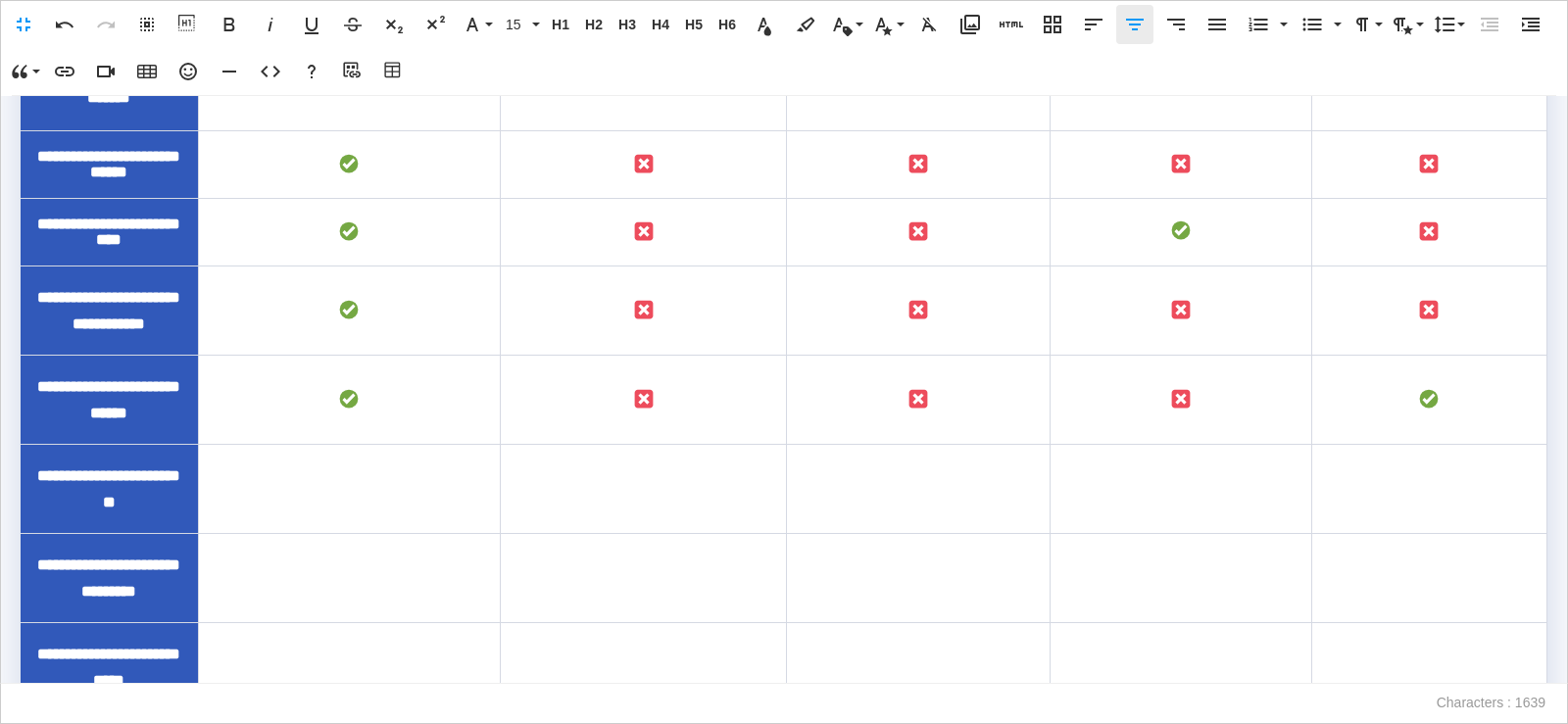
scroll to position [2073, 0]
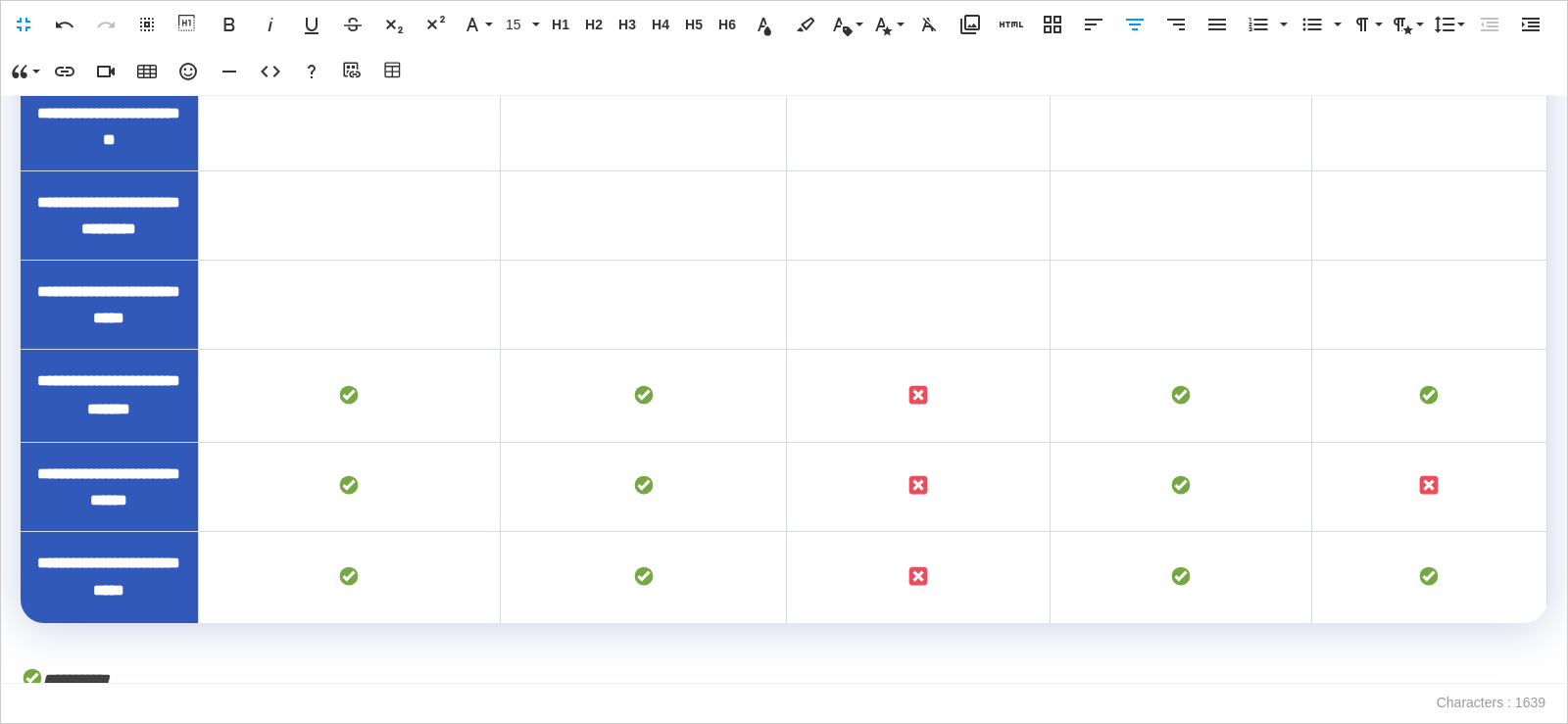
click at [428, 171] on td "To enrich screen reader interactions, please activate Accessibility in Grammarl…" at bounding box center [349, 126] width 302 height 89
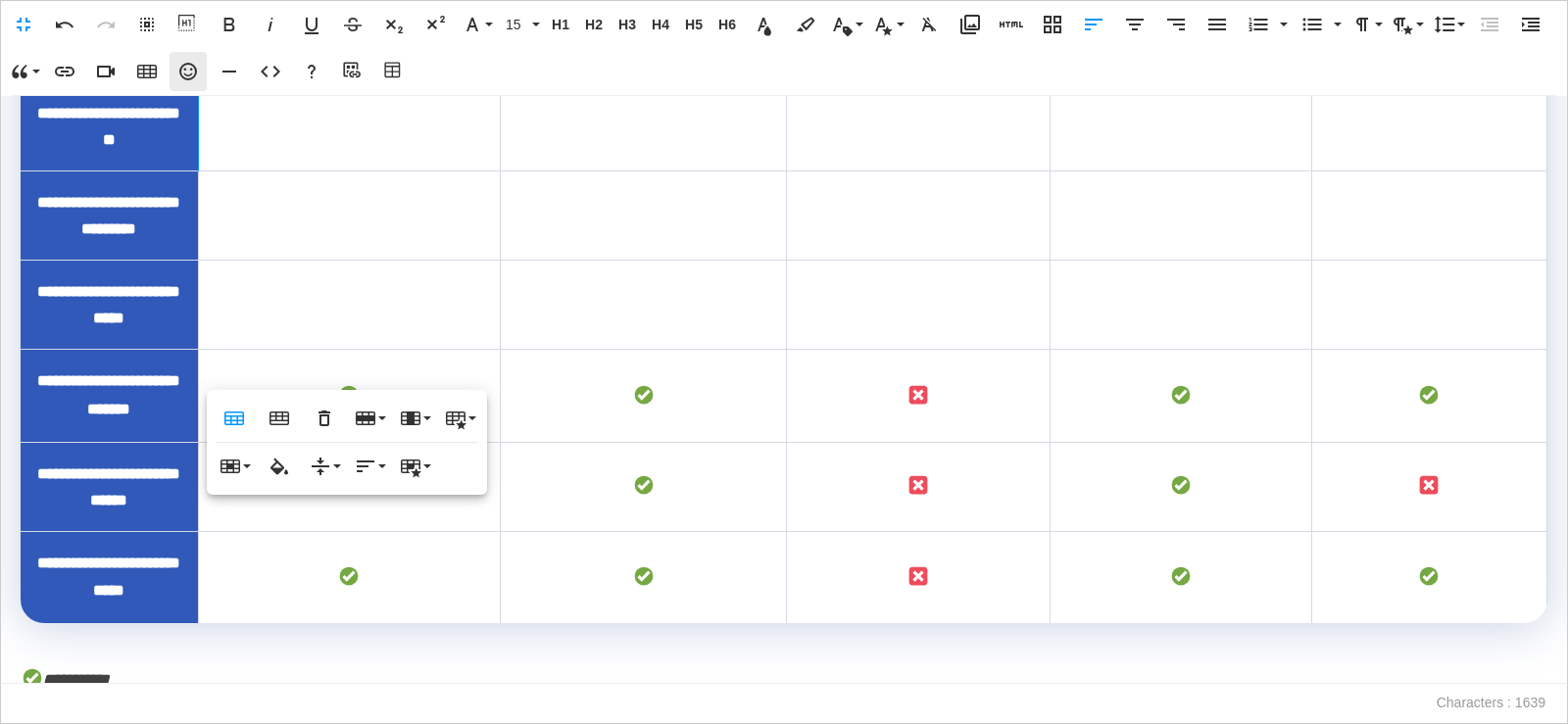
click at [193, 81] on icon "button" at bounding box center [189, 72] width 24 height 24
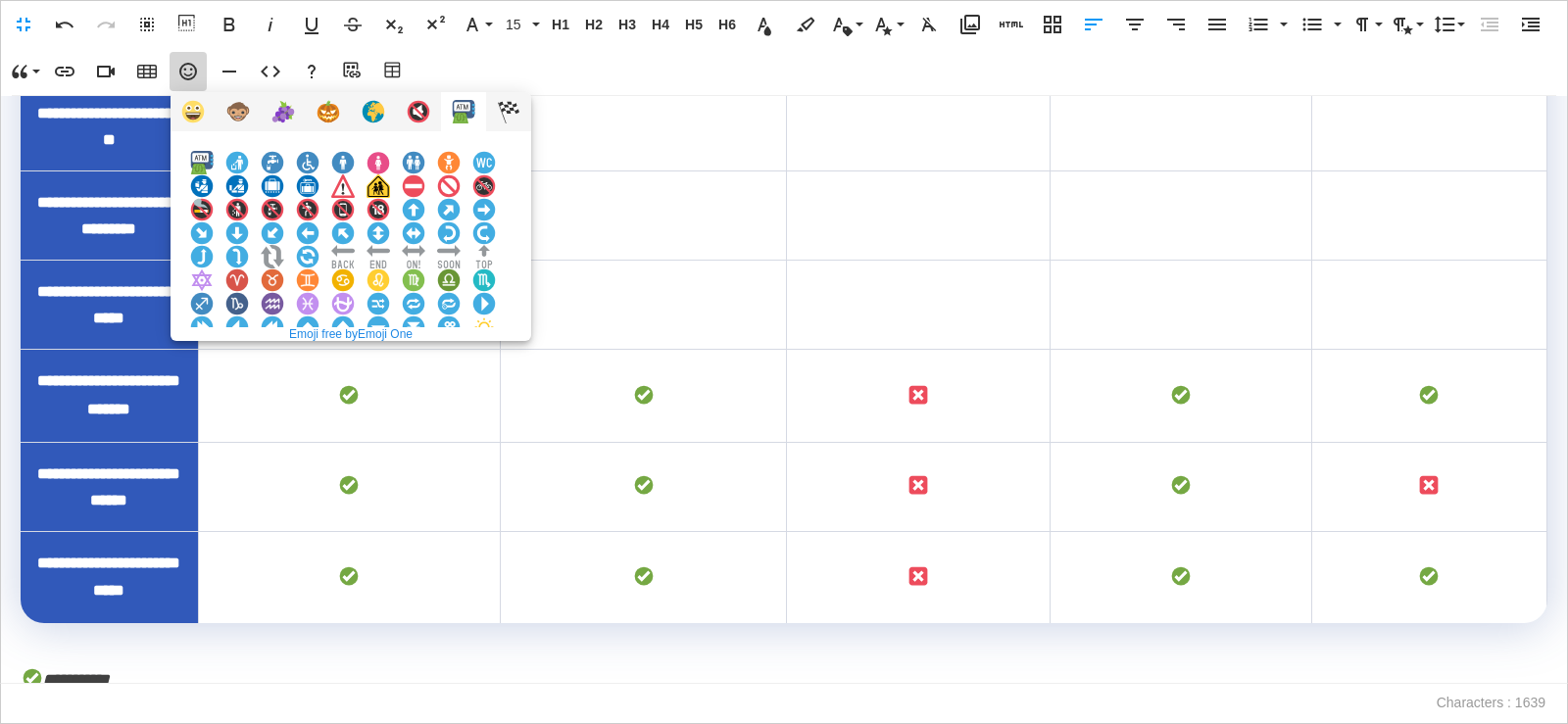
click at [214, 362] on img at bounding box center [202, 374] width 24 height 24
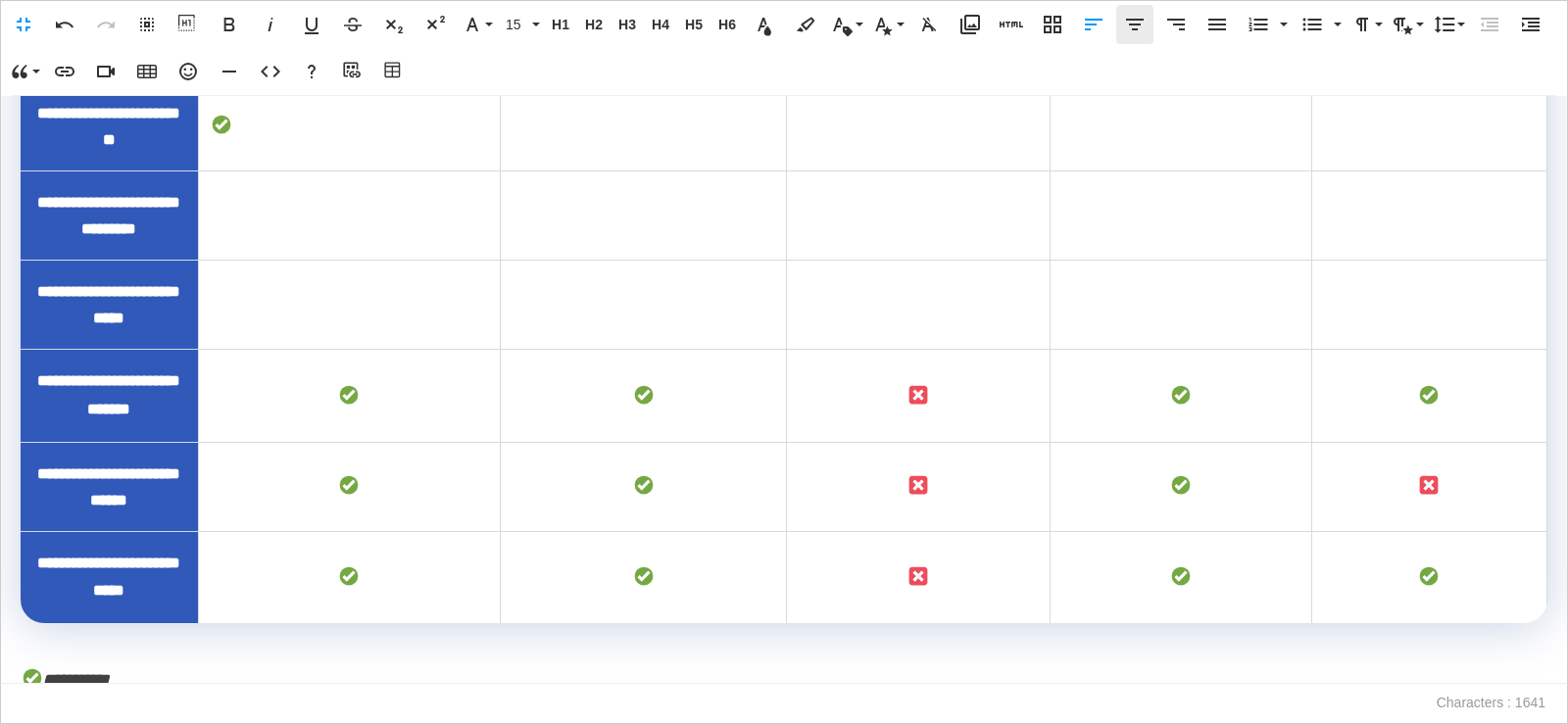
click at [1126, 28] on icon "button" at bounding box center [1135, 25] width 24 height 24
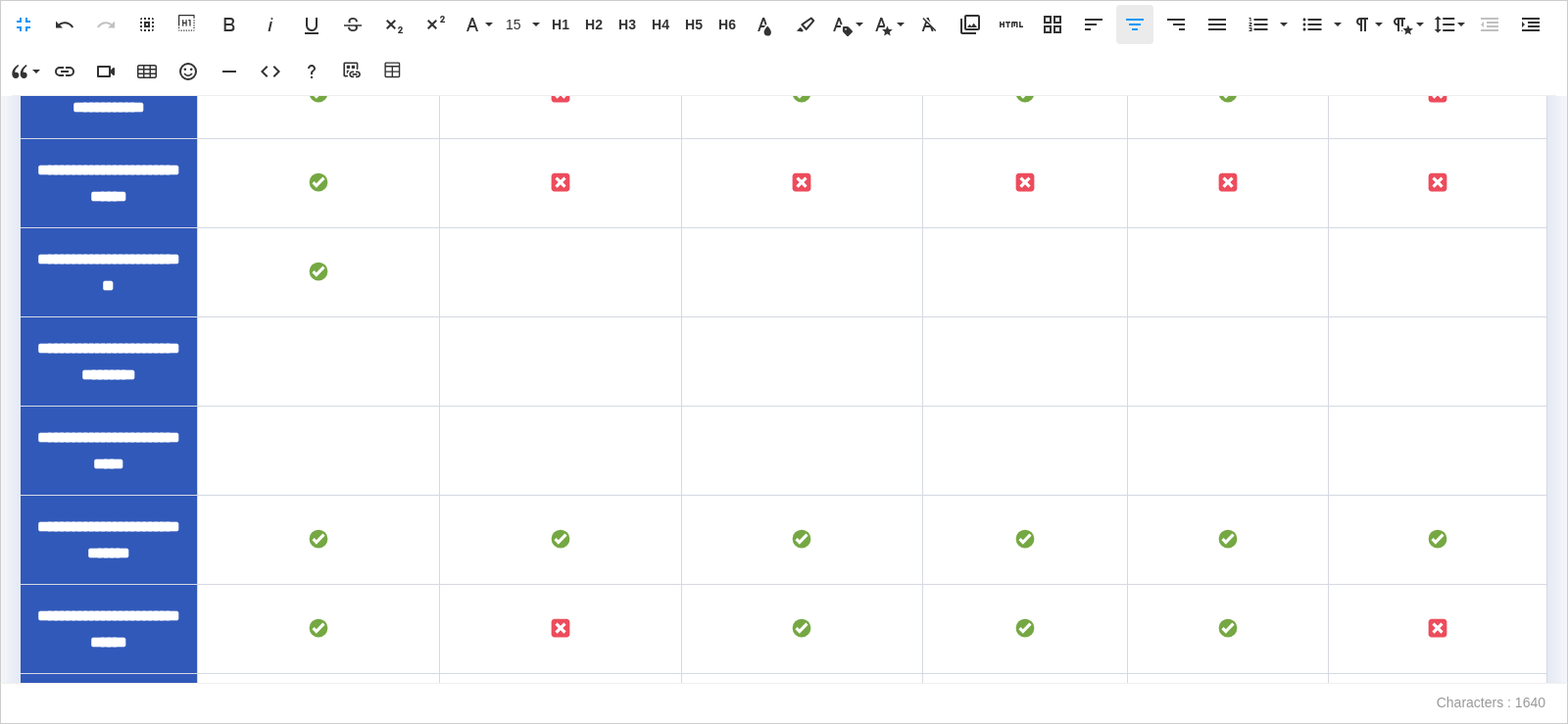
scroll to position [717, 0]
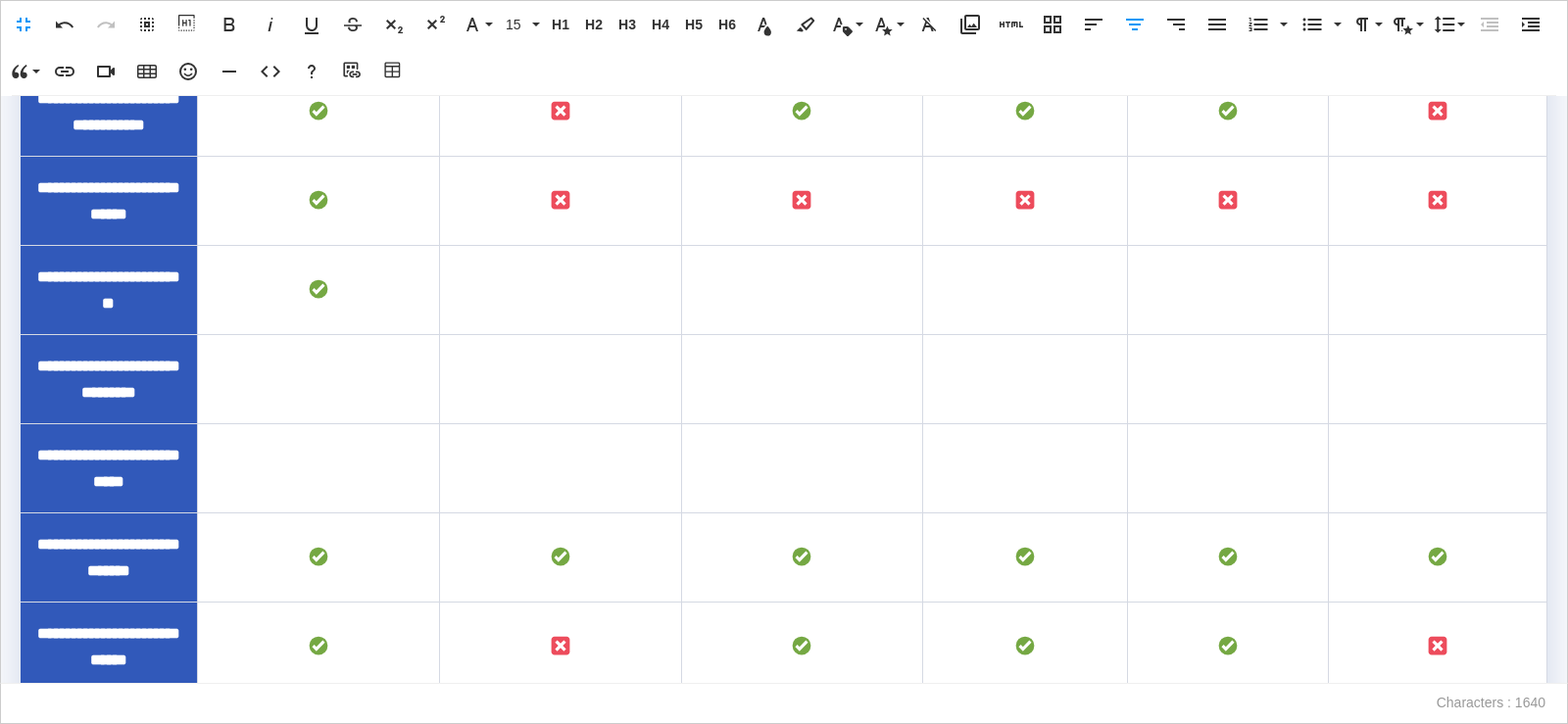
click at [568, 336] on td "To enrich screen reader interactions, please activate Accessibility in Grammarl…" at bounding box center [560, 291] width 242 height 89
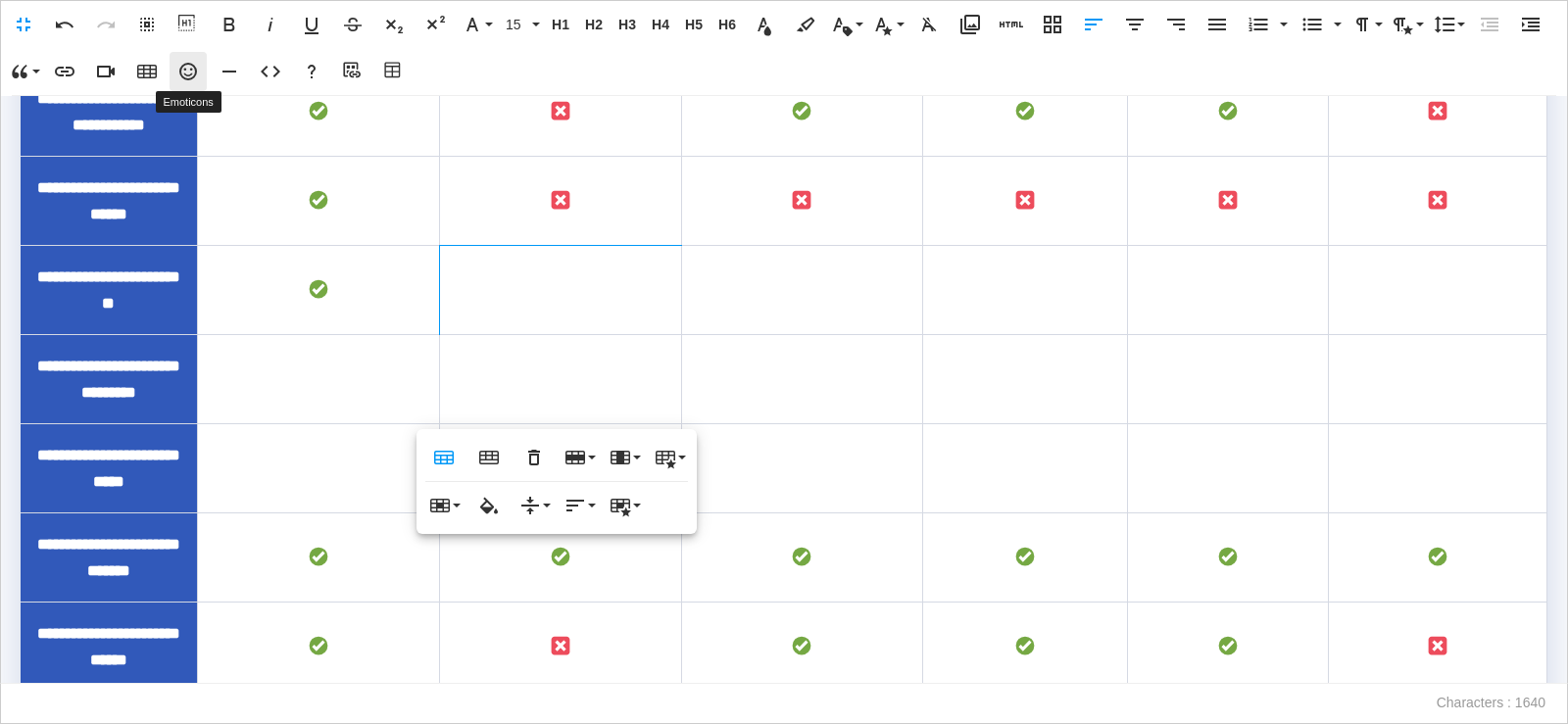
click at [187, 72] on icon "button" at bounding box center [189, 72] width 24 height 24
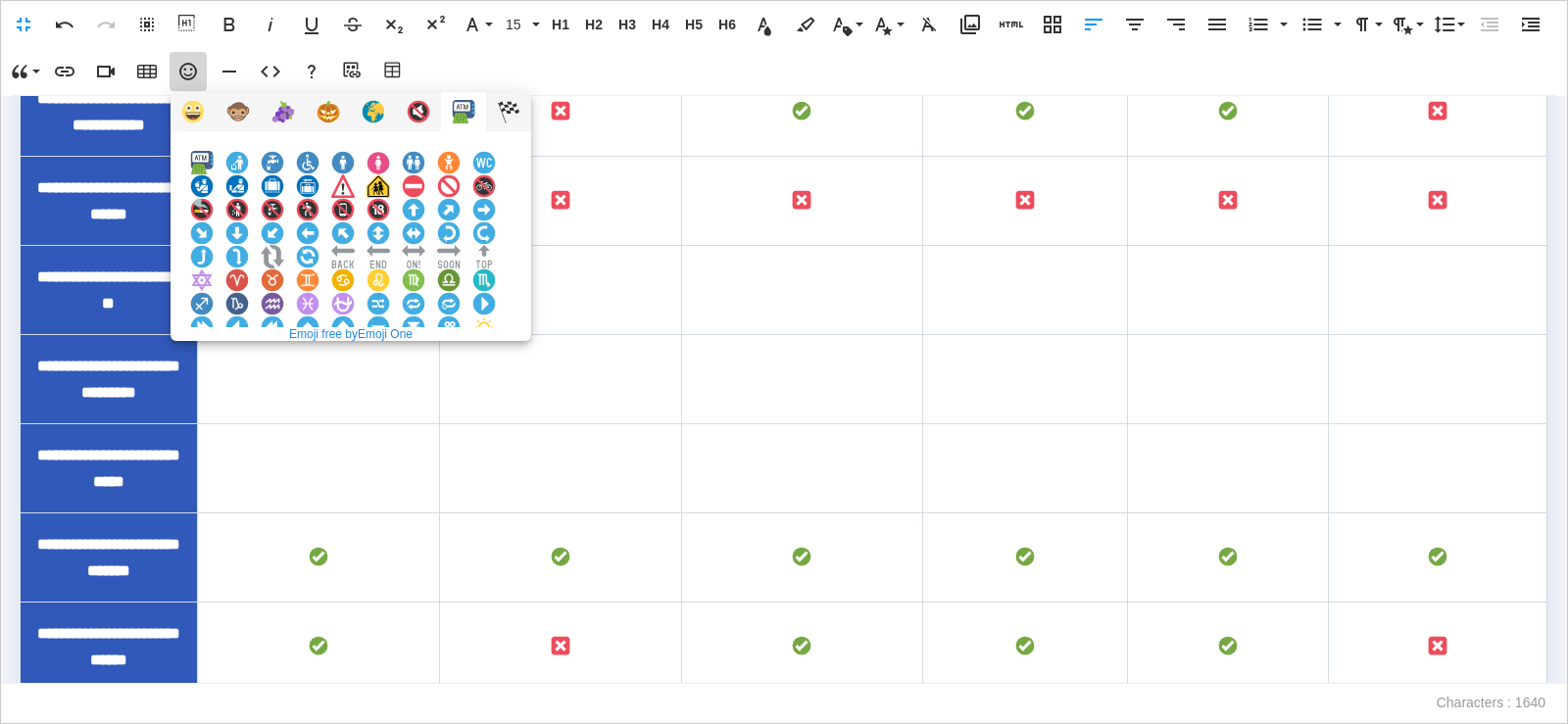
click at [390, 362] on img at bounding box center [378, 374] width 24 height 24
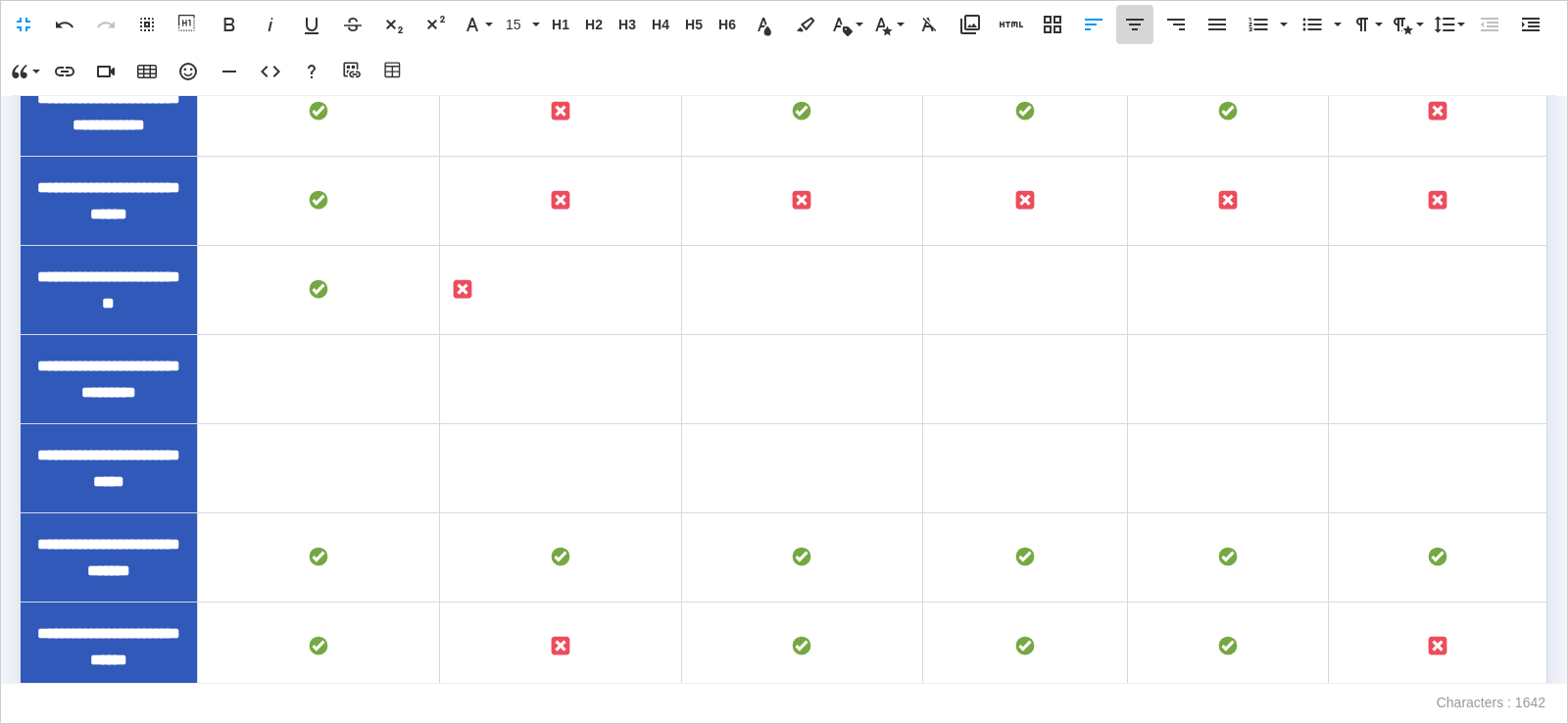
click at [1139, 38] on button "[GEOGRAPHIC_DATA]" at bounding box center [1135, 24] width 38 height 39
click at [789, 336] on td "To enrich screen reader interactions, please activate Accessibility in Grammarl…" at bounding box center [802, 291] width 242 height 89
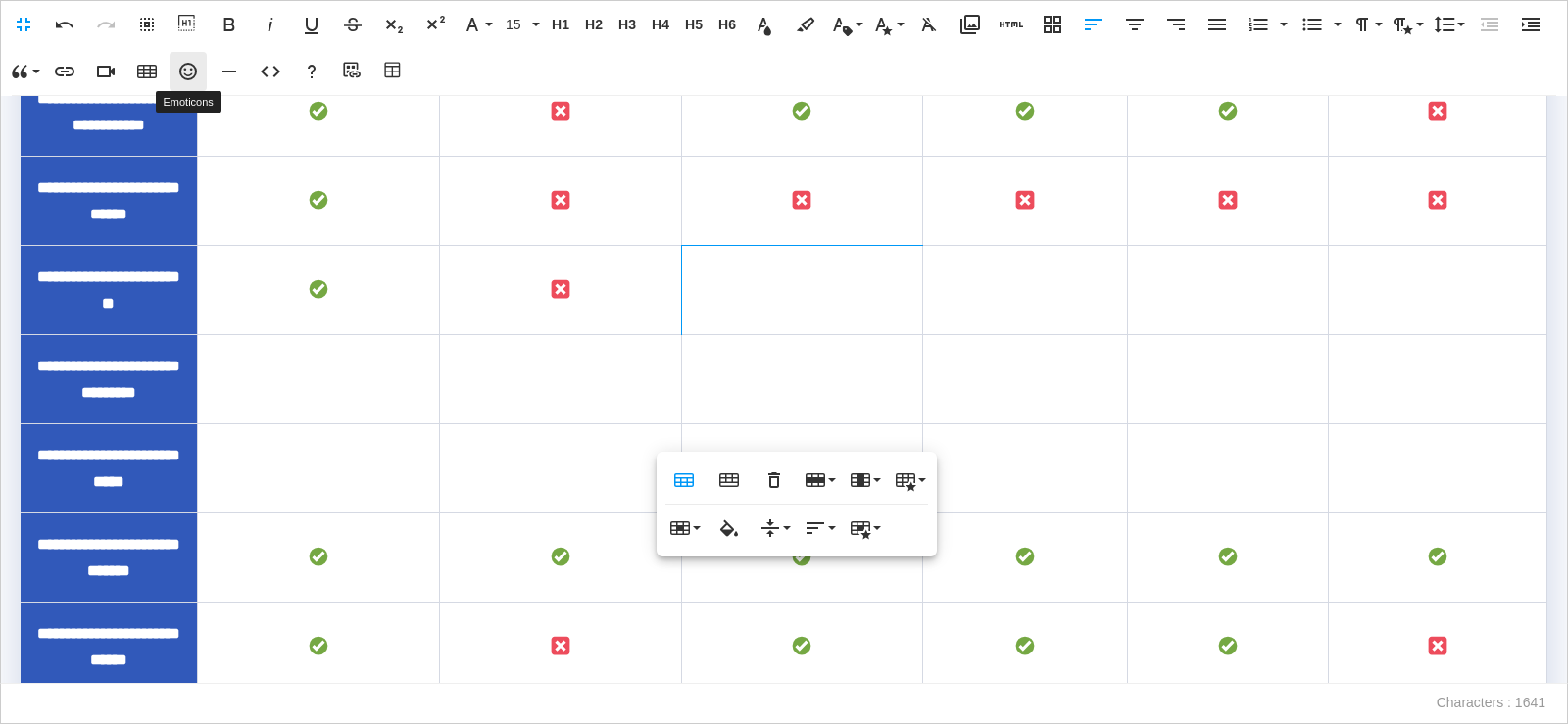
scroll to position [695, 0]
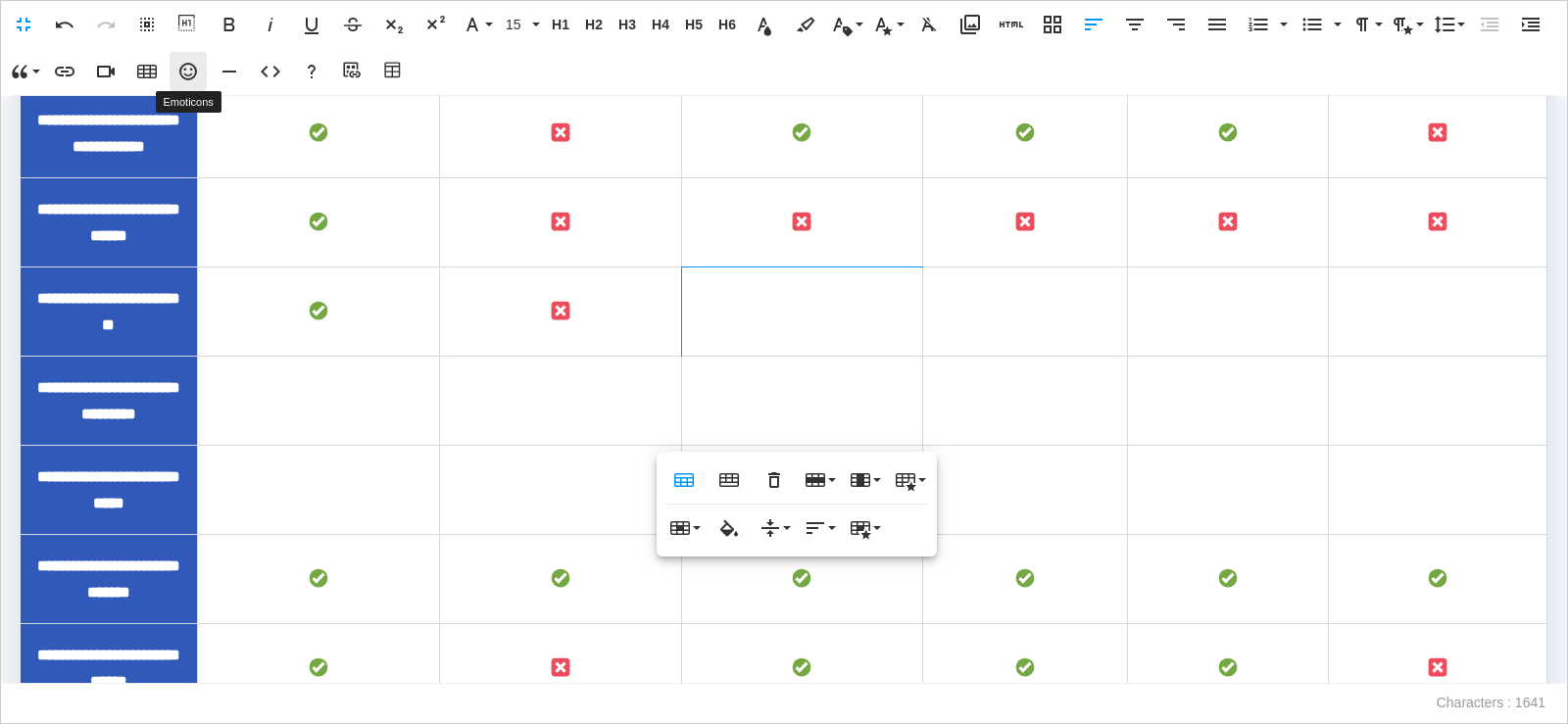
click at [196, 72] on icon "button" at bounding box center [189, 72] width 18 height 18
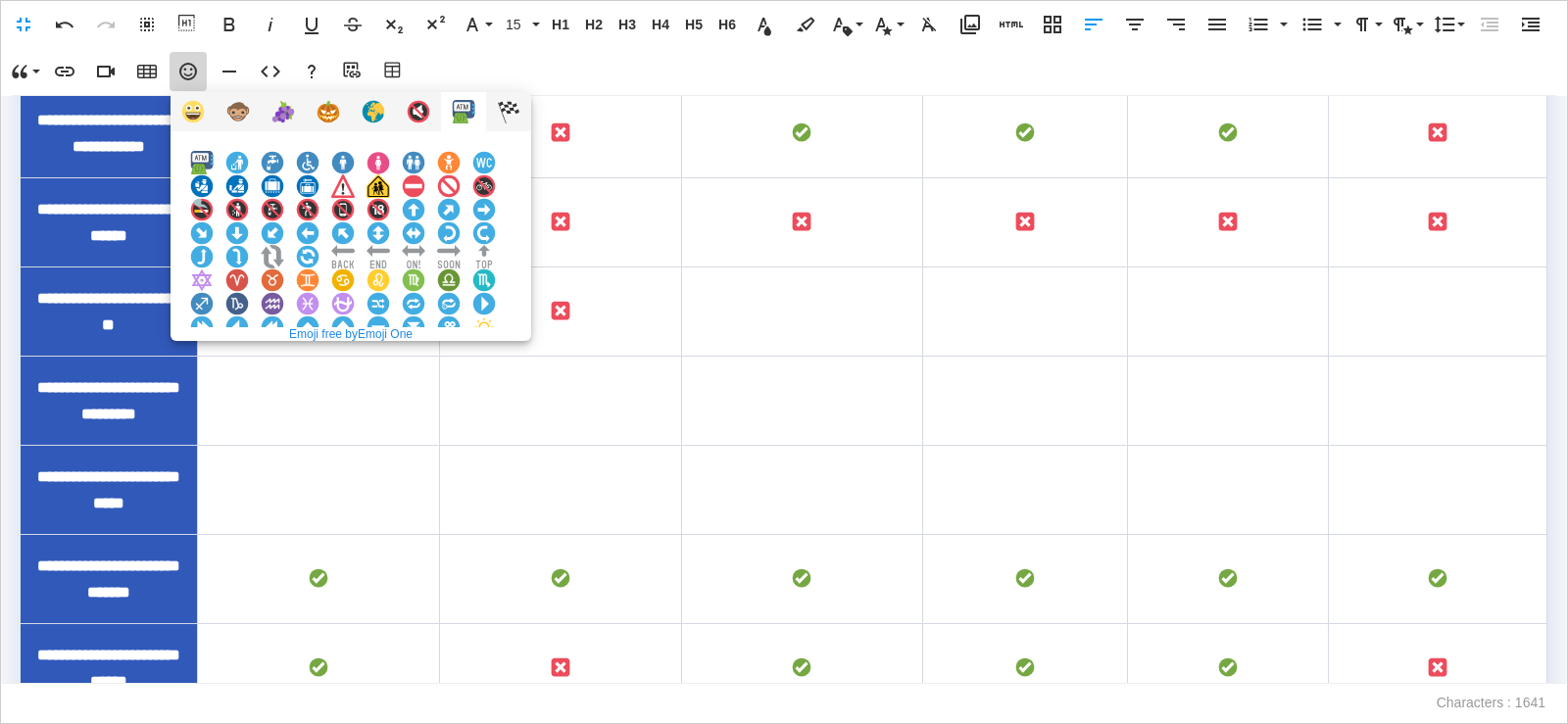
click at [390, 362] on img at bounding box center [378, 374] width 24 height 24
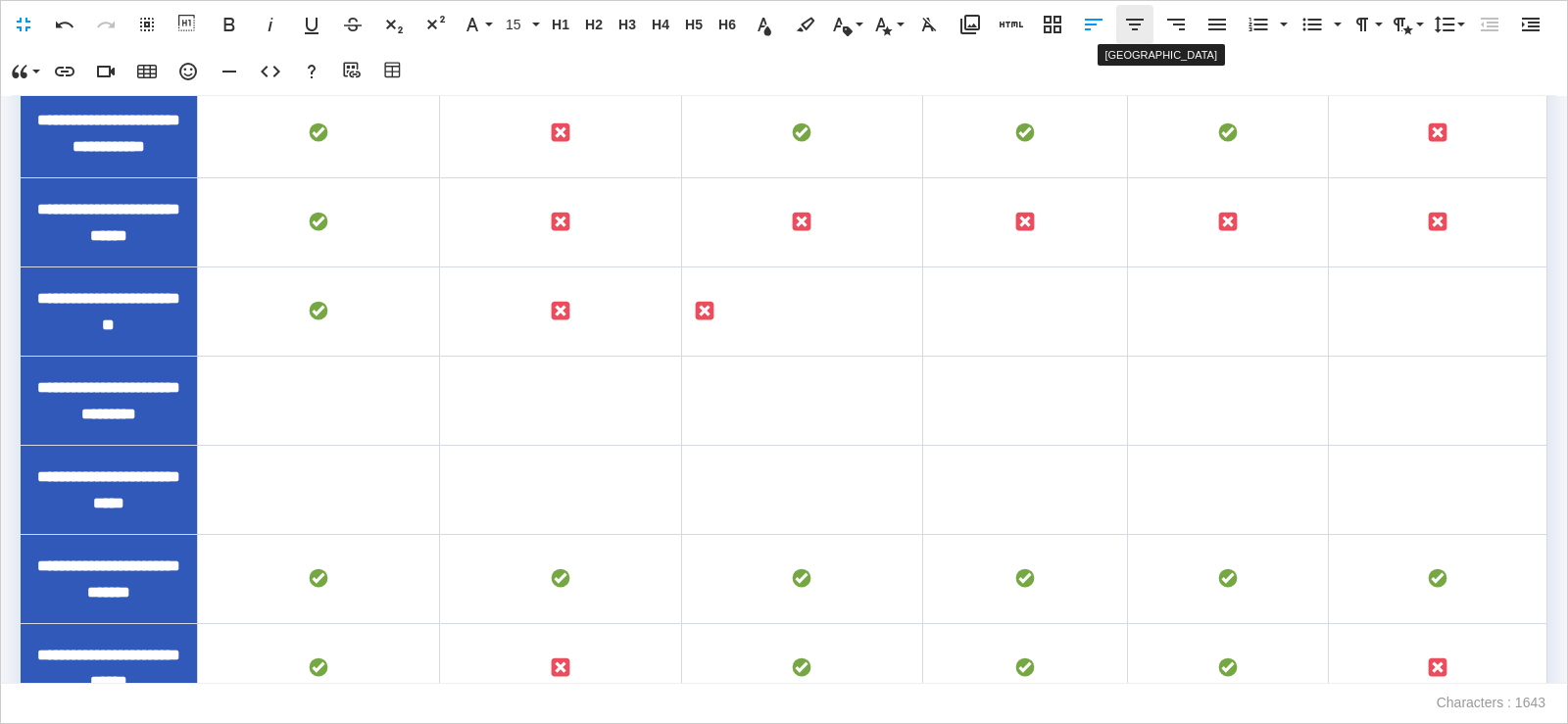
click at [1146, 28] on icon "button" at bounding box center [1135, 25] width 24 height 24
click at [1028, 357] on td "To enrich screen reader interactions, please activate Accessibility in Grammarl…" at bounding box center [1026, 312] width 205 height 89
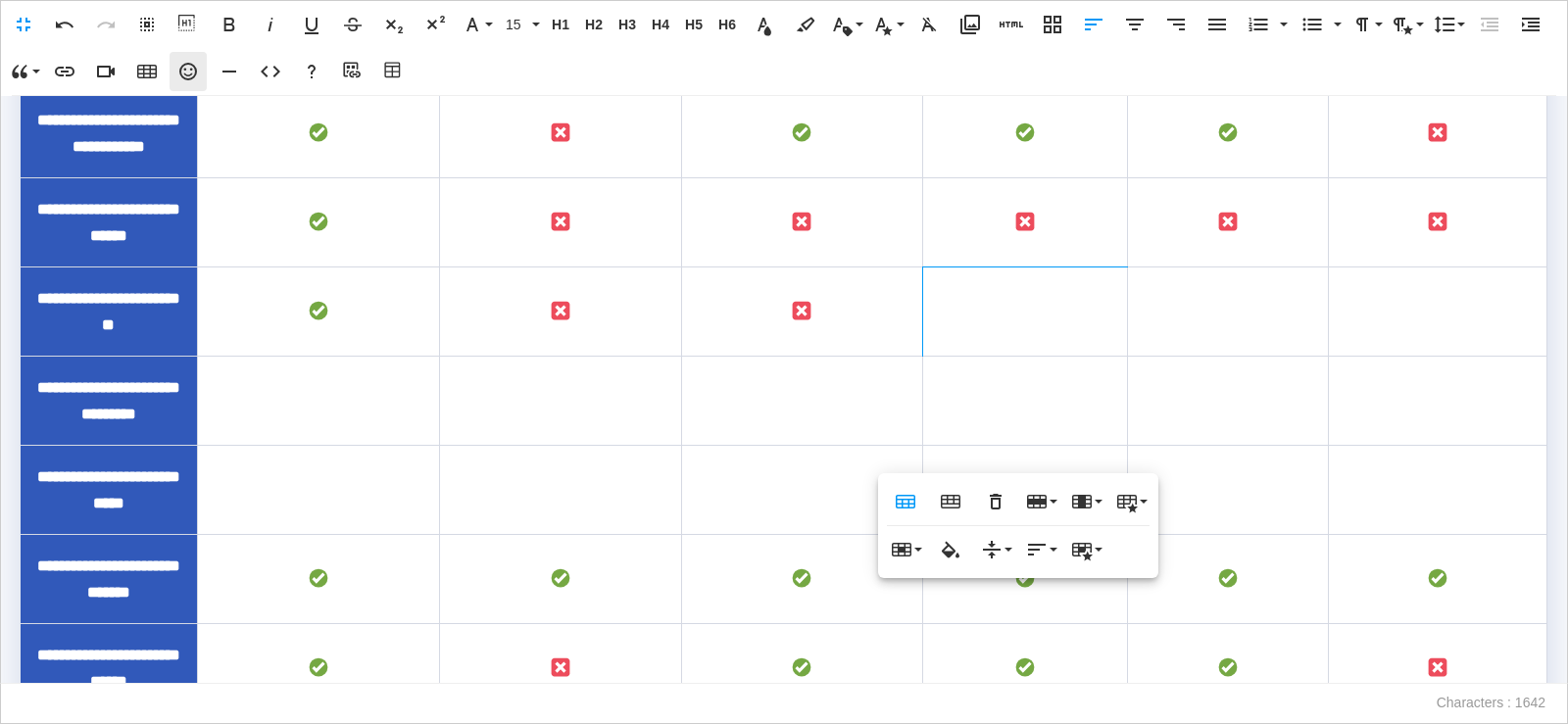
click at [196, 81] on icon "button" at bounding box center [189, 72] width 24 height 24
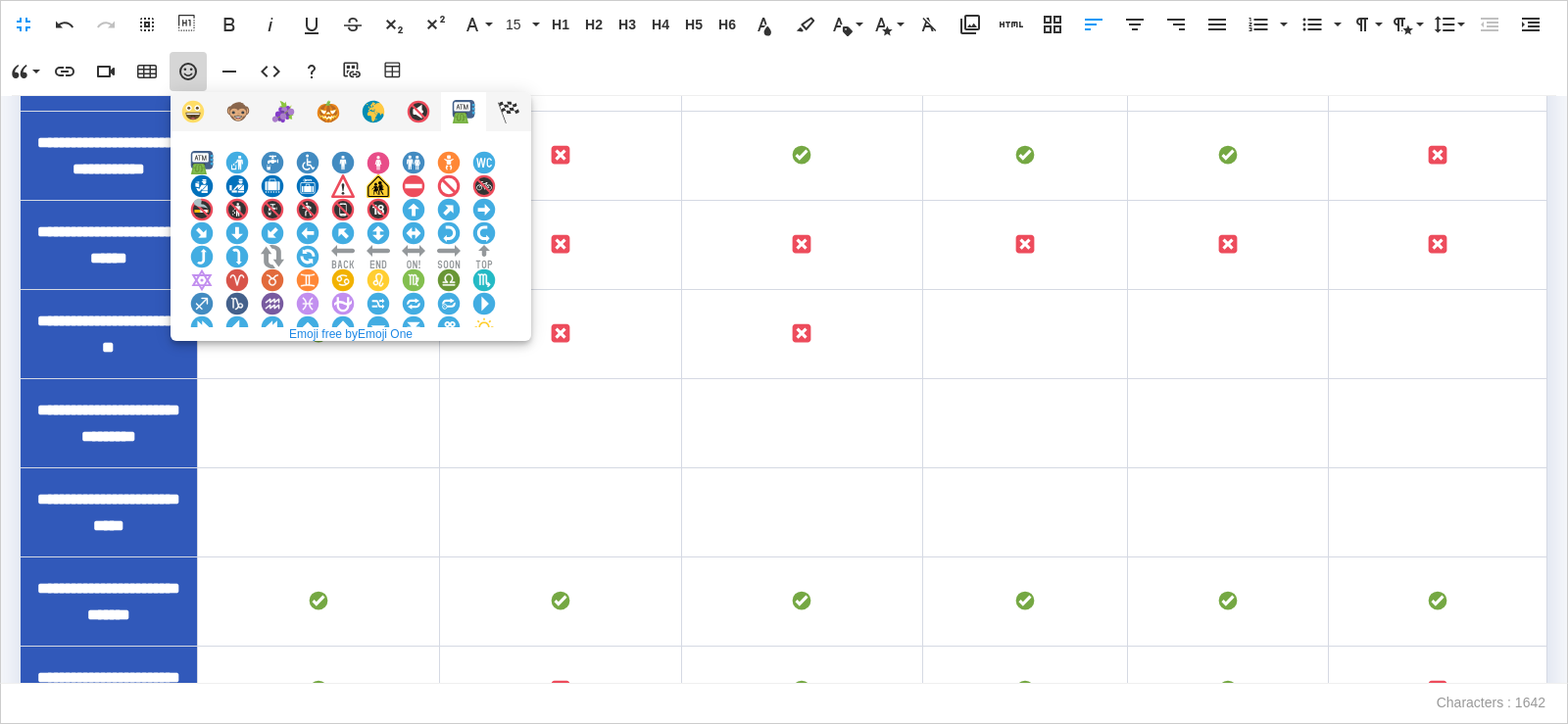
click at [390, 362] on img at bounding box center [378, 374] width 24 height 24
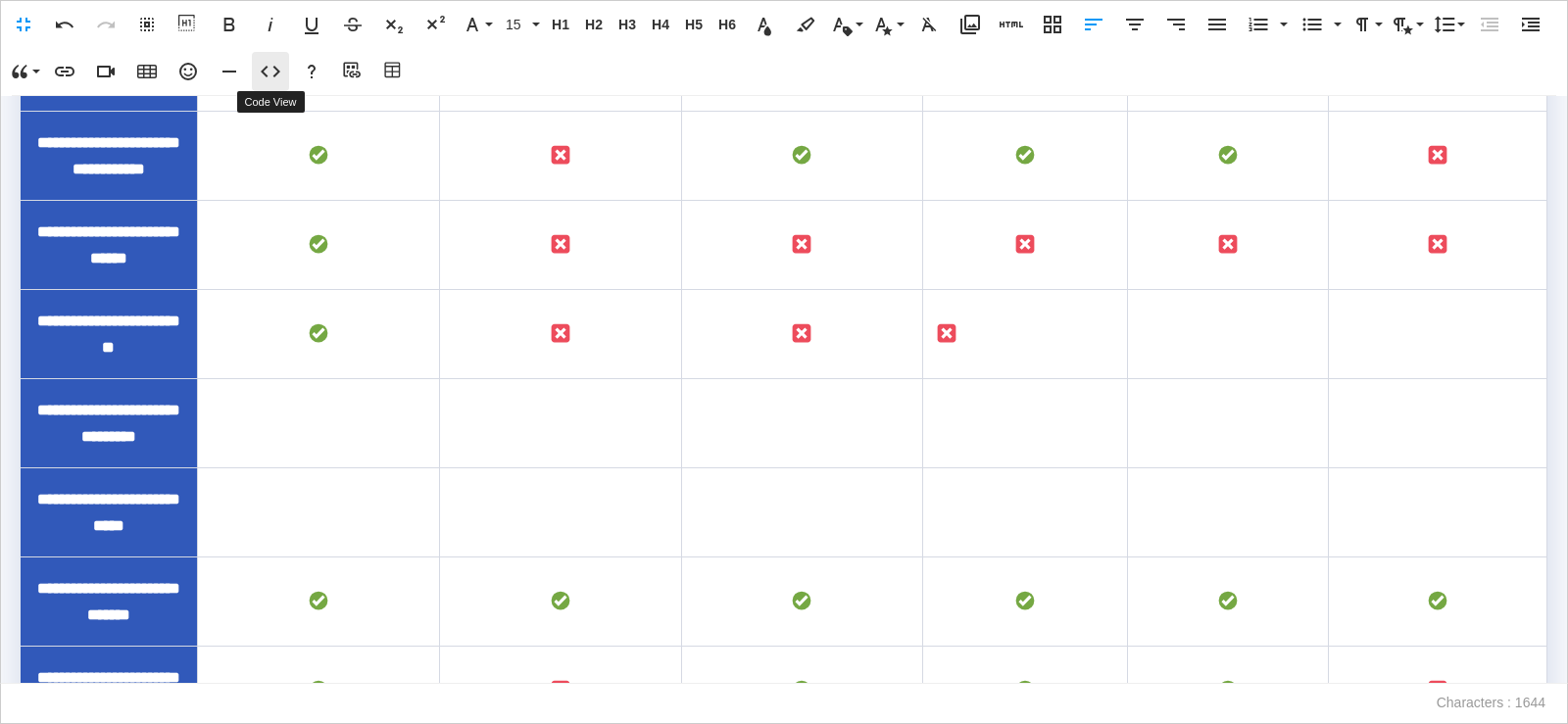
click at [280, 77] on icon "button" at bounding box center [271, 72] width 24 height 24
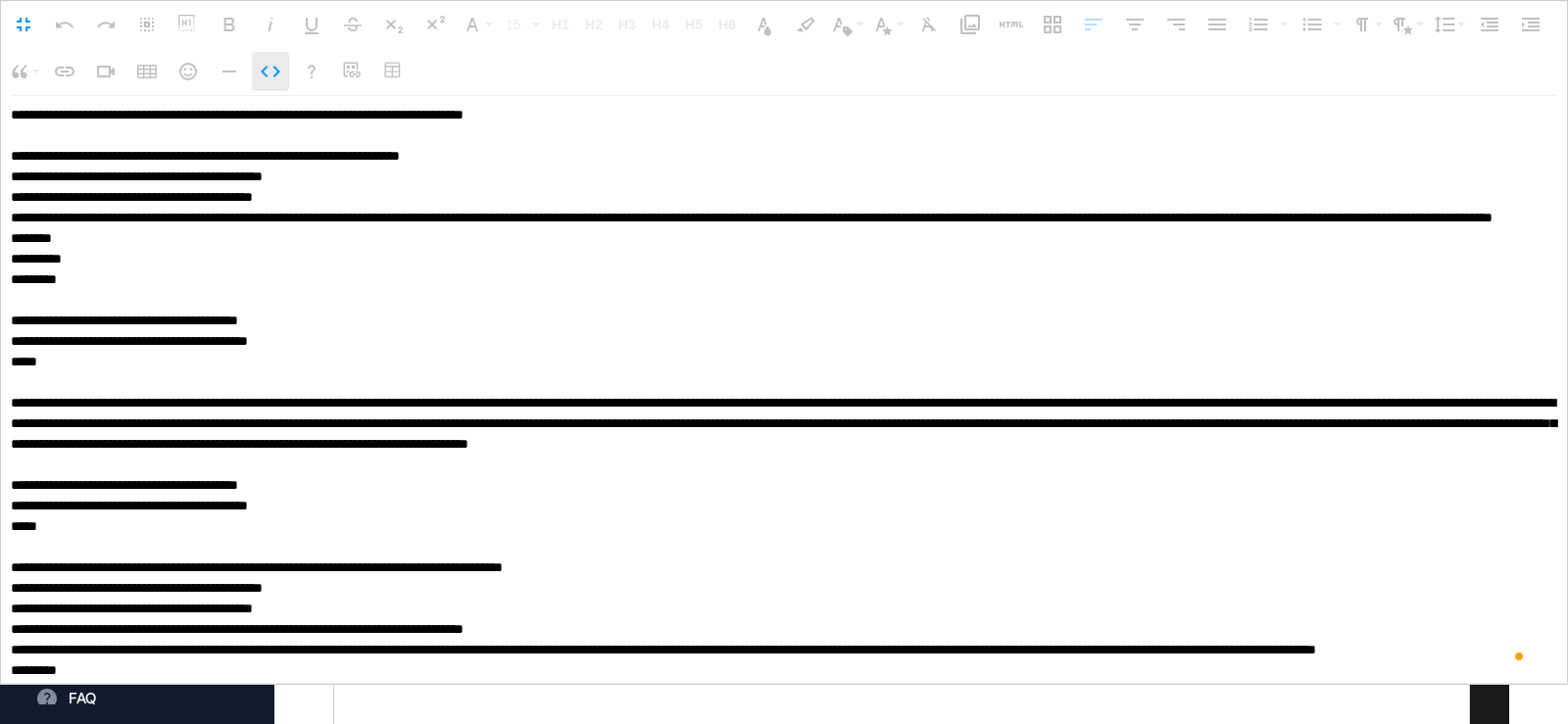
scroll to position [14849, 0]
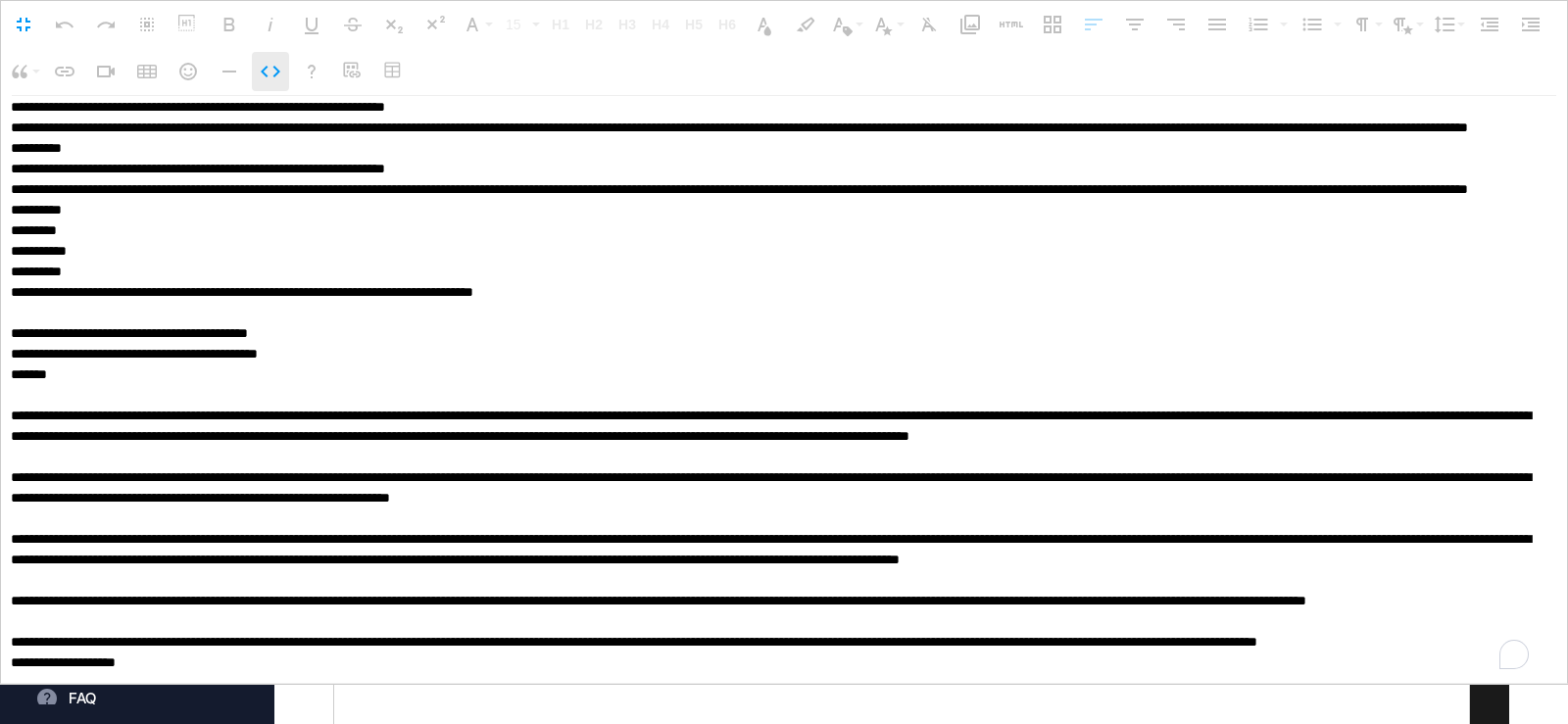
click at [280, 77] on icon "button" at bounding box center [271, 72] width 24 height 24
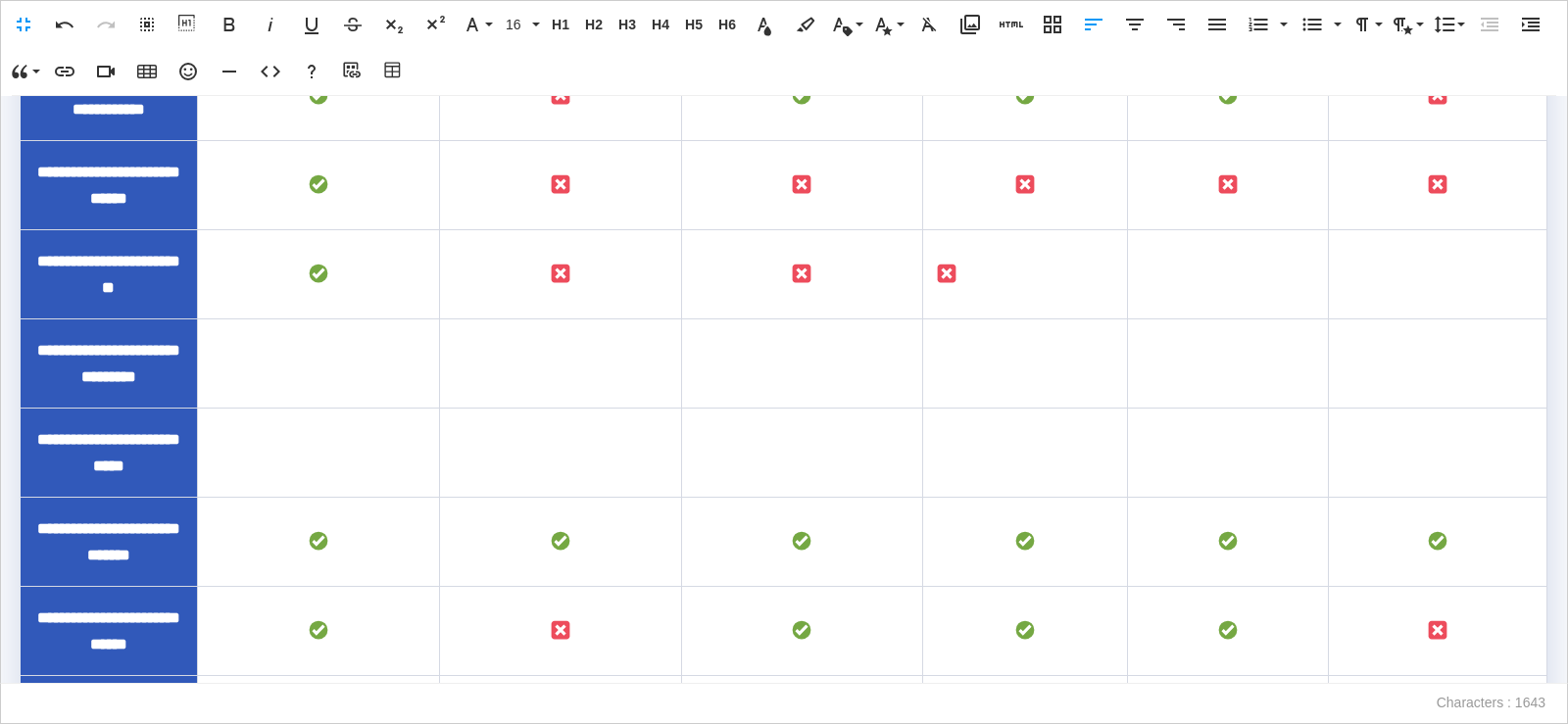
scroll to position [843, 0]
click at [1016, 320] on td "To enrich screen reader interactions, please activate Accessibility in Grammarl…" at bounding box center [1026, 275] width 205 height 89
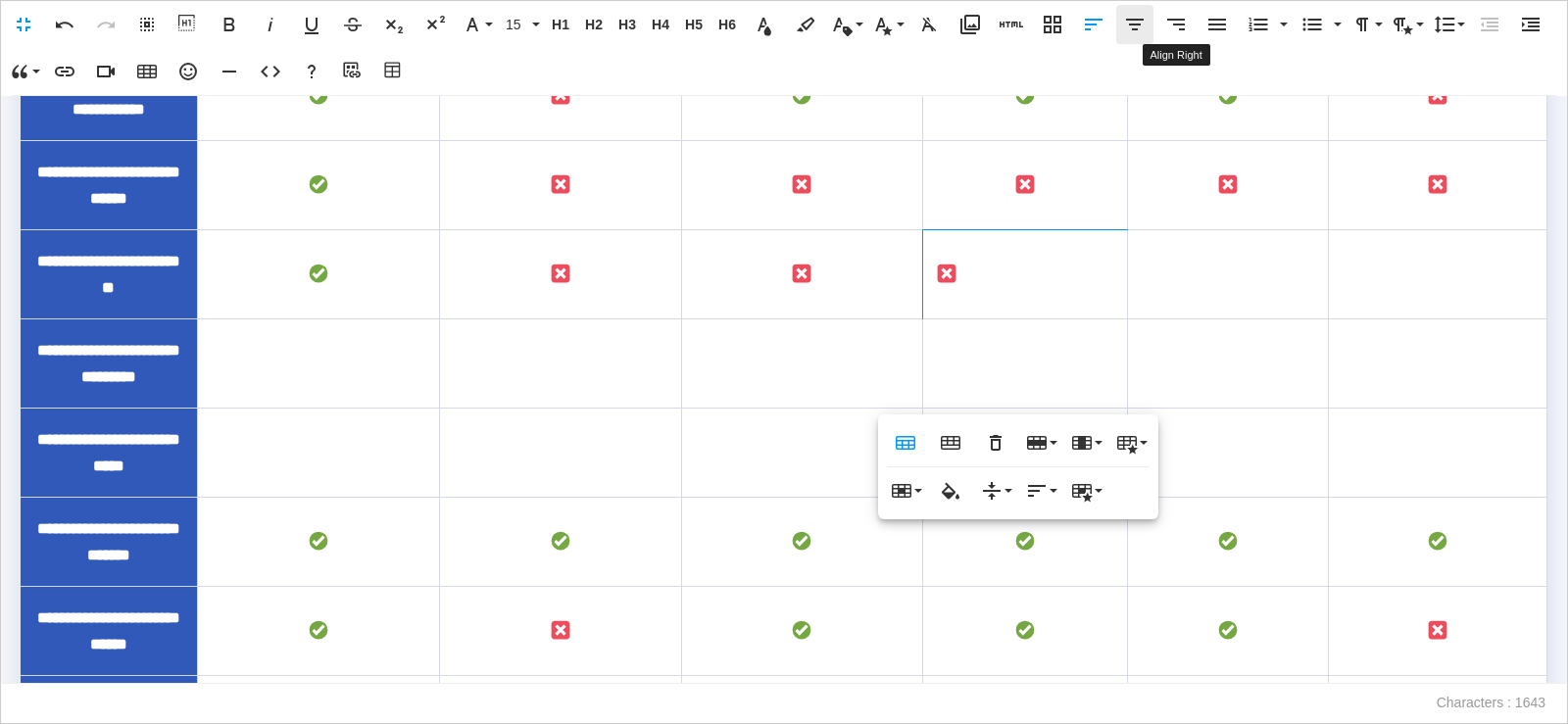
click at [1138, 27] on icon "button" at bounding box center [1135, 25] width 24 height 24
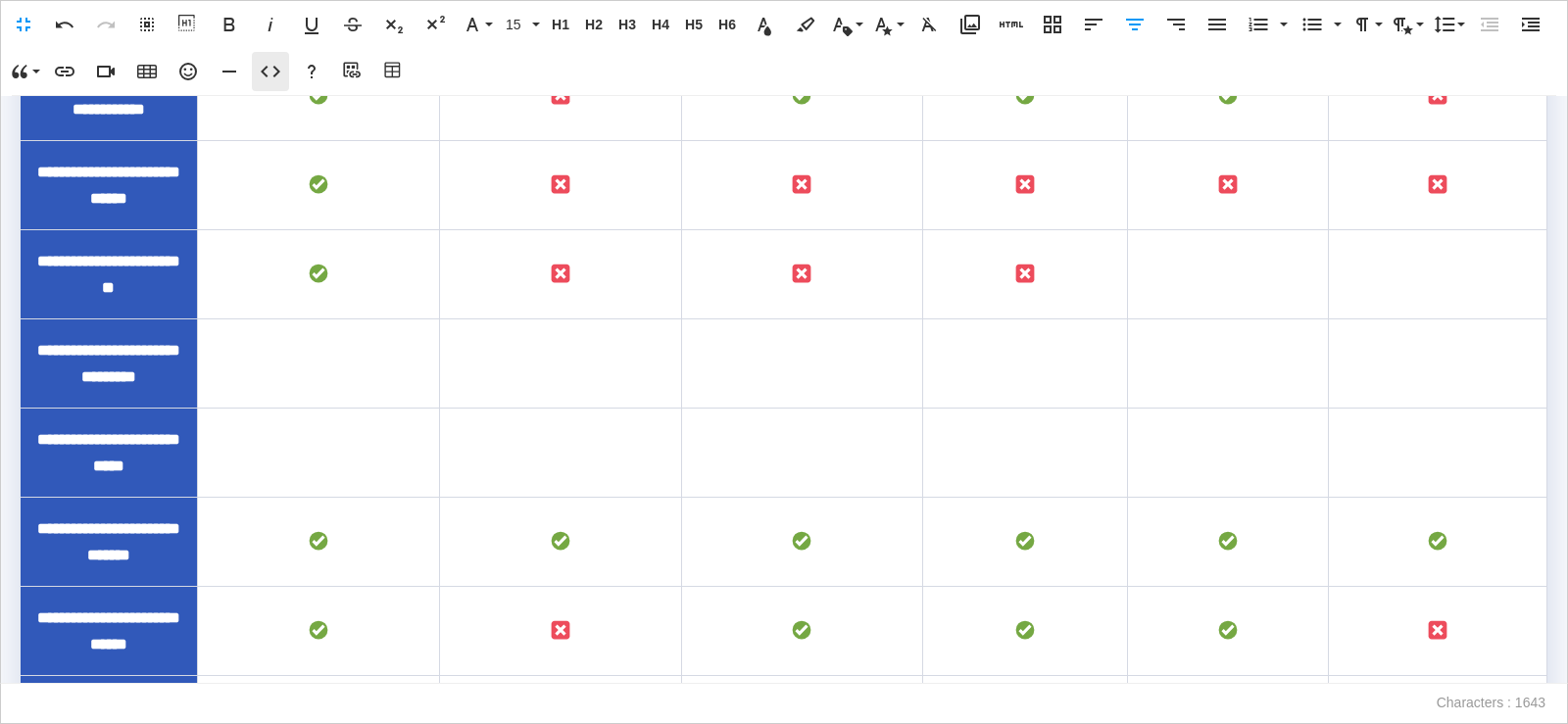
click at [281, 79] on icon "button" at bounding box center [271, 72] width 24 height 24
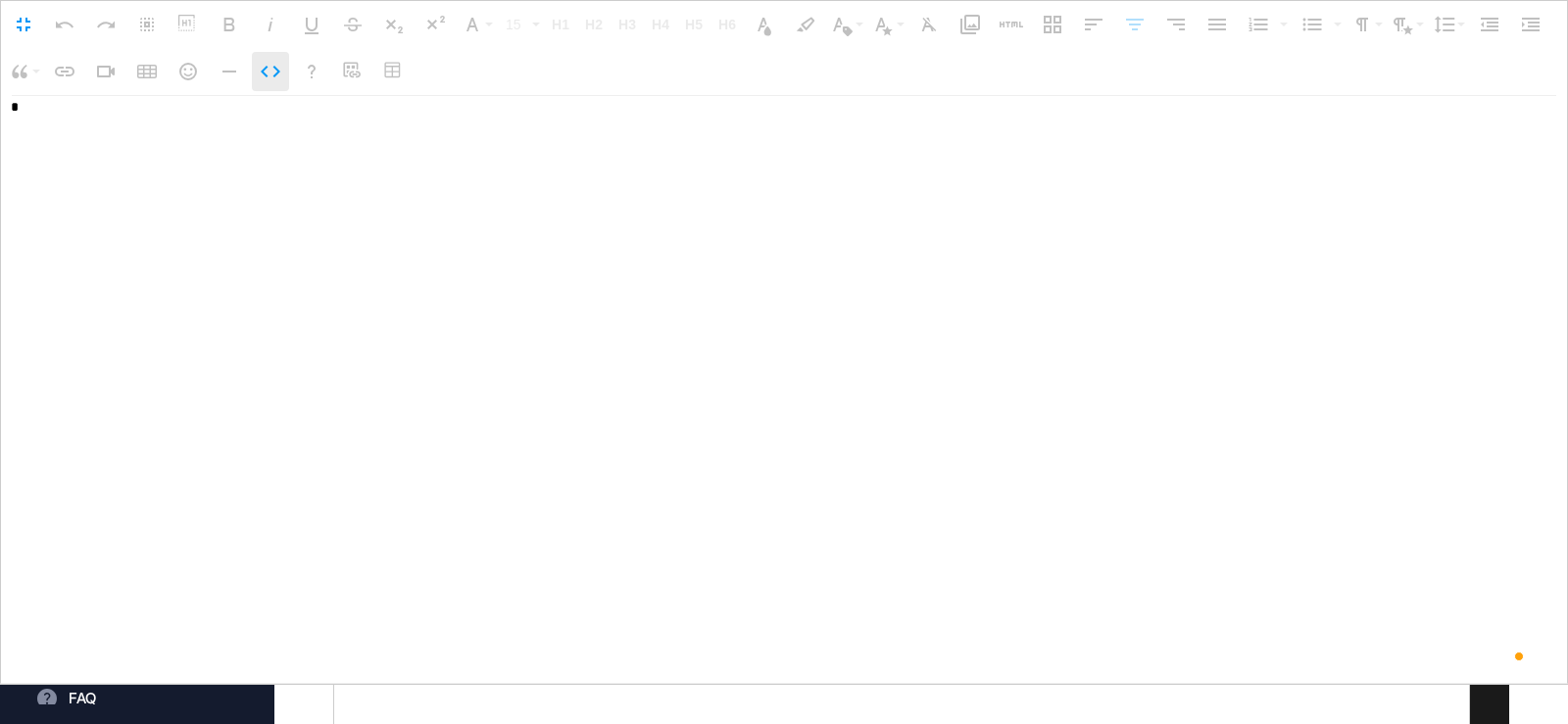
scroll to position [14849, 0]
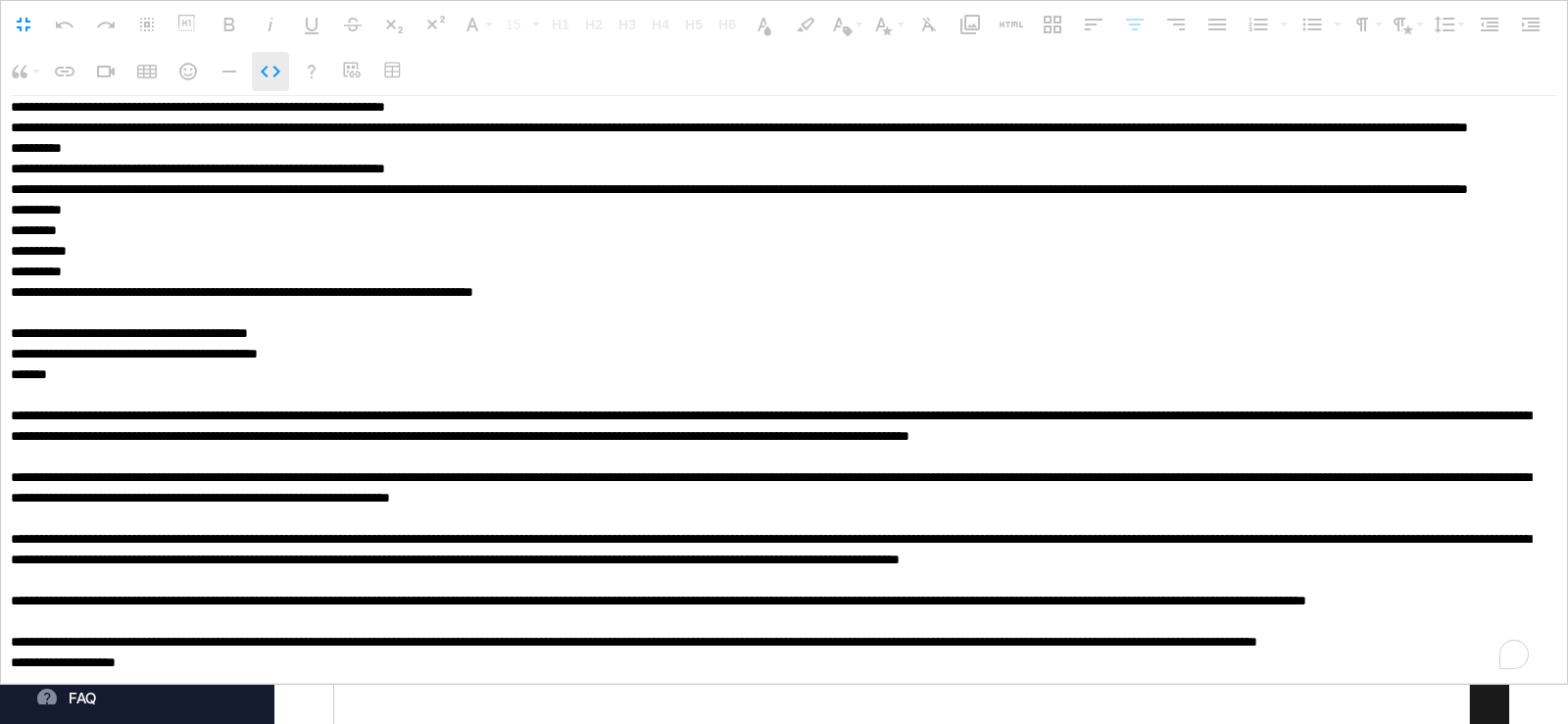
click at [264, 69] on icon "button" at bounding box center [271, 72] width 20 height 12
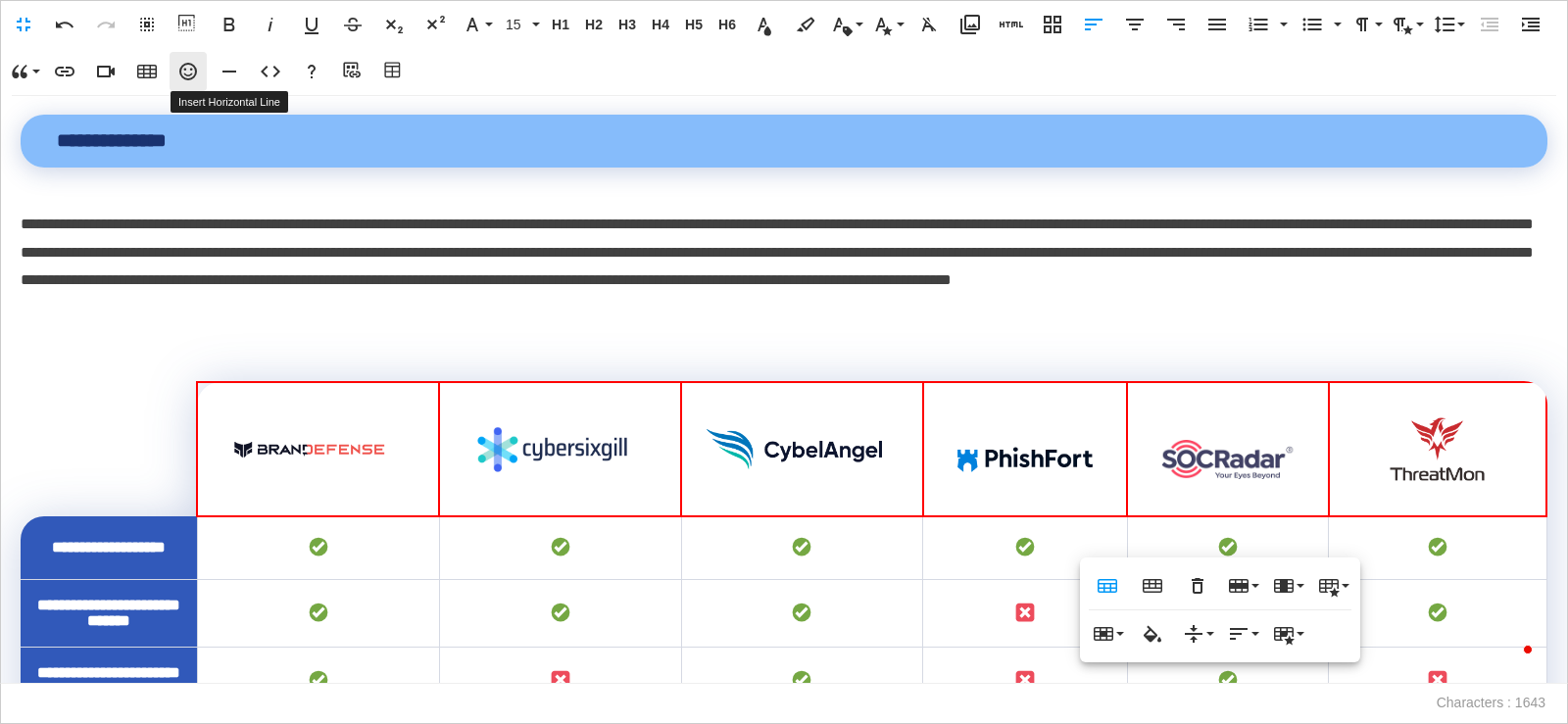
click at [182, 64] on icon "button" at bounding box center [189, 72] width 24 height 24
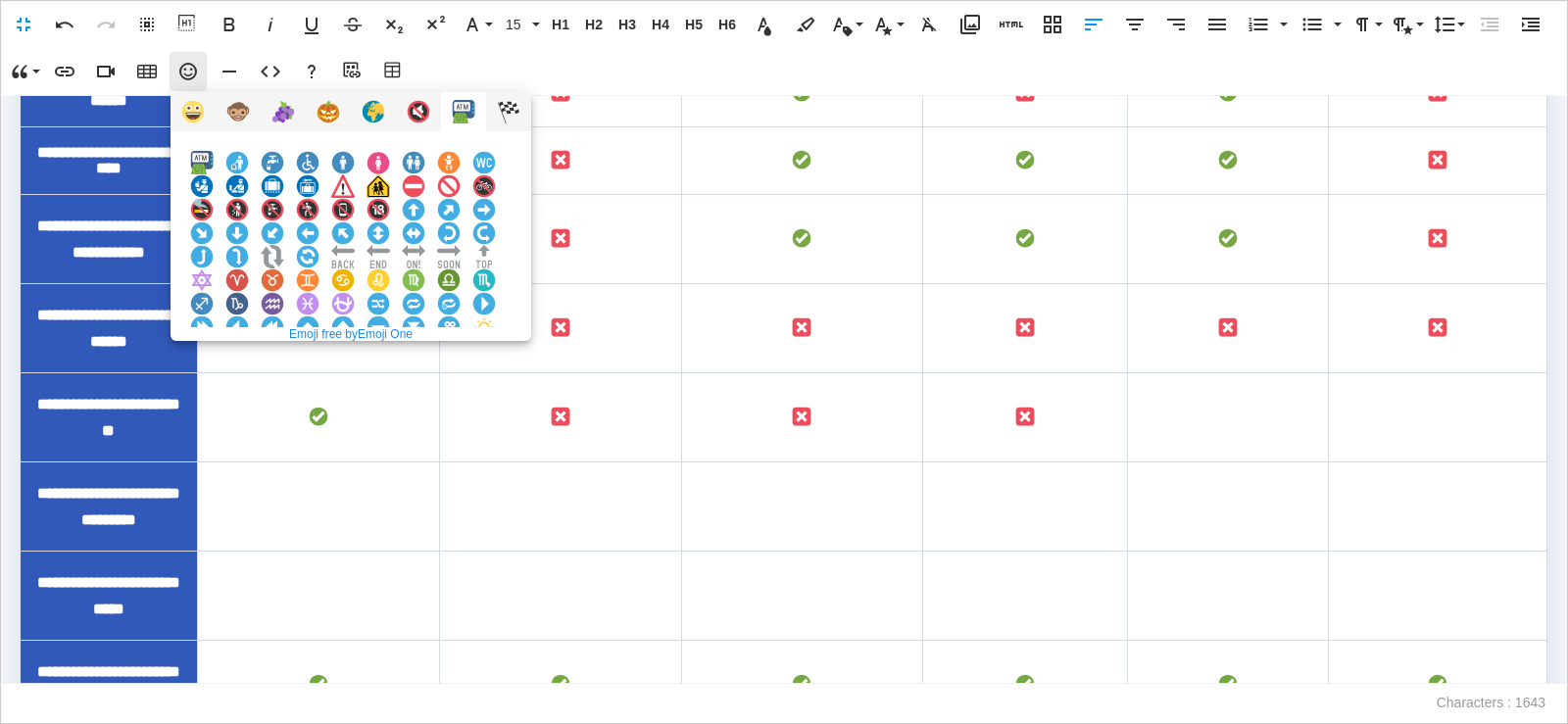
scroll to position [843, 0]
click at [390, 362] on img at bounding box center [378, 374] width 24 height 24
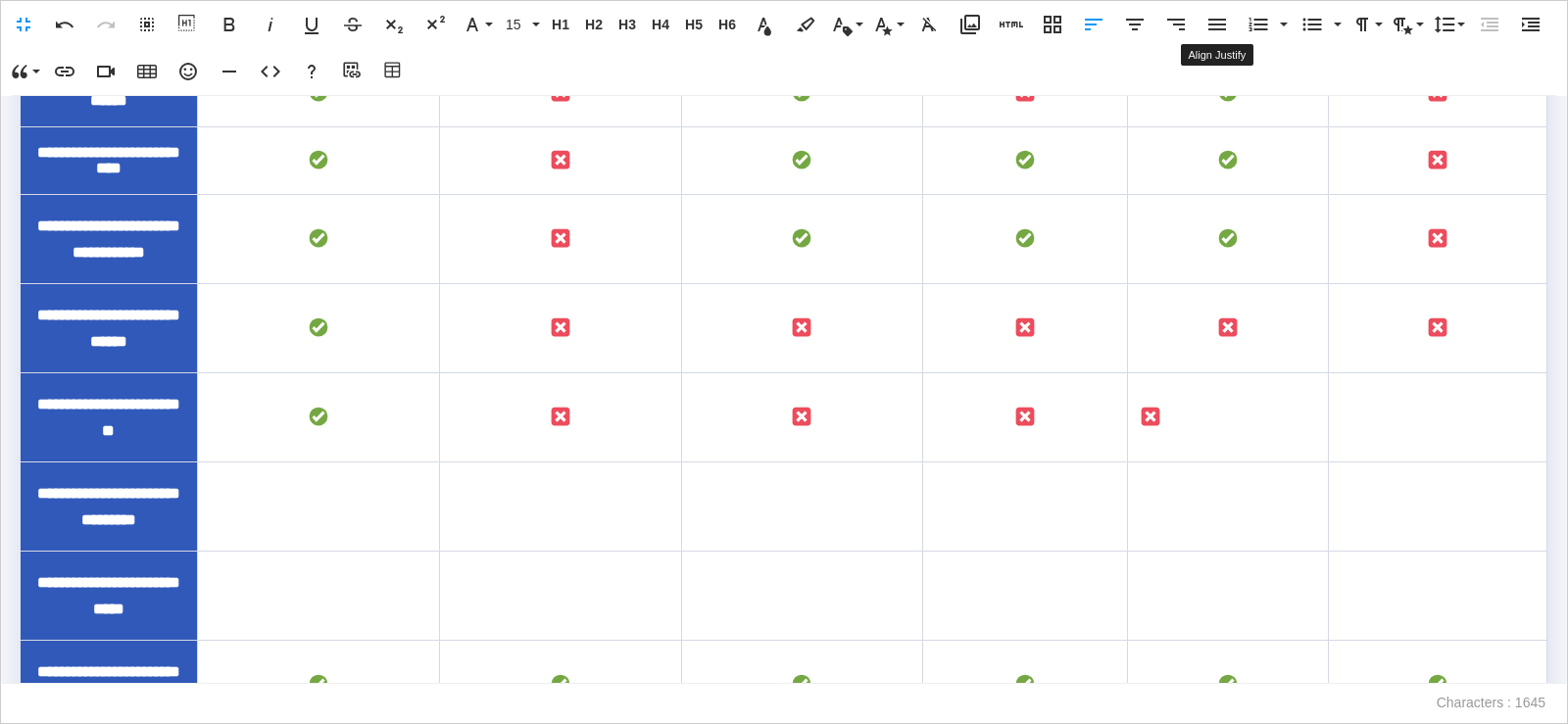
click at [1143, 30] on icon "button" at bounding box center [1135, 25] width 24 height 24
click at [1400, 463] on td "To enrich screen reader interactions, please activate Accessibility in Grammarl…" at bounding box center [1437, 418] width 217 height 89
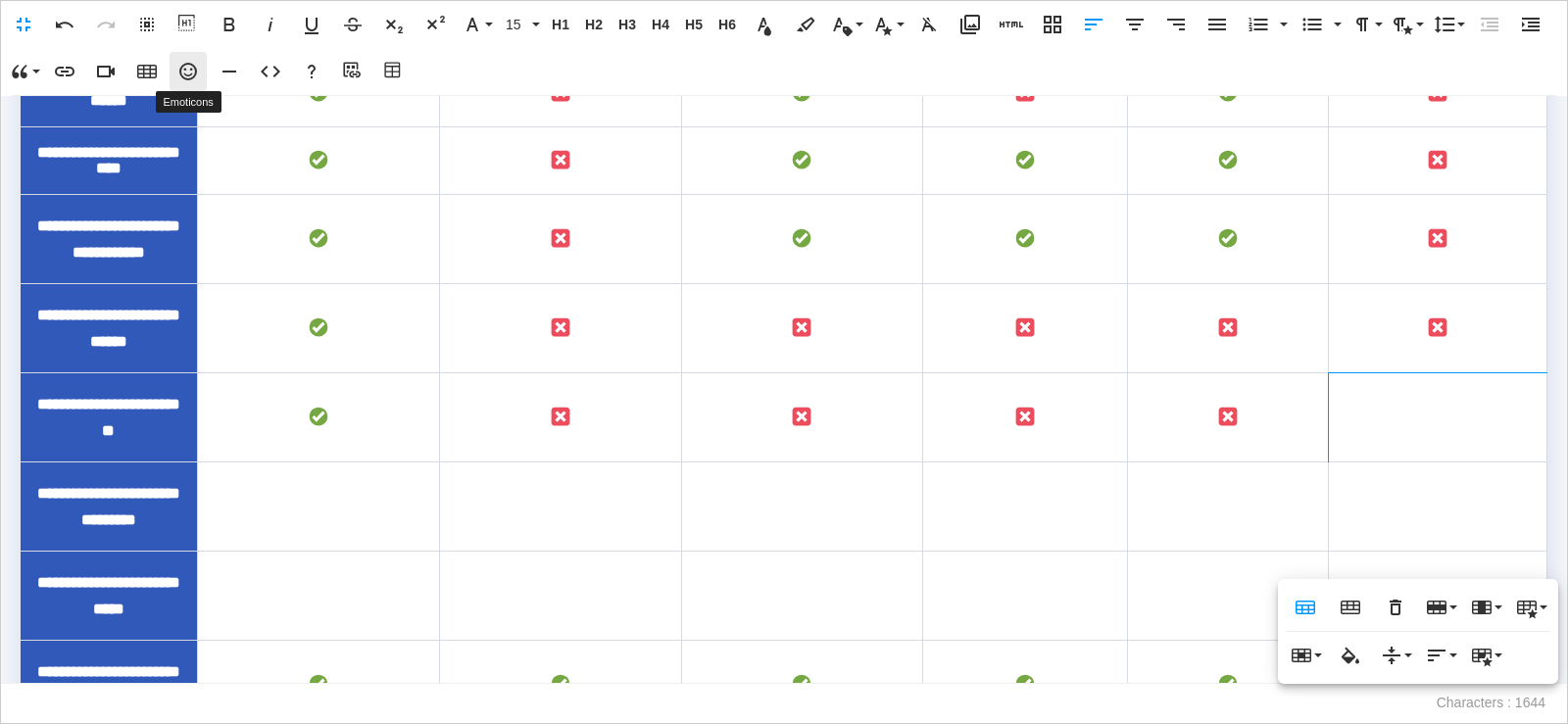
click at [186, 70] on icon "button" at bounding box center [189, 72] width 18 height 18
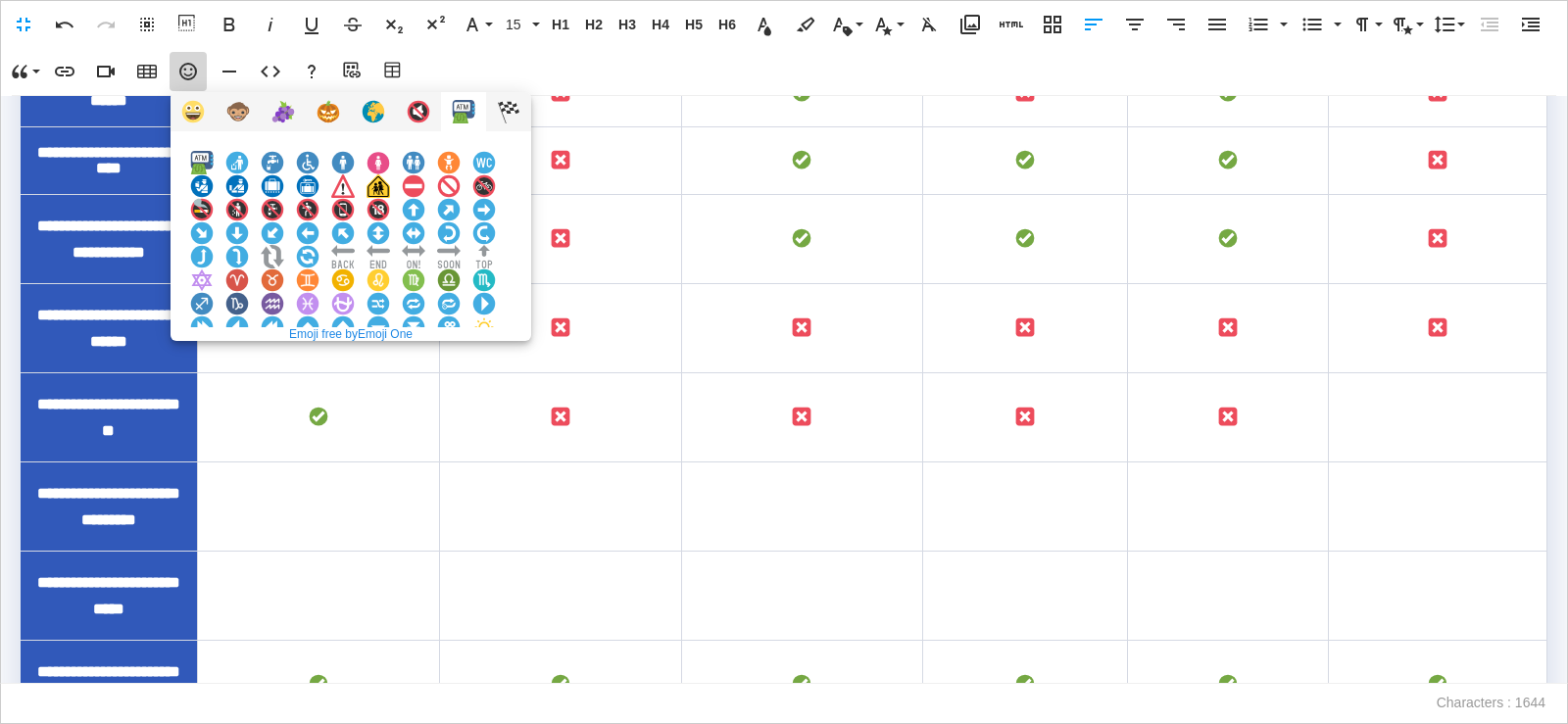
scroll to position [566, 0]
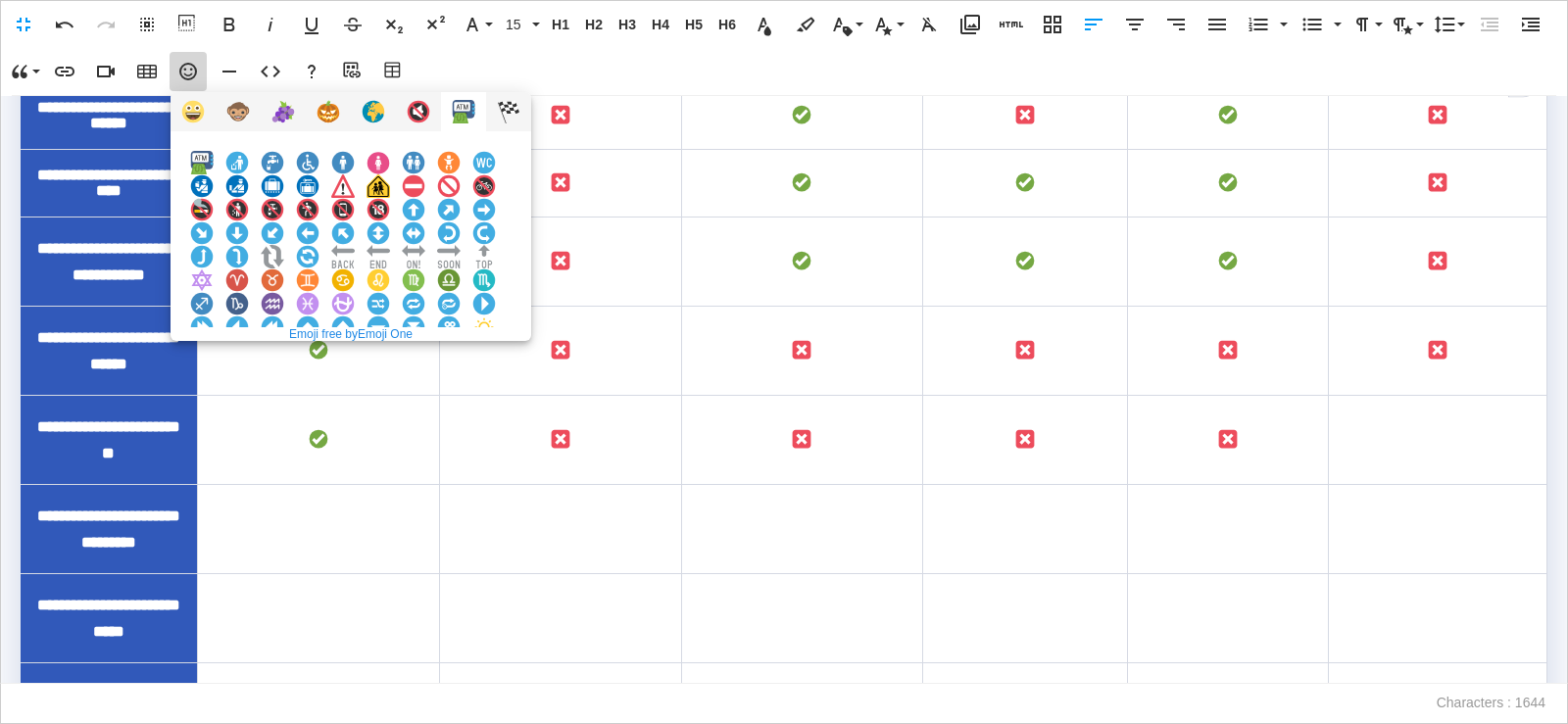
click at [401, 264] on div "Automated Teller Machine Put Litter in Its Place Symbol Potable Water Symbol Wh…" at bounding box center [351, 228] width 360 height 196
click at [390, 362] on img at bounding box center [378, 374] width 24 height 24
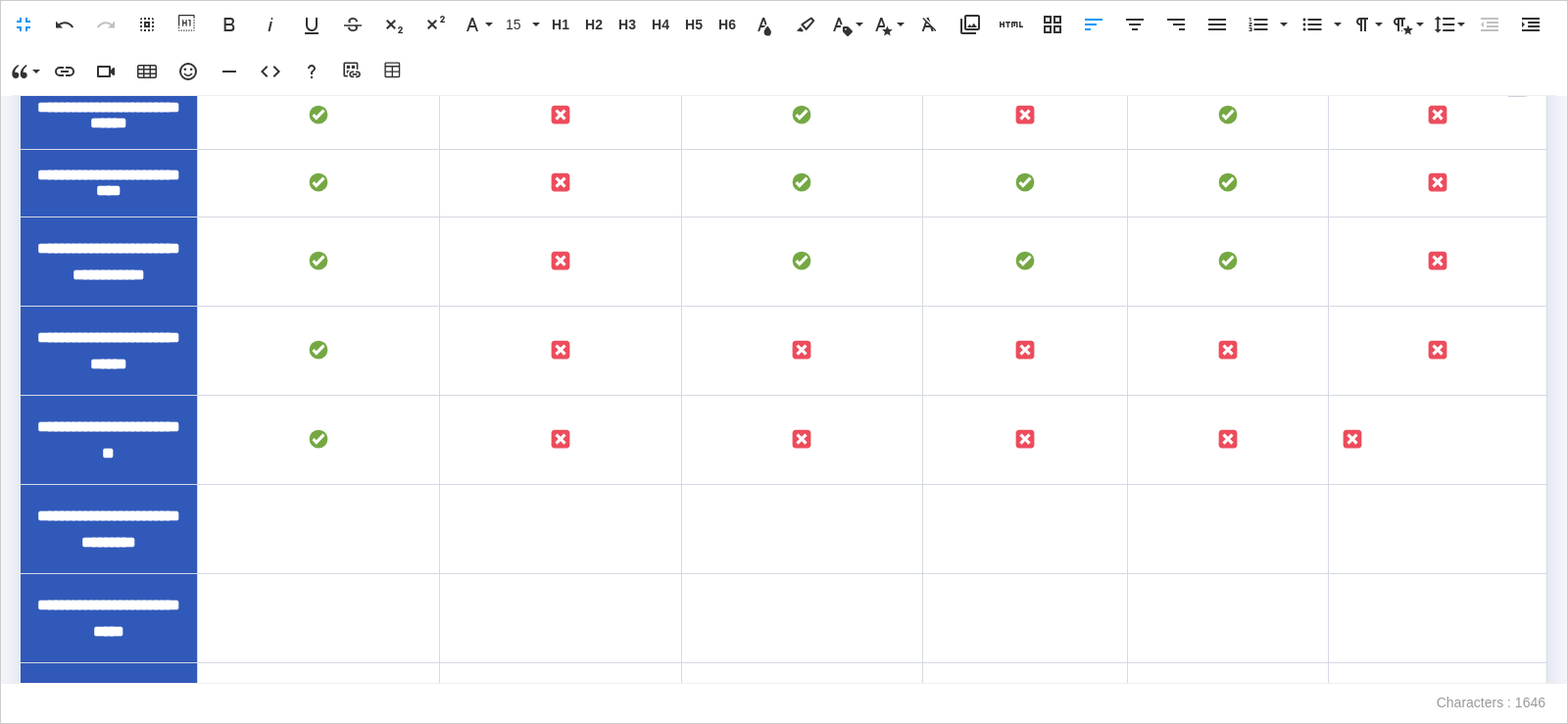
click at [1146, 26] on icon "button" at bounding box center [1135, 25] width 24 height 24
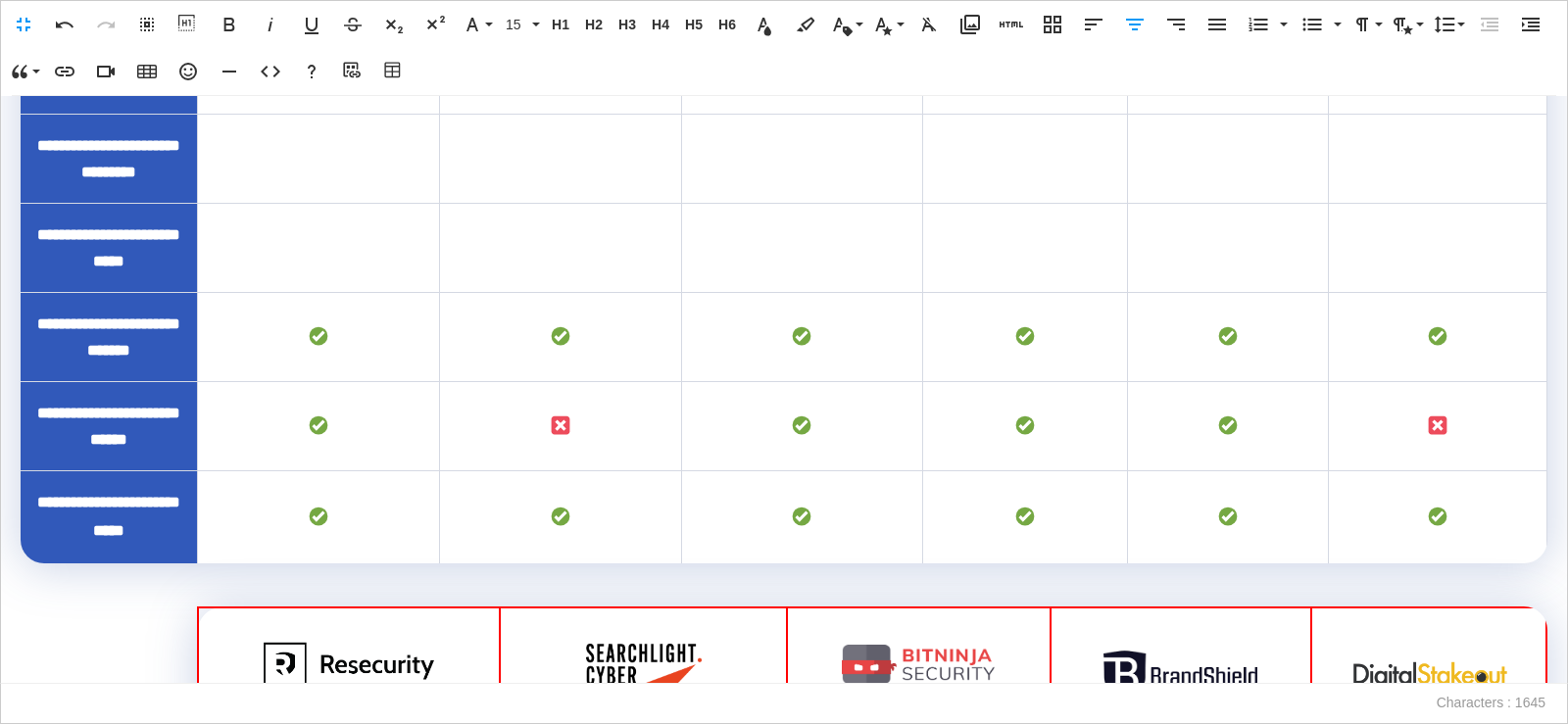
scroll to position [1918, 0]
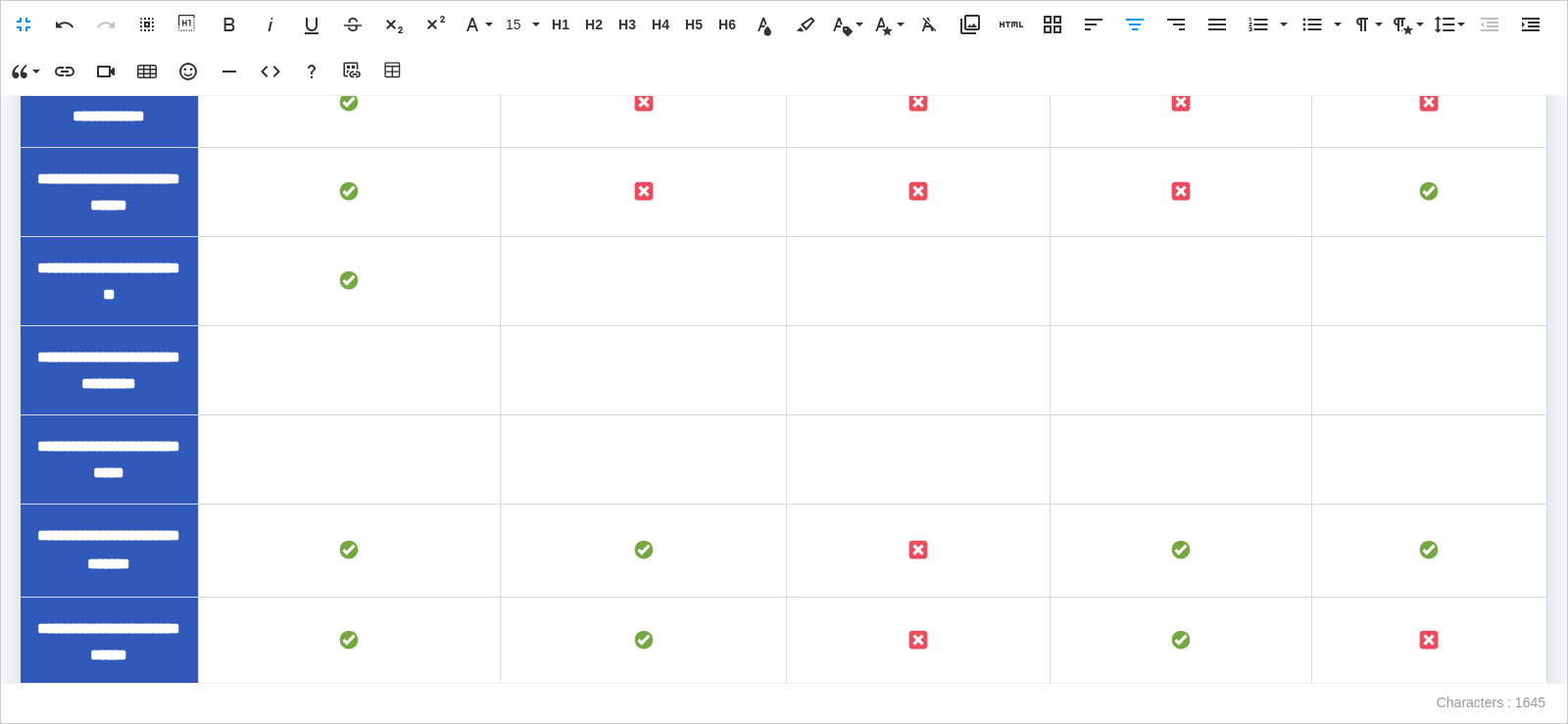
click at [652, 326] on td "To enrich screen reader interactions, please activate Accessibility in Grammarl…" at bounding box center [642, 281] width 287 height 89
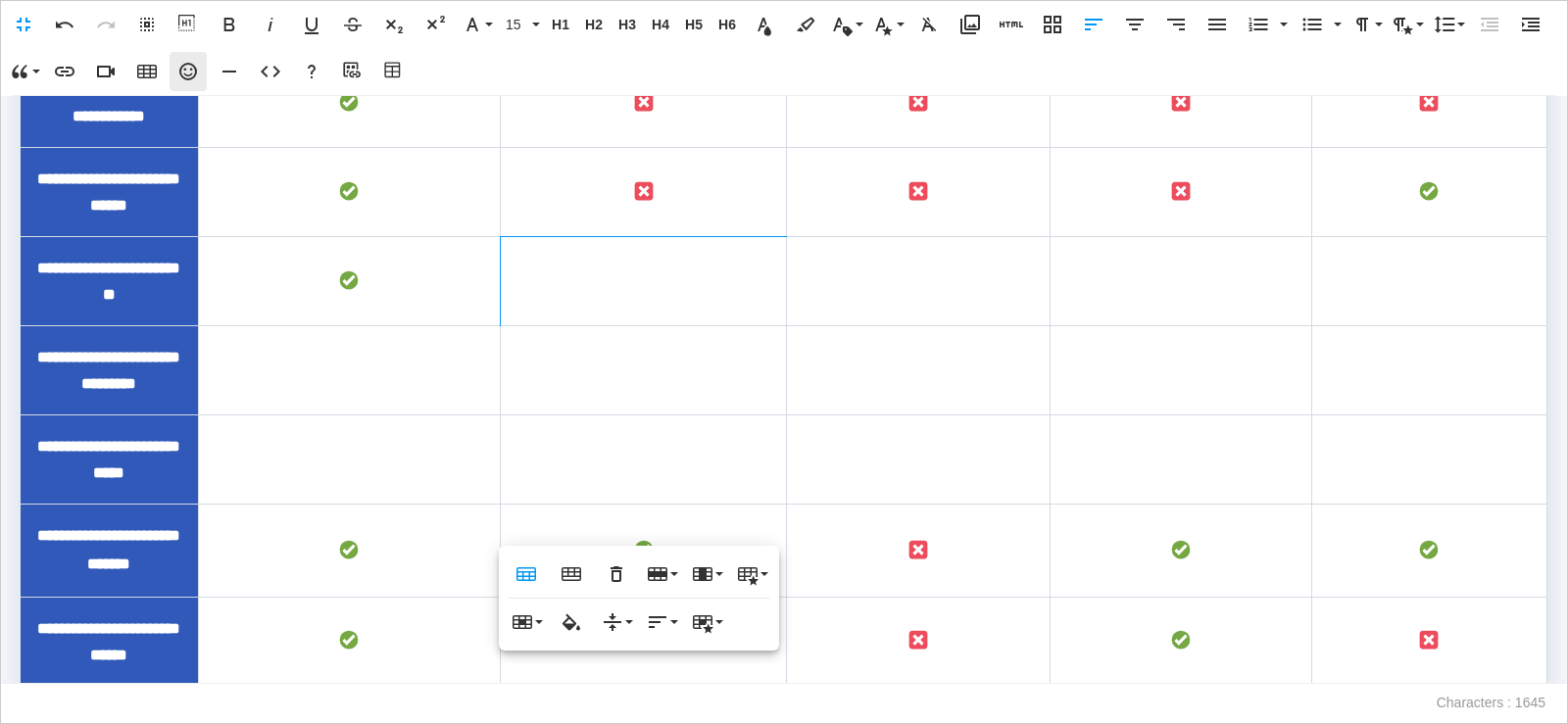
click at [183, 79] on icon "button" at bounding box center [189, 72] width 24 height 24
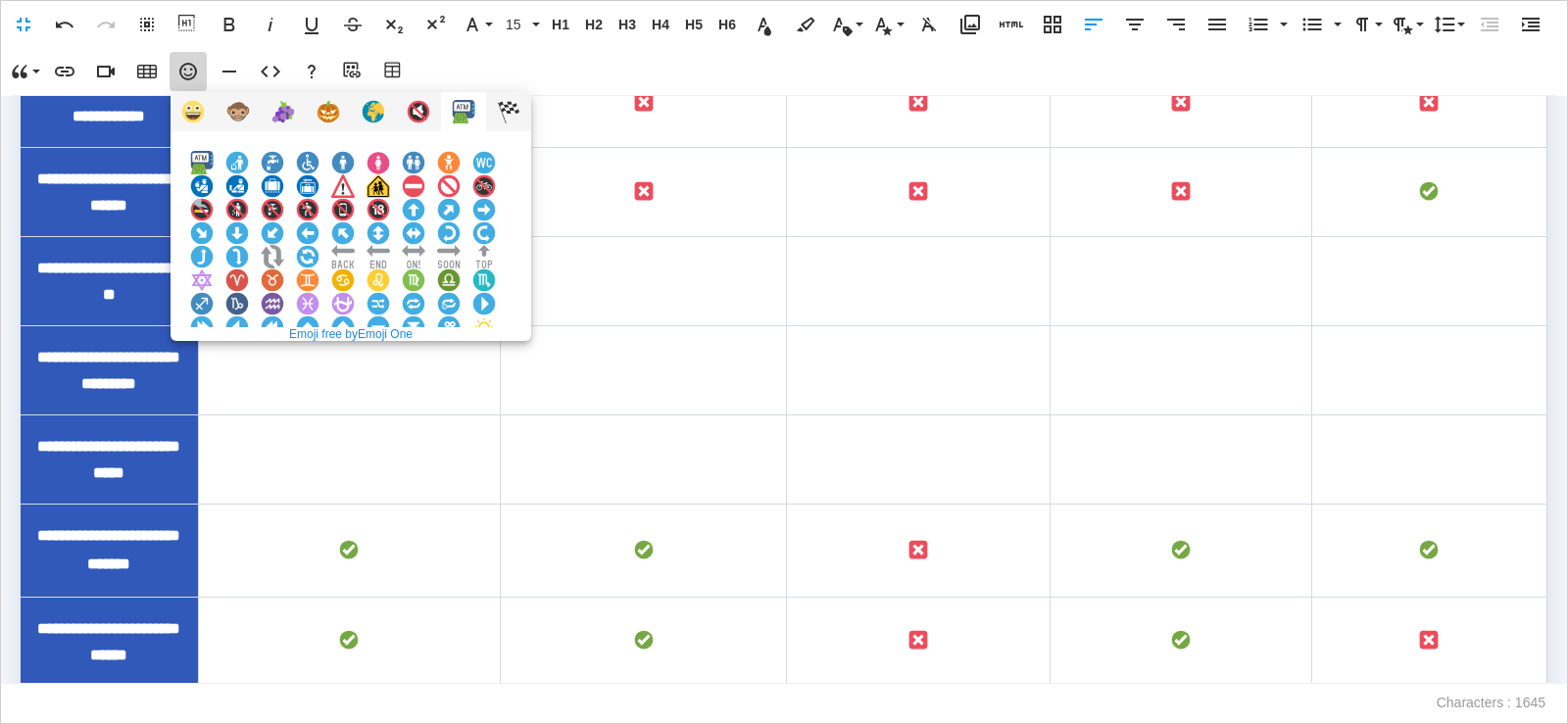
click at [390, 362] on img at bounding box center [378, 374] width 24 height 24
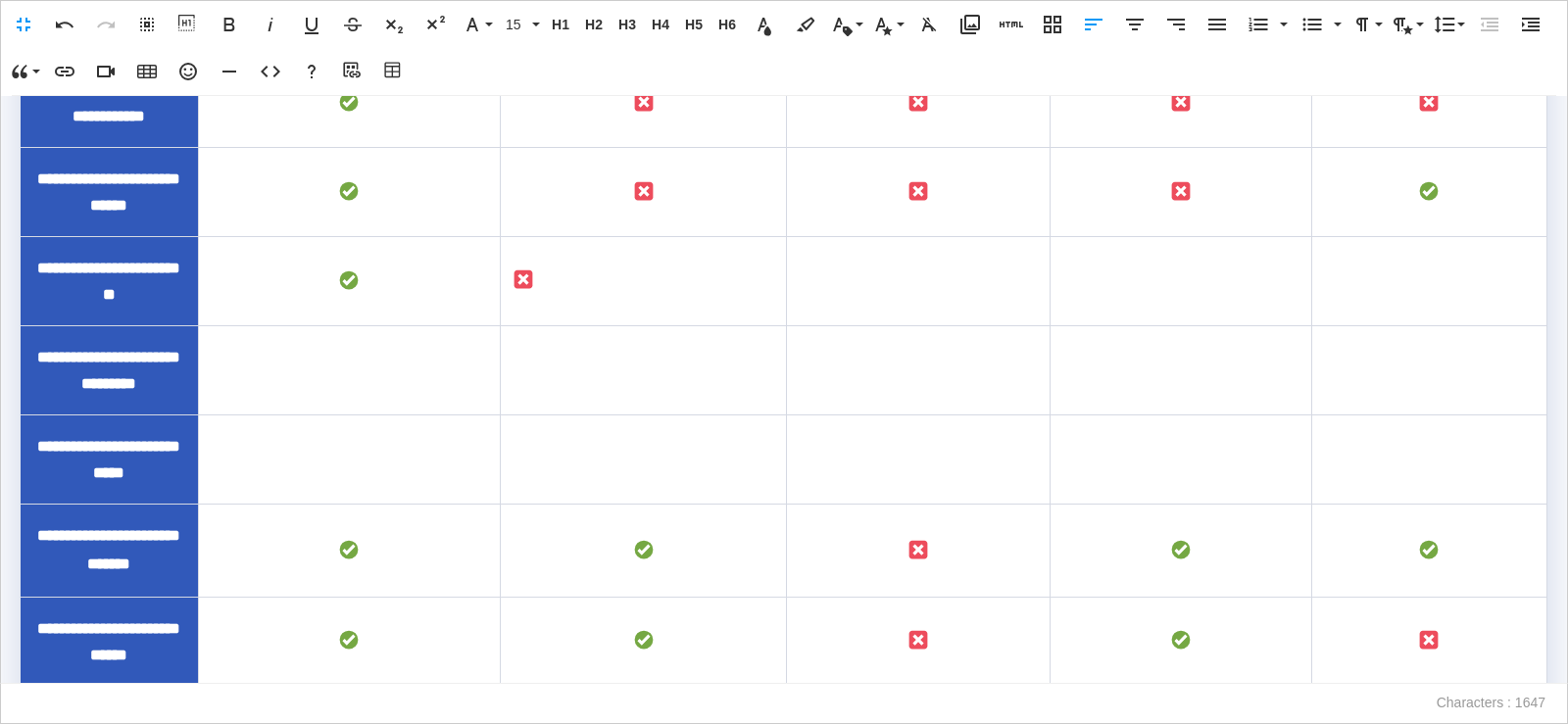
click at [1141, 29] on icon "button" at bounding box center [1135, 25] width 24 height 24
click at [913, 326] on td "To enrich screen reader interactions, please activate Accessibility in Grammarl…" at bounding box center [920, 281] width 264 height 89
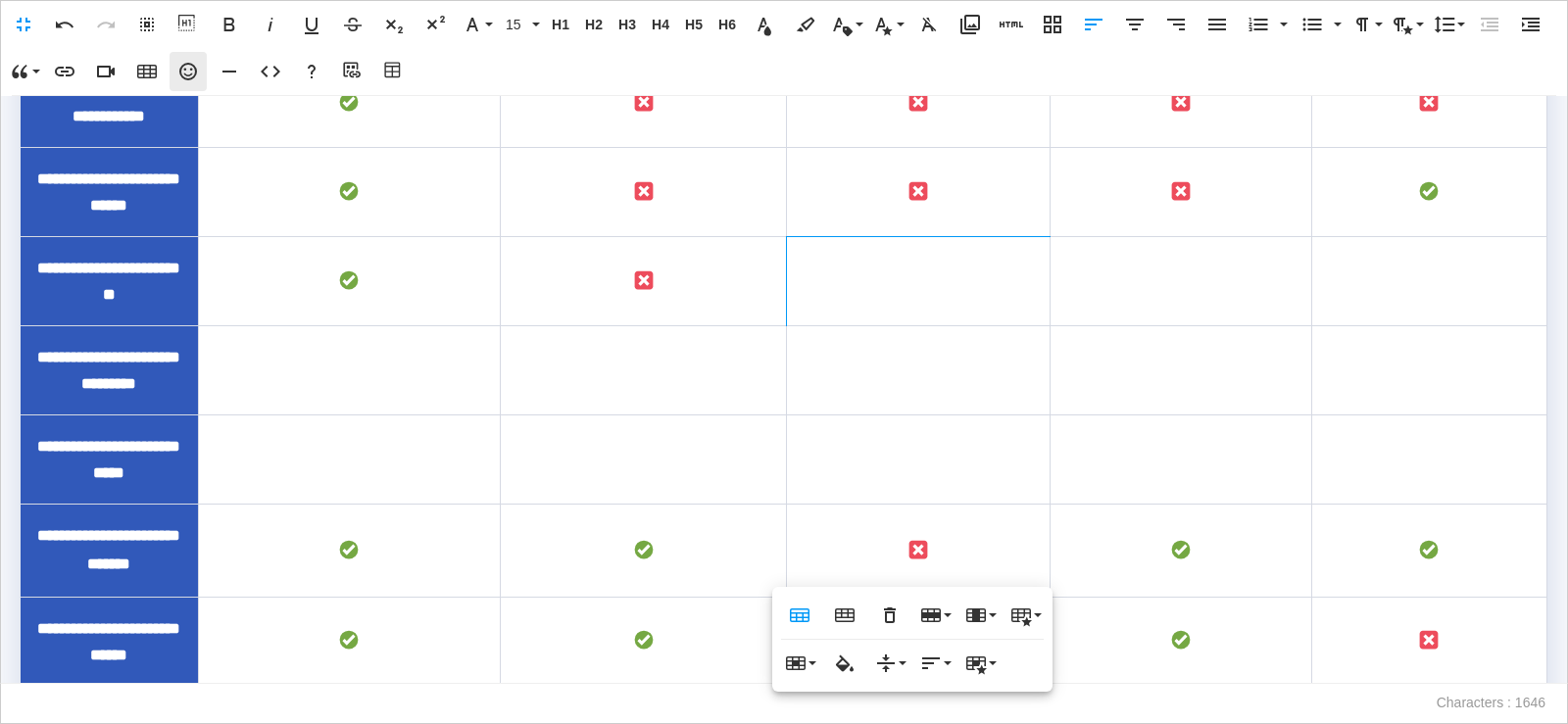
scroll to position [1876, 0]
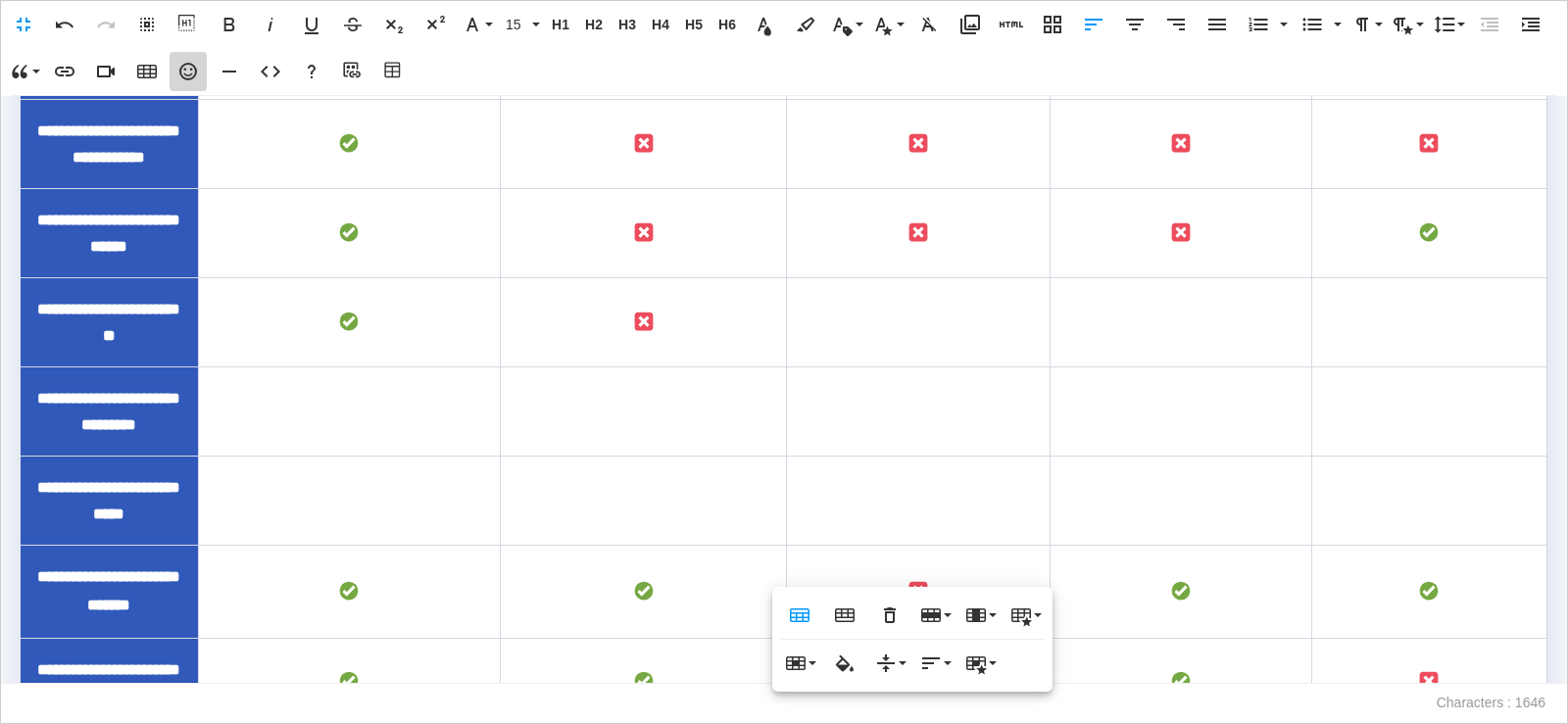
click at [185, 72] on icon "button" at bounding box center [189, 72] width 24 height 24
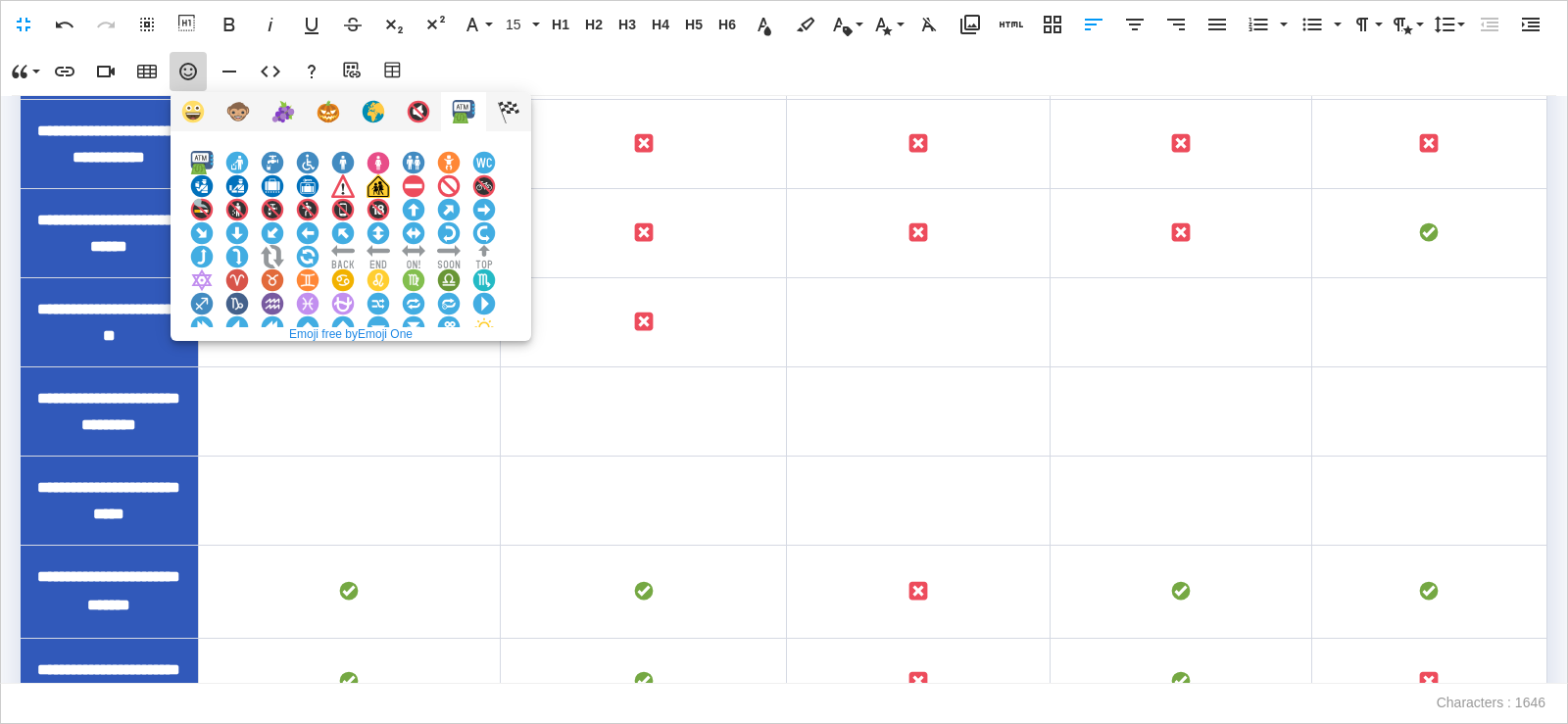
click at [390, 362] on img at bounding box center [378, 374] width 24 height 24
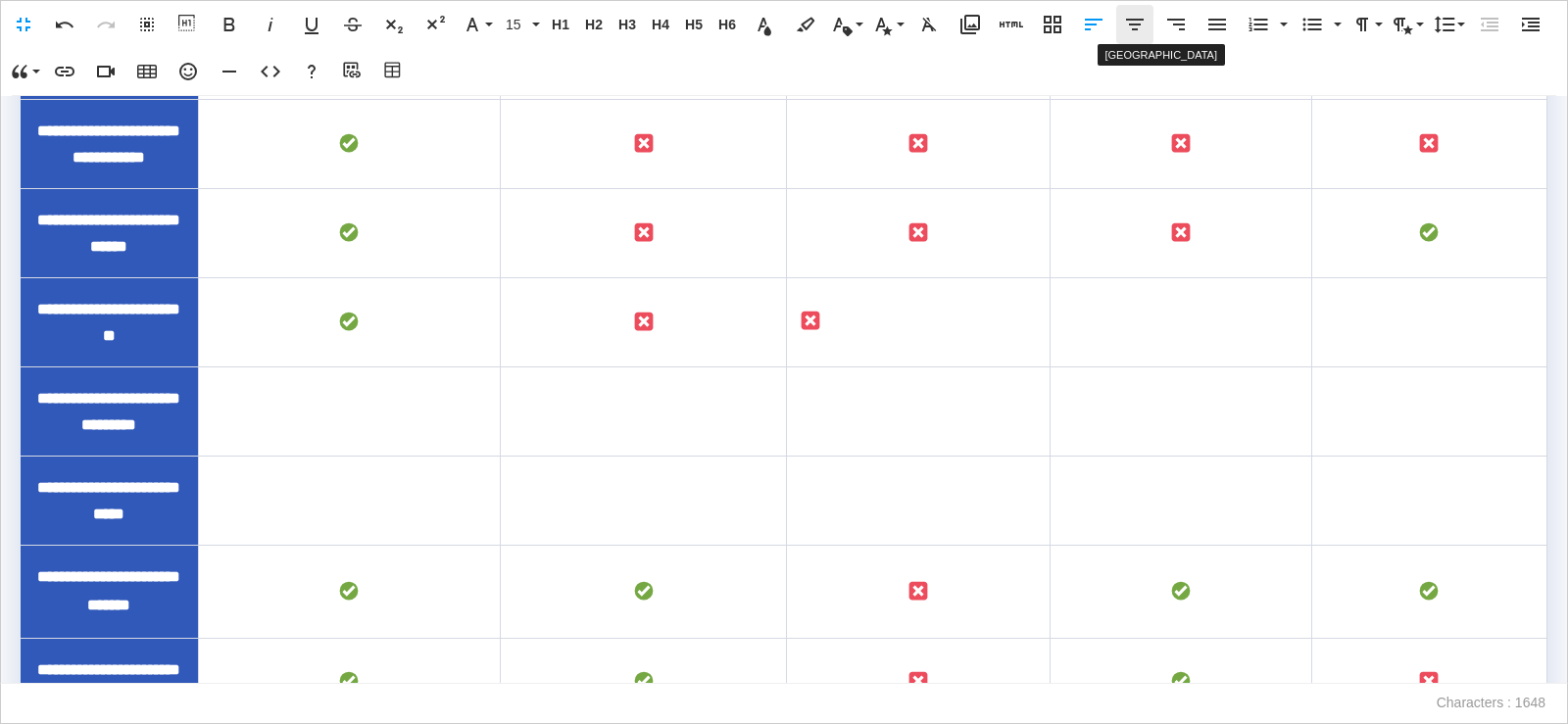
click at [1130, 30] on icon "button" at bounding box center [1135, 25] width 24 height 24
click at [1154, 366] on td "To enrich screen reader interactions, please activate Accessibility in Grammarl…" at bounding box center [1182, 322] width 262 height 89
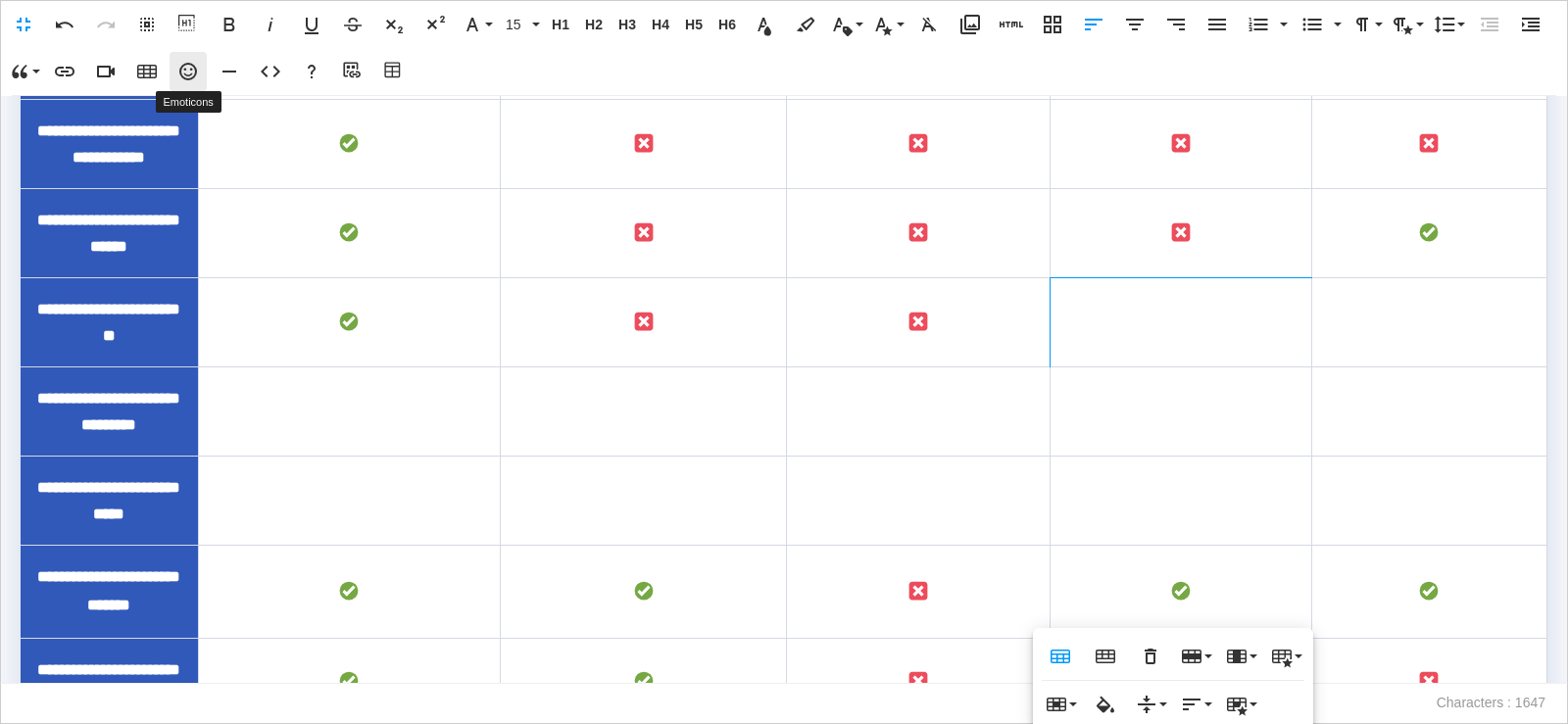
click at [196, 73] on icon "button" at bounding box center [189, 72] width 18 height 18
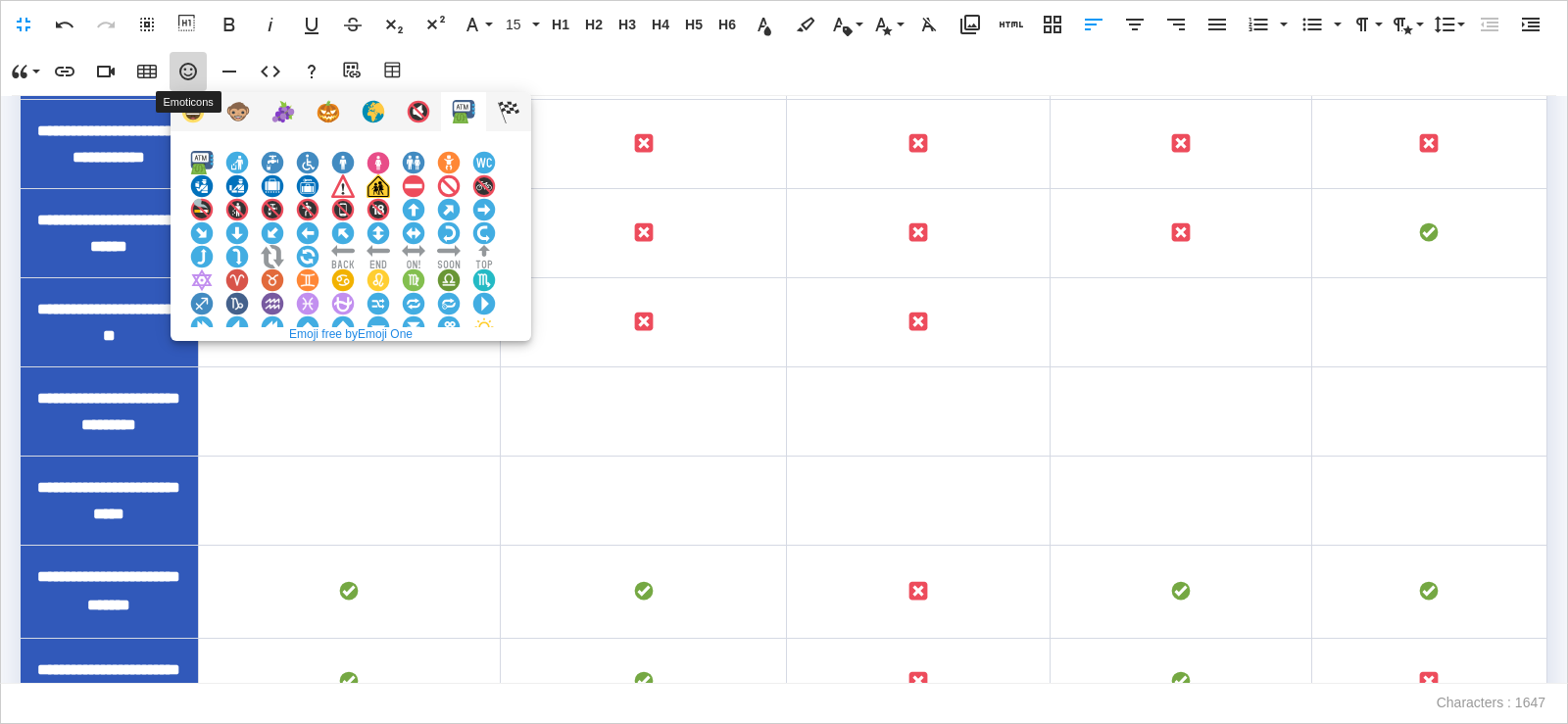
scroll to position [1835, 0]
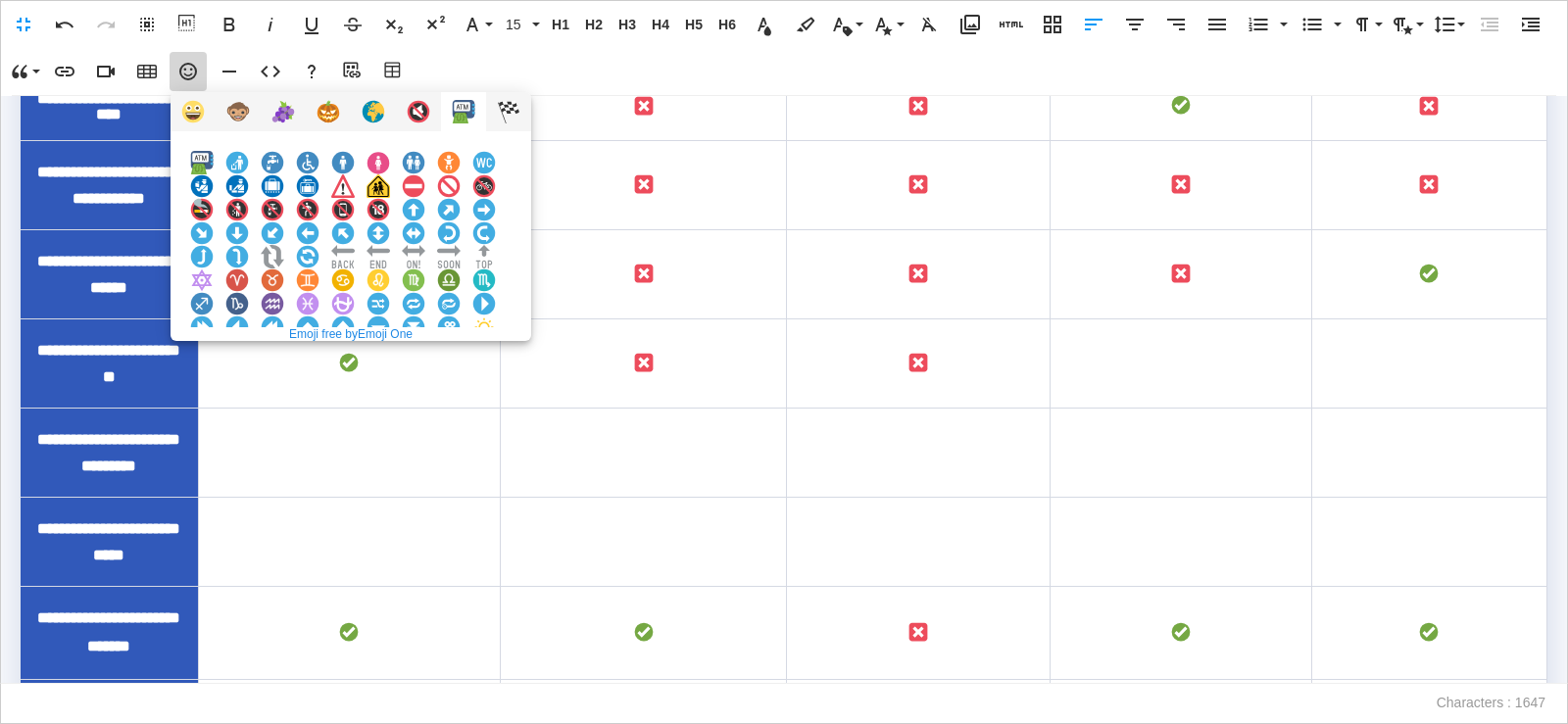
click at [390, 362] on img at bounding box center [378, 374] width 24 height 24
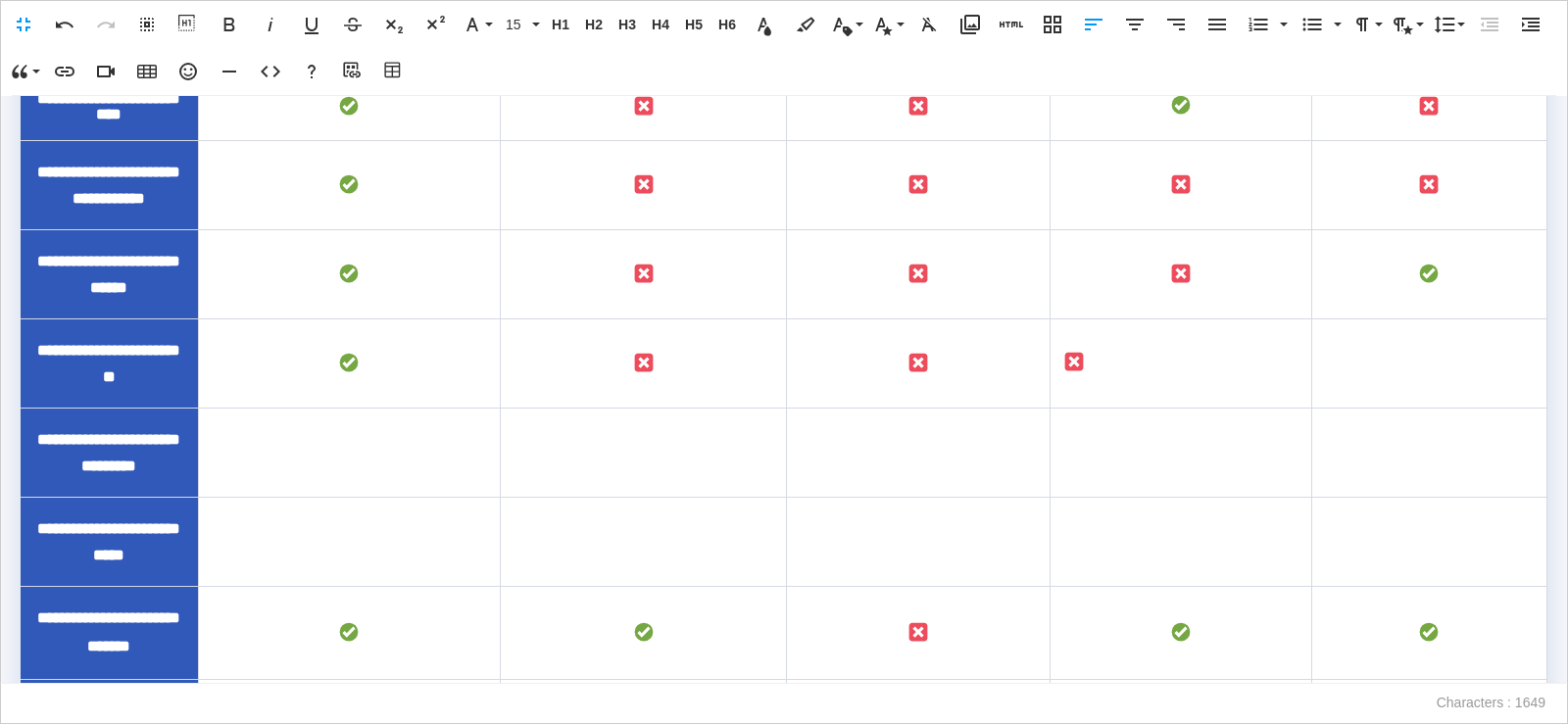
click at [1125, 30] on icon "button" at bounding box center [1135, 25] width 24 height 24
click at [1449, 408] on td "To enrich screen reader interactions, please activate Accessibility in Grammarl…" at bounding box center [1429, 363] width 235 height 89
click at [183, 79] on icon "button" at bounding box center [189, 72] width 24 height 24
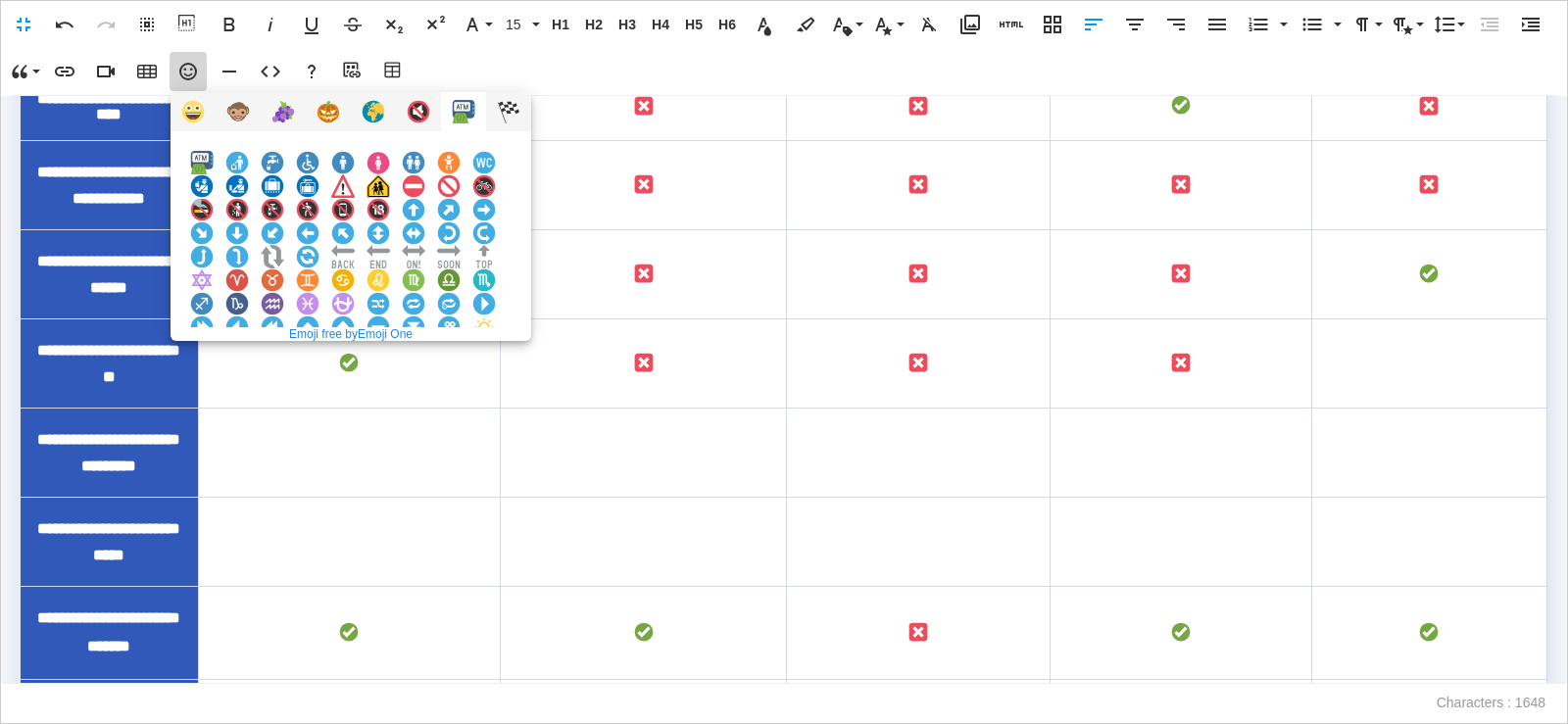
scroll to position [1794, 0]
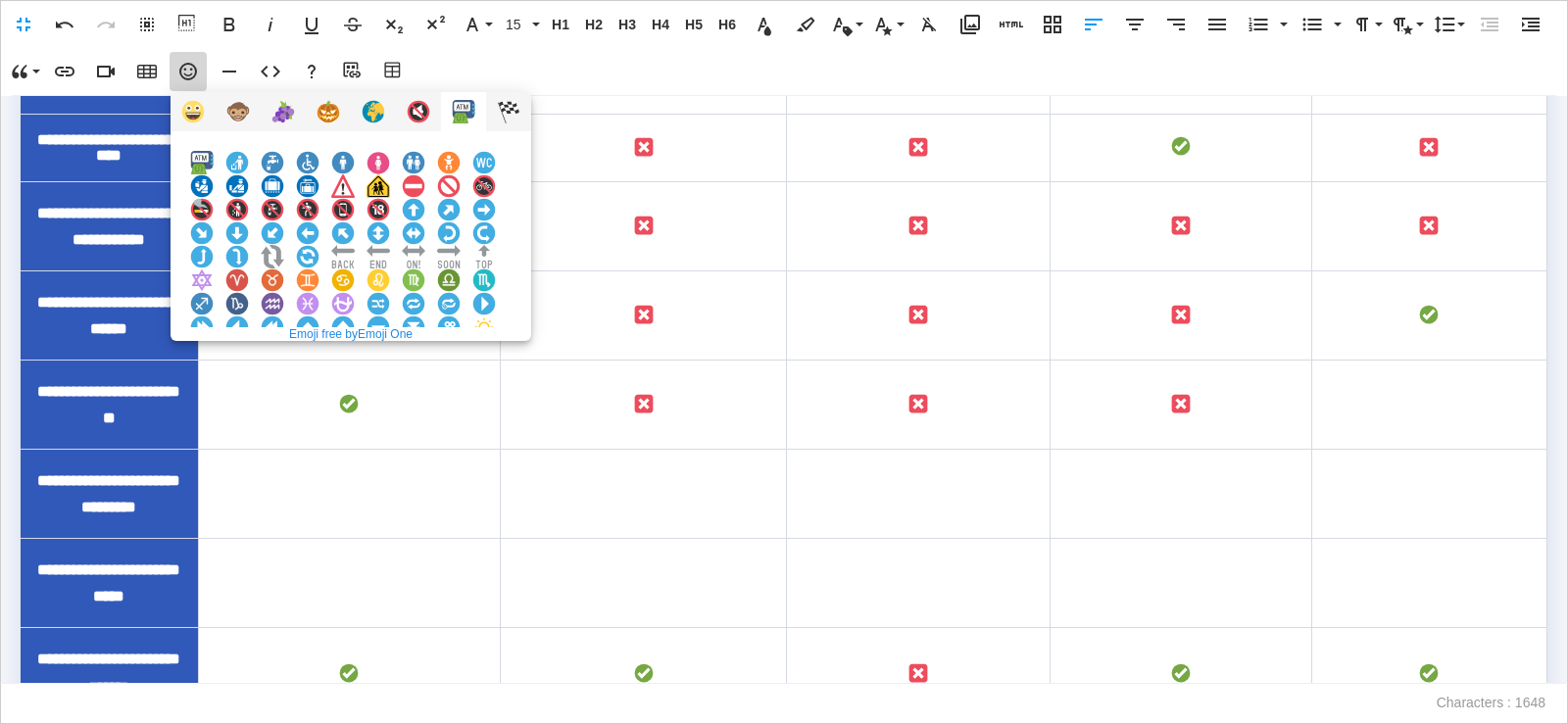
click at [390, 362] on img at bounding box center [378, 374] width 24 height 24
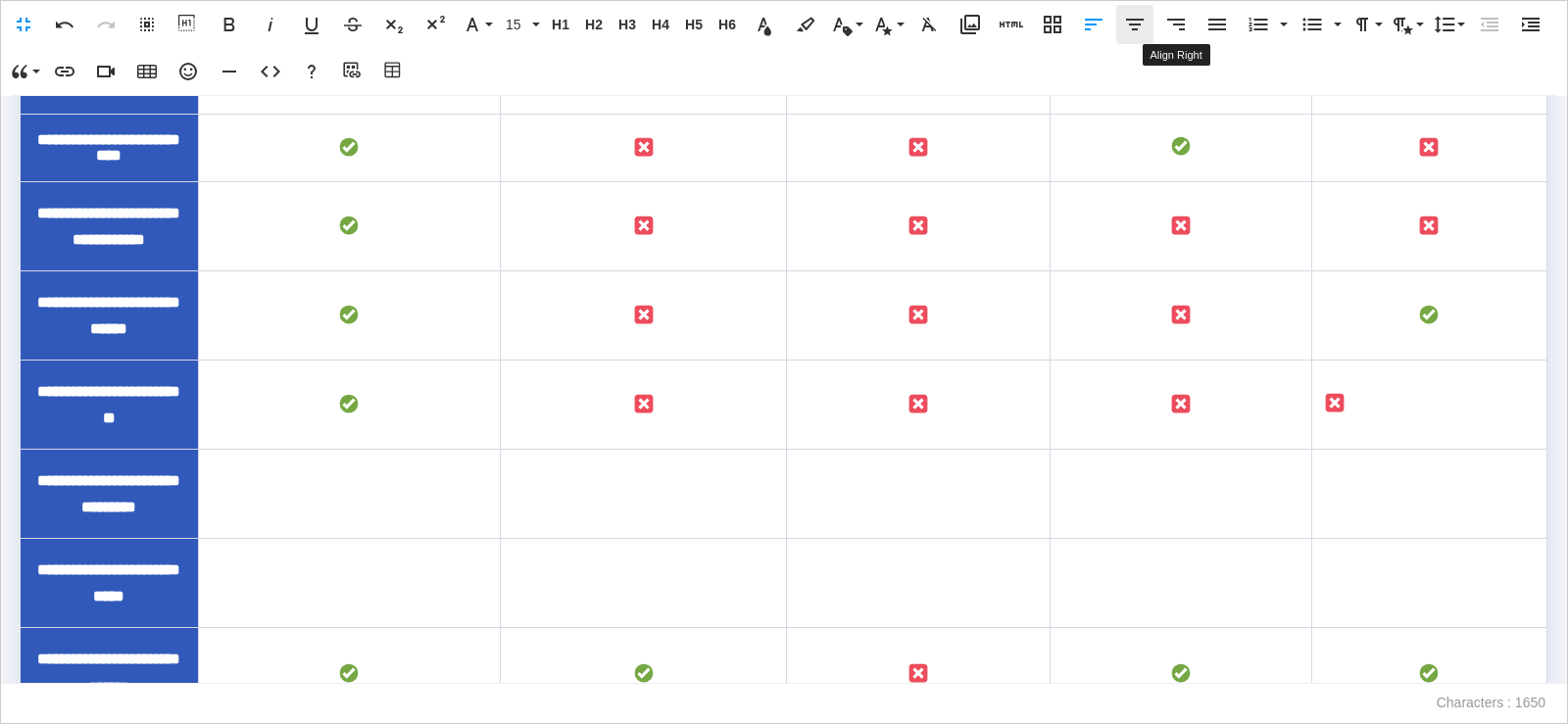
click at [1134, 33] on icon "button" at bounding box center [1135, 25] width 24 height 24
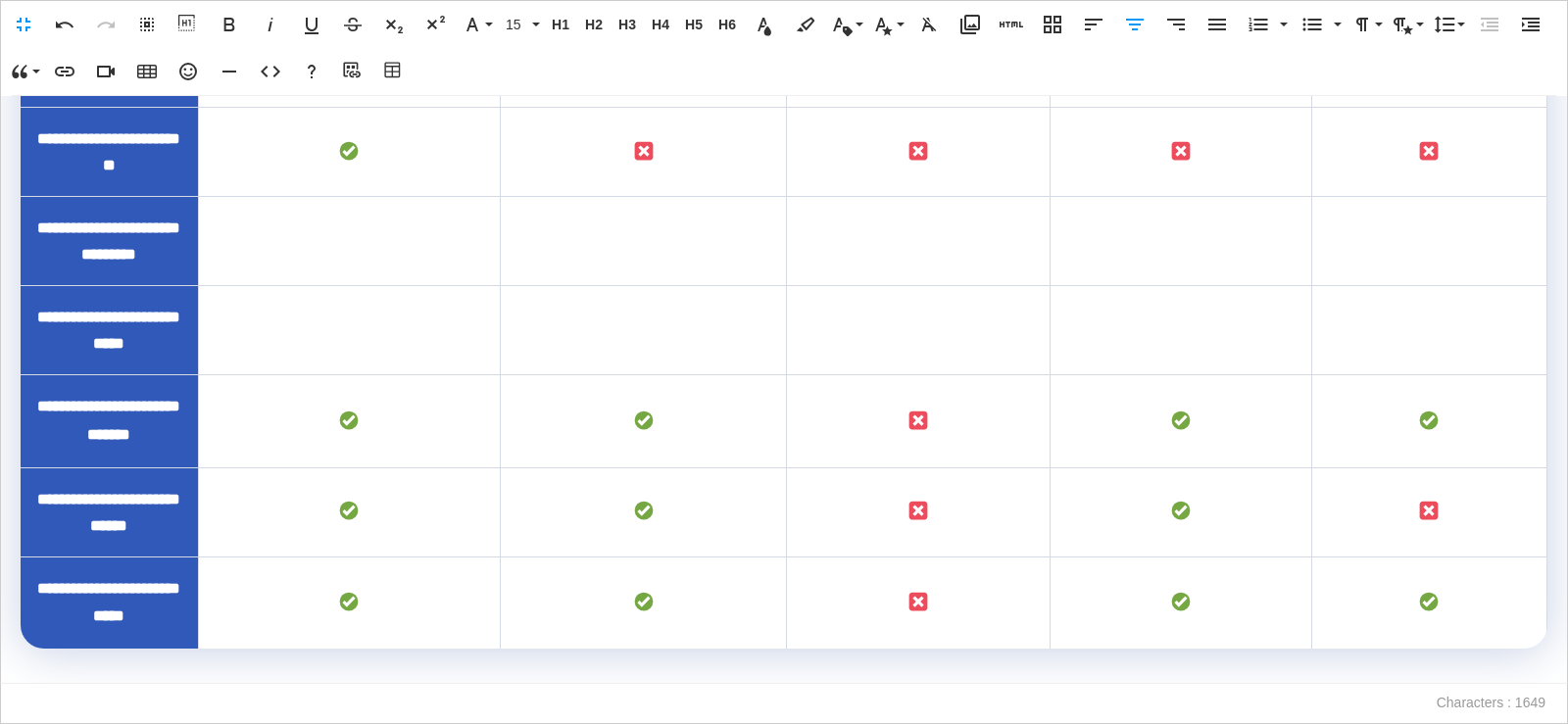
scroll to position [2145, 0]
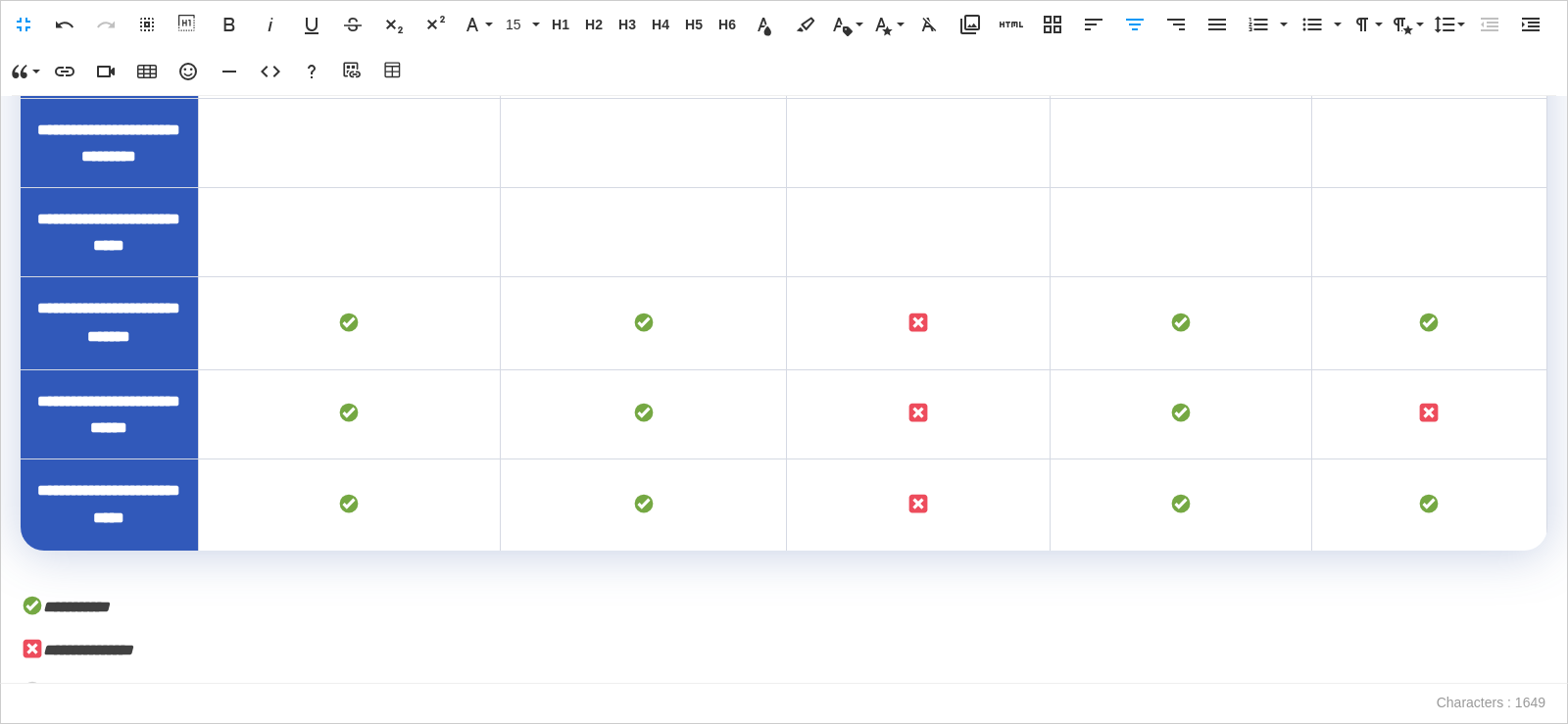
click at [970, 188] on td "To enrich screen reader interactions, please activate Accessibility in Grammarl…" at bounding box center [920, 143] width 264 height 89
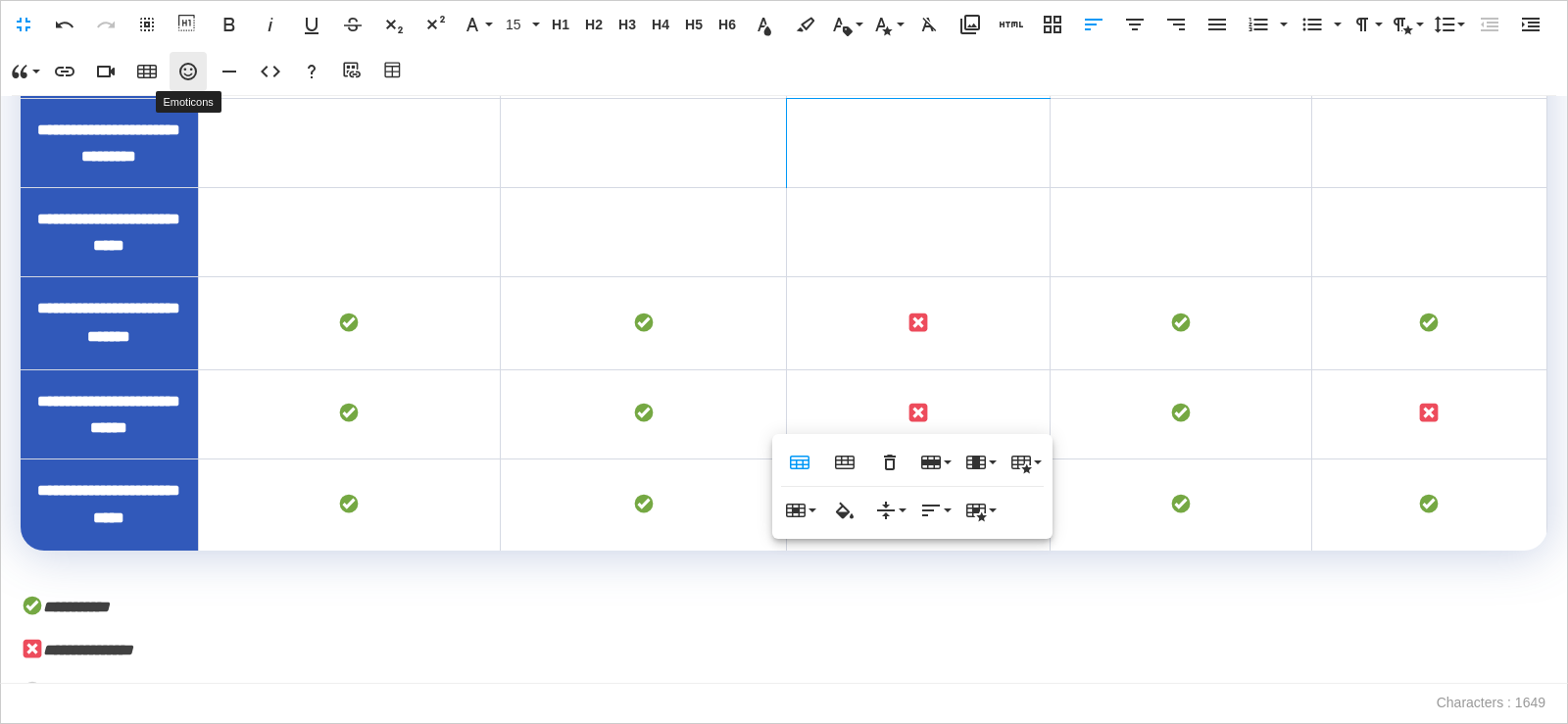
click at [193, 63] on icon "button" at bounding box center [189, 72] width 24 height 24
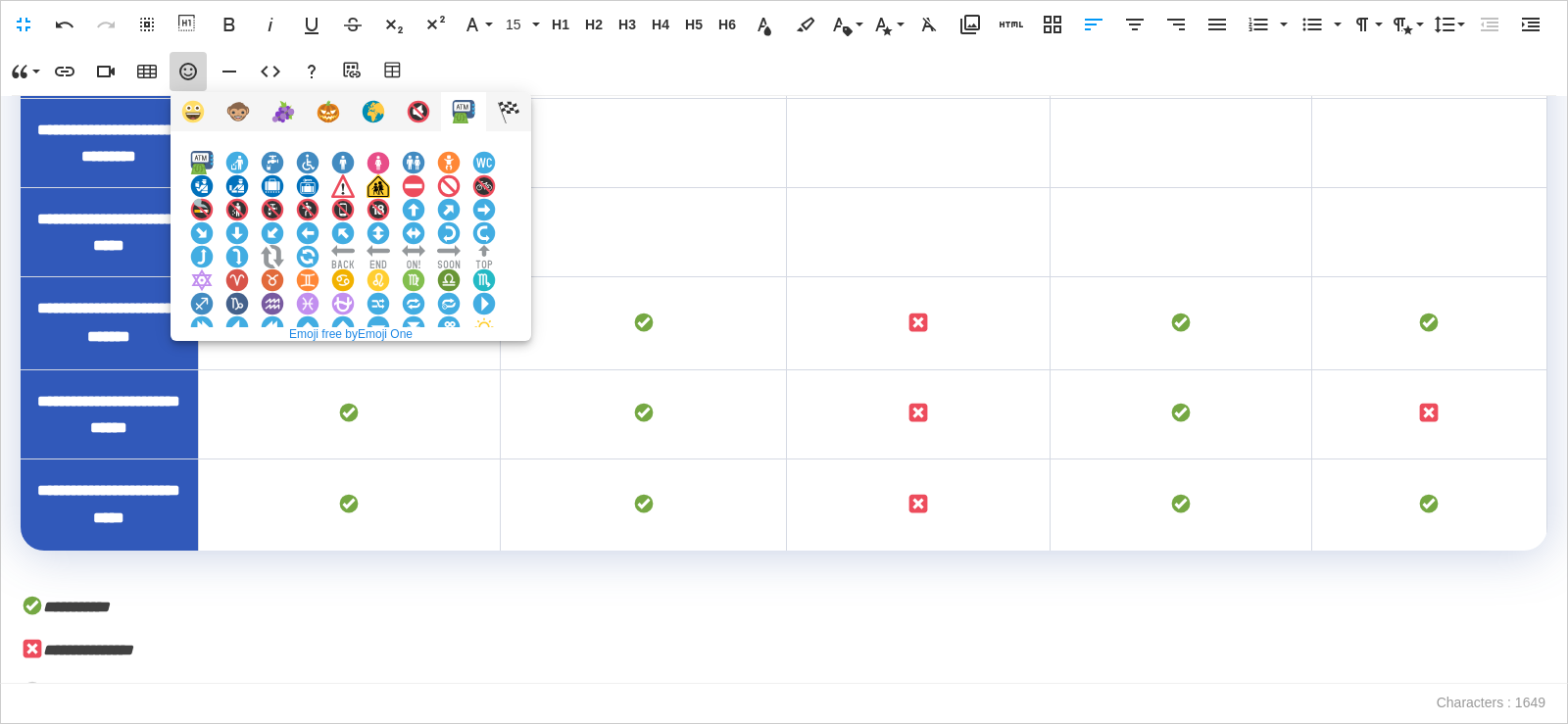
click at [214, 362] on img at bounding box center [202, 374] width 24 height 24
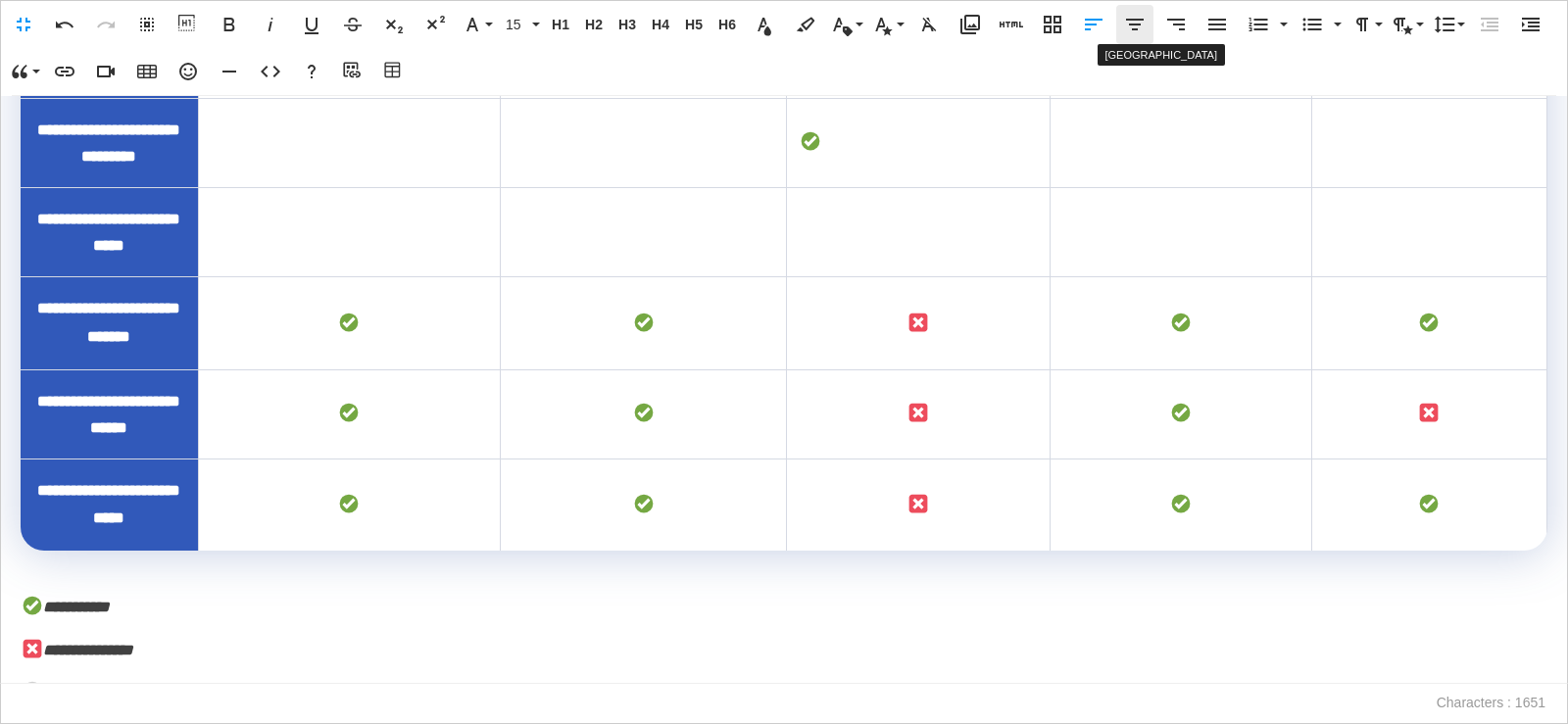
click at [1123, 31] on icon "button" at bounding box center [1135, 25] width 24 height 24
click at [439, 188] on td "To enrich screen reader interactions, please activate Accessibility in Grammarl…" at bounding box center [349, 143] width 302 height 89
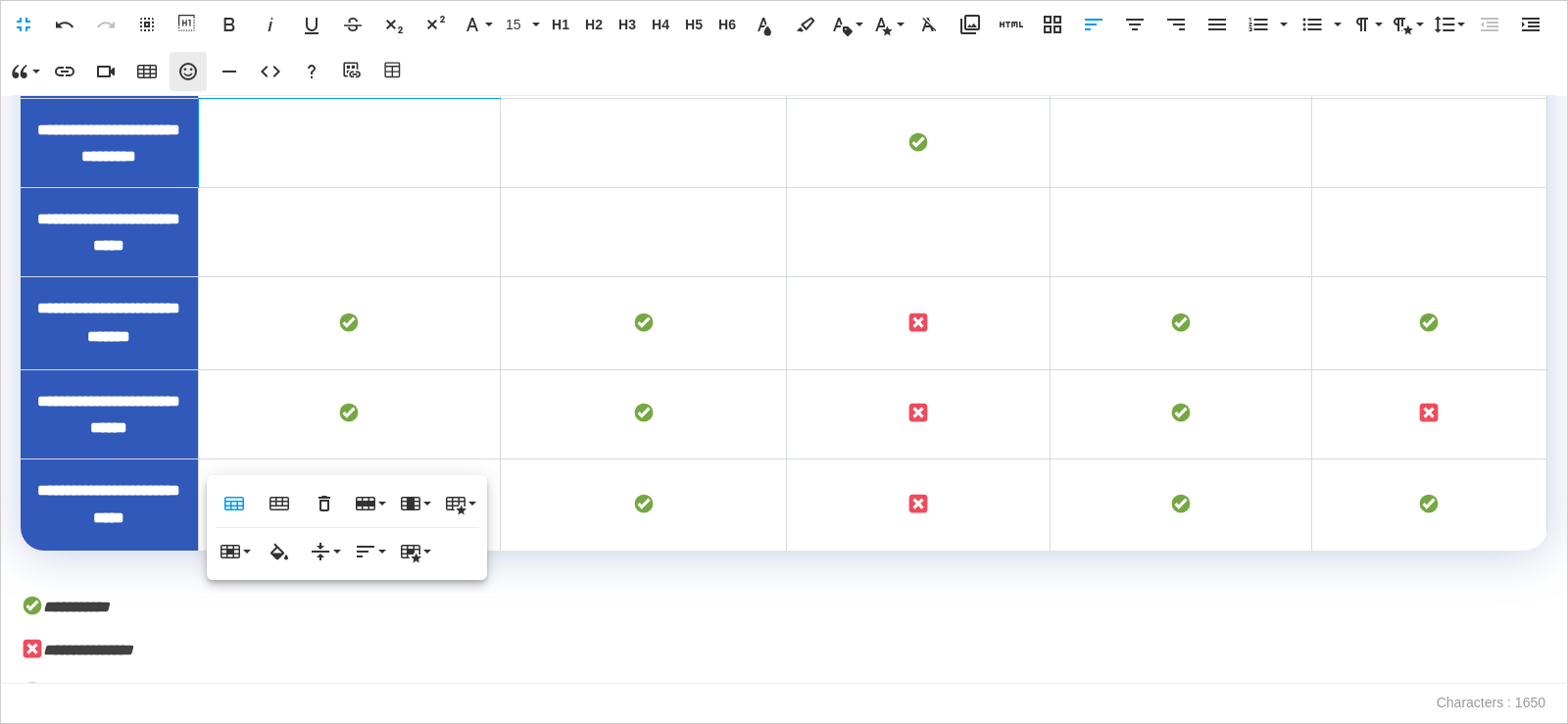
scroll to position [2103, 0]
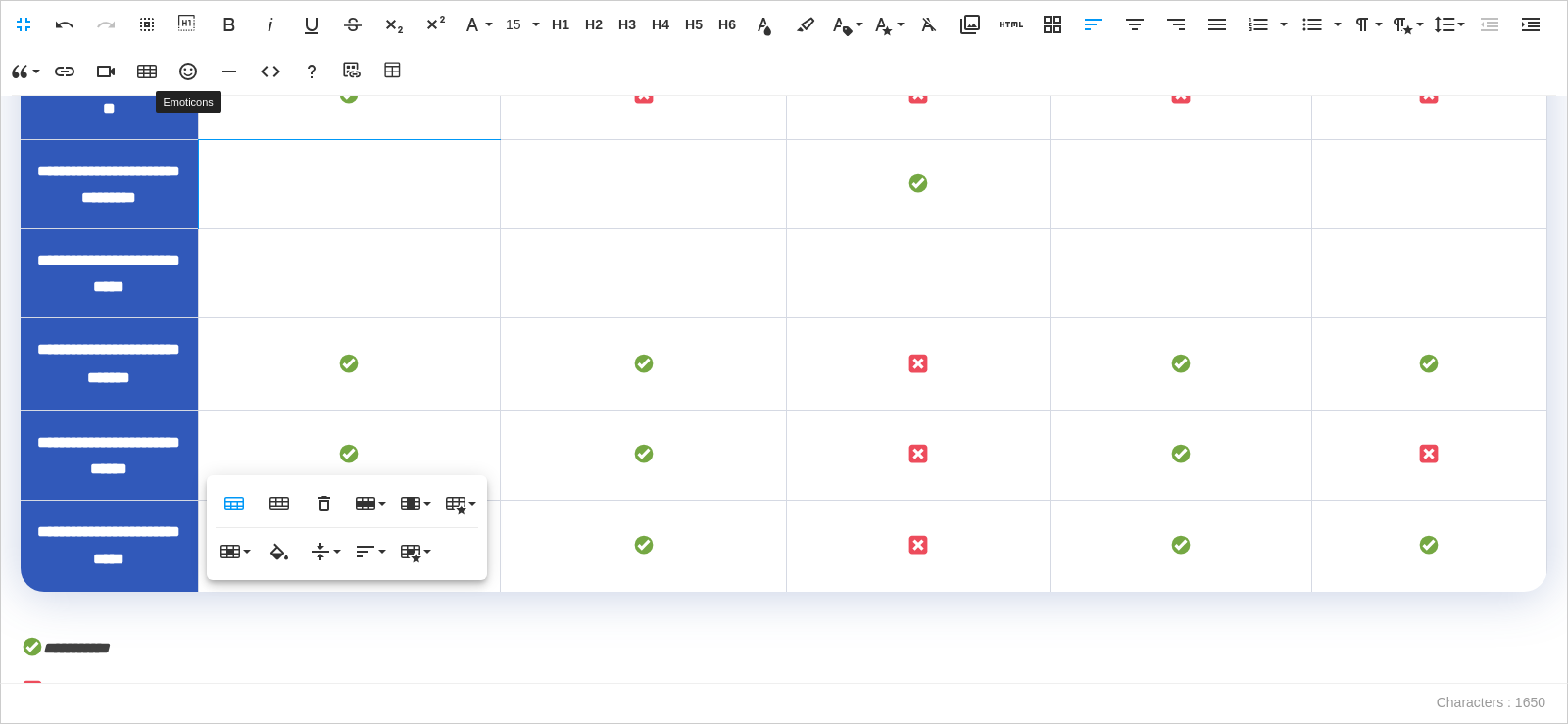
click at [187, 68] on icon "button" at bounding box center [189, 72] width 24 height 24
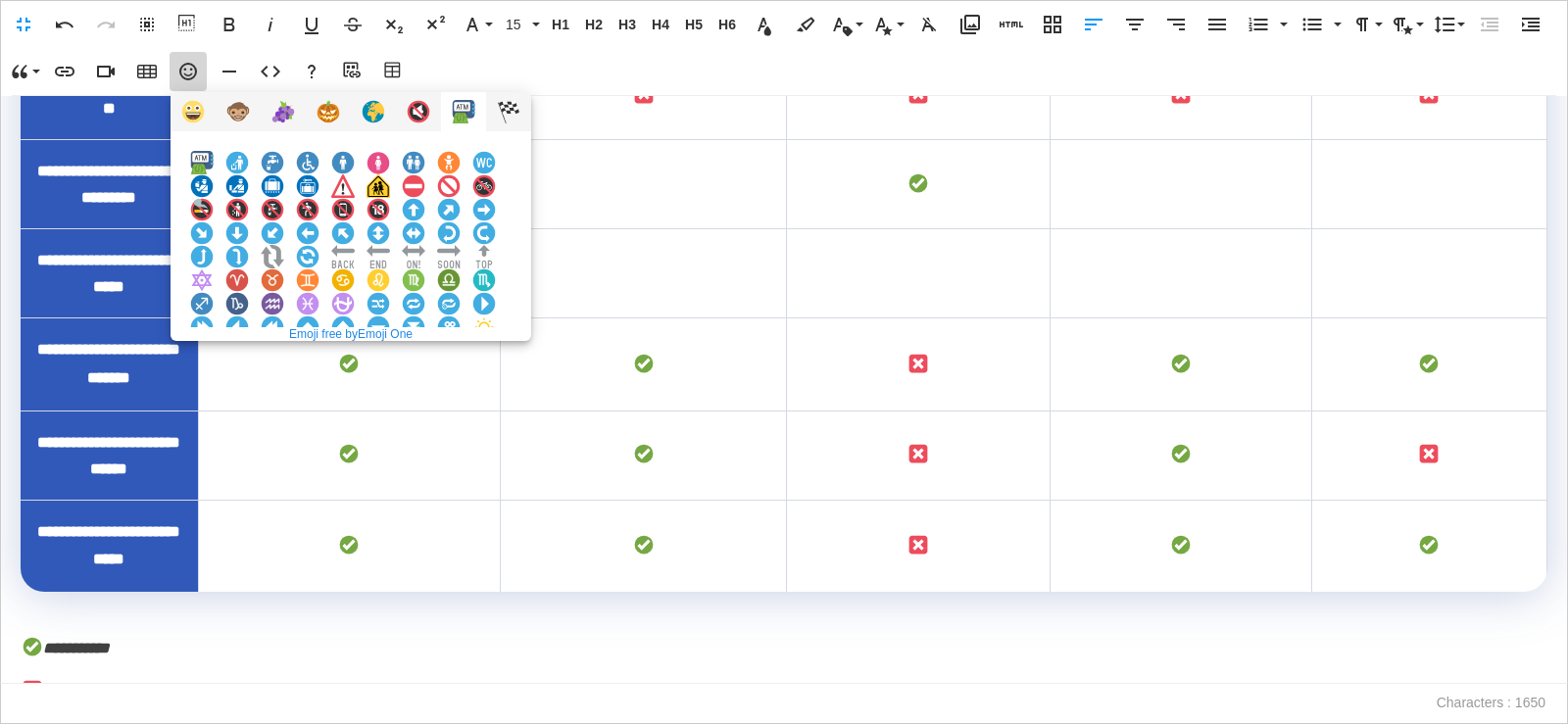
click at [390, 362] on img at bounding box center [378, 374] width 24 height 24
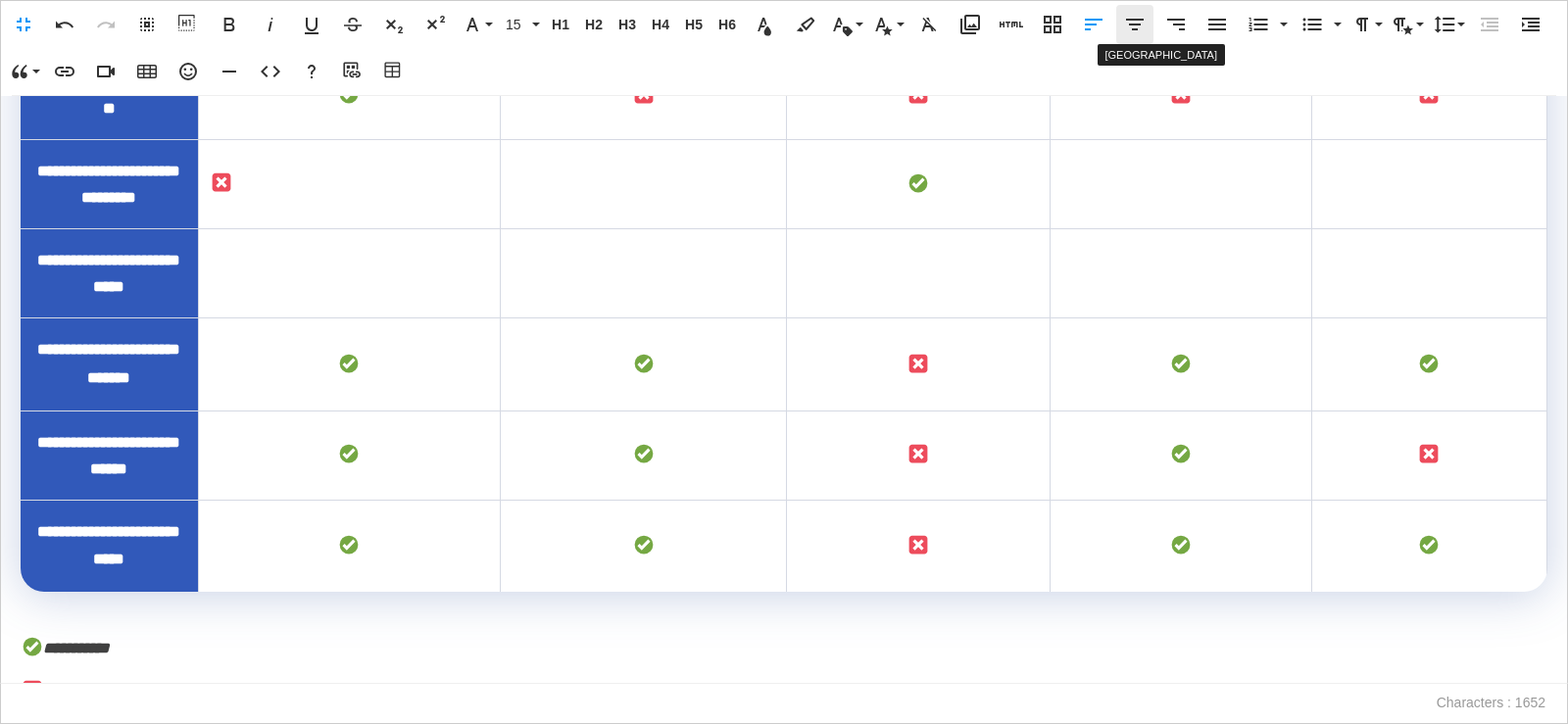
click at [1127, 29] on icon "button" at bounding box center [1135, 25] width 24 height 24
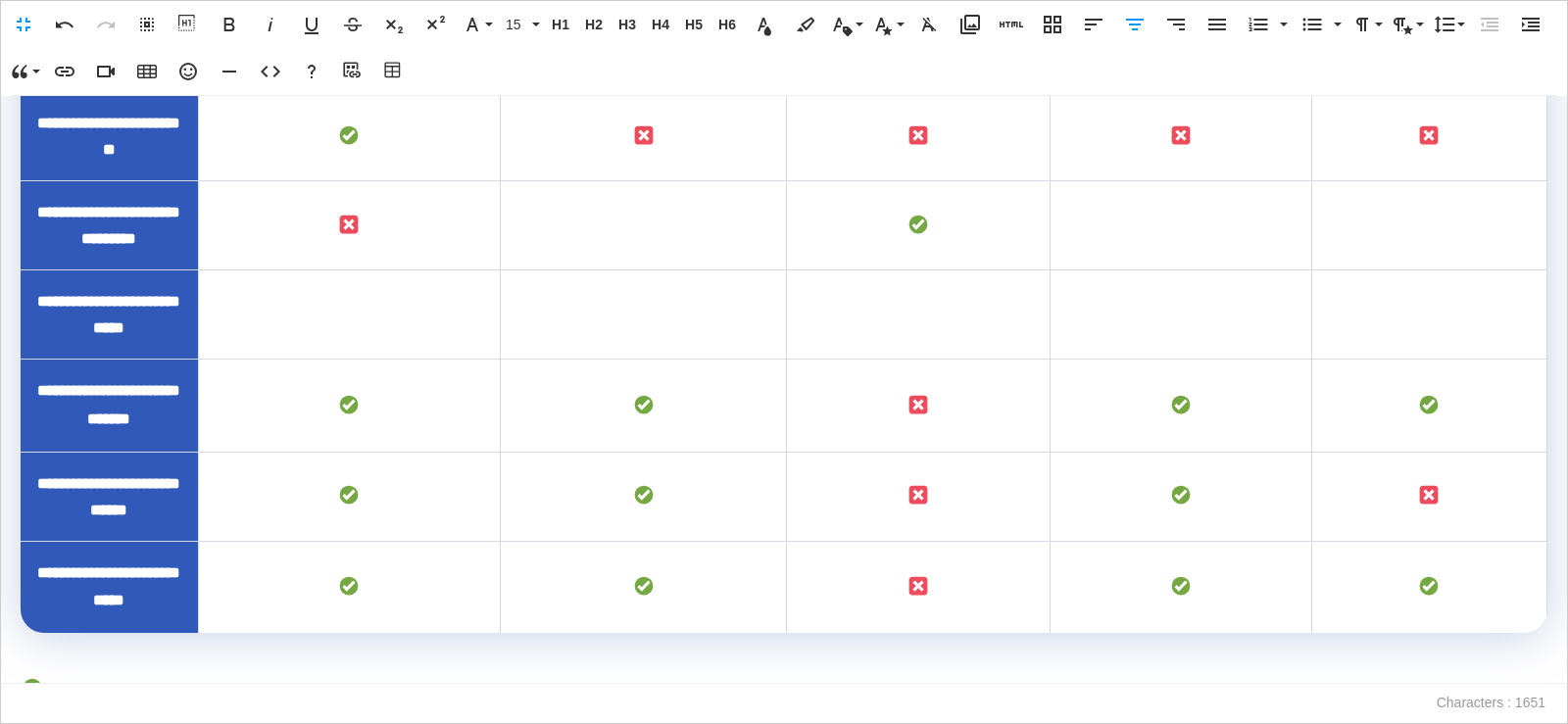
click at [689, 269] on td "To enrich screen reader interactions, please activate Accessibility in Grammarl…" at bounding box center [642, 225] width 287 height 89
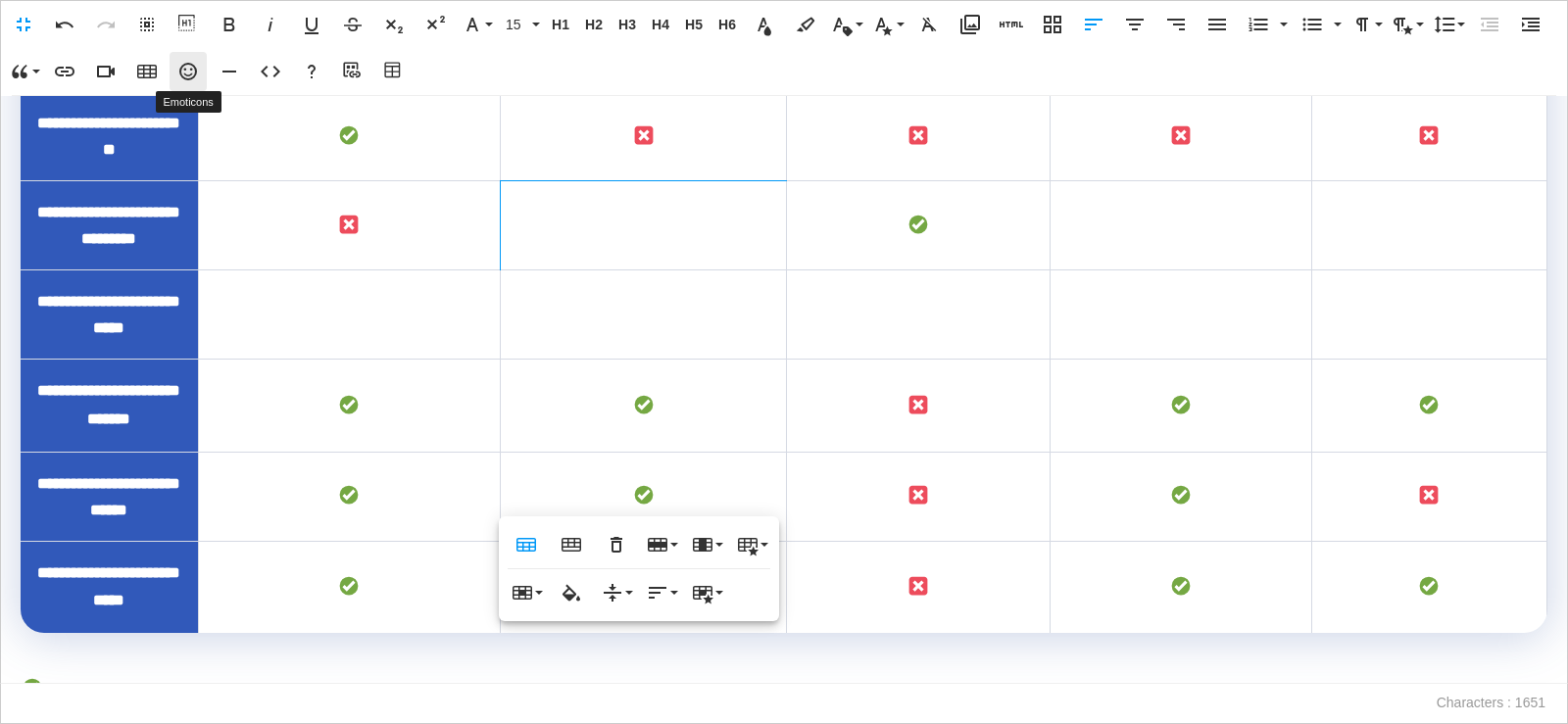
click at [191, 76] on icon "button" at bounding box center [189, 72] width 24 height 24
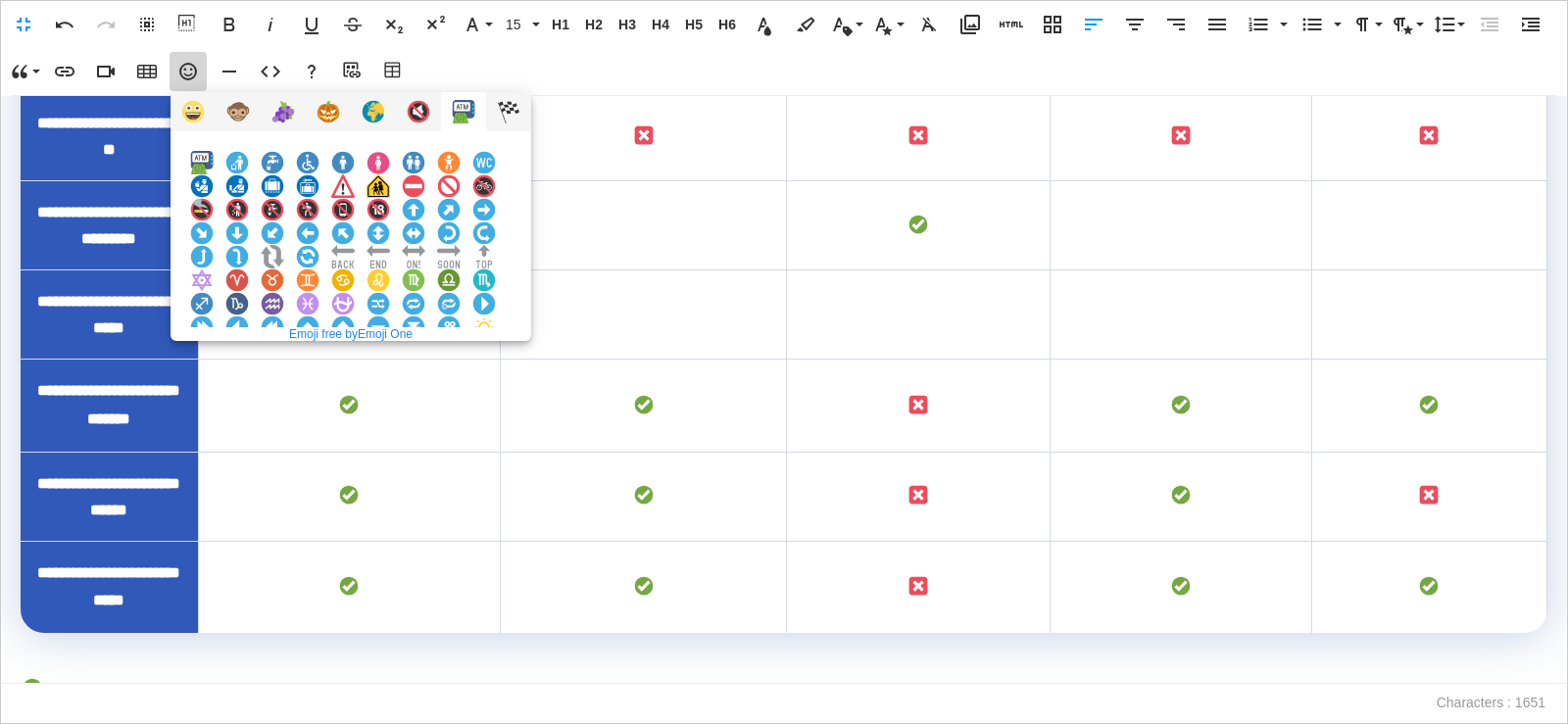
click at [390, 362] on img at bounding box center [378, 374] width 24 height 24
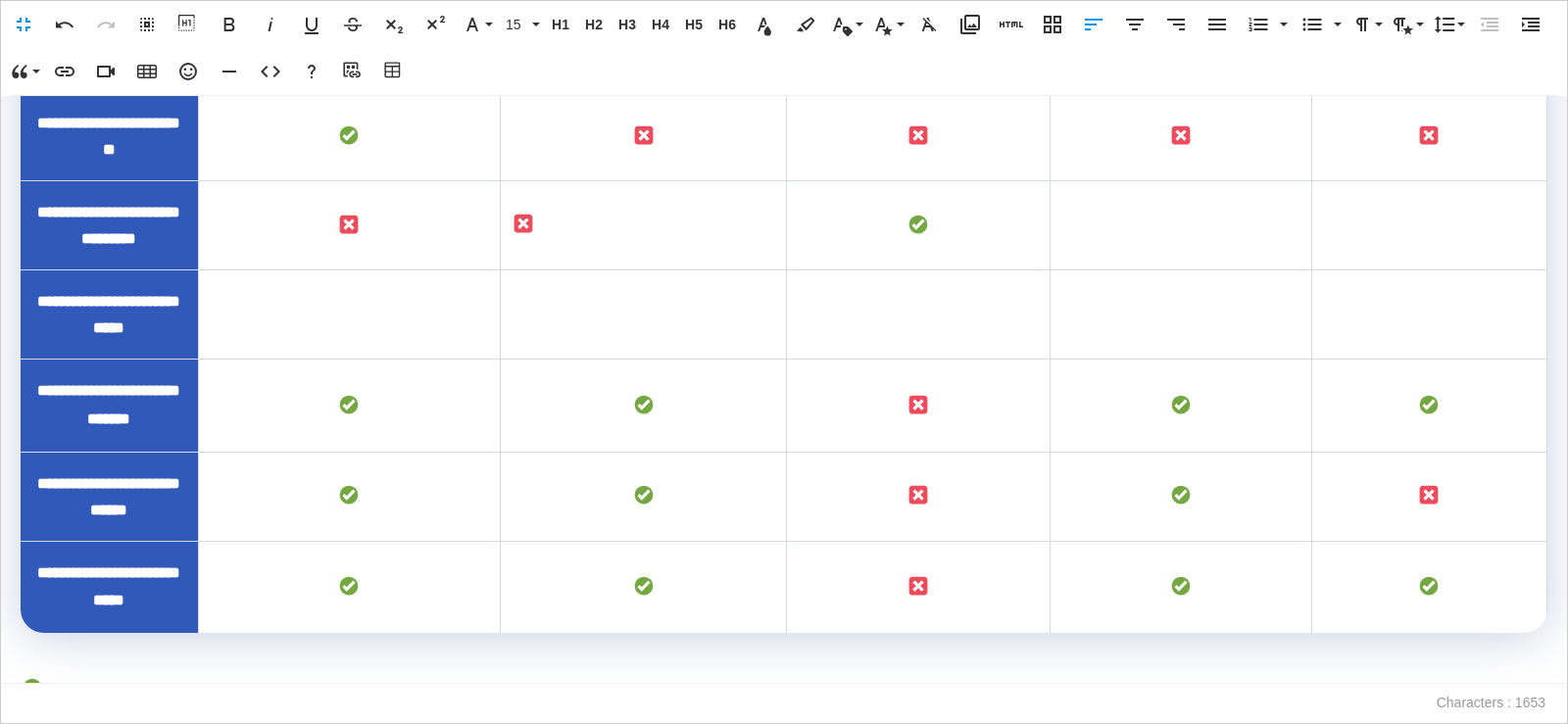
click at [1140, 29] on icon "button" at bounding box center [1135, 25] width 24 height 24
click at [1177, 269] on td "To enrich screen reader interactions, please activate Accessibility in Grammarl…" at bounding box center [1182, 225] width 262 height 89
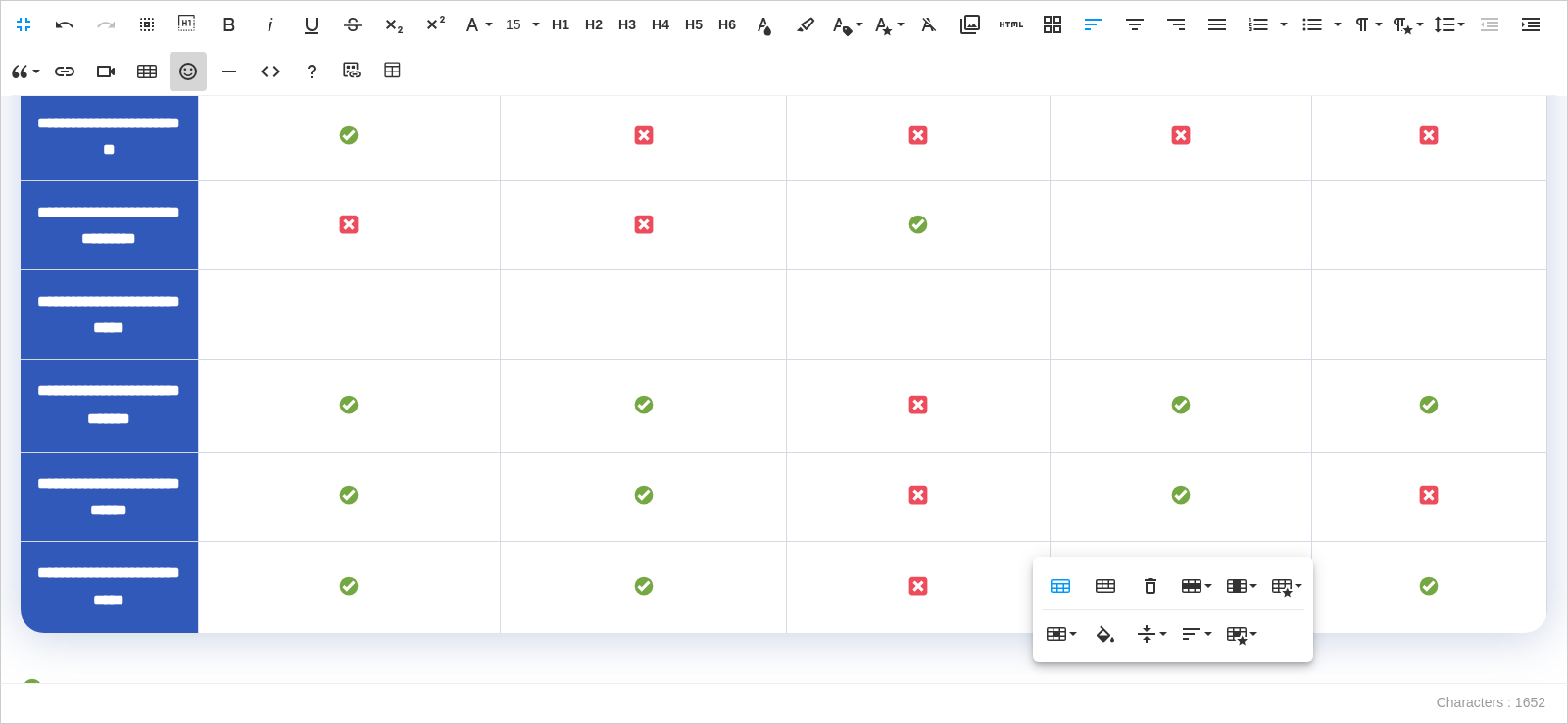
click at [195, 73] on icon "button" at bounding box center [189, 72] width 18 height 18
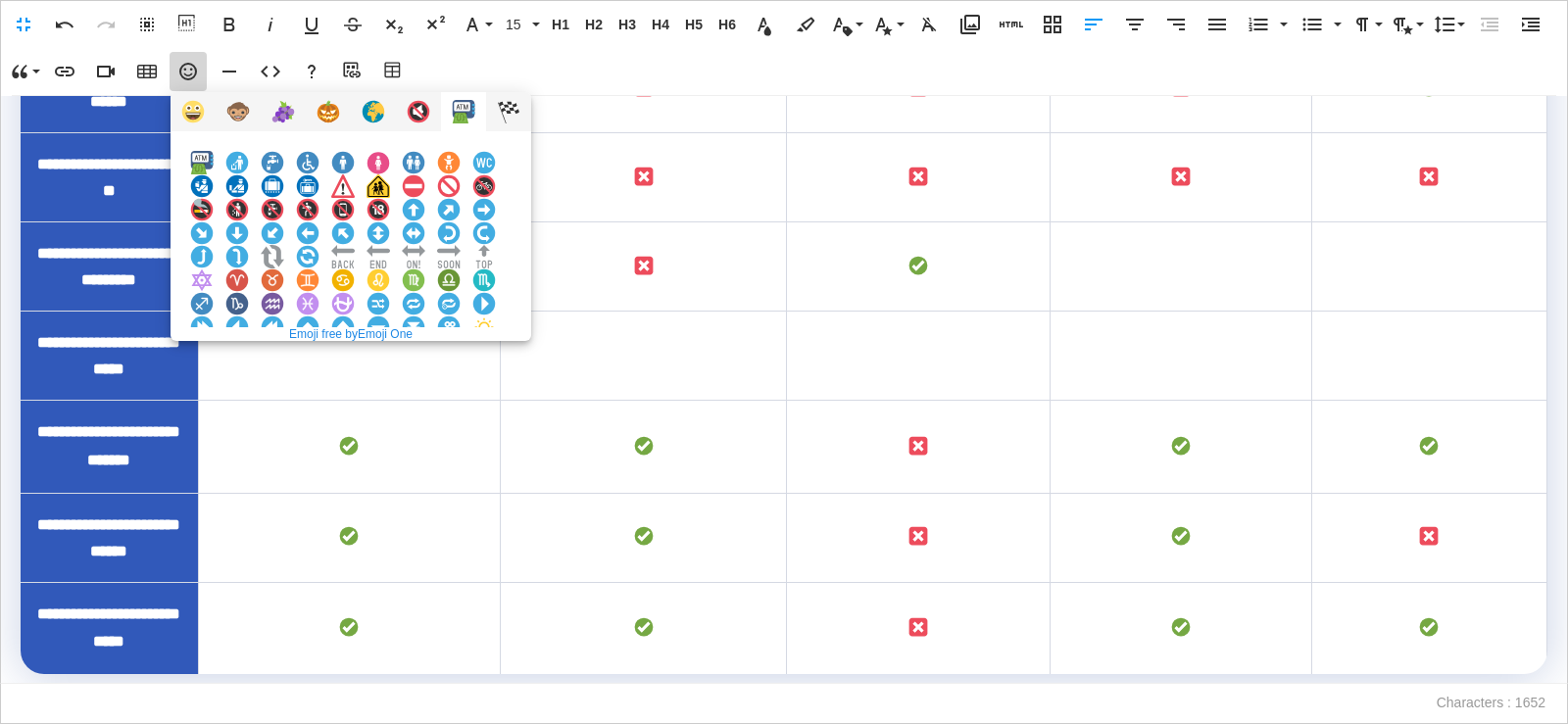
click at [390, 362] on img at bounding box center [378, 374] width 24 height 24
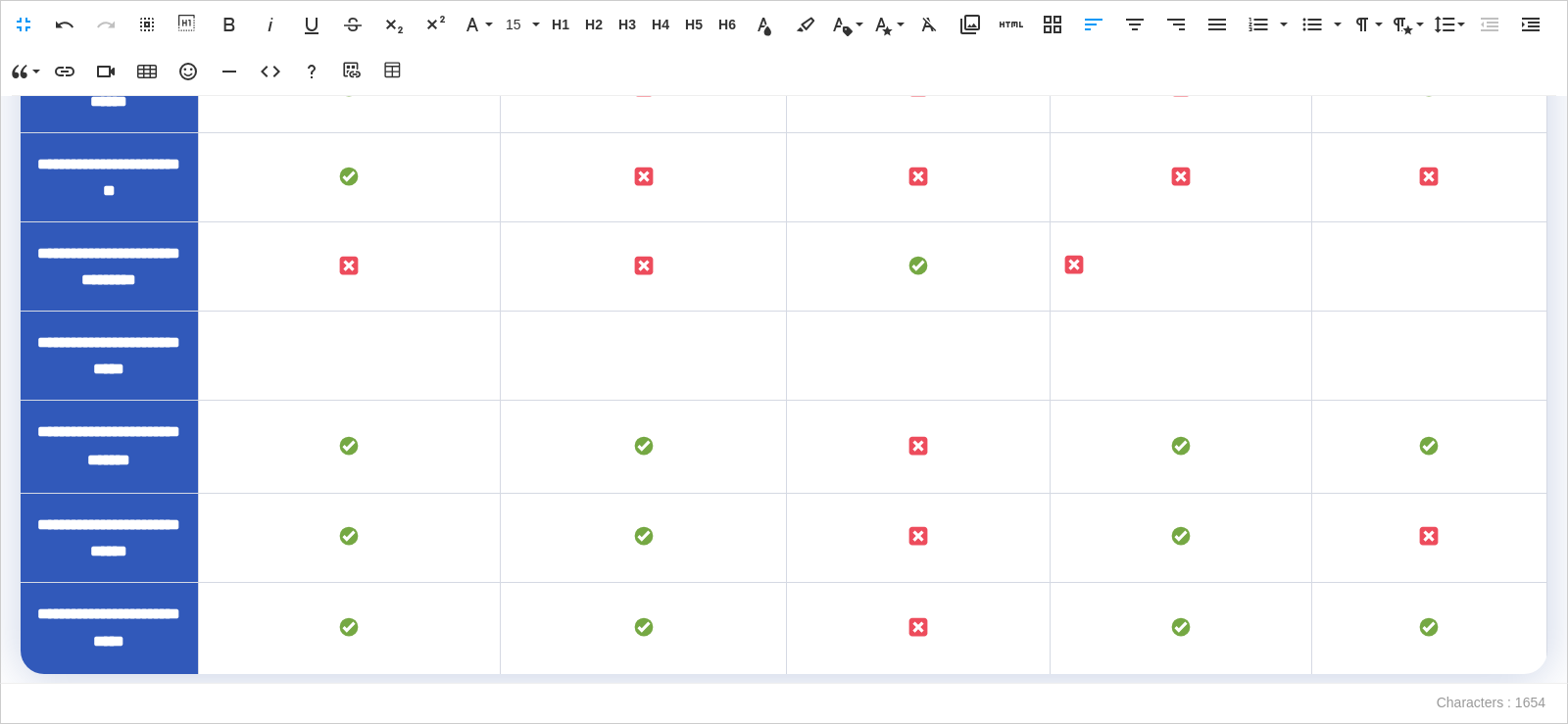
click at [1124, 27] on icon "button" at bounding box center [1135, 25] width 24 height 24
click at [1405, 311] on td "To enrich screen reader interactions, please activate Accessibility in Grammarl…" at bounding box center [1429, 266] width 235 height 89
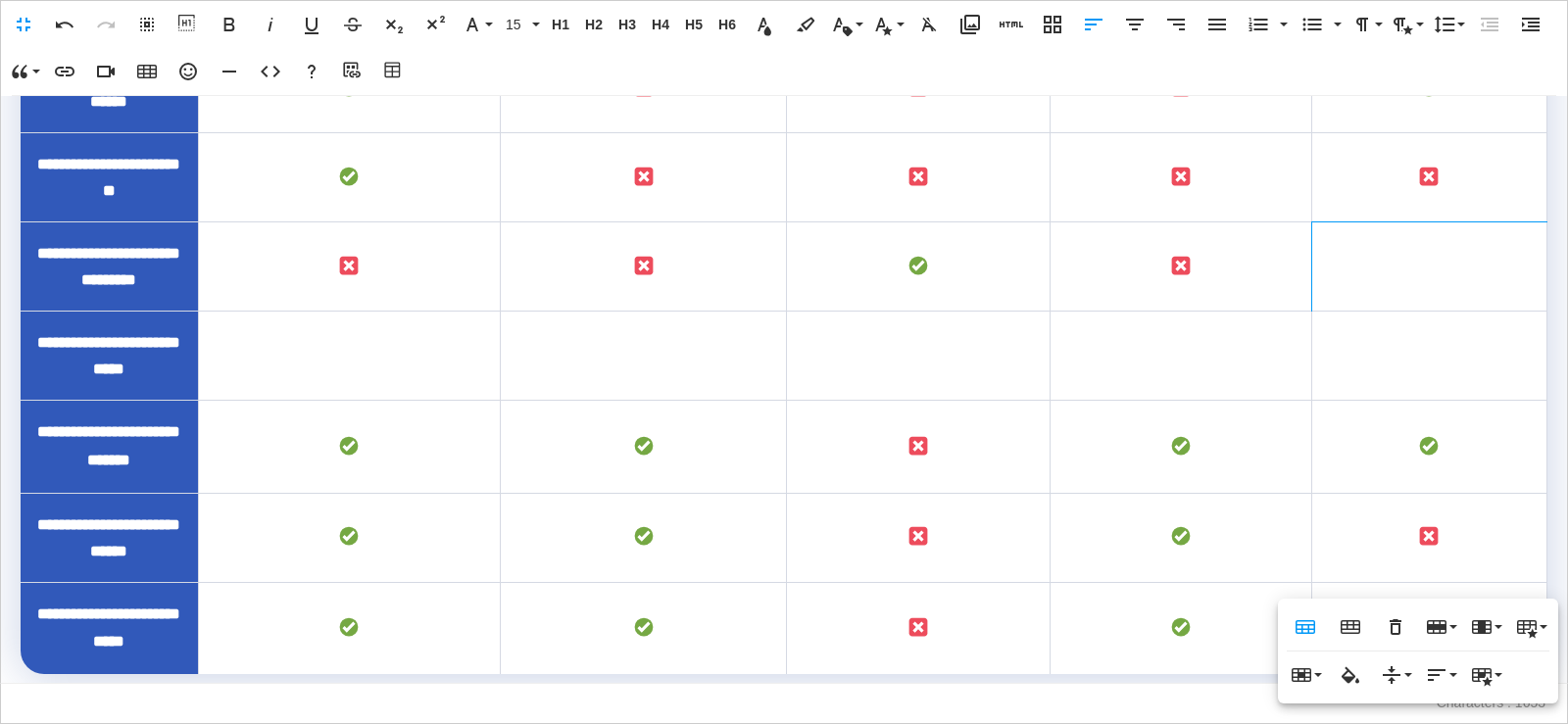
scroll to position [1980, 0]
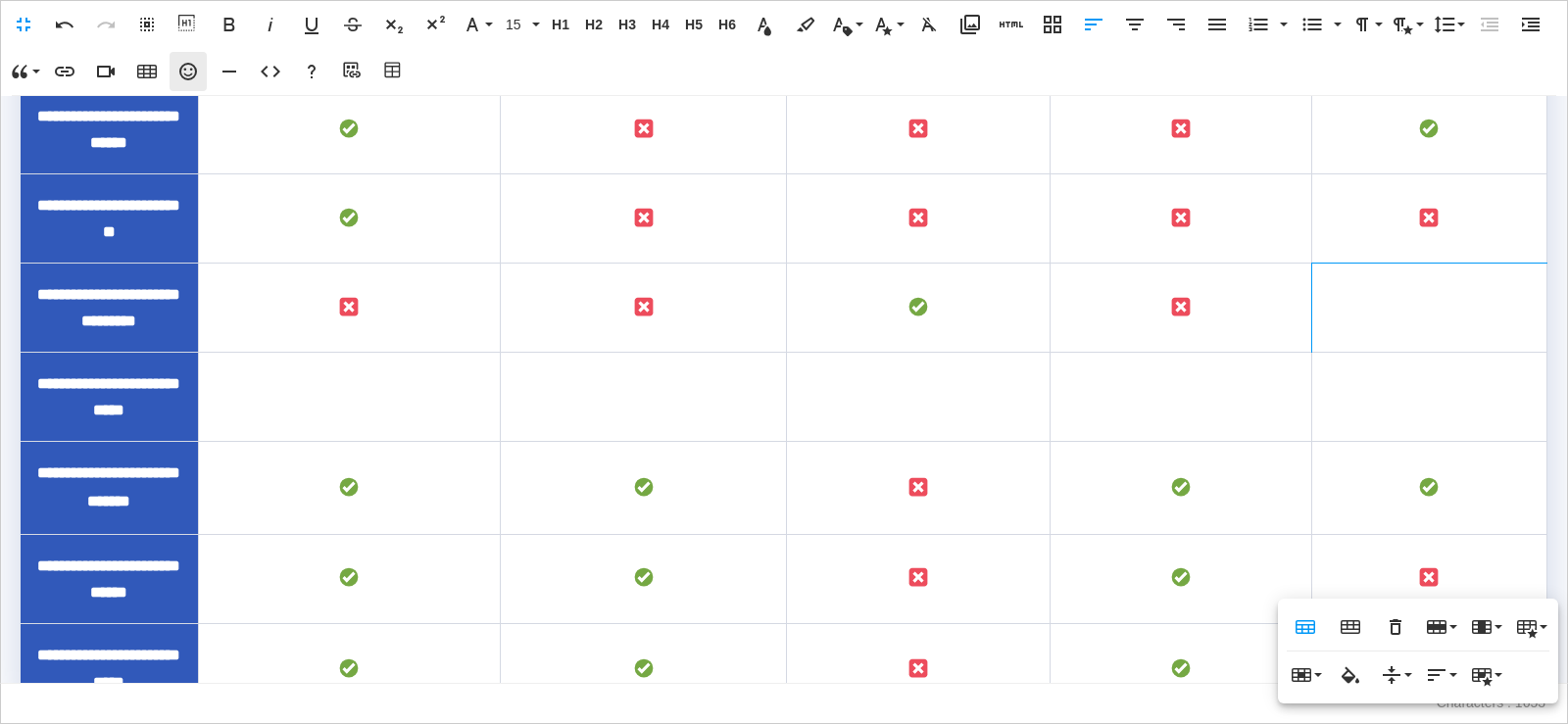
click at [191, 73] on icon "button" at bounding box center [189, 72] width 18 height 18
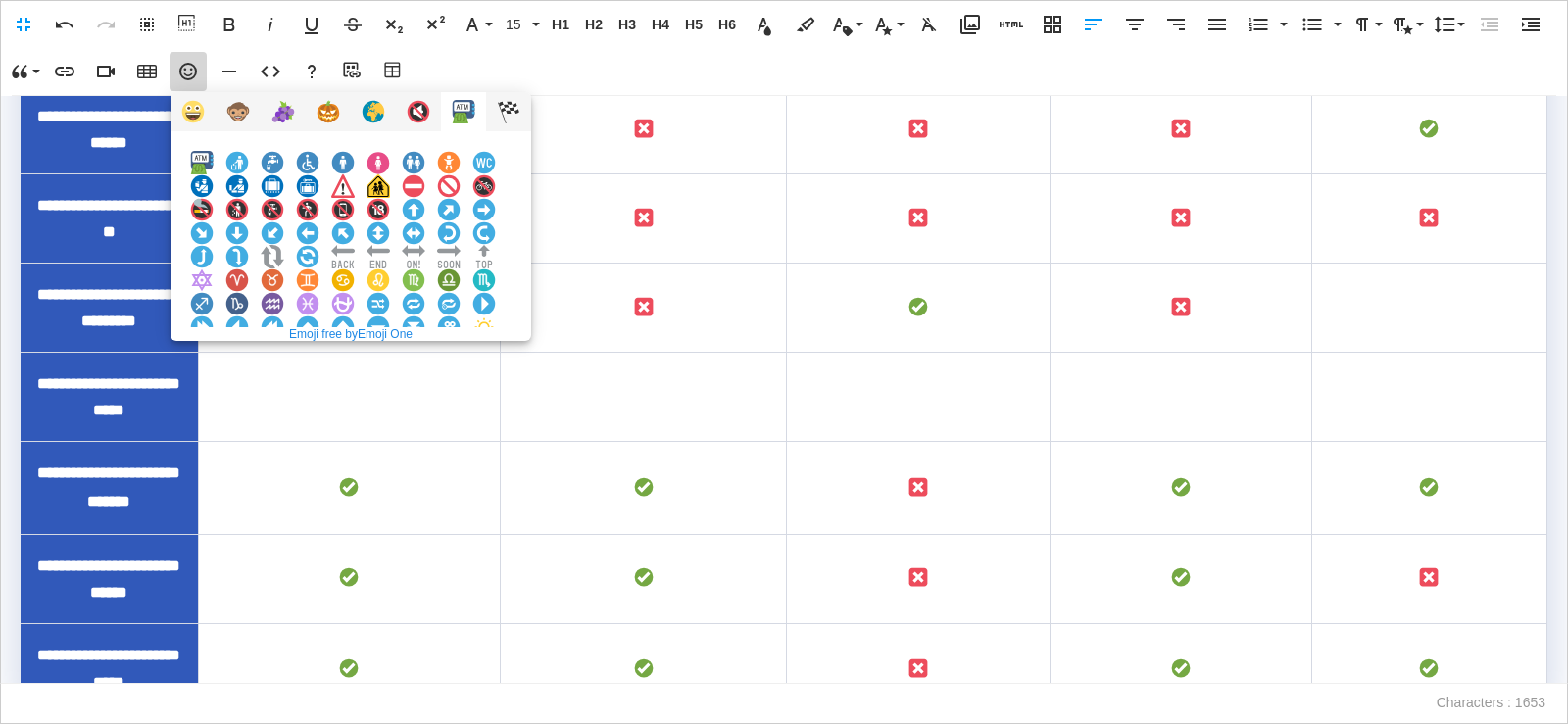
click at [390, 362] on img at bounding box center [378, 374] width 24 height 24
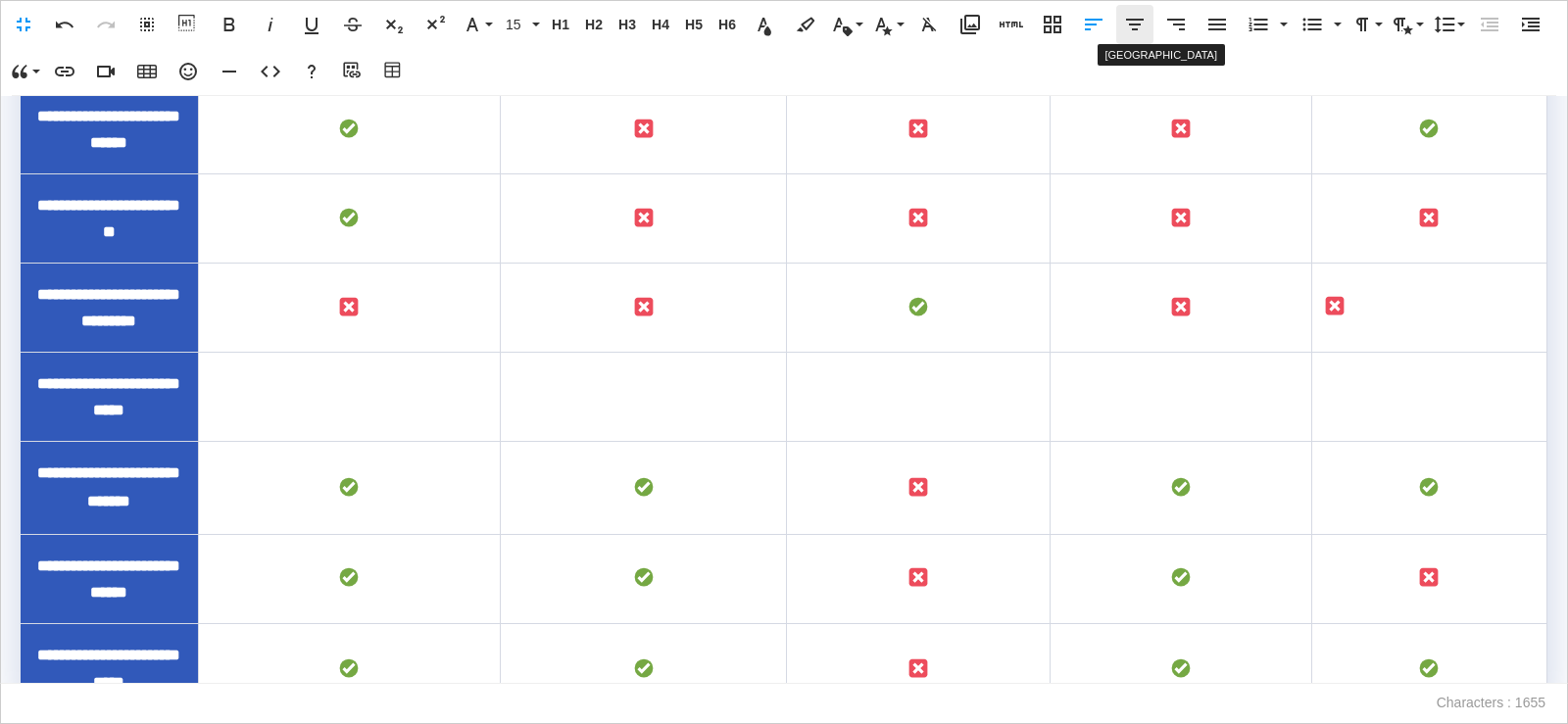
click at [1136, 24] on icon "button" at bounding box center [1135, 25] width 18 height 12
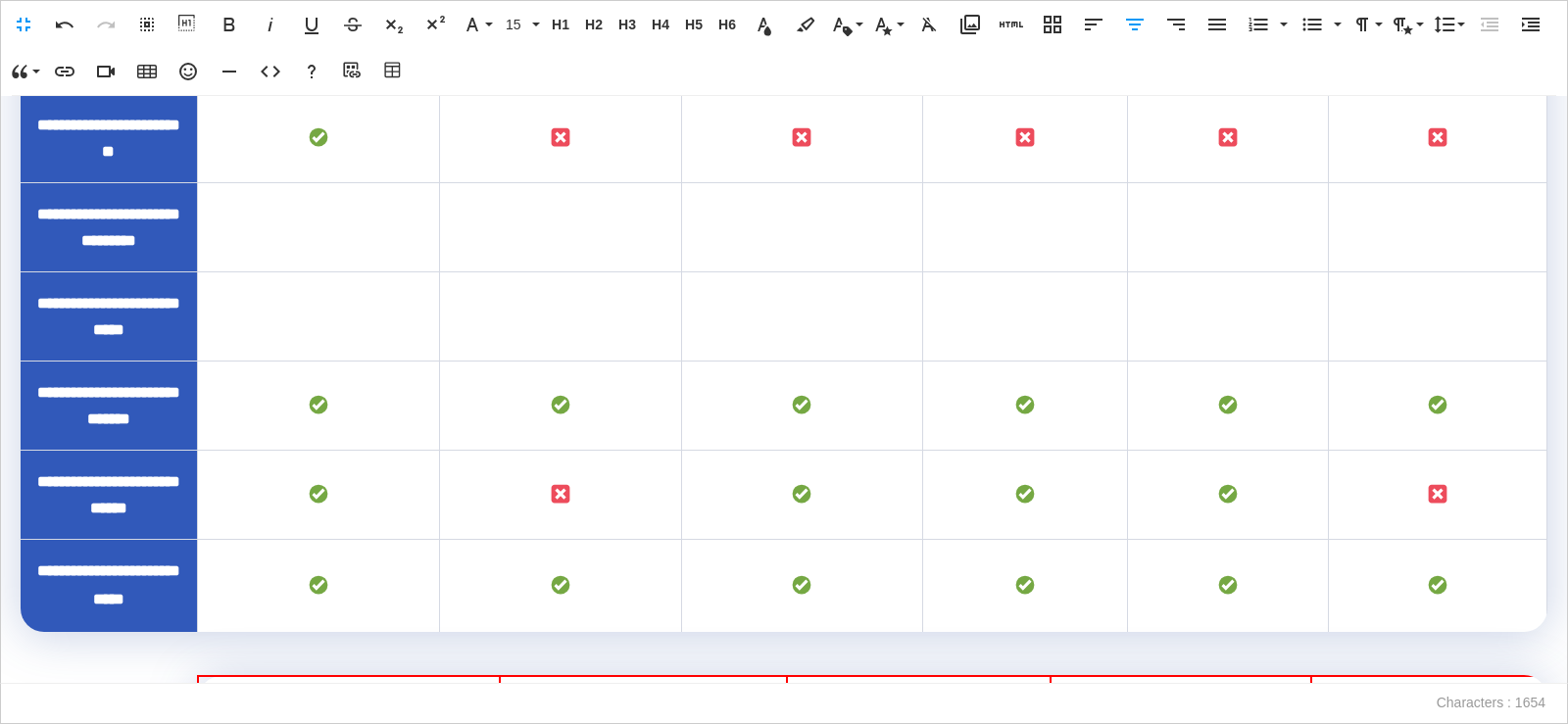
click at [354, 272] on td "To enrich screen reader interactions, please activate Accessibility in Grammarl…" at bounding box center [318, 228] width 242 height 89
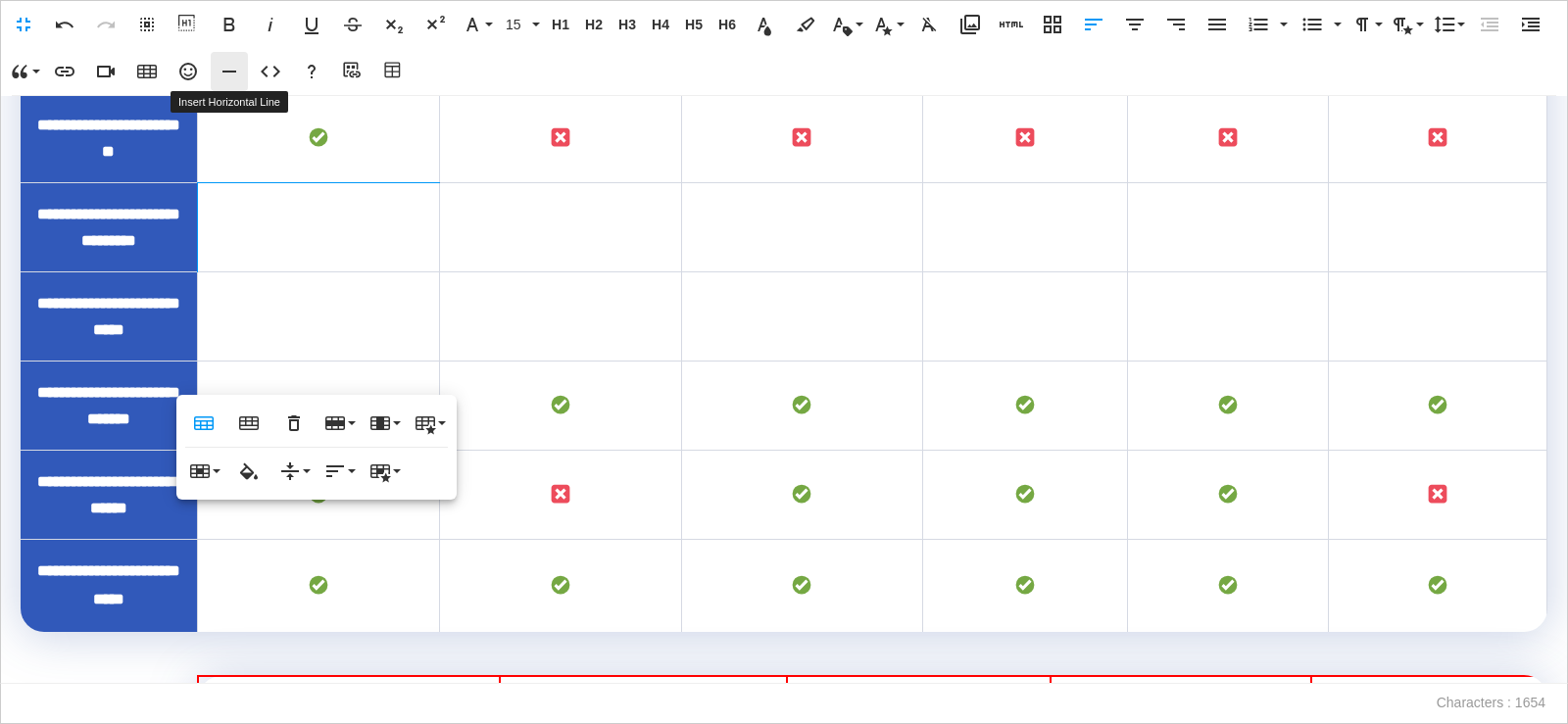
scroll to position [867, 0]
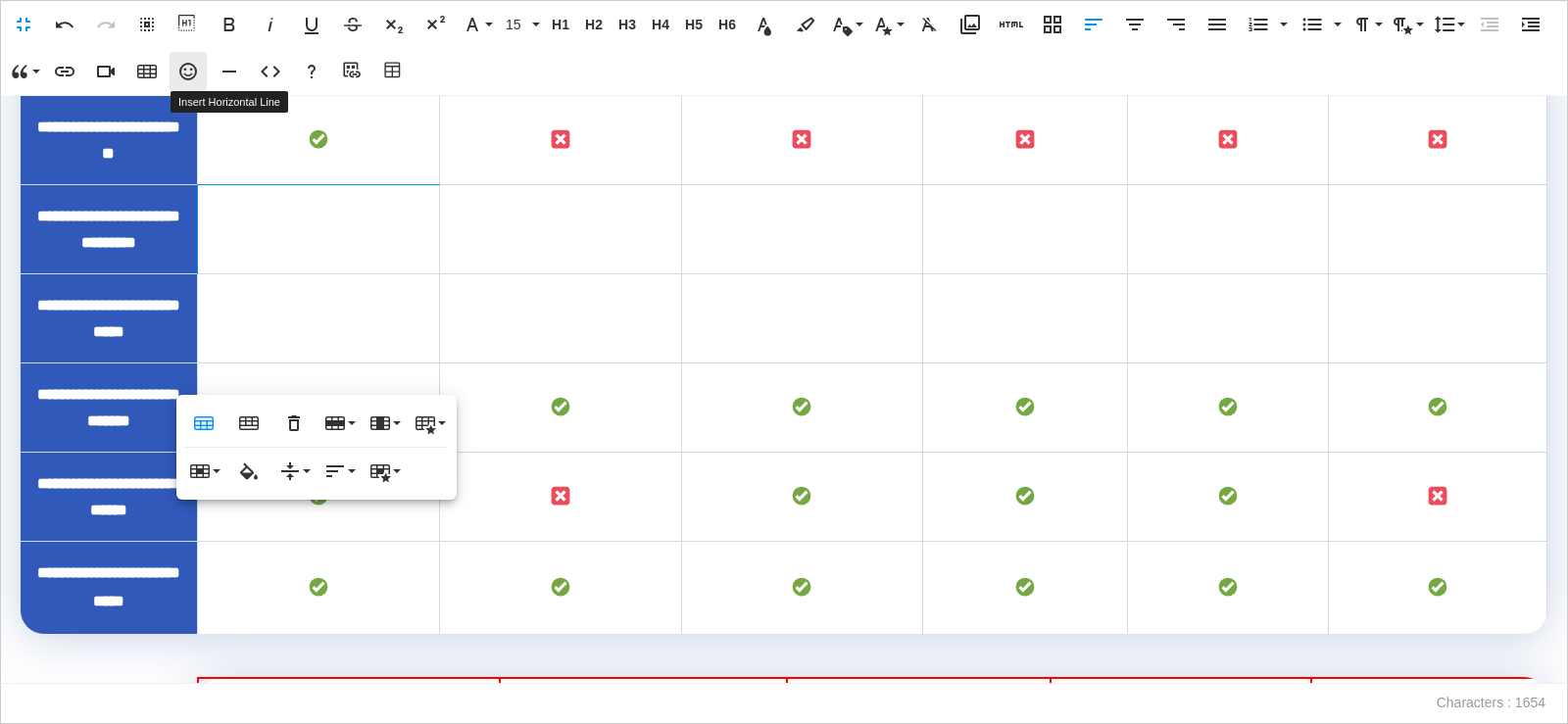
click at [202, 76] on button "Emoticons" at bounding box center [189, 71] width 38 height 39
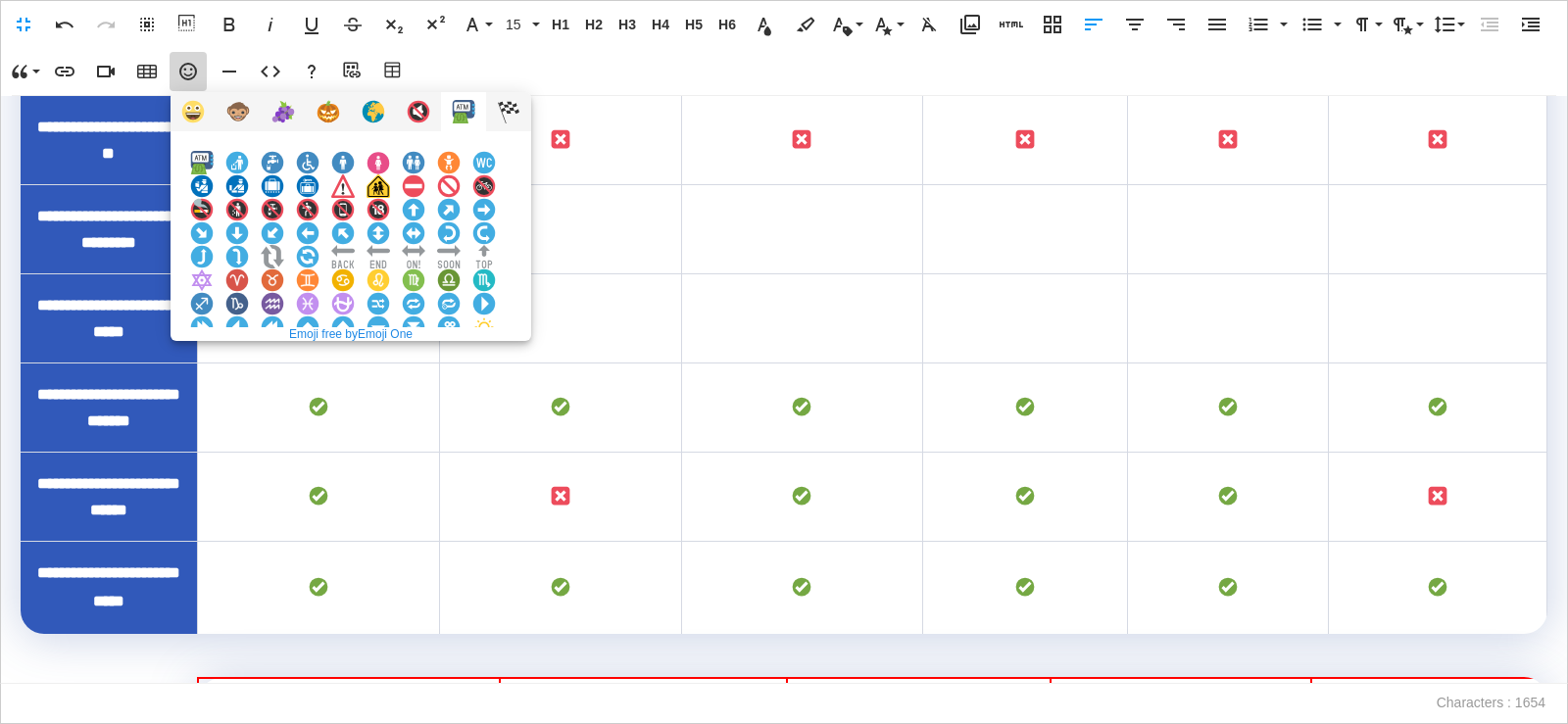
click at [390, 362] on img at bounding box center [378, 374] width 24 height 24
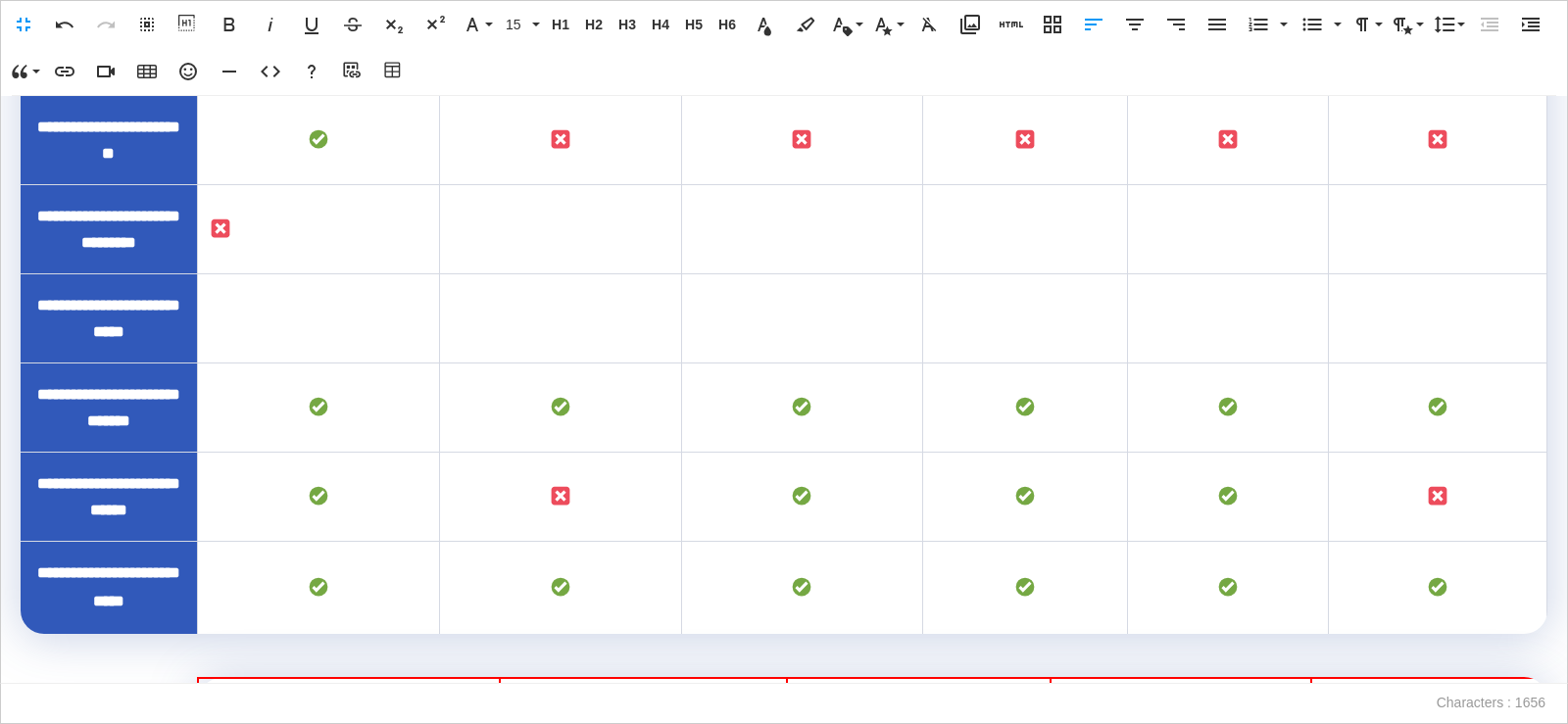
click at [1146, 13] on icon "button" at bounding box center [1135, 25] width 24 height 24
click at [604, 274] on td "To enrich screen reader interactions, please activate Accessibility in Grammarl…" at bounding box center [560, 230] width 242 height 89
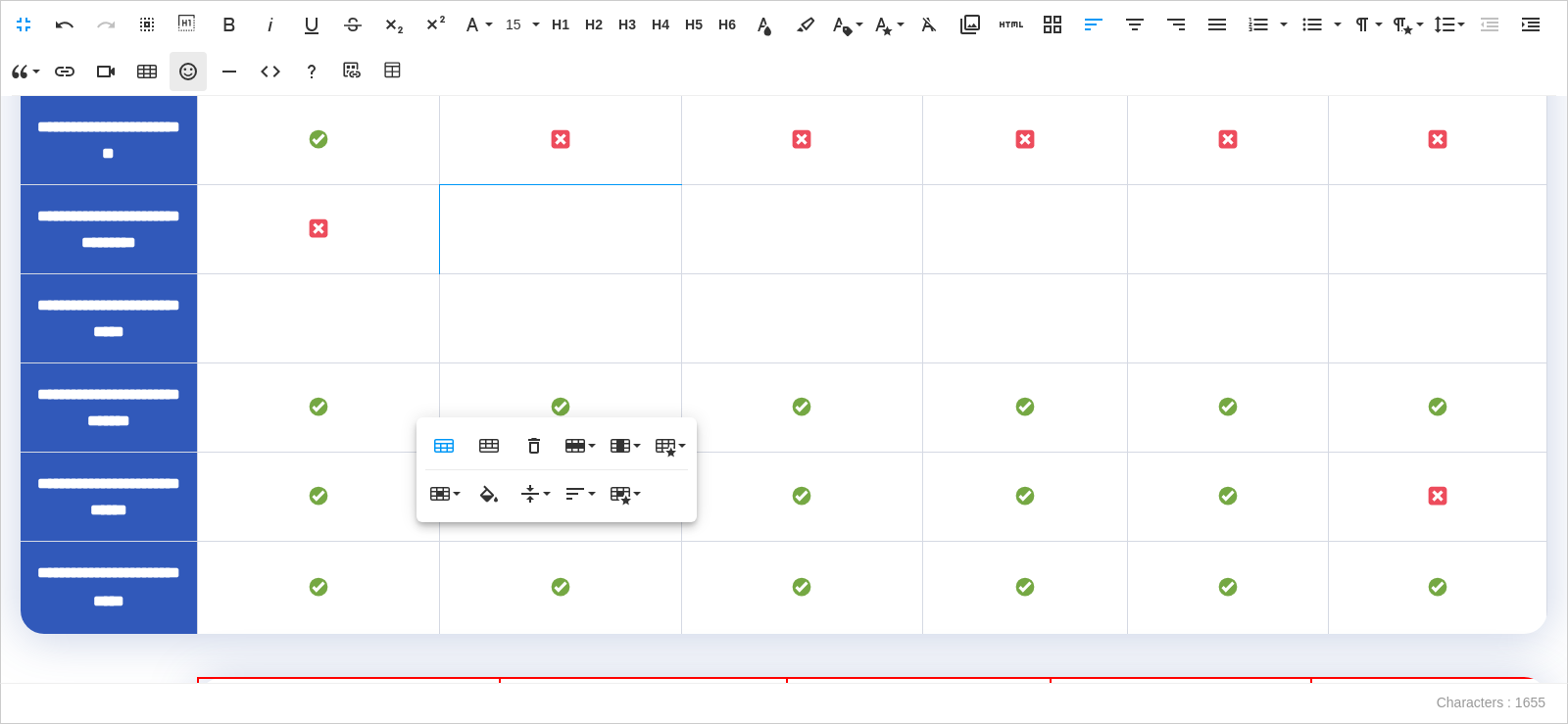
click at [182, 74] on icon "button" at bounding box center [189, 72] width 18 height 18
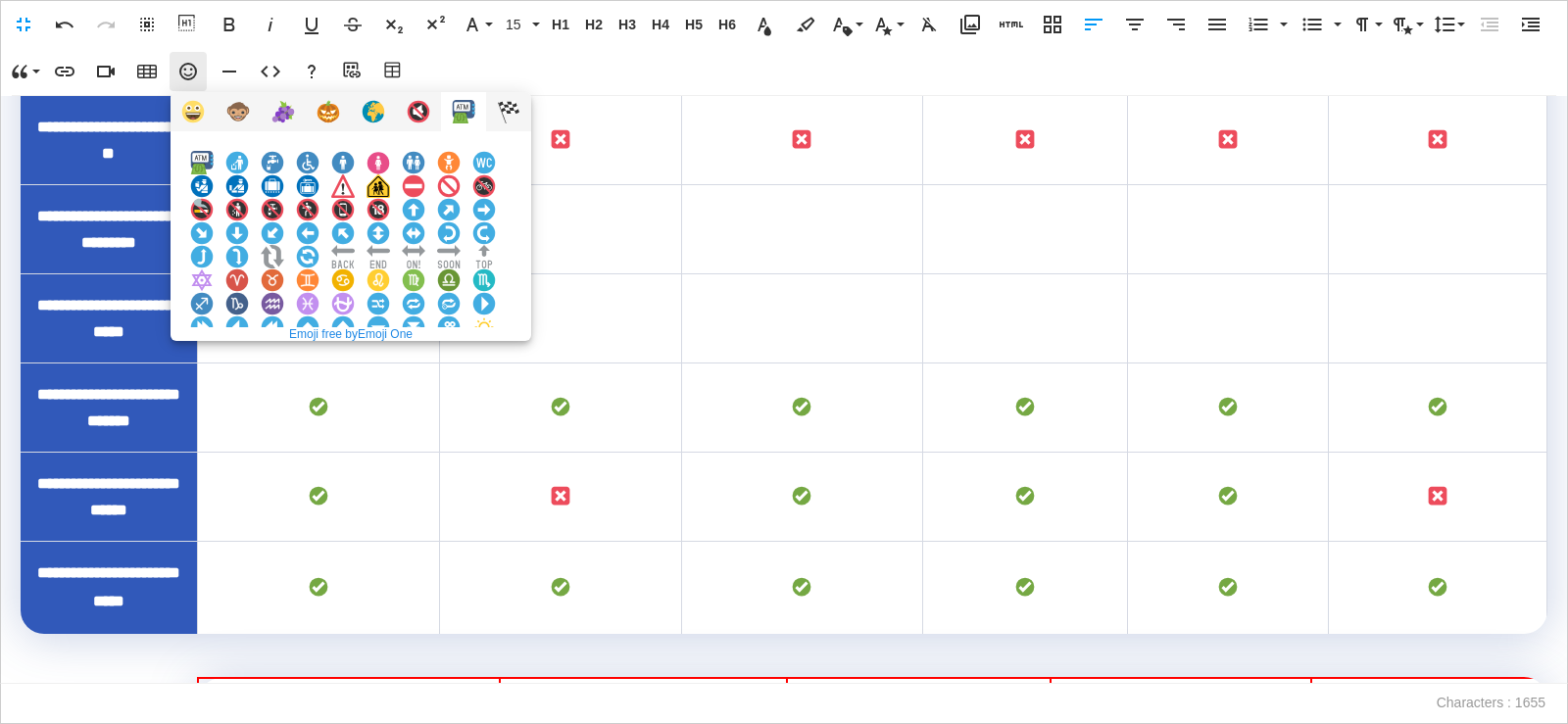
scroll to position [845, 0]
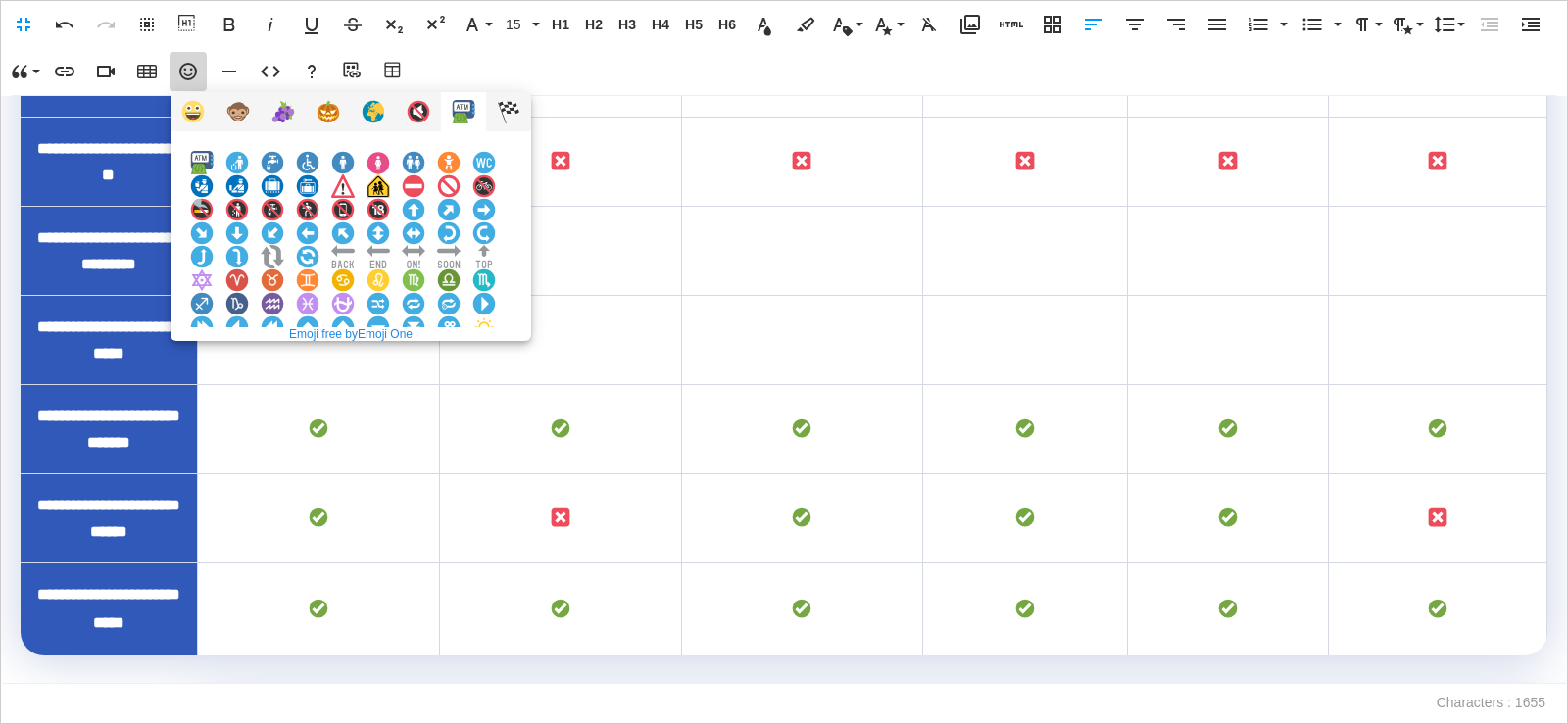
click at [390, 362] on img at bounding box center [378, 374] width 24 height 24
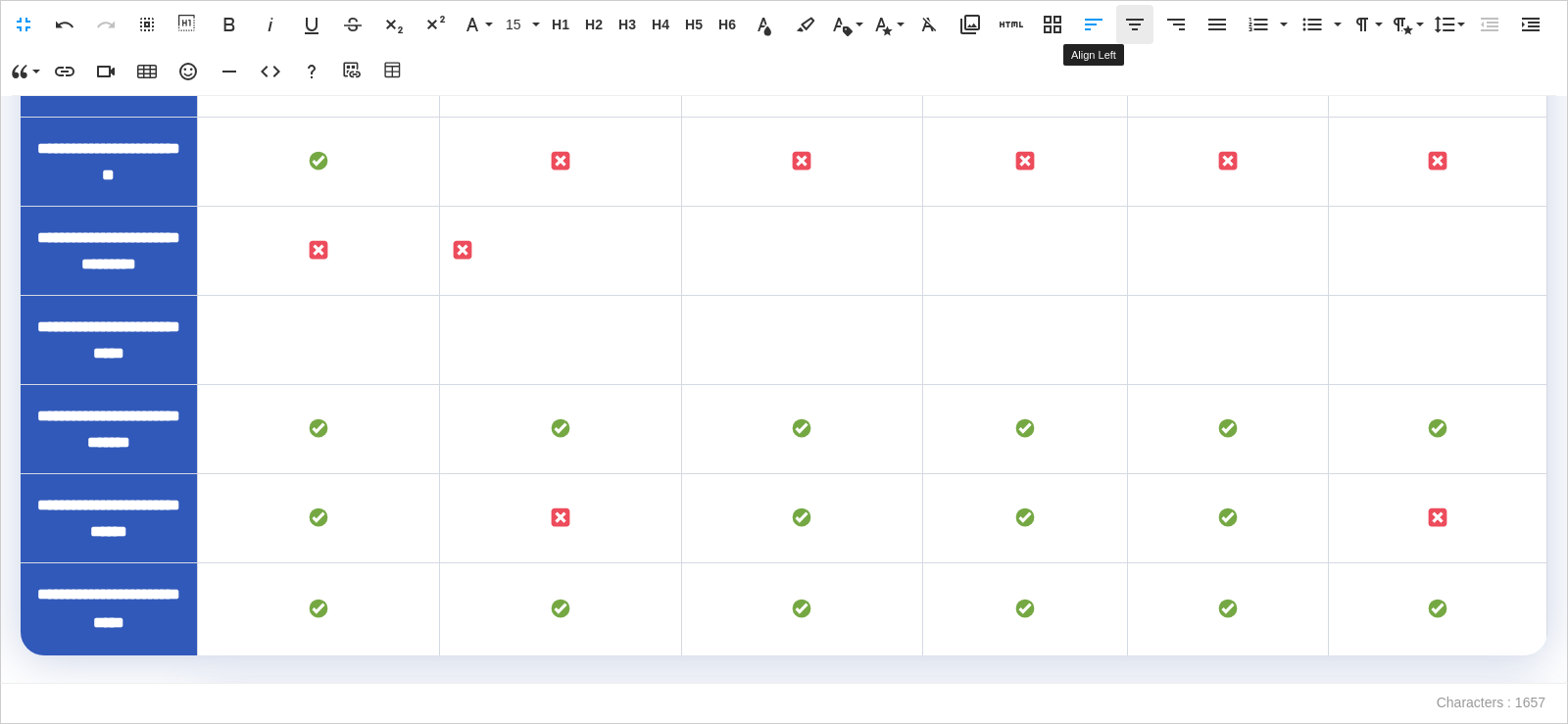
click at [1134, 30] on icon "button" at bounding box center [1135, 25] width 18 height 12
click at [808, 296] on td "To enrich screen reader interactions, please activate Accessibility in Grammarl…" at bounding box center [802, 251] width 242 height 89
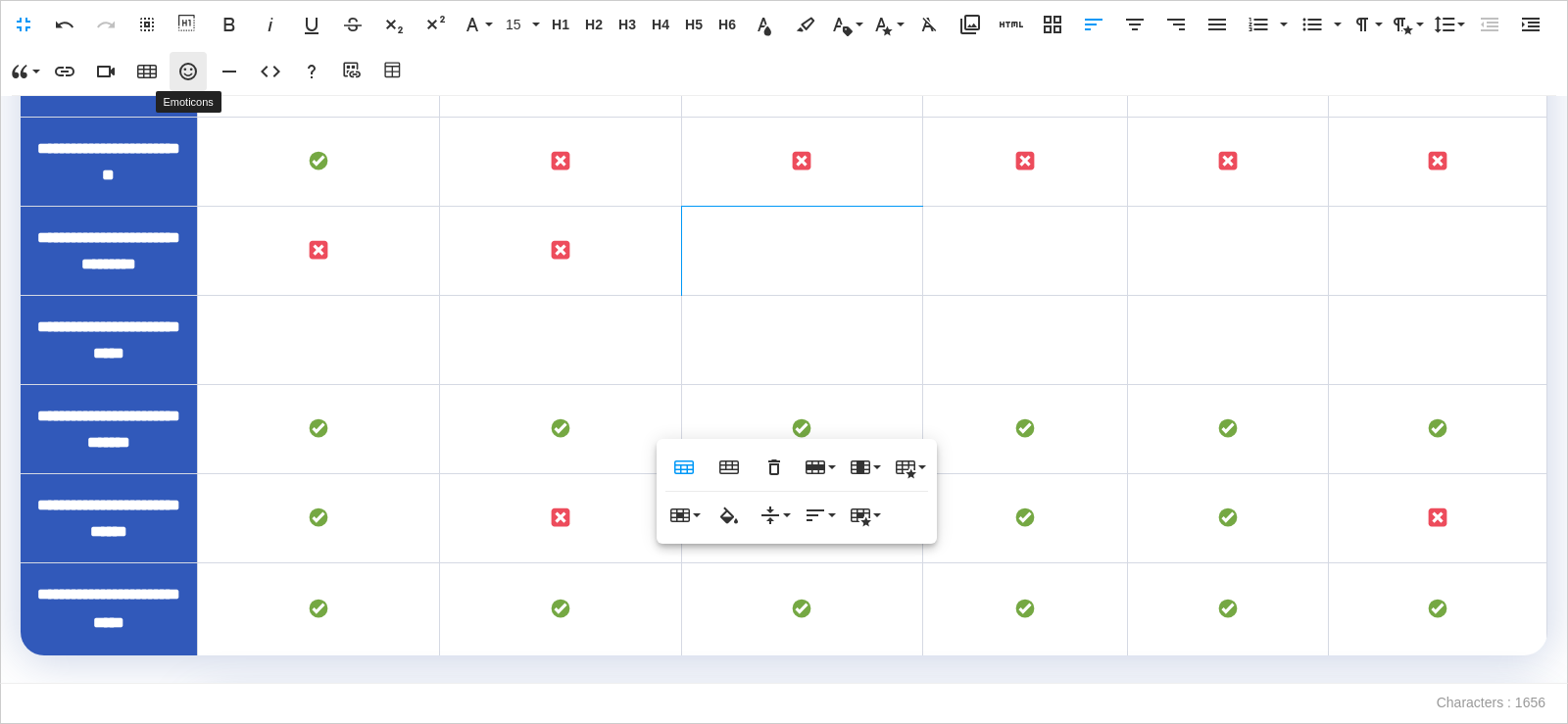
click at [197, 73] on icon "button" at bounding box center [189, 72] width 24 height 24
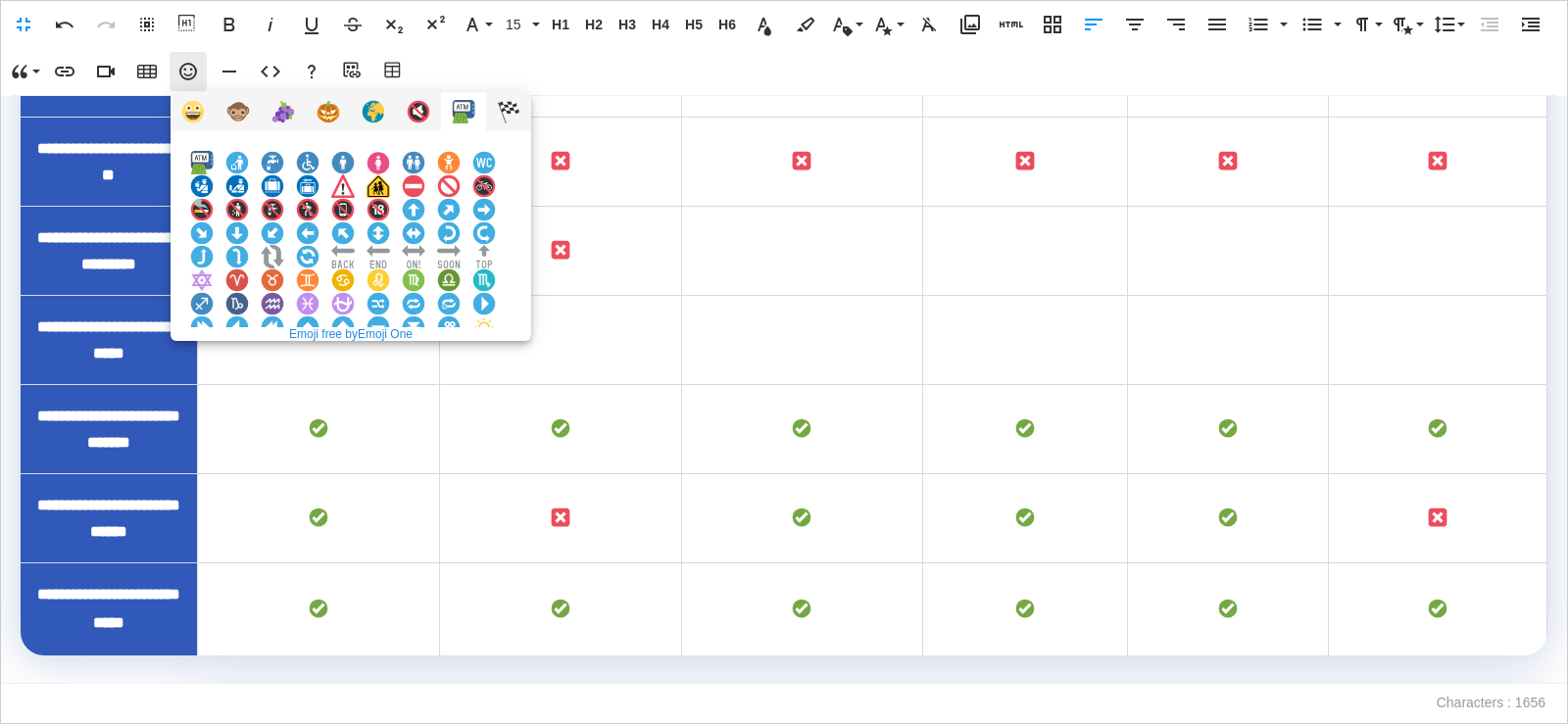
scroll to position [822, 0]
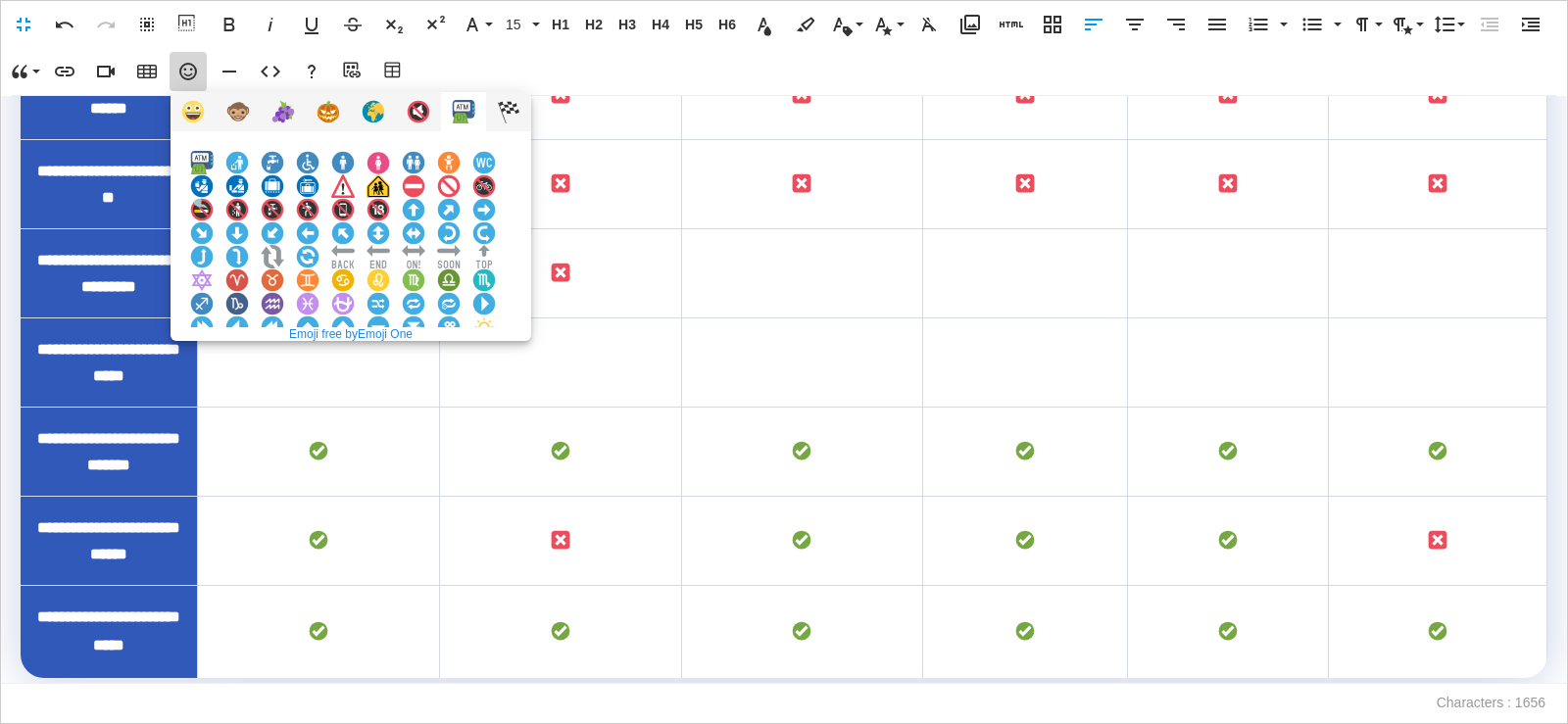
click at [390, 362] on img at bounding box center [378, 374] width 24 height 24
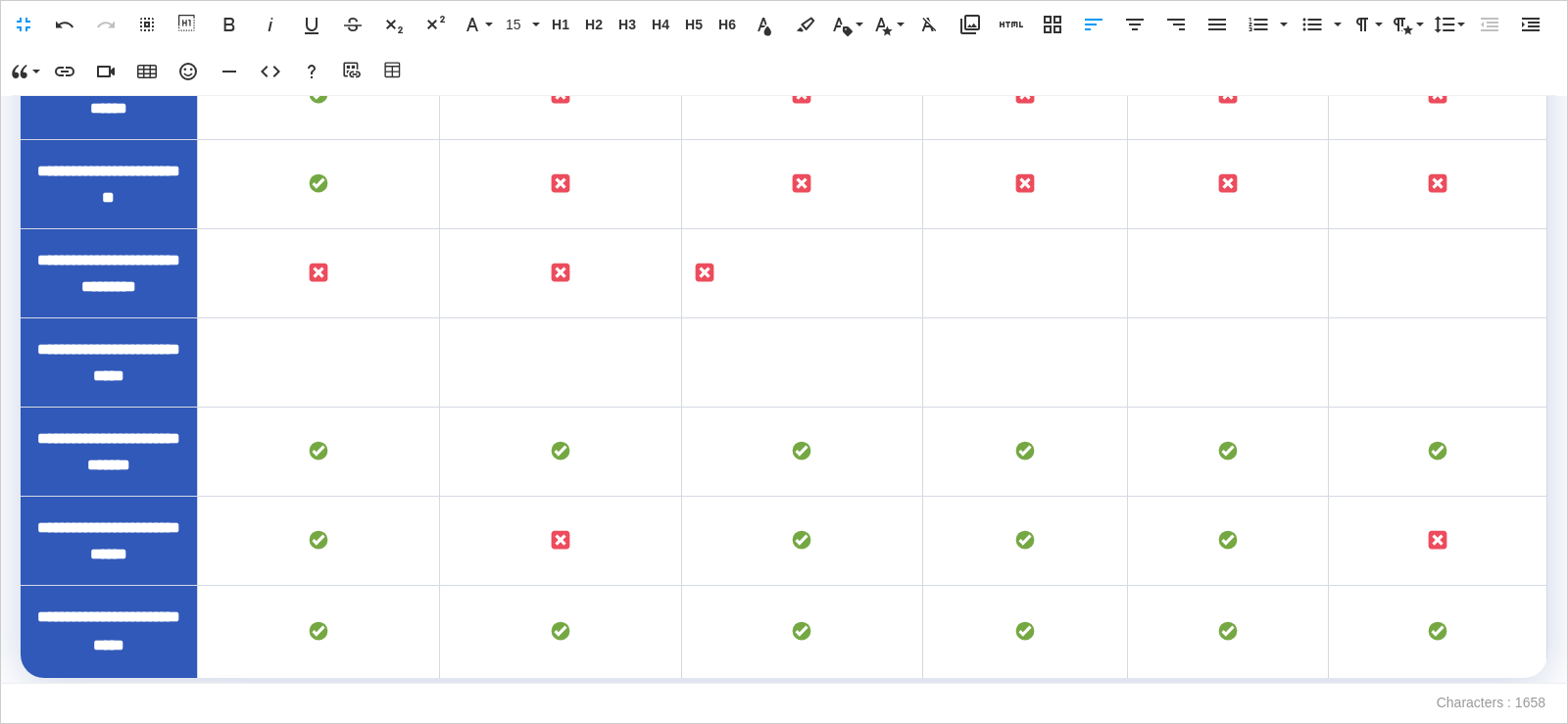
click at [1139, 31] on icon "button" at bounding box center [1135, 25] width 24 height 24
click at [1027, 319] on td "To enrich screen reader interactions, please activate Accessibility in Grammarl…" at bounding box center [1026, 274] width 205 height 89
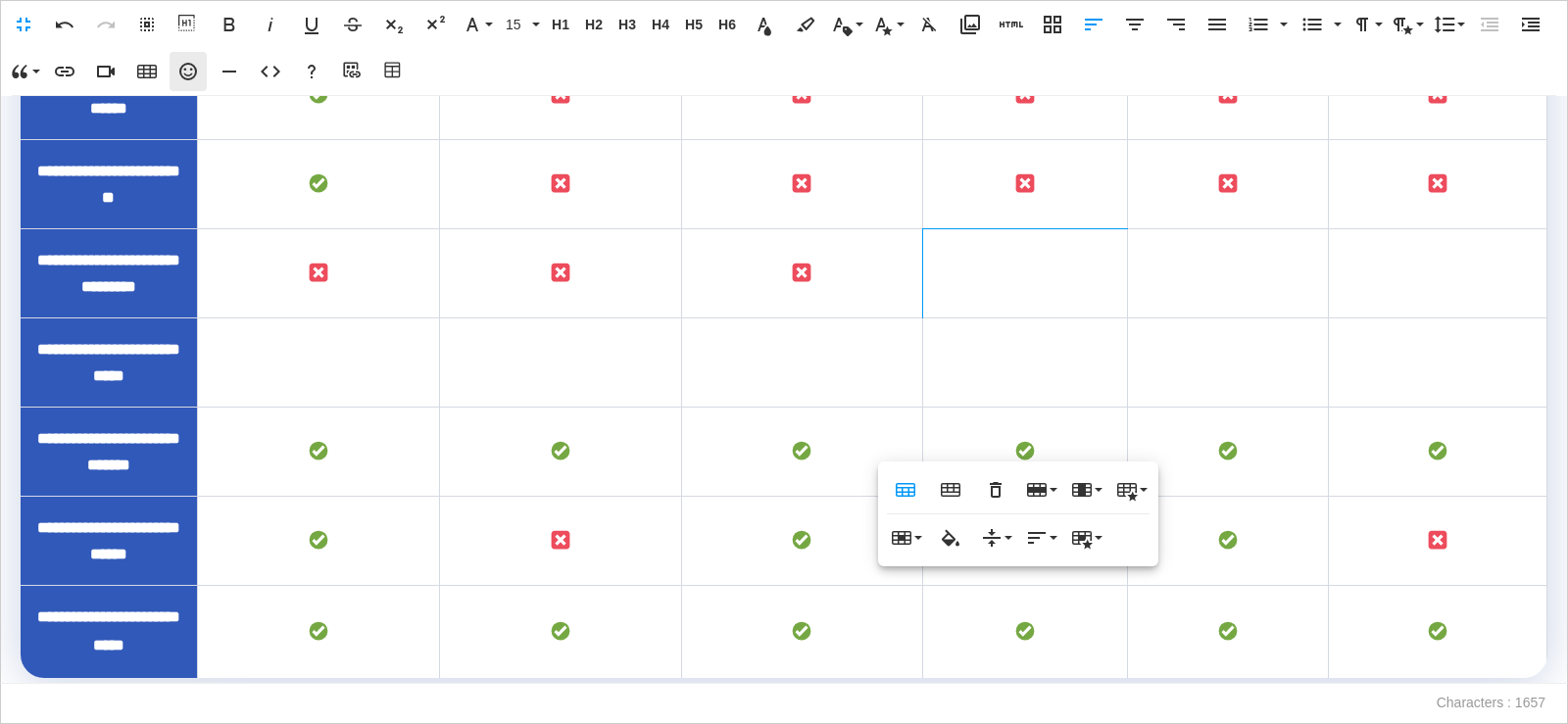
click at [188, 73] on icon "button" at bounding box center [189, 72] width 24 height 24
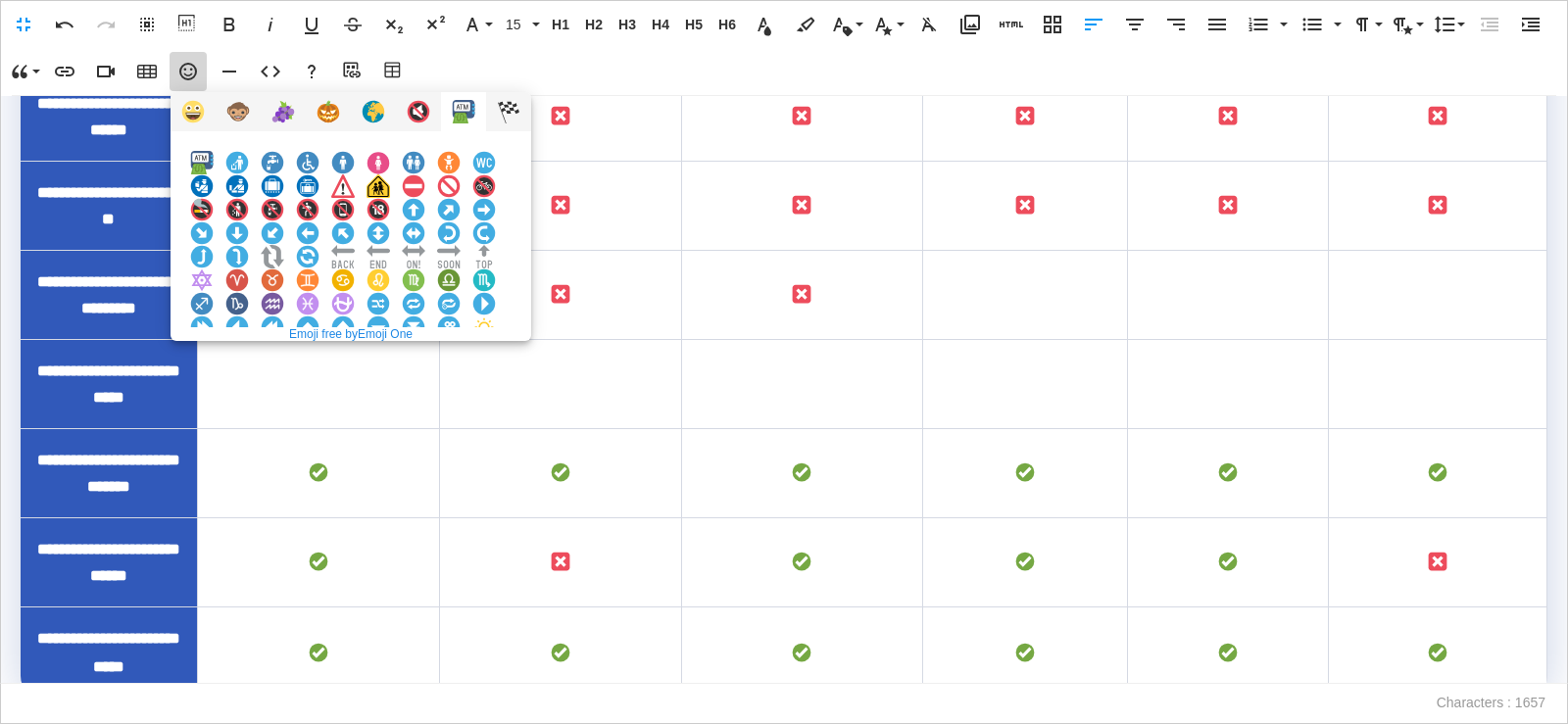
click at [390, 362] on img at bounding box center [378, 374] width 24 height 24
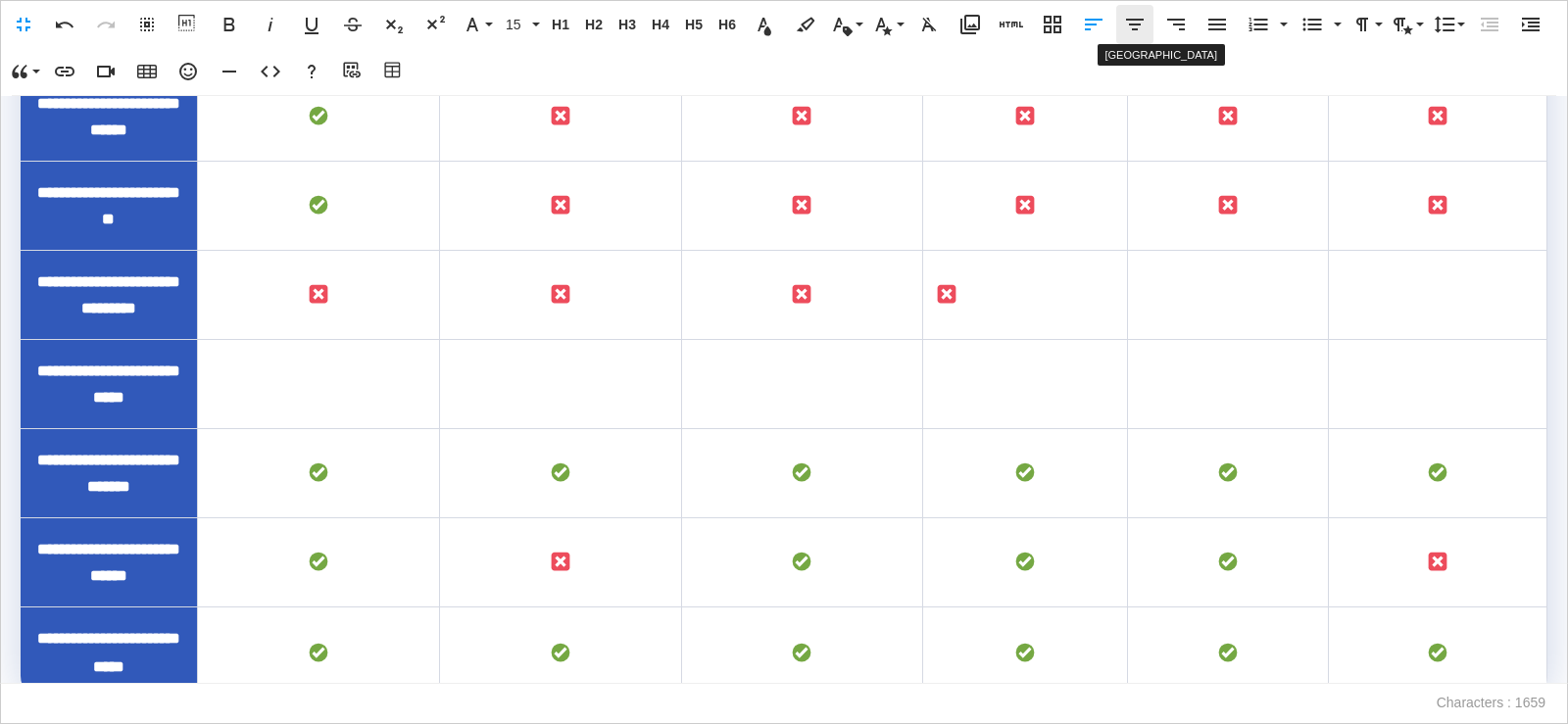
click at [1137, 25] on icon "button" at bounding box center [1135, 25] width 18 height 12
click at [1168, 340] on td "To enrich screen reader interactions, please activate Accessibility in Grammarl…" at bounding box center [1227, 296] width 201 height 89
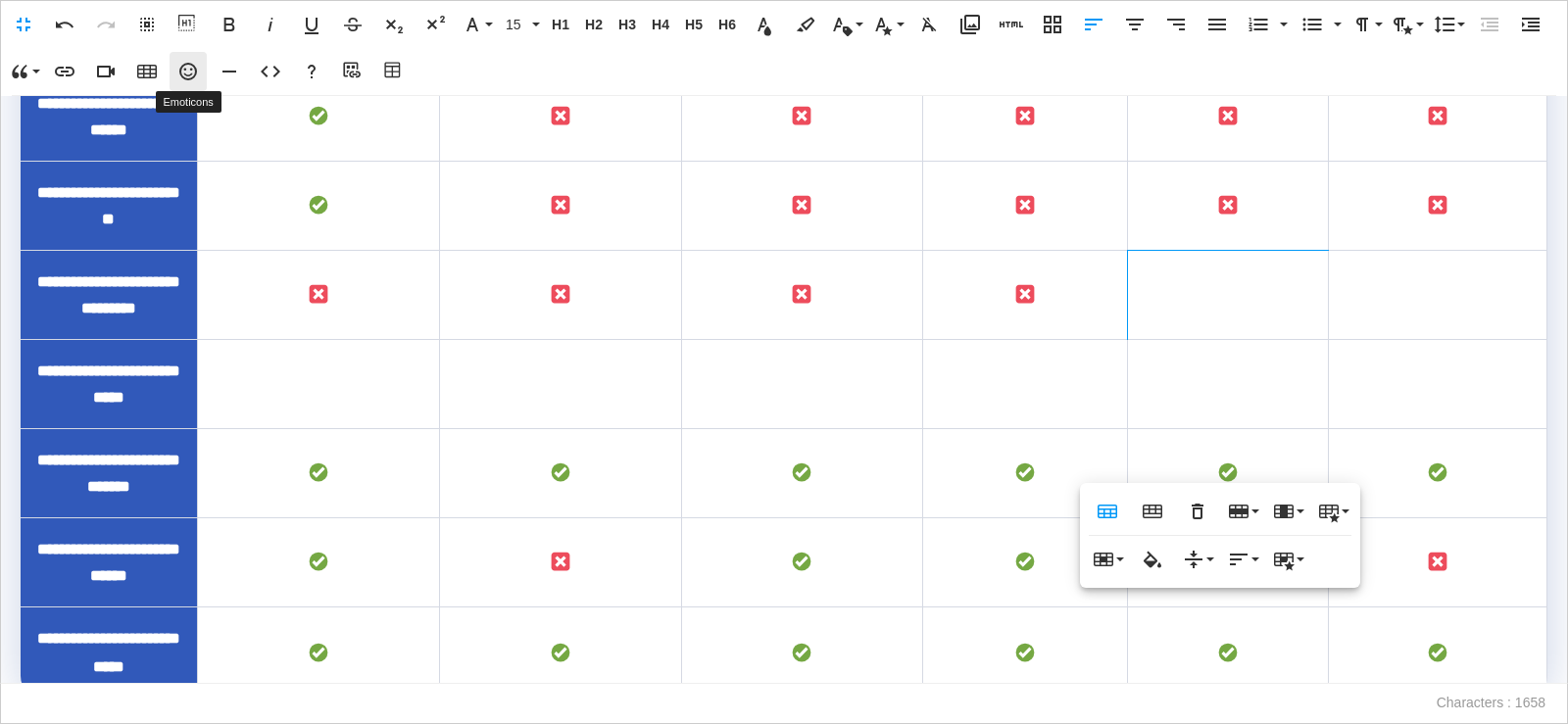
click at [195, 86] on button "Emoticons" at bounding box center [189, 71] width 38 height 39
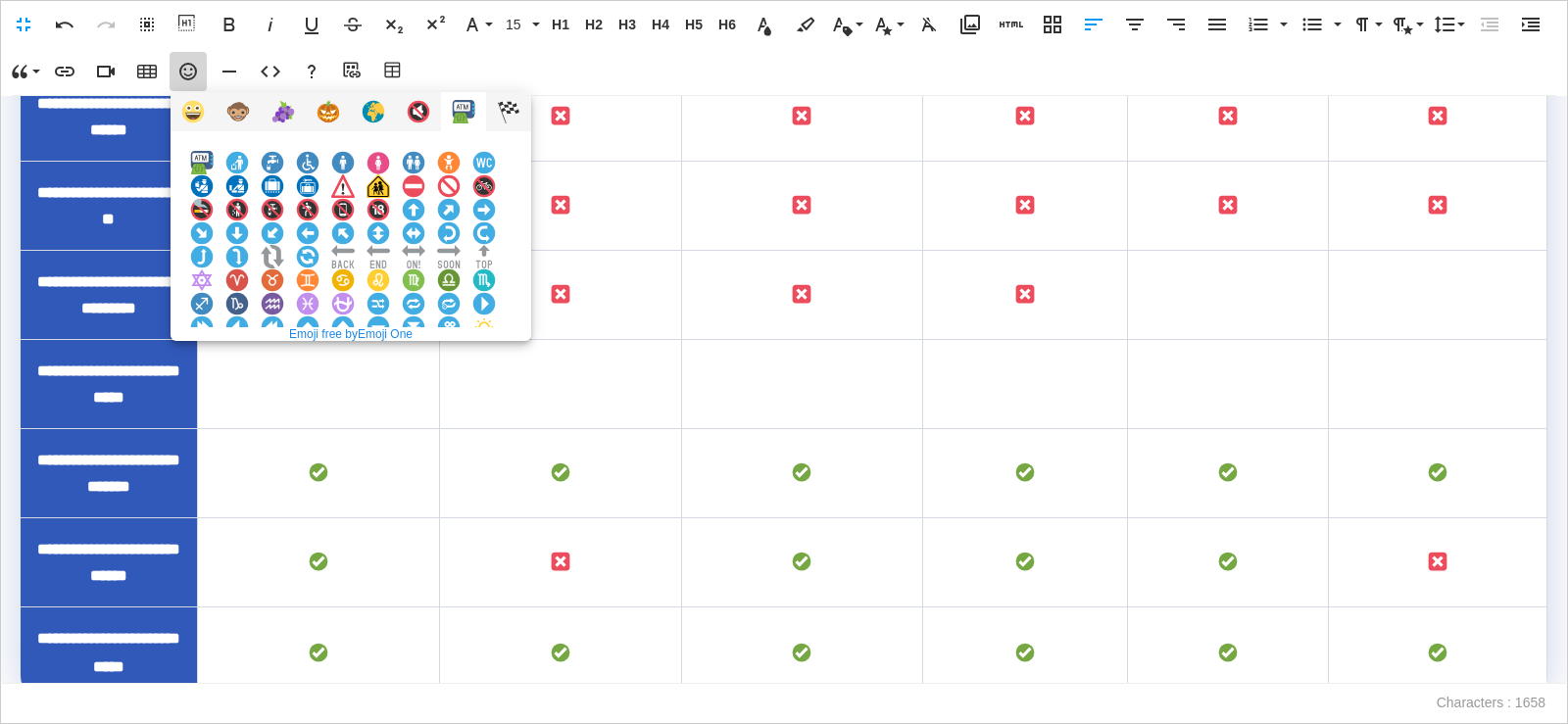
scroll to position [779, 0]
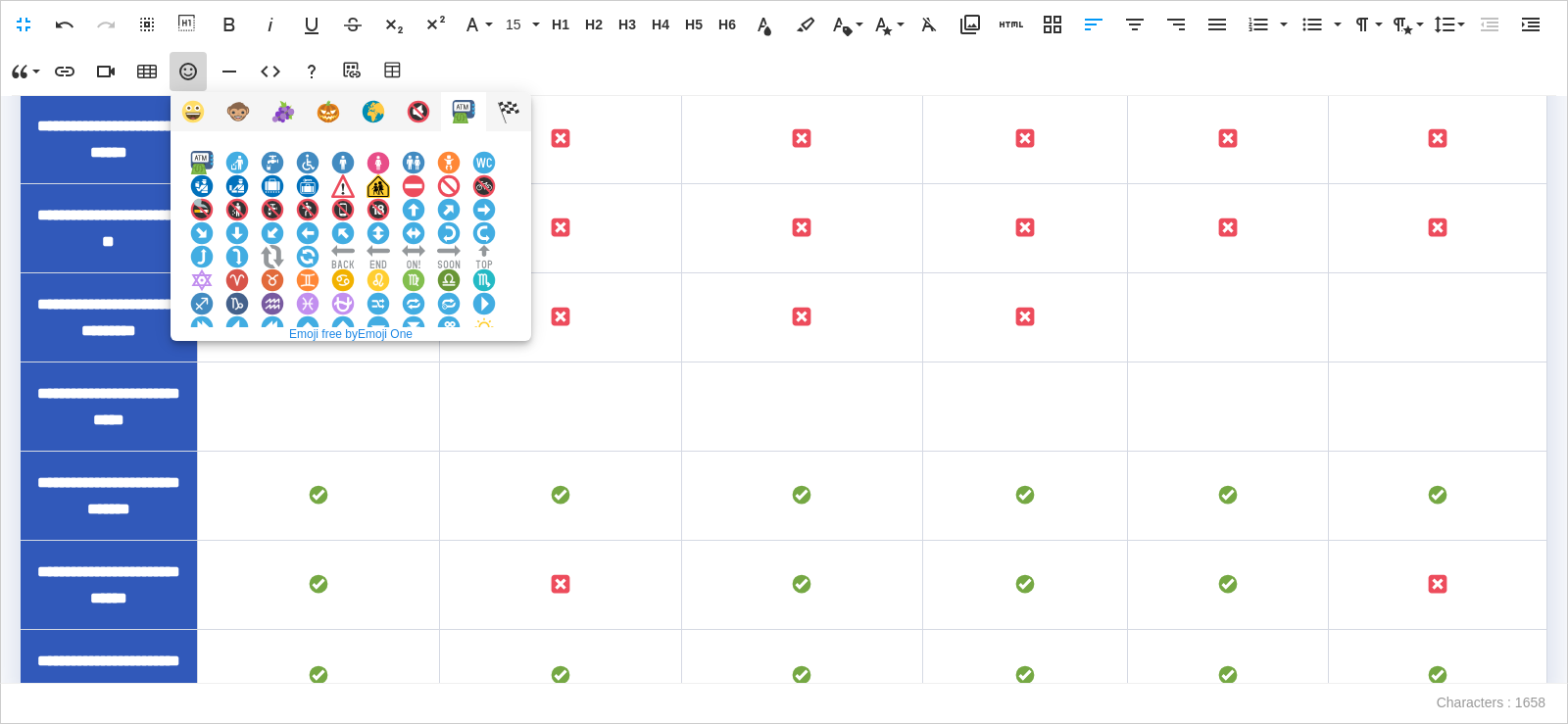
click at [390, 362] on img at bounding box center [378, 374] width 24 height 24
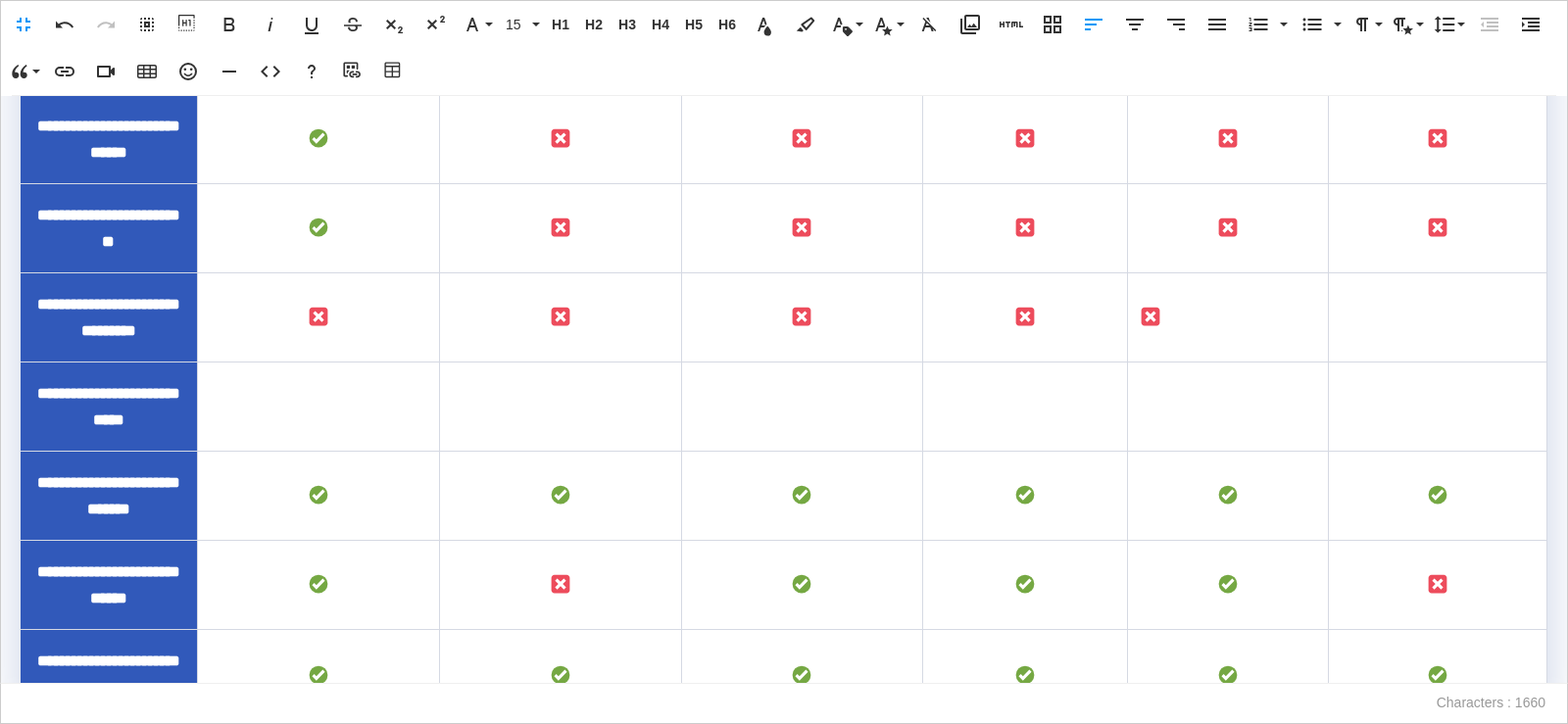
click at [1132, 24] on icon "button" at bounding box center [1135, 25] width 18 height 12
click at [1440, 362] on td "To enrich screen reader interactions, please activate Accessibility in Grammarl…" at bounding box center [1437, 318] width 217 height 89
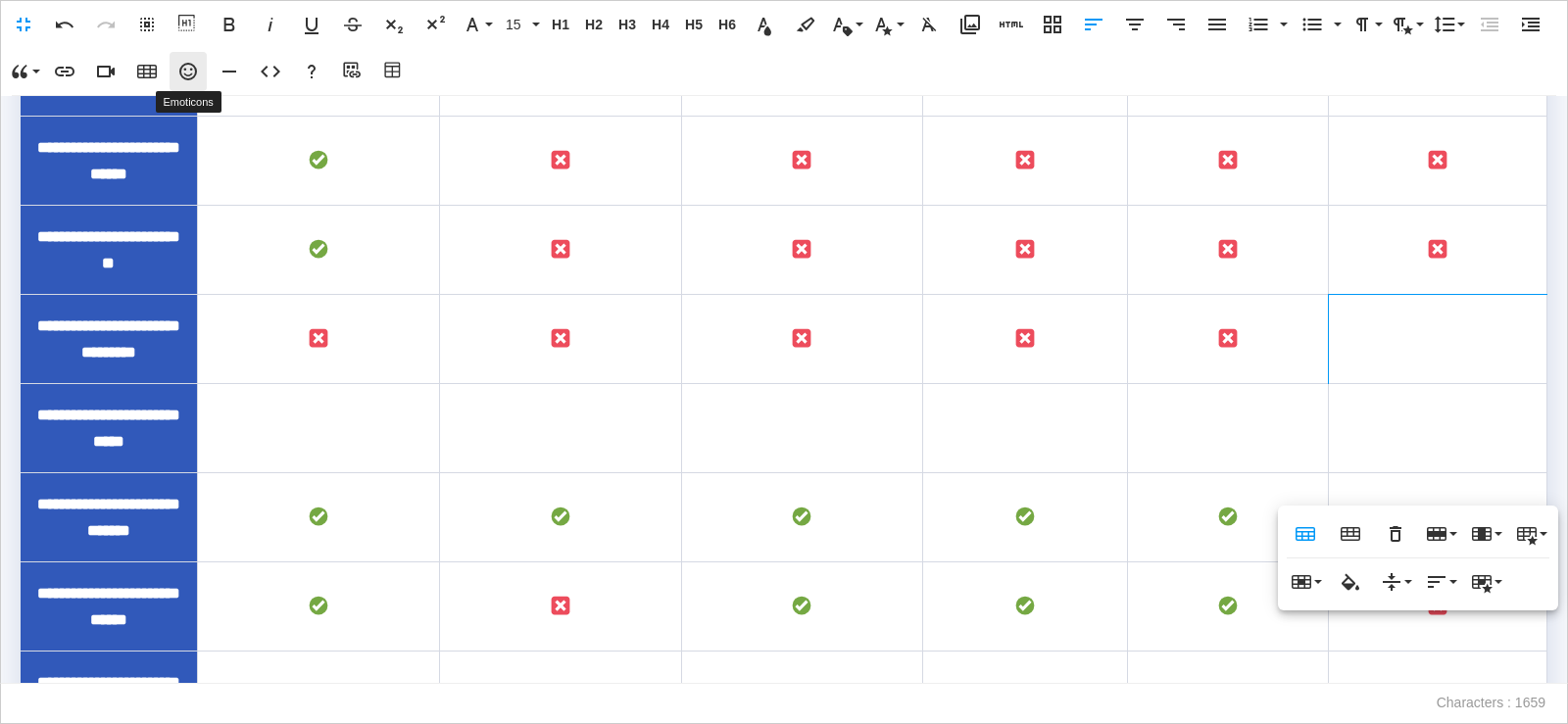
click at [195, 74] on icon "button" at bounding box center [189, 72] width 18 height 18
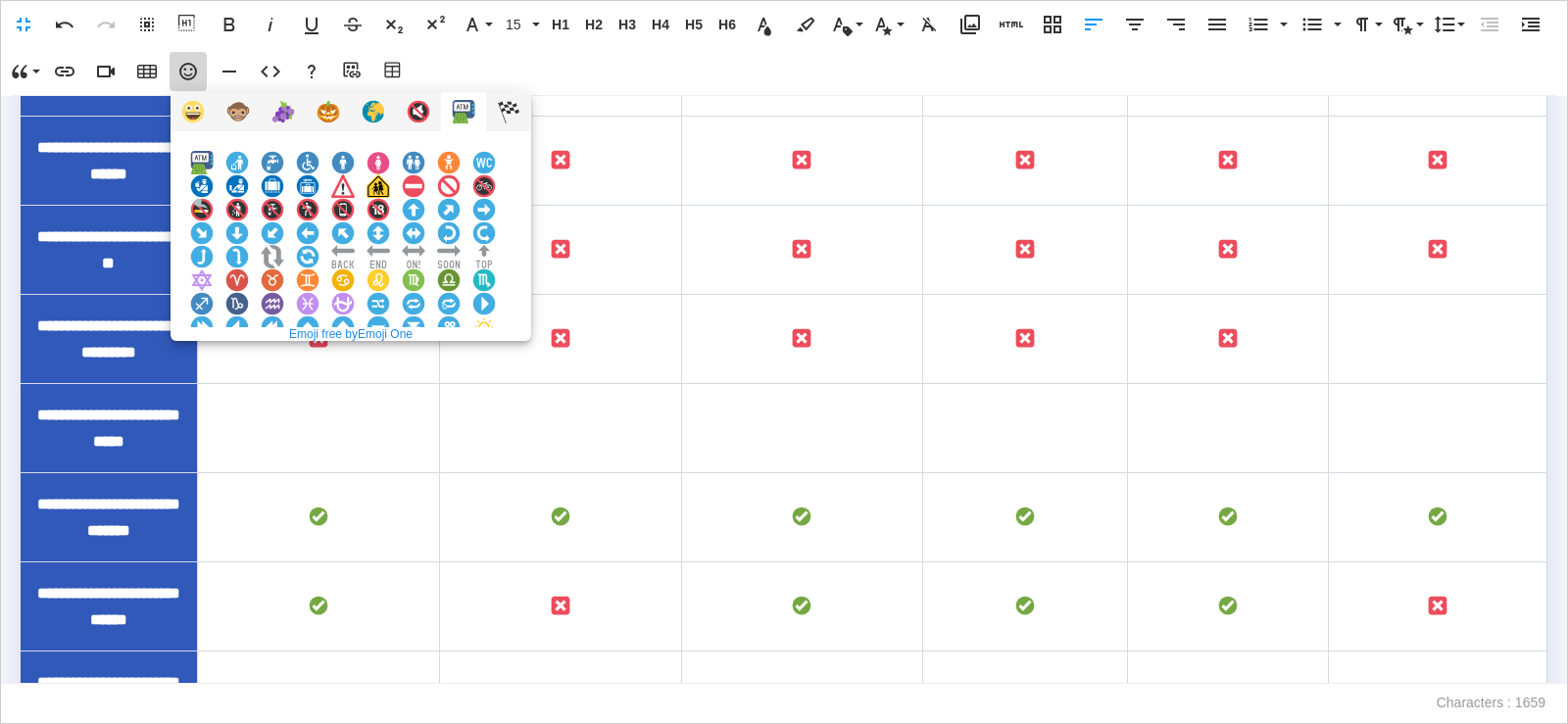
click at [390, 362] on img at bounding box center [378, 374] width 24 height 24
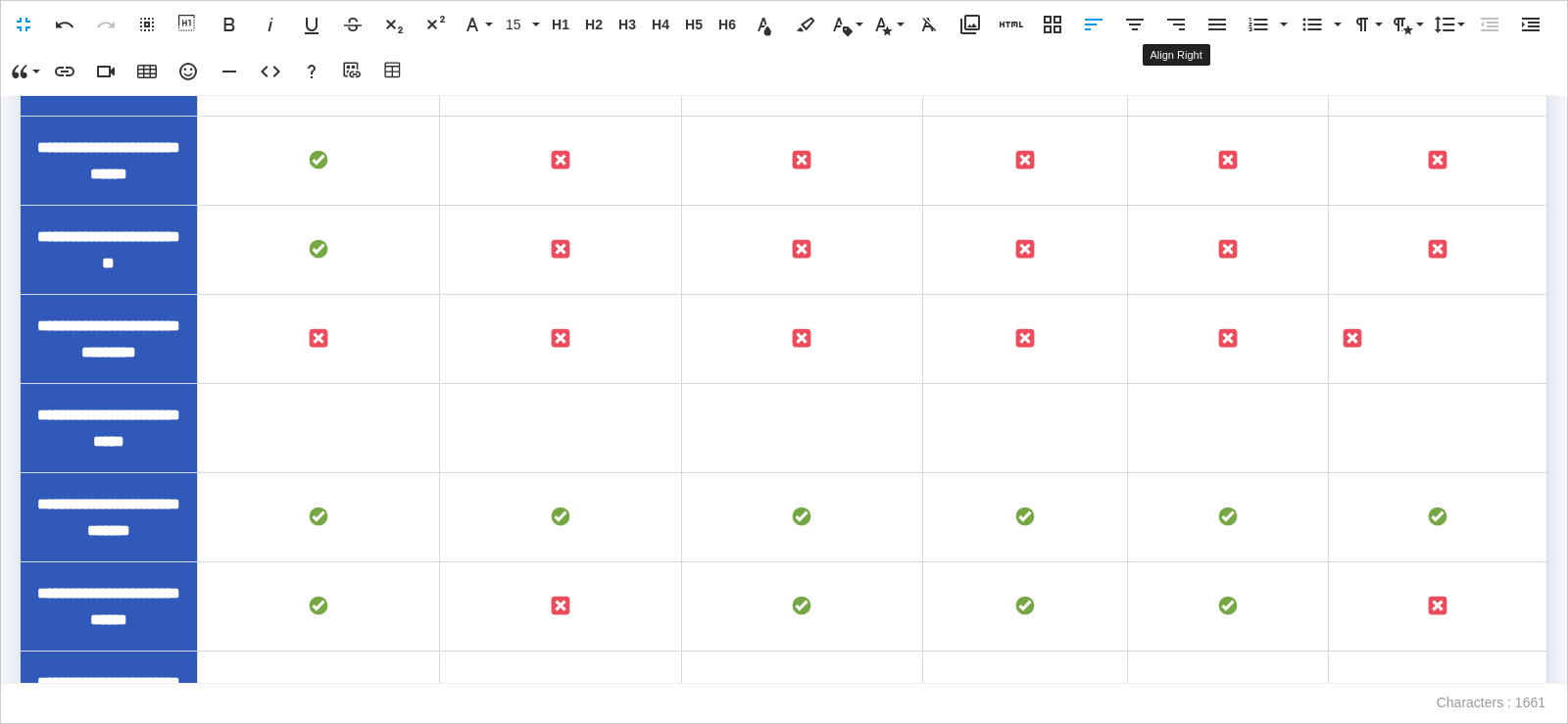
click at [1142, 32] on icon "button" at bounding box center [1135, 25] width 24 height 24
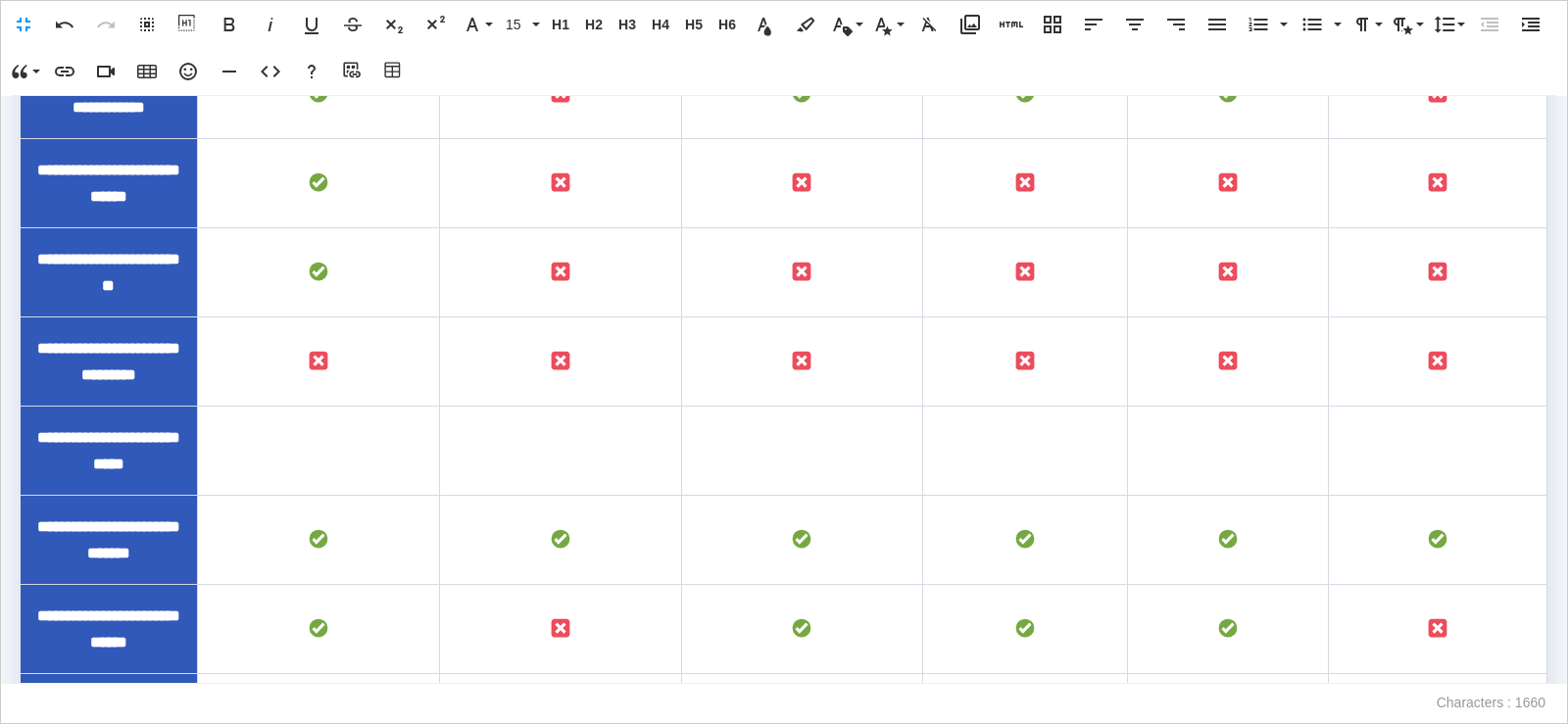
click at [325, 496] on td "To enrich screen reader interactions, please activate Accessibility in Grammarl…" at bounding box center [318, 452] width 242 height 89
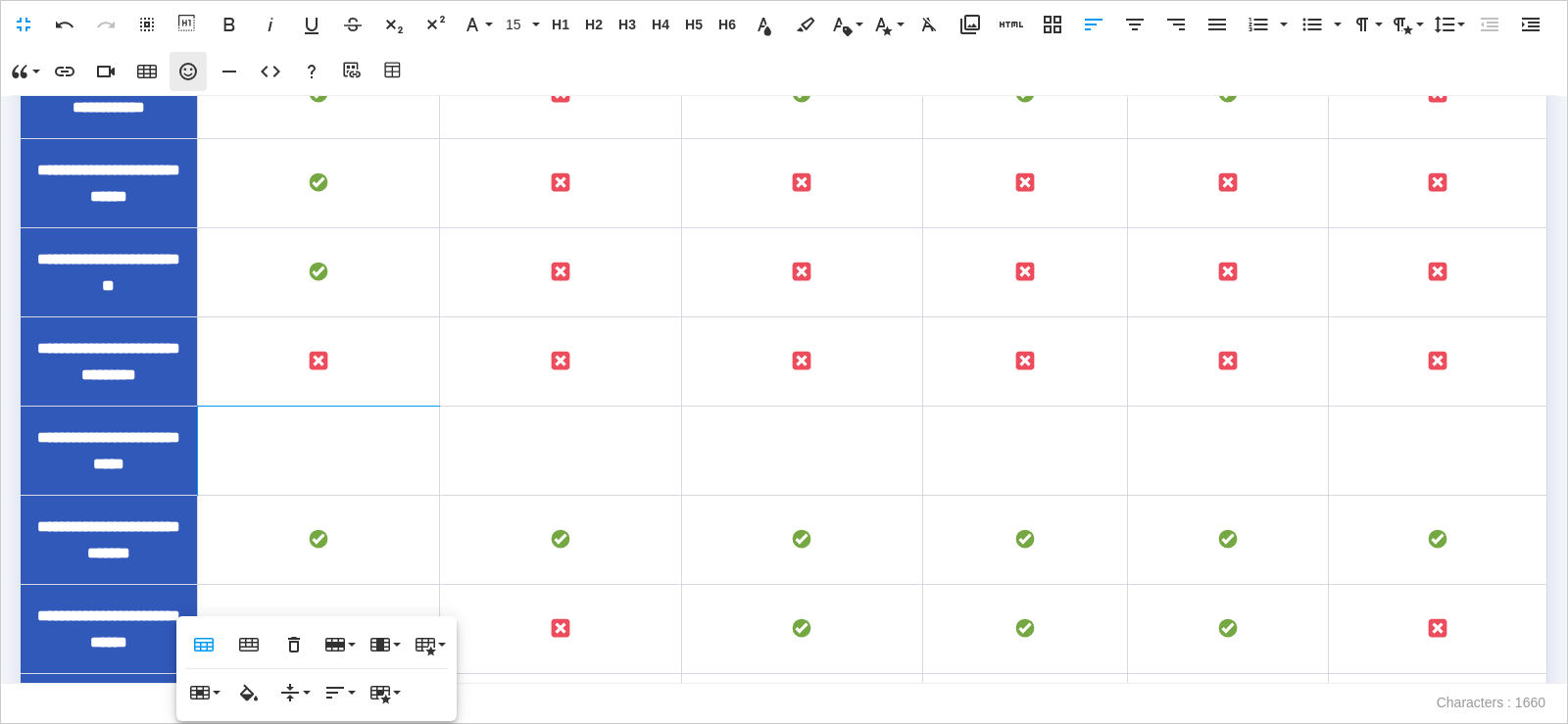
click at [183, 82] on icon "button" at bounding box center [189, 72] width 24 height 24
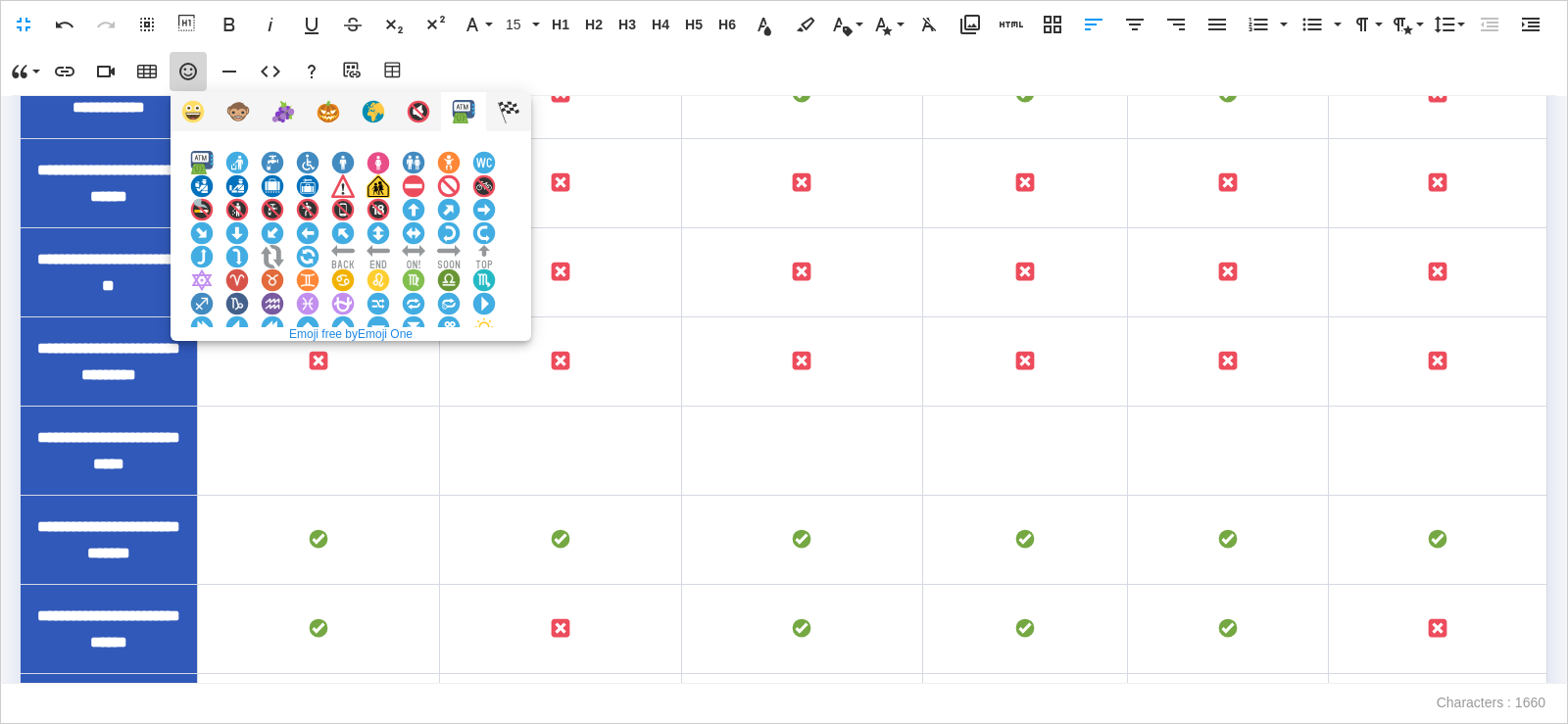
click at [214, 362] on img at bounding box center [202, 374] width 24 height 24
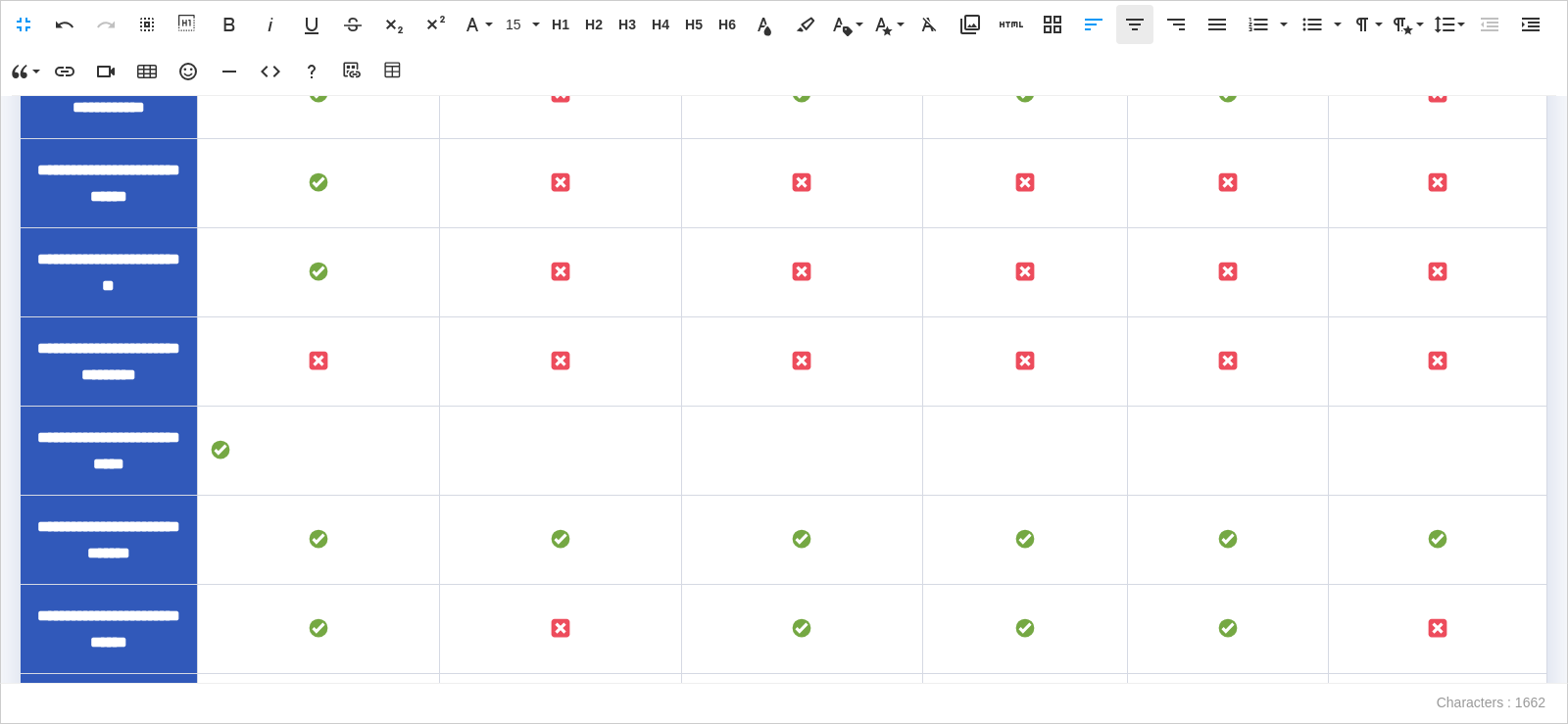
click at [1141, 23] on icon "button" at bounding box center [1135, 25] width 24 height 24
click at [566, 496] on td "To enrich screen reader interactions, please activate Accessibility in Grammarl…" at bounding box center [560, 452] width 242 height 89
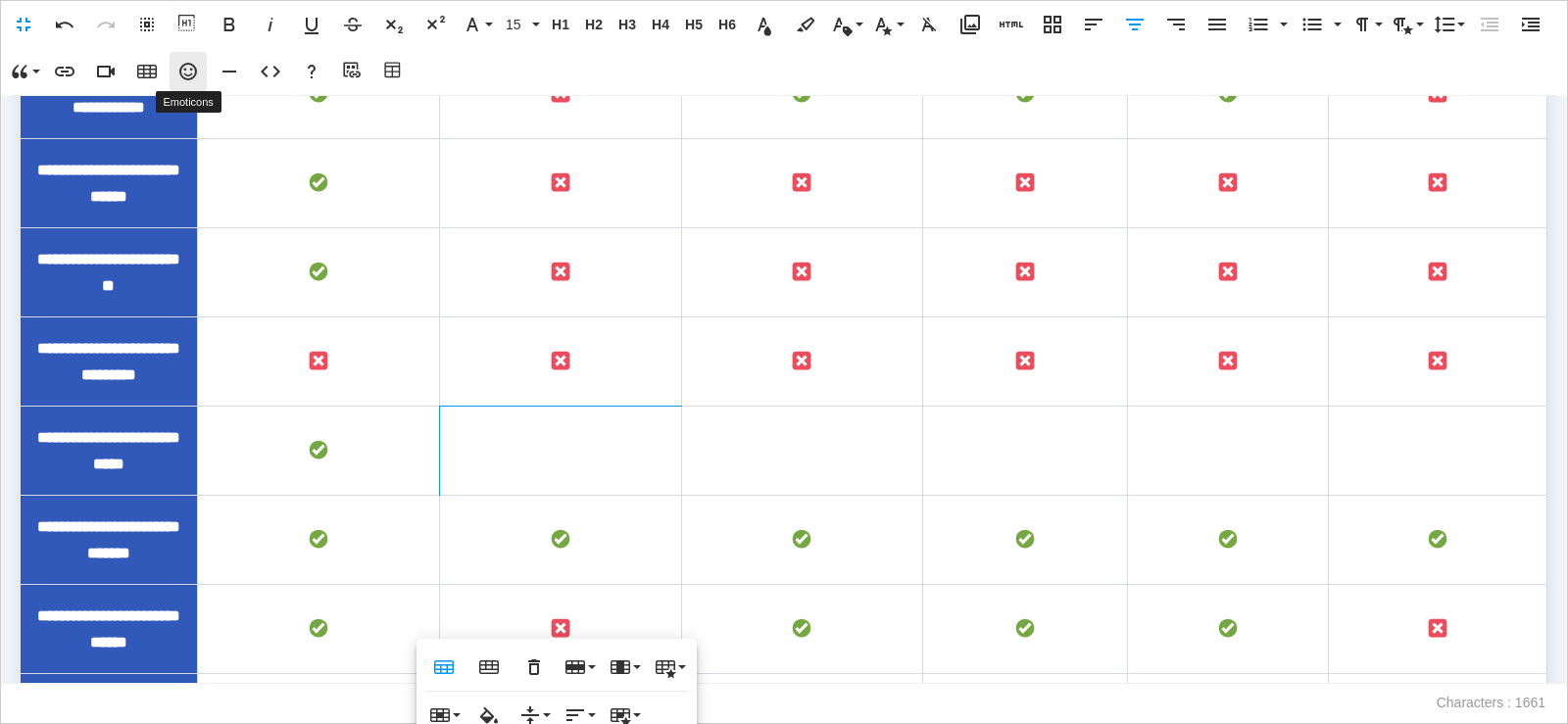
click at [186, 82] on icon "button" at bounding box center [189, 72] width 24 height 24
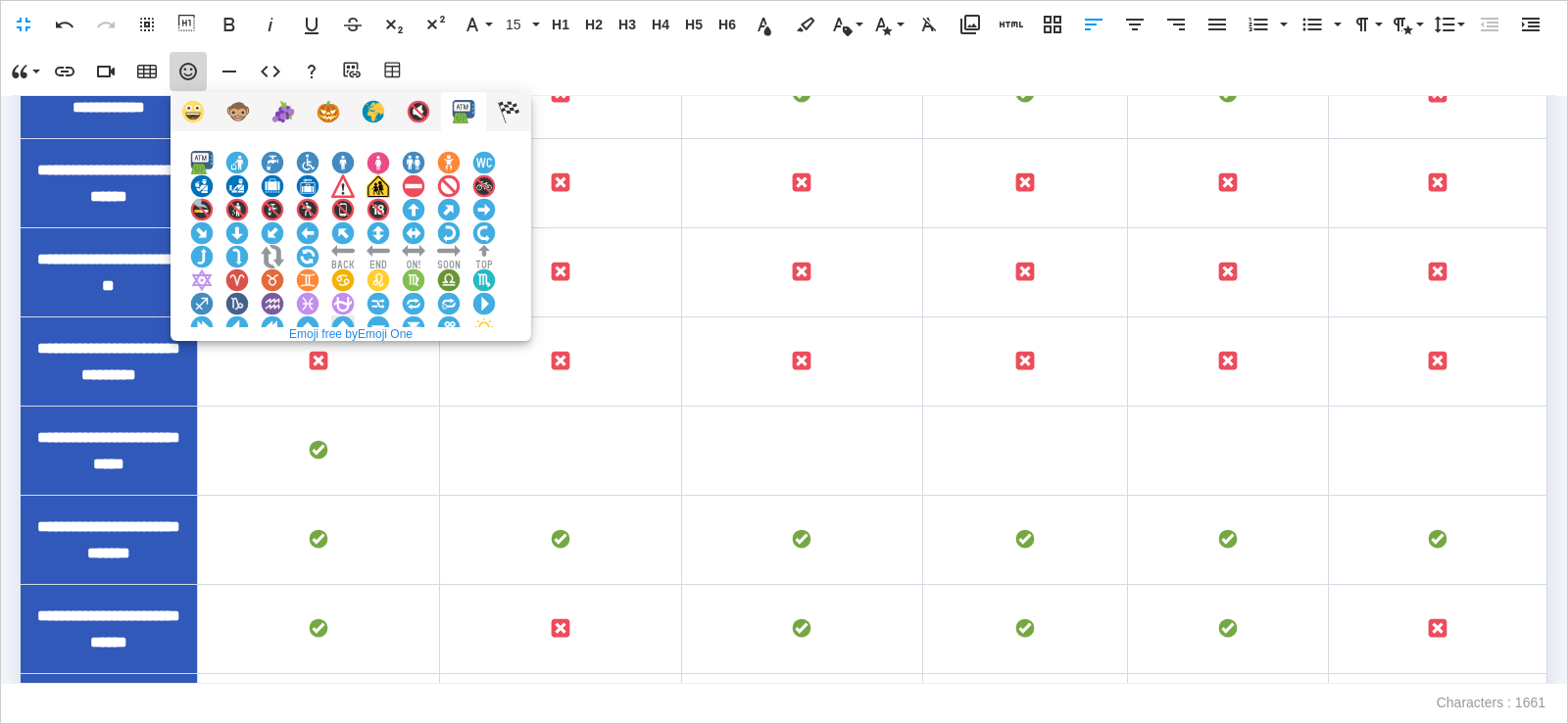
scroll to position [713, 0]
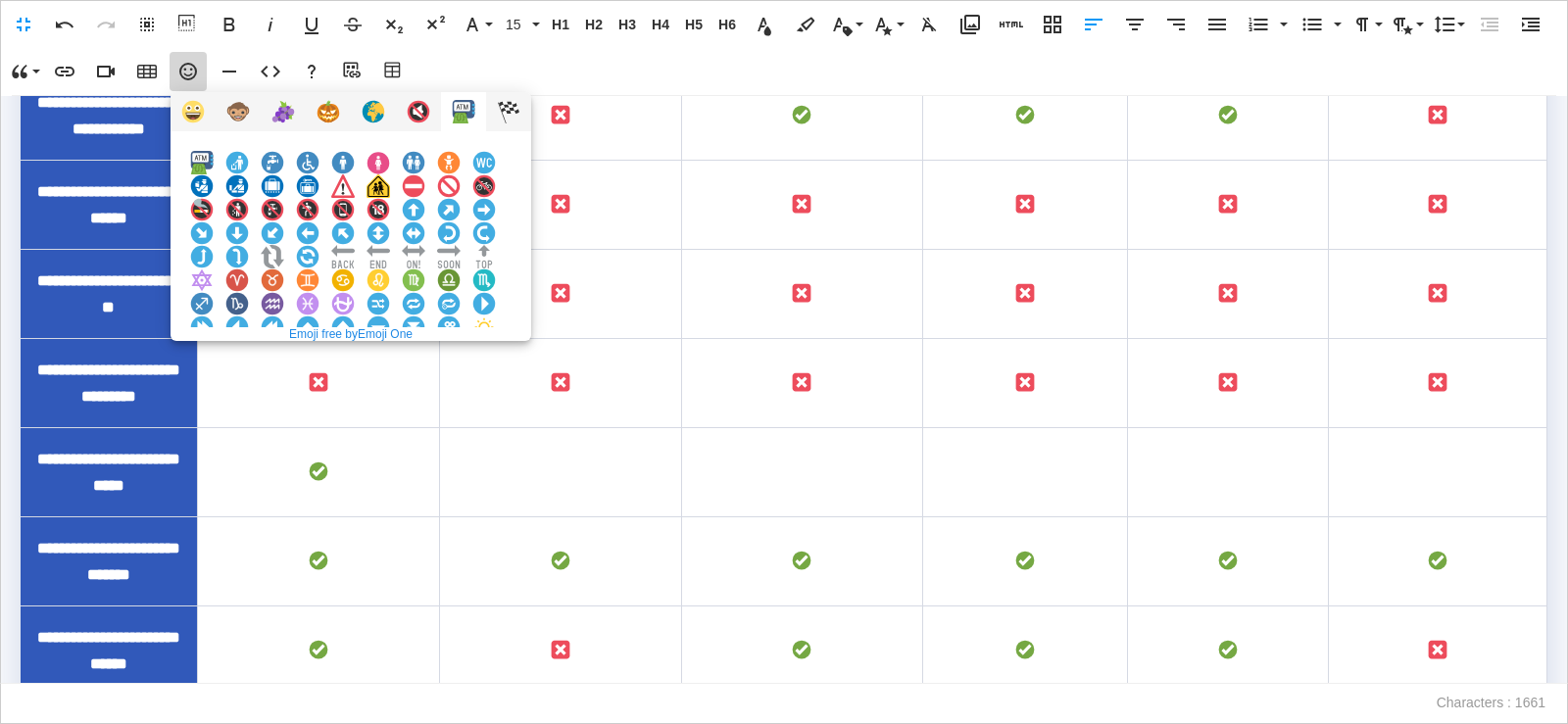
click at [214, 362] on img at bounding box center [202, 374] width 24 height 24
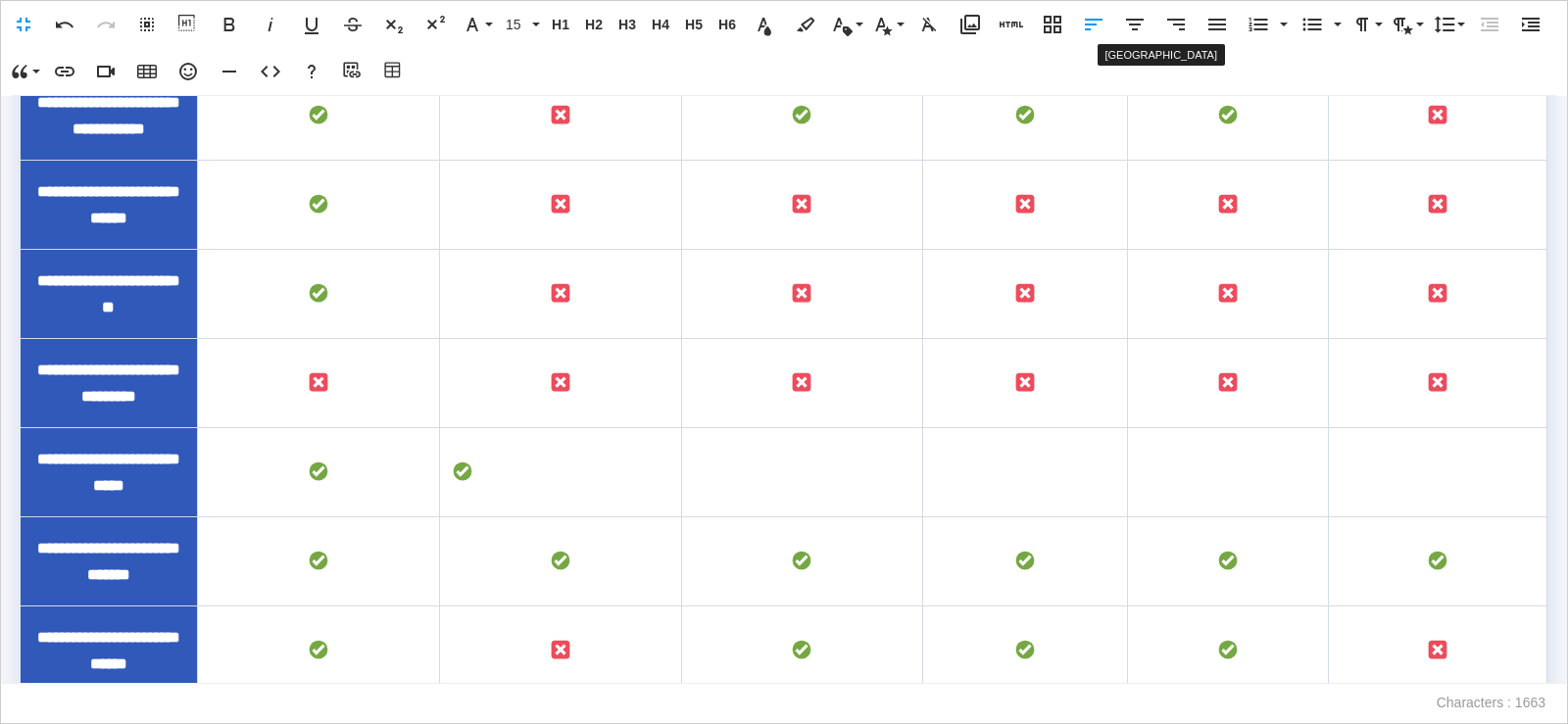
click at [1135, 29] on icon "button" at bounding box center [1135, 25] width 18 height 12
click at [811, 517] on td "To enrich screen reader interactions, please activate Accessibility in Grammarl…" at bounding box center [802, 473] width 242 height 89
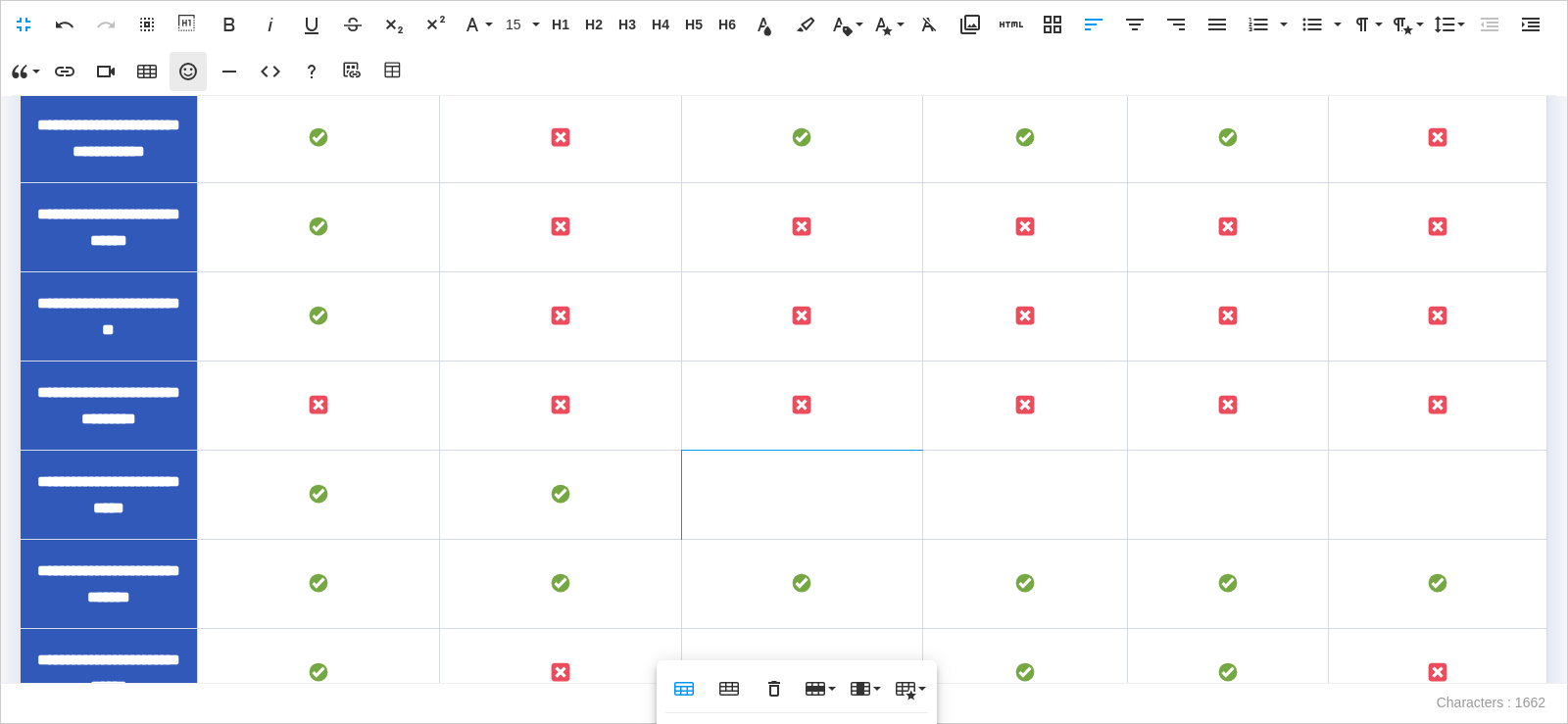
click at [178, 85] on button "Emoticons" at bounding box center [189, 71] width 38 height 39
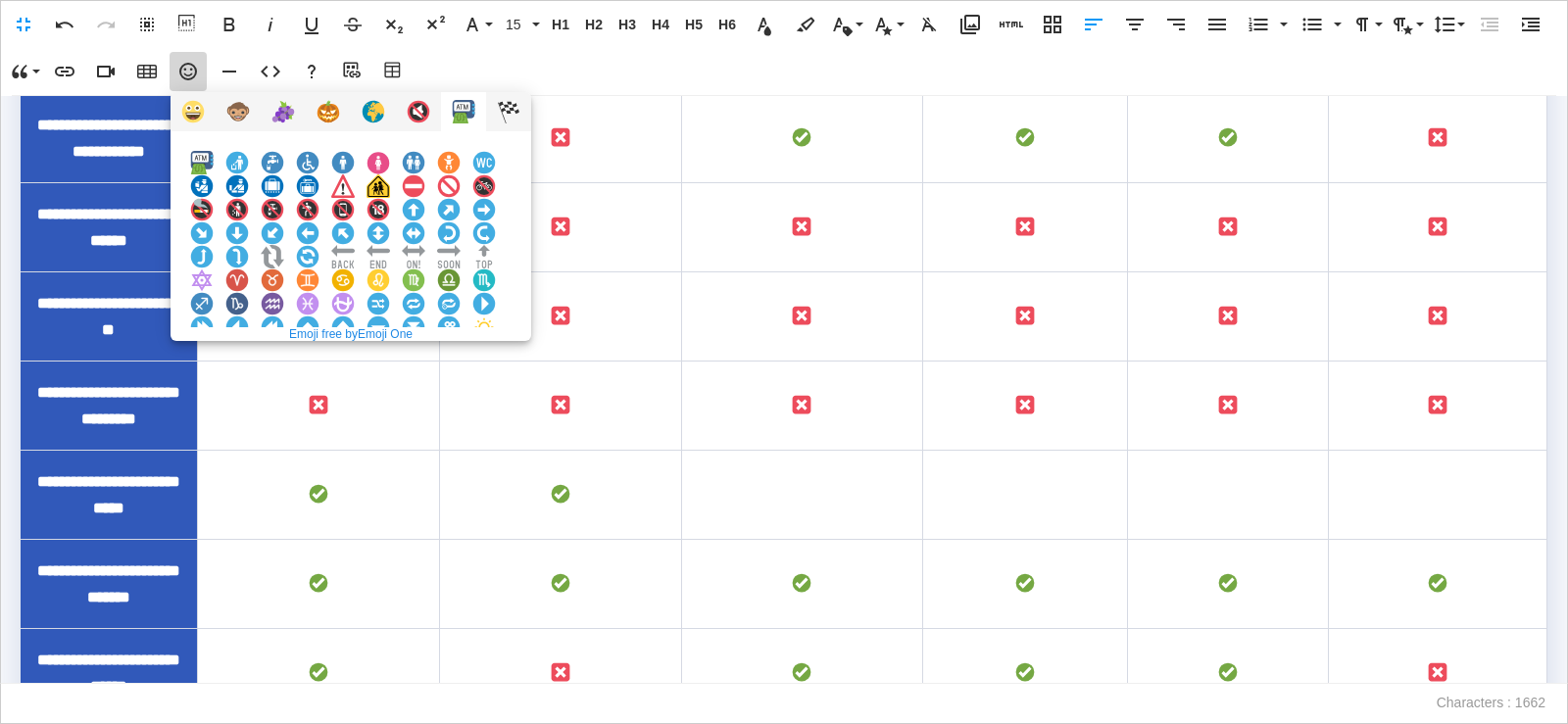
click at [214, 362] on img at bounding box center [202, 374] width 24 height 24
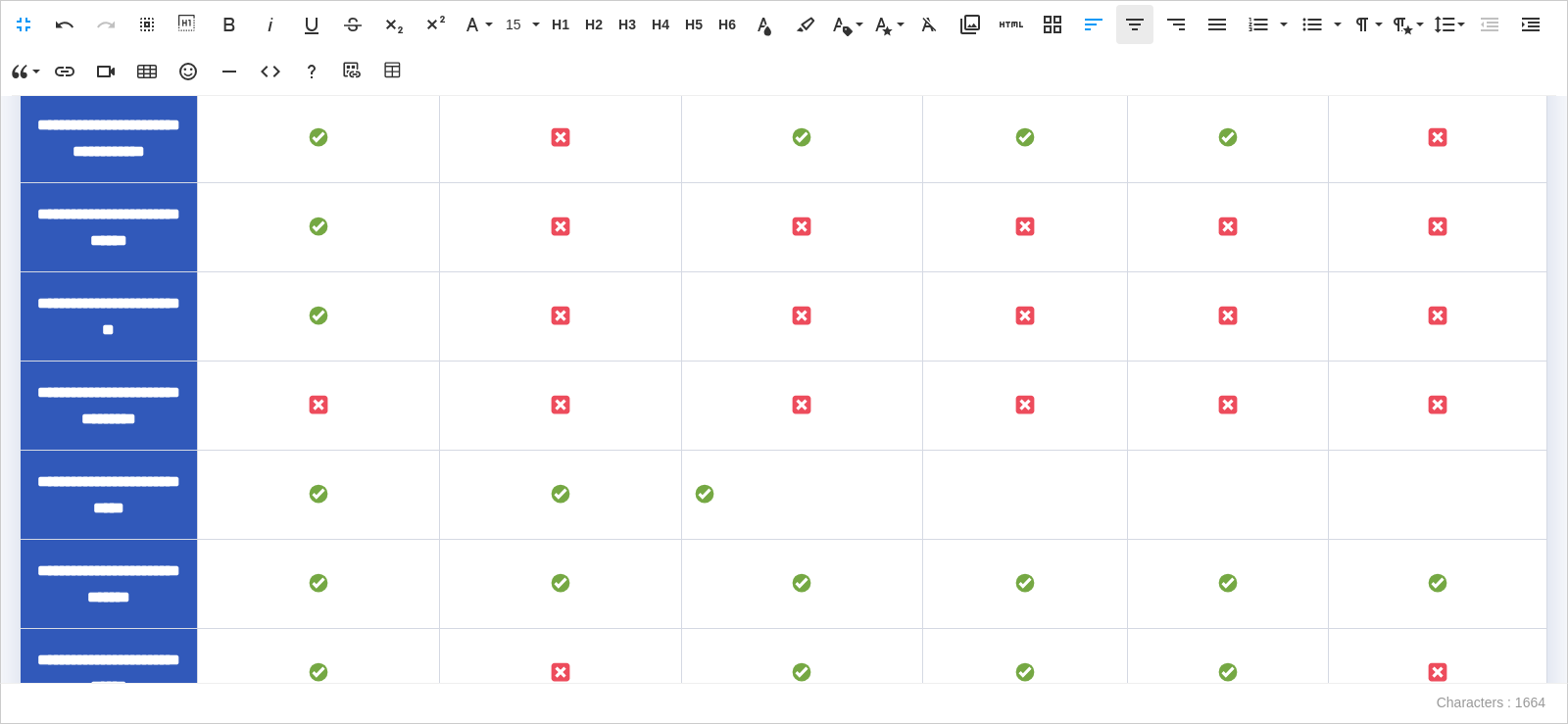
click at [1133, 22] on icon "button" at bounding box center [1135, 25] width 24 height 24
click at [1043, 540] on td "To enrich screen reader interactions, please activate Accessibility in Grammarl…" at bounding box center [1026, 496] width 205 height 89
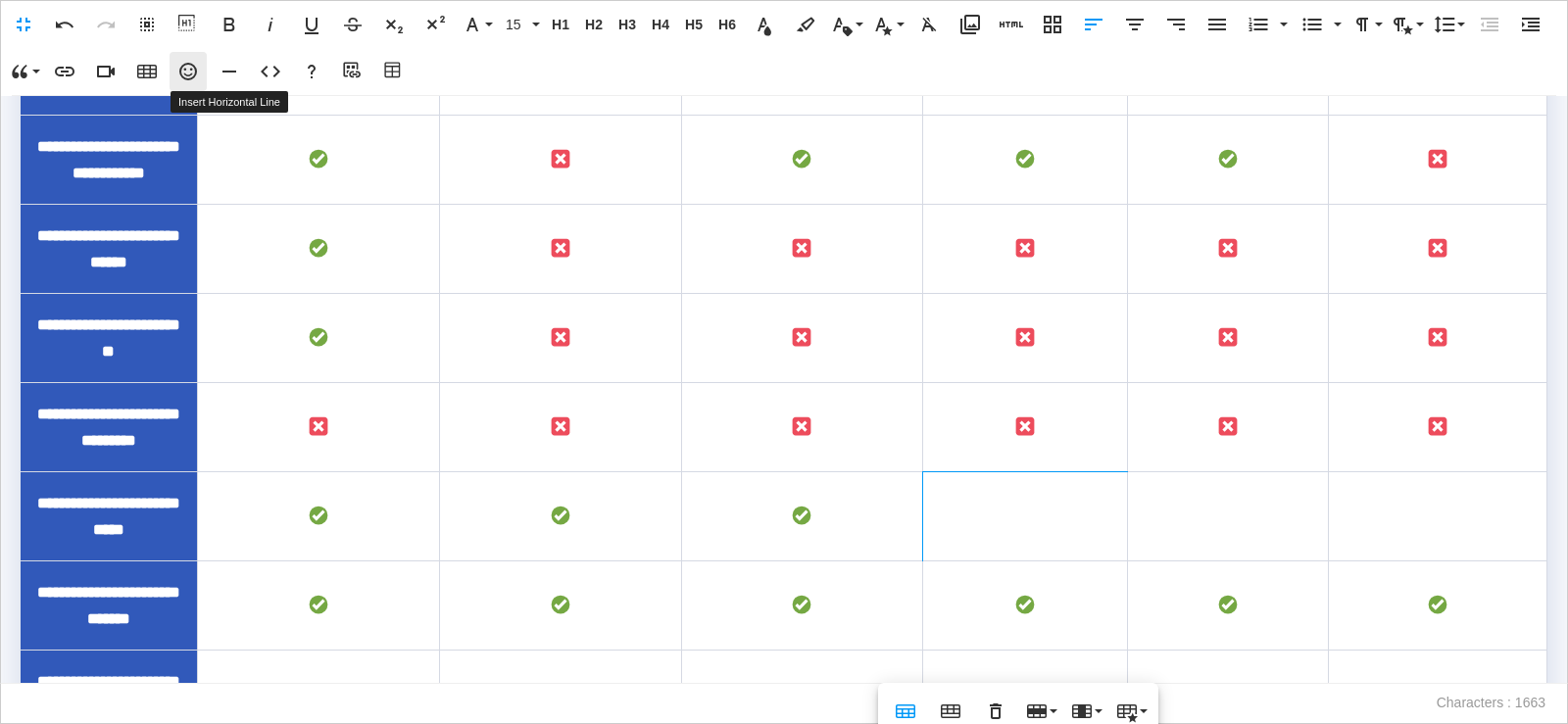
click at [191, 69] on icon "button" at bounding box center [189, 72] width 18 height 18
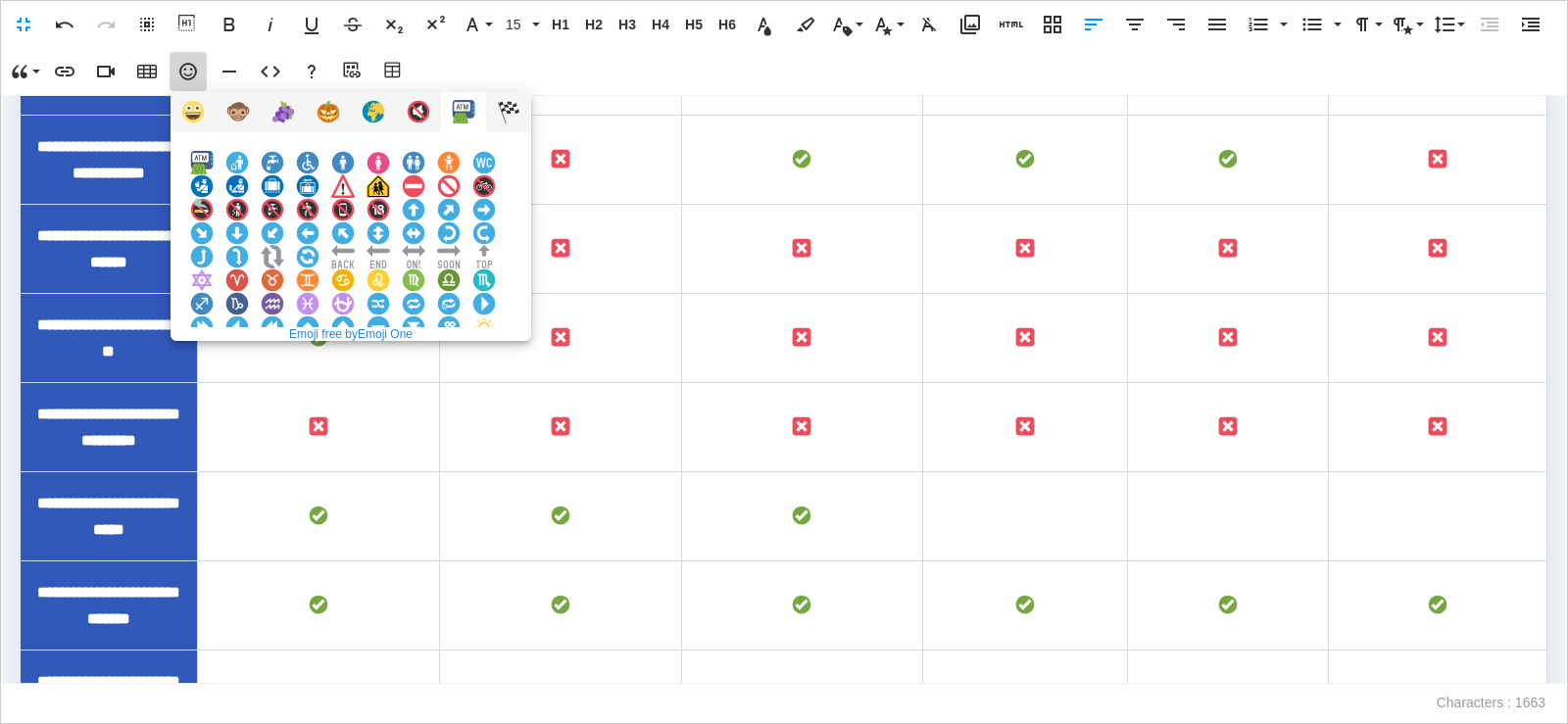
click at [214, 362] on img at bounding box center [202, 374] width 24 height 24
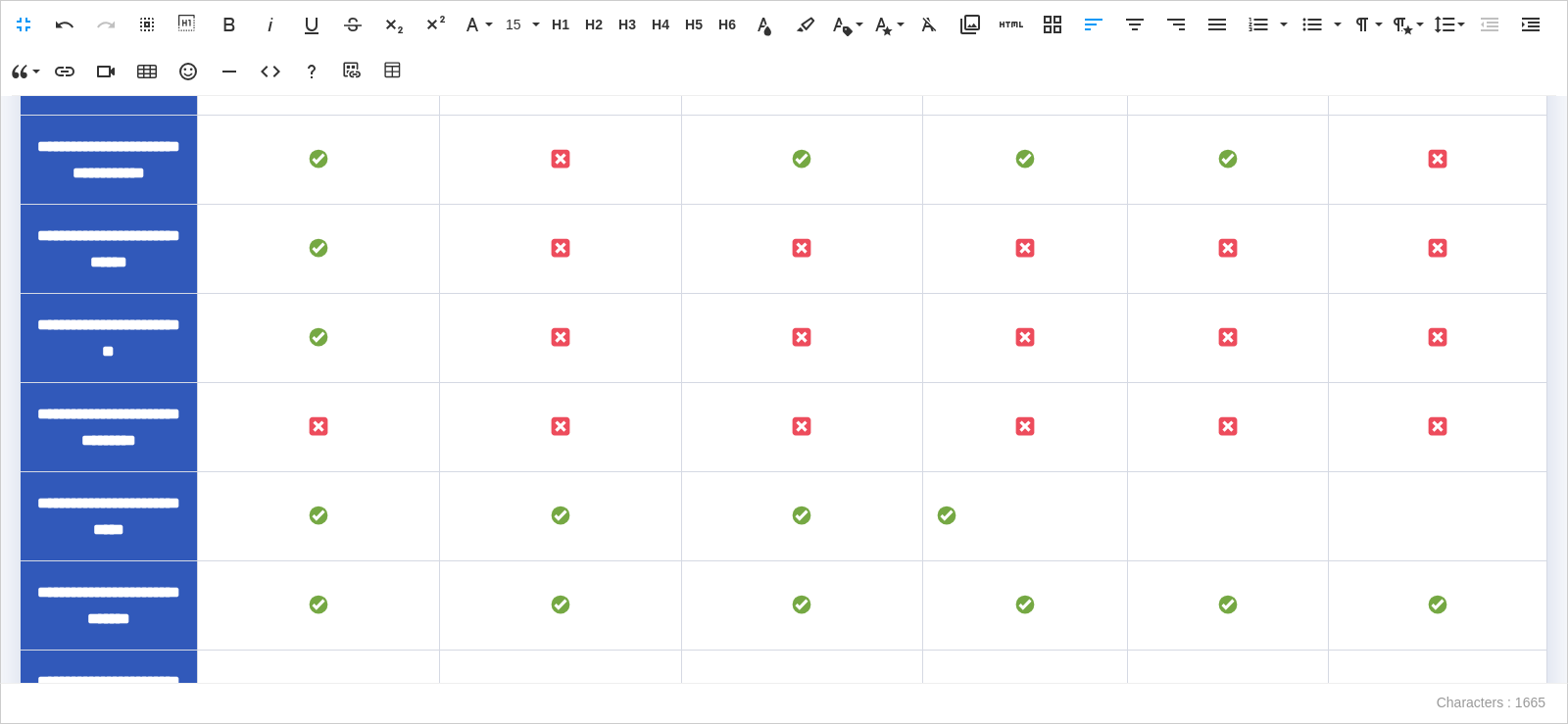
click at [1134, 32] on icon "button" at bounding box center [1135, 25] width 24 height 24
click at [1238, 562] on td "To enrich screen reader interactions, please activate Accessibility in Grammarl…" at bounding box center [1227, 517] width 201 height 89
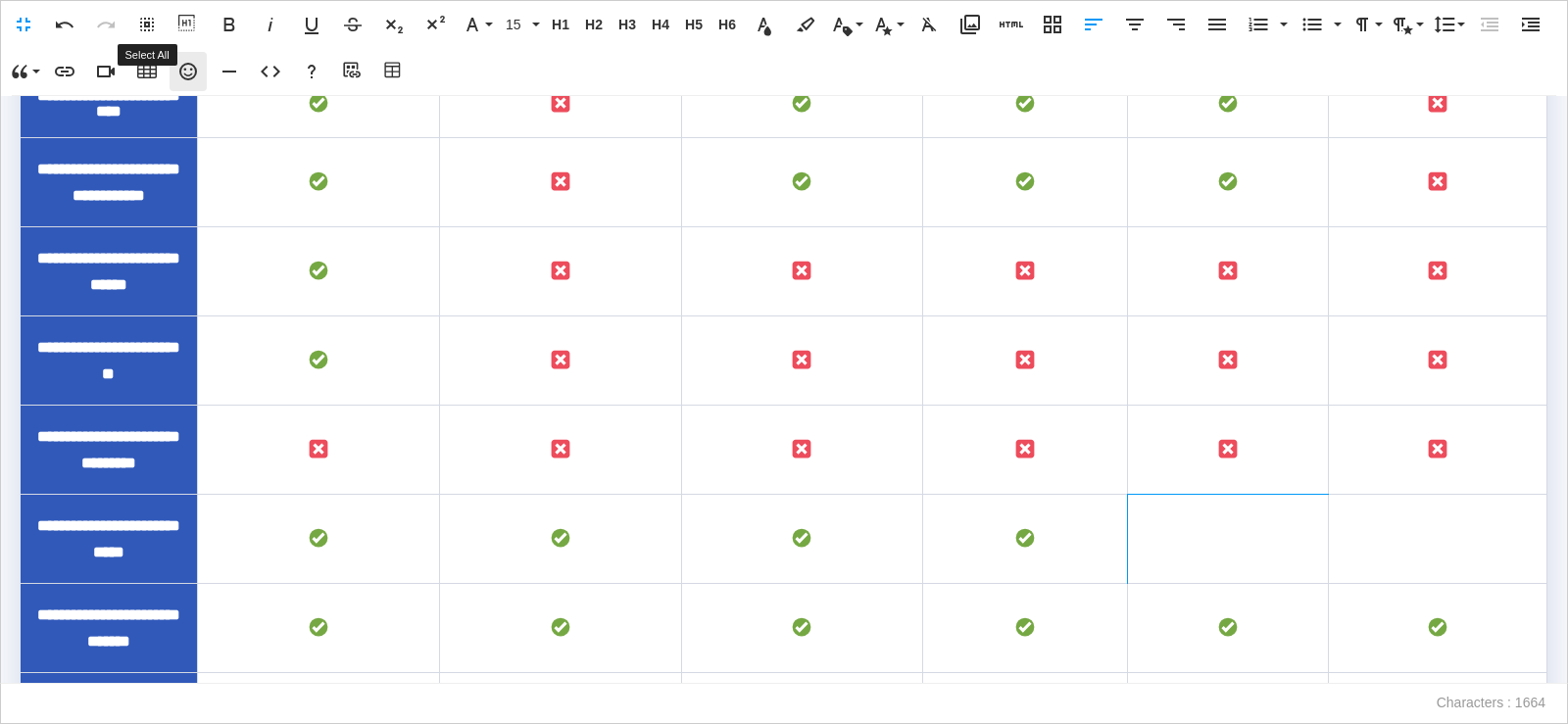
click at [187, 71] on icon "button" at bounding box center [189, 72] width 24 height 24
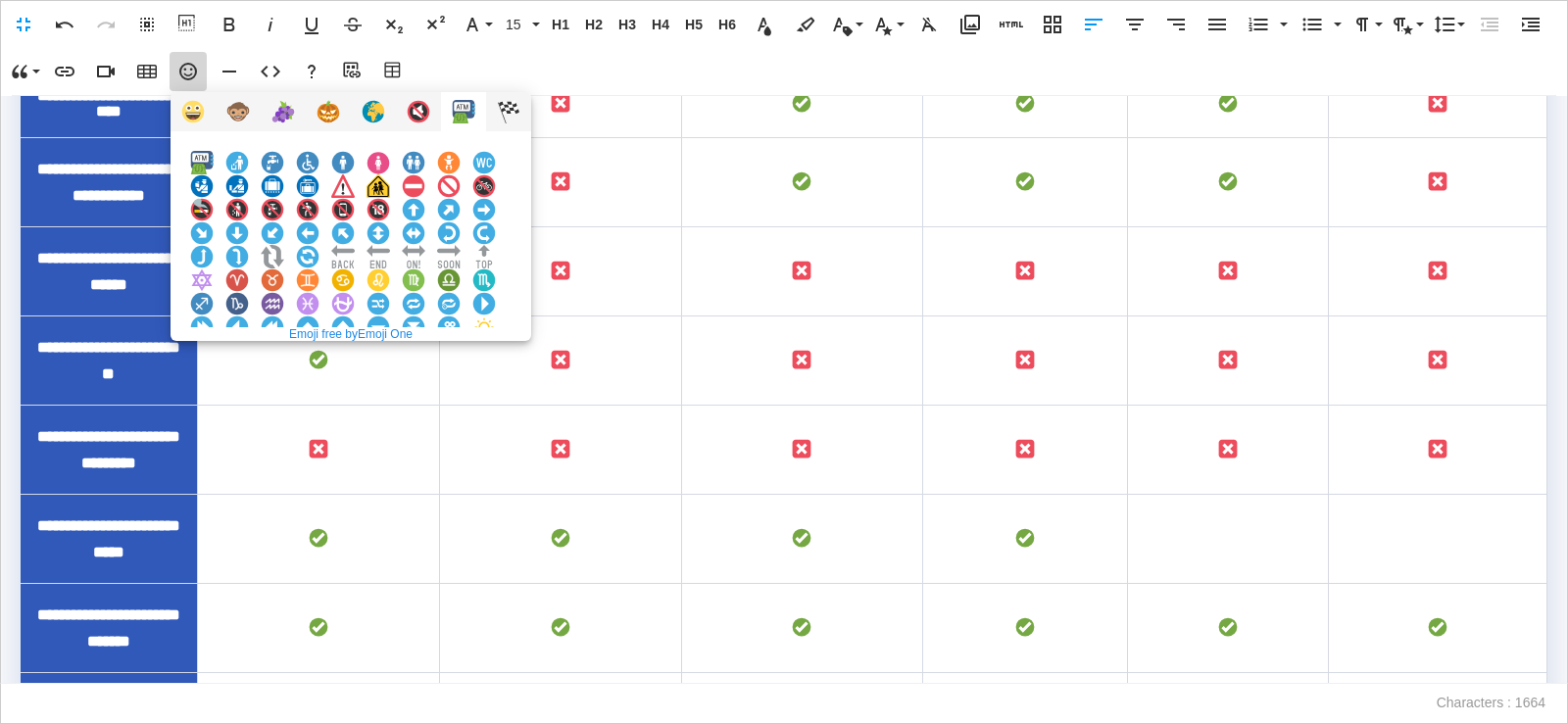
click at [214, 362] on img at bounding box center [202, 374] width 24 height 24
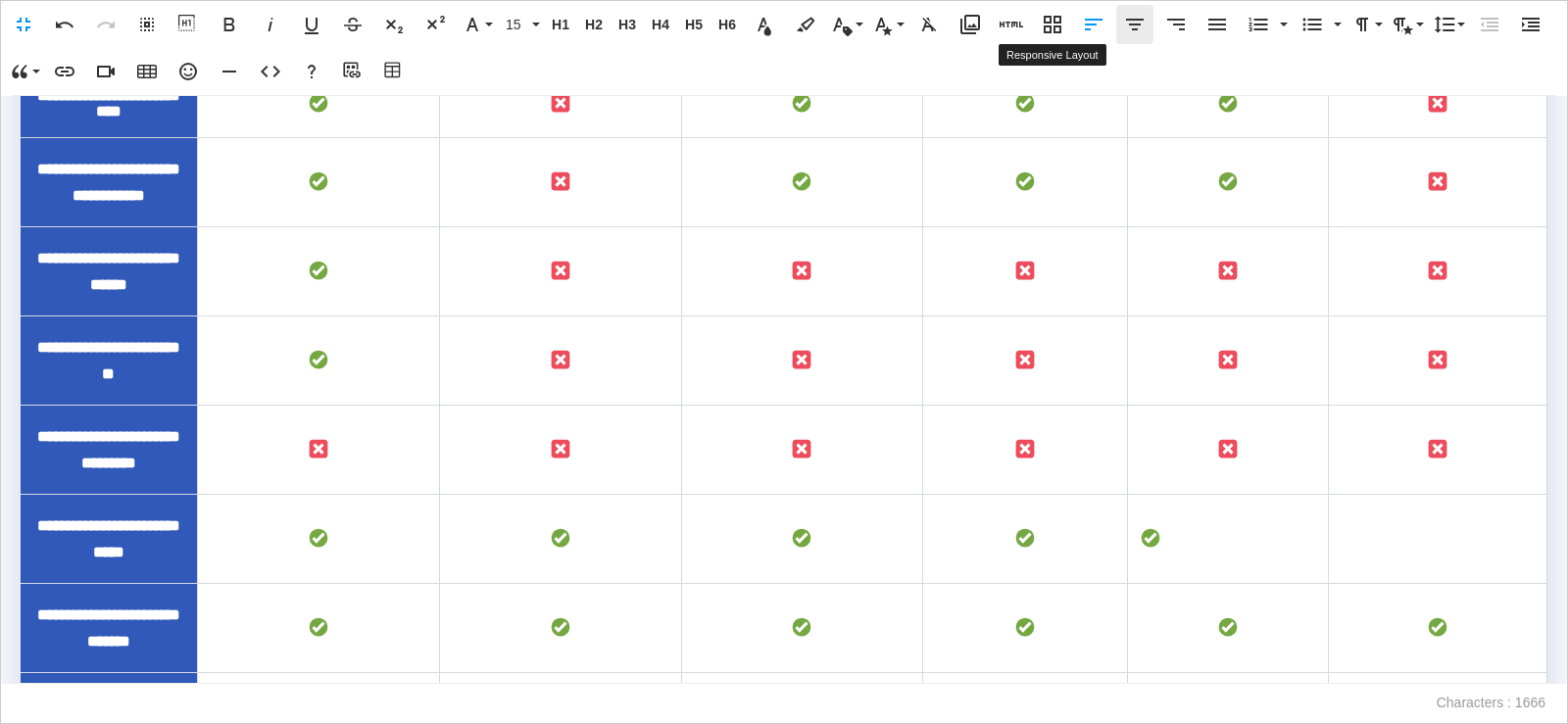
click at [1151, 21] on button "[GEOGRAPHIC_DATA]" at bounding box center [1135, 24] width 38 height 39
click at [1410, 495] on td "To enrich screen reader interactions, please activate Accessibility in Grammarl…" at bounding box center [1437, 539] width 217 height 89
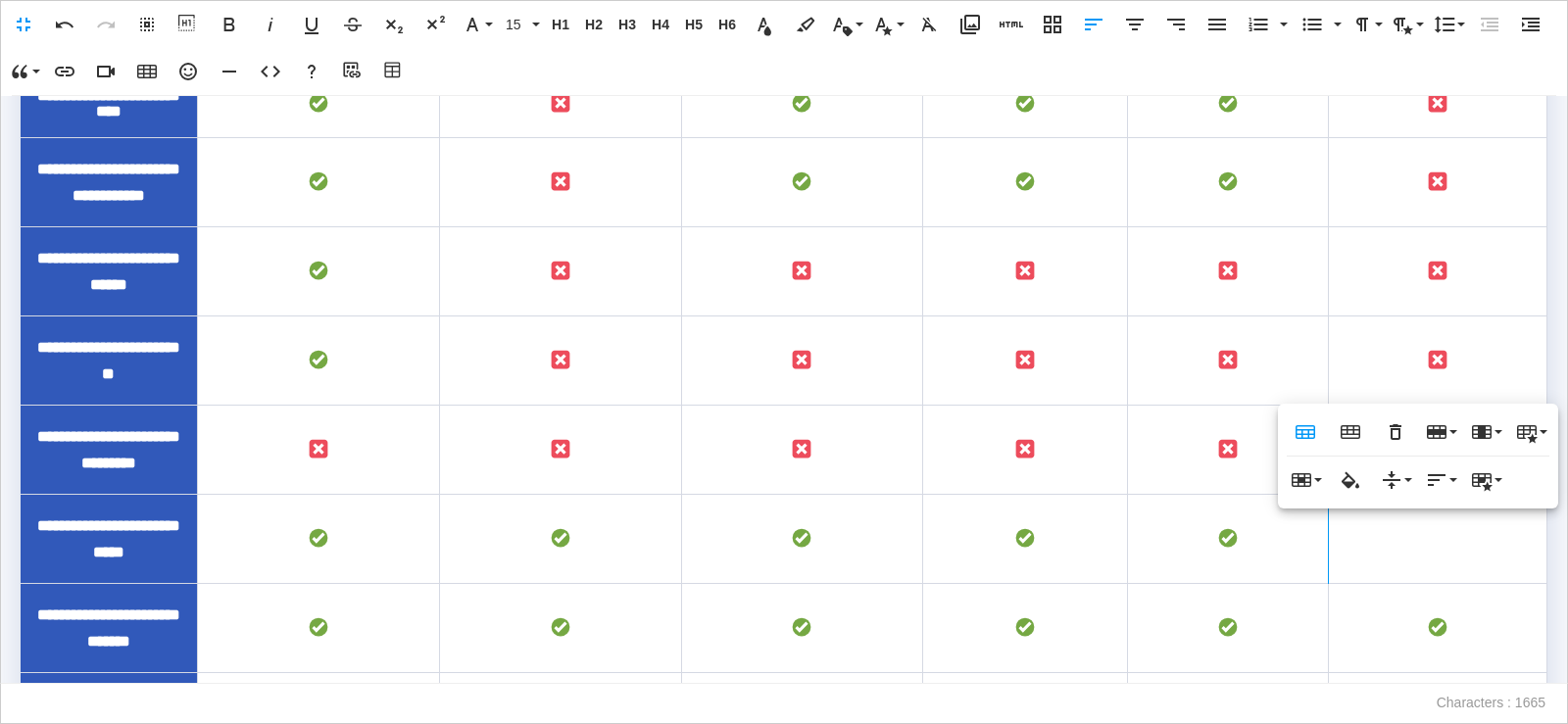
scroll to position [946, 0]
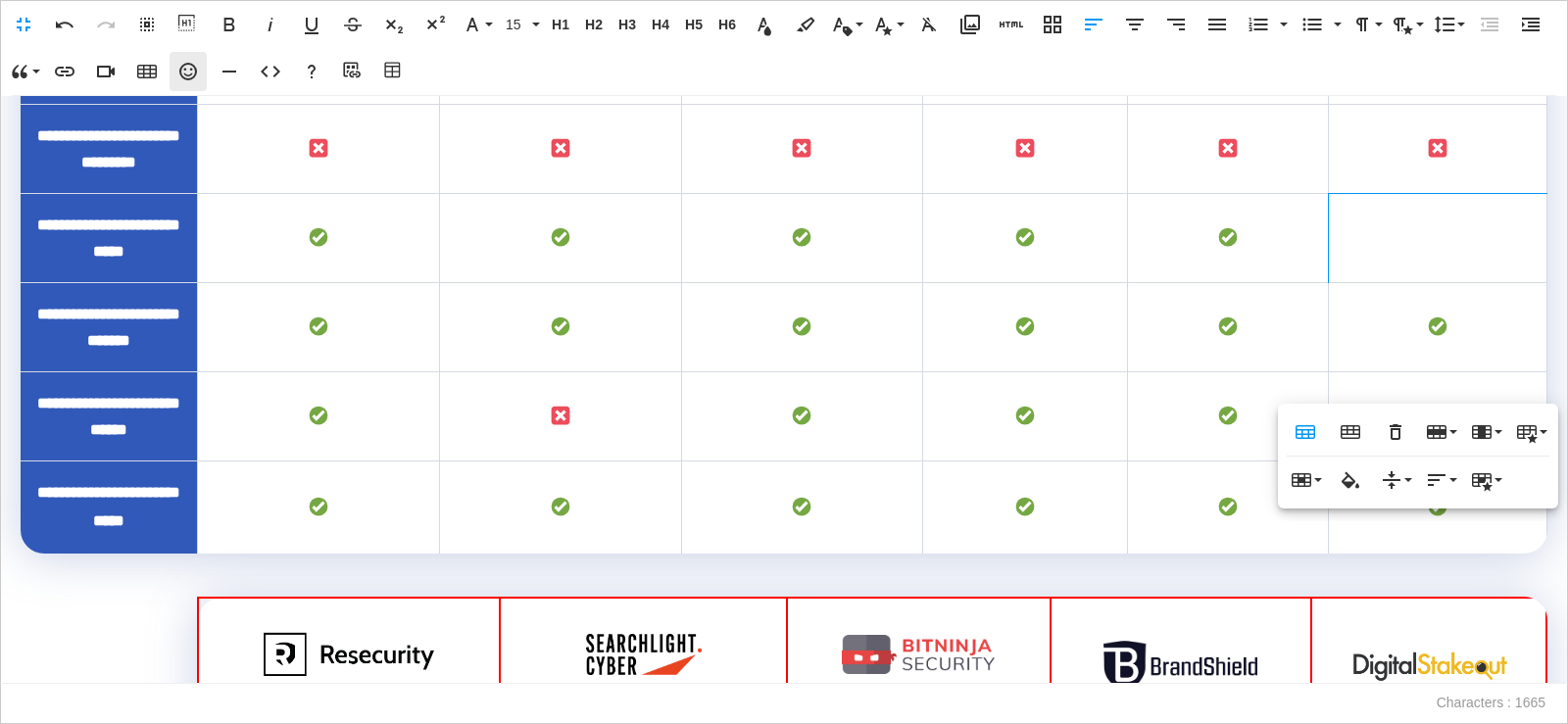
click at [191, 79] on icon "button" at bounding box center [189, 72] width 24 height 24
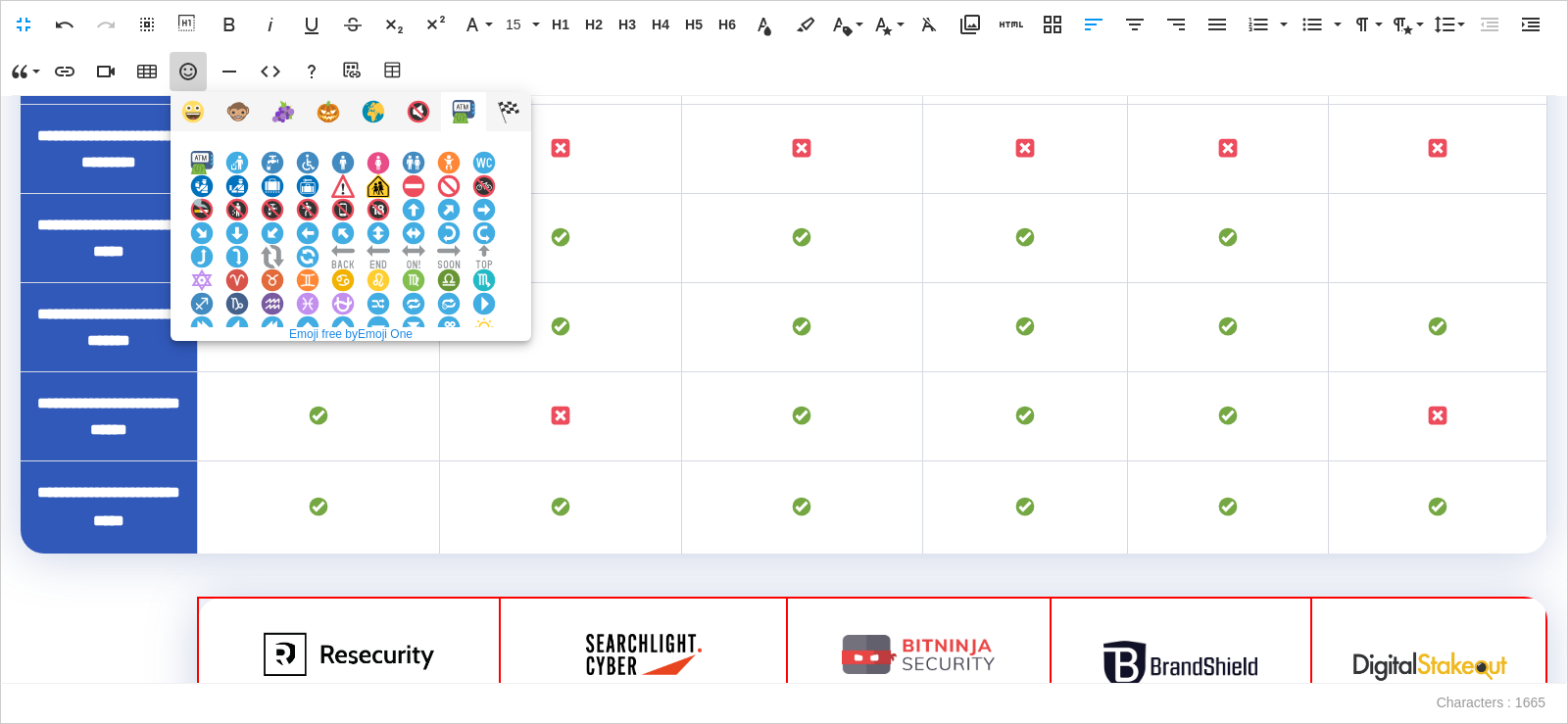
click at [214, 362] on img at bounding box center [202, 374] width 24 height 24
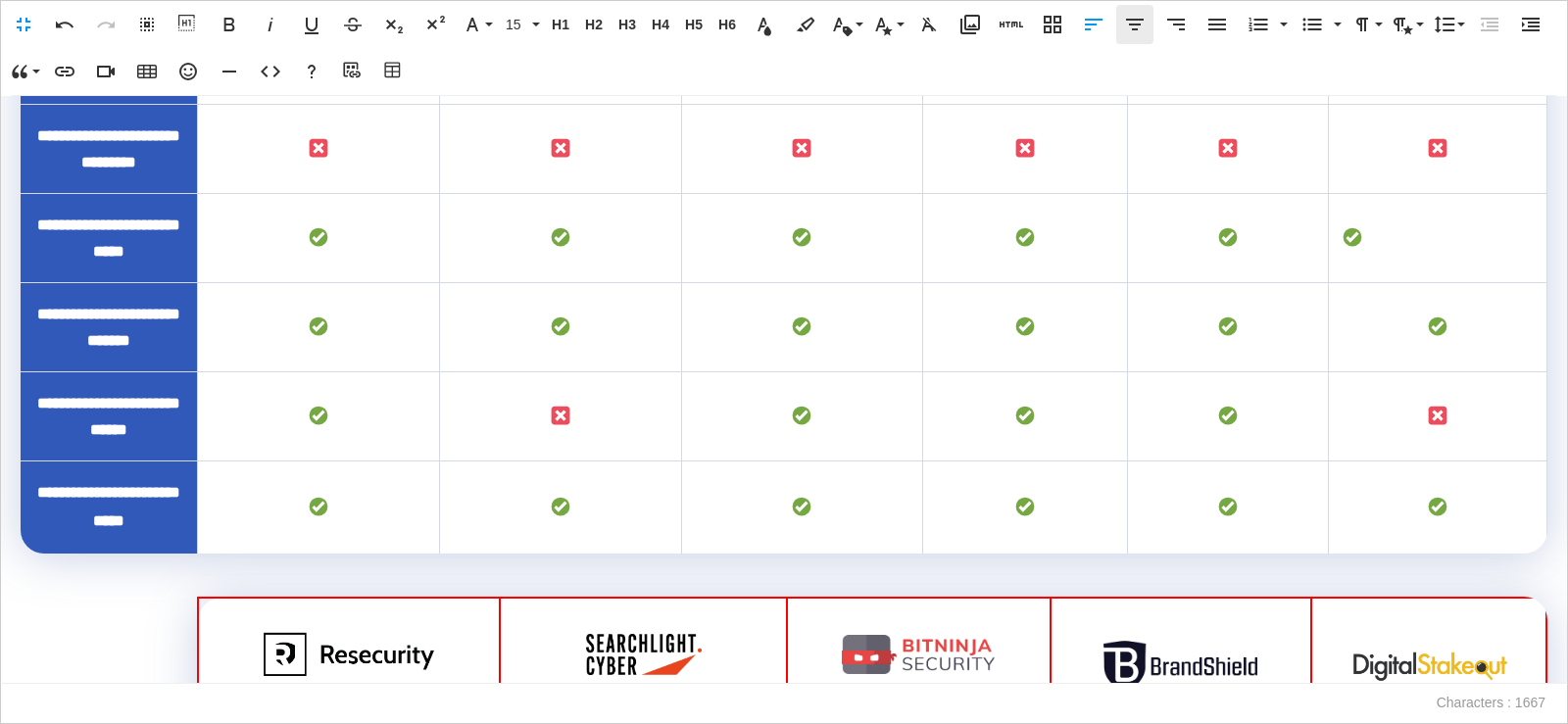
click at [1144, 36] on icon "button" at bounding box center [1135, 25] width 24 height 24
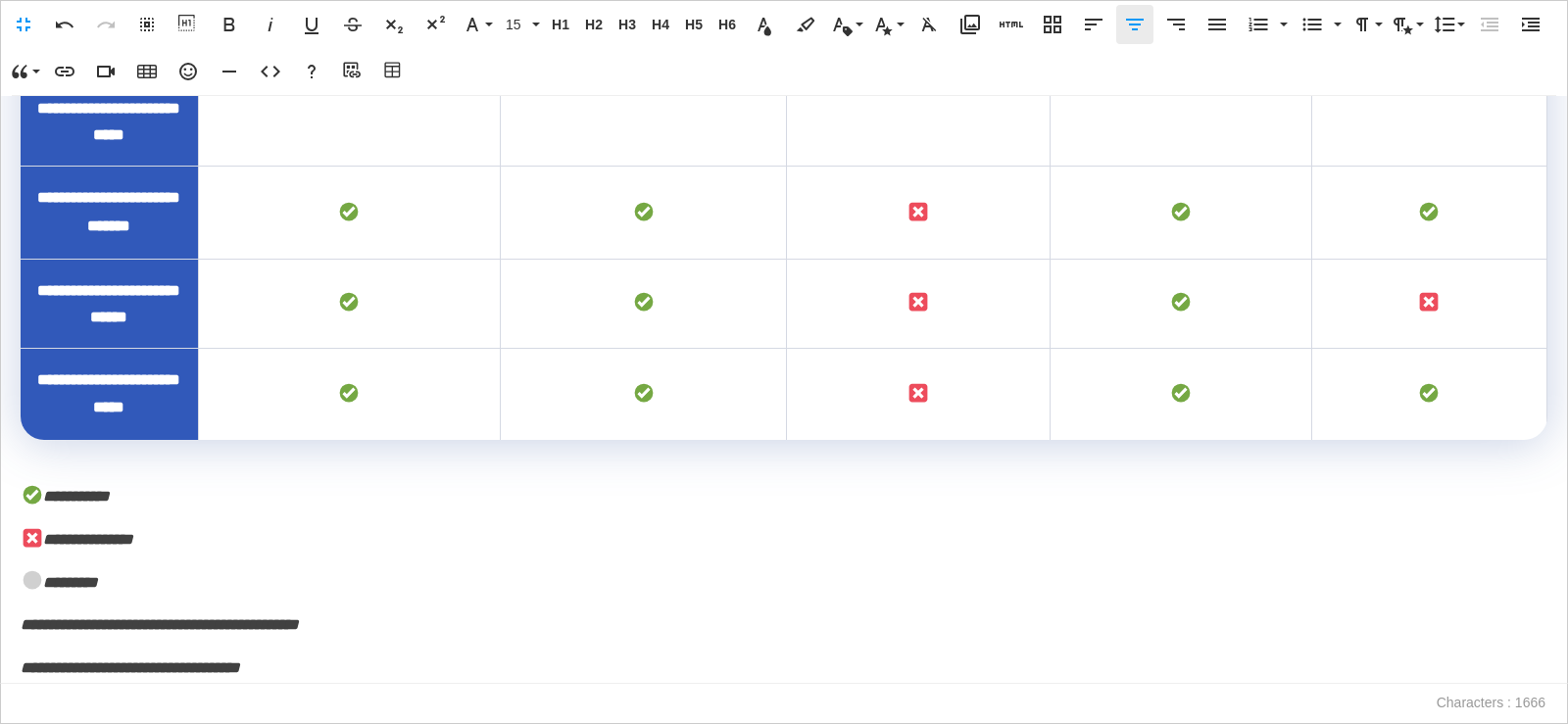
scroll to position [2316, 0]
click at [439, 166] on td "To enrich screen reader interactions, please activate Accessibility in Grammarl…" at bounding box center [349, 121] width 302 height 89
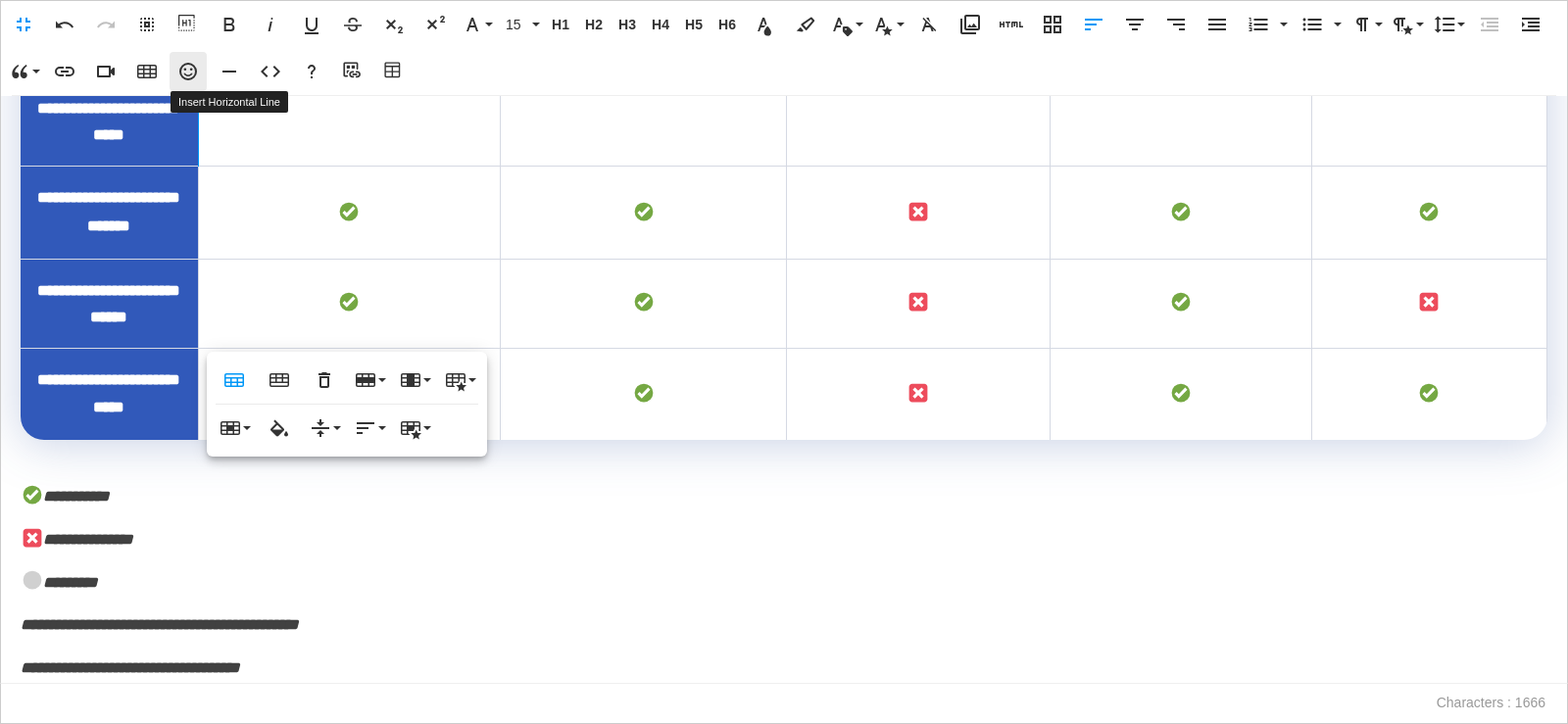
click at [194, 76] on icon "button" at bounding box center [189, 72] width 18 height 18
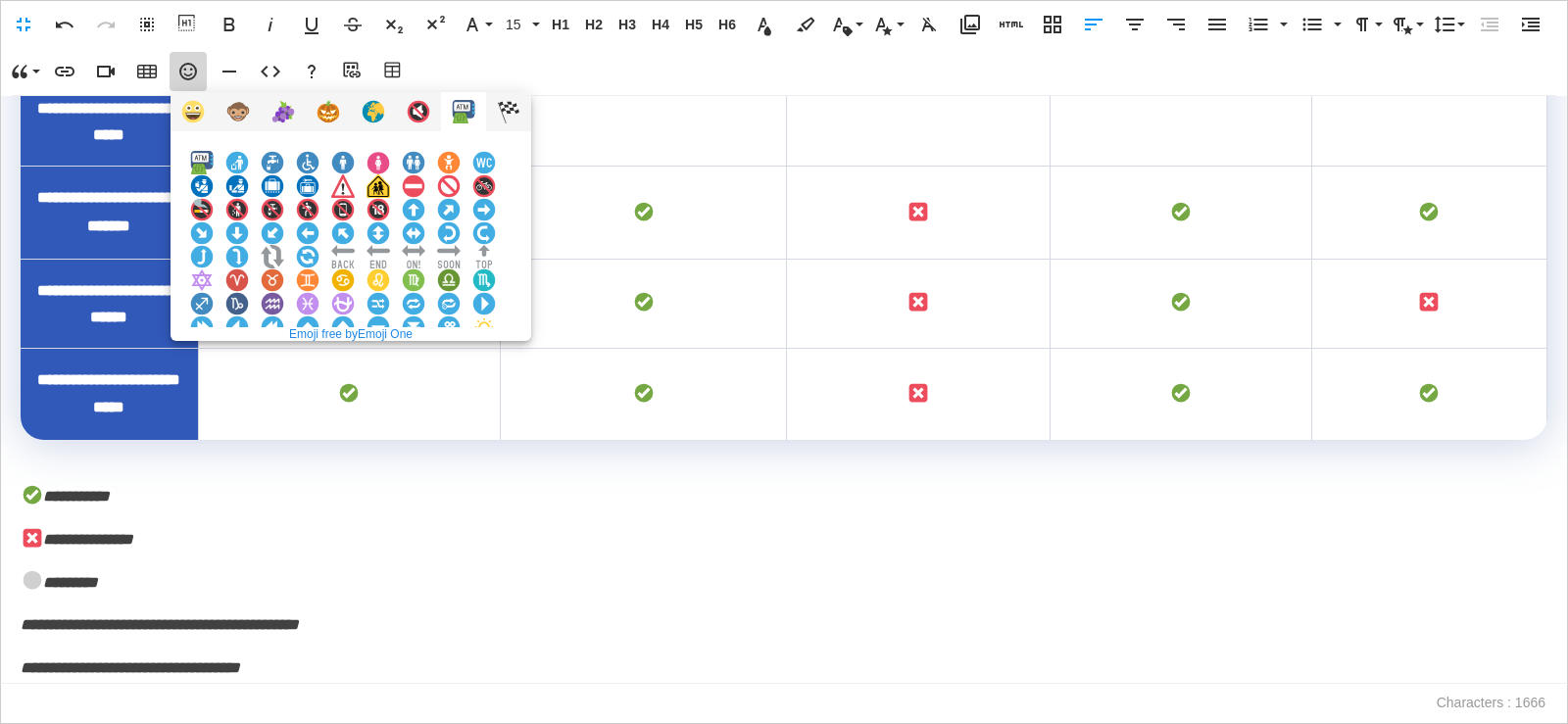
click at [214, 362] on img at bounding box center [202, 374] width 24 height 24
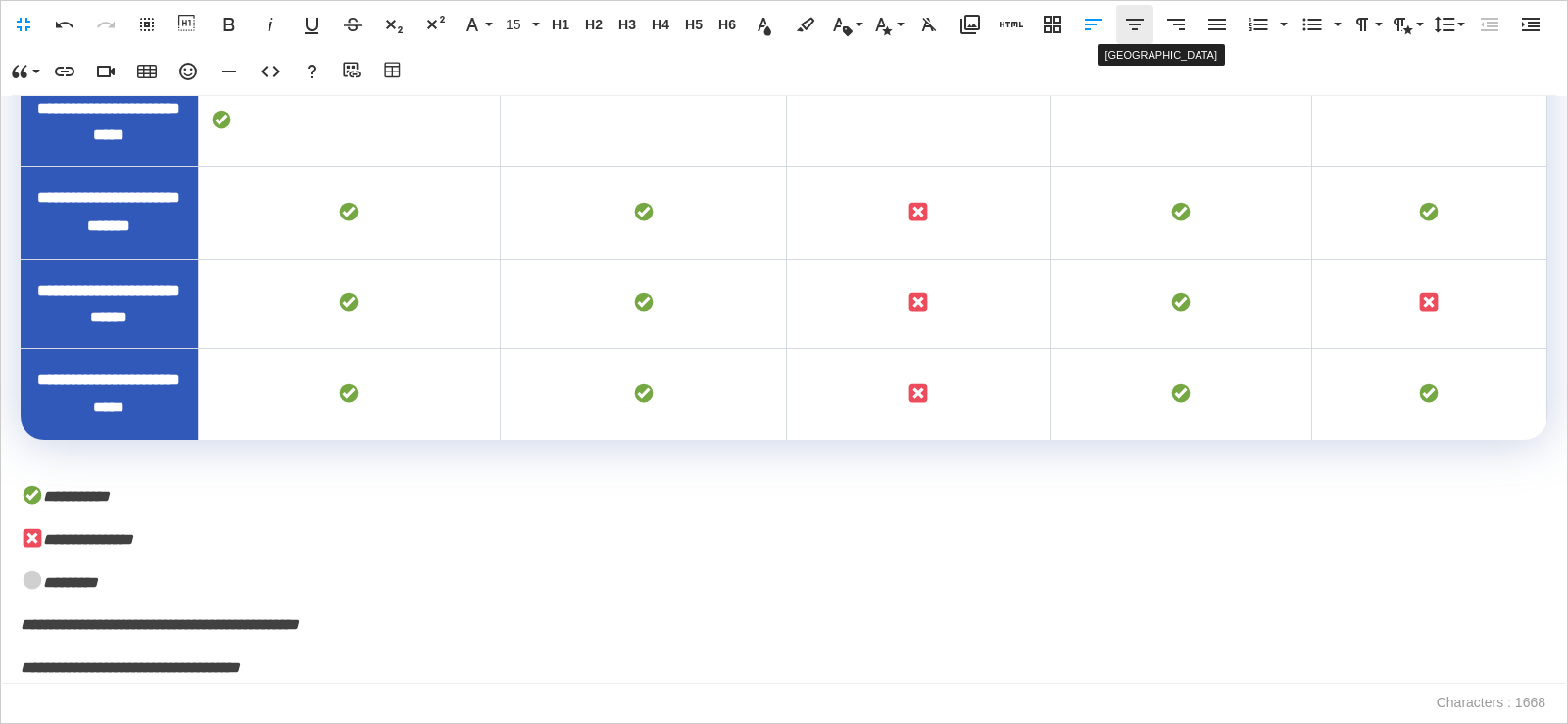
click at [1127, 27] on icon "button" at bounding box center [1135, 25] width 24 height 24
click at [665, 166] on td "To enrich screen reader interactions, please activate Accessibility in Grammarl…" at bounding box center [642, 121] width 287 height 89
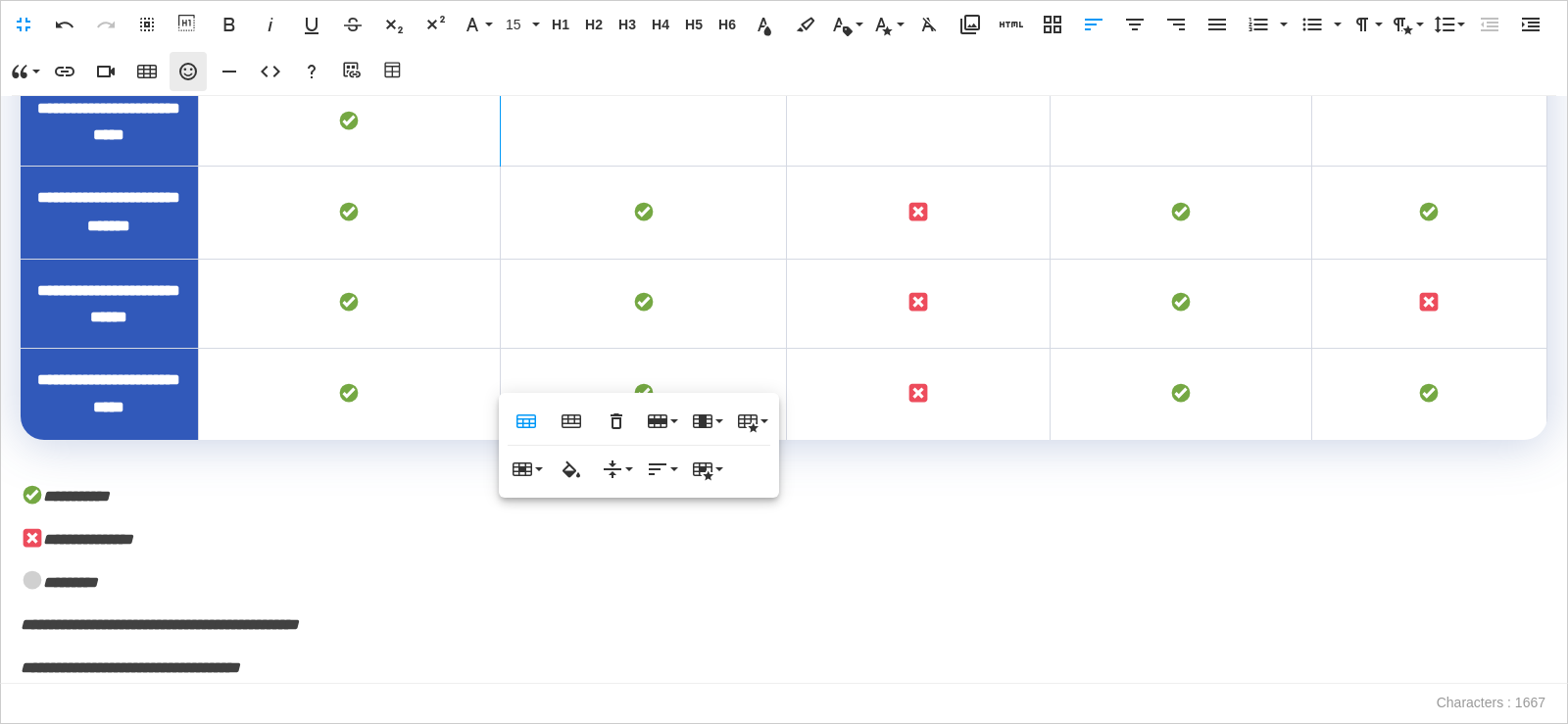
click at [200, 75] on button "Emoticons" at bounding box center [189, 71] width 38 height 39
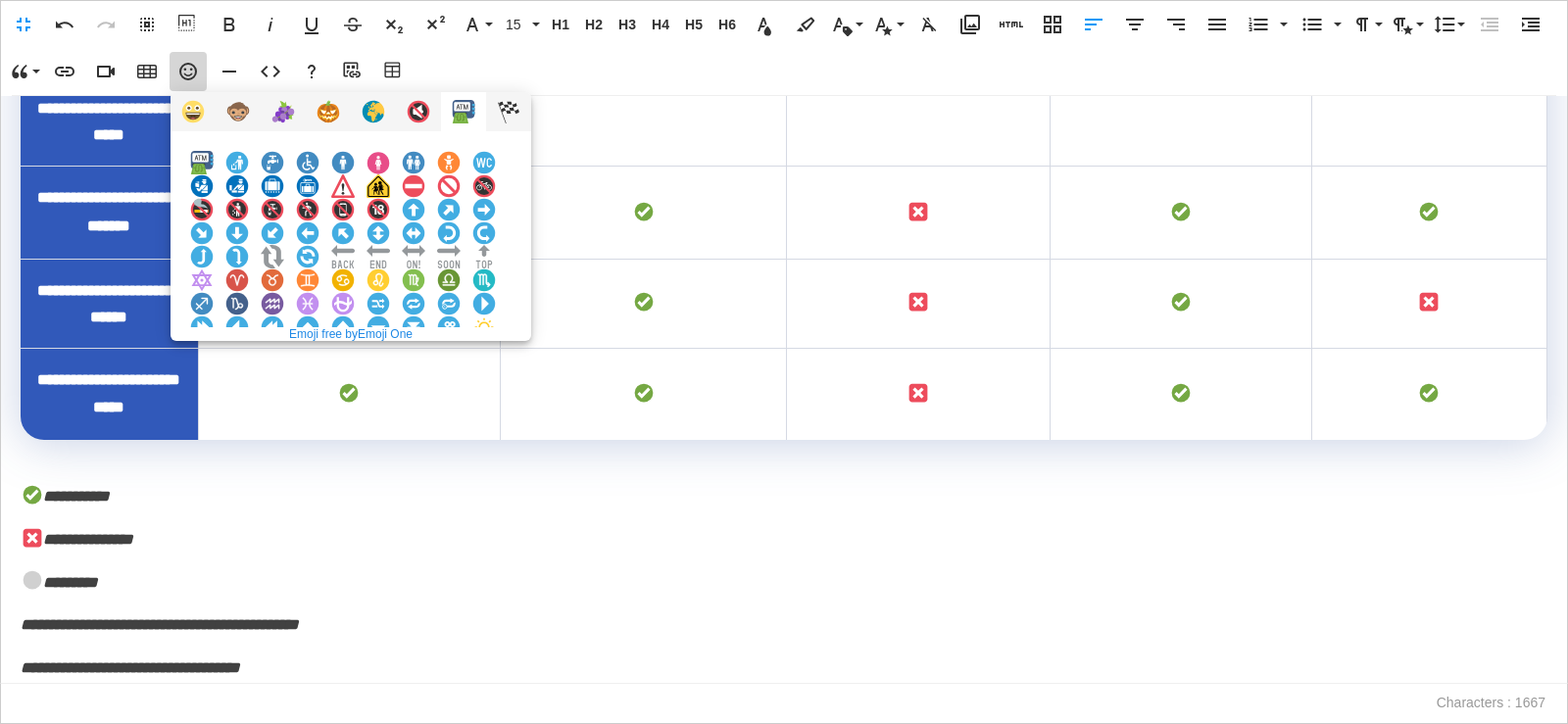
scroll to position [2275, 0]
click at [214, 362] on img at bounding box center [202, 374] width 24 height 24
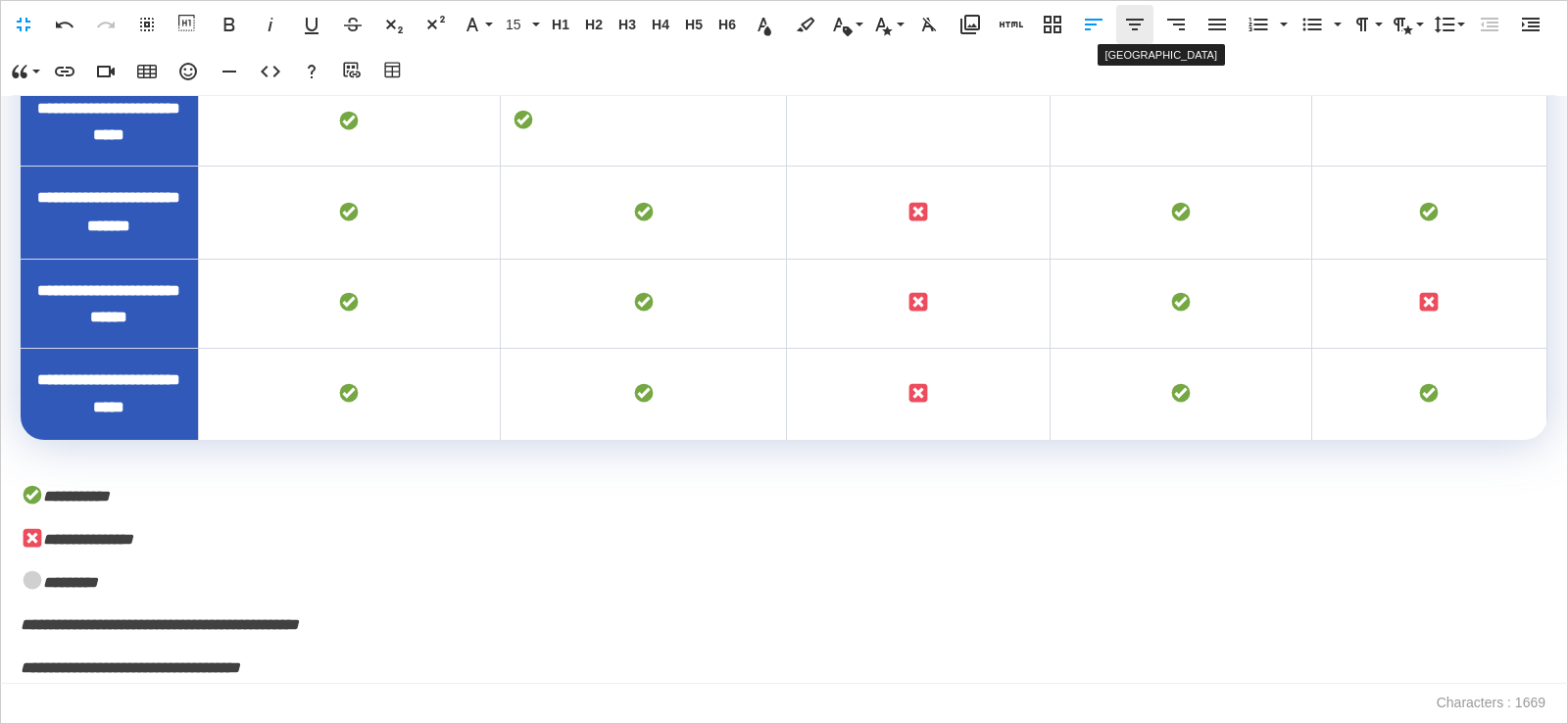
click at [1132, 27] on icon "button" at bounding box center [1135, 25] width 24 height 24
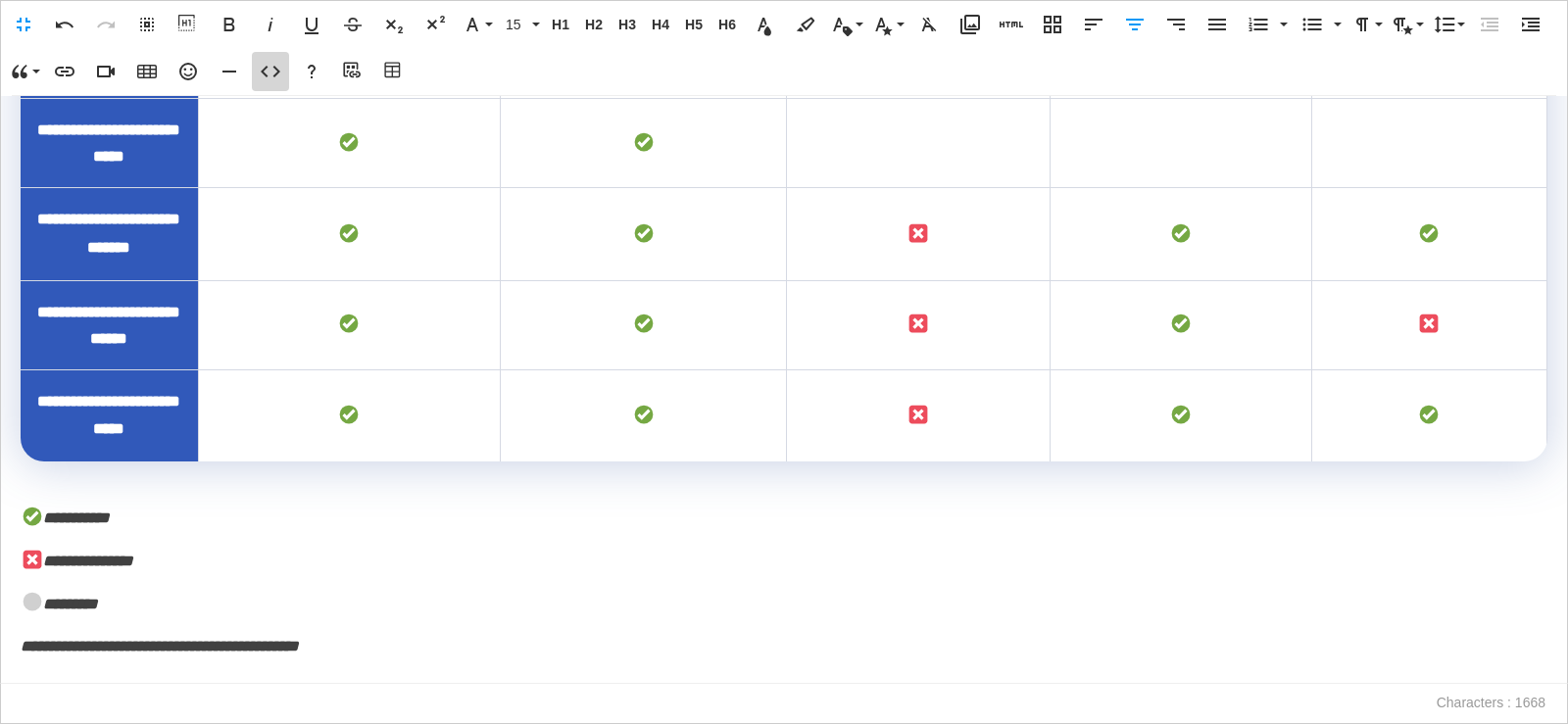
type textarea "**********"
click at [277, 76] on icon "button" at bounding box center [271, 72] width 24 height 24
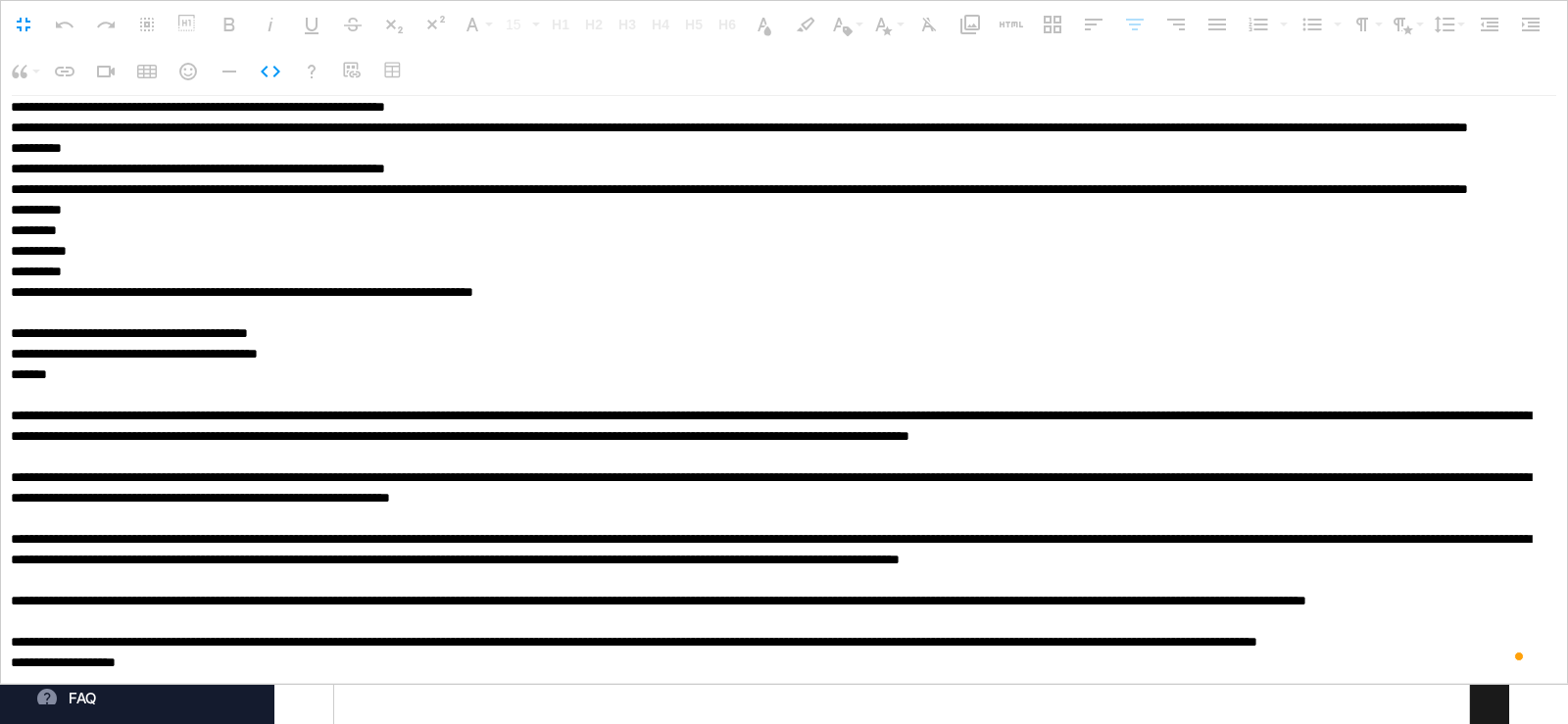
scroll to position [15364, 0]
drag, startPoint x: 725, startPoint y: 405, endPoint x: 688, endPoint y: 381, distance: 44.1
click at [688, 381] on textarea "To enrich screen reader interactions, please activate Accessibility in Grammarl…" at bounding box center [779, 389] width 1556 height 588
click at [270, 84] on button "Code View" at bounding box center [271, 71] width 38 height 39
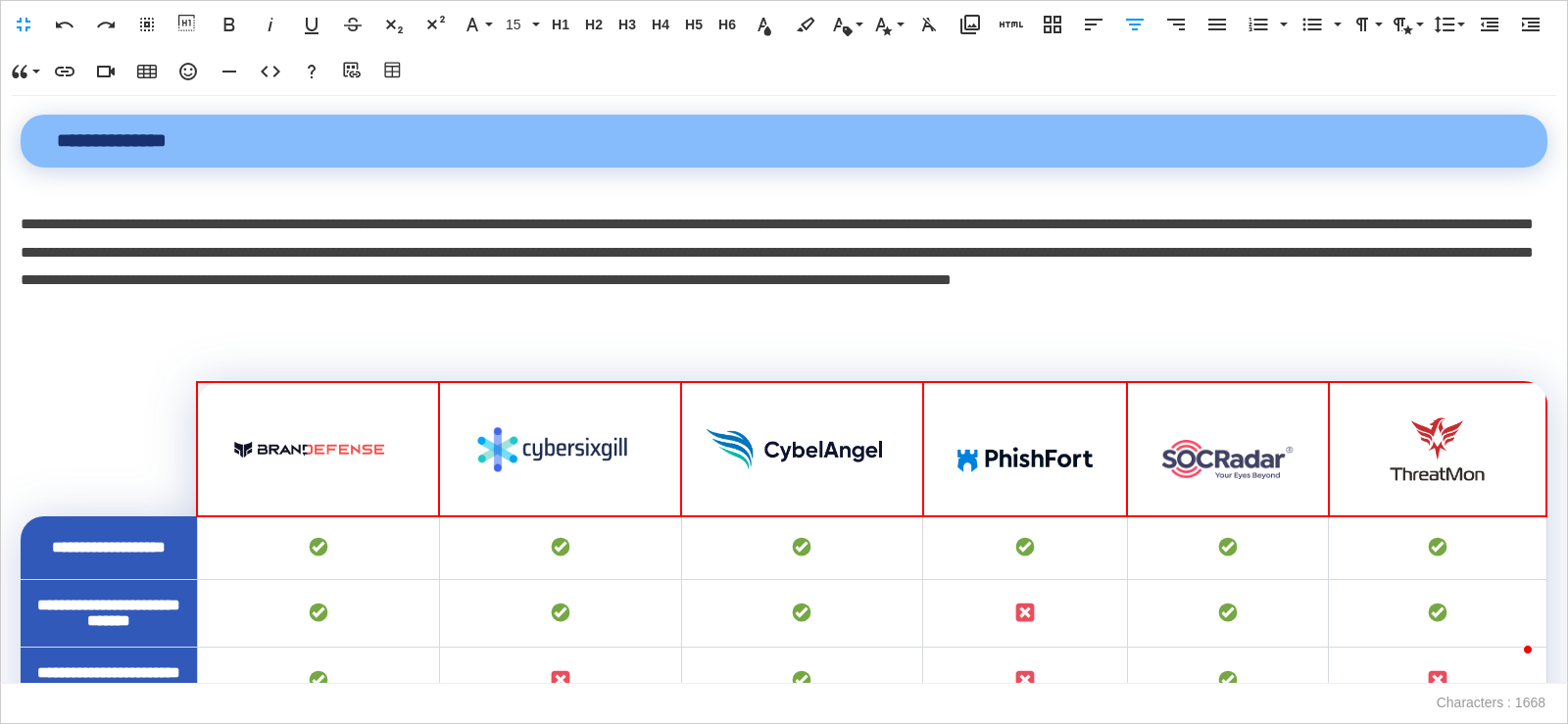
scroll to position [2309, 0]
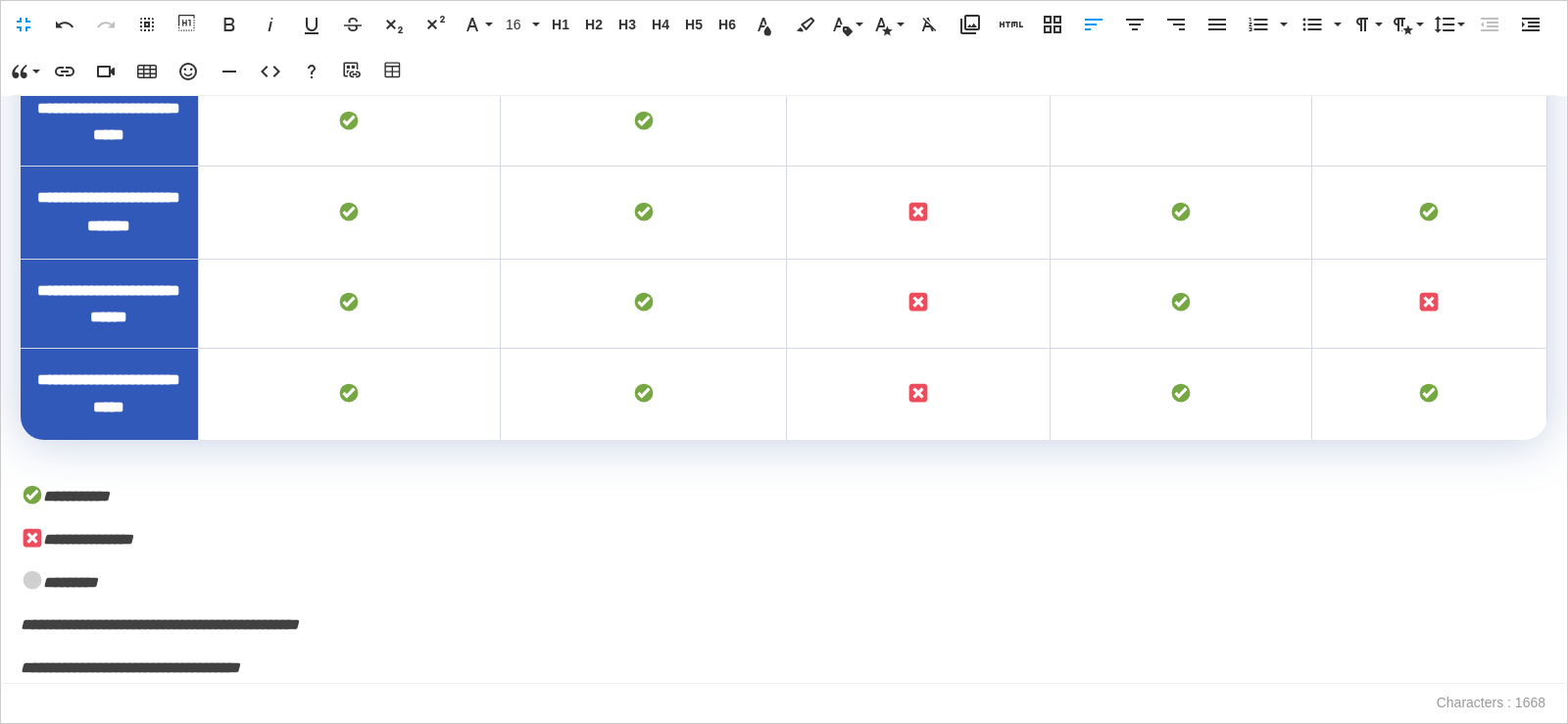
click at [892, 166] on td "To enrich screen reader interactions, please activate Accessibility in Grammarl…" at bounding box center [920, 121] width 264 height 89
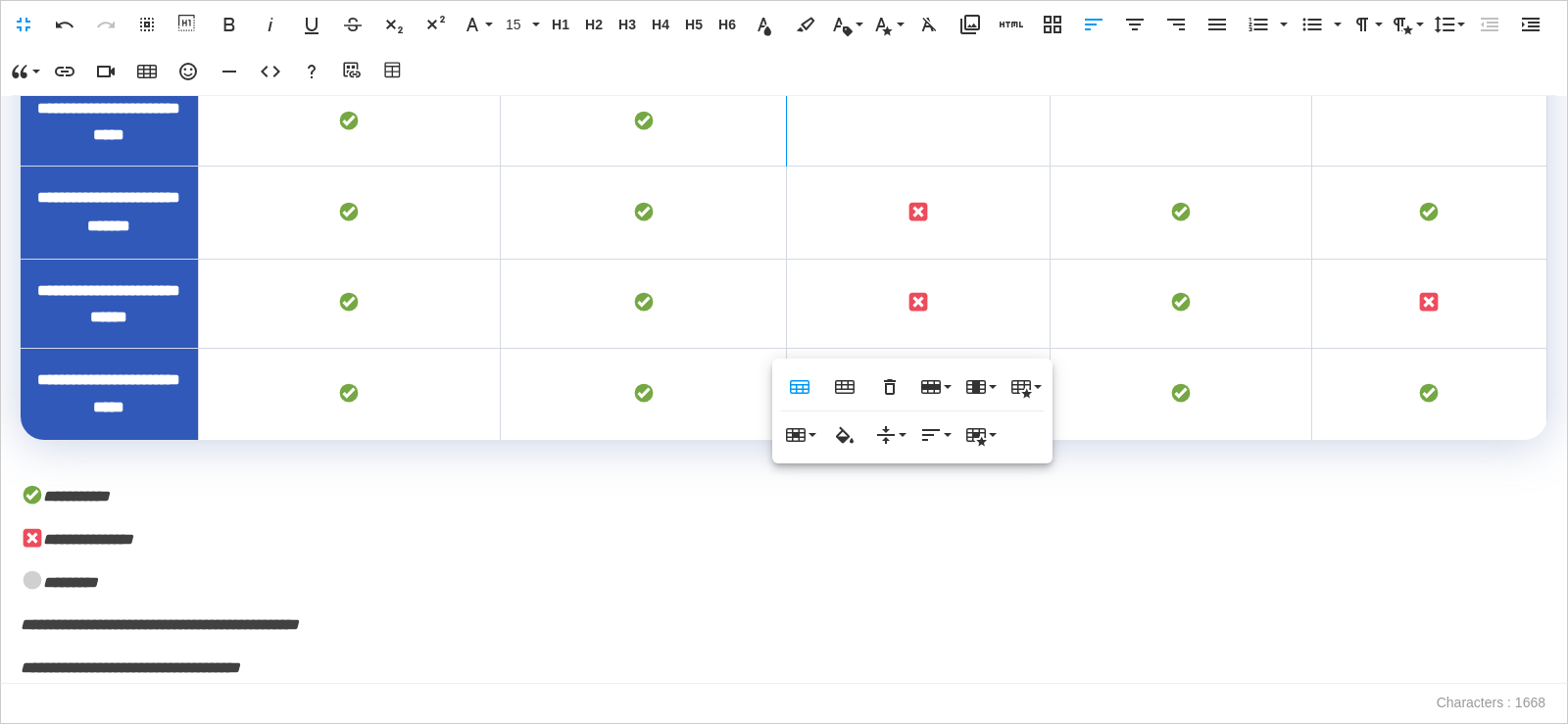
scroll to position [843, 0]
click at [192, 72] on icon "button" at bounding box center [189, 72] width 24 height 24
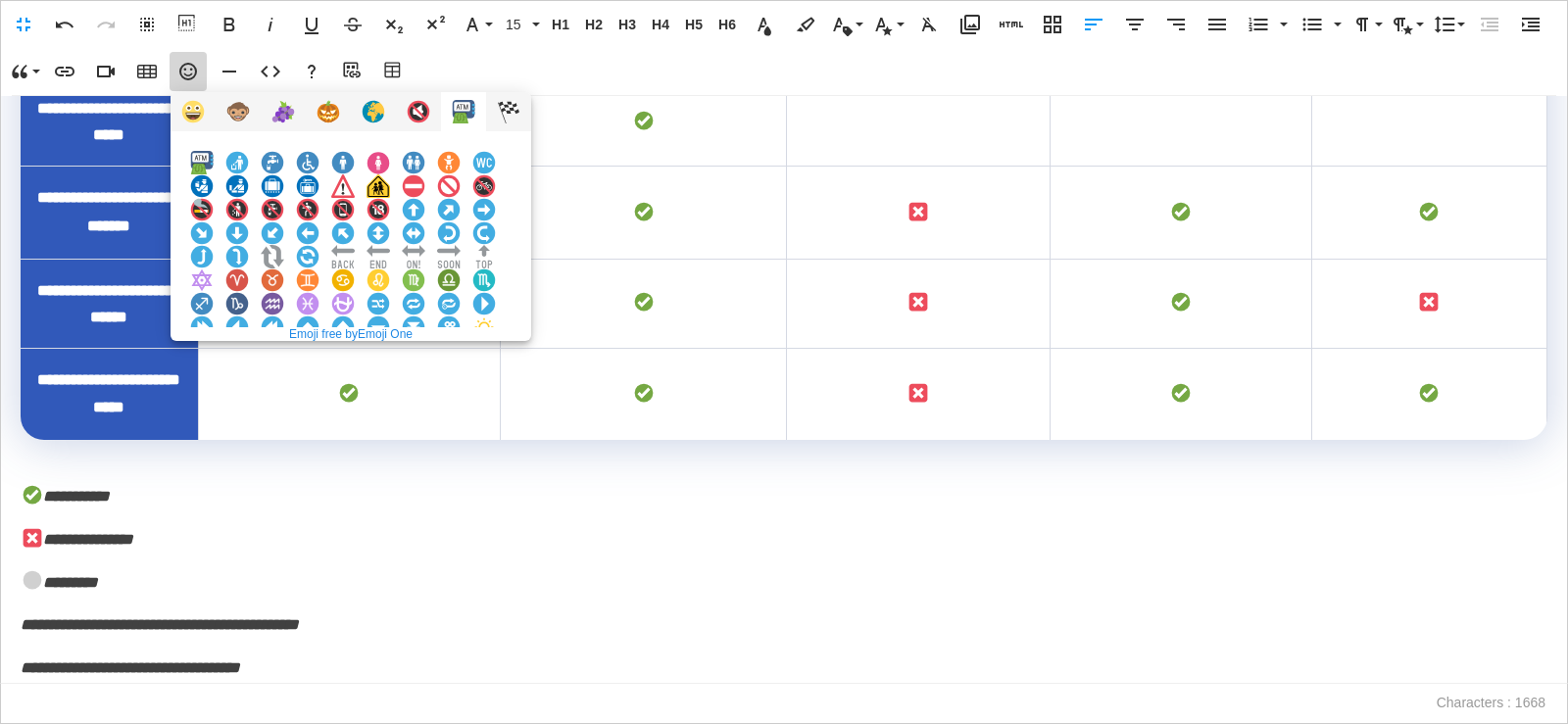
click at [214, 362] on img at bounding box center [202, 374] width 24 height 24
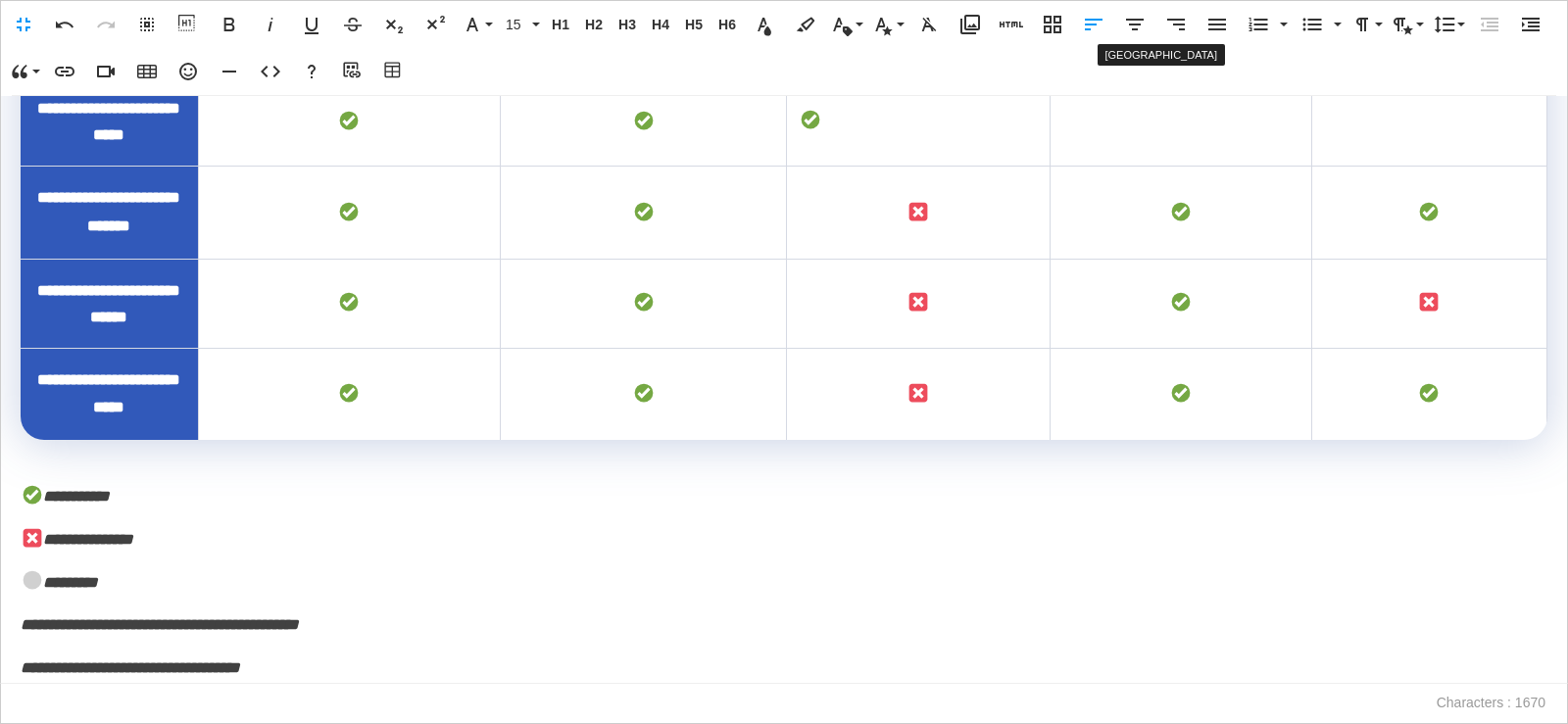
click at [1132, 33] on icon "button" at bounding box center [1135, 25] width 24 height 24
click at [1142, 166] on td "To enrich screen reader interactions, please activate Accessibility in Grammarl…" at bounding box center [1182, 121] width 262 height 89
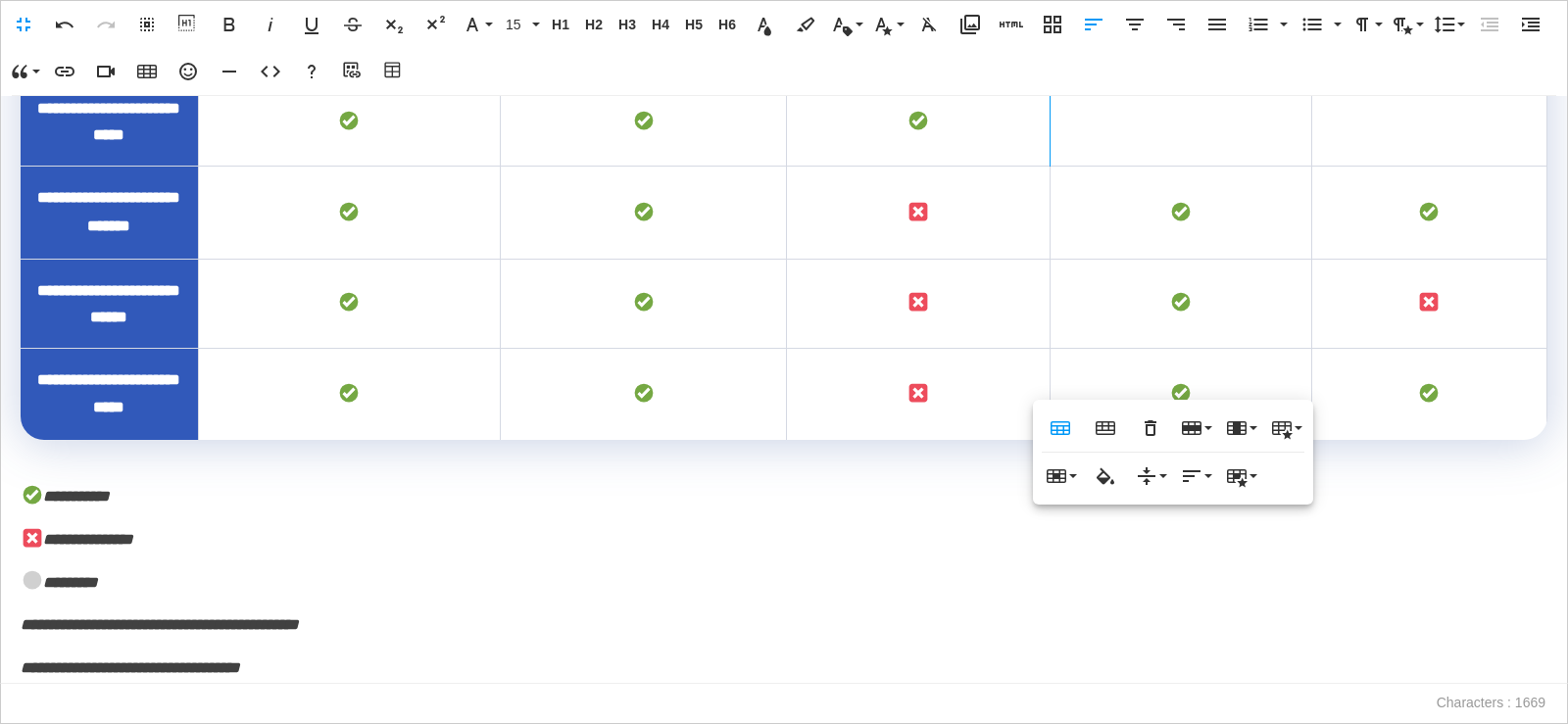
scroll to position [2268, 0]
click at [189, 79] on icon "button" at bounding box center [189, 72] width 18 height 18
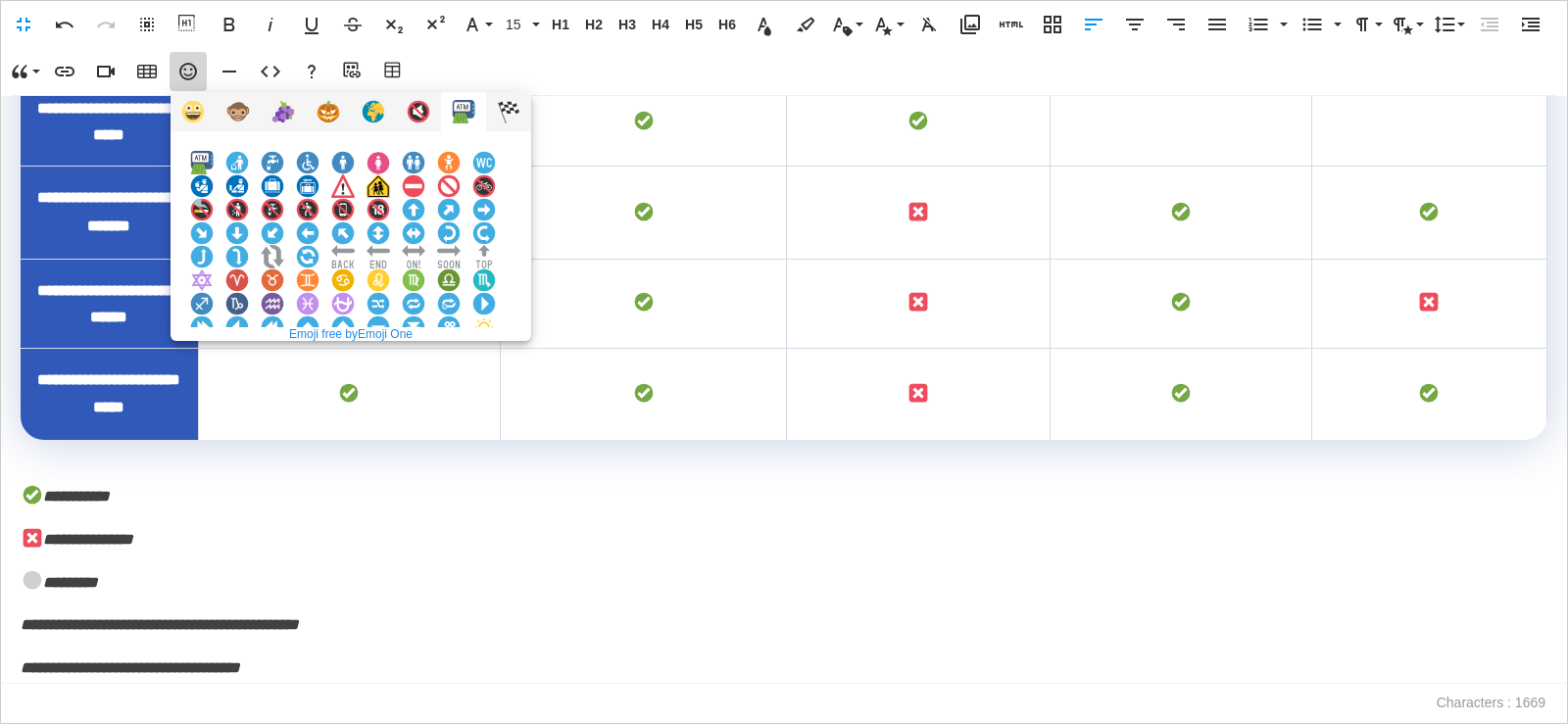
click at [214, 362] on img at bounding box center [202, 374] width 24 height 24
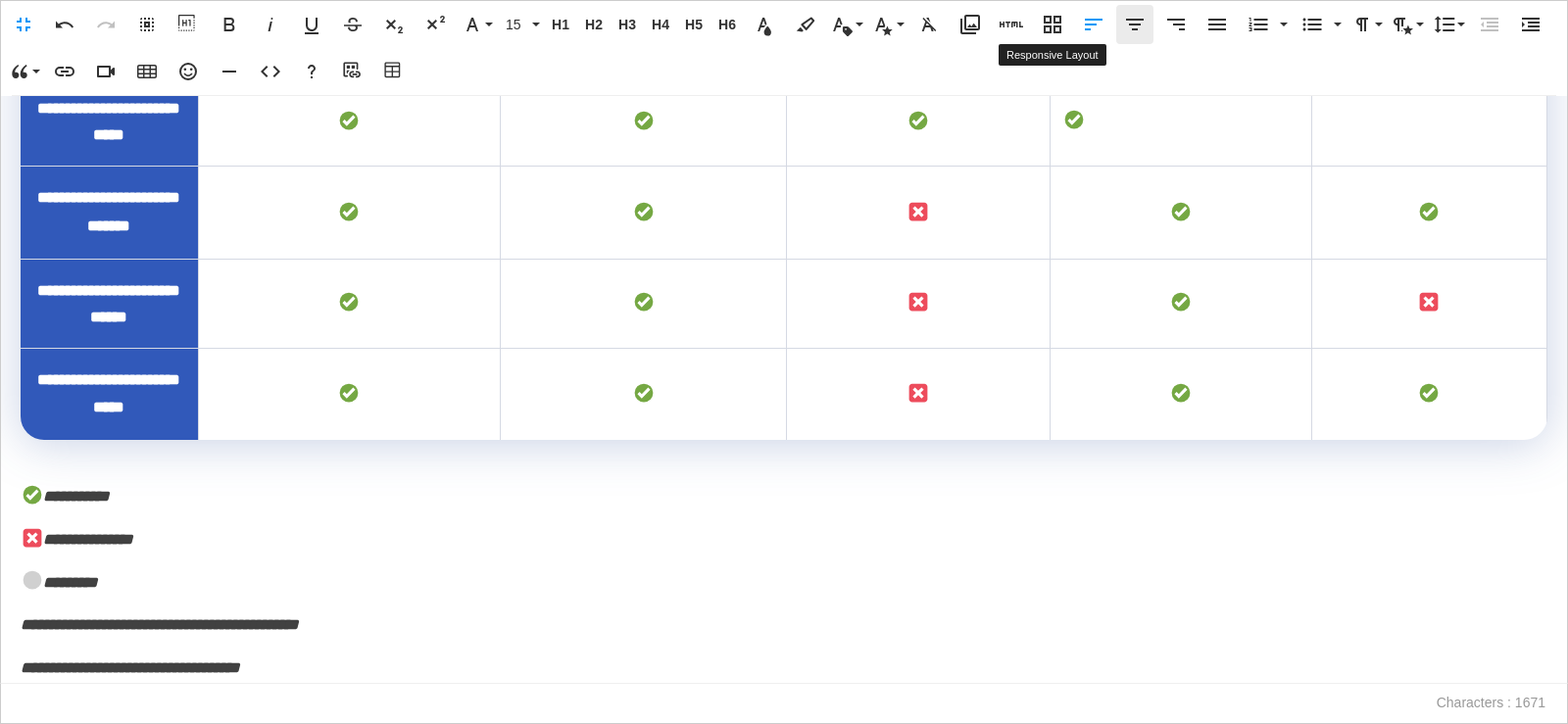
click at [1147, 24] on button "[GEOGRAPHIC_DATA]" at bounding box center [1135, 24] width 38 height 39
click at [1406, 166] on td "To enrich screen reader interactions, please activate Accessibility in Grammarl…" at bounding box center [1429, 121] width 235 height 89
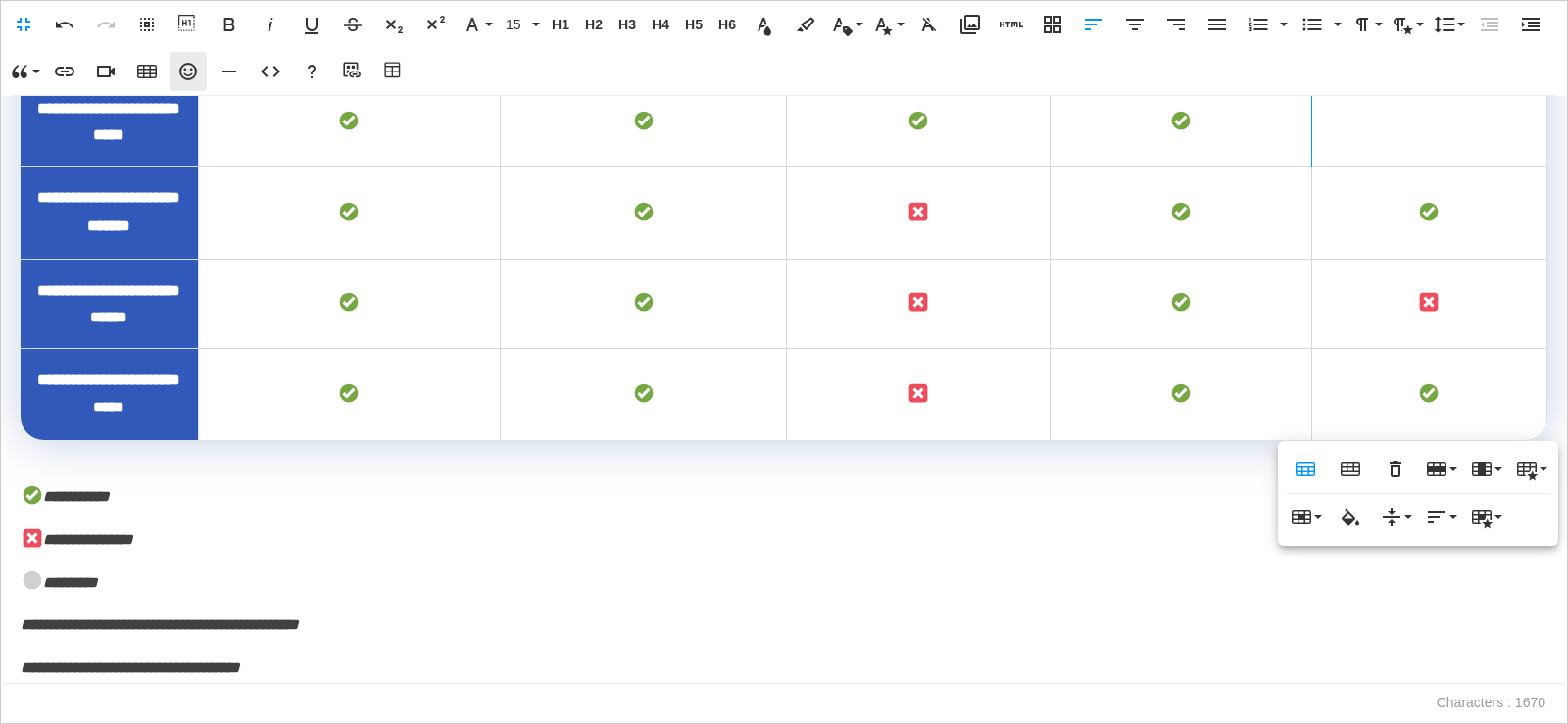
click at [196, 74] on icon "button" at bounding box center [189, 72] width 24 height 24
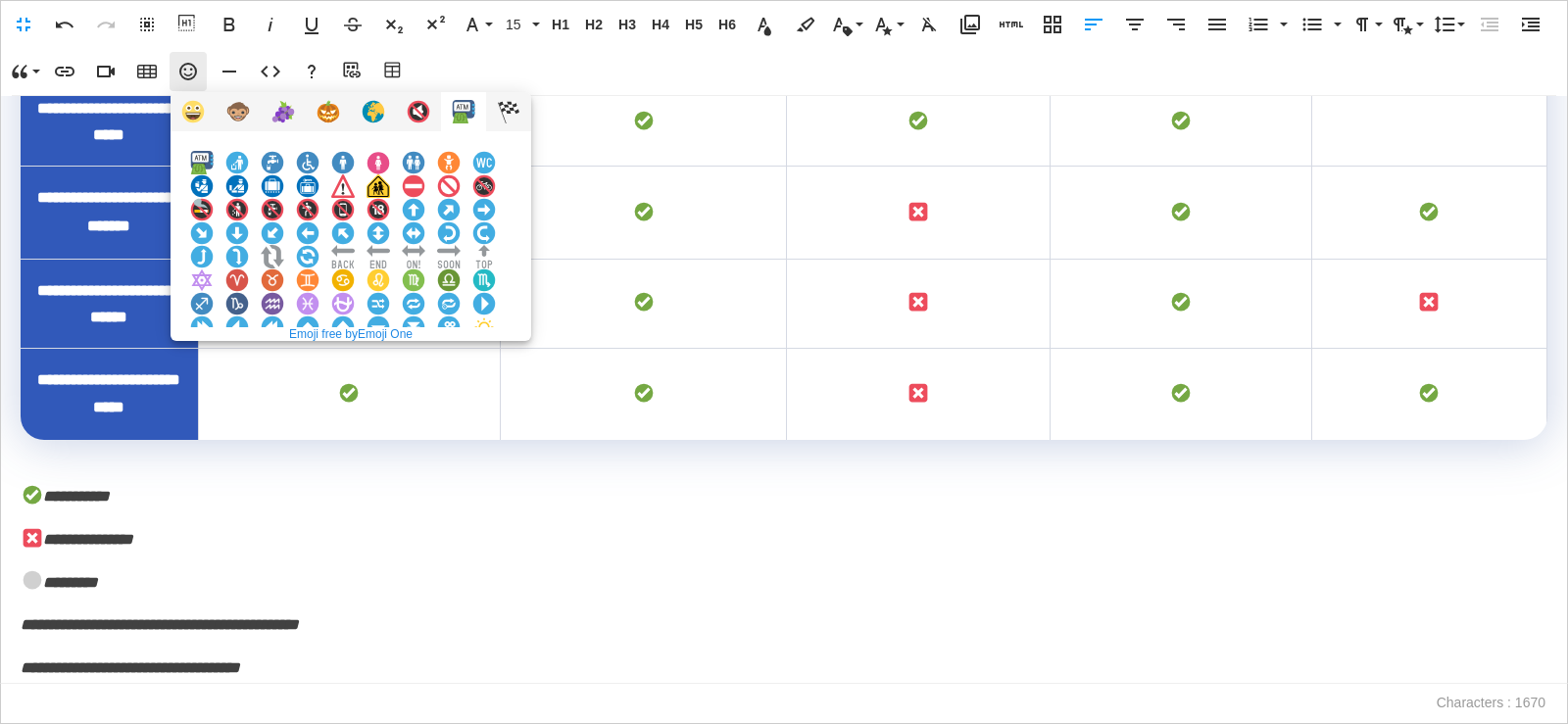
scroll to position [2227, 0]
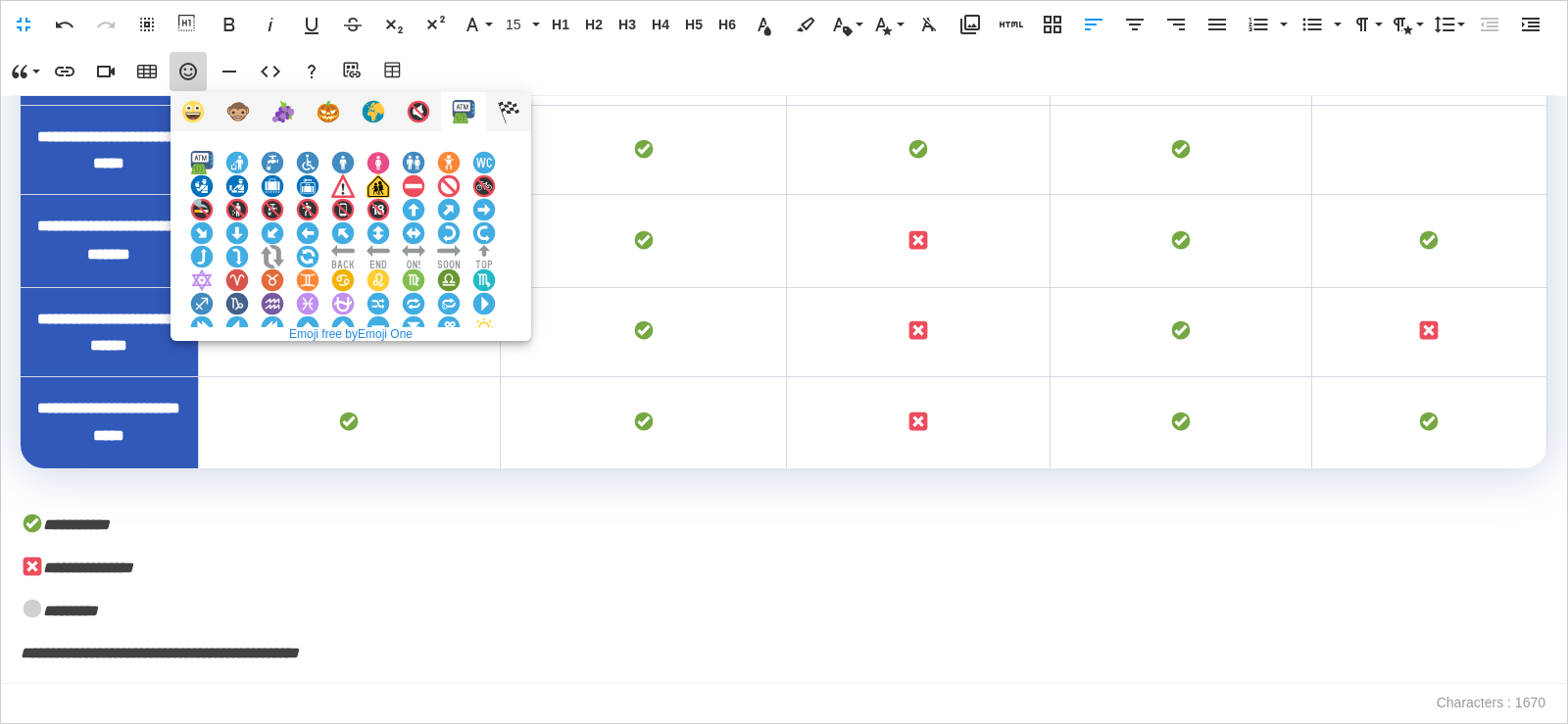
click at [214, 362] on img at bounding box center [202, 374] width 24 height 24
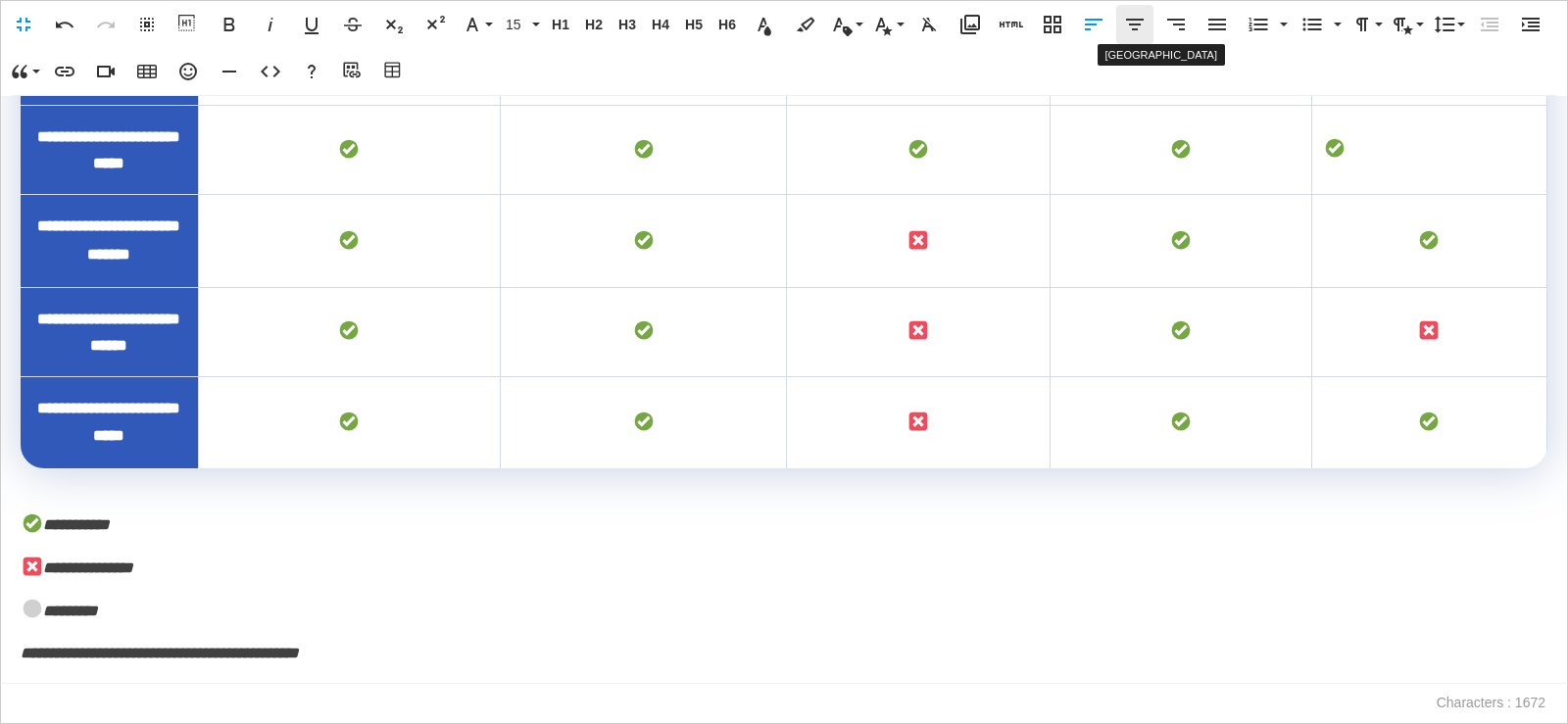
click at [1135, 20] on icon "button" at bounding box center [1135, 25] width 18 height 12
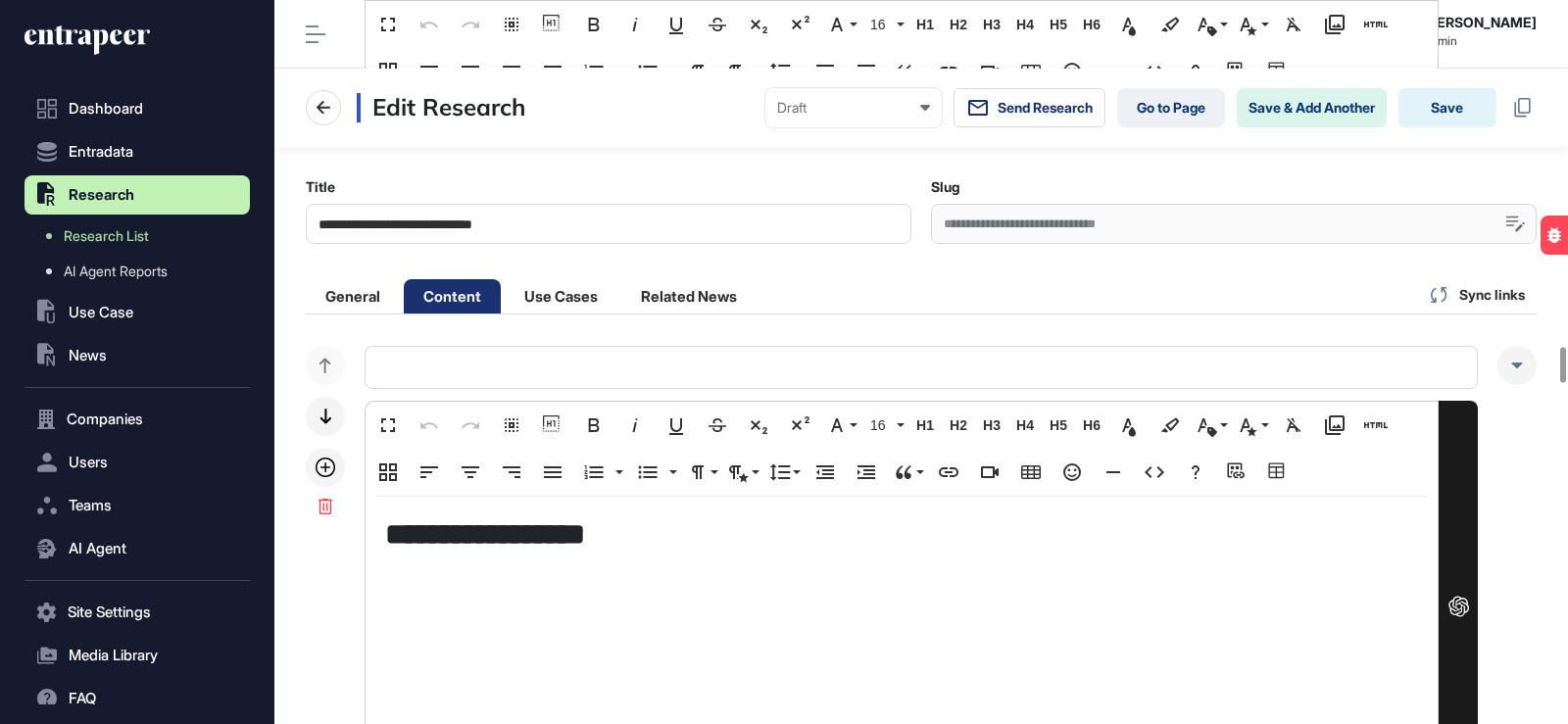
scroll to position [1, 1]
click at [1440, 88] on button "Save" at bounding box center [1447, 107] width 98 height 39
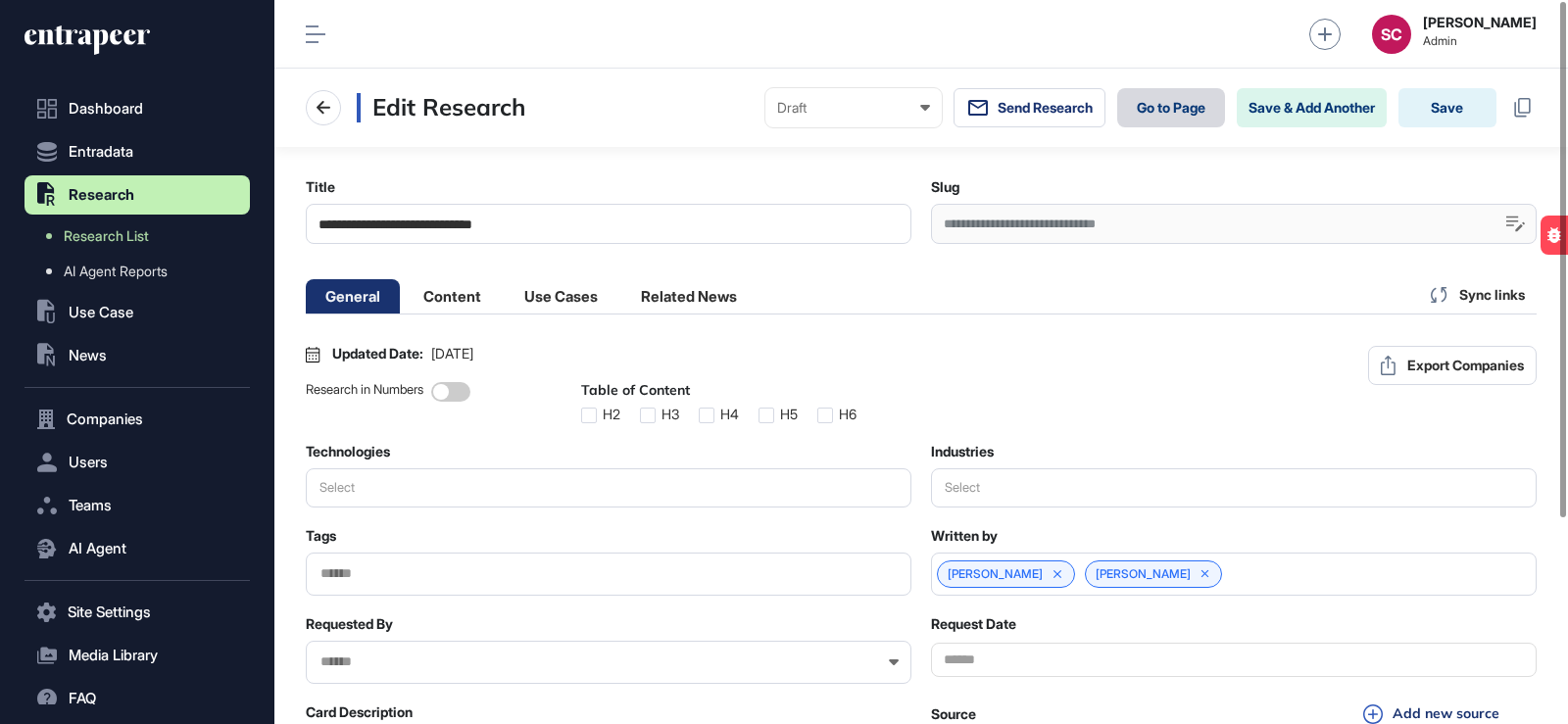
click at [1173, 114] on link "Go to Page" at bounding box center [1171, 107] width 108 height 39
click at [463, 291] on li "Content" at bounding box center [453, 296] width 97 height 35
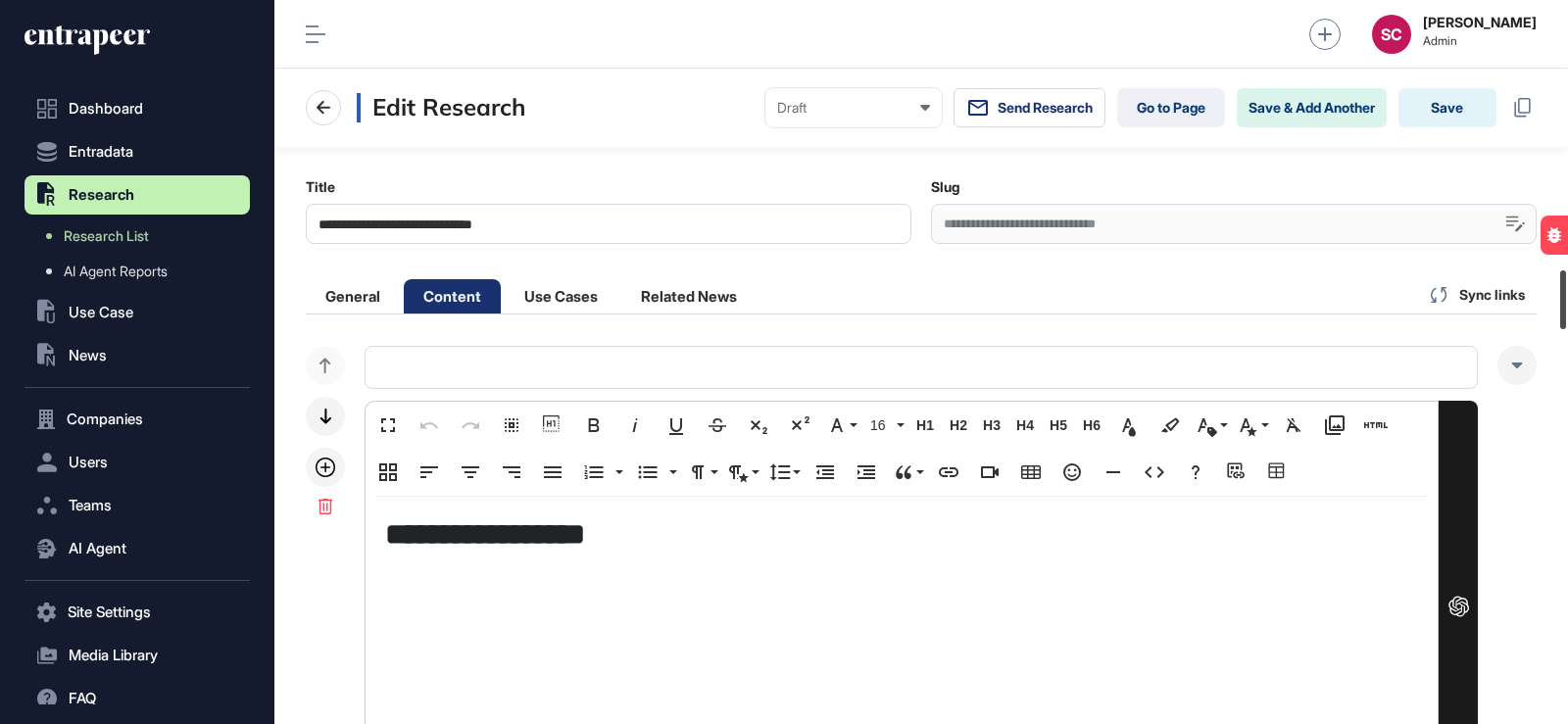
drag, startPoint x: 1558, startPoint y: 43, endPoint x: 1566, endPoint y: 366, distance: 323.1
click at [1566, 320] on div at bounding box center [1563, 299] width 6 height 59
drag, startPoint x: 1567, startPoint y: 387, endPoint x: 1567, endPoint y: 463, distance: 76.0
click at [1566, 394] on div at bounding box center [1563, 367] width 6 height 52
click at [1566, 465] on div at bounding box center [1563, 440] width 6 height 50
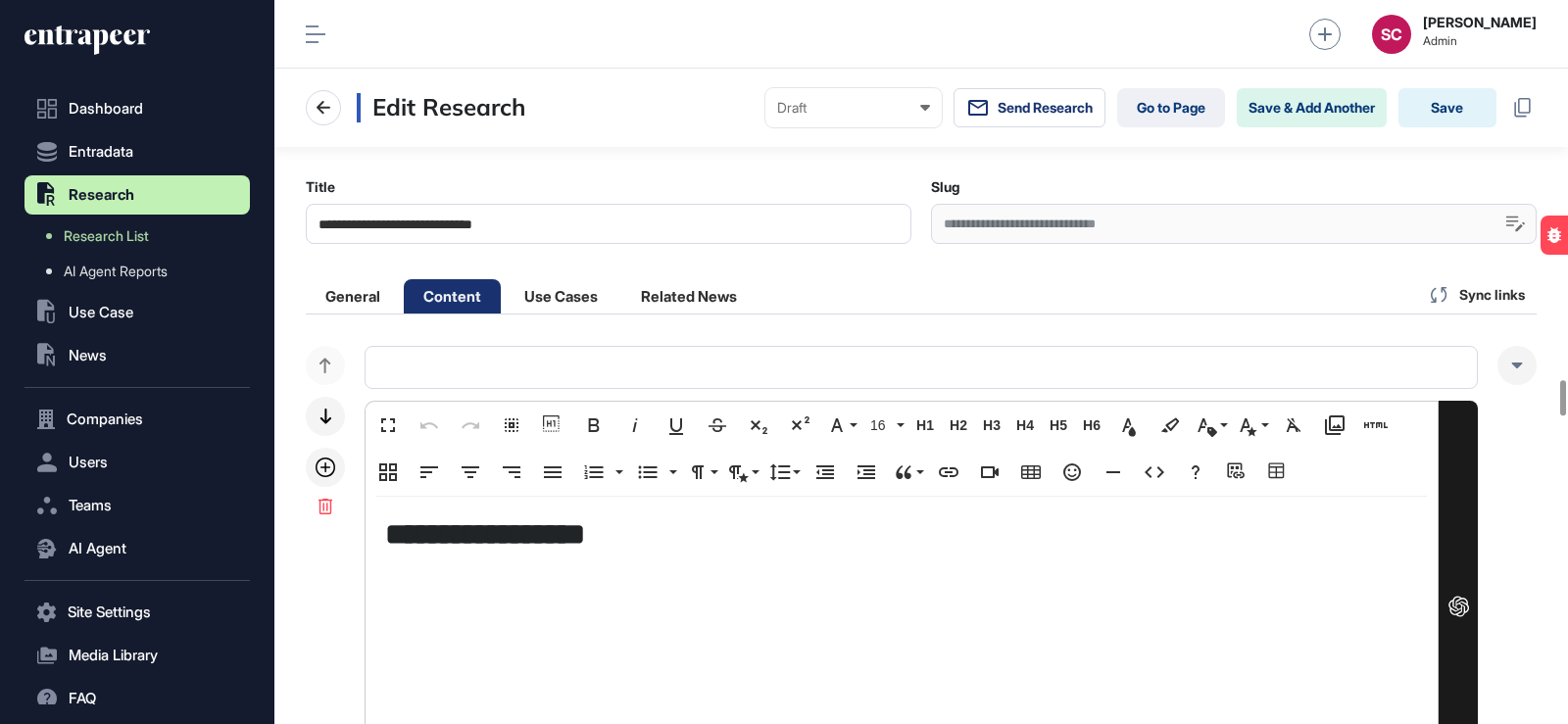
scroll to position [7686, 0]
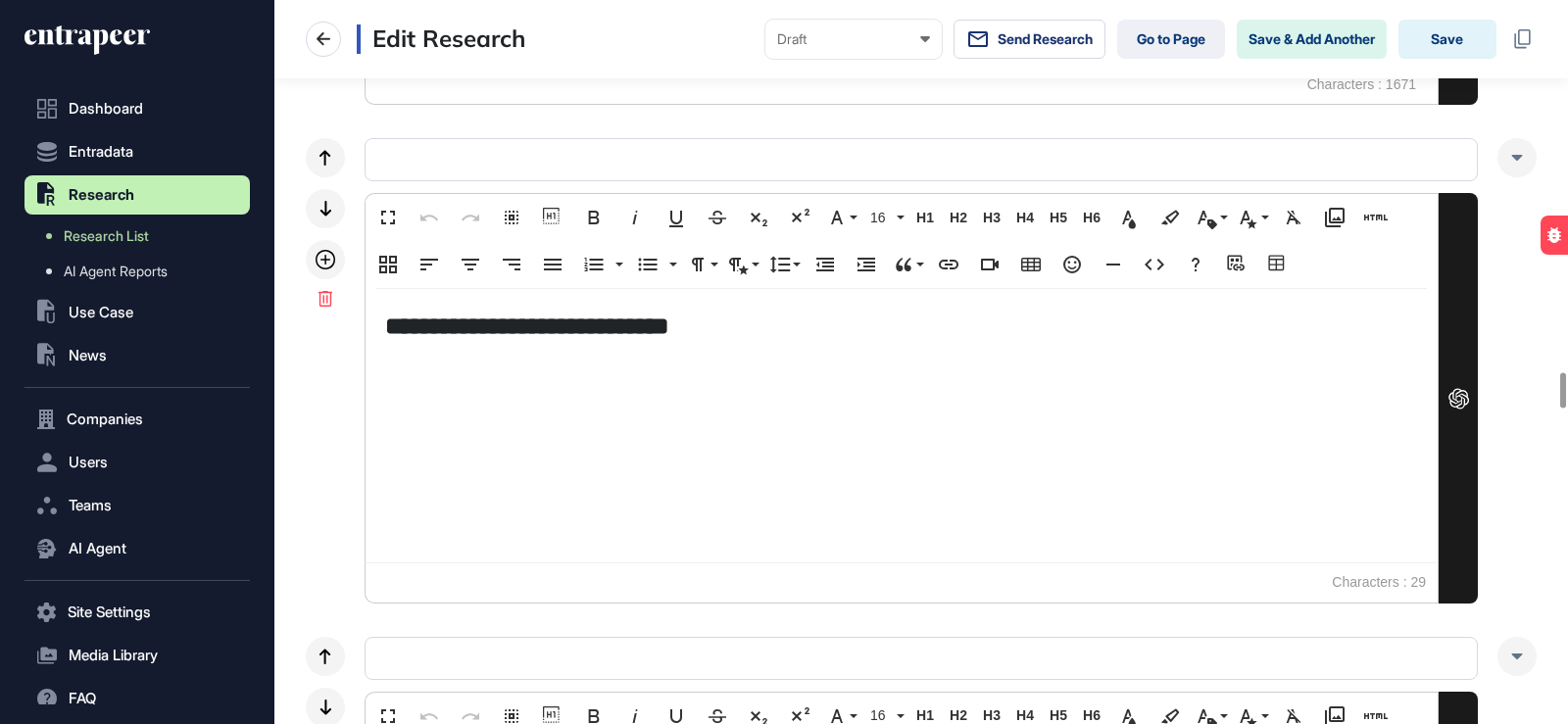
click at [762, 342] on h5 "**********" at bounding box center [902, 326] width 1033 height 35
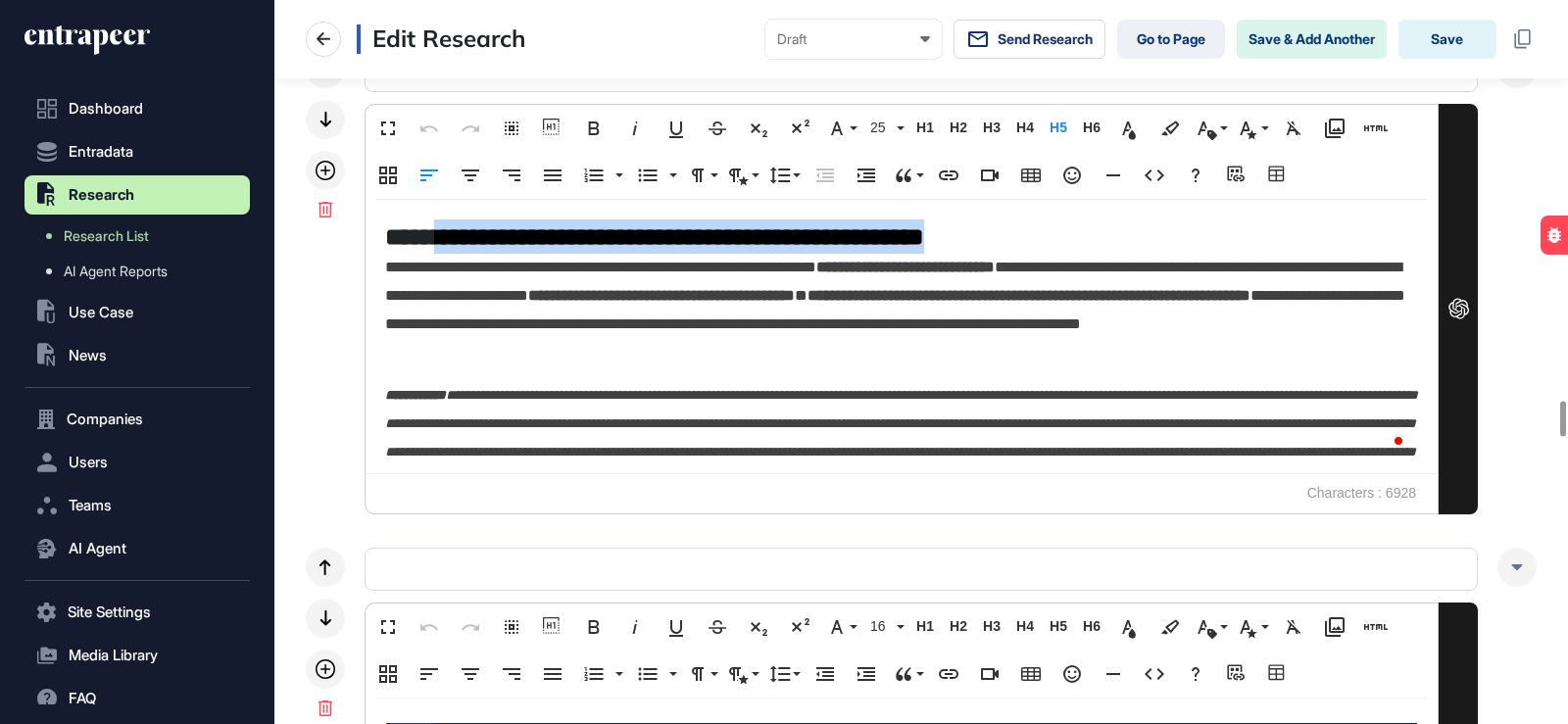
drag, startPoint x: 1046, startPoint y: 247, endPoint x: 435, endPoint y: 233, distance: 611.2
click at [435, 233] on h5 "**********" at bounding box center [897, 236] width 1023 height 35
copy h5 "**********"
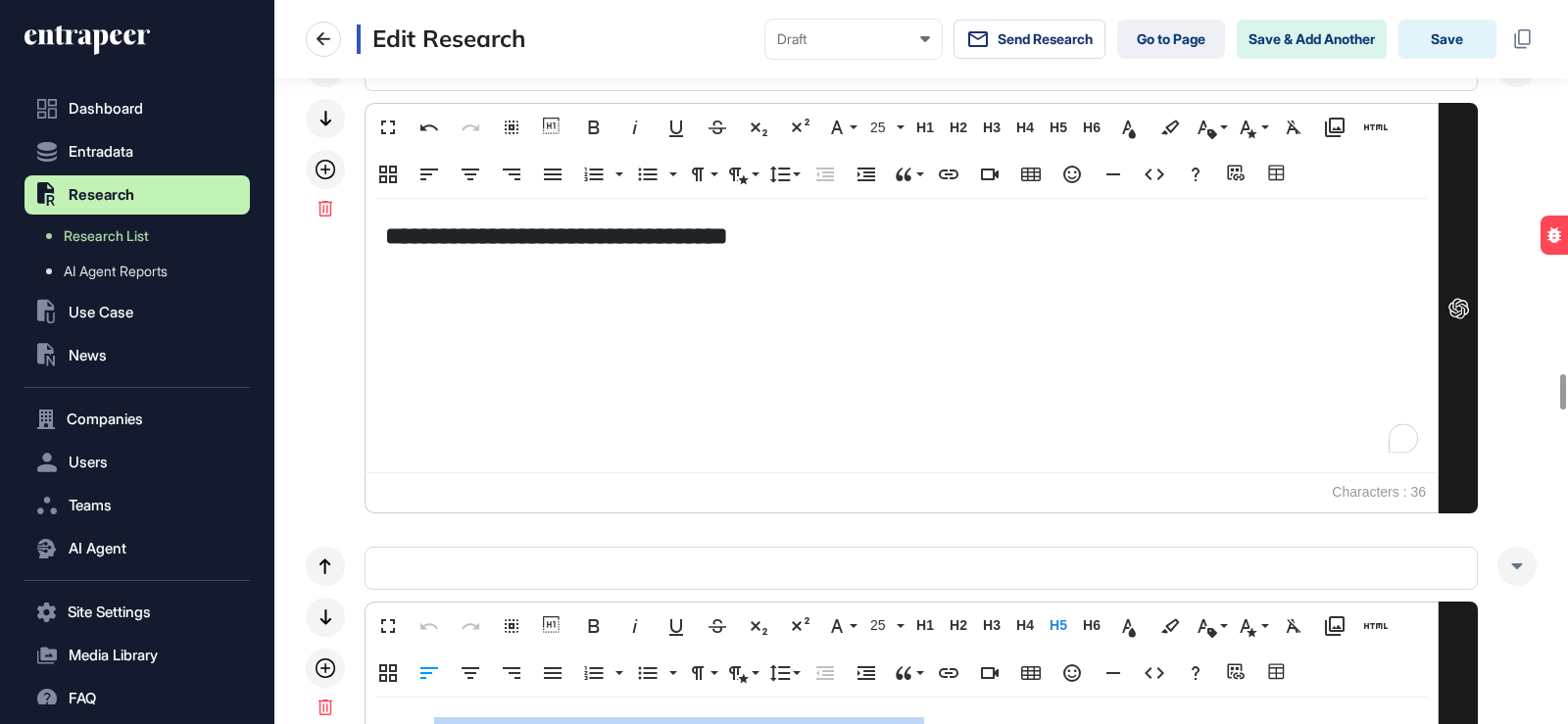
scroll to position [7686, 0]
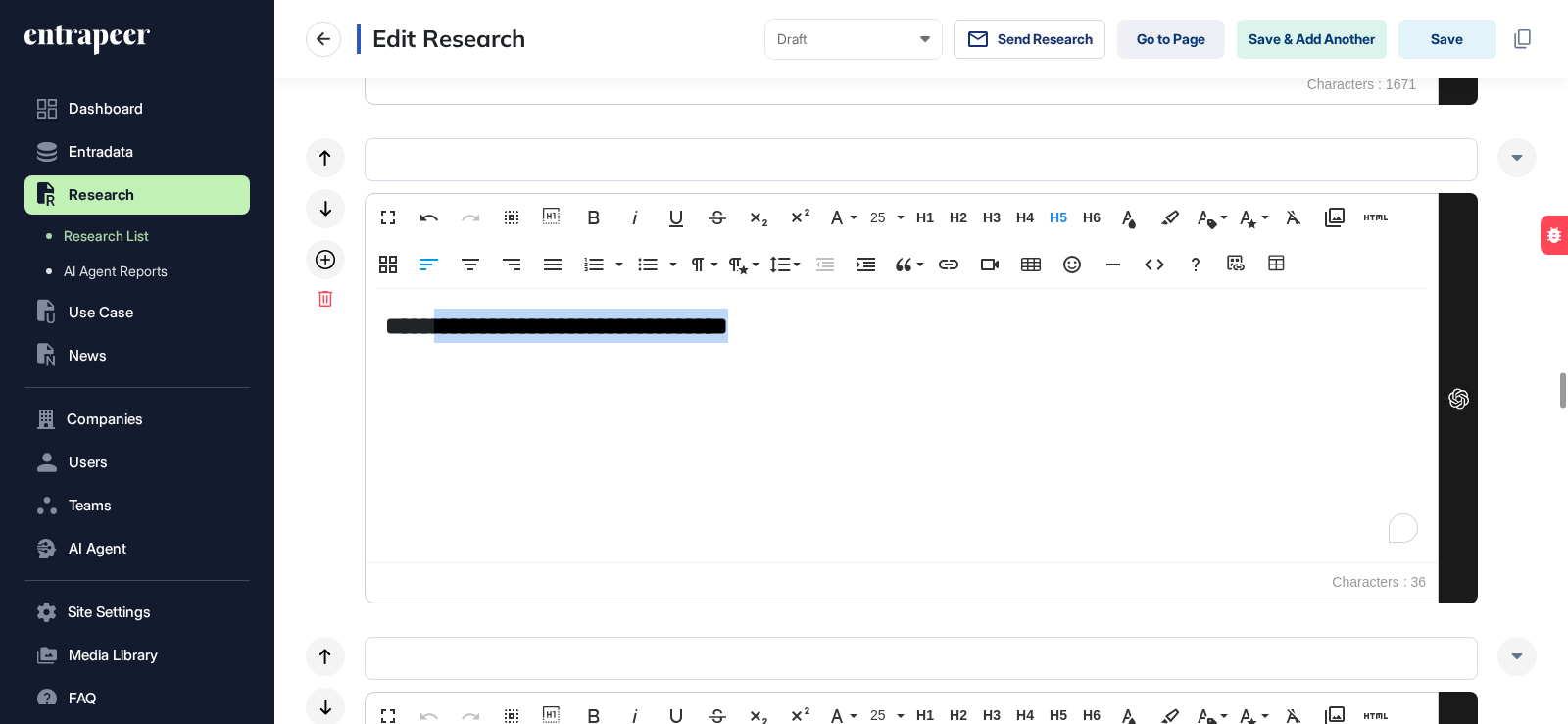
drag, startPoint x: 787, startPoint y: 337, endPoint x: 441, endPoint y: 323, distance: 346.3
click at [441, 323] on h5 "**********" at bounding box center [902, 326] width 1033 height 35
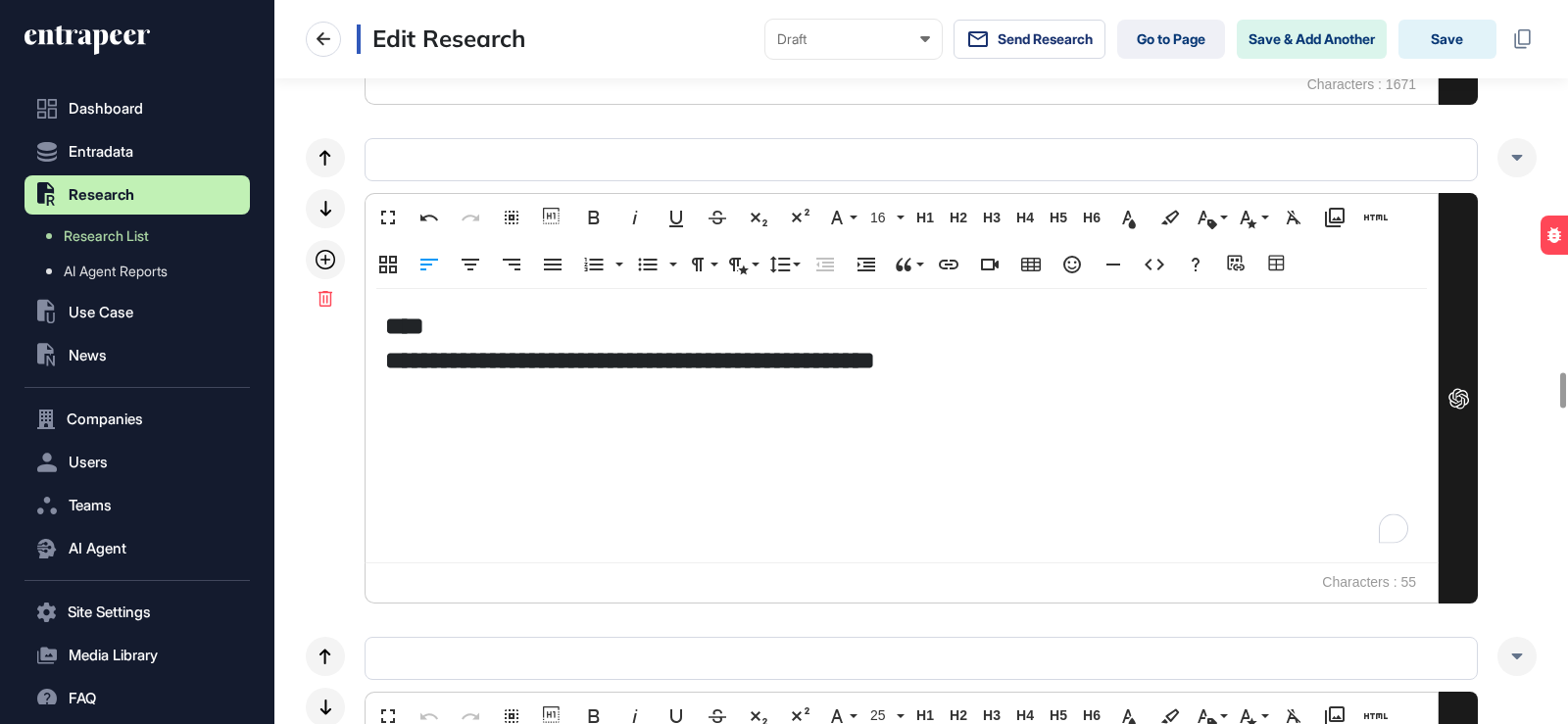
click at [391, 359] on h5 "**********" at bounding box center [897, 360] width 1023 height 35
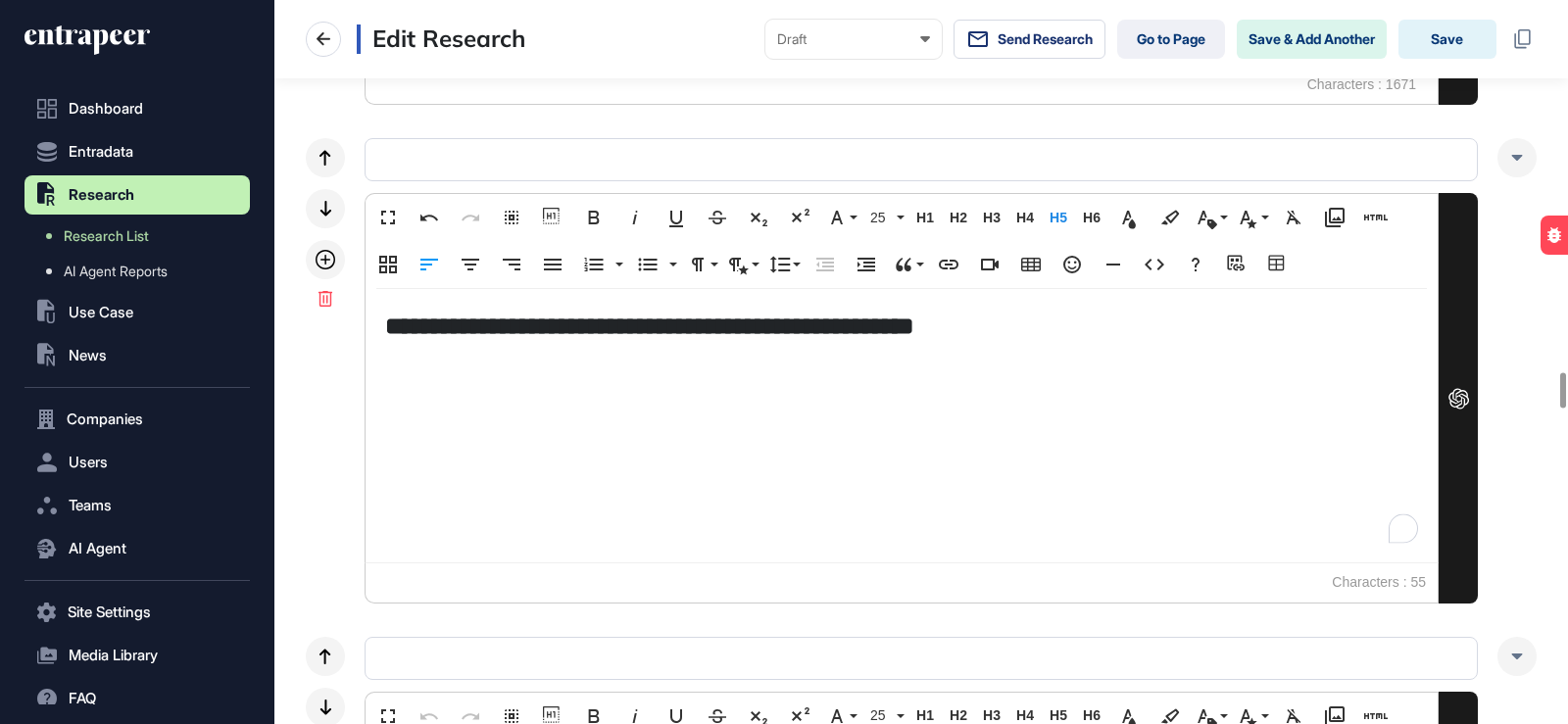
click at [391, 362] on p "To enrich screen reader interactions, please activate Accessibility in Grammarl…" at bounding box center [902, 357] width 1033 height 29
click at [427, 330] on h5 "**********" at bounding box center [902, 326] width 1033 height 35
click at [414, 360] on p "To enrich screen reader interactions, please activate Accessibility in Grammarl…" at bounding box center [902, 357] width 1033 height 29
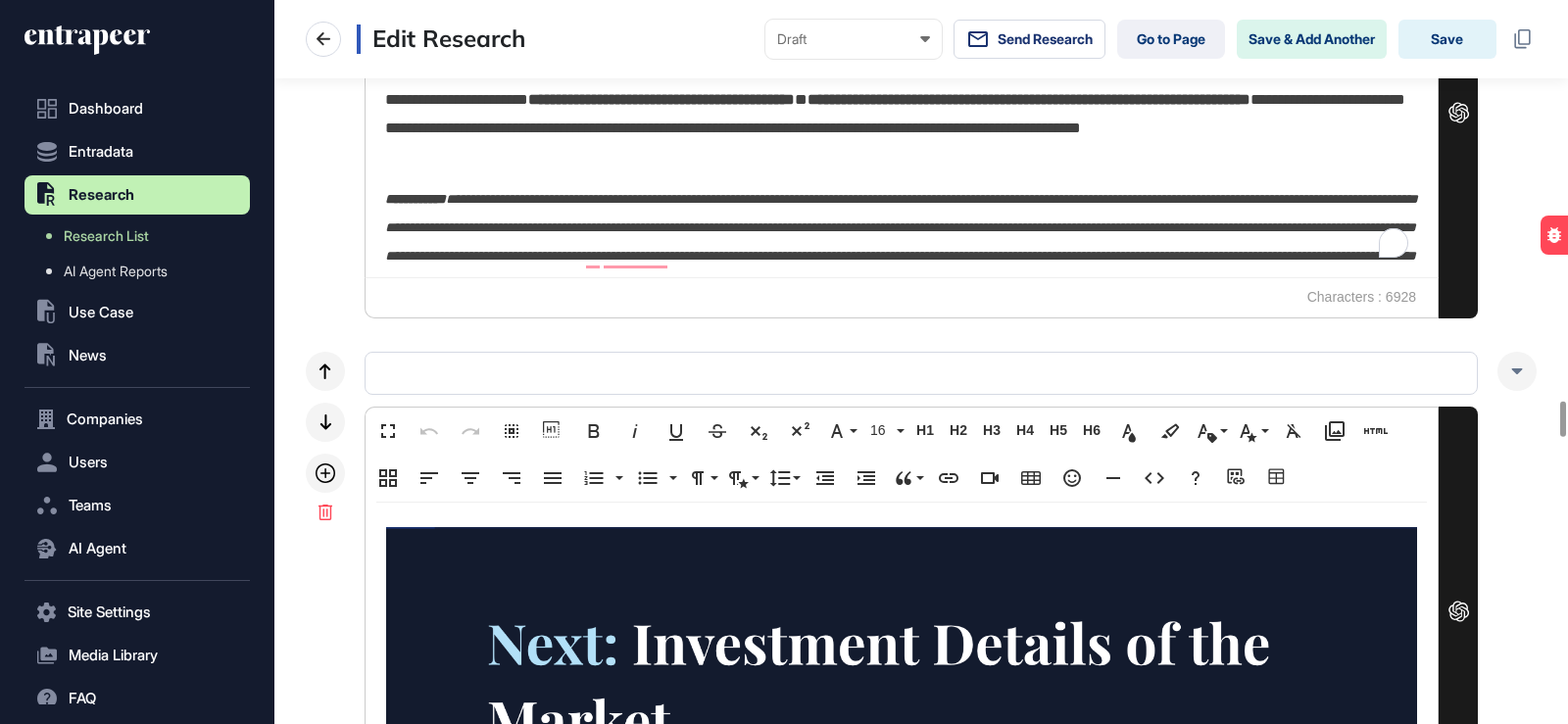
scroll to position [8274, 0]
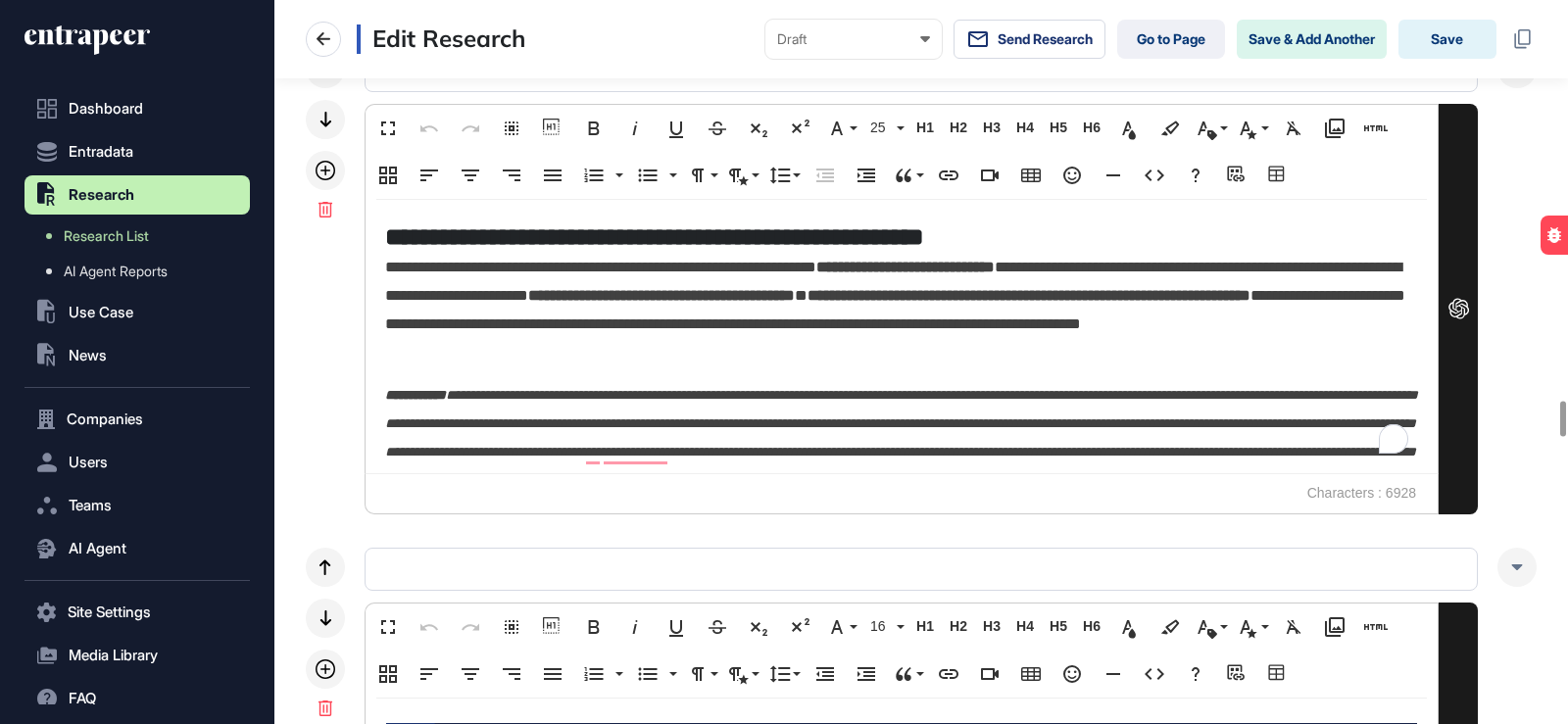
click at [488, 350] on p "**********" at bounding box center [897, 311] width 1023 height 113
click at [331, 209] on icon at bounding box center [326, 210] width 14 height 16
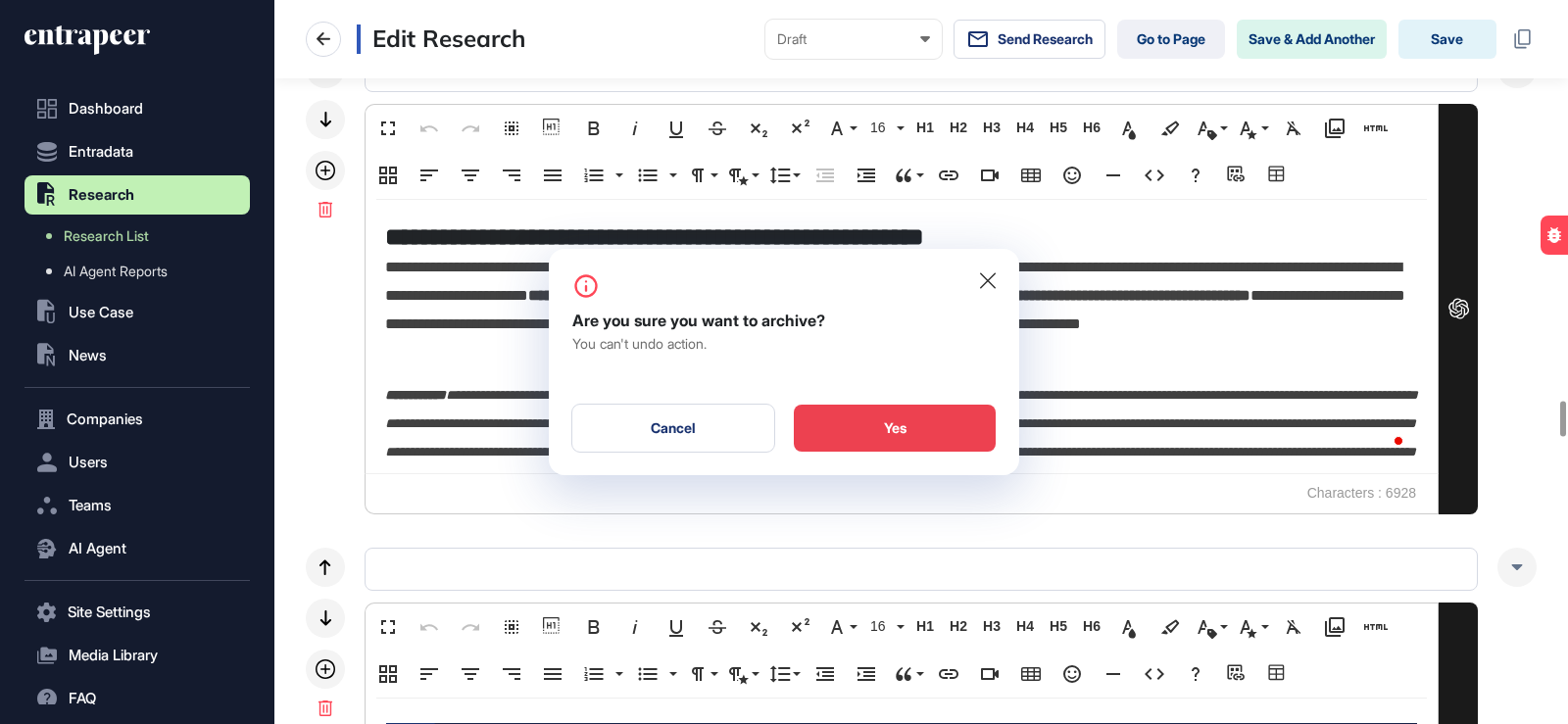
click at [872, 439] on div "Yes" at bounding box center [894, 428] width 202 height 47
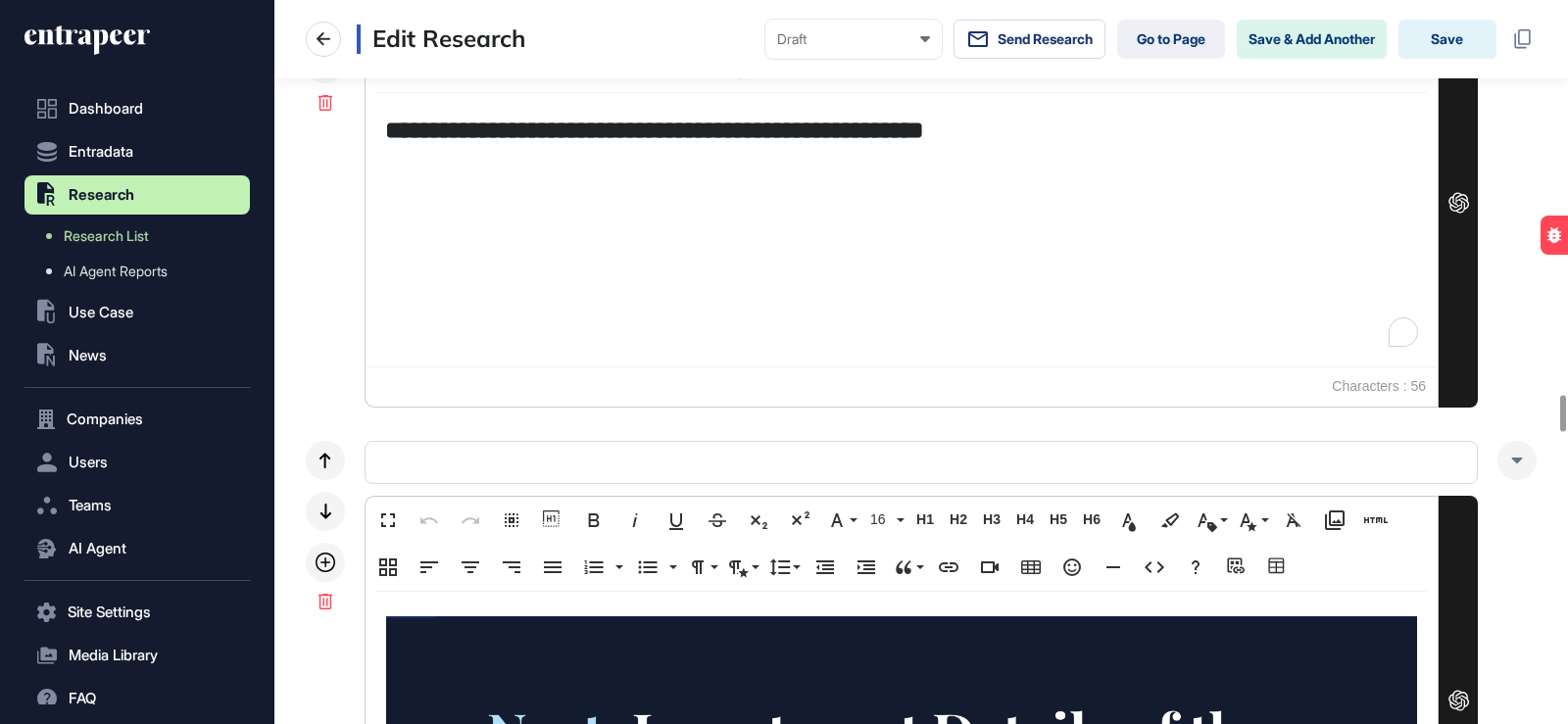
scroll to position [7784, 0]
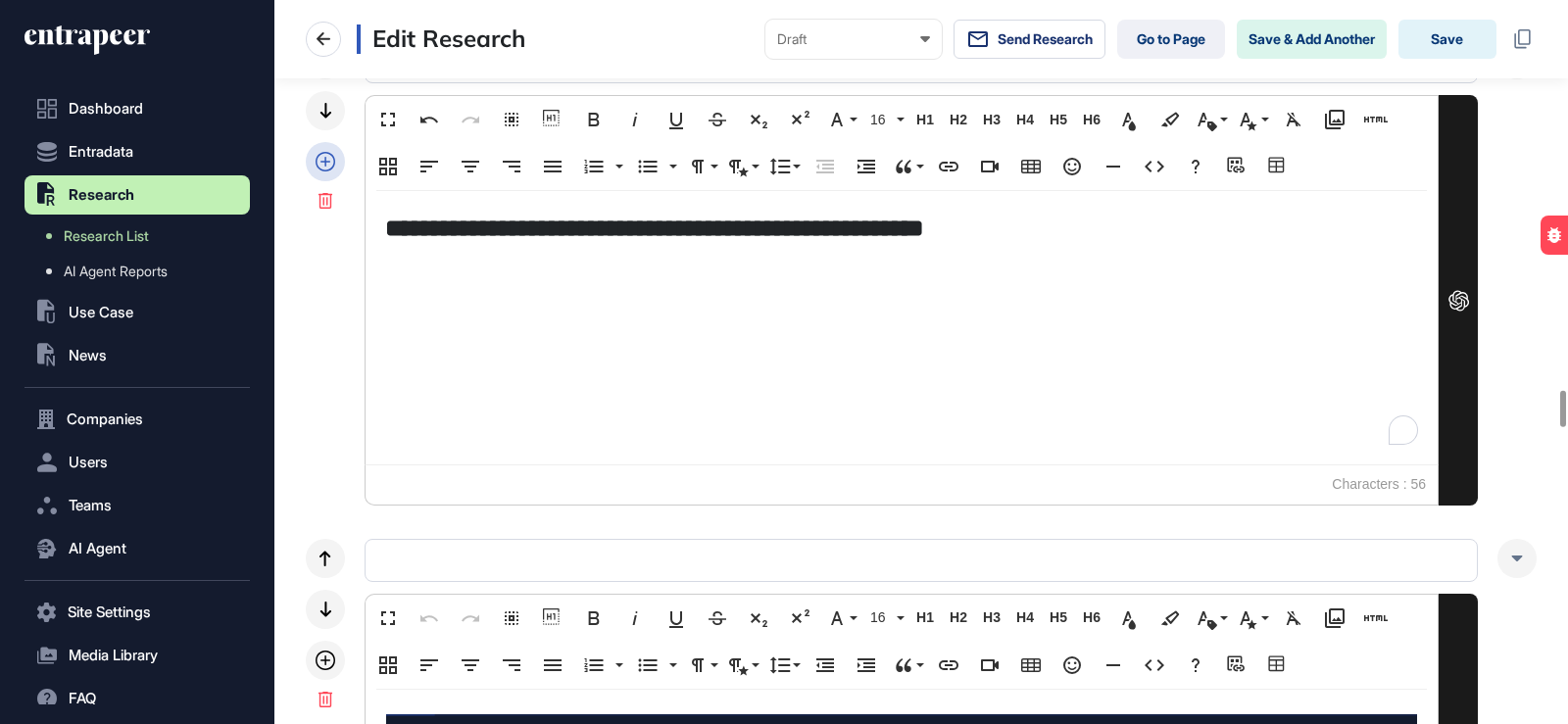
click at [322, 164] on icon at bounding box center [326, 162] width 20 height 20
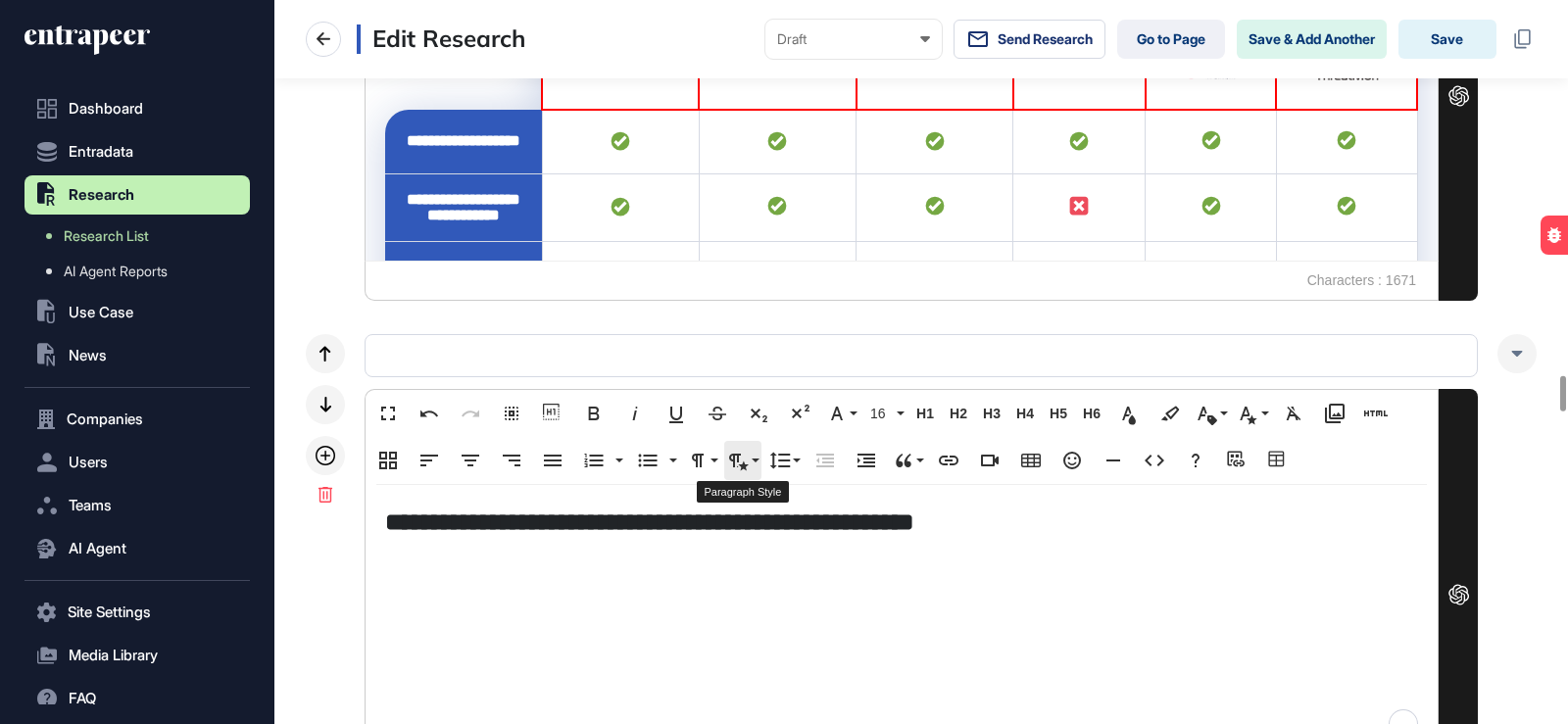
scroll to position [7883, 0]
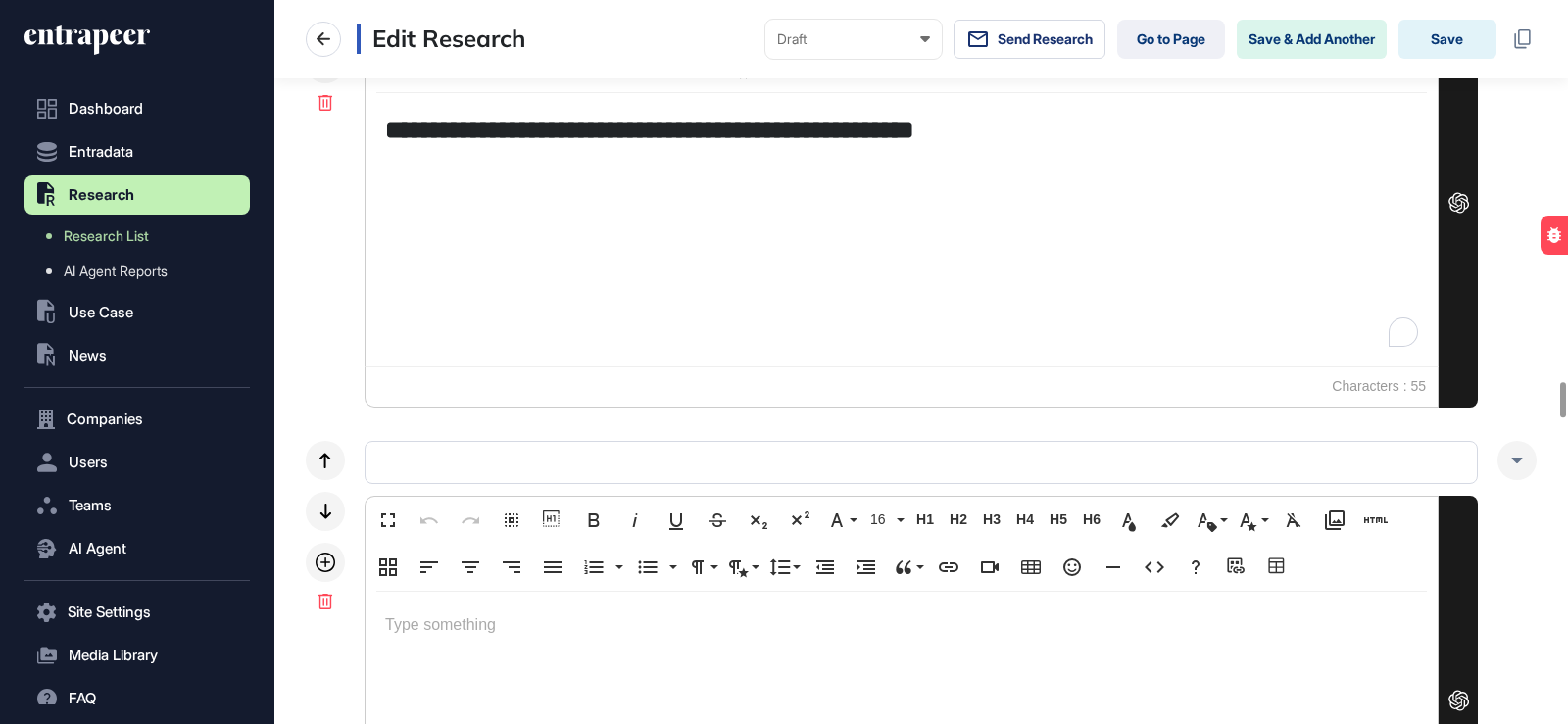
click at [425, 133] on h5 "**********" at bounding box center [902, 130] width 1033 height 35
click at [434, 617] on p at bounding box center [902, 626] width 1033 height 29
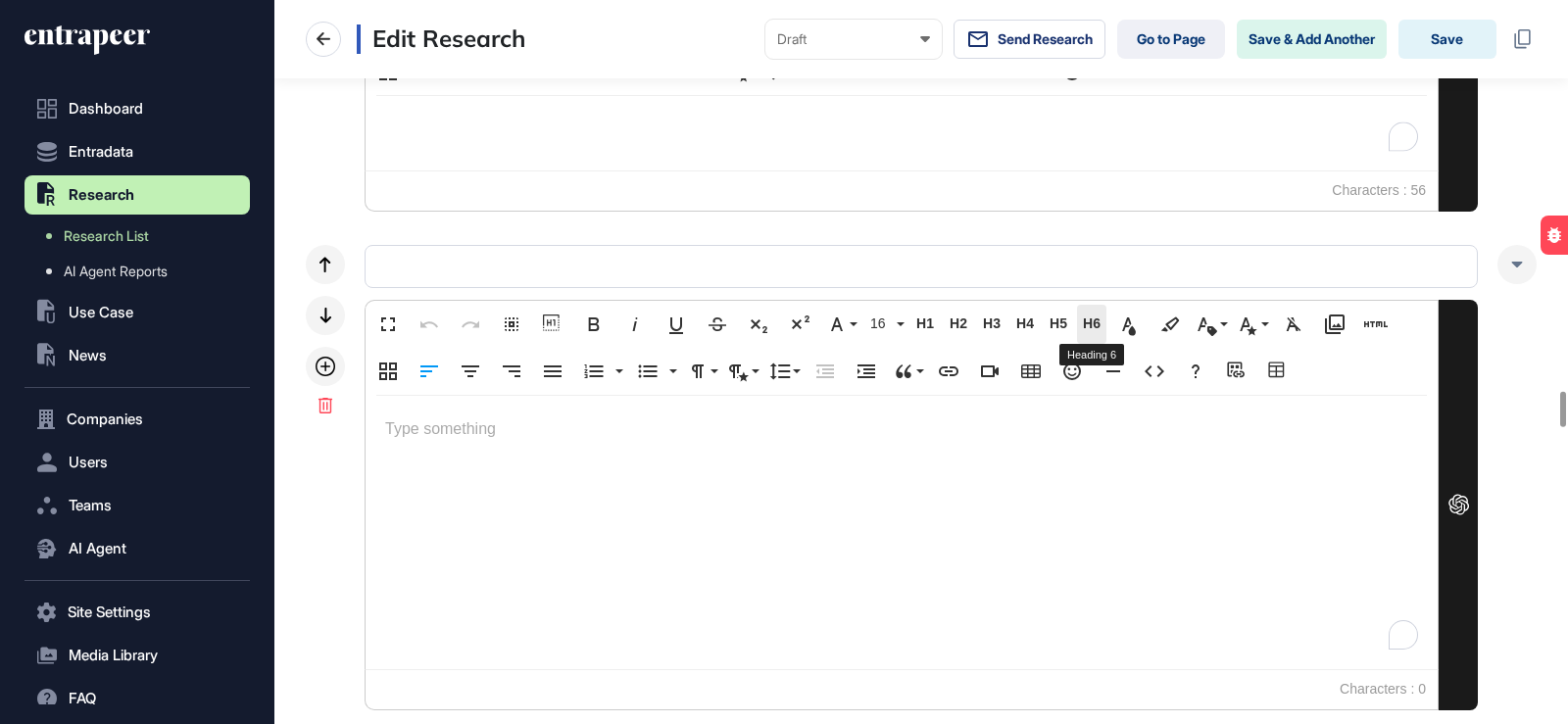
click at [1094, 330] on span "H6" at bounding box center [1092, 324] width 30 height 17
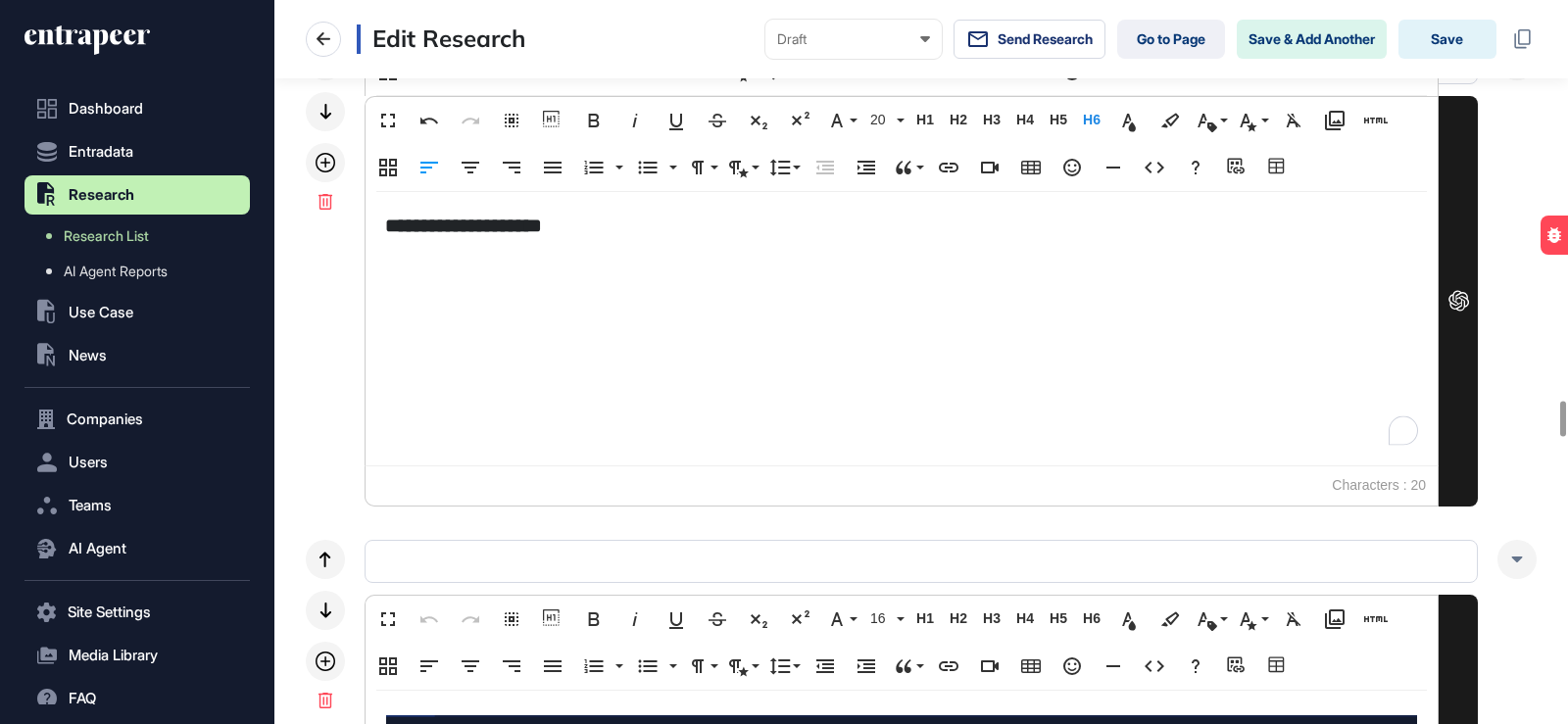
scroll to position [8274, 0]
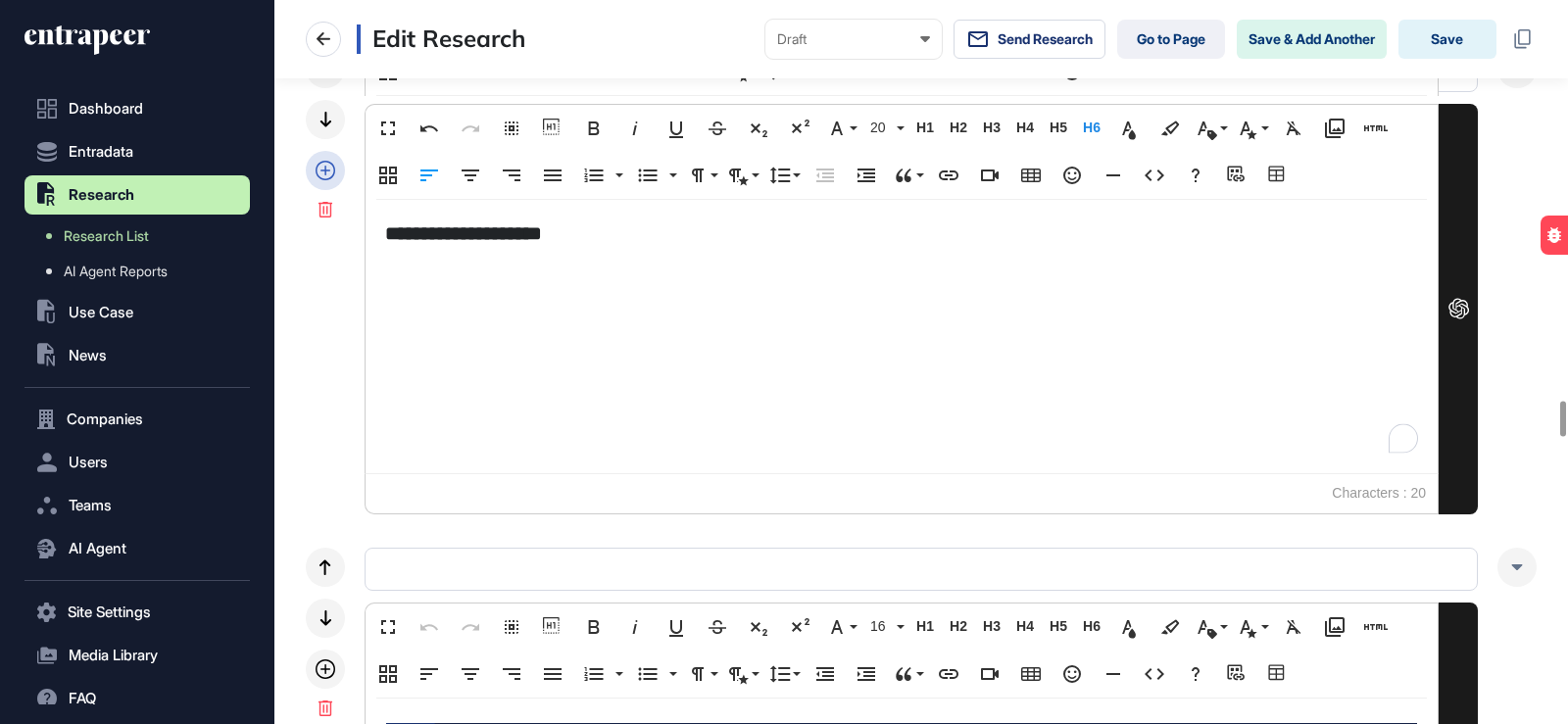
click at [324, 171] on icon at bounding box center [326, 171] width 20 height 20
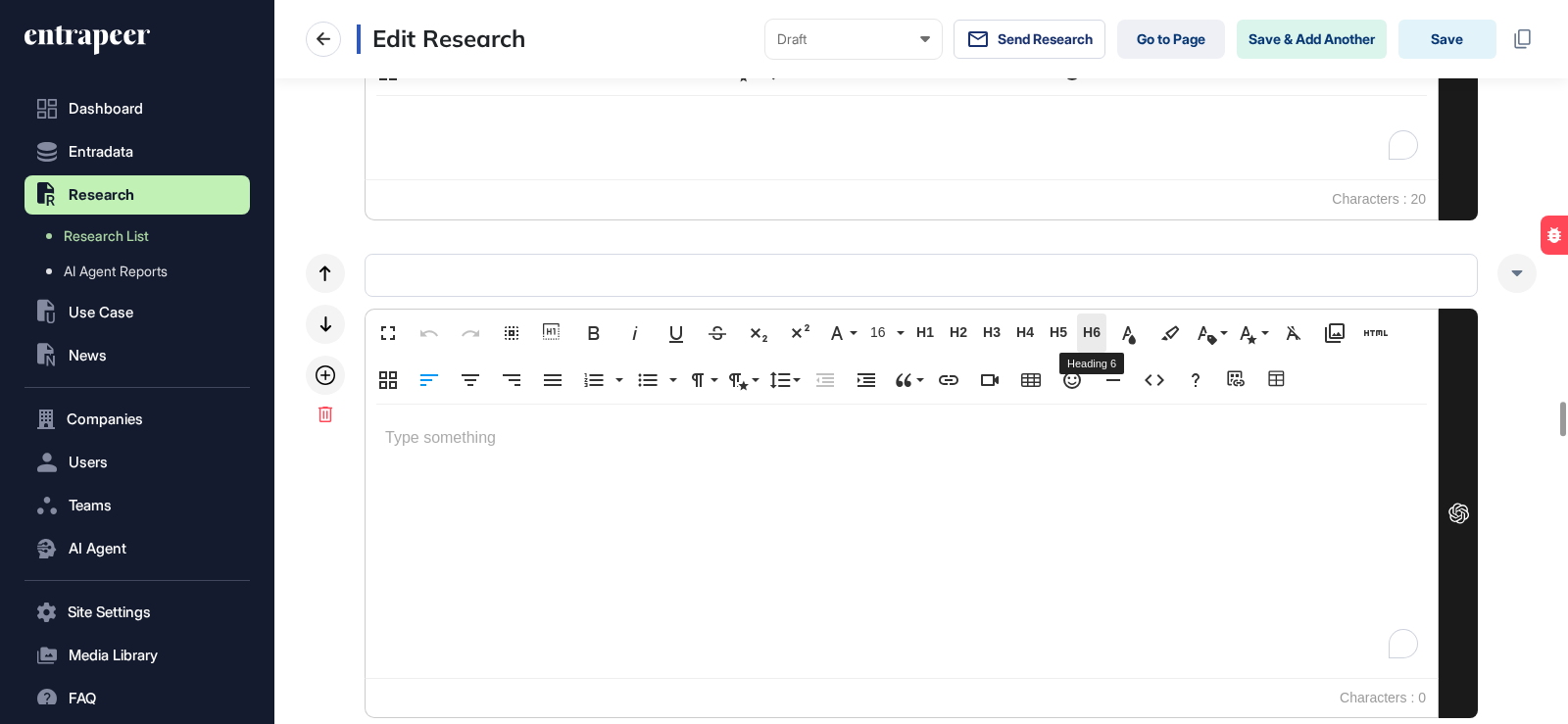
click at [1096, 335] on span "H6" at bounding box center [1092, 333] width 30 height 17
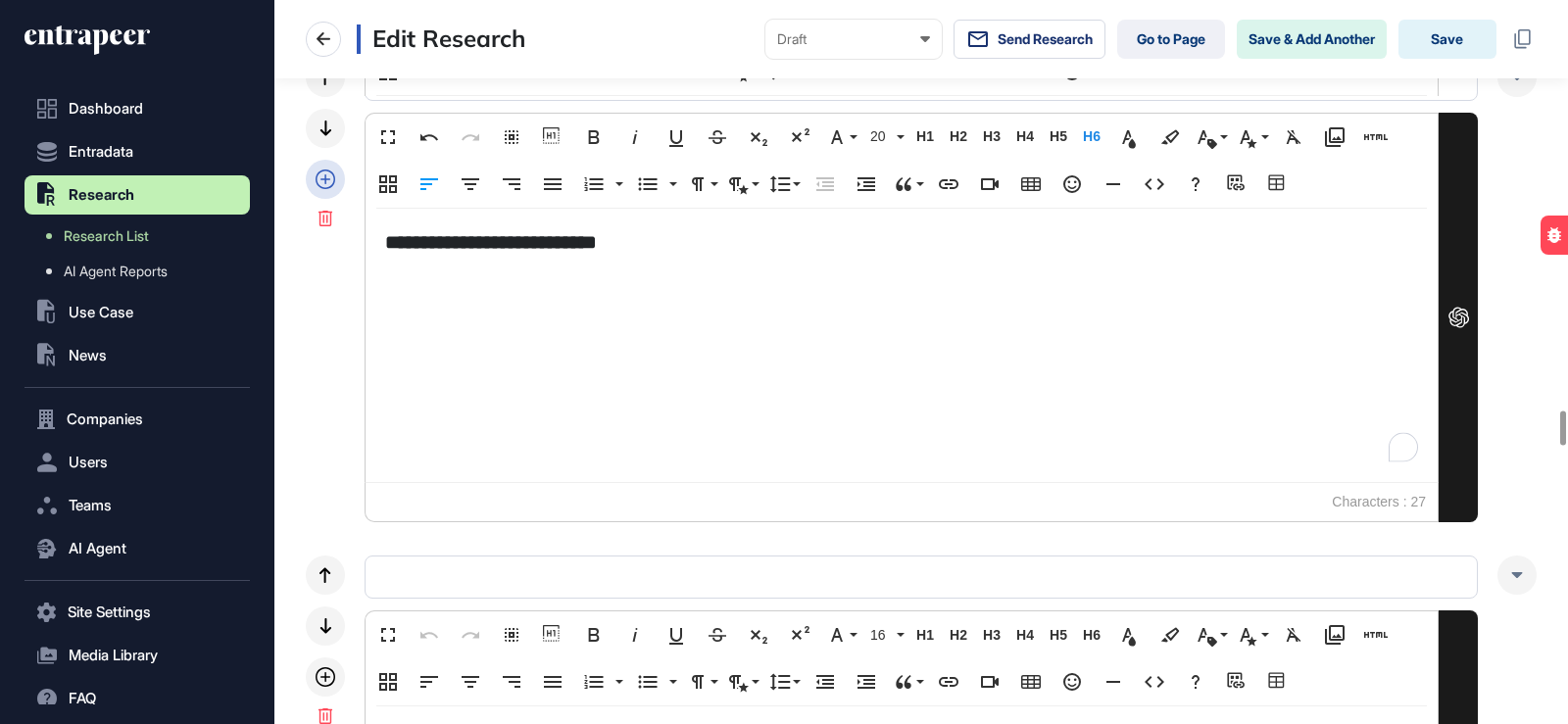
click at [326, 182] on icon at bounding box center [326, 180] width 20 height 20
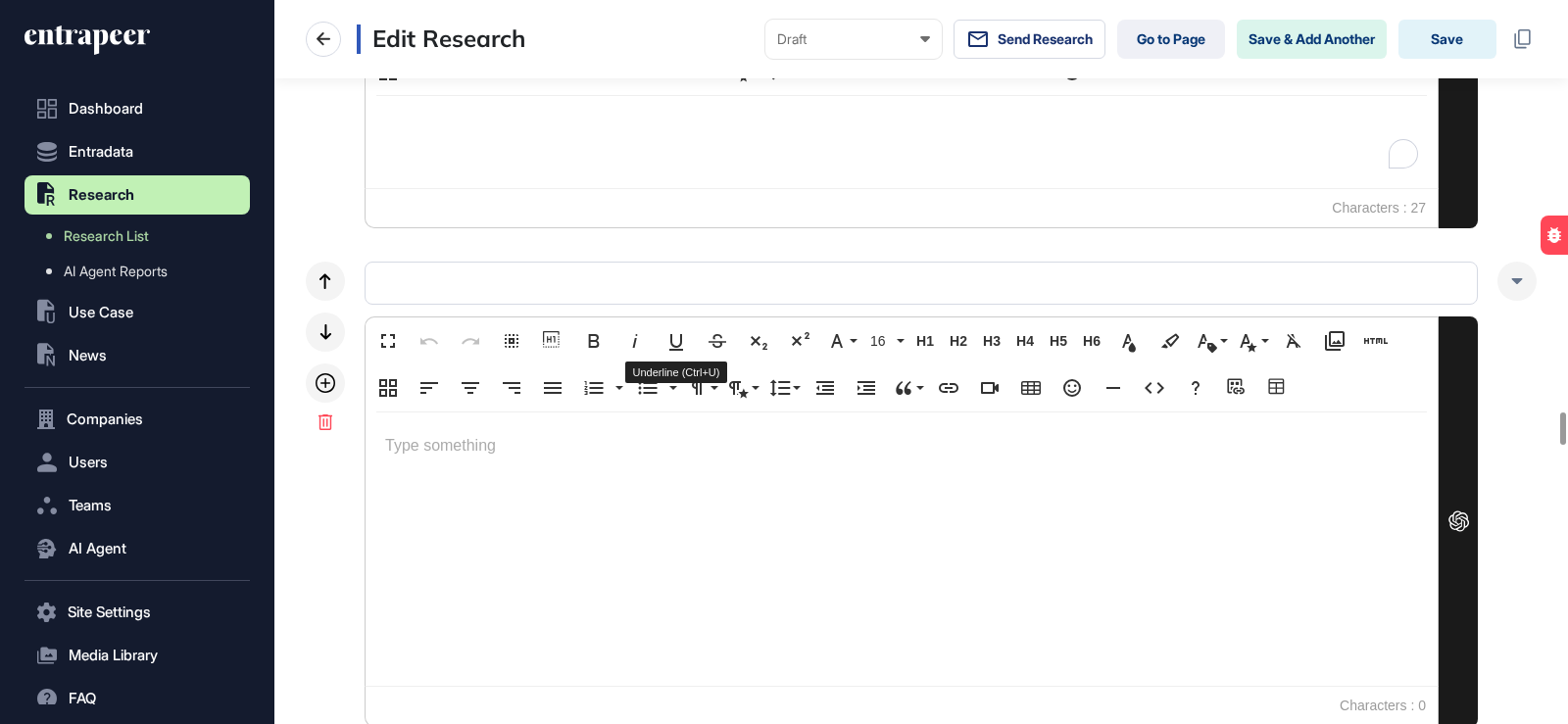
scroll to position [9157, 0]
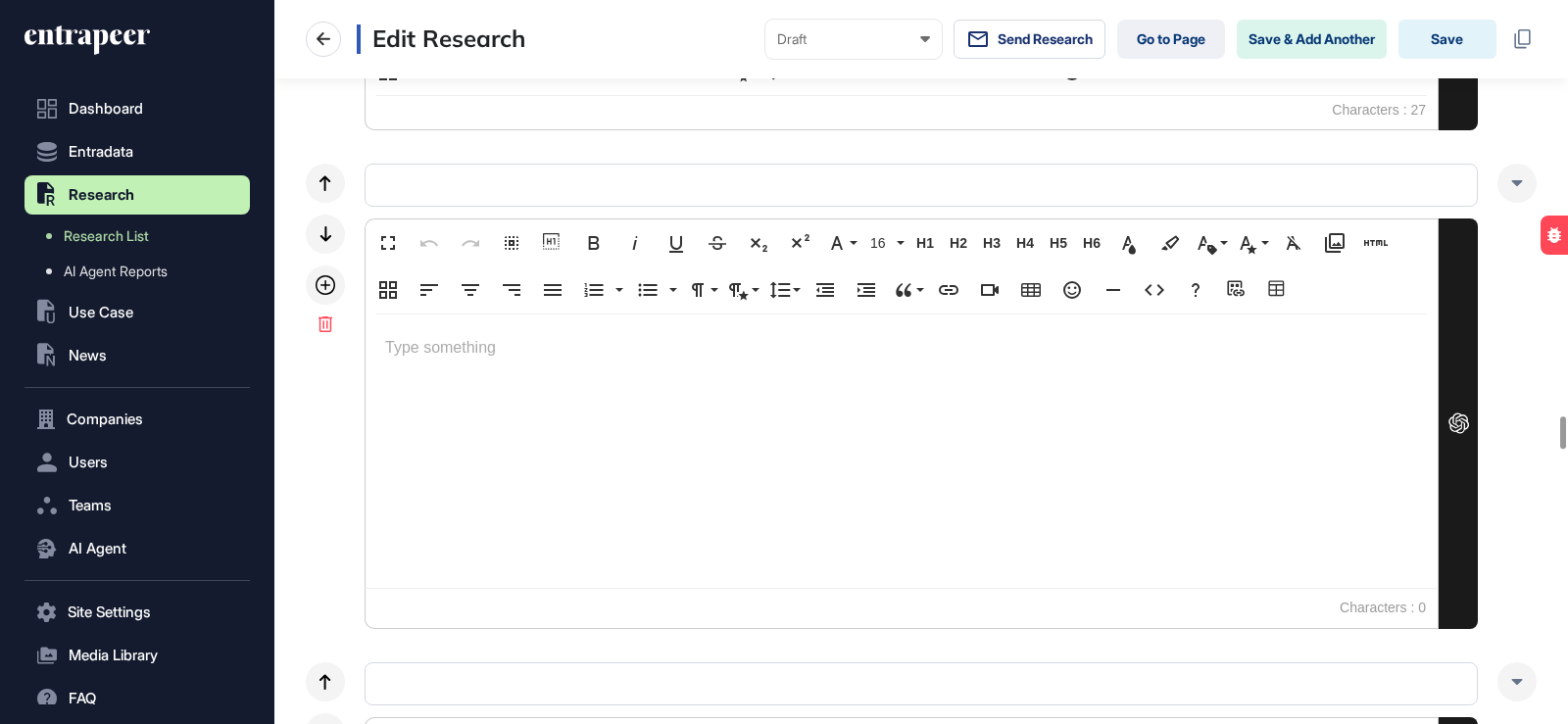
click at [615, 336] on p at bounding box center [902, 349] width 1033 height 29
drag, startPoint x: 665, startPoint y: 348, endPoint x: 429, endPoint y: 337, distance: 236.3
click at [377, 362] on div "**********" at bounding box center [902, 451] width 1072 height 273
click at [1086, 241] on span "H6" at bounding box center [1092, 243] width 30 height 17
click at [318, 287] on icon at bounding box center [326, 285] width 20 height 20
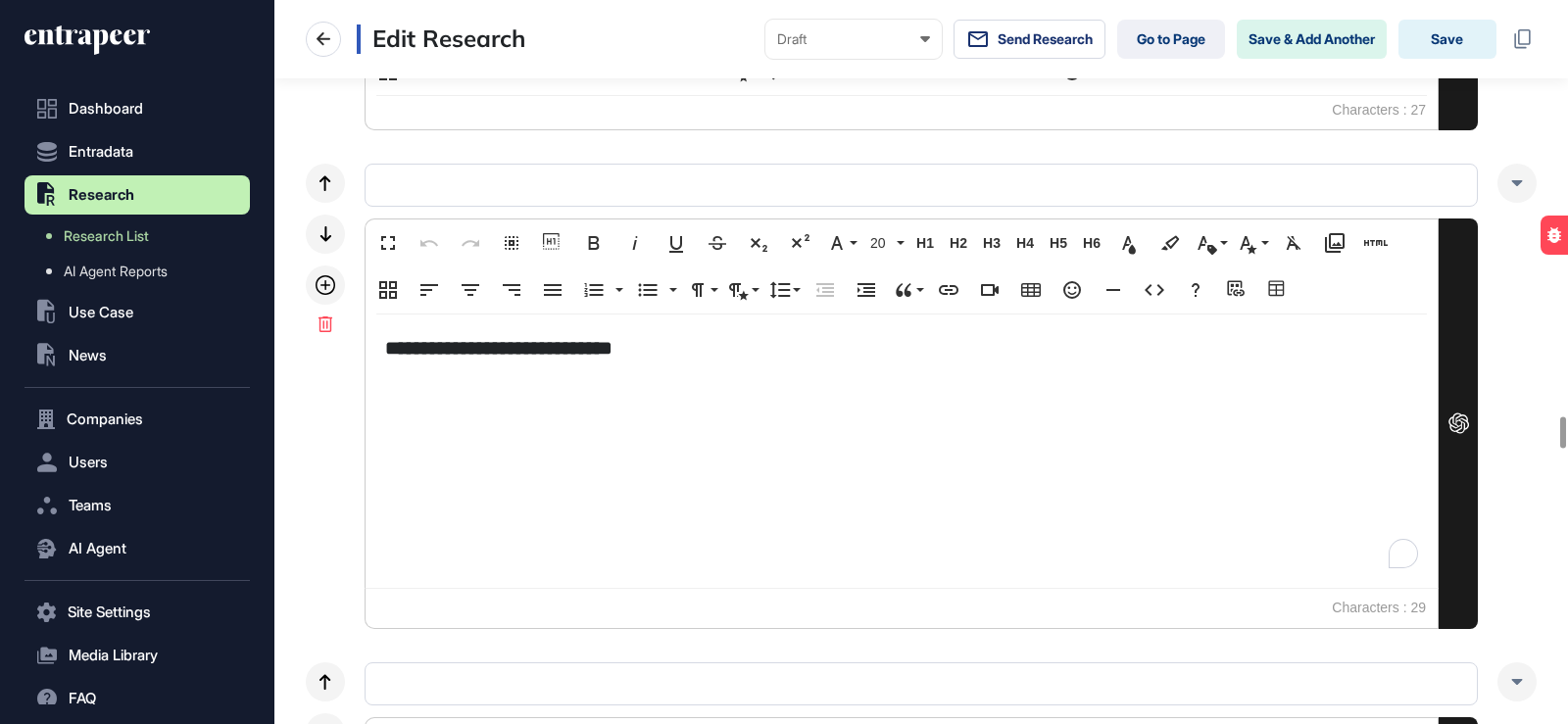
scroll to position [9451, 0]
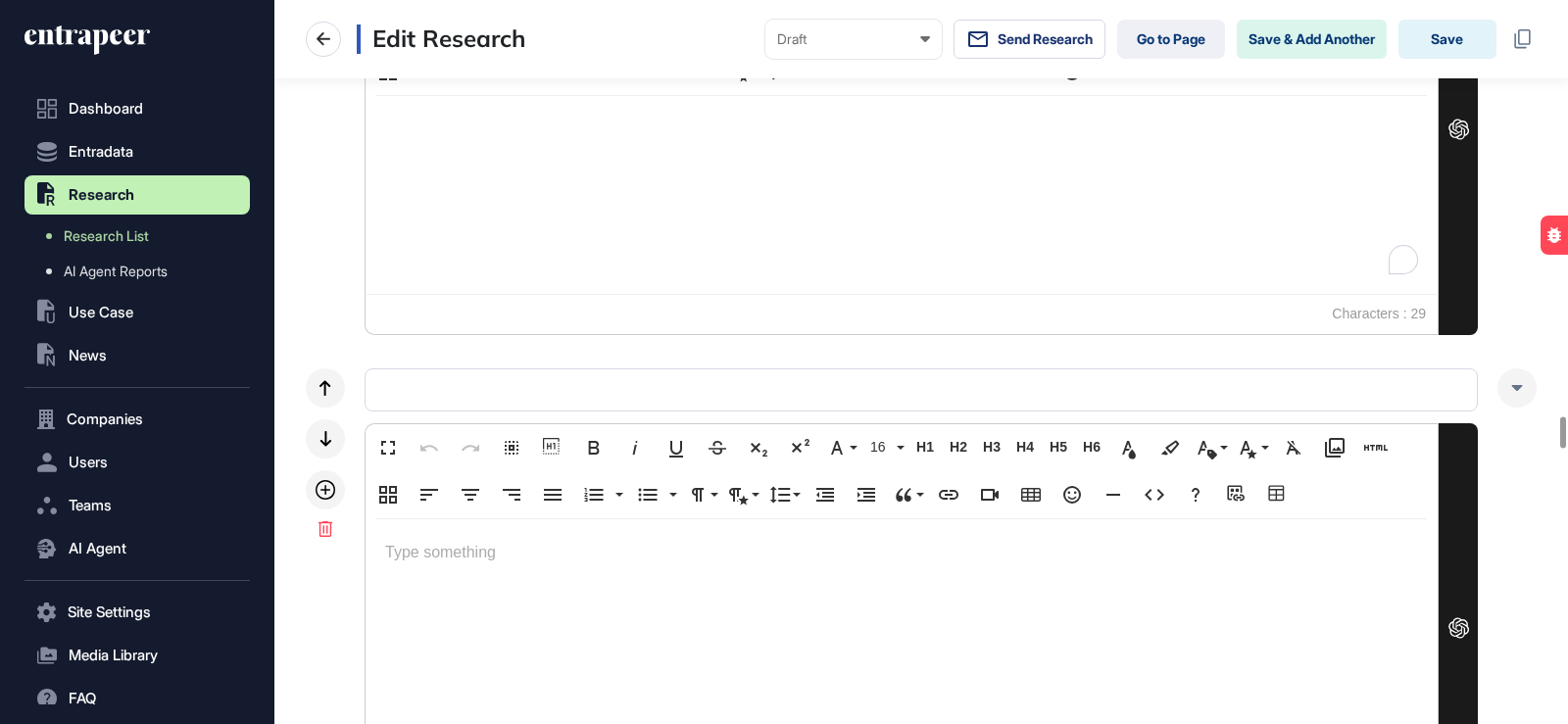
click at [501, 543] on p at bounding box center [902, 553] width 1033 height 29
drag, startPoint x: 644, startPoint y: 545, endPoint x: 296, endPoint y: 552, distance: 348.1
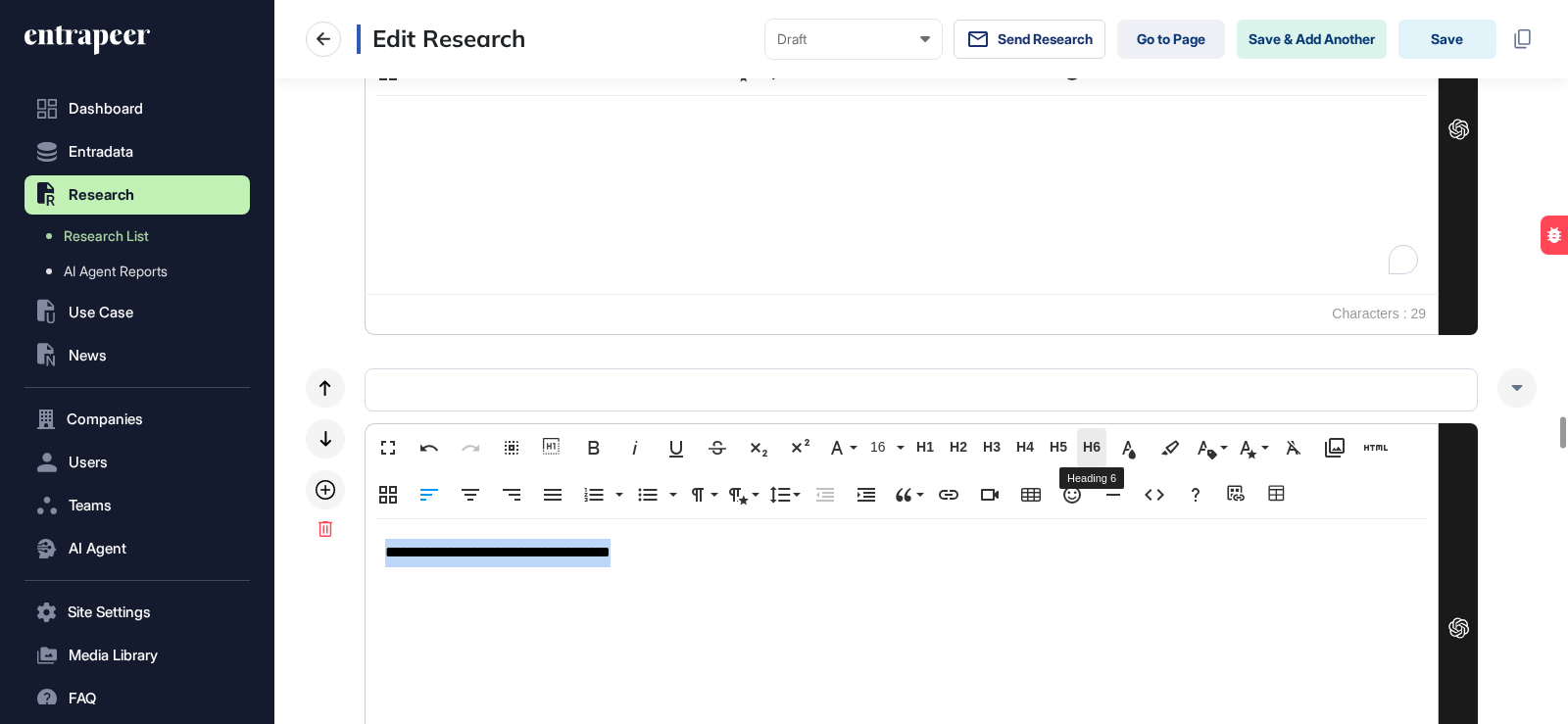
click at [1099, 446] on span "H6" at bounding box center [1092, 447] width 30 height 17
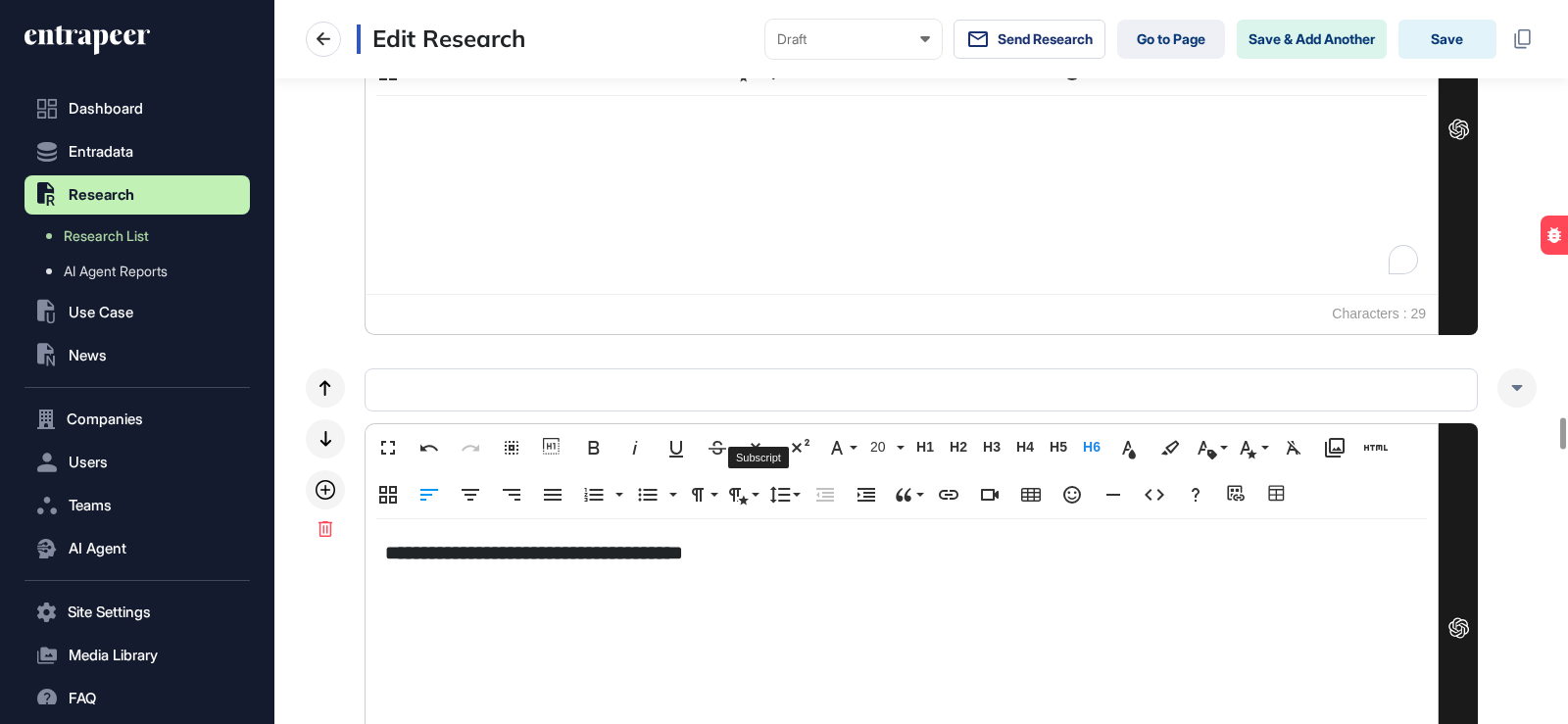
scroll to position [9843, 0]
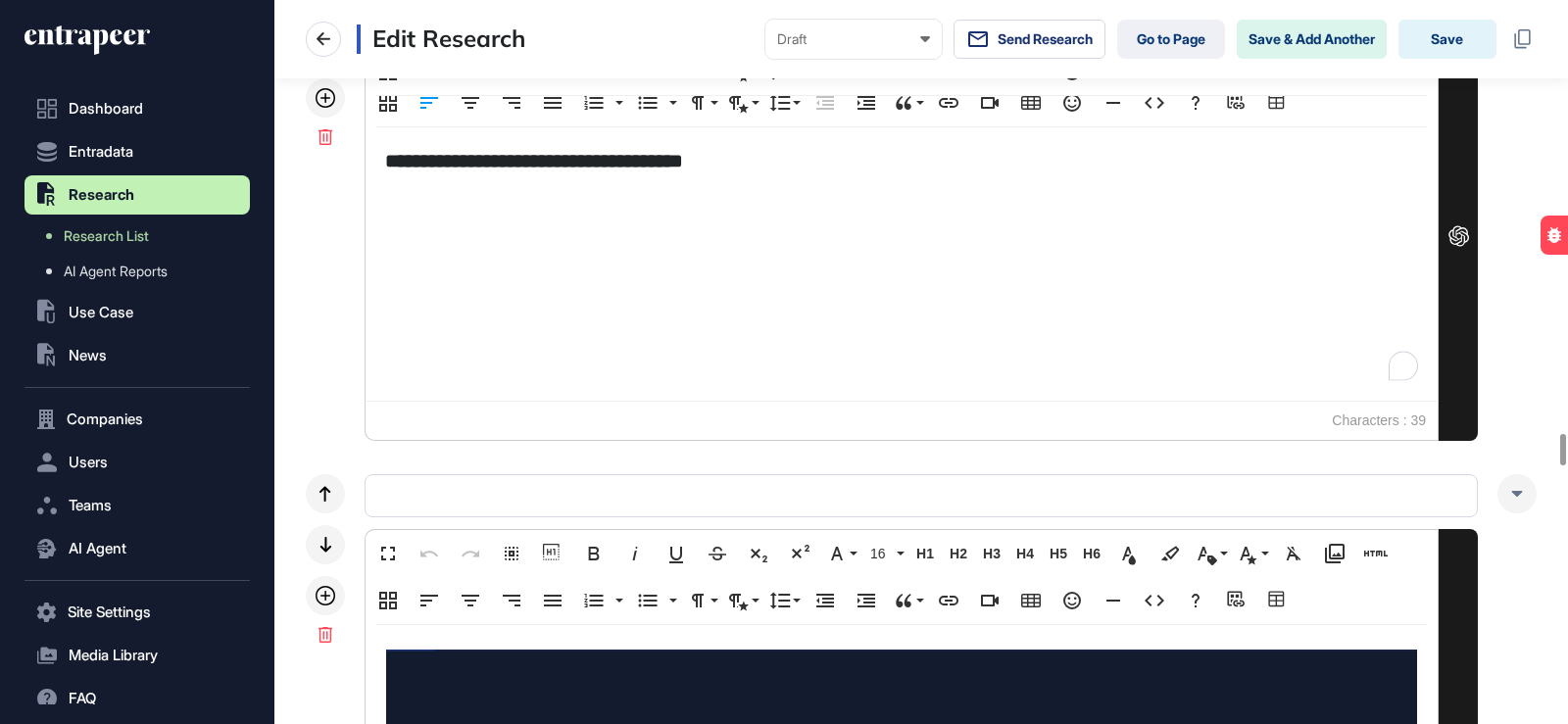
click at [582, 280] on div "**********" at bounding box center [902, 263] width 1072 height 273
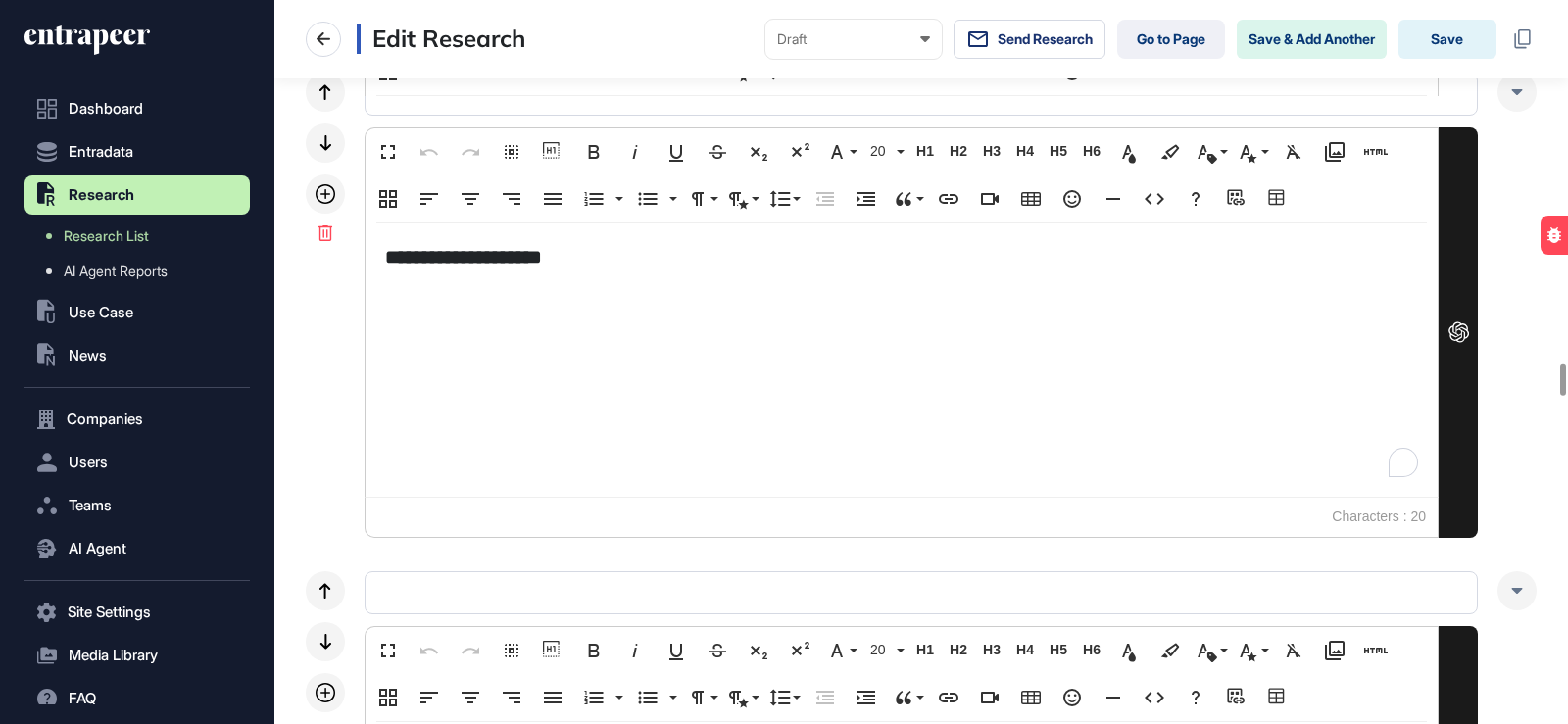
scroll to position [7784, 0]
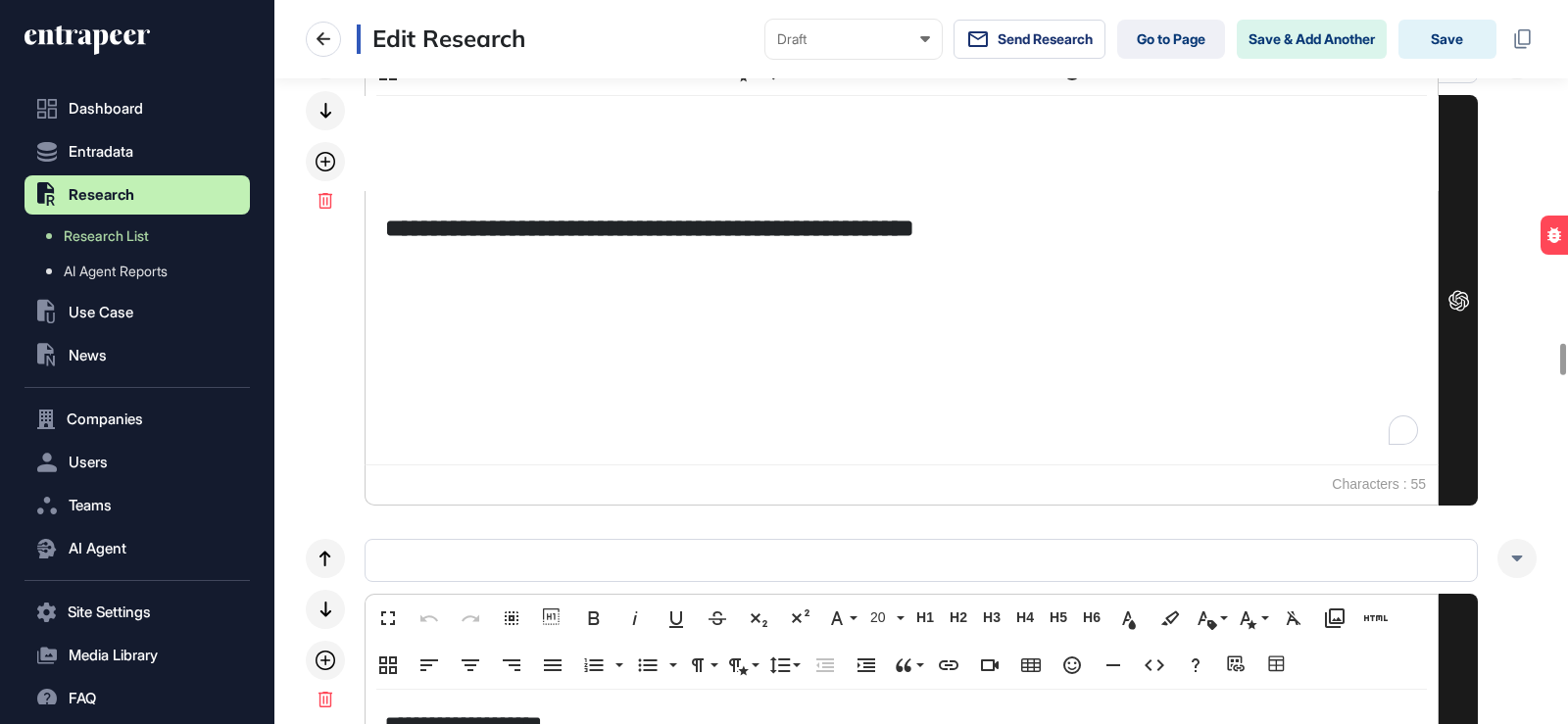
click at [714, 358] on div "**********" at bounding box center [902, 327] width 1072 height 273
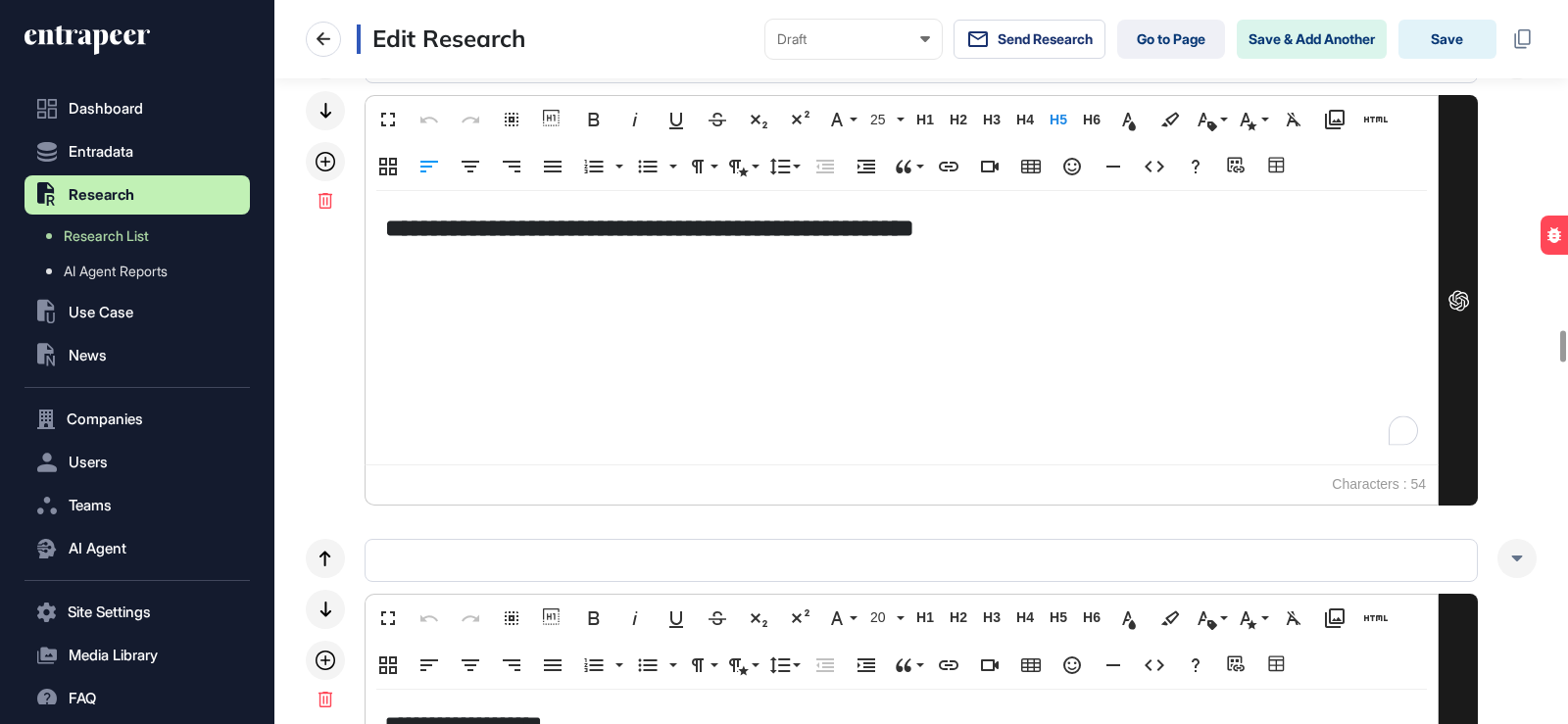
scroll to position [7490, 0]
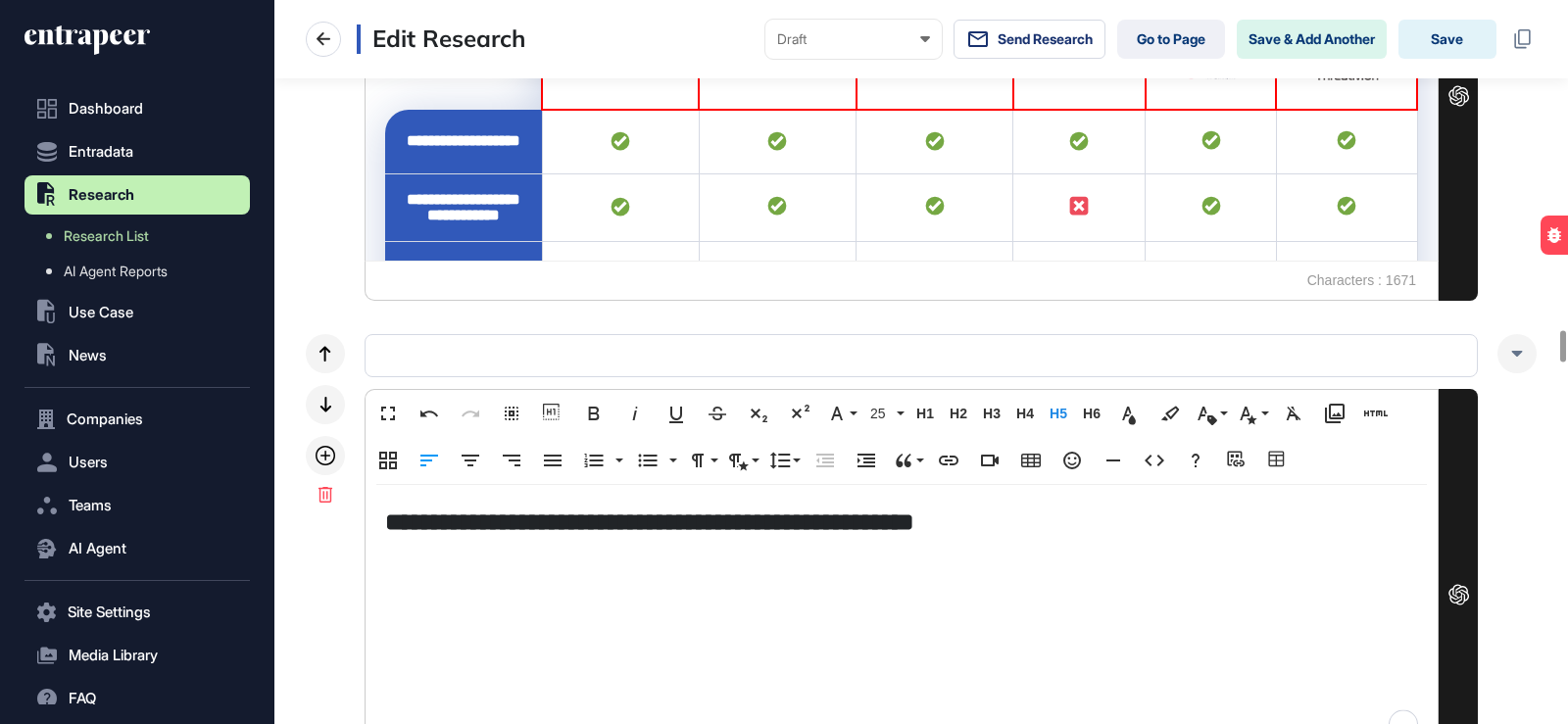
click at [431, 529] on h5 "**********" at bounding box center [902, 521] width 1033 height 35
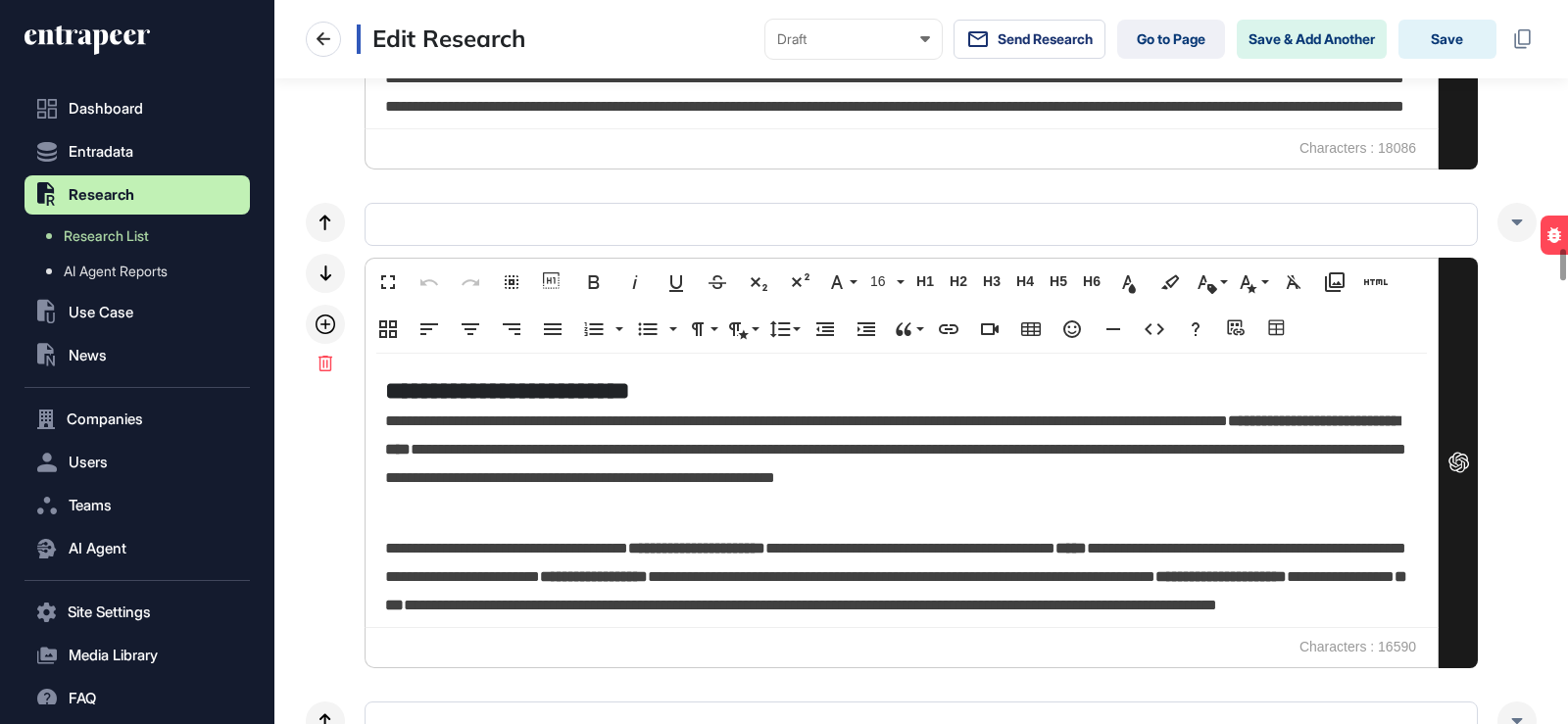
scroll to position [98, 0]
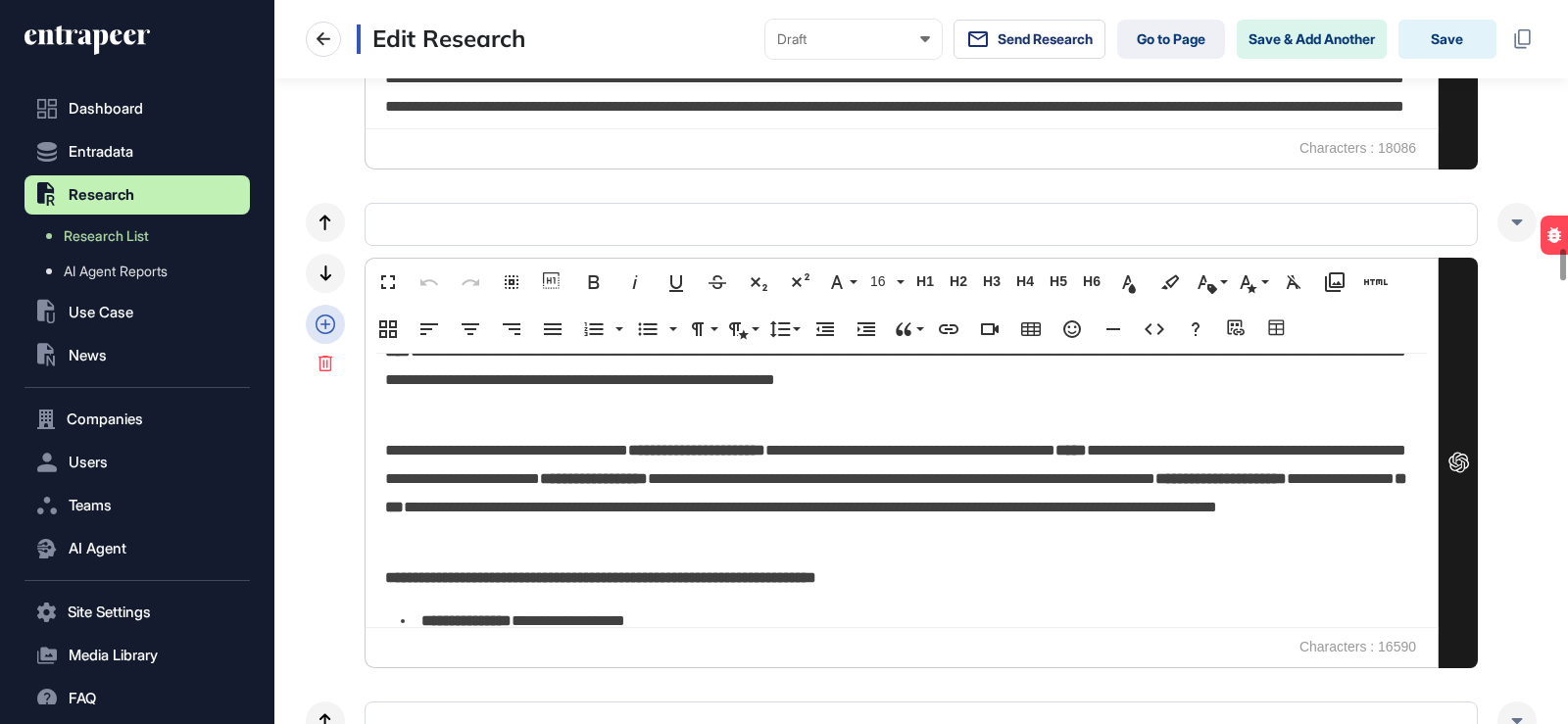
click at [334, 328] on icon at bounding box center [326, 325] width 20 height 20
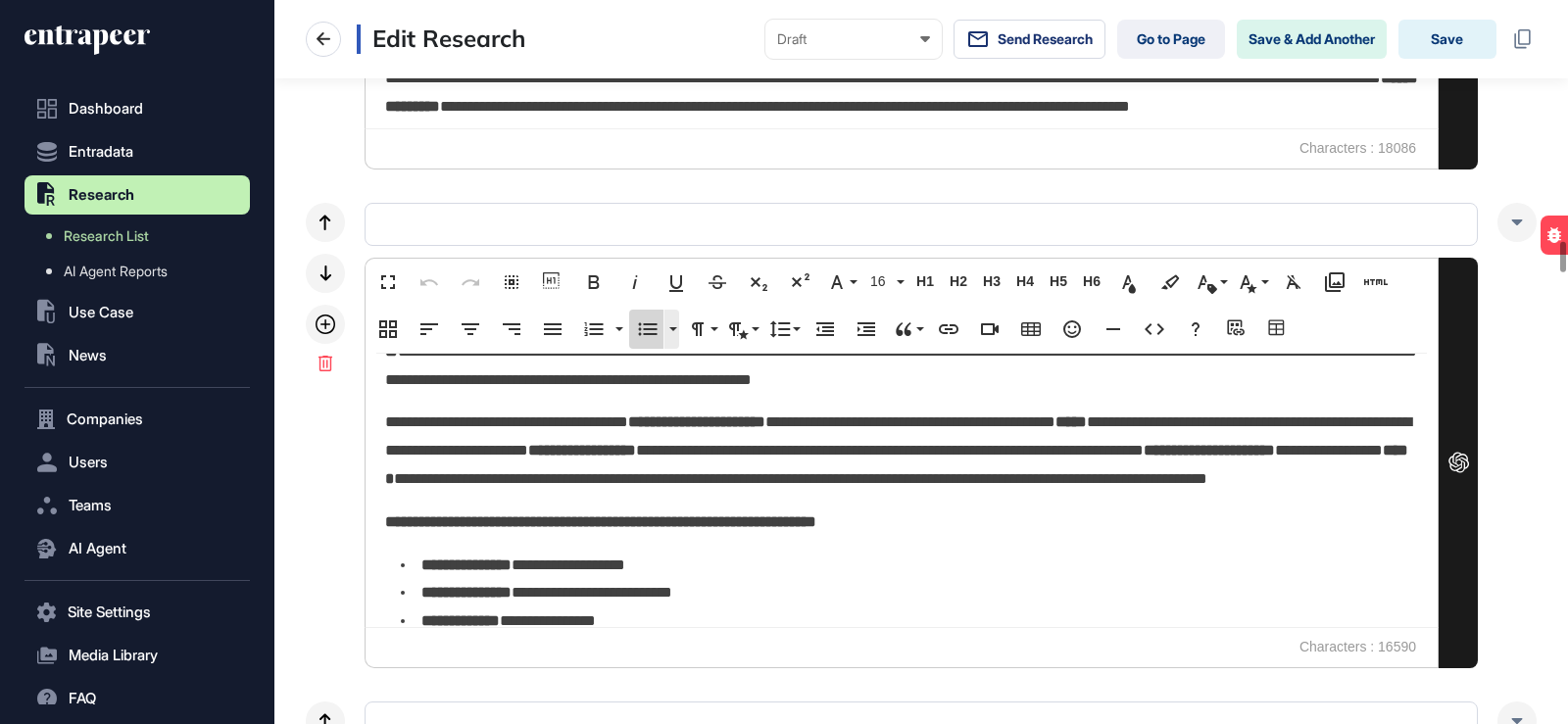
click at [656, 338] on icon "button" at bounding box center [648, 330] width 24 height 24
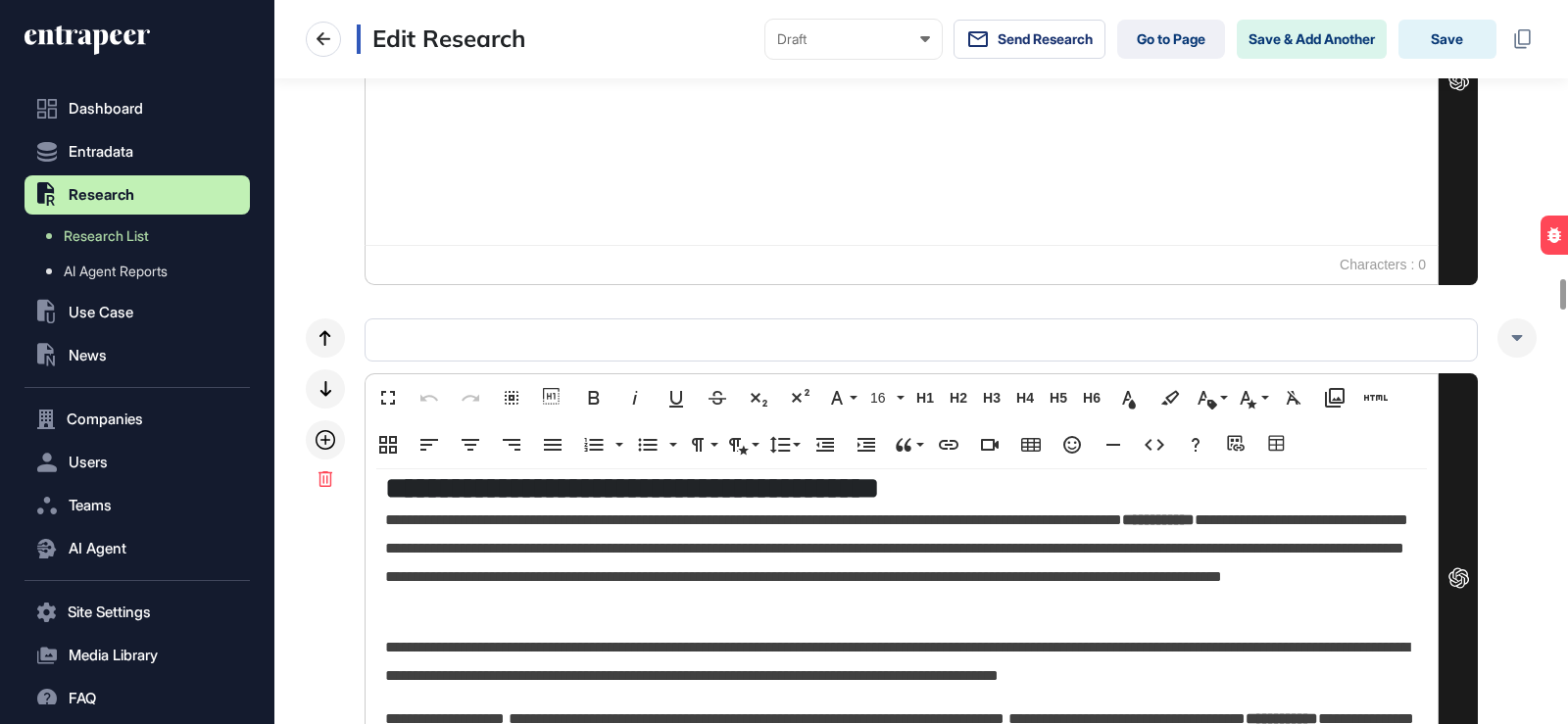
scroll to position [0, 0]
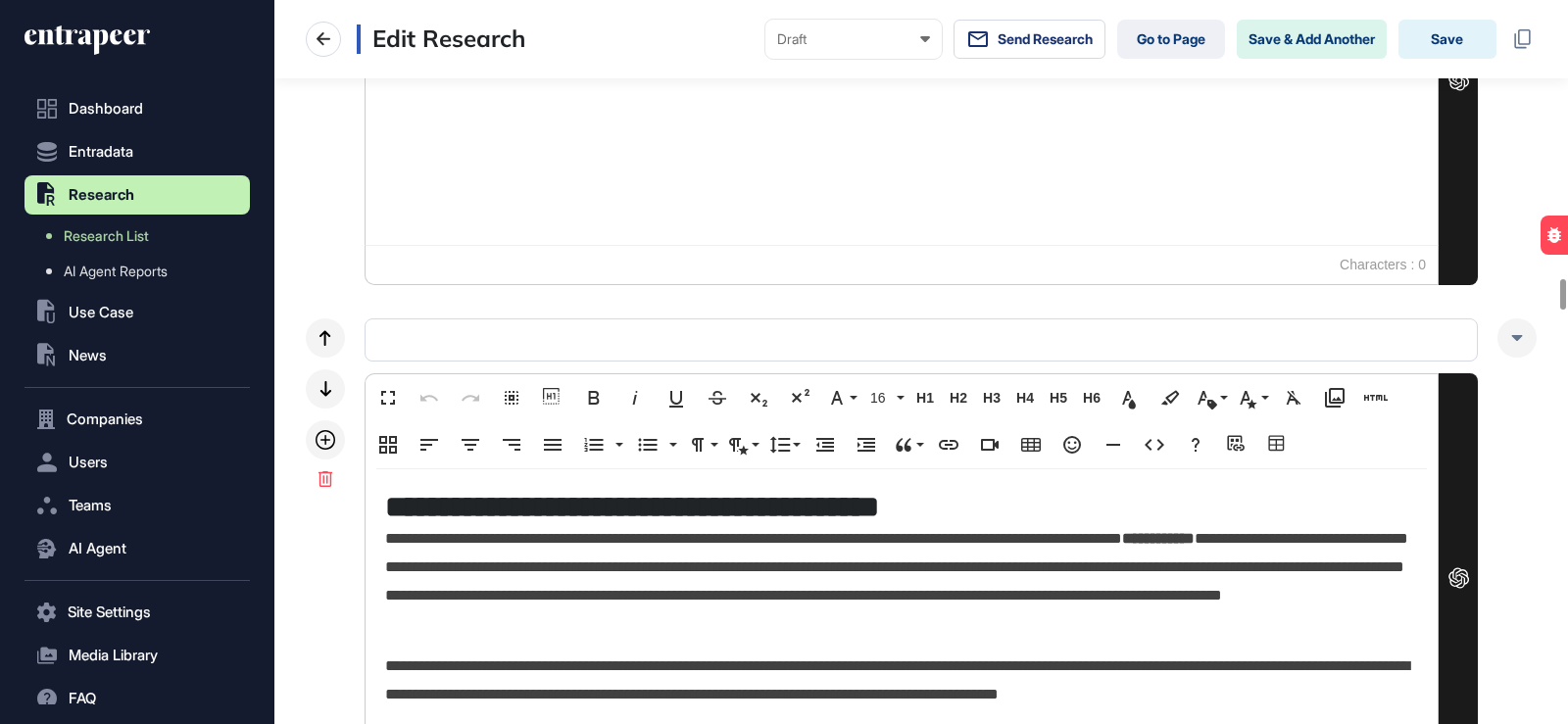
click at [620, 158] on div at bounding box center [902, 107] width 1072 height 273
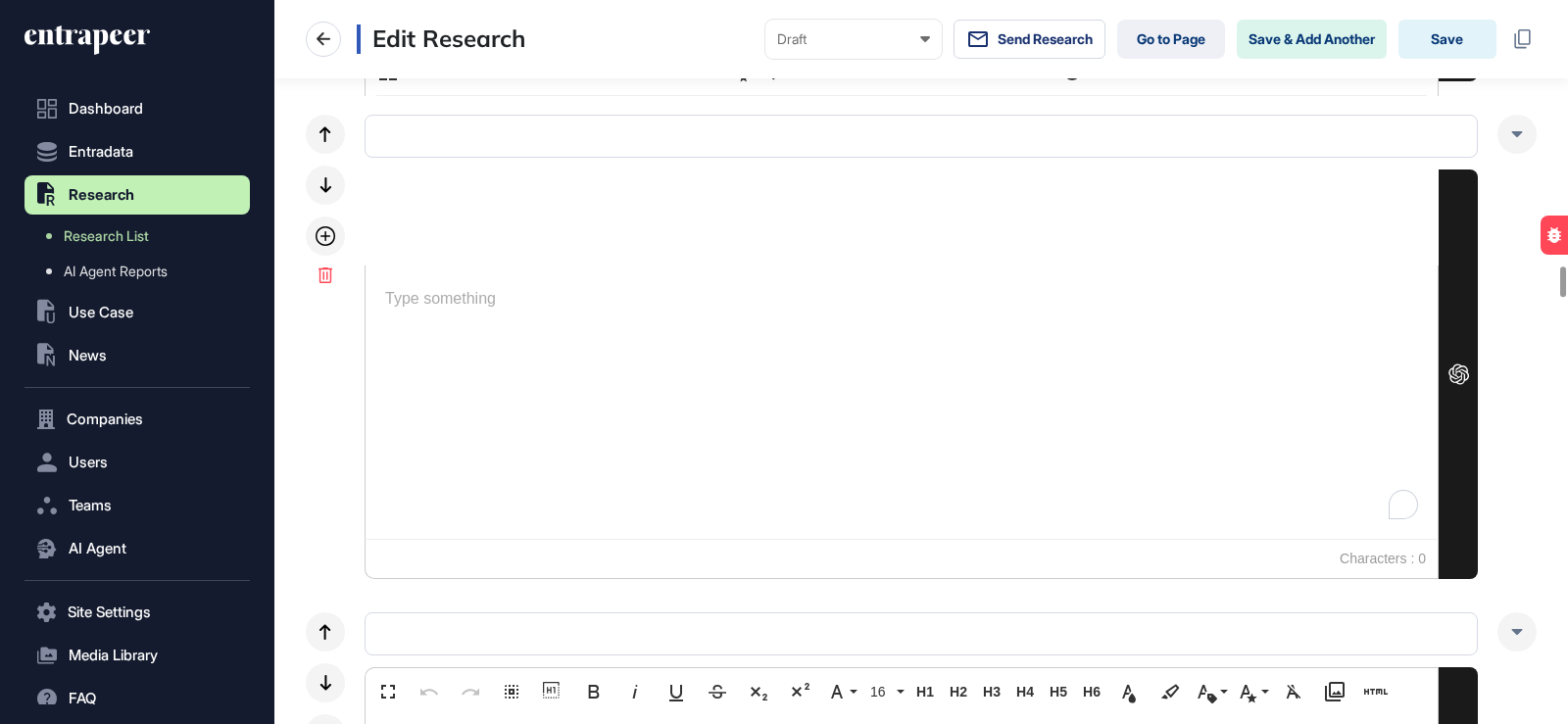
click at [434, 350] on div "To enrich screen reader interactions, please activate Accessibility in Grammarl…" at bounding box center [902, 401] width 1072 height 273
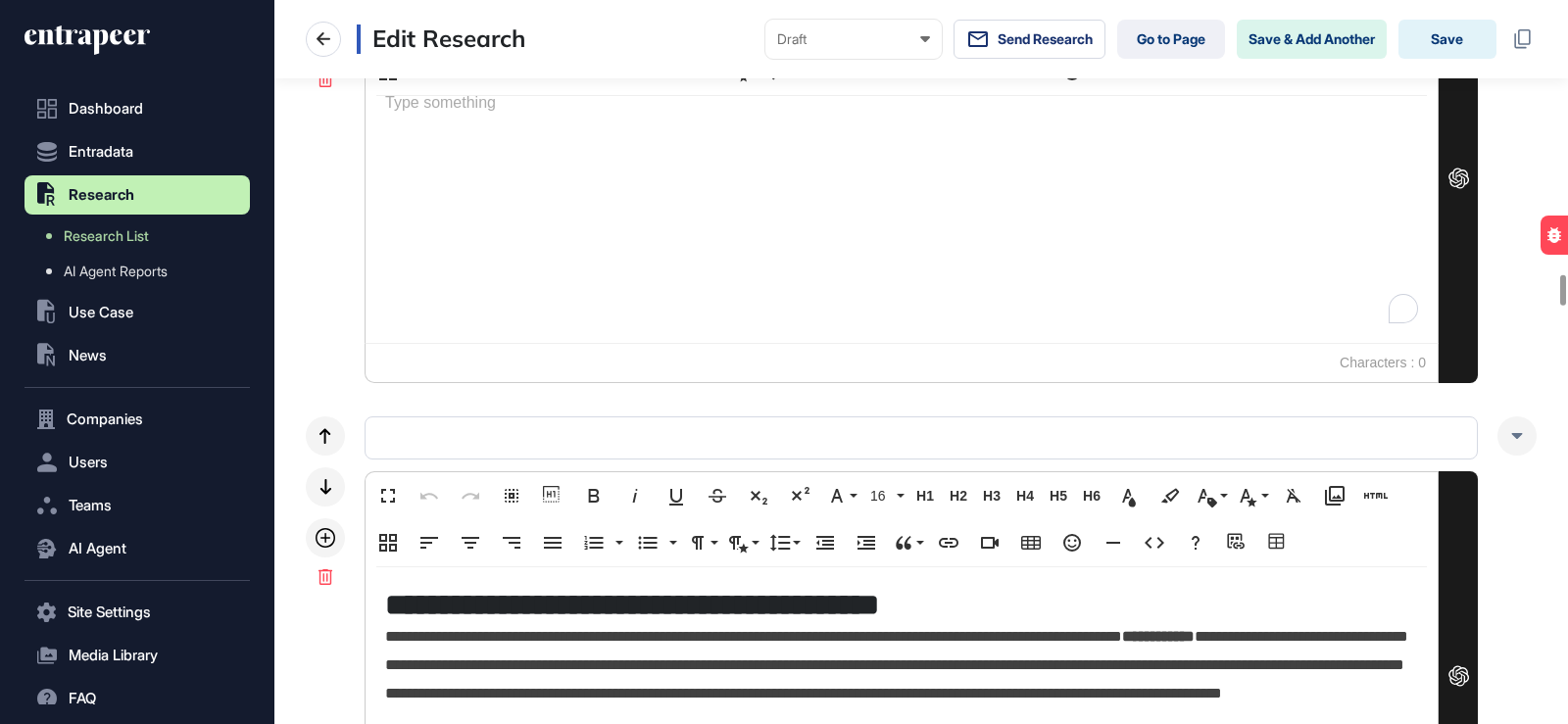
click at [570, 291] on div "To enrich screen reader interactions, please activate Accessibility in Grammarl…" at bounding box center [902, 206] width 1072 height 273
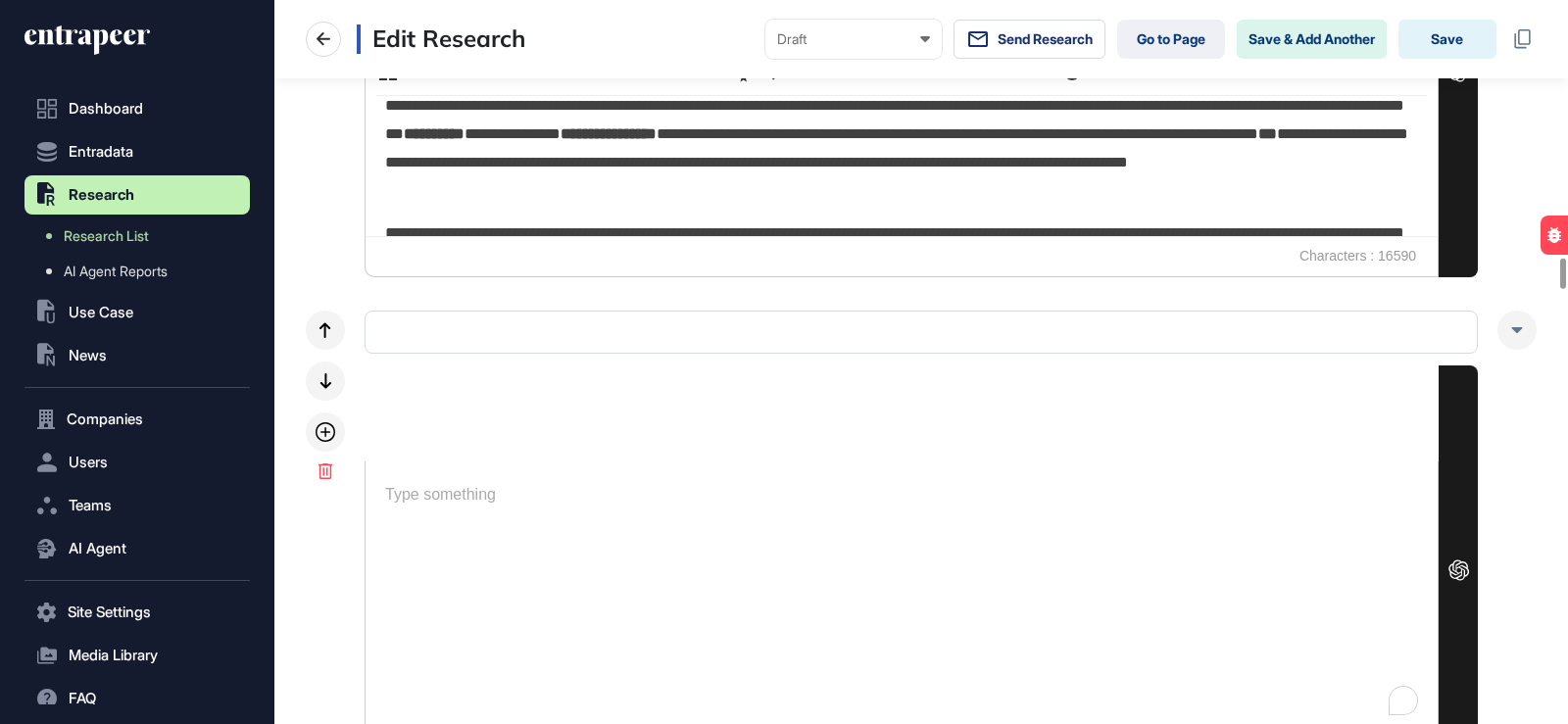
click at [722, 179] on p "**********" at bounding box center [897, 149] width 1023 height 113
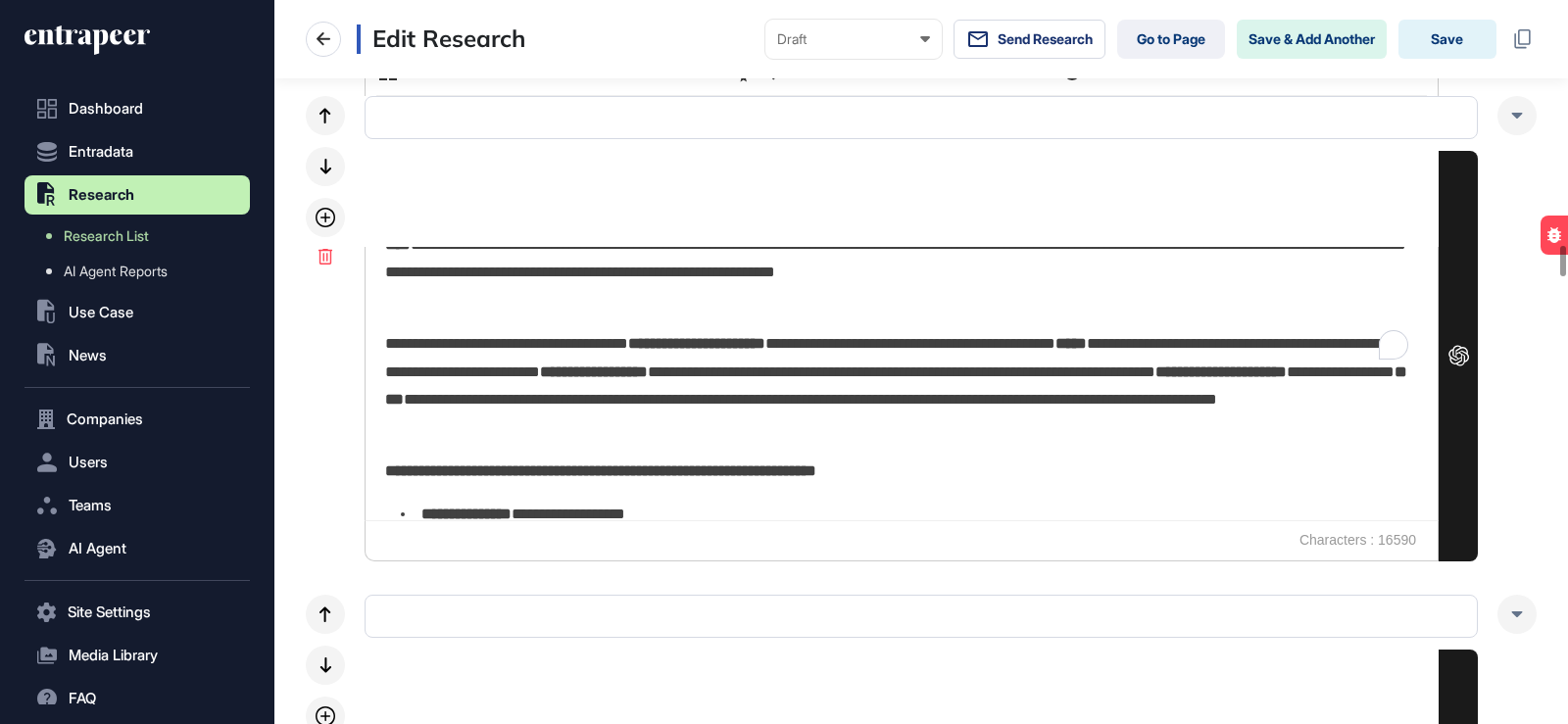
scroll to position [5724, 0]
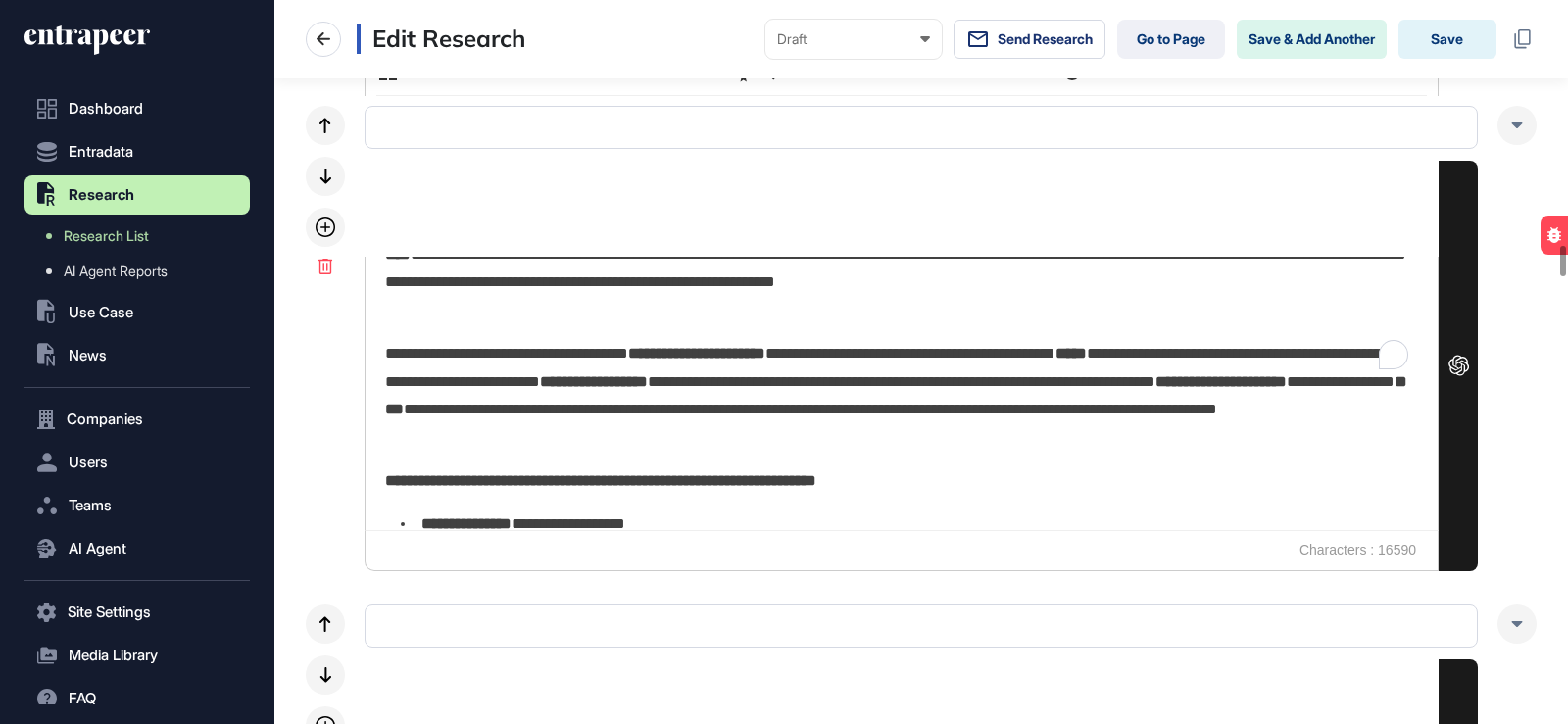
click at [948, 335] on div "**********" at bounding box center [902, 251] width 1072 height 273
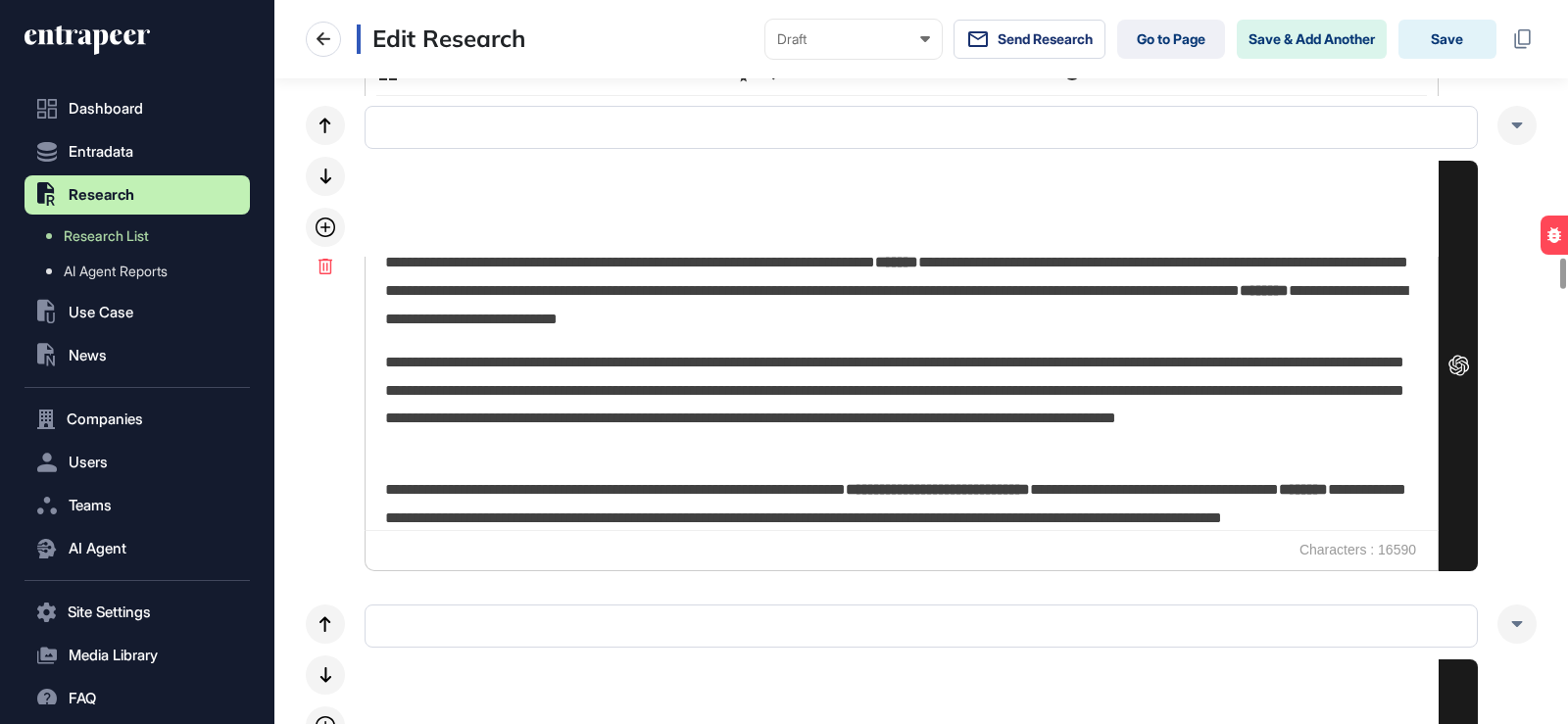
scroll to position [6018, 0]
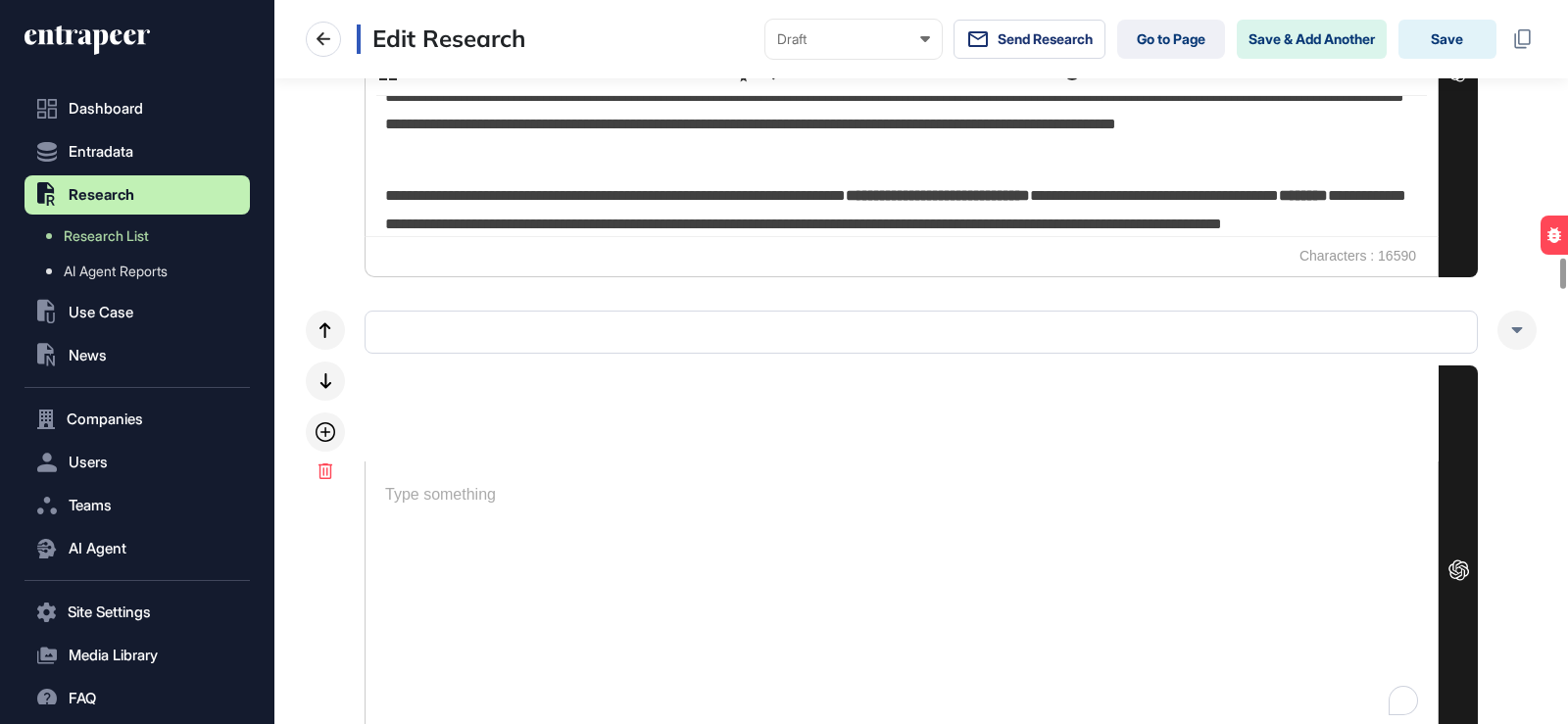
click at [821, 524] on div "To enrich screen reader interactions, please activate Accessibility in Grammarl…" at bounding box center [902, 598] width 1072 height 273
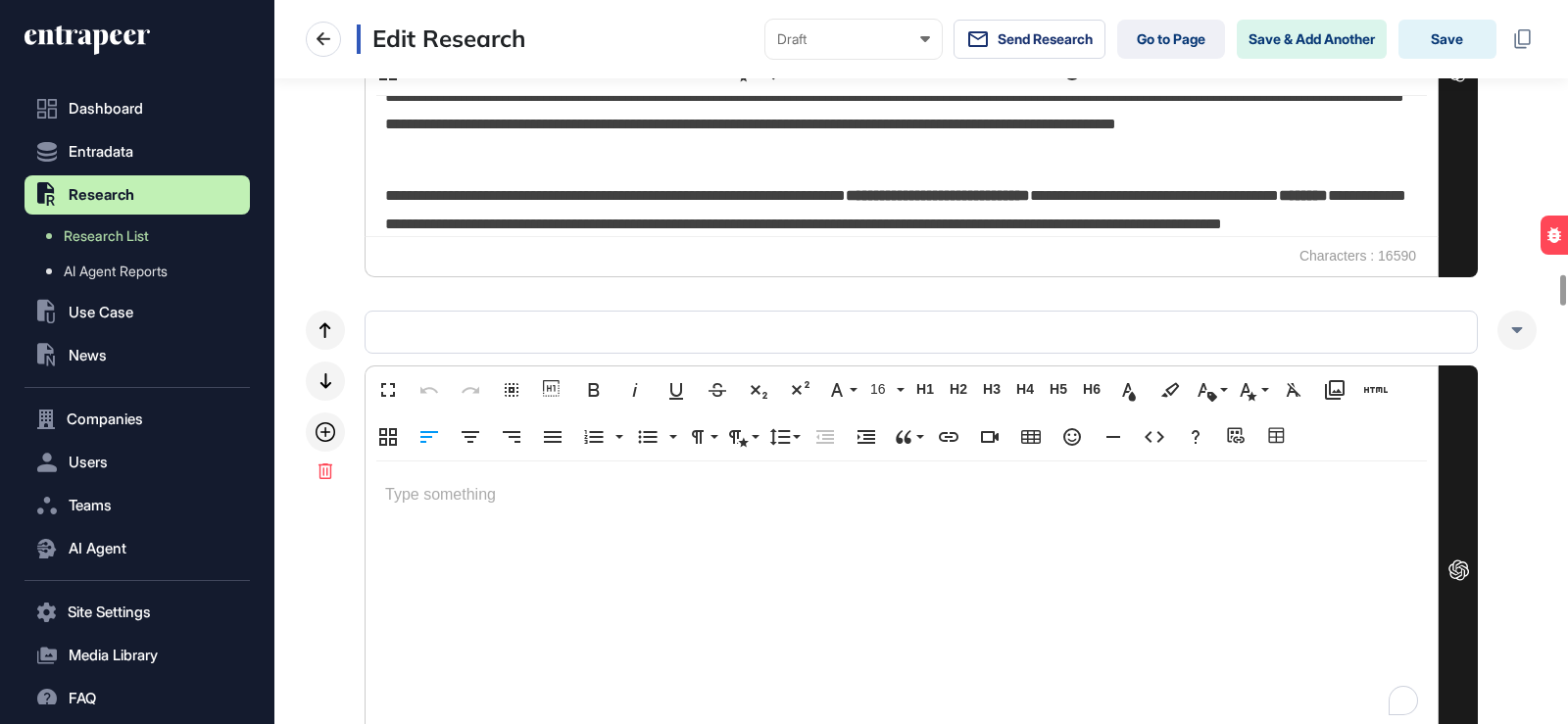
scroll to position [6411, 0]
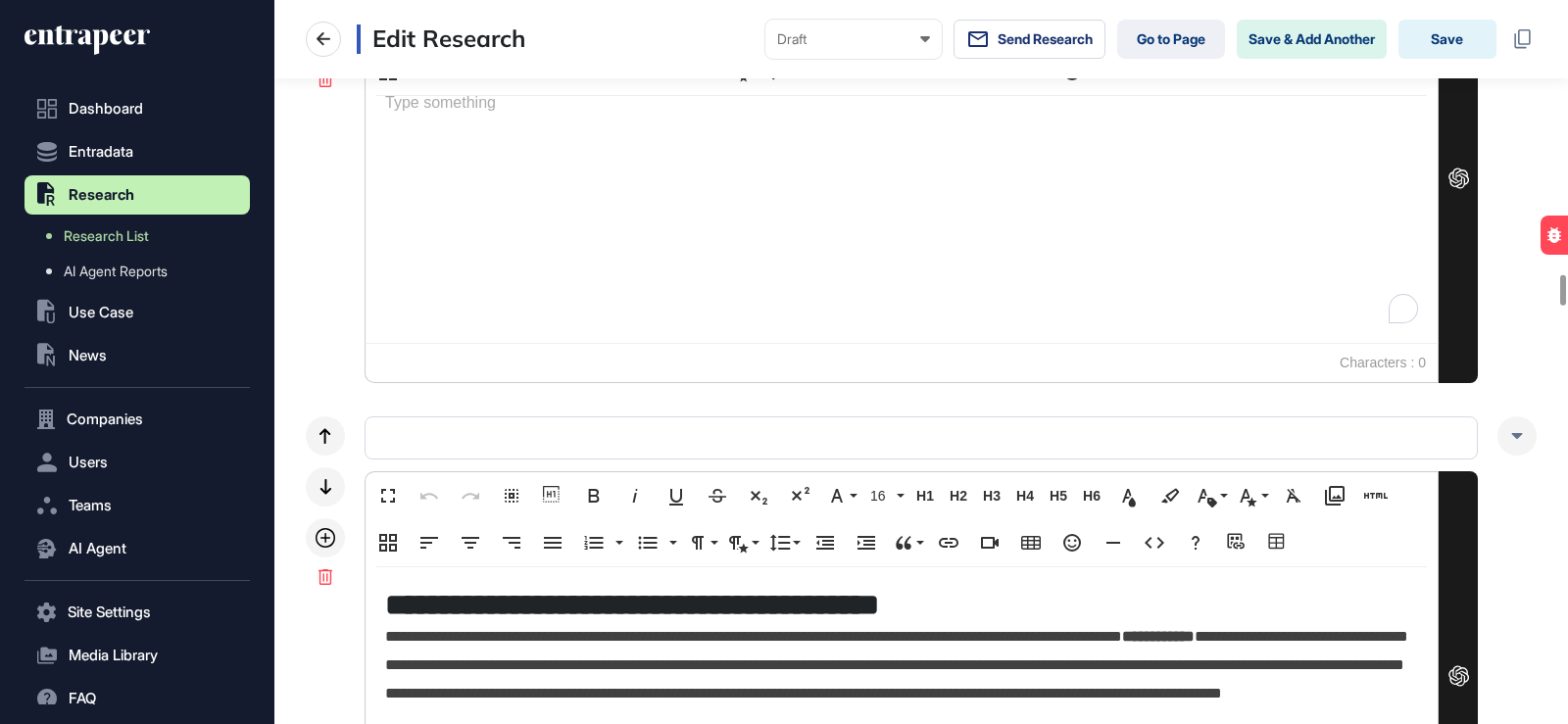
drag, startPoint x: 726, startPoint y: 685, endPoint x: 820, endPoint y: 271, distance: 424.5
click at [728, 684] on p "**********" at bounding box center [897, 680] width 1023 height 113
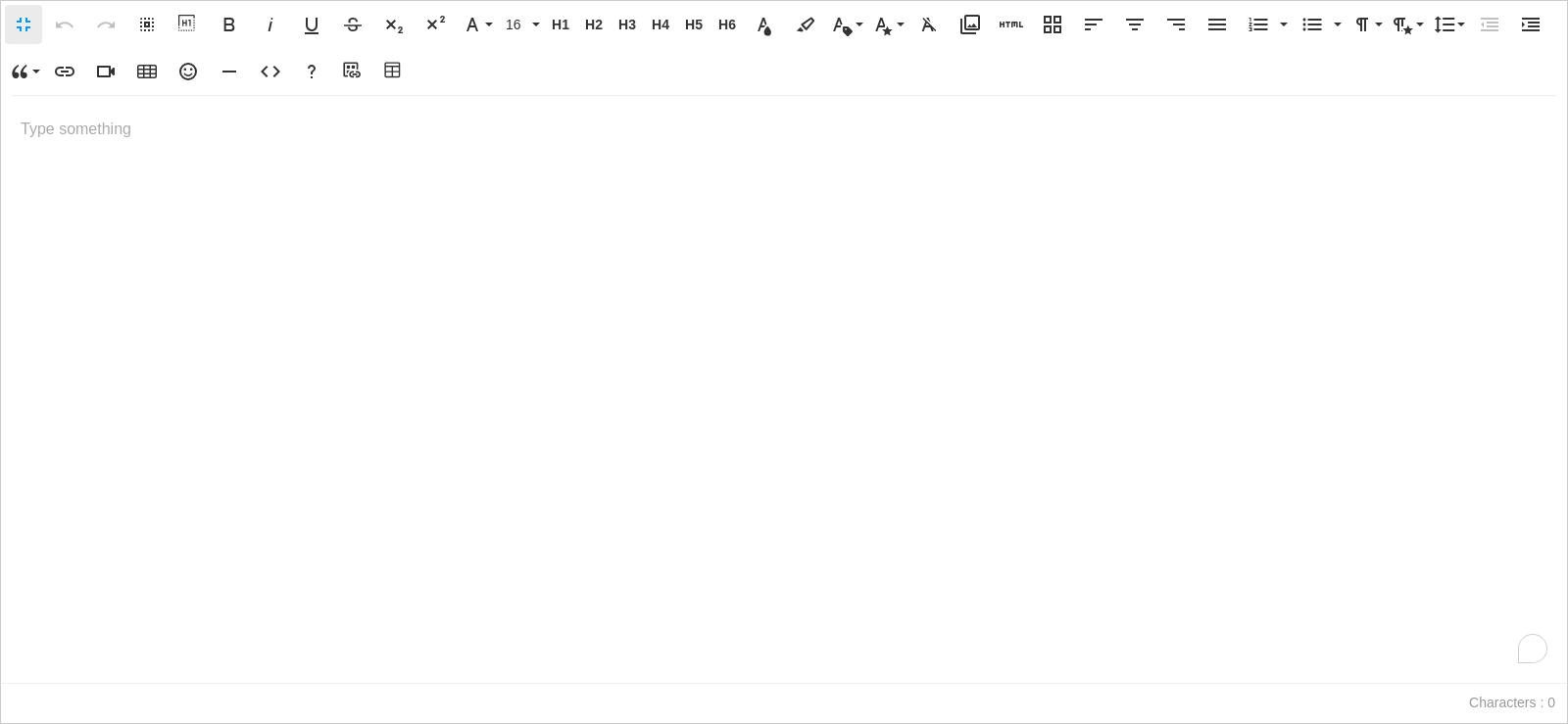
scroll to position [1, 9]
click at [274, 69] on icon "button" at bounding box center [271, 72] width 24 height 24
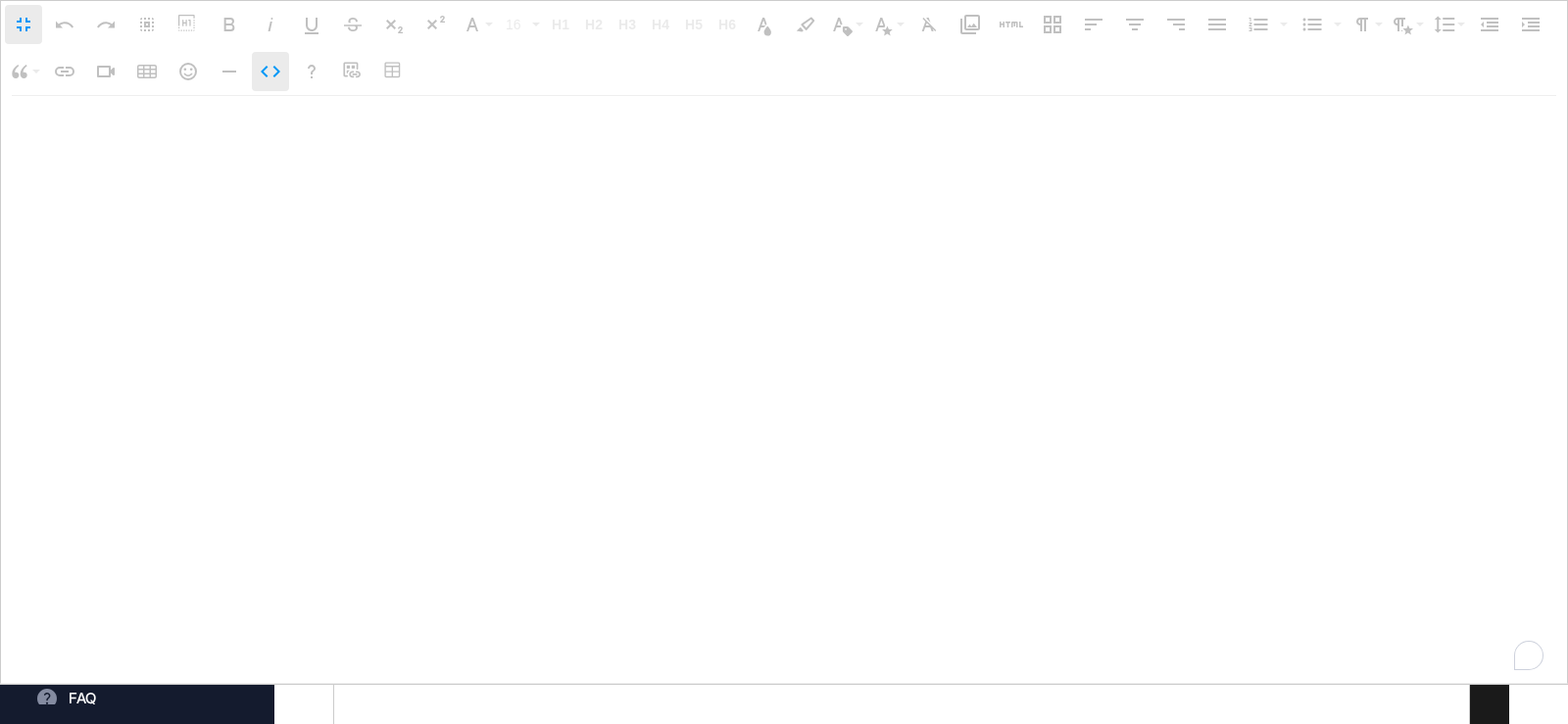
type textarea "**********"
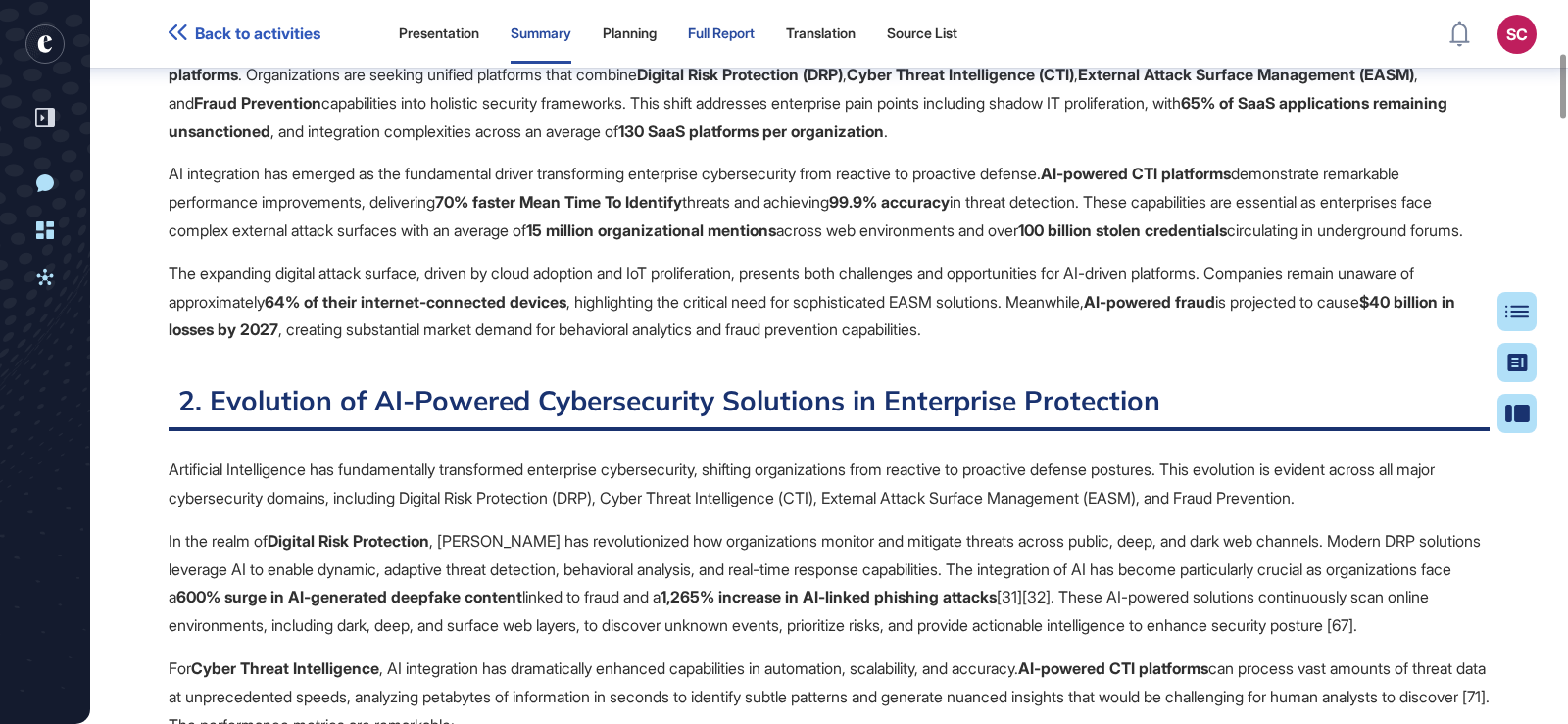
scroll to position [595, 0]
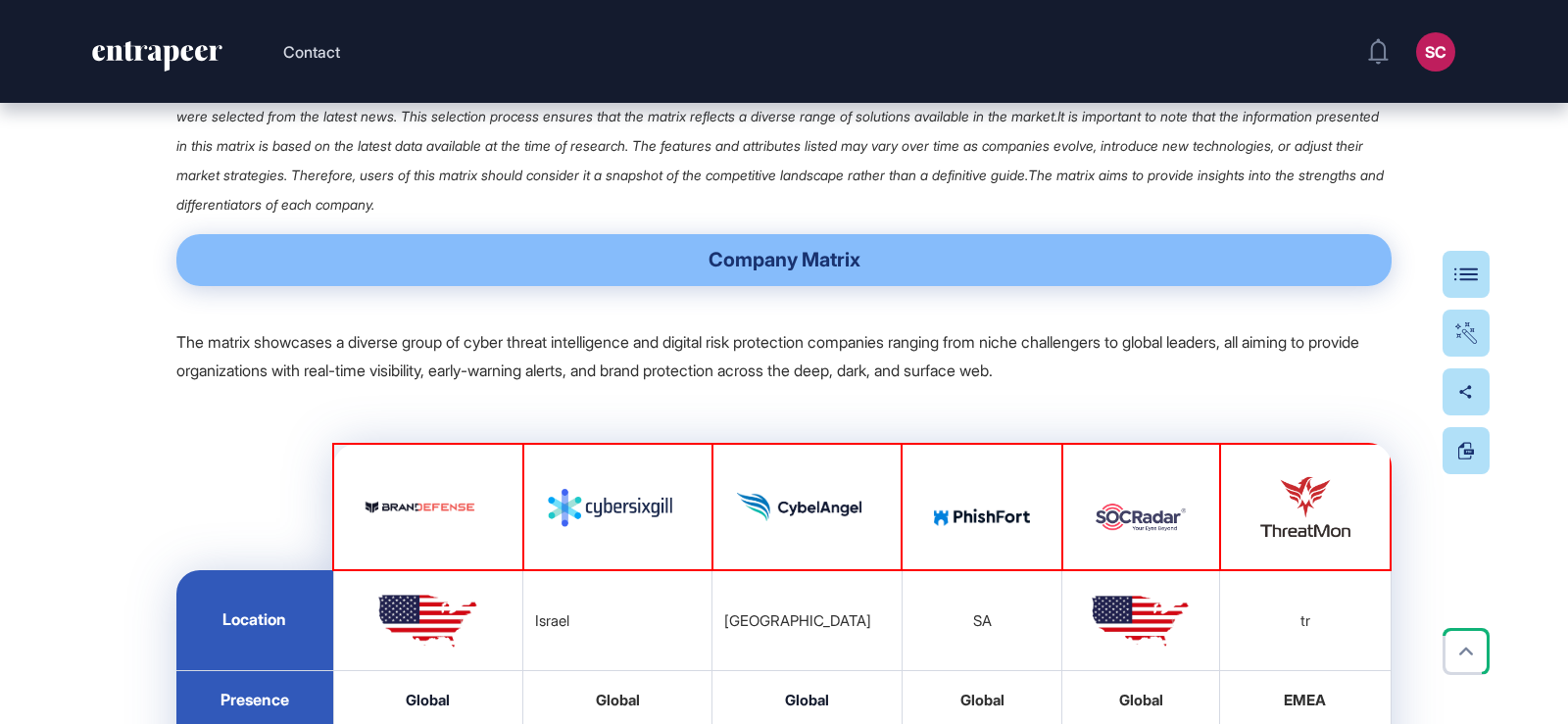
scroll to position [45801, 0]
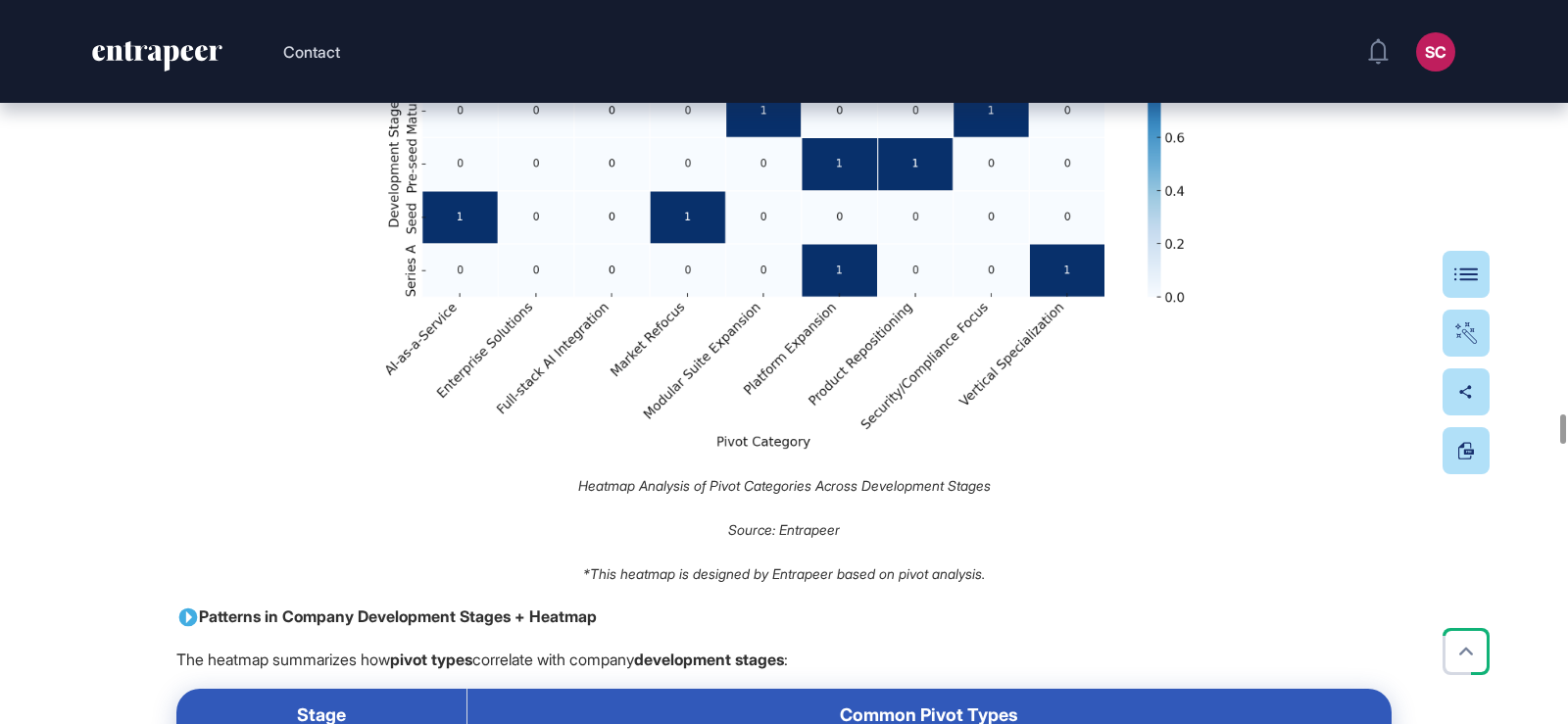
scroll to position [51925, 0]
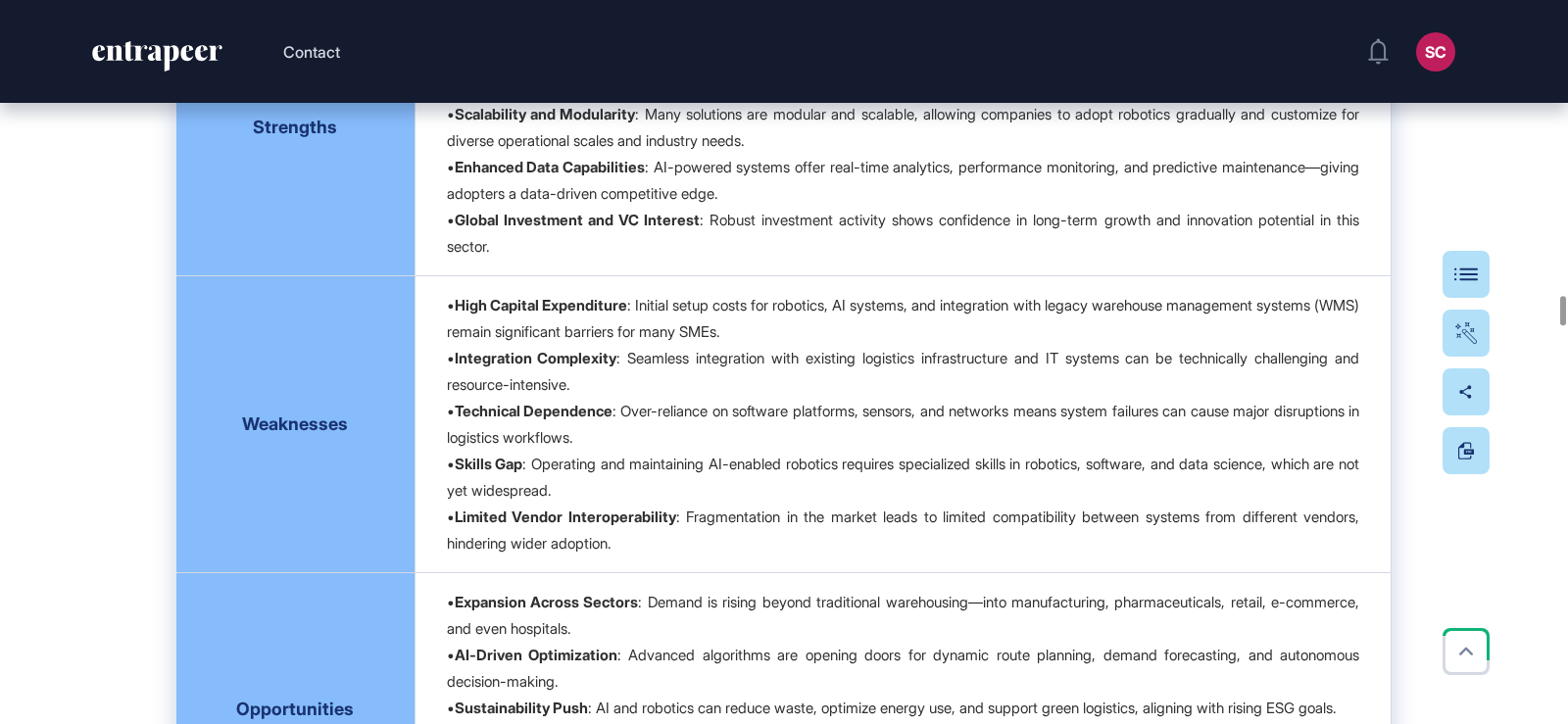
scroll to position [32419, 0]
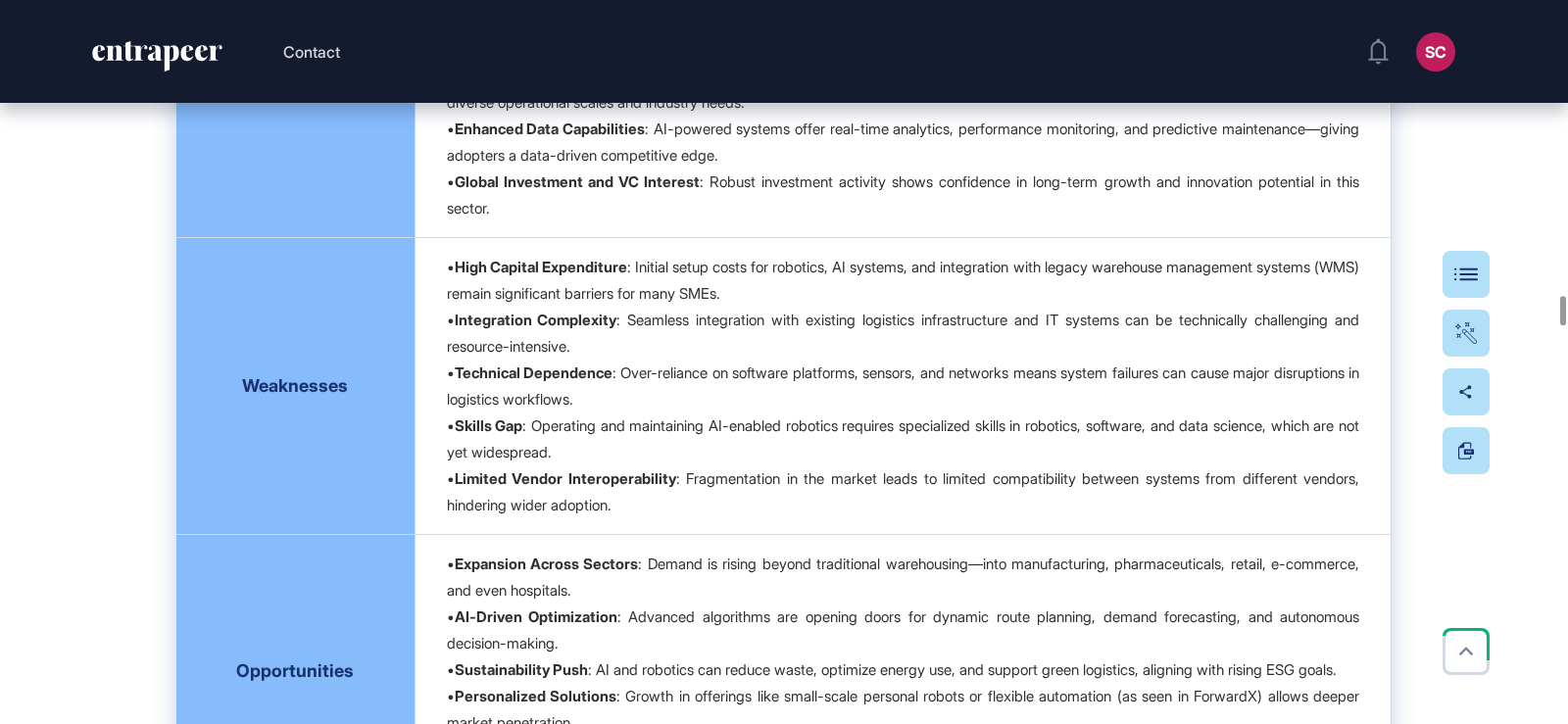
drag, startPoint x: 419, startPoint y: 214, endPoint x: 234, endPoint y: 196, distance: 185.9
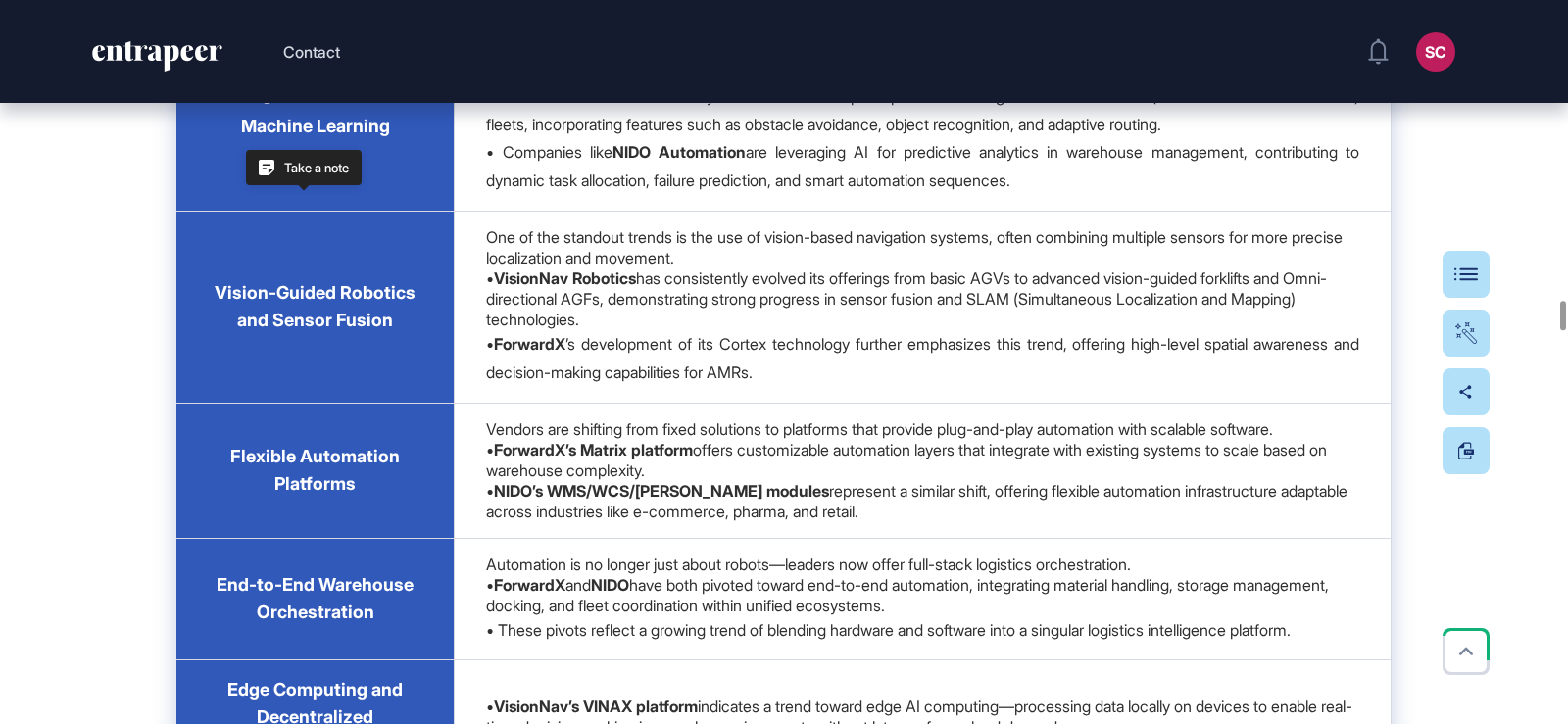
copy h6 "SWOT Analysis"
drag, startPoint x: 510, startPoint y: 282, endPoint x: 234, endPoint y: 291, distance: 276.1
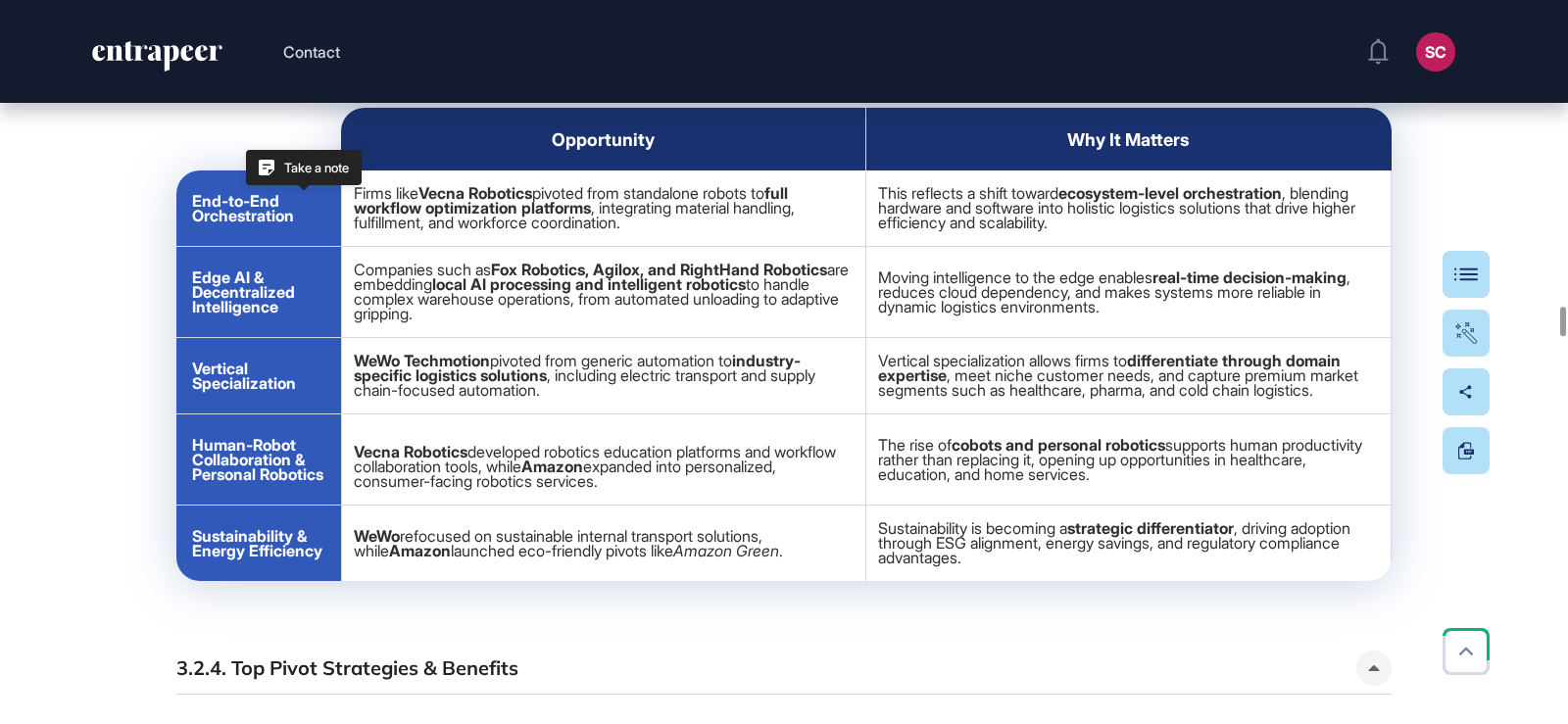
copy h6 "Emerging Tech Trends"
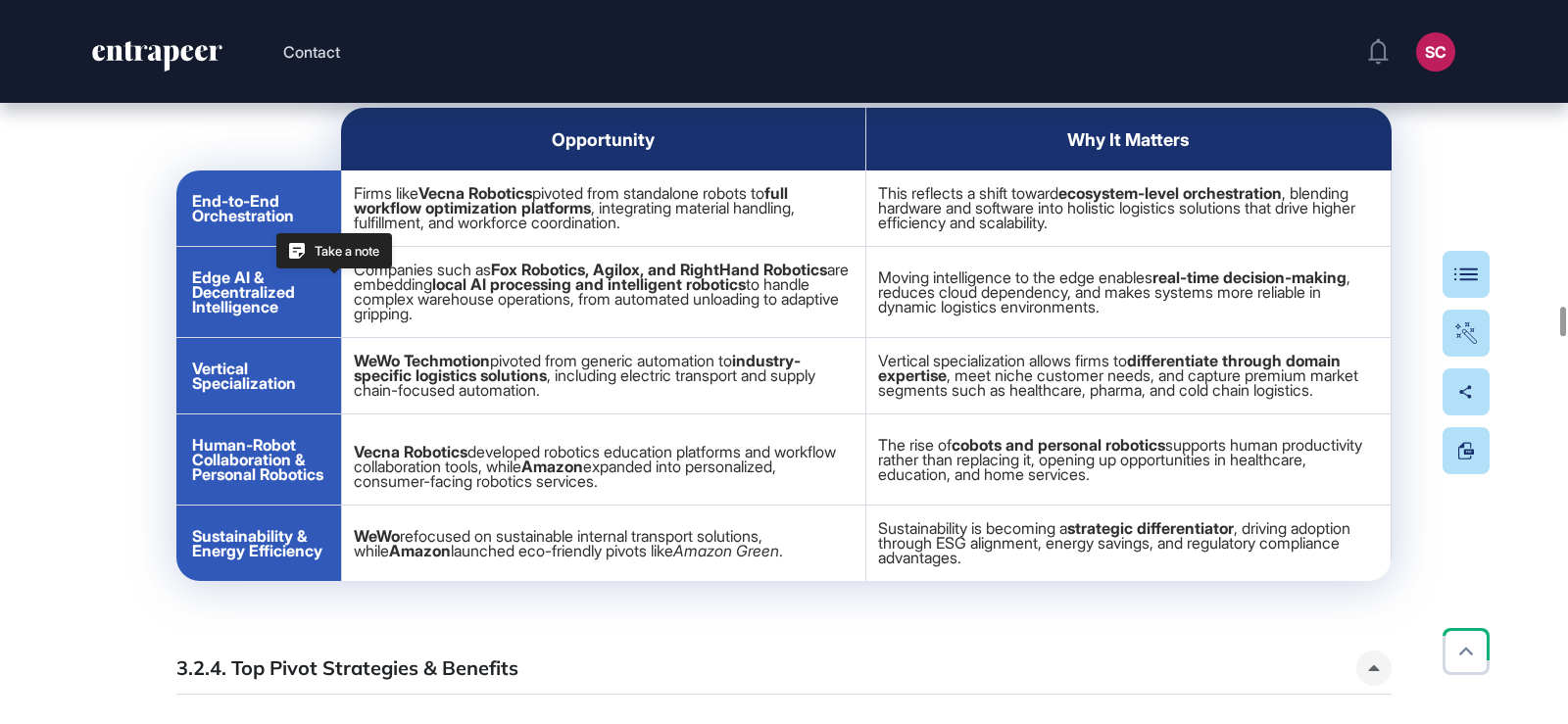
drag, startPoint x: 543, startPoint y: 359, endPoint x: 162, endPoint y: 376, distance: 381.4
copy h6 "3.2.3. New Tech Opportunities"
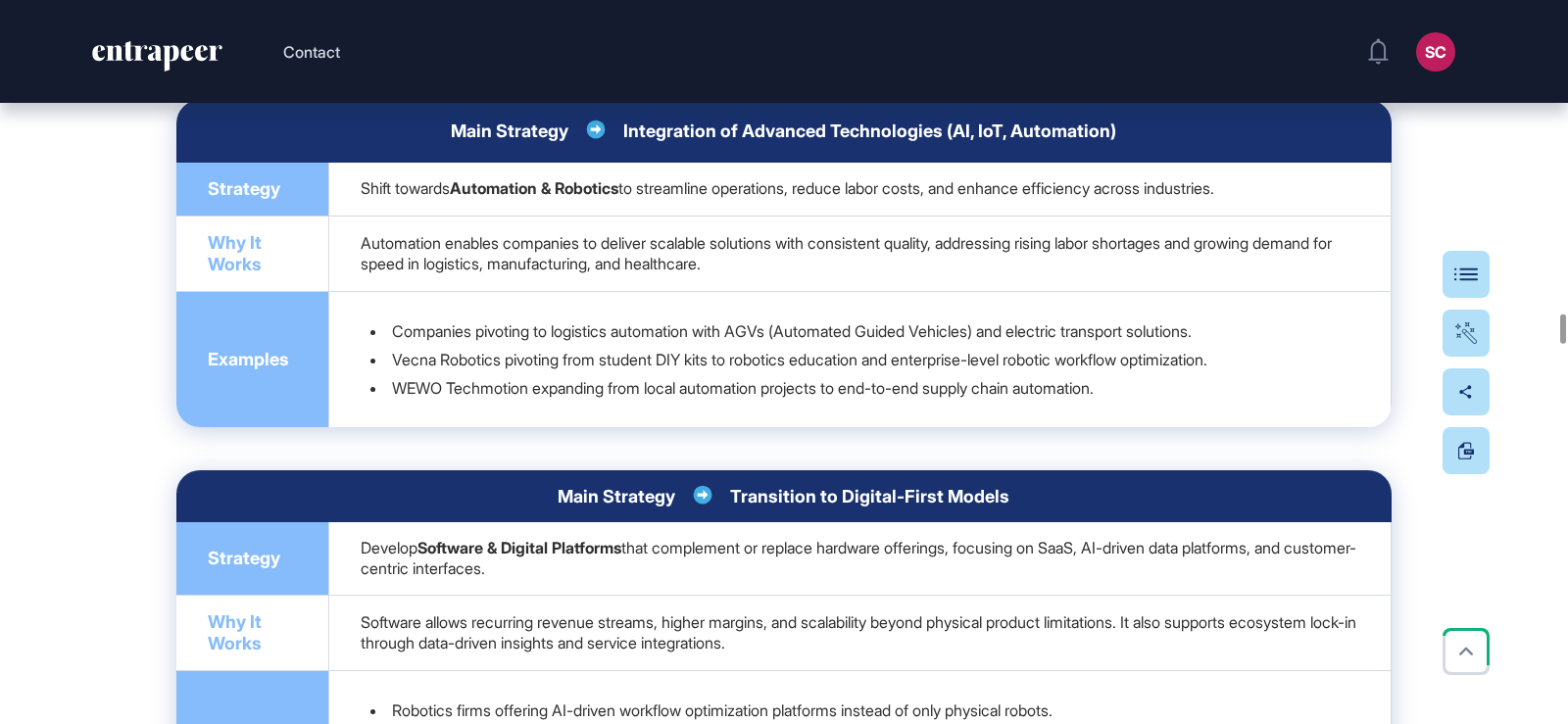
scroll to position [33204, 0]
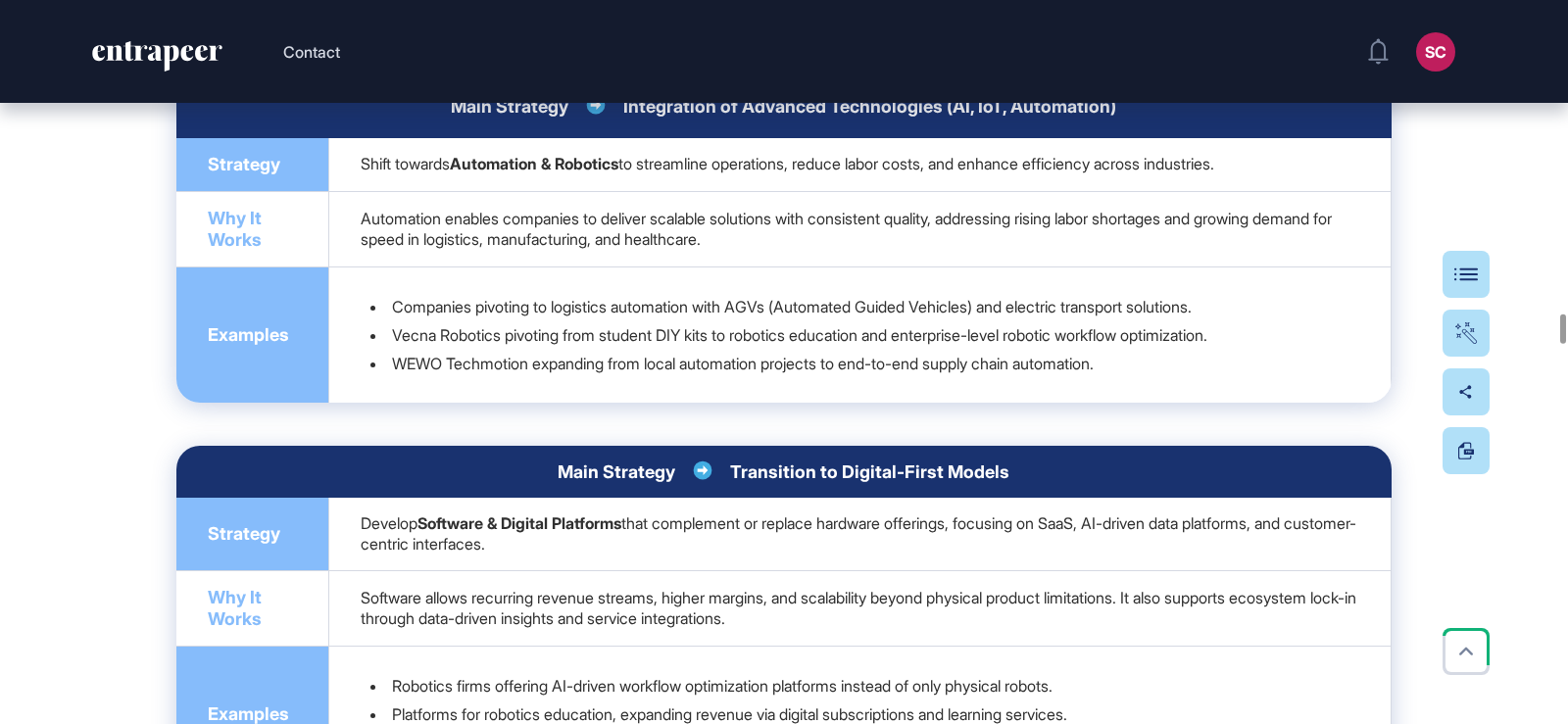
drag, startPoint x: 598, startPoint y: 251, endPoint x: 172, endPoint y: 258, distance: 426.1
copy h6 "3.2.4. Top Pivot Strategies & Benefits"
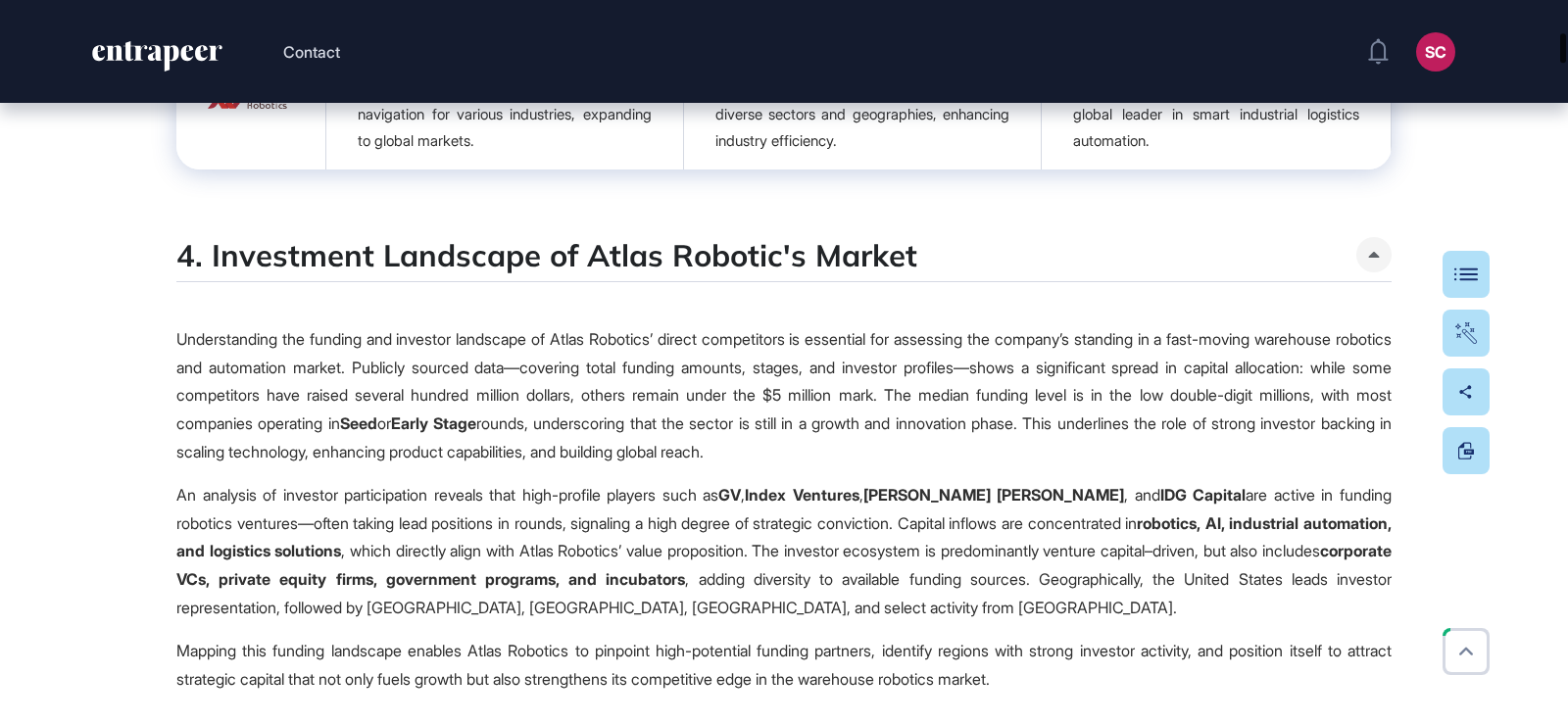
scroll to position [1691, 0]
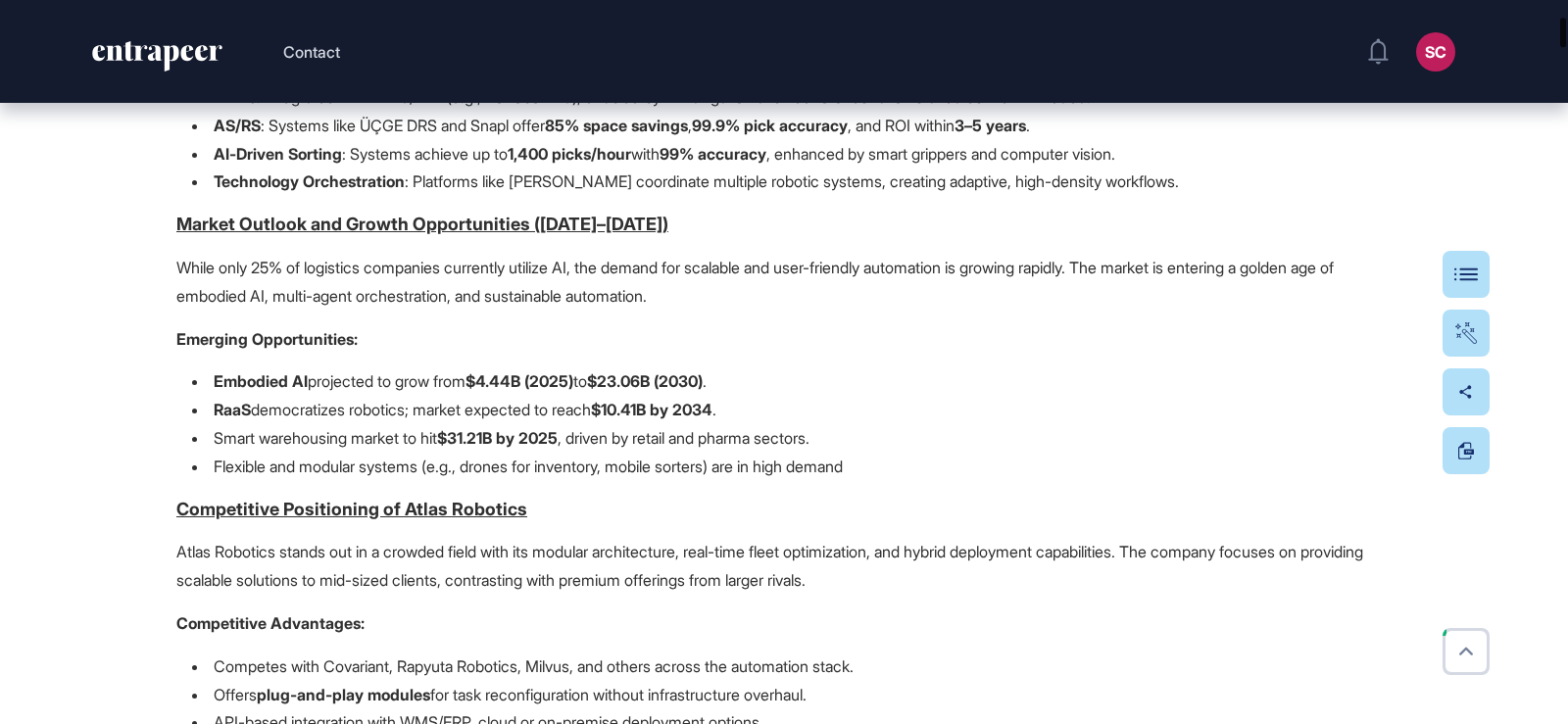
drag, startPoint x: 1561, startPoint y: 363, endPoint x: 1567, endPoint y: 26, distance: 337.1
click at [1566, 26] on div at bounding box center [1563, 33] width 6 height 30
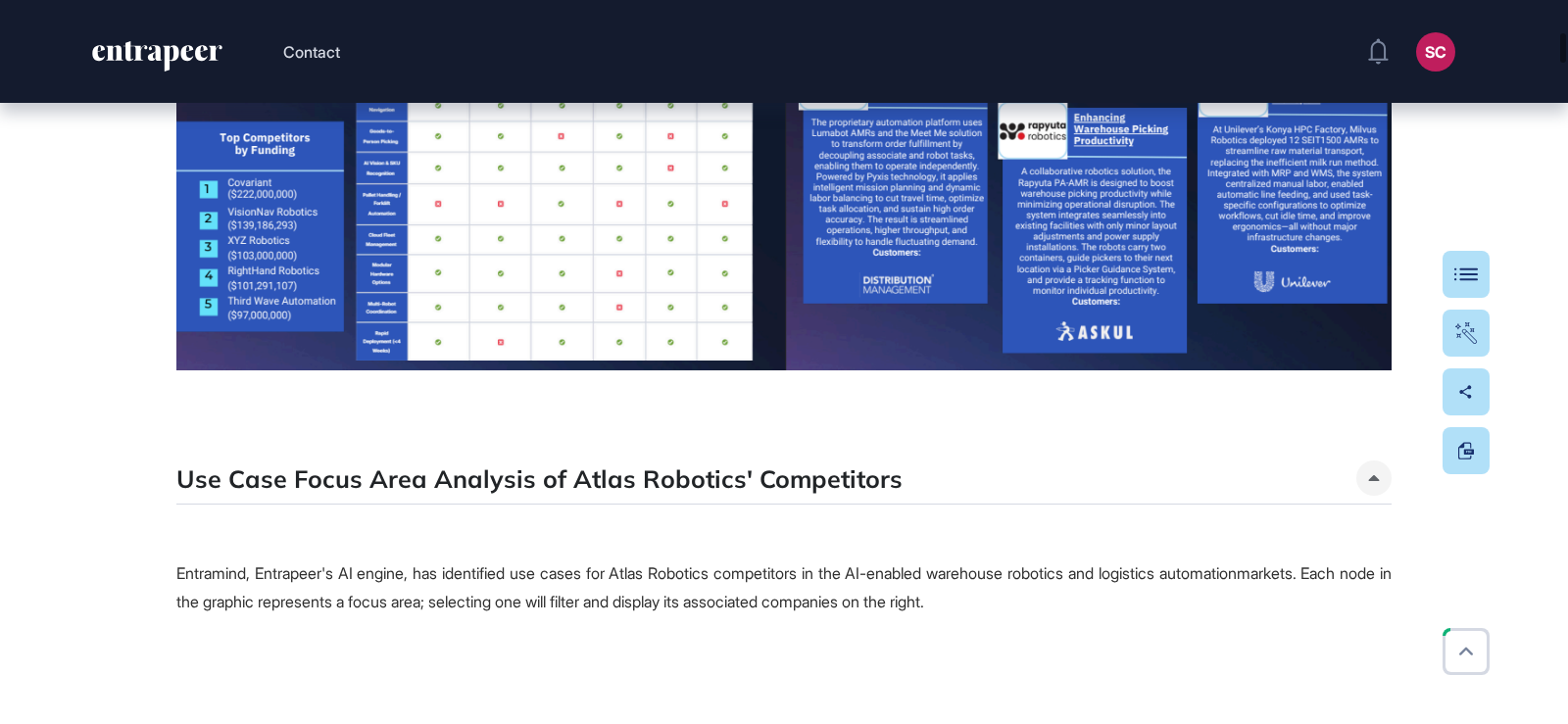
scroll to position [3333, 0]
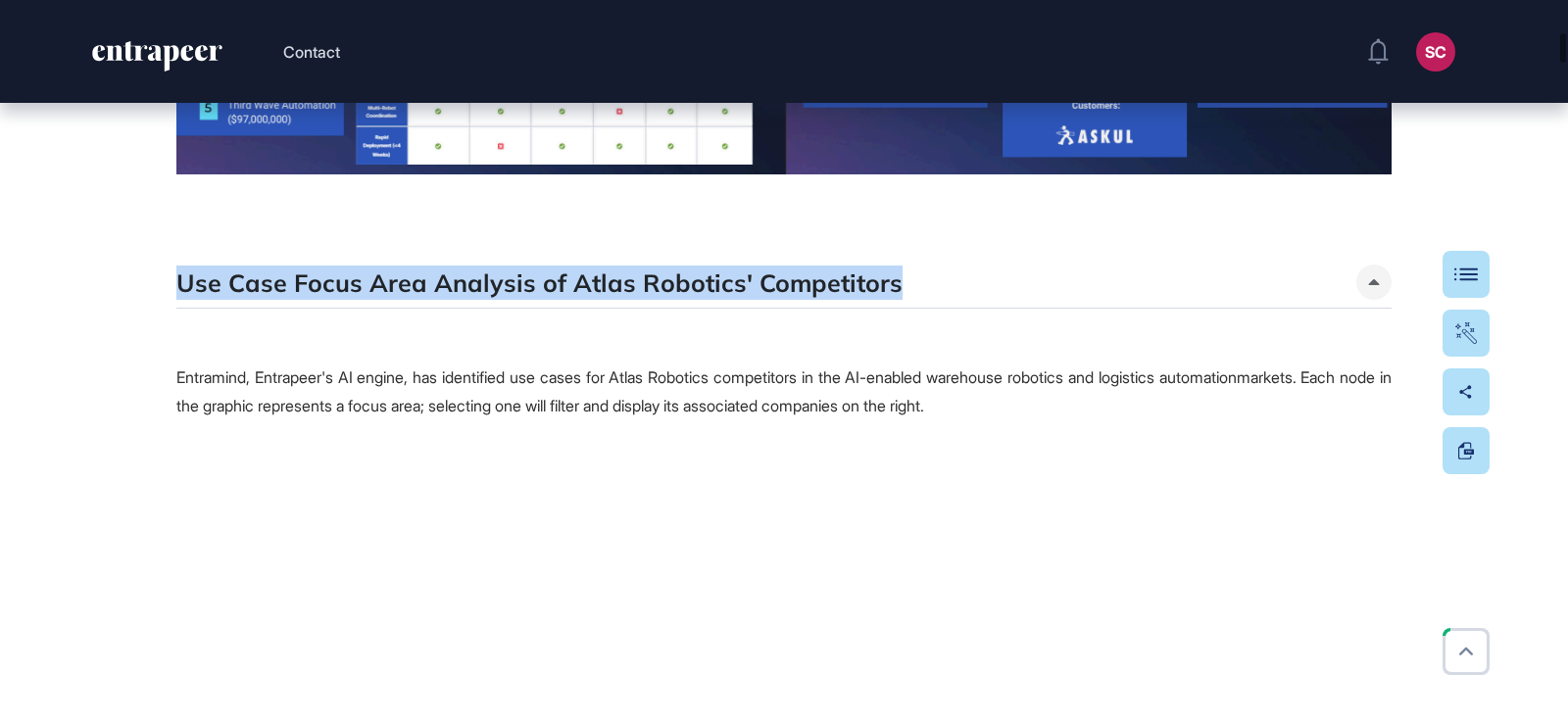
drag, startPoint x: 173, startPoint y: 287, endPoint x: 891, endPoint y: 290, distance: 718.0
copy h5 "Use Case Focus Area Analysis of Atlas Robotics' Competitors"
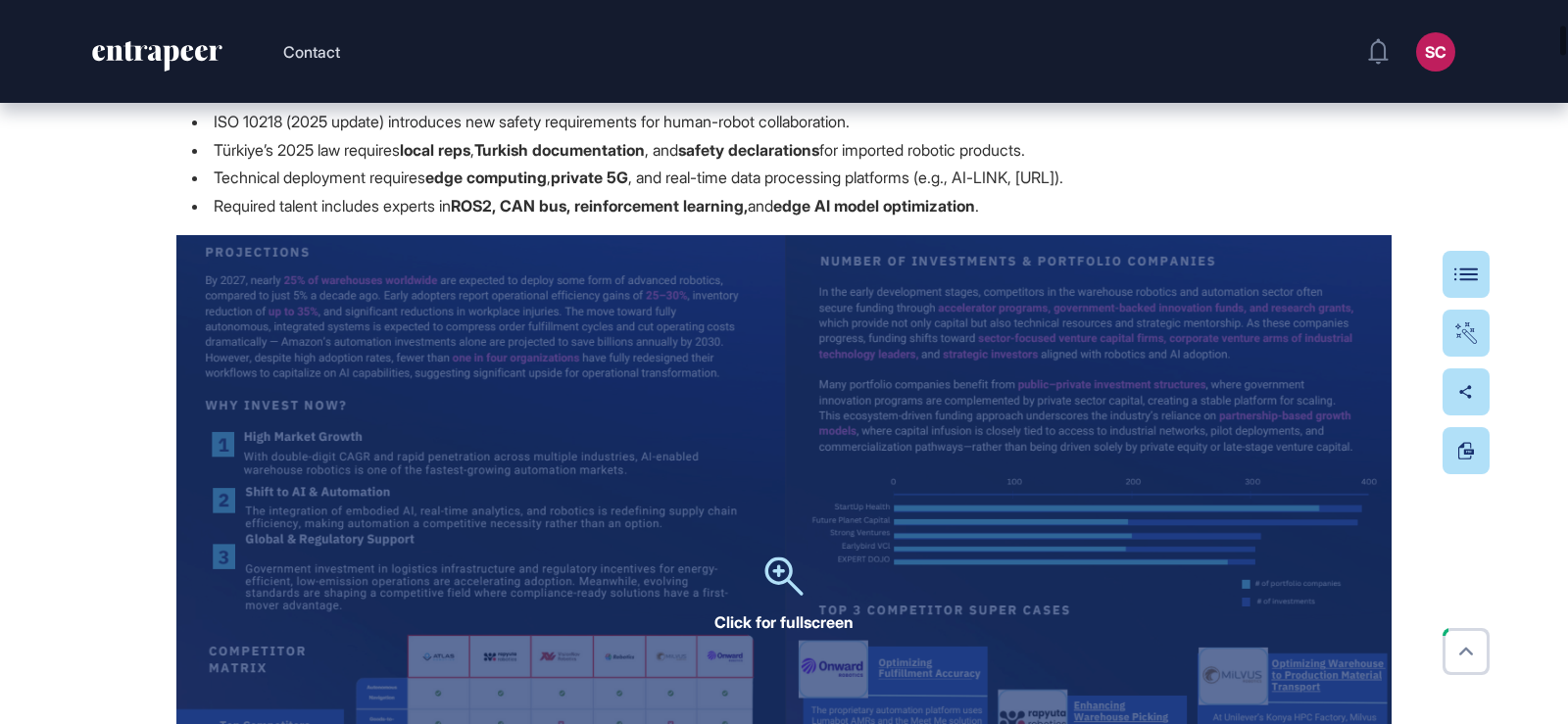
scroll to position [3235, 0]
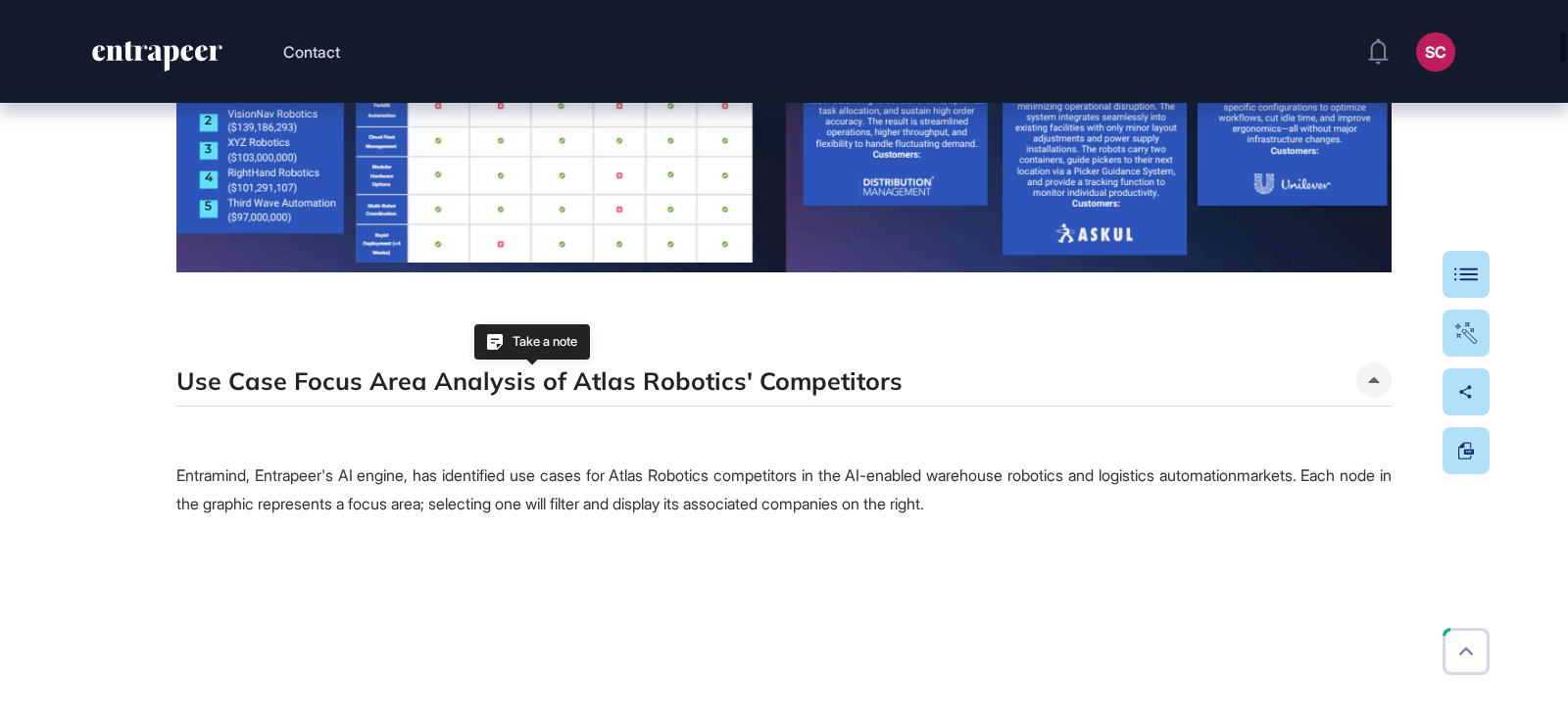
click at [679, 472] on span "Entramind, Entrapeer's AI engine, has identified use cases for Atlas Robotics c…" at bounding box center [784, 490] width 1215 height 48
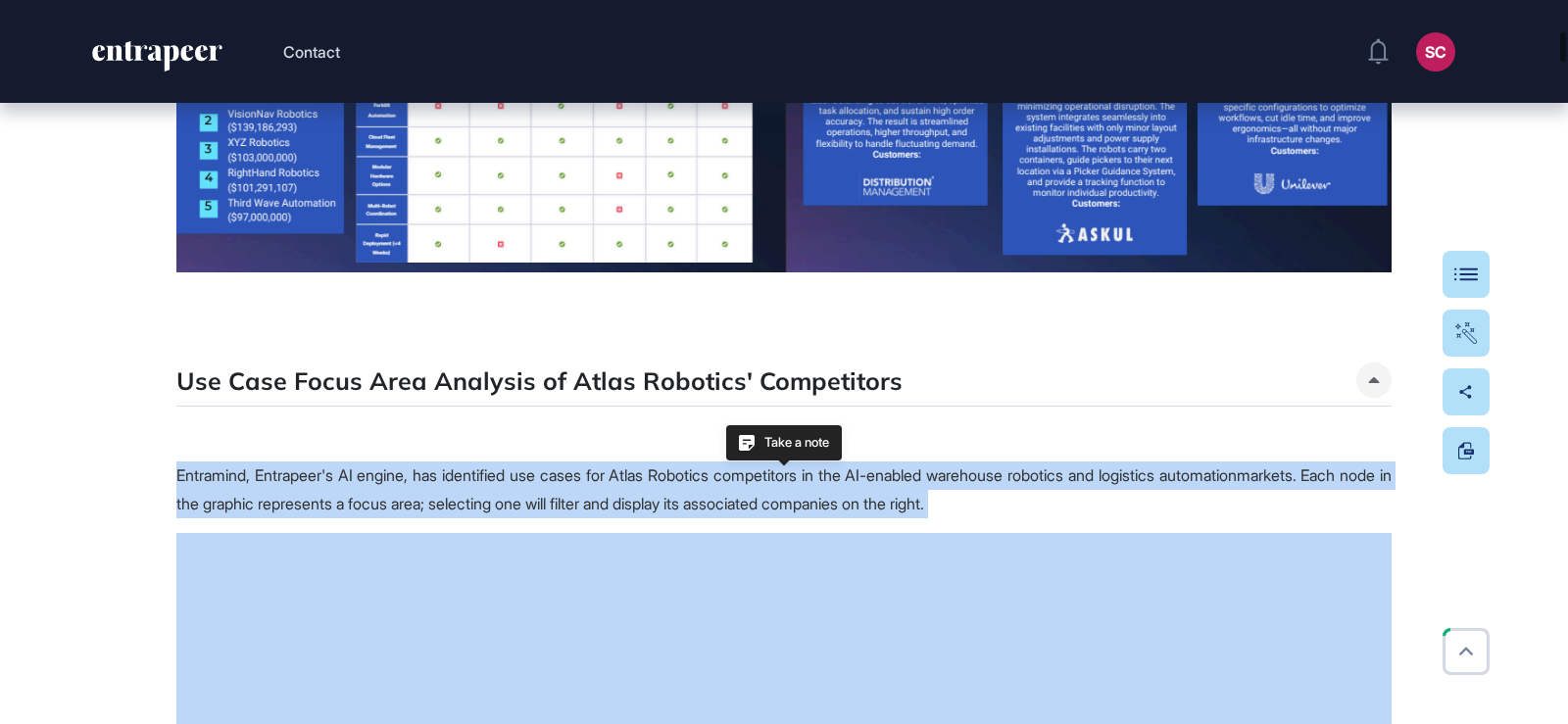
copy span "Entramind, Entrapeer's AI engine, has identified use cases for Atlas Robotics c…"
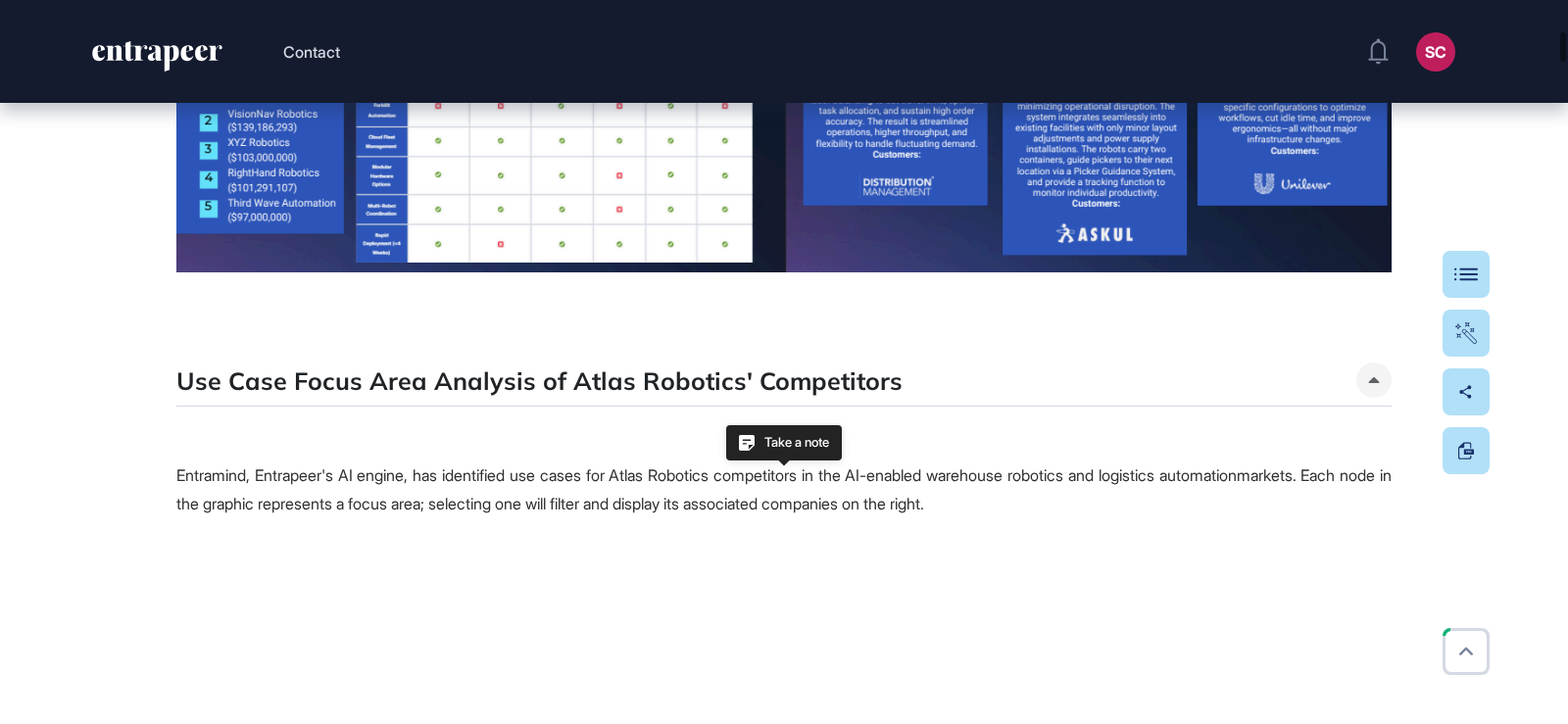
click at [400, 427] on p at bounding box center [784, 432] width 1215 height 29
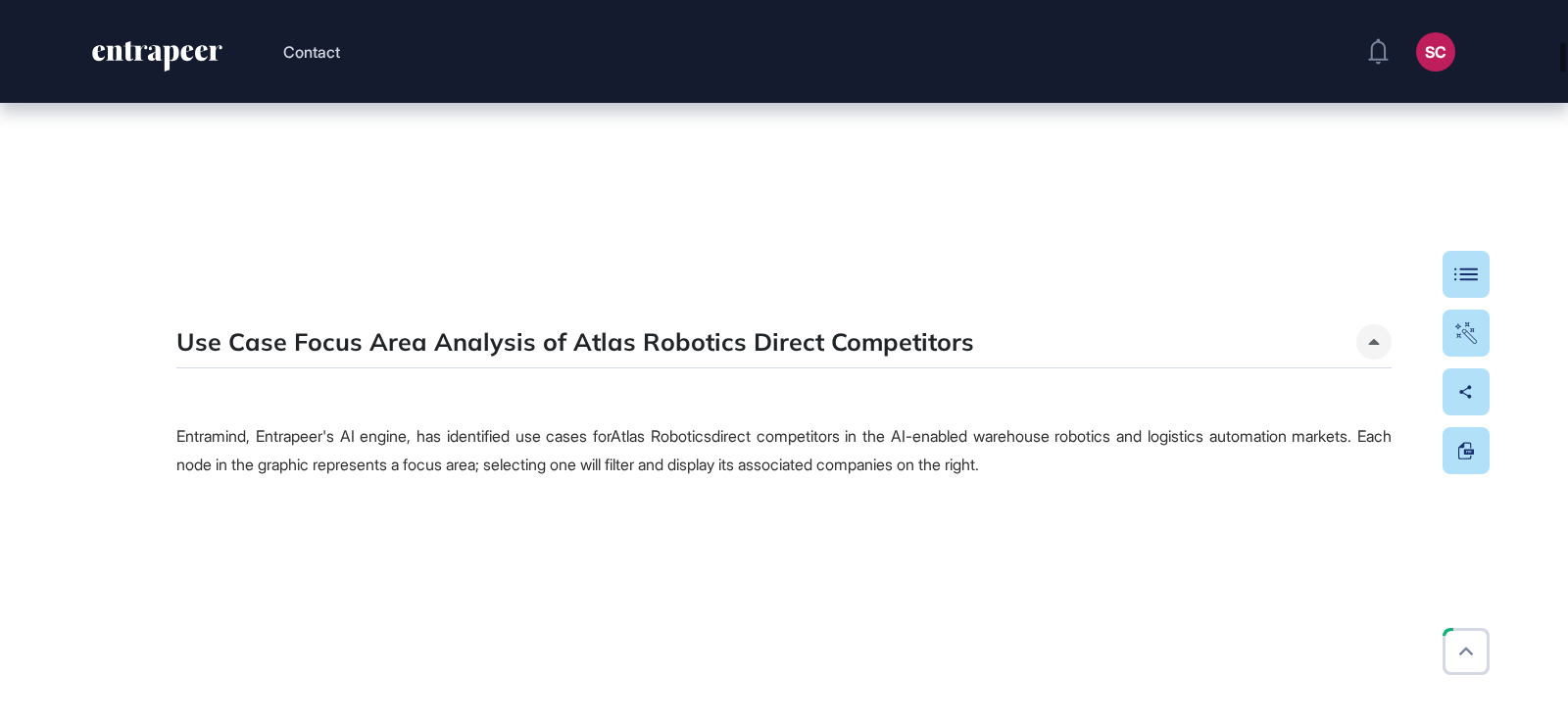
scroll to position [4313, 0]
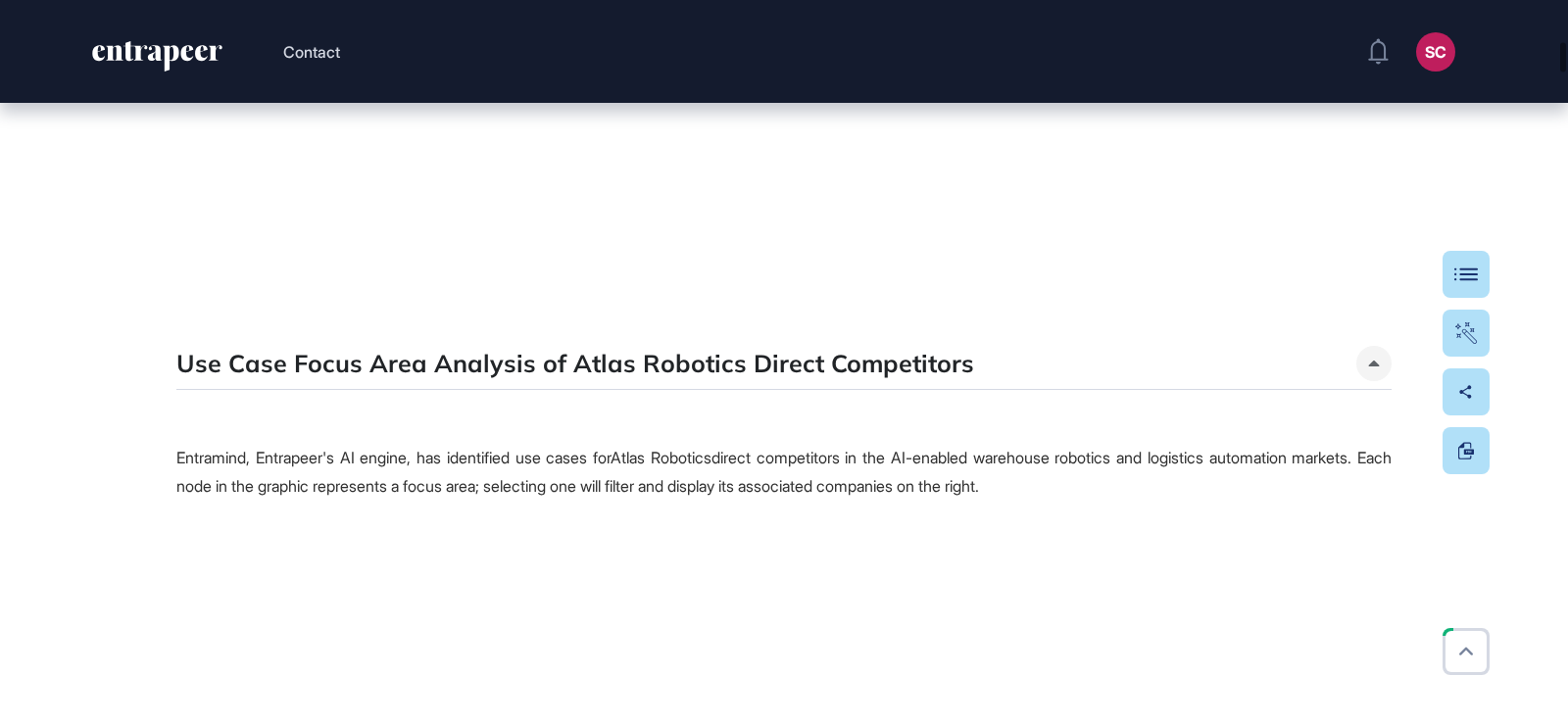
click at [349, 427] on p at bounding box center [784, 416] width 1215 height 29
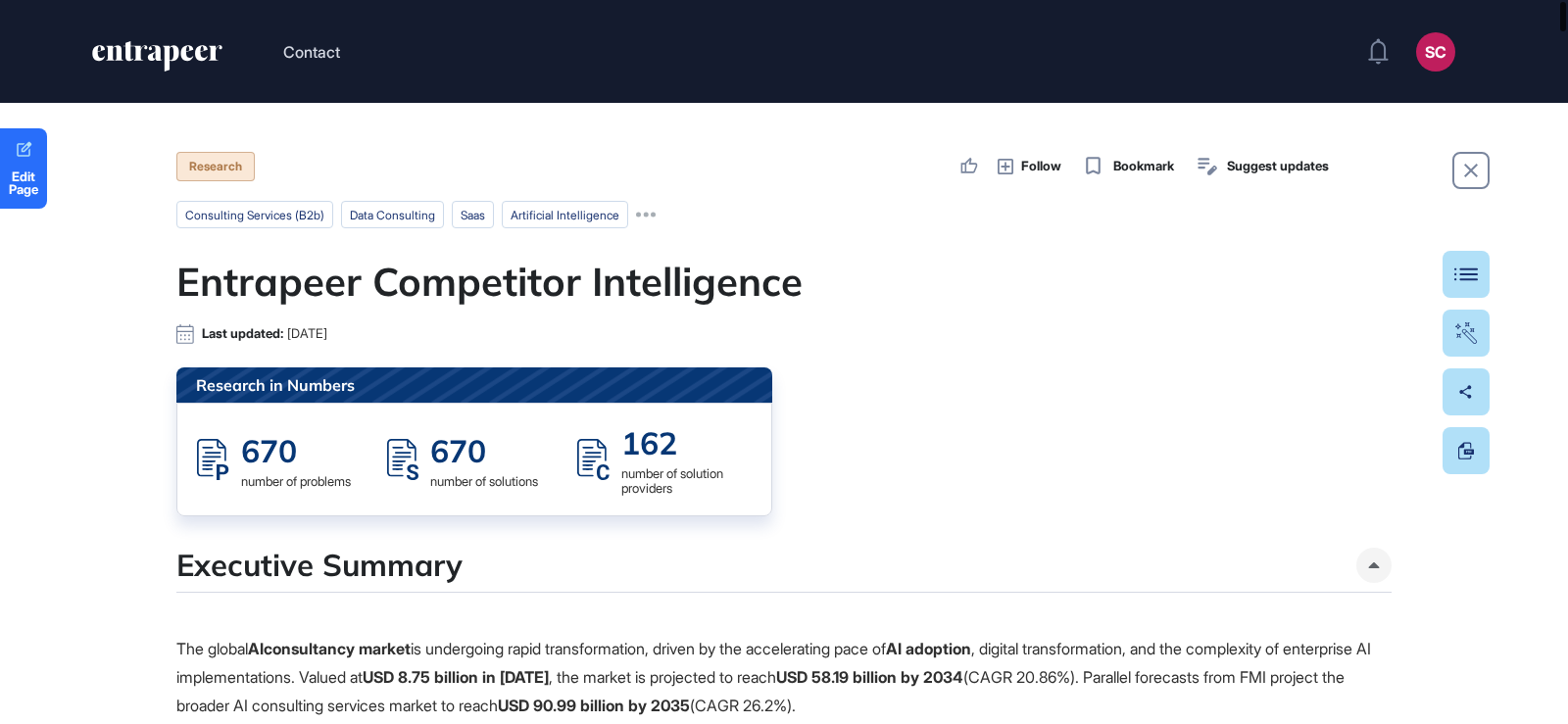
drag, startPoint x: 1562, startPoint y: 389, endPoint x: 1567, endPoint y: -76, distance: 465.0
click at [1567, 0] on html "Contact SC Admin Dashboard Dashboard Profile My Content Request More Data Edit …" at bounding box center [784, 362] width 1568 height 724
click at [15, 207] on link "Edit Page" at bounding box center [23, 168] width 47 height 80
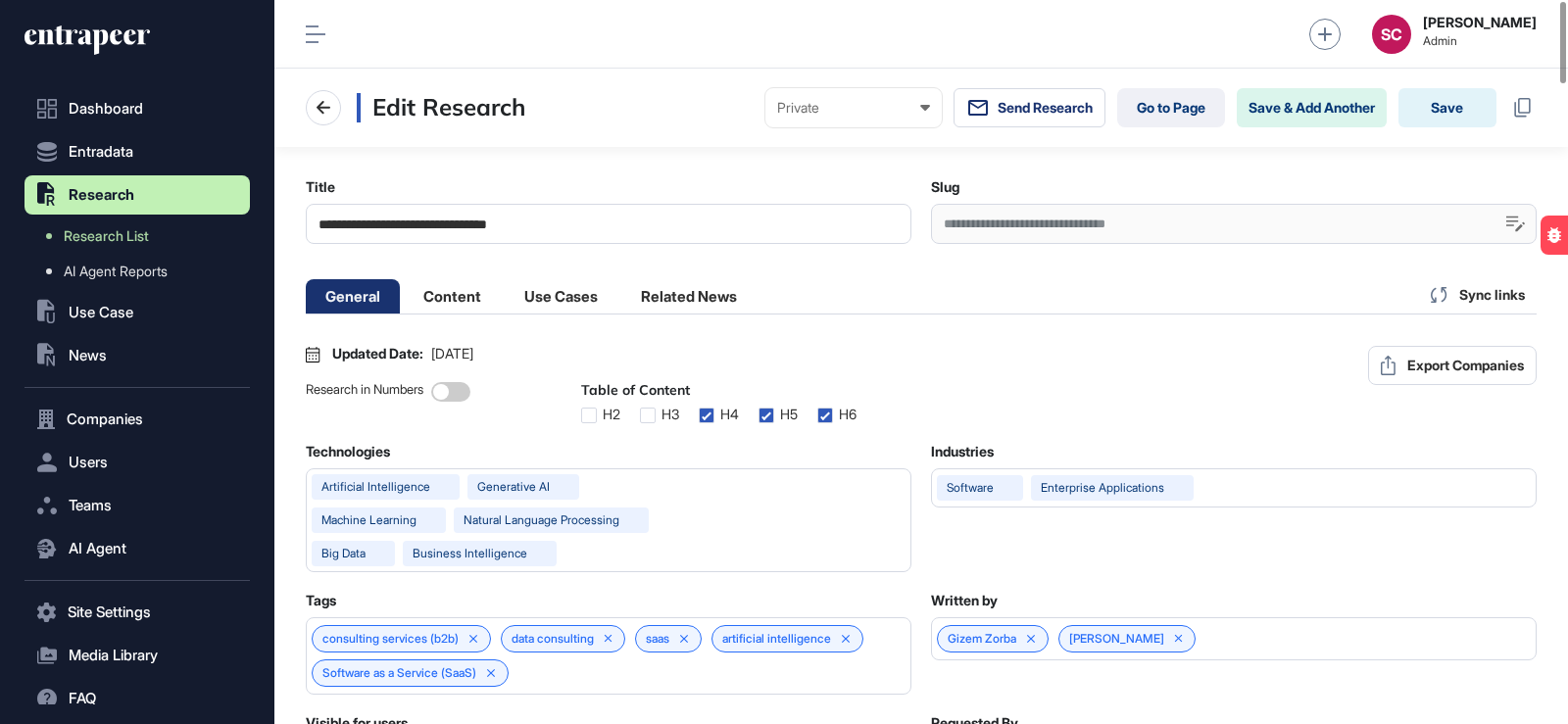
scroll to position [1, 9]
click at [464, 295] on li "Content" at bounding box center [453, 296] width 97 height 35
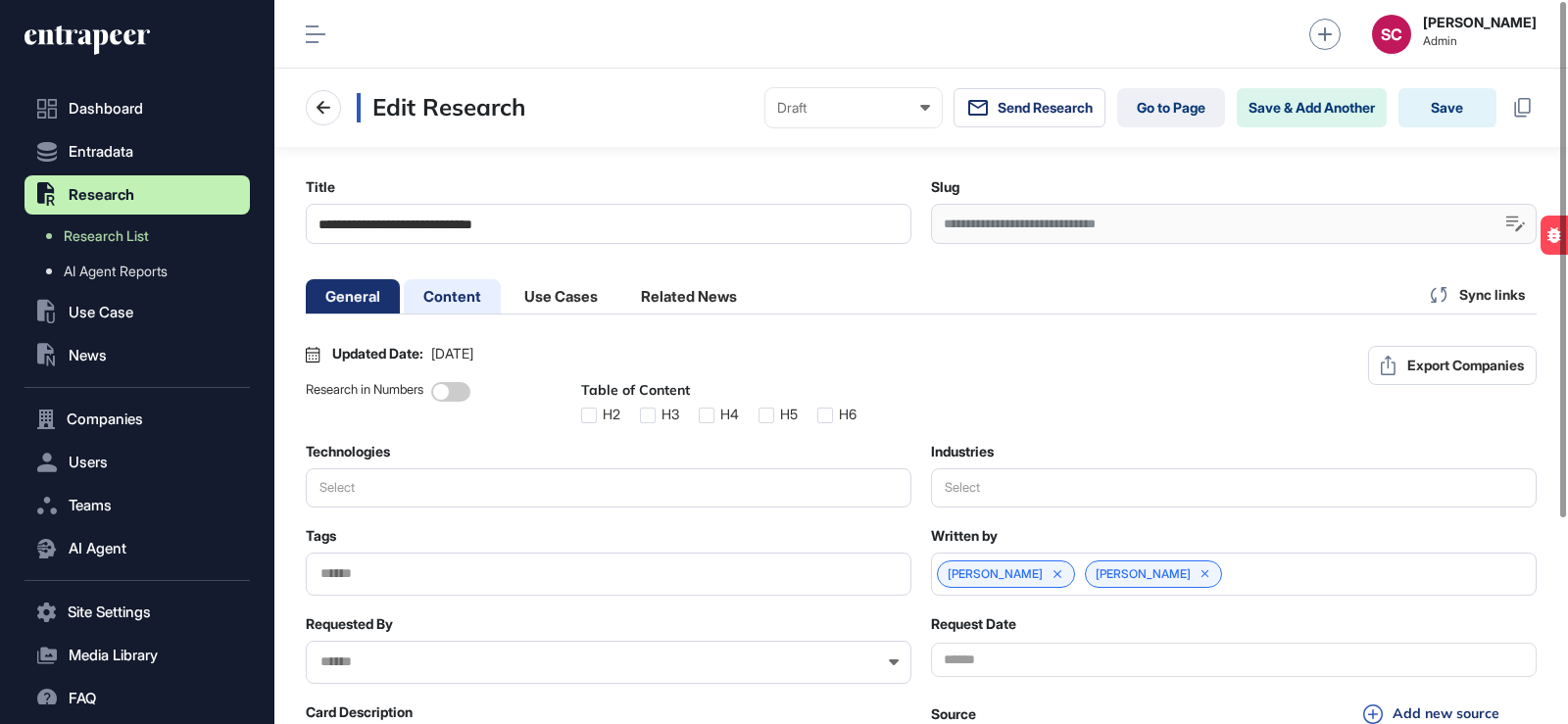
click at [455, 291] on li "Content" at bounding box center [453, 296] width 97 height 35
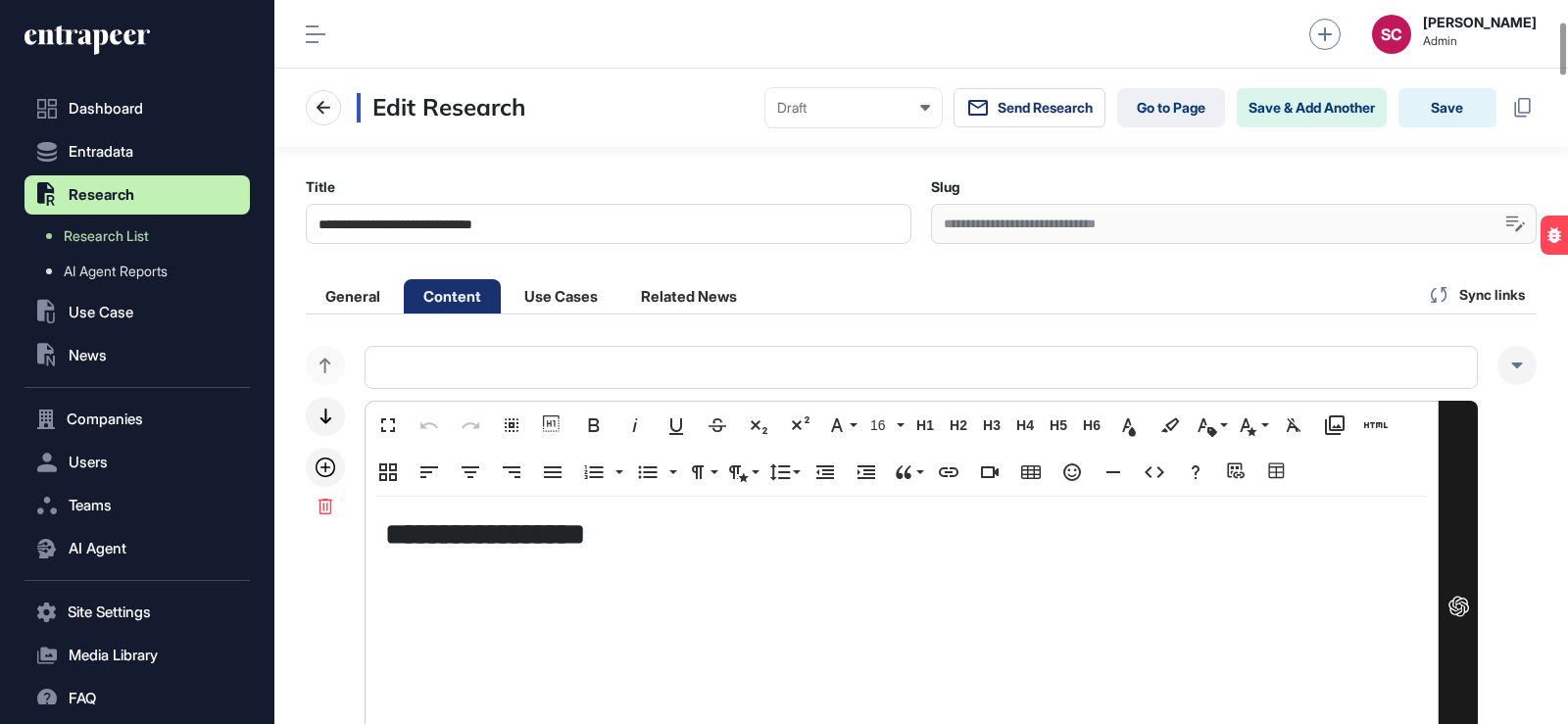
click at [323, 458] on icon at bounding box center [326, 468] width 20 height 20
click at [327, 458] on icon at bounding box center [326, 468] width 20 height 20
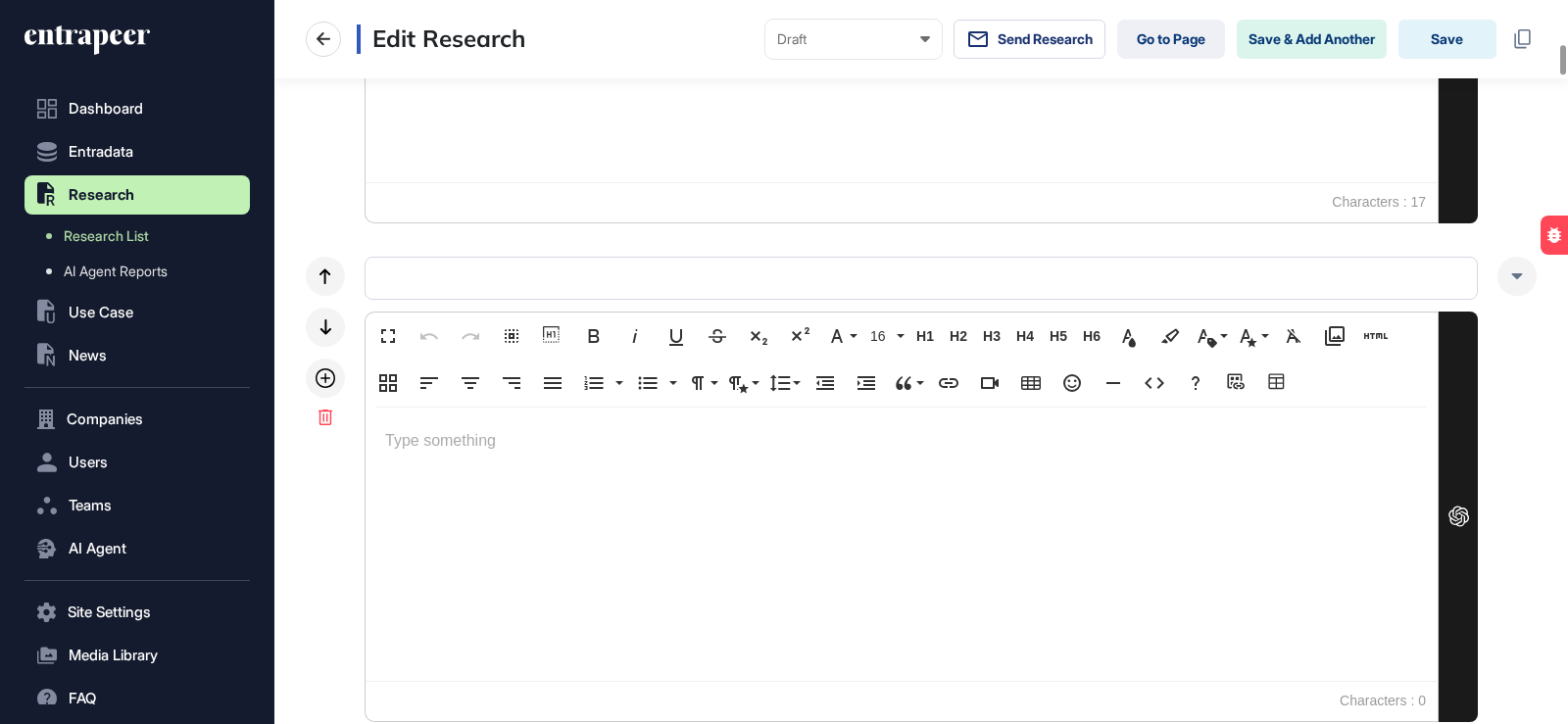
scroll to position [1079, 0]
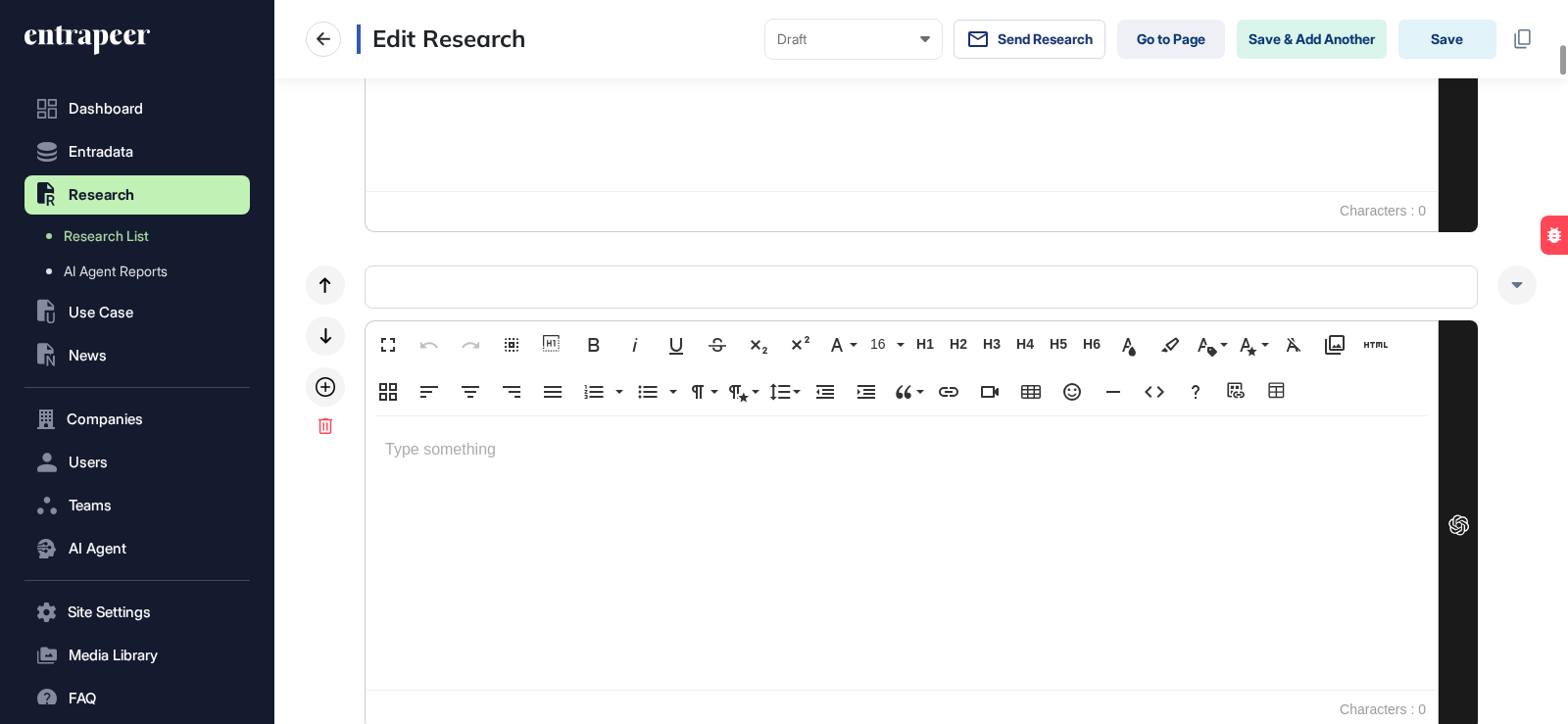
click at [515, 459] on p at bounding box center [902, 450] width 1033 height 29
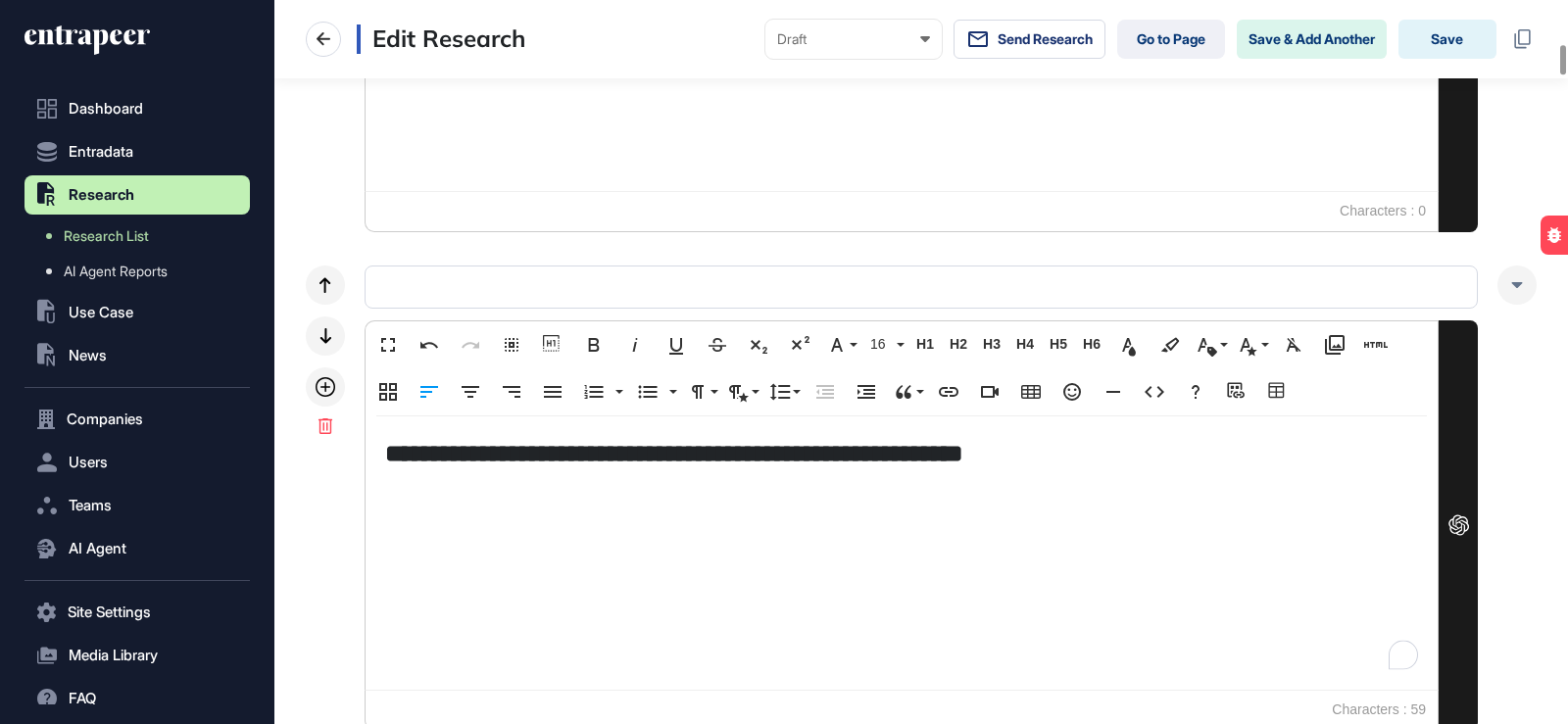
click at [705, 485] on p "To enrich screen reader interactions, please activate Accessibility in Grammarl…" at bounding box center [902, 485] width 1033 height 29
drag, startPoint x: 796, startPoint y: 451, endPoint x: 939, endPoint y: 464, distance: 143.6
click at [939, 464] on h5 "**********" at bounding box center [902, 453] width 1033 height 35
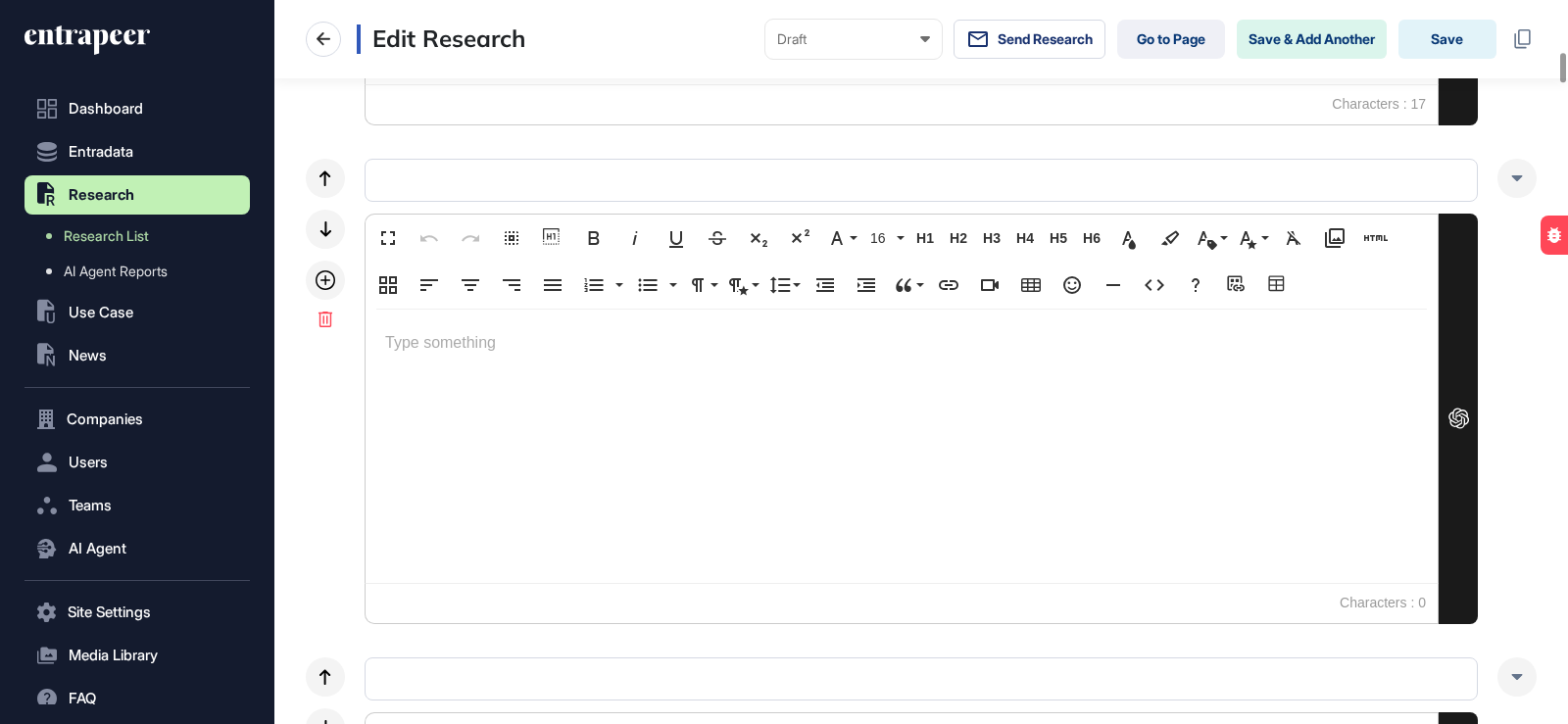
scroll to position [1274, 0]
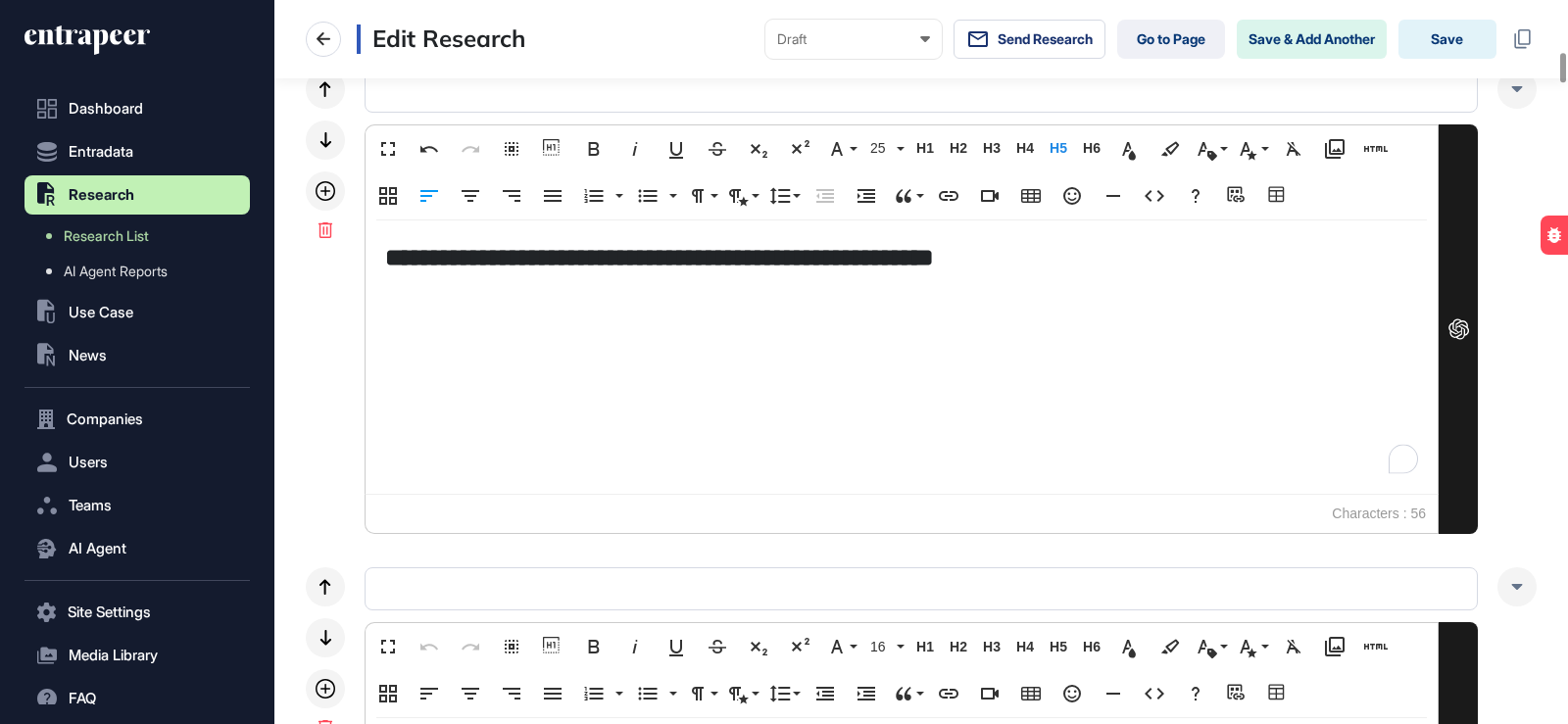
click at [978, 266] on h5 "**********" at bounding box center [902, 257] width 1033 height 35
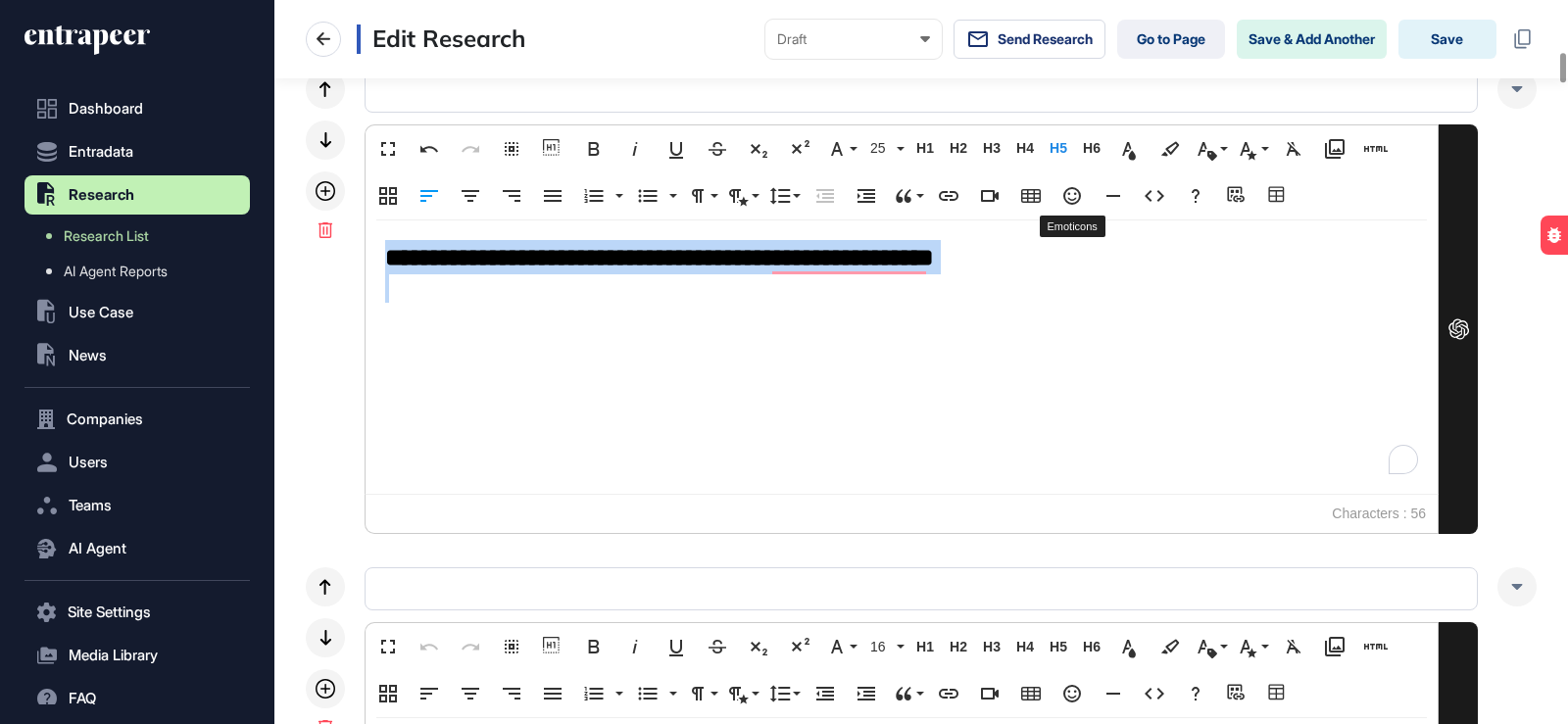
copy h5 "**********"
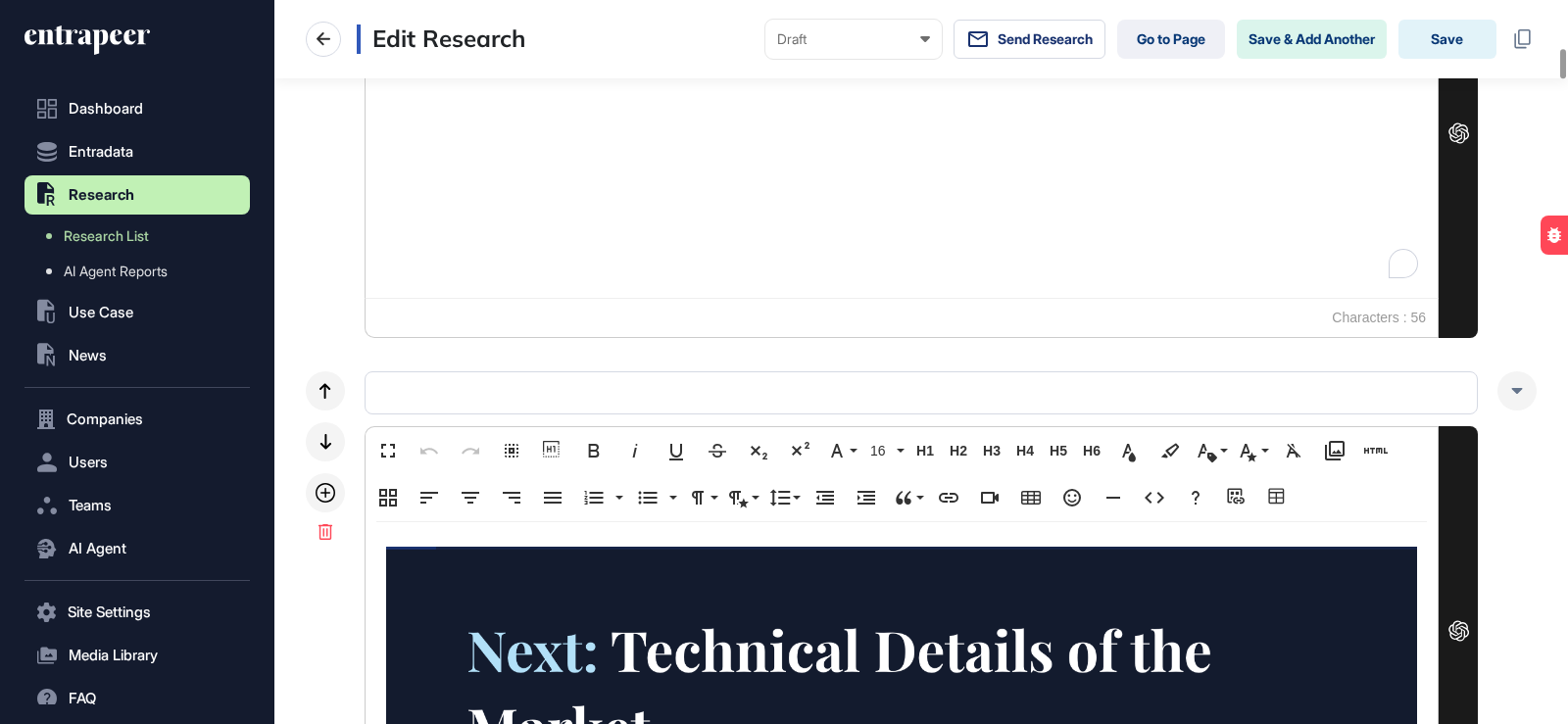
scroll to position [1176, 0]
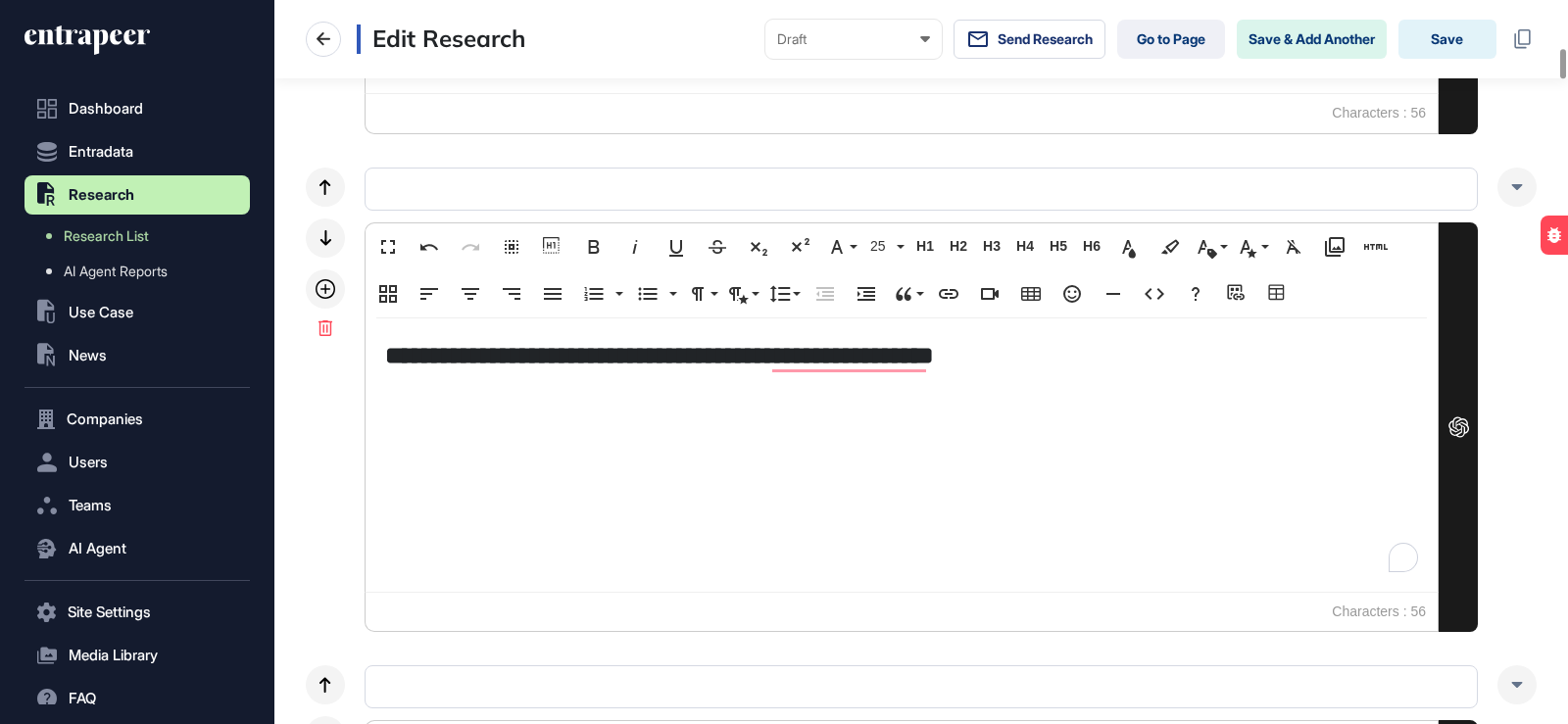
click at [931, 359] on h5 "**********" at bounding box center [902, 356] width 1033 height 35
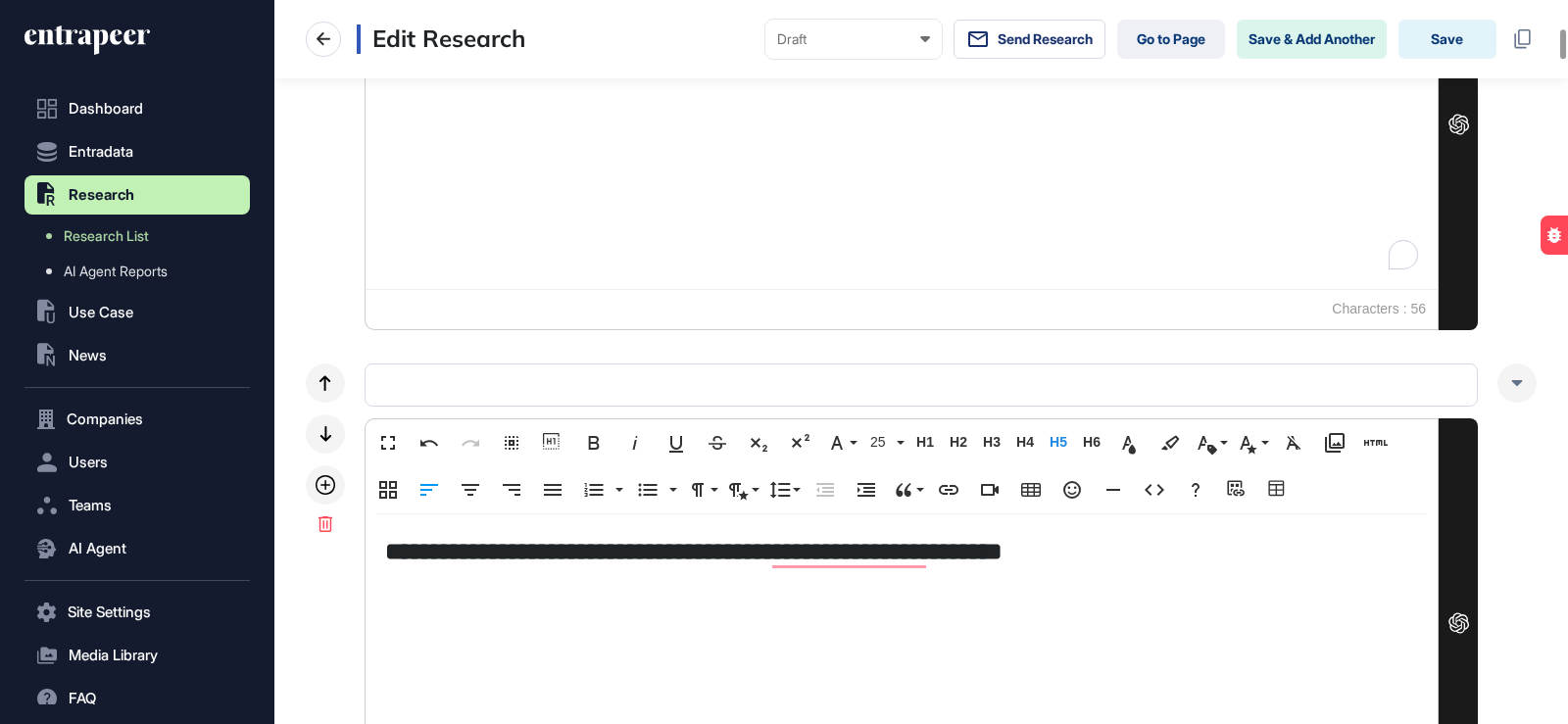
scroll to position [588, 0]
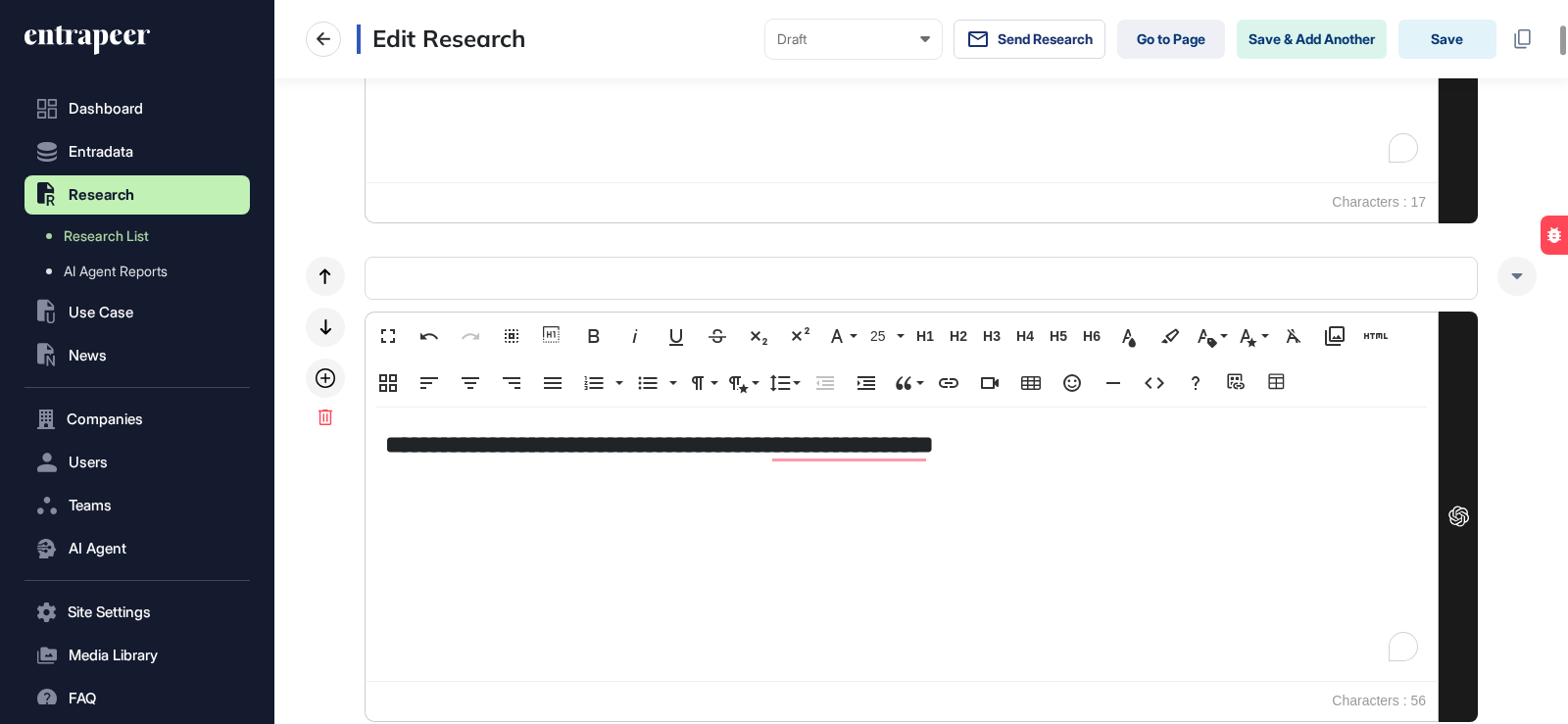
click at [628, 493] on div "**********" at bounding box center [902, 544] width 1072 height 273
click at [1116, 442] on h5 "**********" at bounding box center [902, 444] width 1033 height 35
click at [461, 498] on div "**********" at bounding box center [902, 544] width 1072 height 273
click at [1127, 447] on h5 "**********" at bounding box center [902, 444] width 1033 height 35
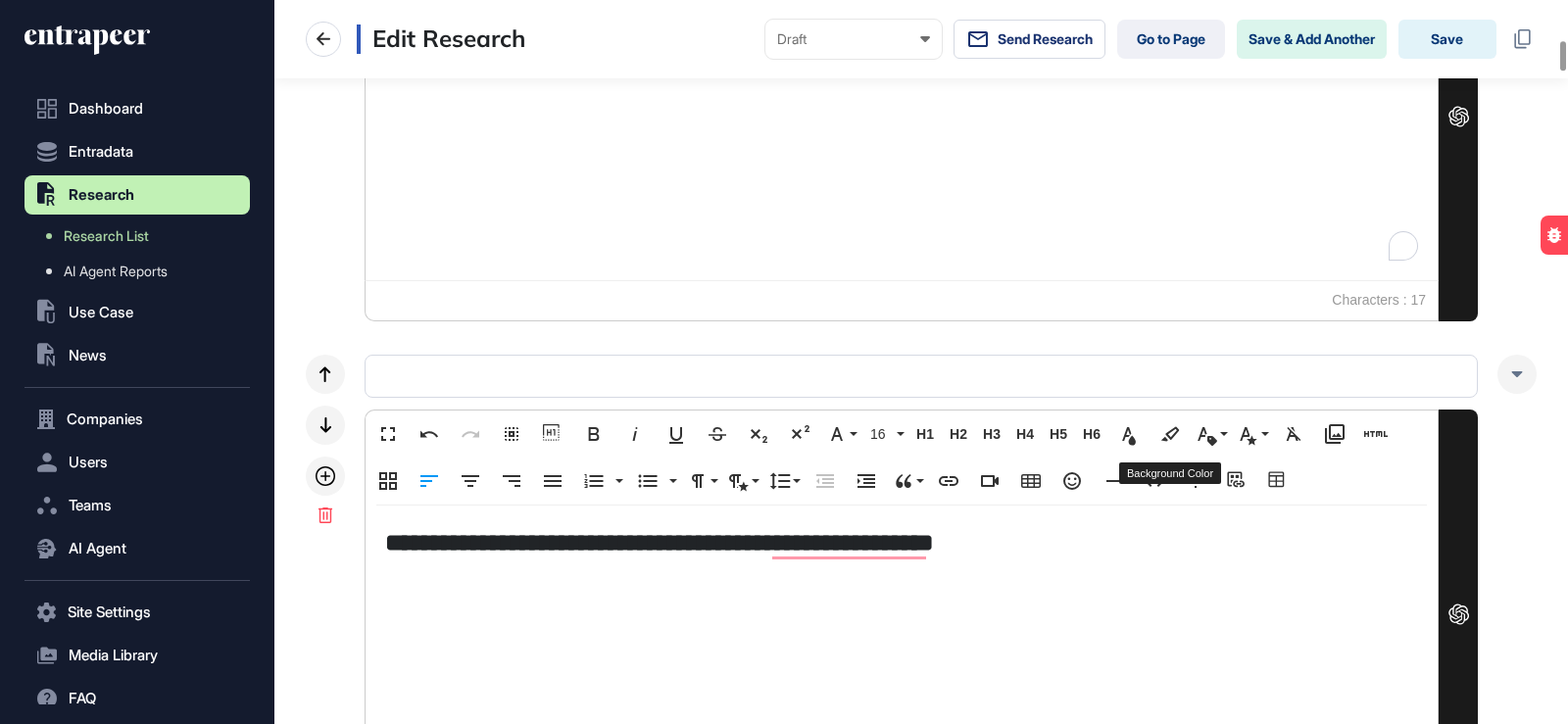
scroll to position [1176, 0]
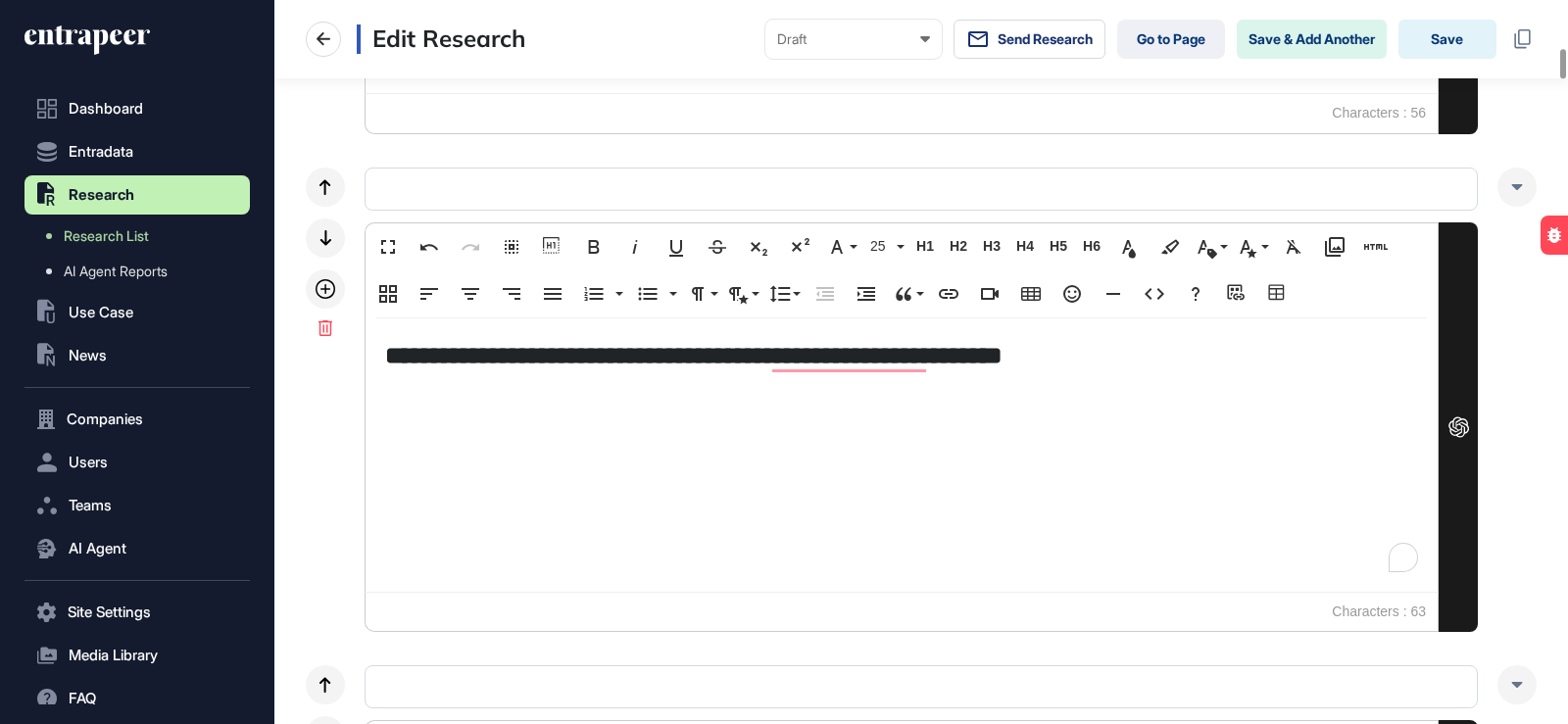
click at [1170, 361] on h5 "**********" at bounding box center [902, 356] width 1033 height 35
click at [1165, 356] on h5 "**********" at bounding box center [902, 356] width 1033 height 35
click at [1409, 35] on button "Save" at bounding box center [1447, 39] width 98 height 39
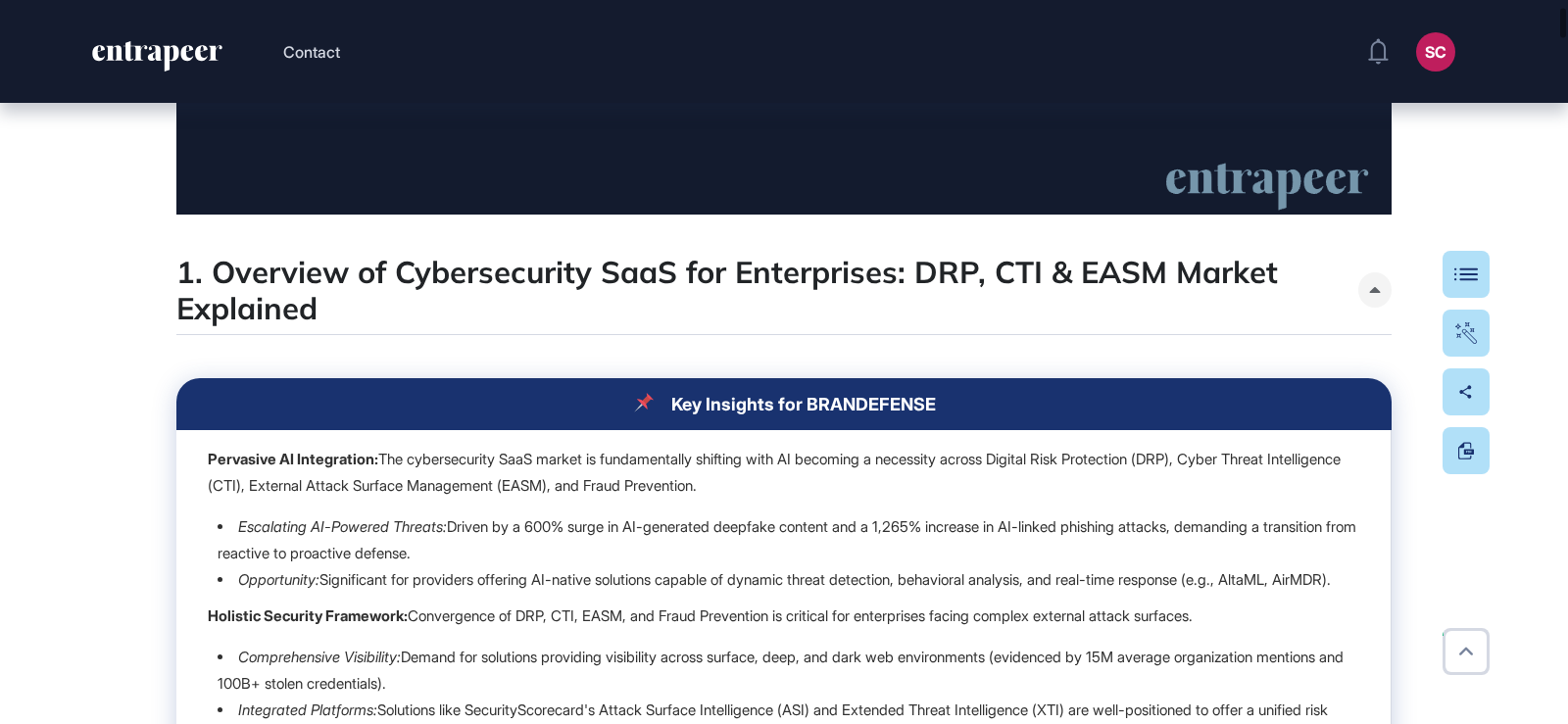
scroll to position [785, 0]
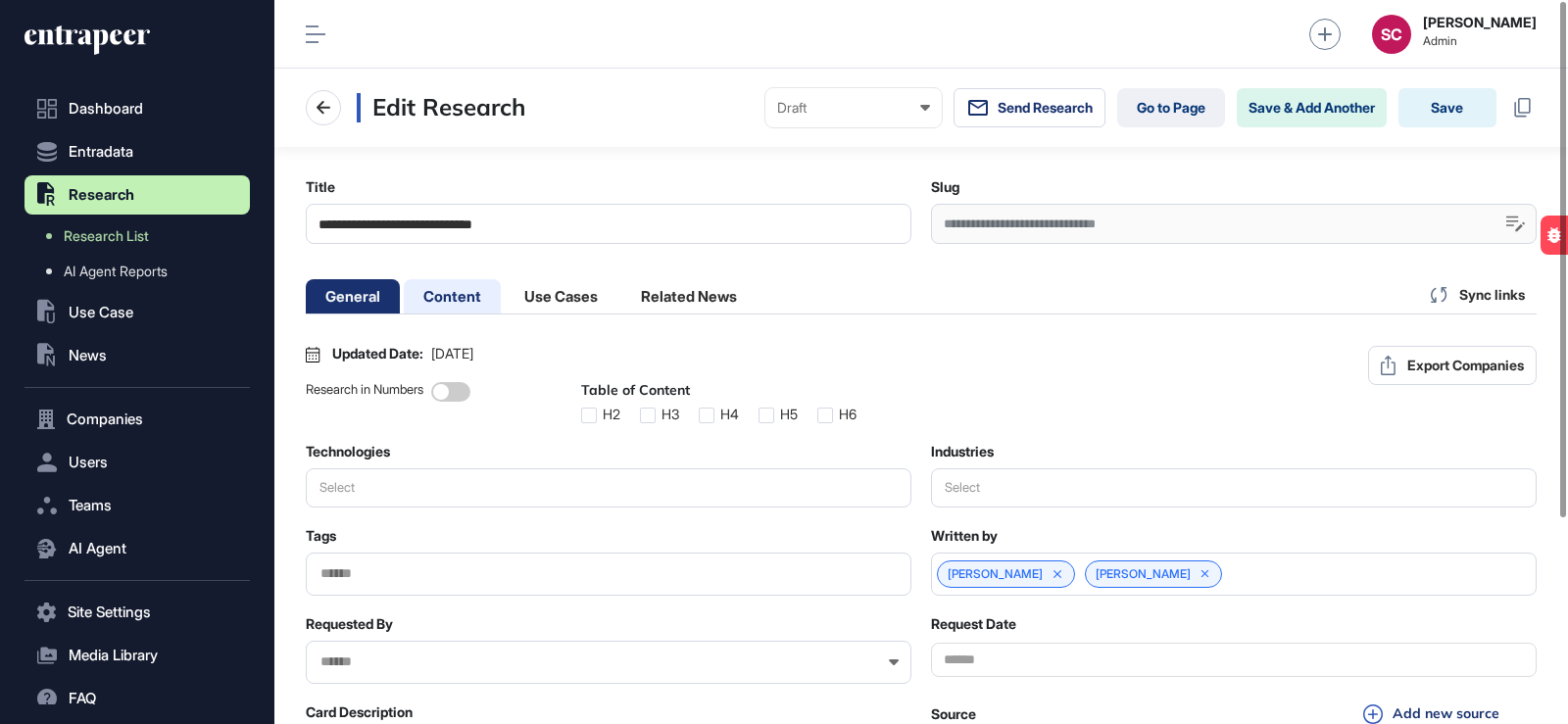
click at [490, 309] on li "Content" at bounding box center [453, 296] width 97 height 35
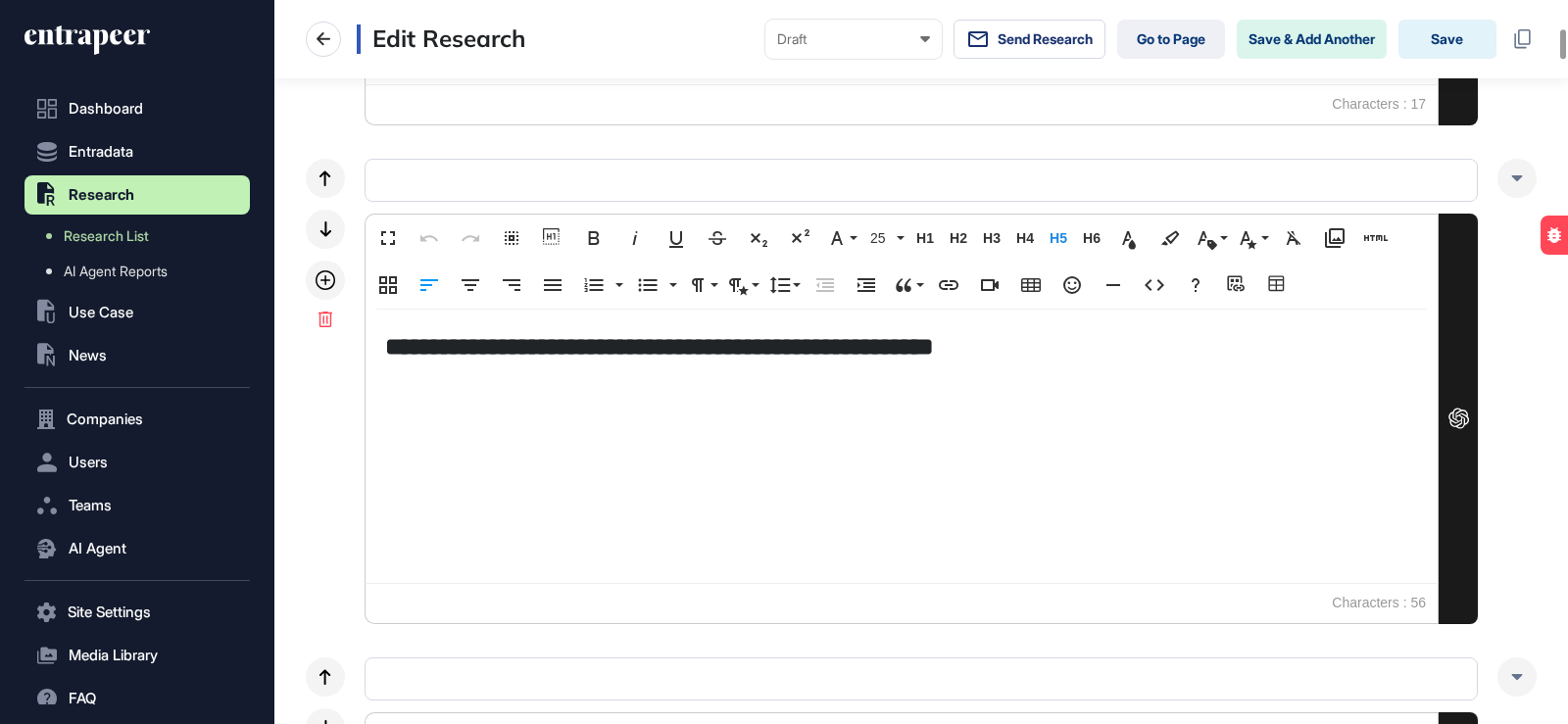
click at [923, 346] on h5 "**********" at bounding box center [902, 347] width 1033 height 35
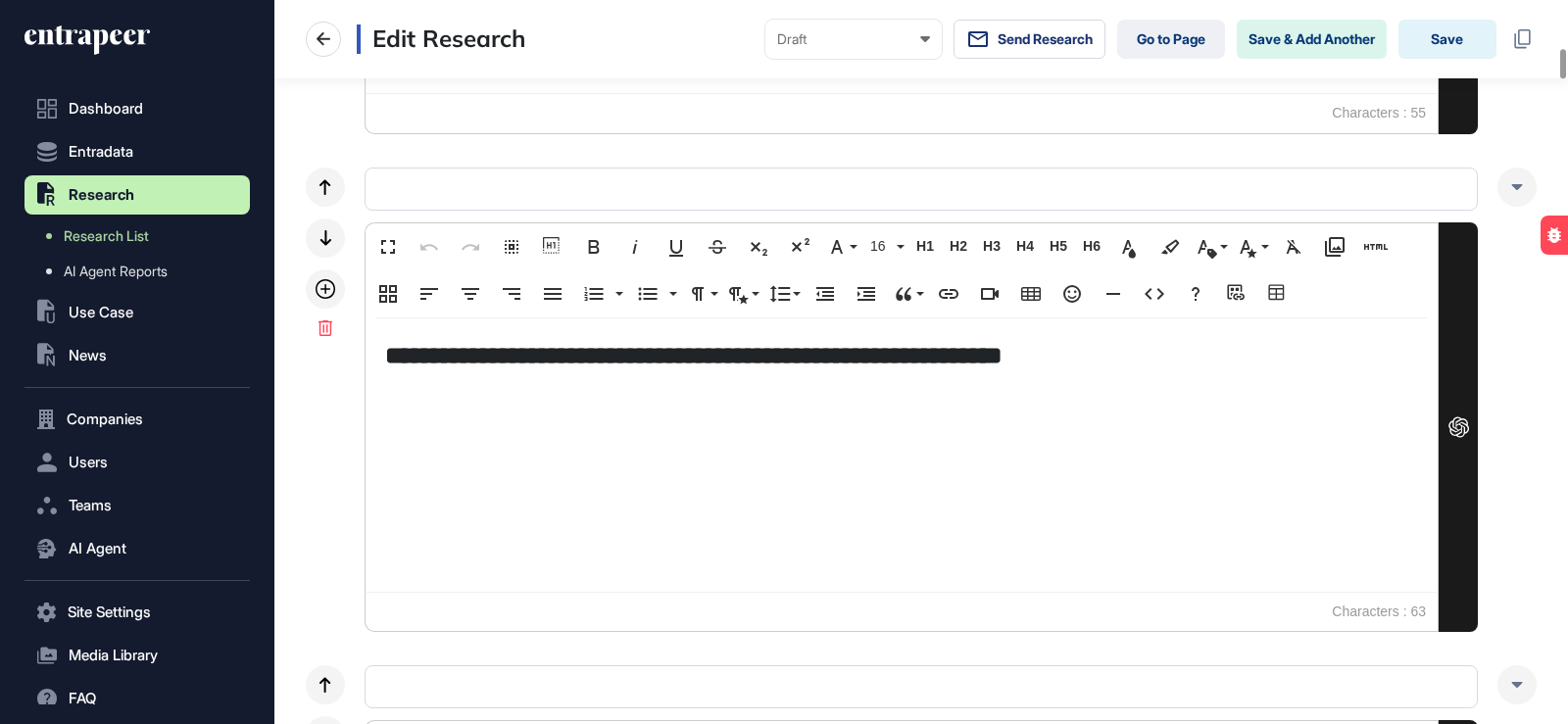
click at [918, 350] on h5 "**********" at bounding box center [902, 356] width 1033 height 35
click at [413, 134] on div "Powered by .fr-logo{fill:#b1b2b7;} Froala Characters : 55" at bounding box center [902, 114] width 1074 height 40
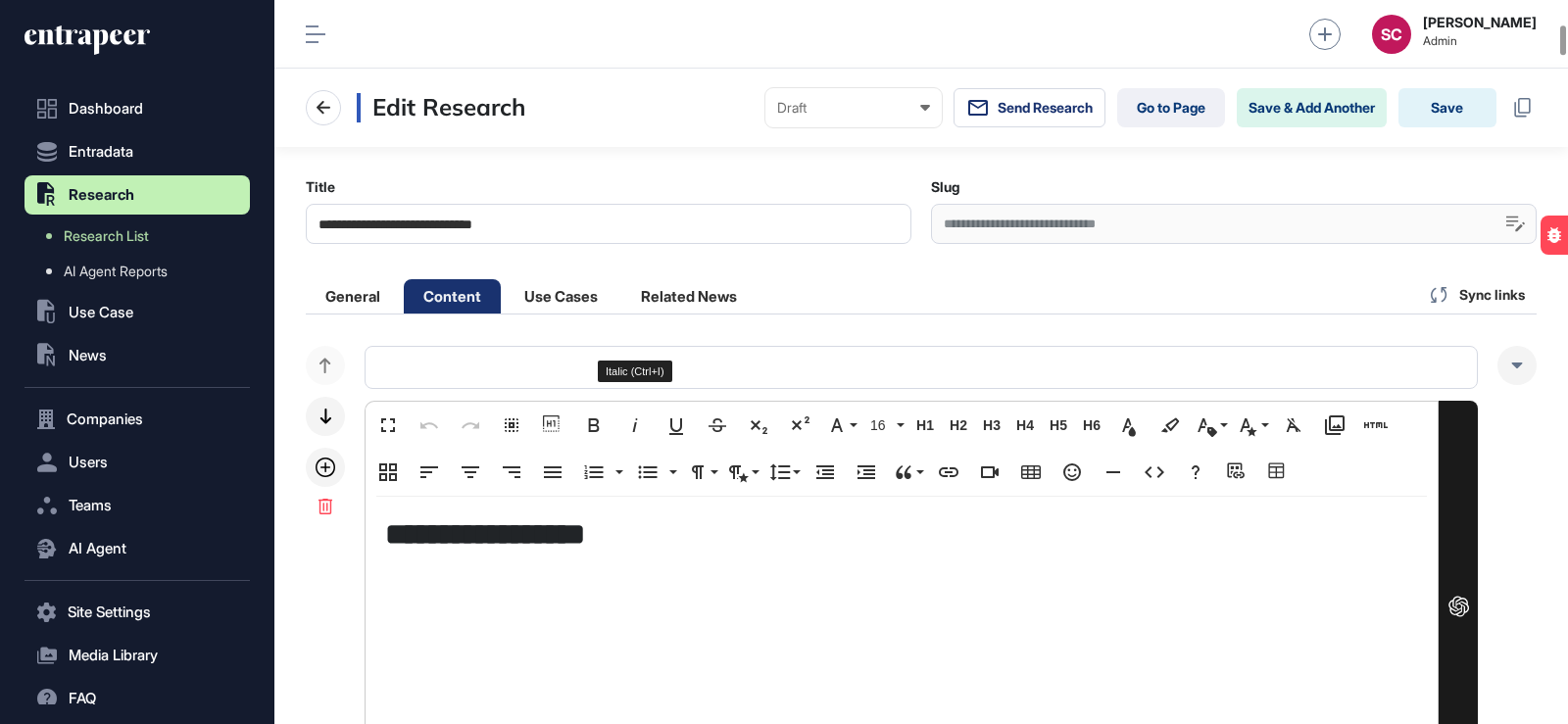
scroll to position [588, 0]
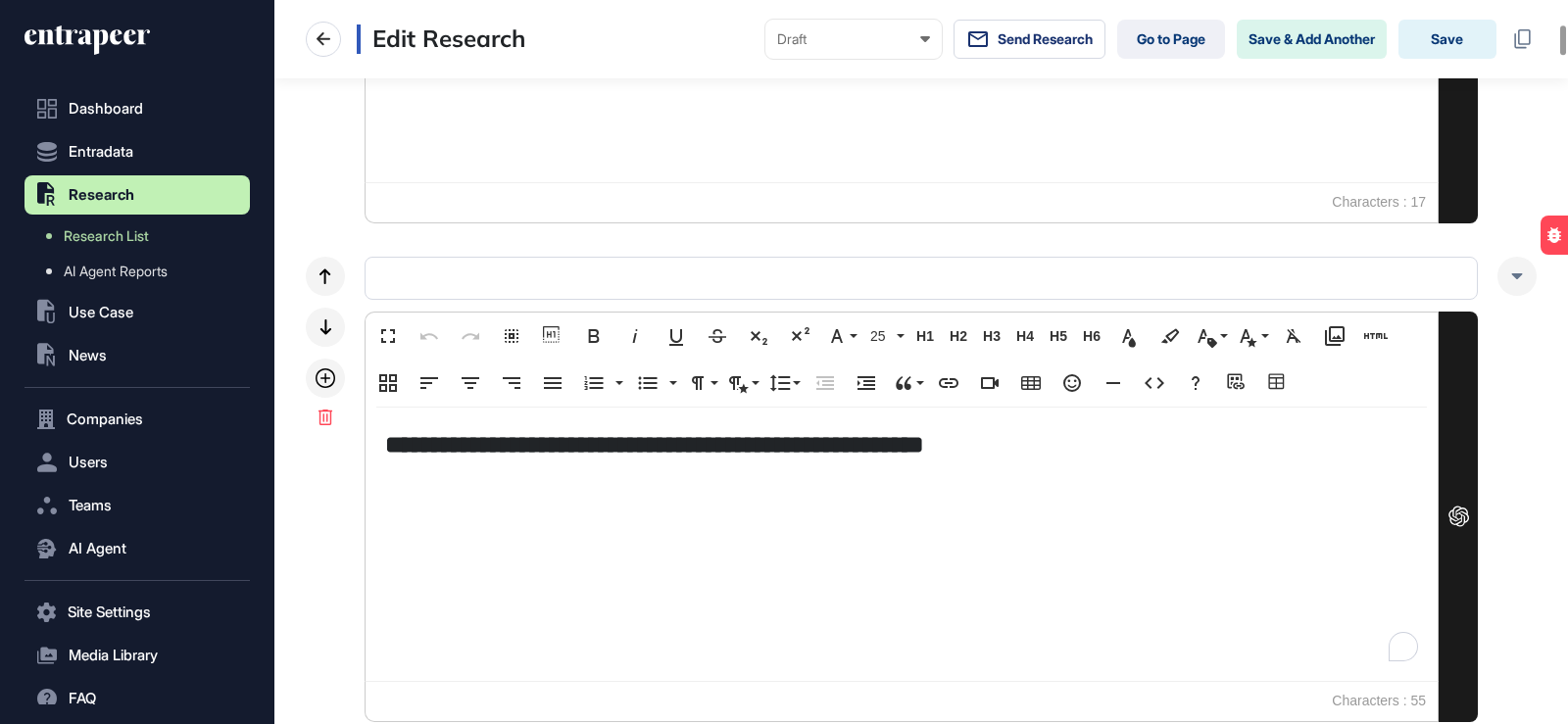
click at [492, 408] on div "**********" at bounding box center [902, 544] width 1072 height 273
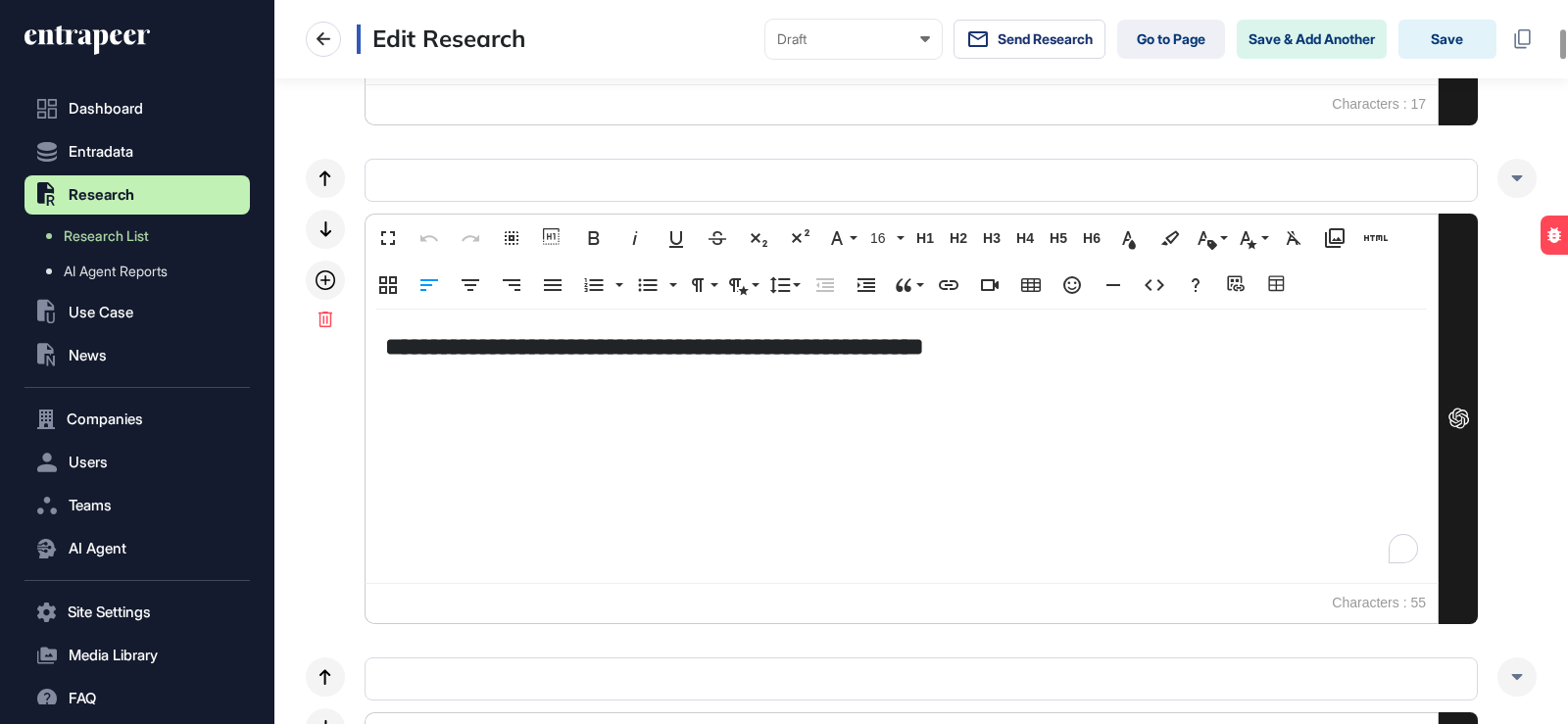
click at [1098, 356] on h5 "**********" at bounding box center [902, 347] width 1033 height 35
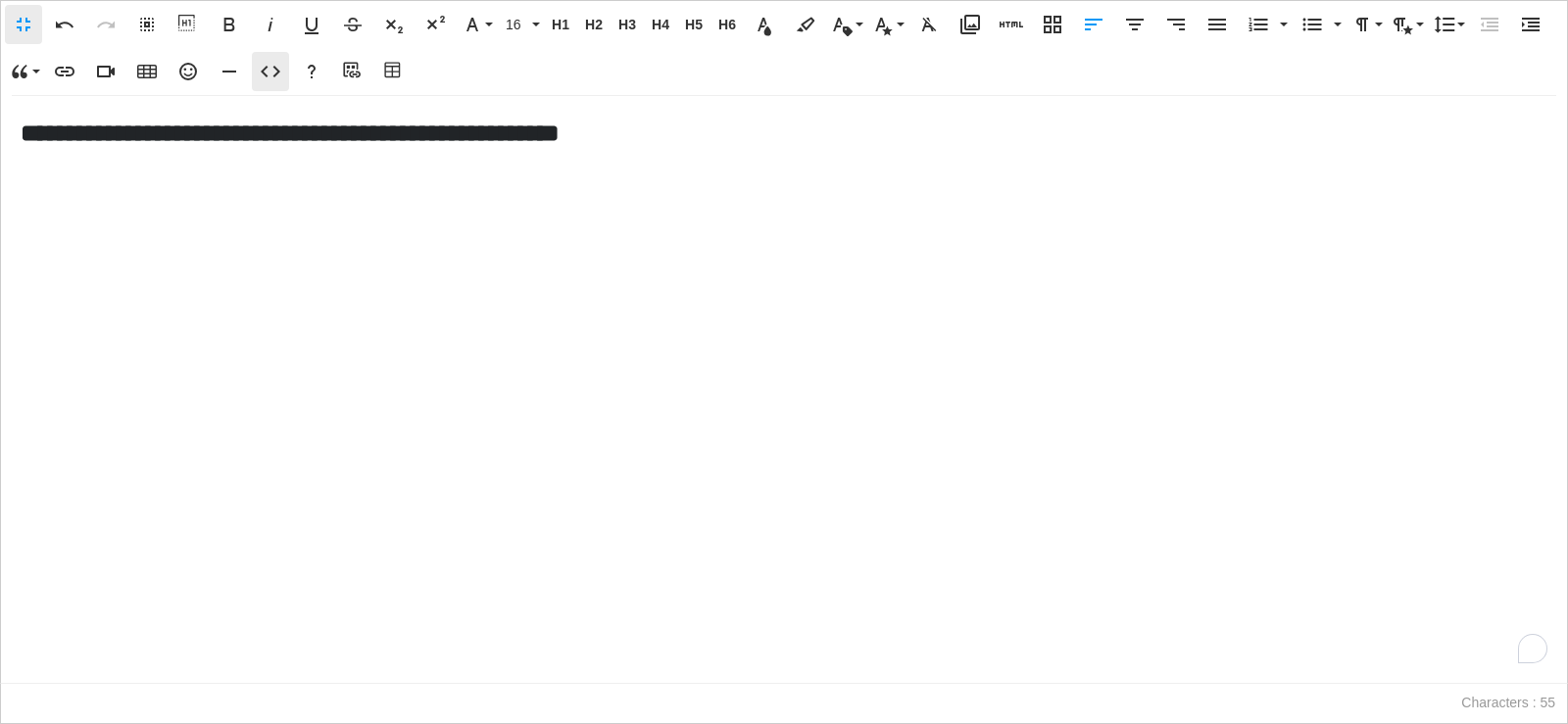
scroll to position [1, 9]
click at [271, 83] on button "Code View" at bounding box center [271, 71] width 38 height 39
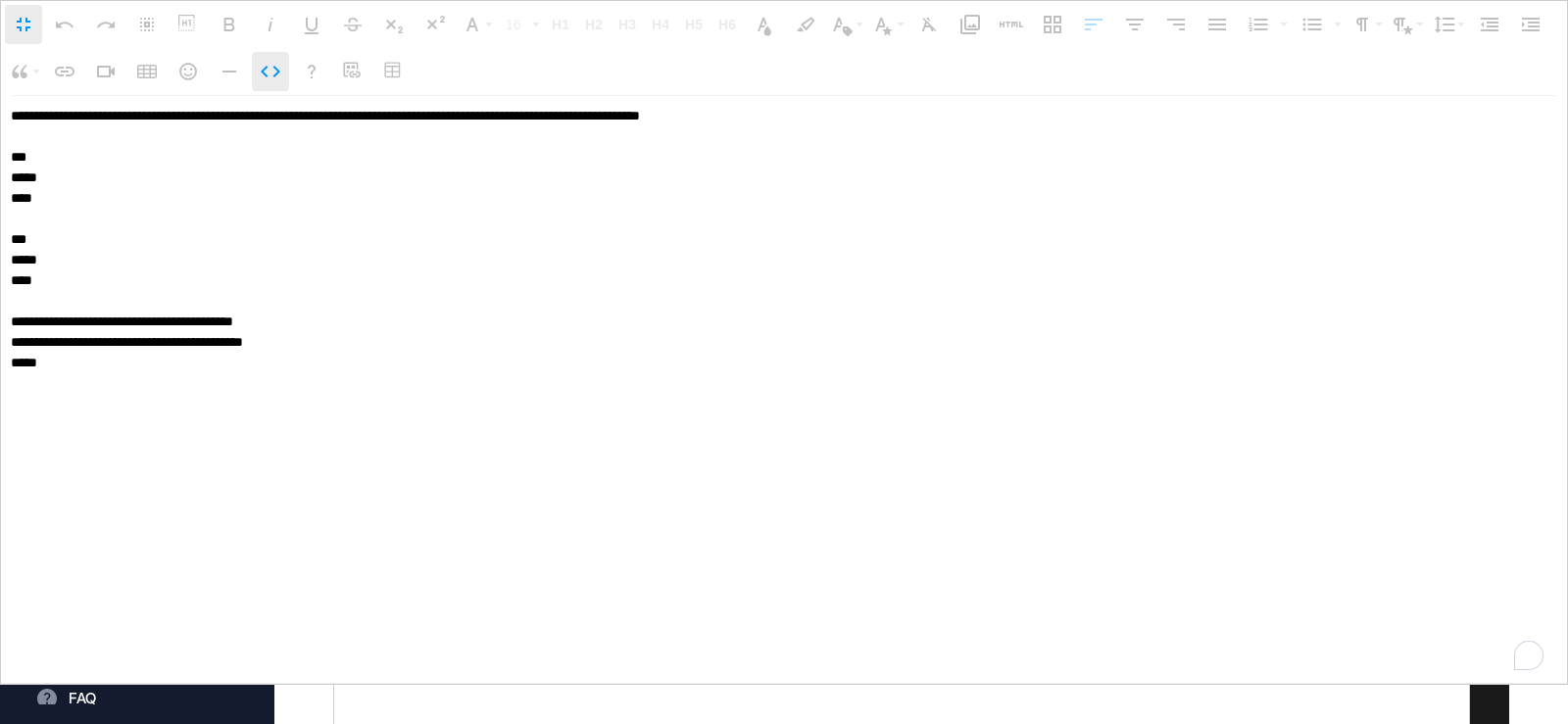
click at [278, 74] on icon "button" at bounding box center [271, 72] width 24 height 24
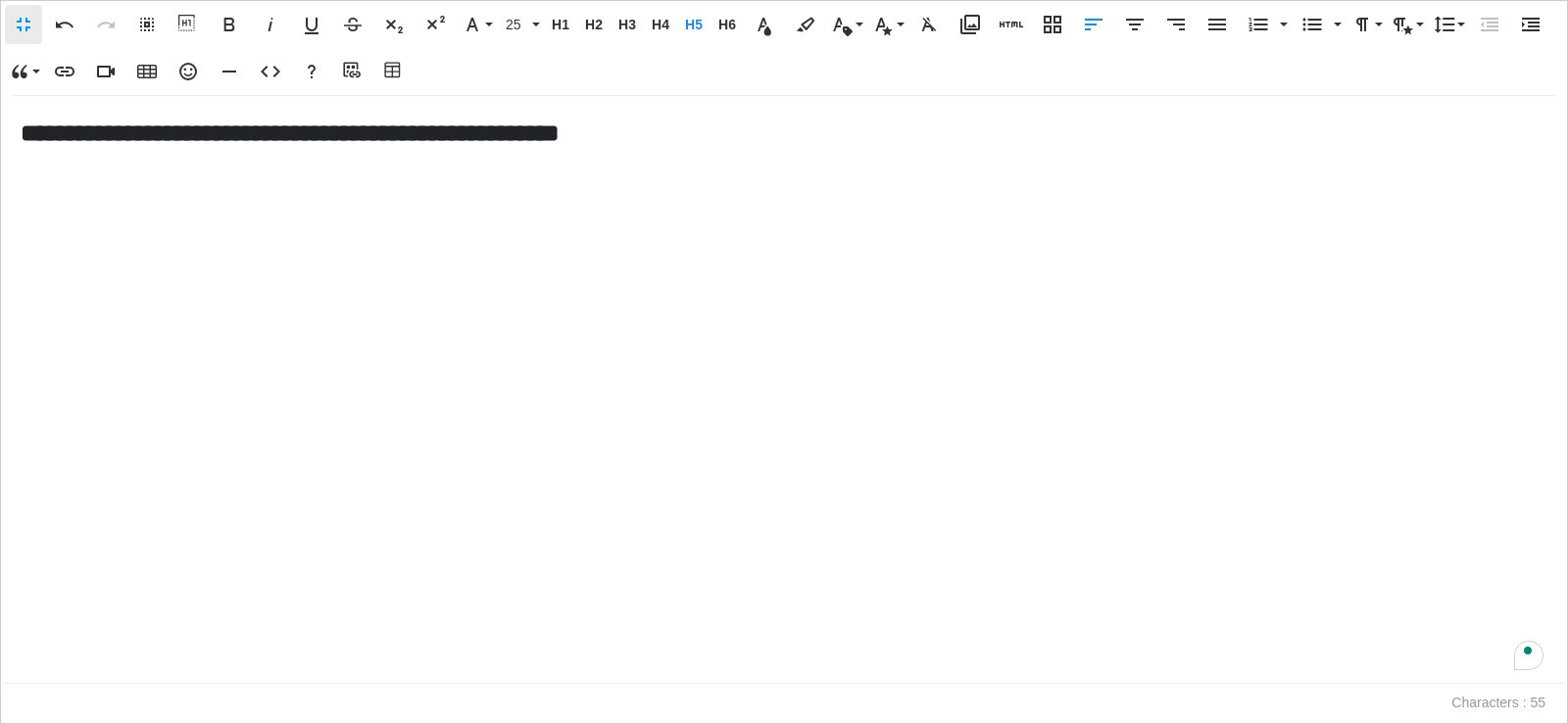
click at [21, 190] on div "**********" at bounding box center [784, 389] width 1566 height 587
click at [1023, 26] on button "Add HTML" at bounding box center [1012, 24] width 38 height 39
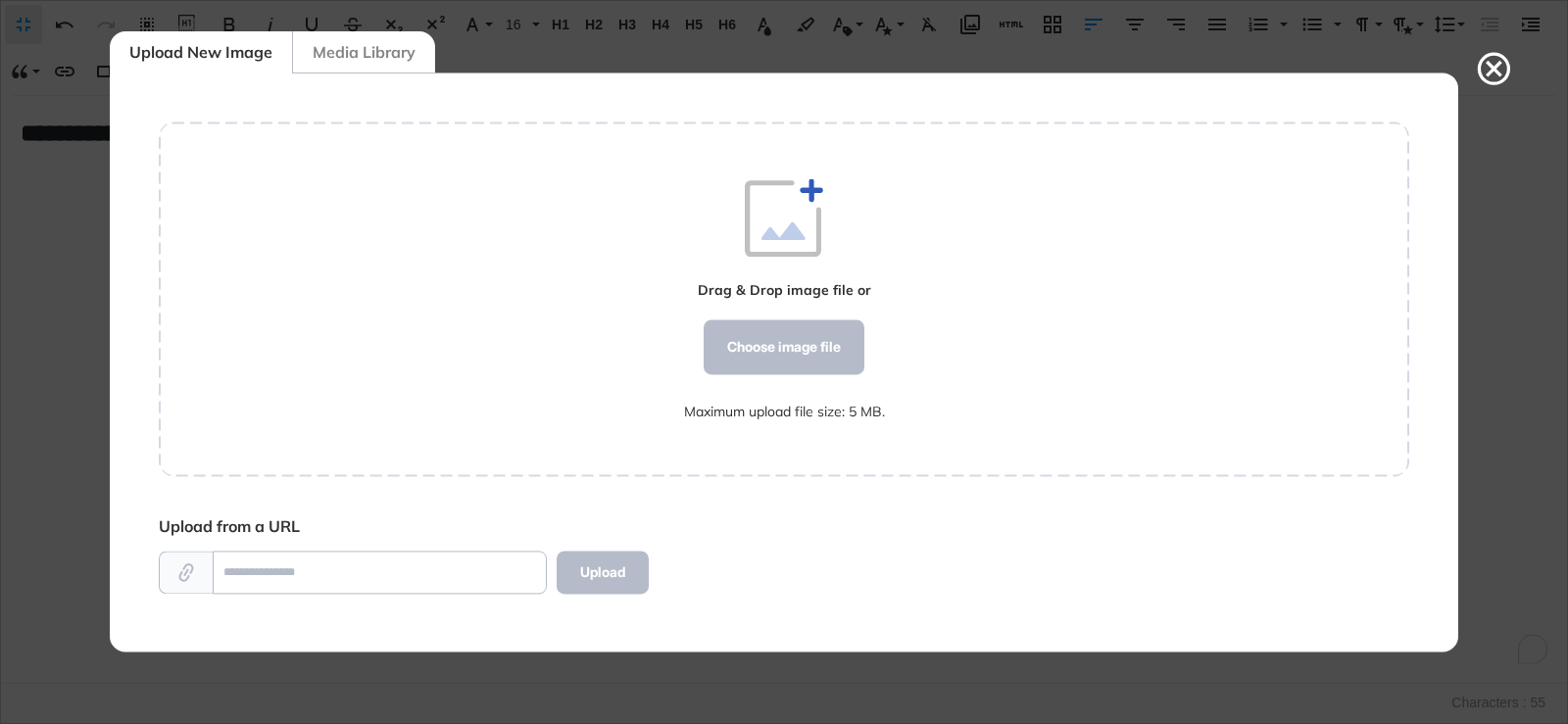
scroll to position [9, 1]
click at [844, 333] on div "Choose image file" at bounding box center [784, 347] width 161 height 55
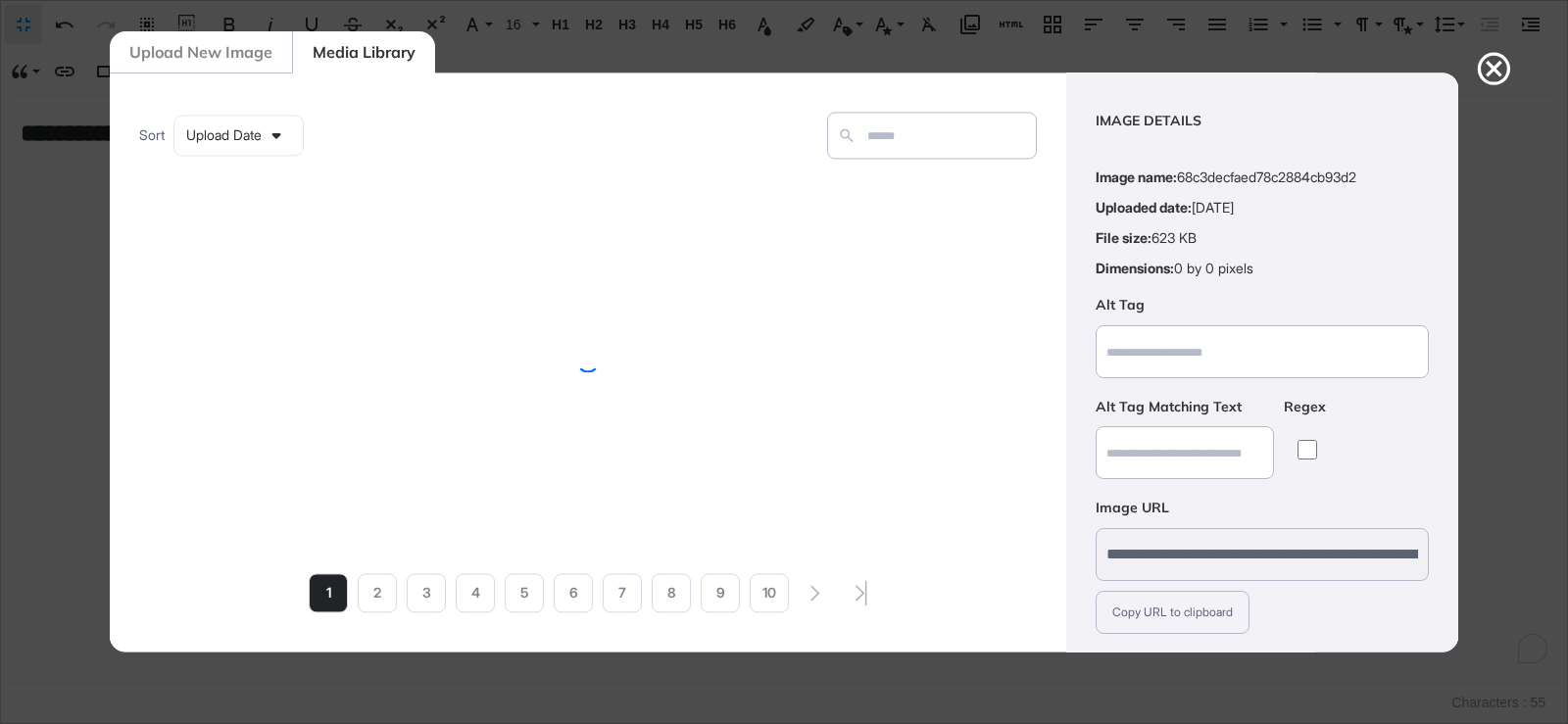
scroll to position [135, 0]
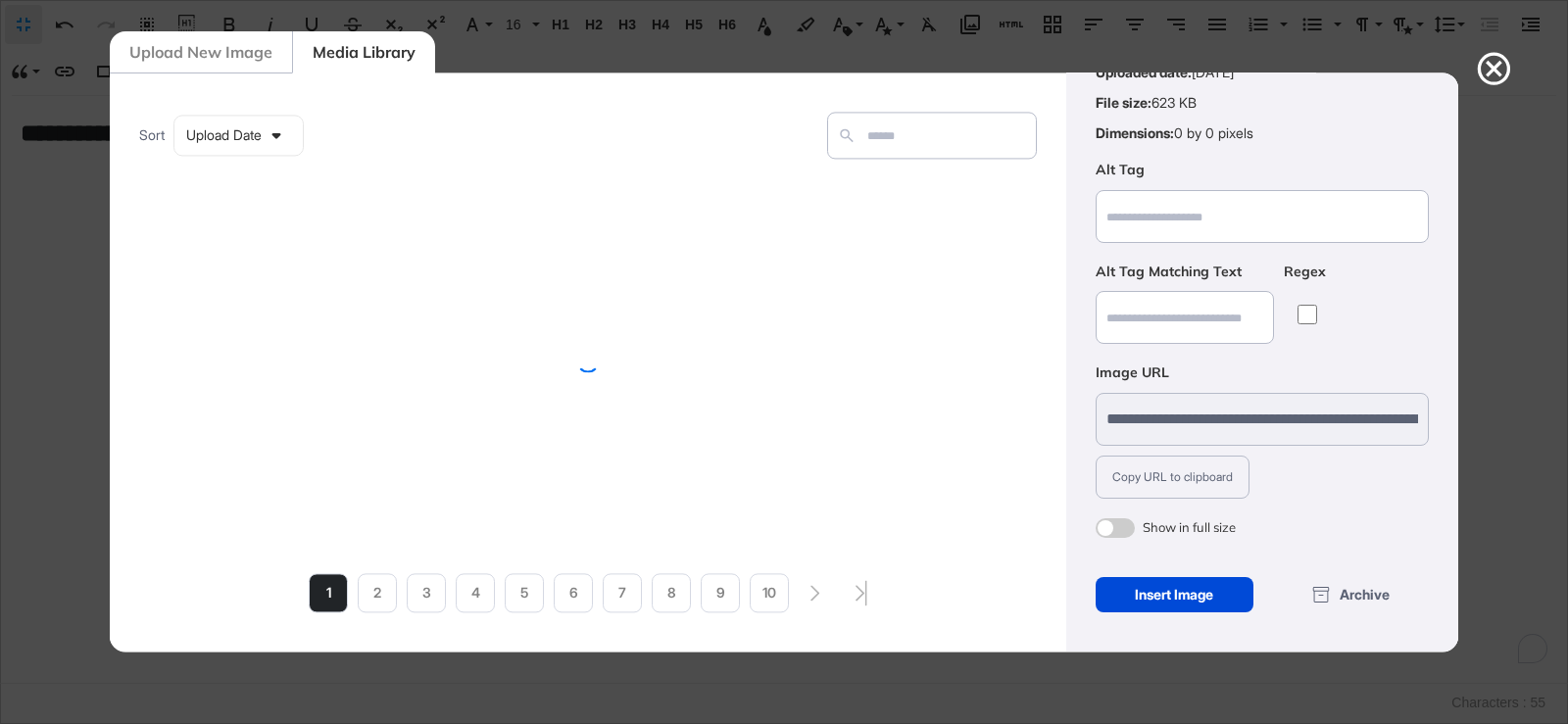
click at [1128, 529] on span at bounding box center [1114, 528] width 39 height 20
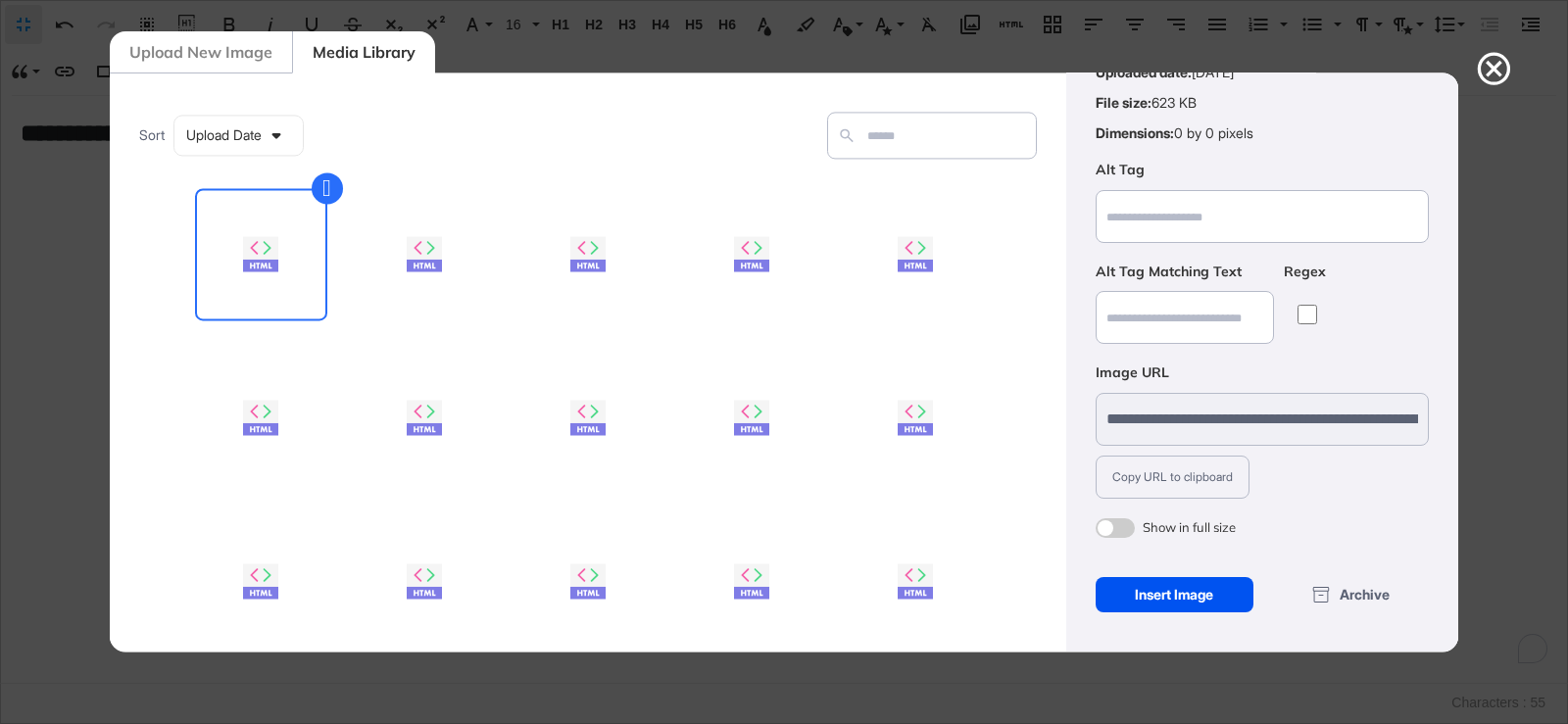
click at [1156, 600] on div "Insert Image" at bounding box center [1174, 595] width 158 height 36
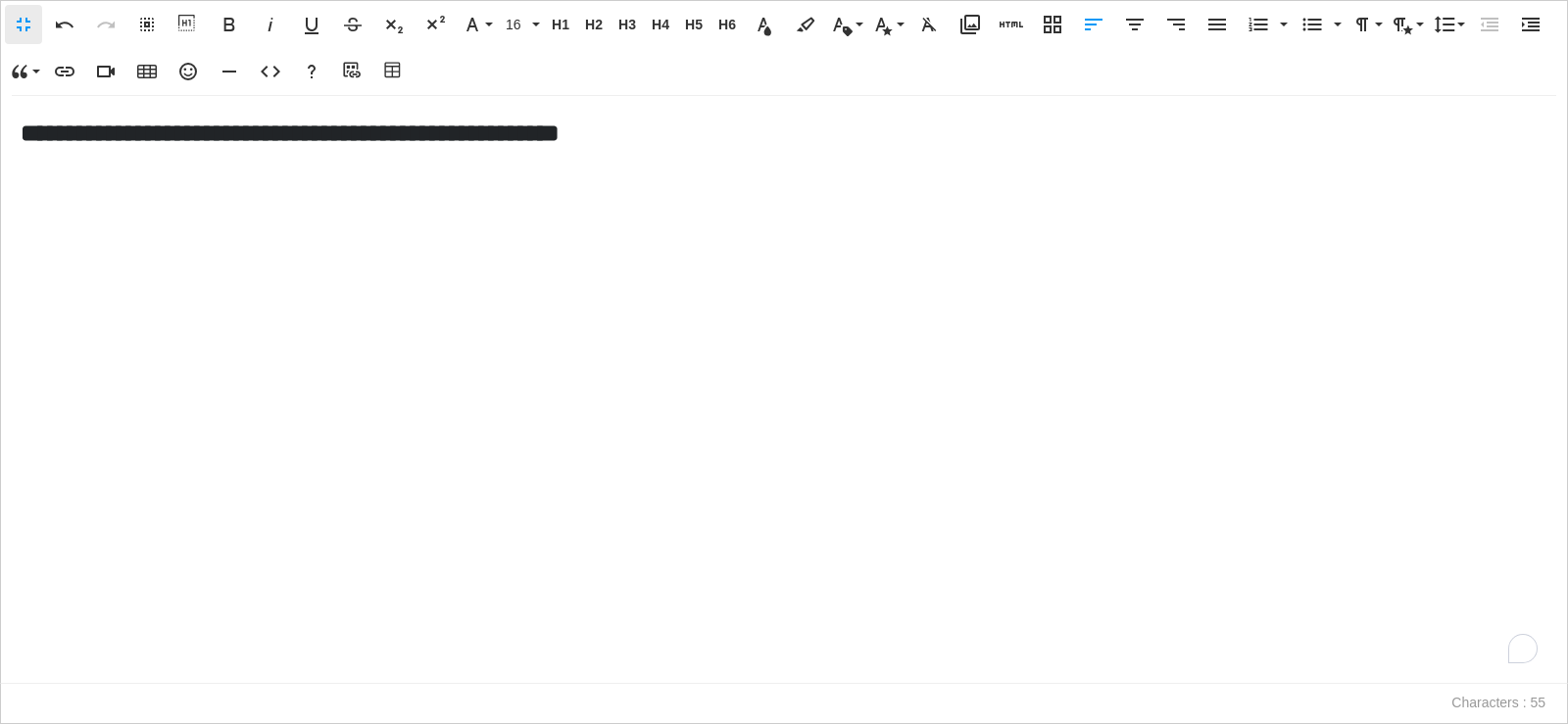
scroll to position [404, 0]
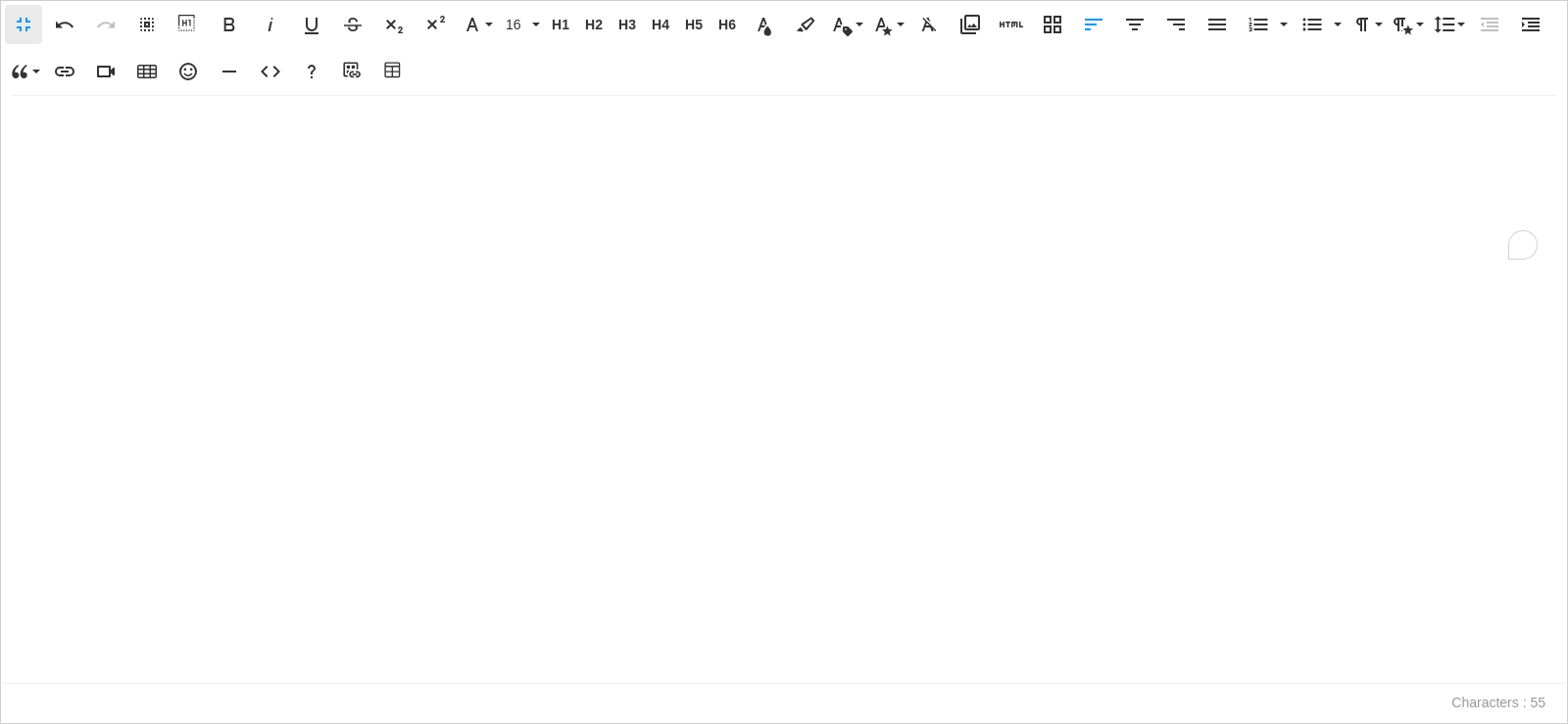
click at [363, 675] on p "To enrich screen reader interactions, please activate Accessibility in Grammarl…" at bounding box center [780, 668] width 1517 height 29
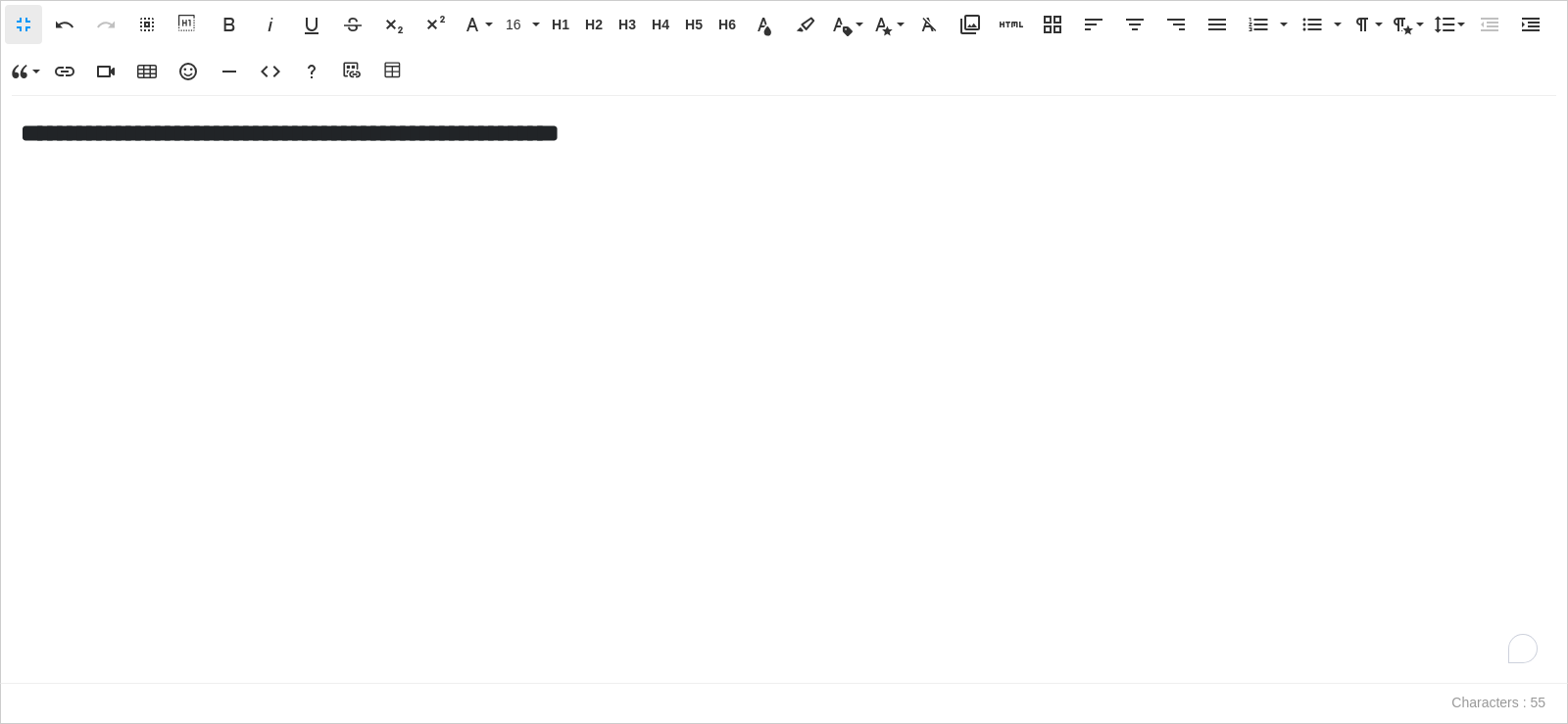
click at [479, 161] on p "To enrich screen reader interactions, please activate Accessibility in Grammarl…" at bounding box center [780, 164] width 1517 height 29
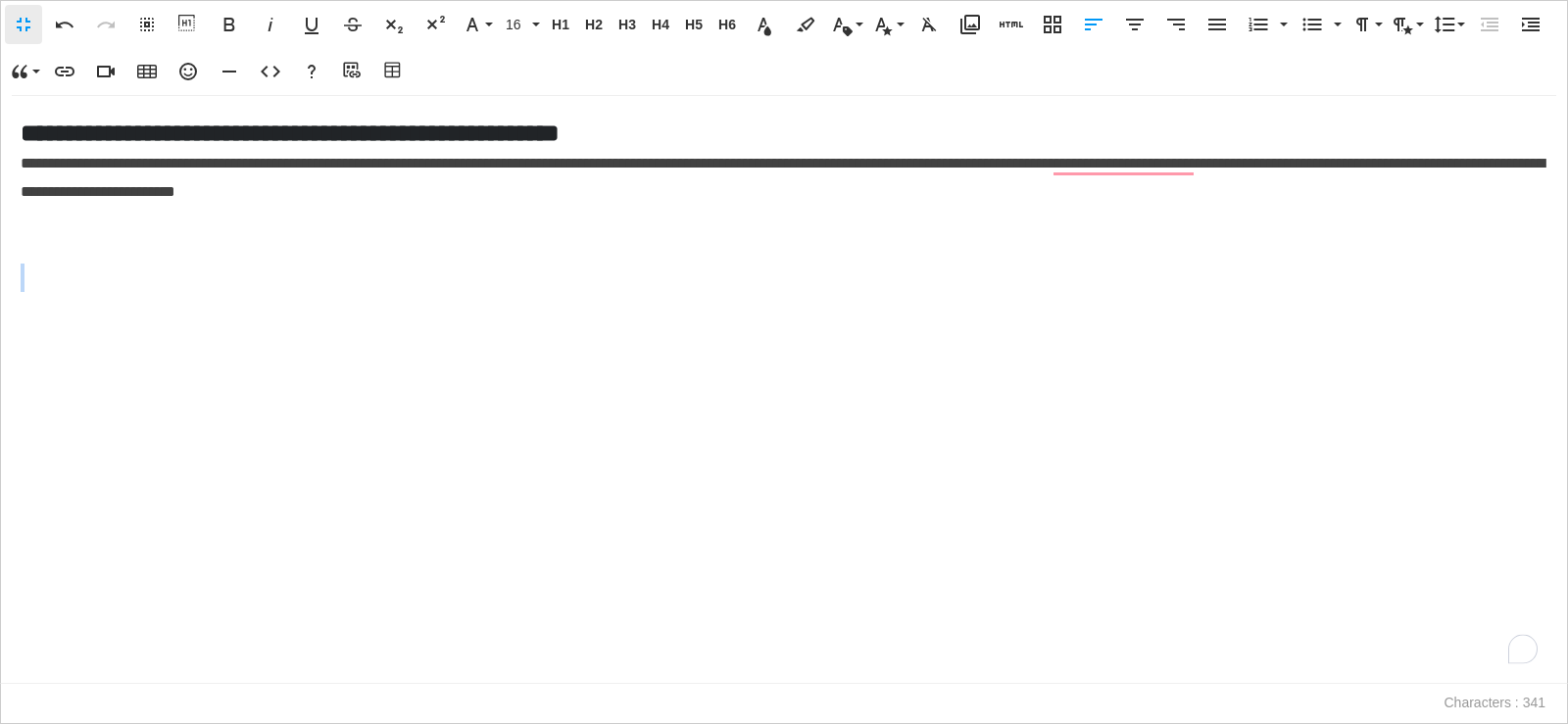
click at [259, 277] on p "To enrich screen reader interactions, please activate Accessibility in Grammarl…" at bounding box center [784, 278] width 1527 height 29
click at [582, 163] on span "**********" at bounding box center [783, 177] width 1524 height 43
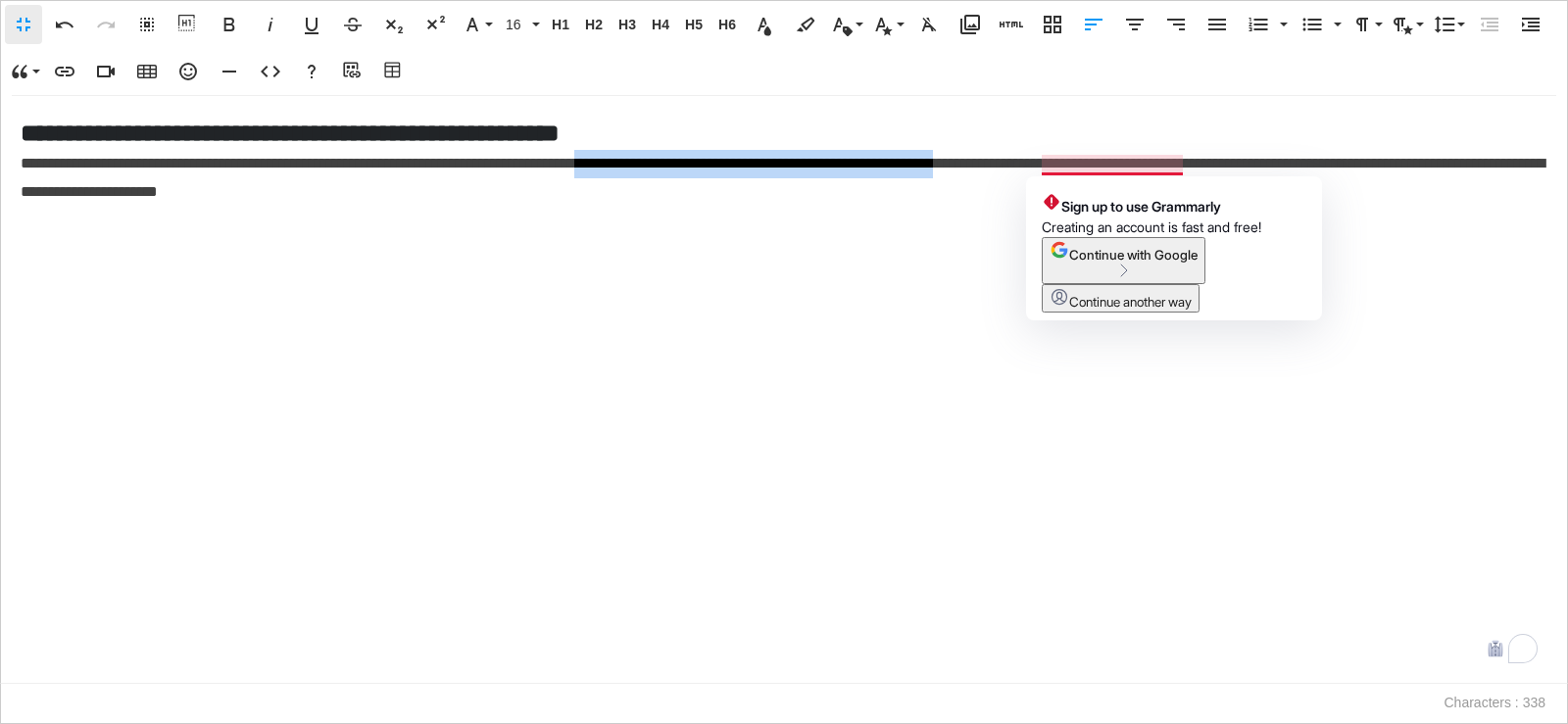
drag, startPoint x: 711, startPoint y: 172, endPoint x: 1180, endPoint y: 168, distance: 469.0
click at [1180, 168] on span "**********" at bounding box center [783, 177] width 1524 height 43
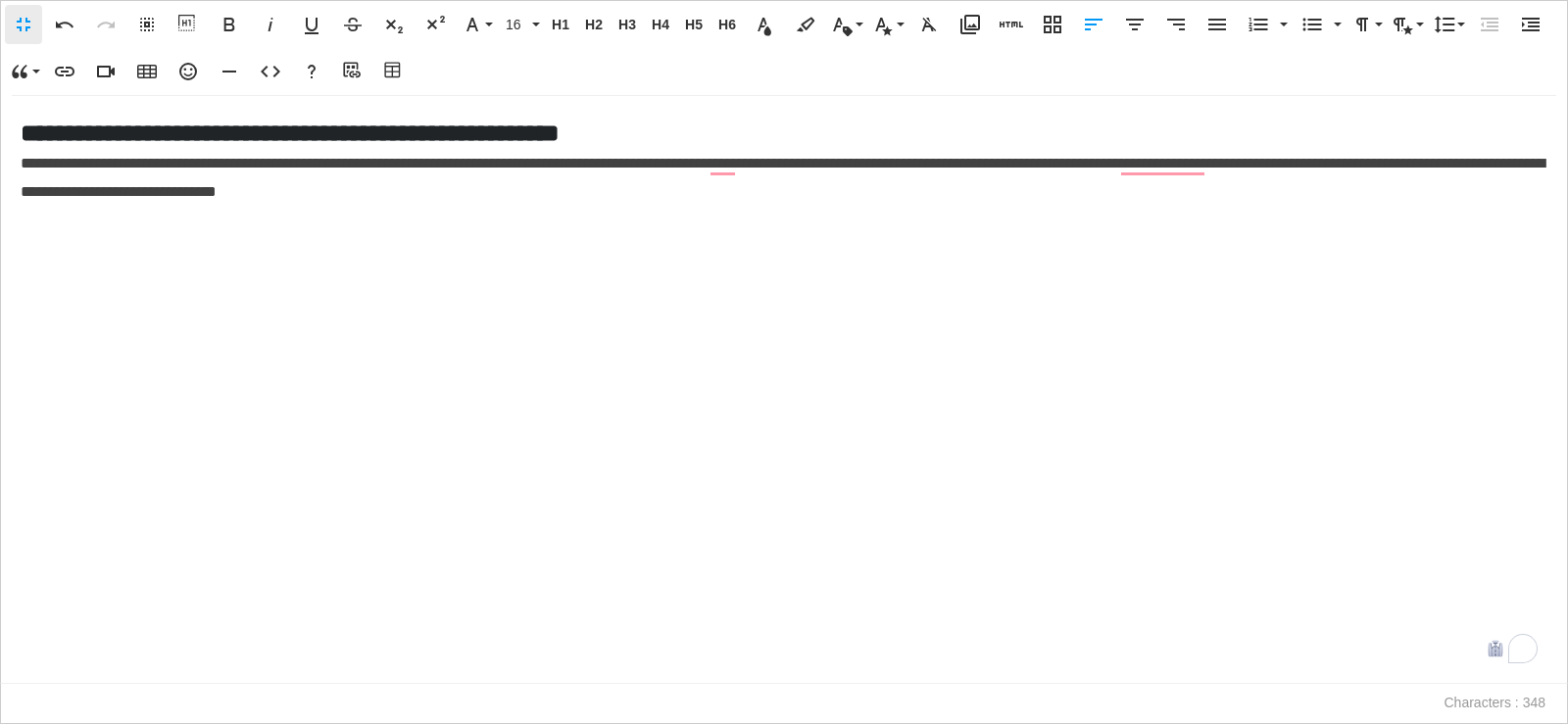
click at [714, 168] on span "**********" at bounding box center [783, 177] width 1524 height 43
click at [1213, 164] on span "**********" at bounding box center [783, 177] width 1524 height 43
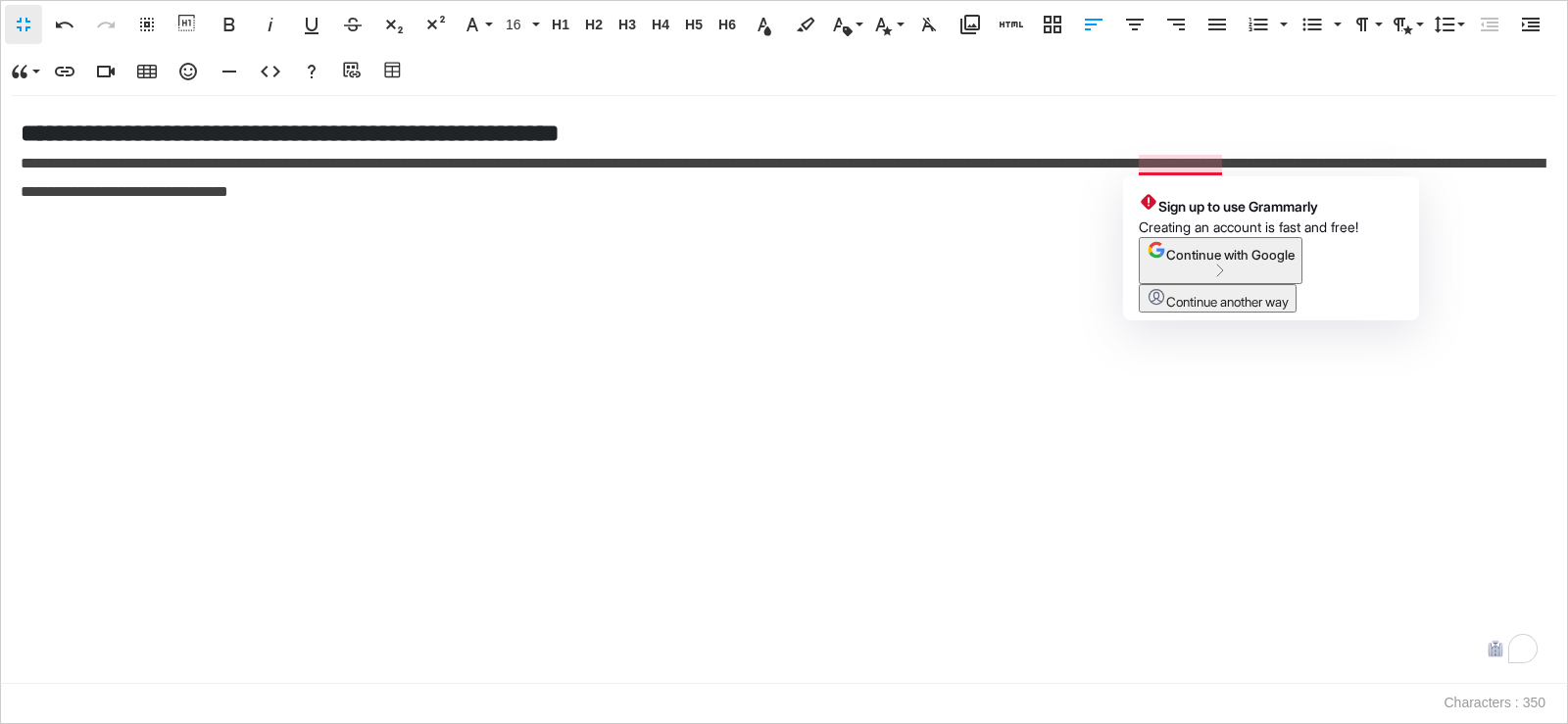
click at [1169, 159] on span "**********" at bounding box center [783, 177] width 1524 height 43
click at [1164, 166] on span "**********" at bounding box center [783, 177] width 1524 height 43
click at [1232, 167] on span "**********" at bounding box center [783, 177] width 1524 height 43
click at [1214, 167] on span "**********" at bounding box center [783, 177] width 1524 height 43
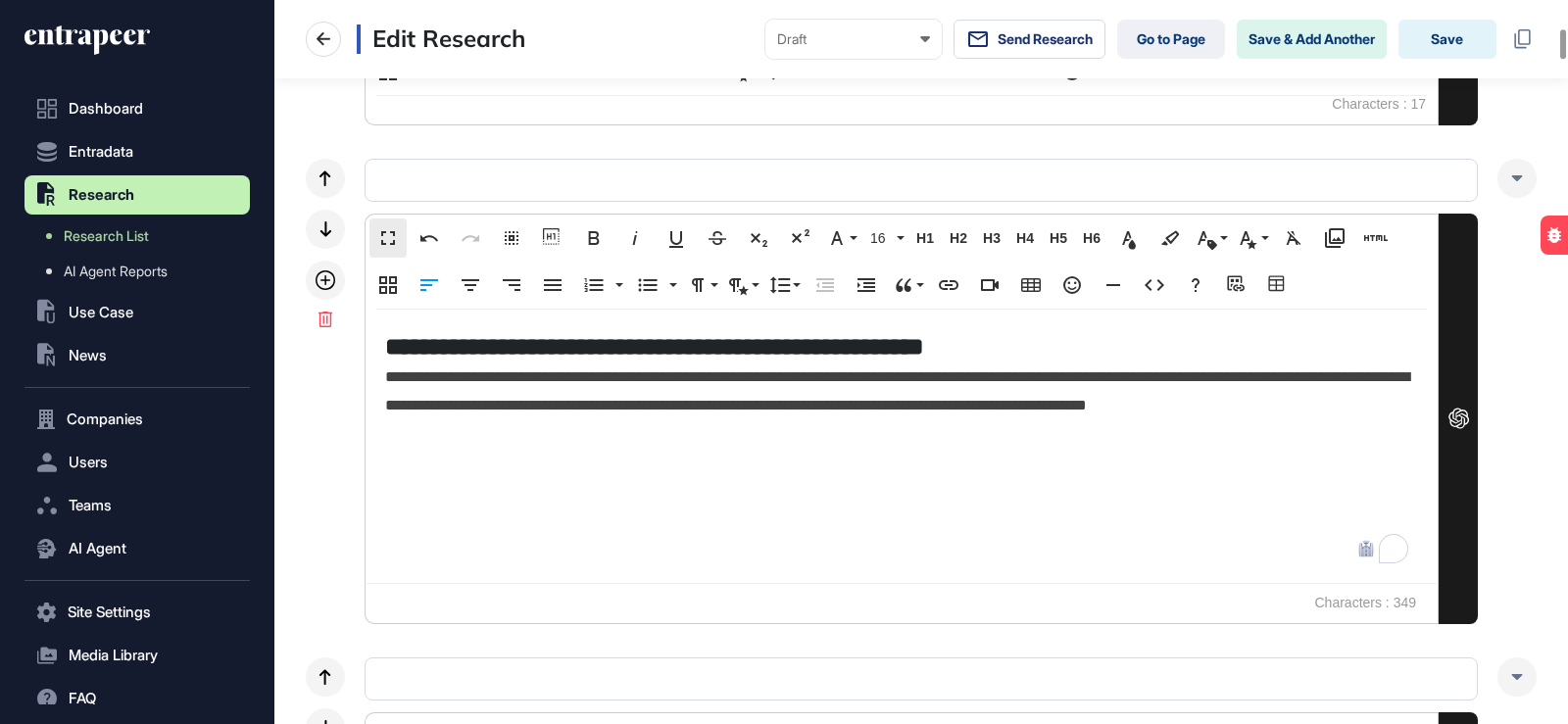
scroll to position [1, 1]
click at [1443, 38] on button "Save" at bounding box center [1447, 39] width 98 height 39
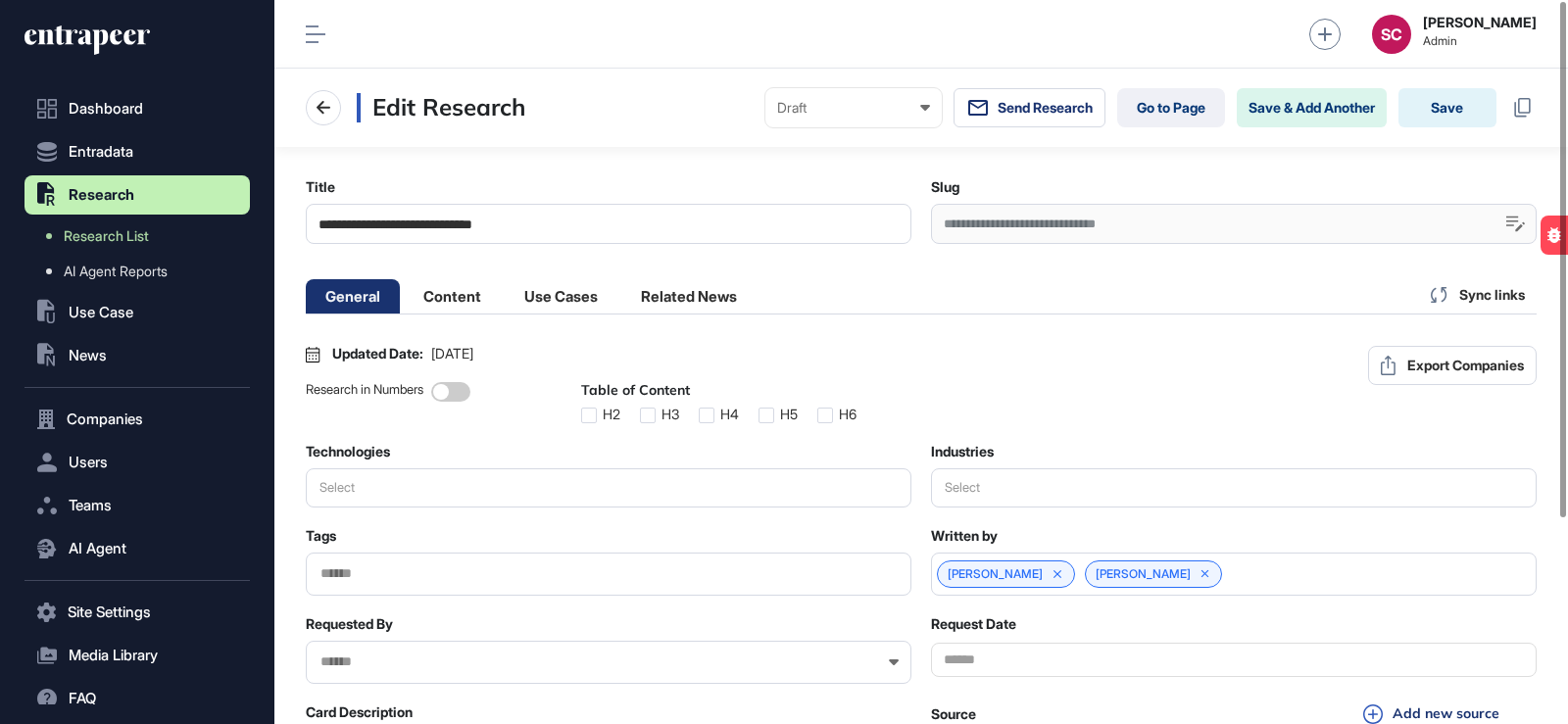
drag, startPoint x: 476, startPoint y: 290, endPoint x: 1042, endPoint y: 343, distance: 568.5
click at [476, 291] on li "Content" at bounding box center [453, 296] width 97 height 35
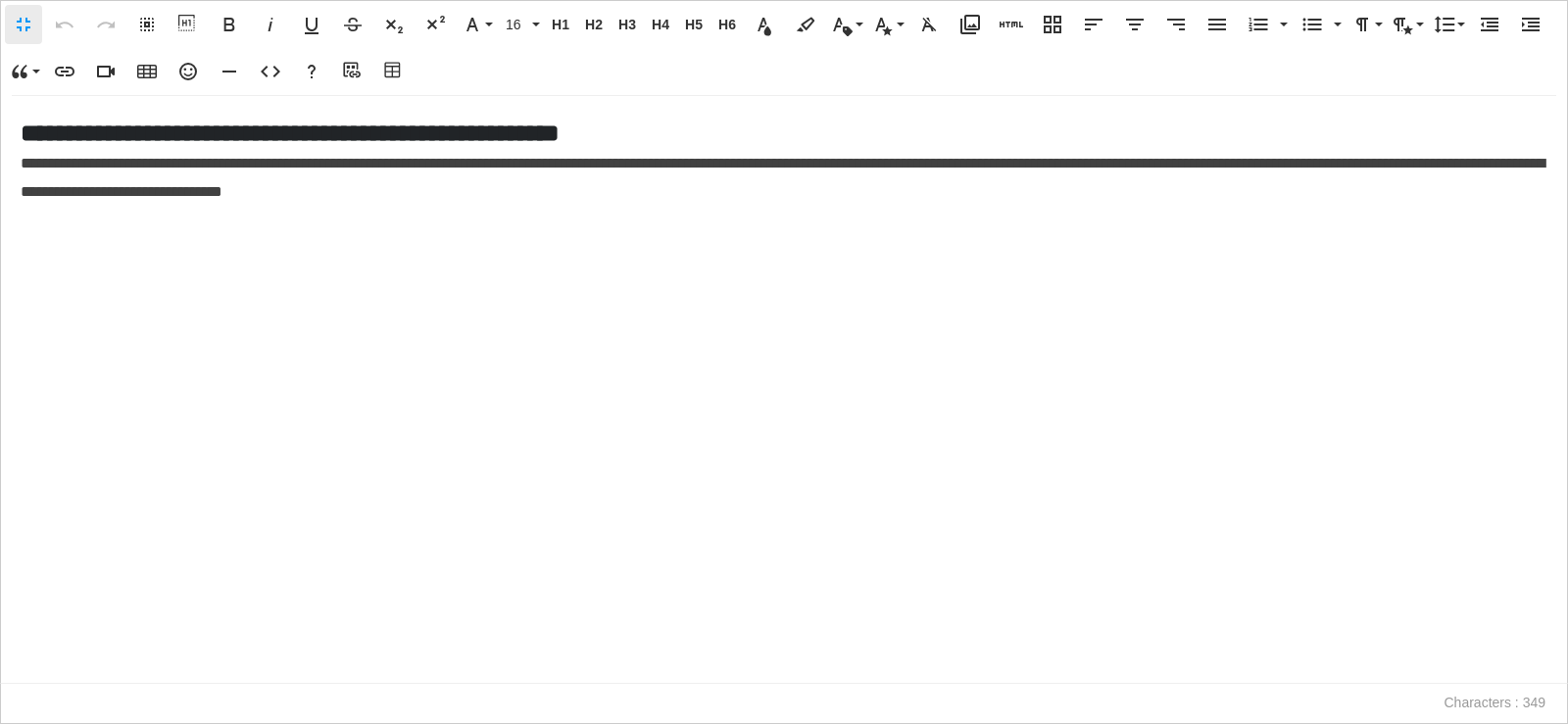
click at [15, 166] on div "**********" at bounding box center [784, 389] width 1566 height 587
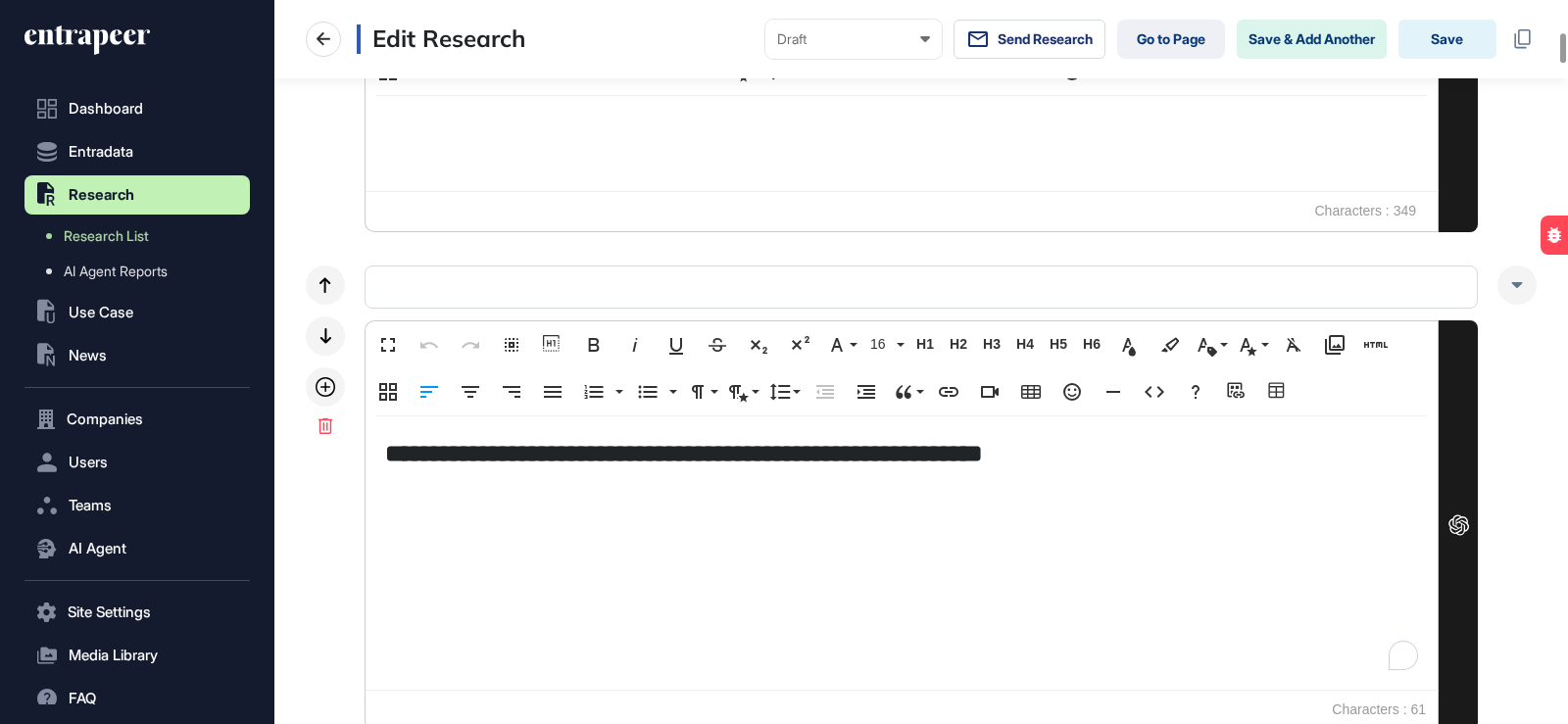
scroll to position [785, 0]
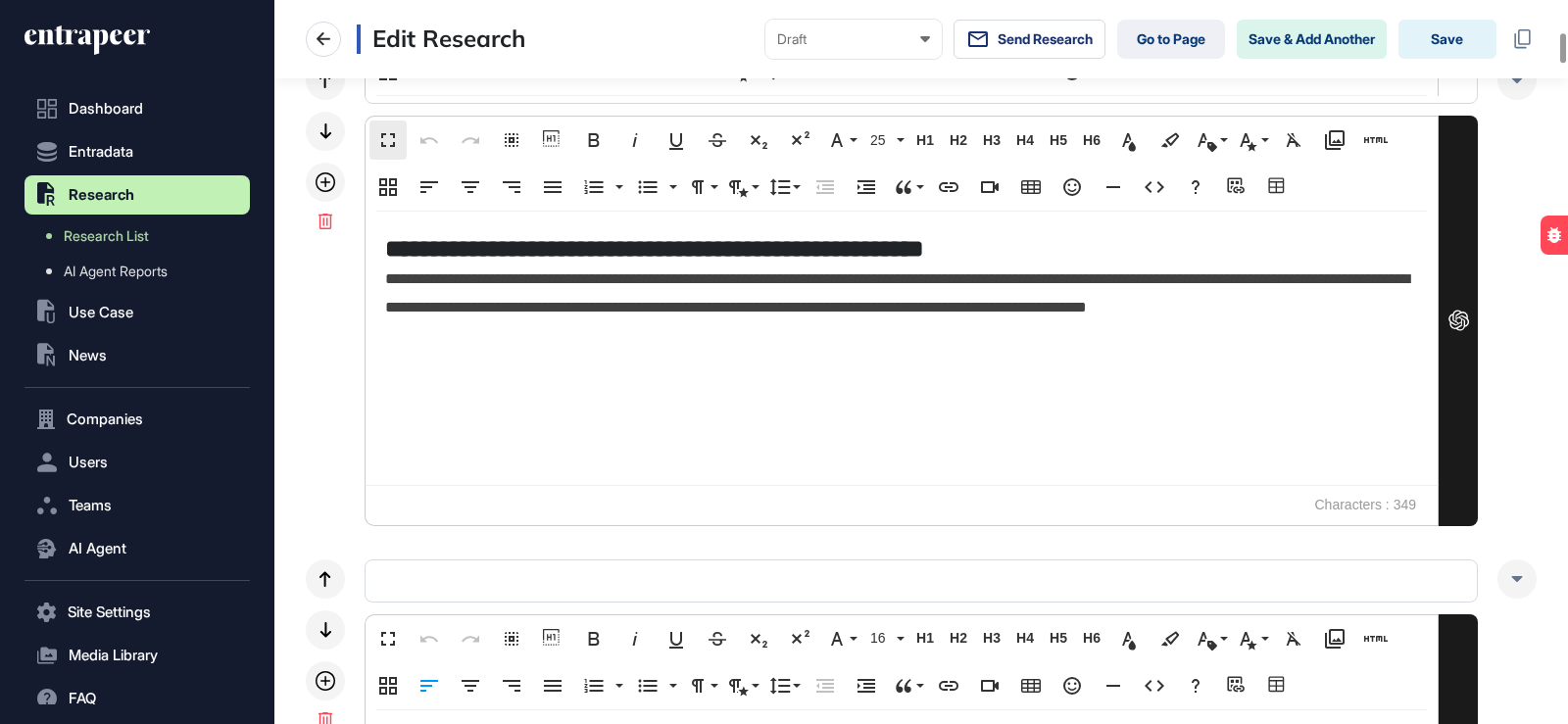
click at [389, 287] on span "**********" at bounding box center [897, 292] width 1024 height 43
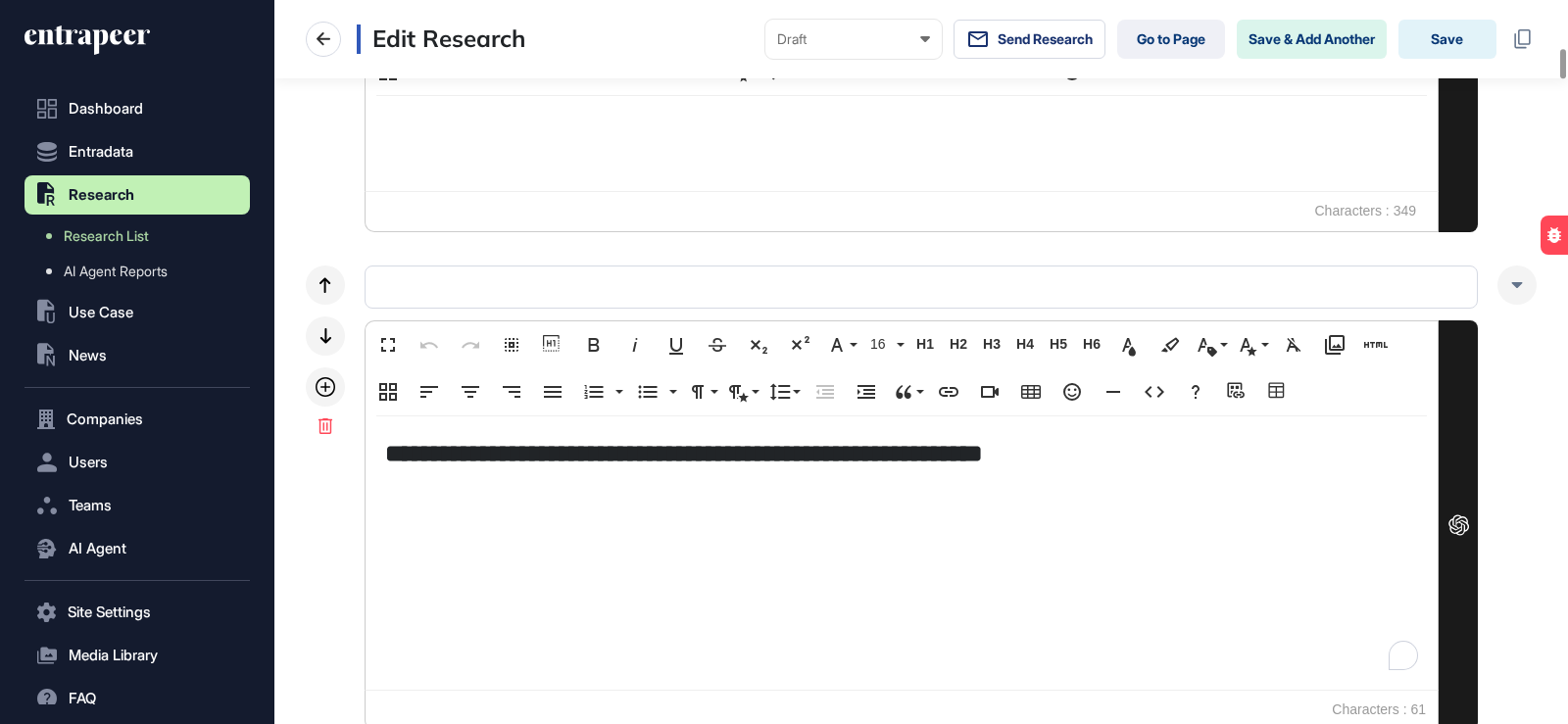
scroll to position [1176, 0]
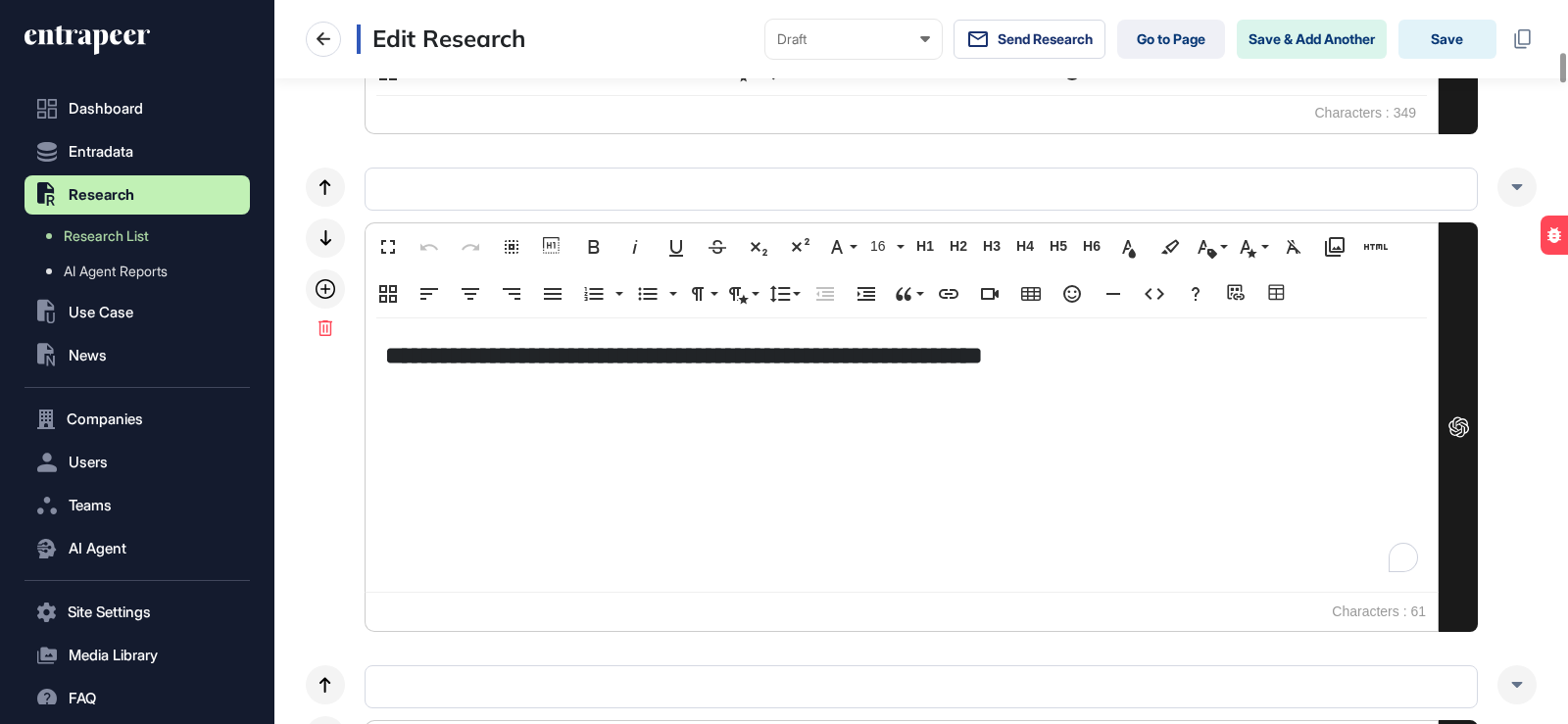
click at [918, 339] on h5 "**********" at bounding box center [902, 356] width 1033 height 35
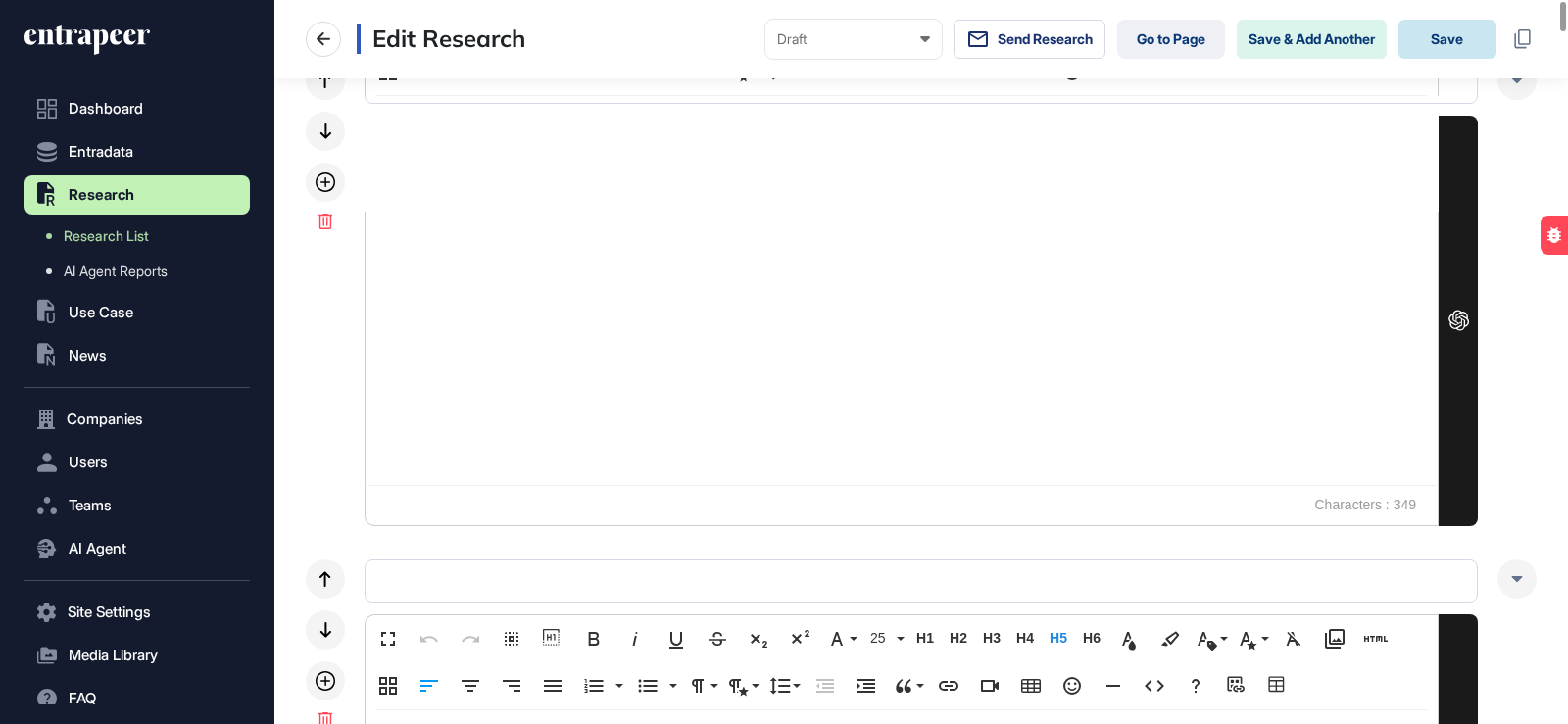
click at [1446, 59] on button "Save" at bounding box center [1447, 39] width 98 height 39
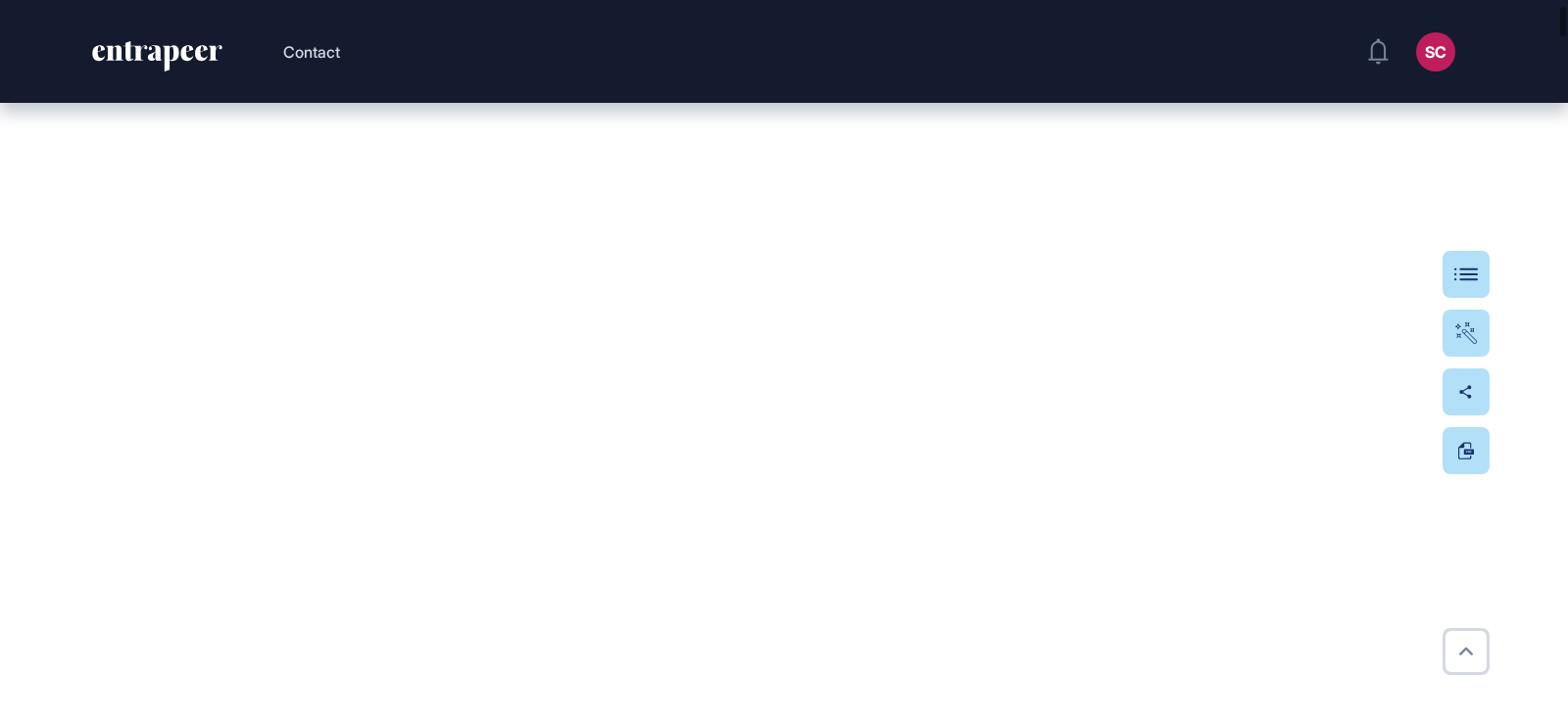
scroll to position [588, 0]
